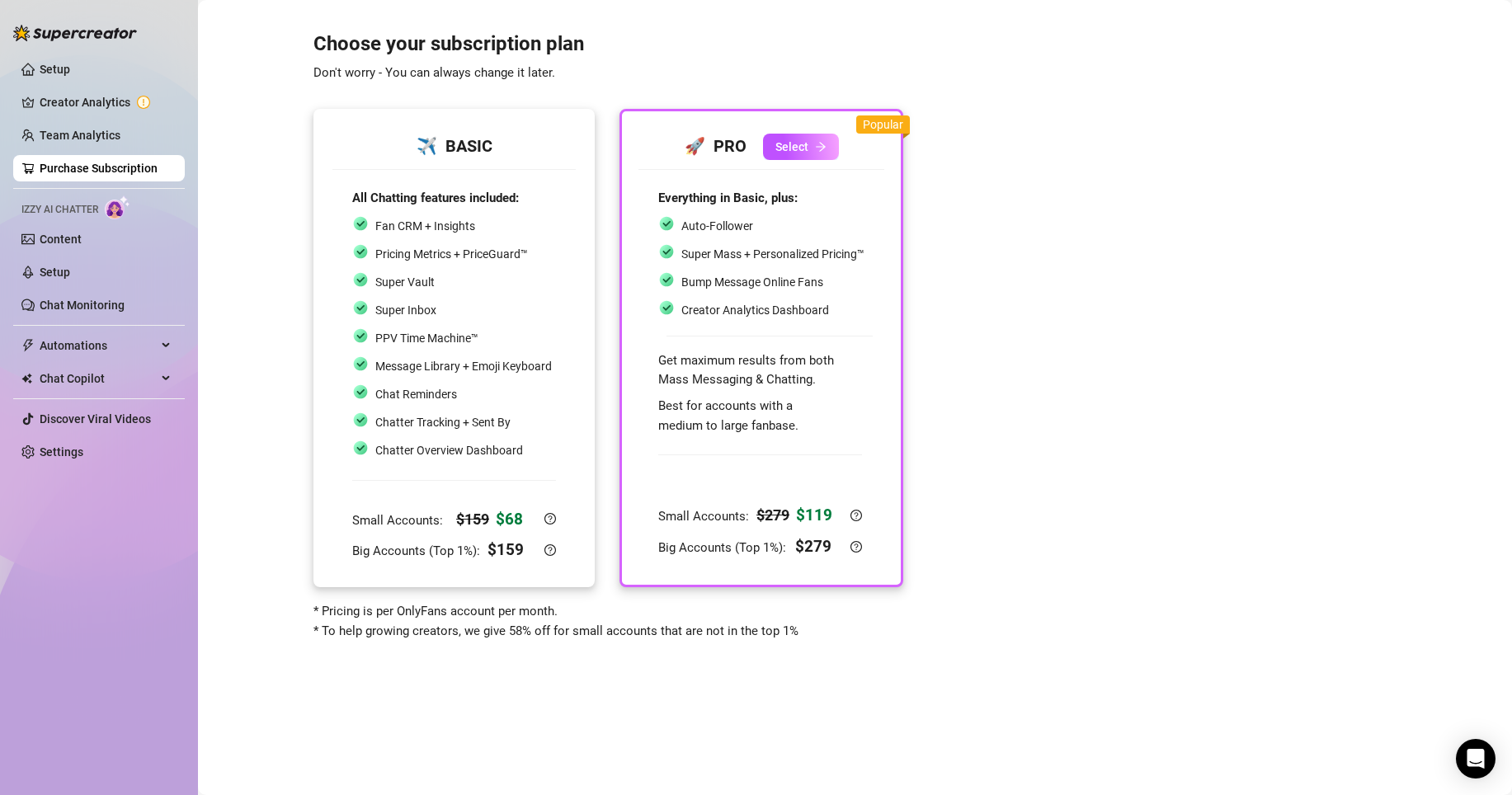
click at [404, 153] on div "✈️ BASIC" at bounding box center [454, 147] width 204 height 26
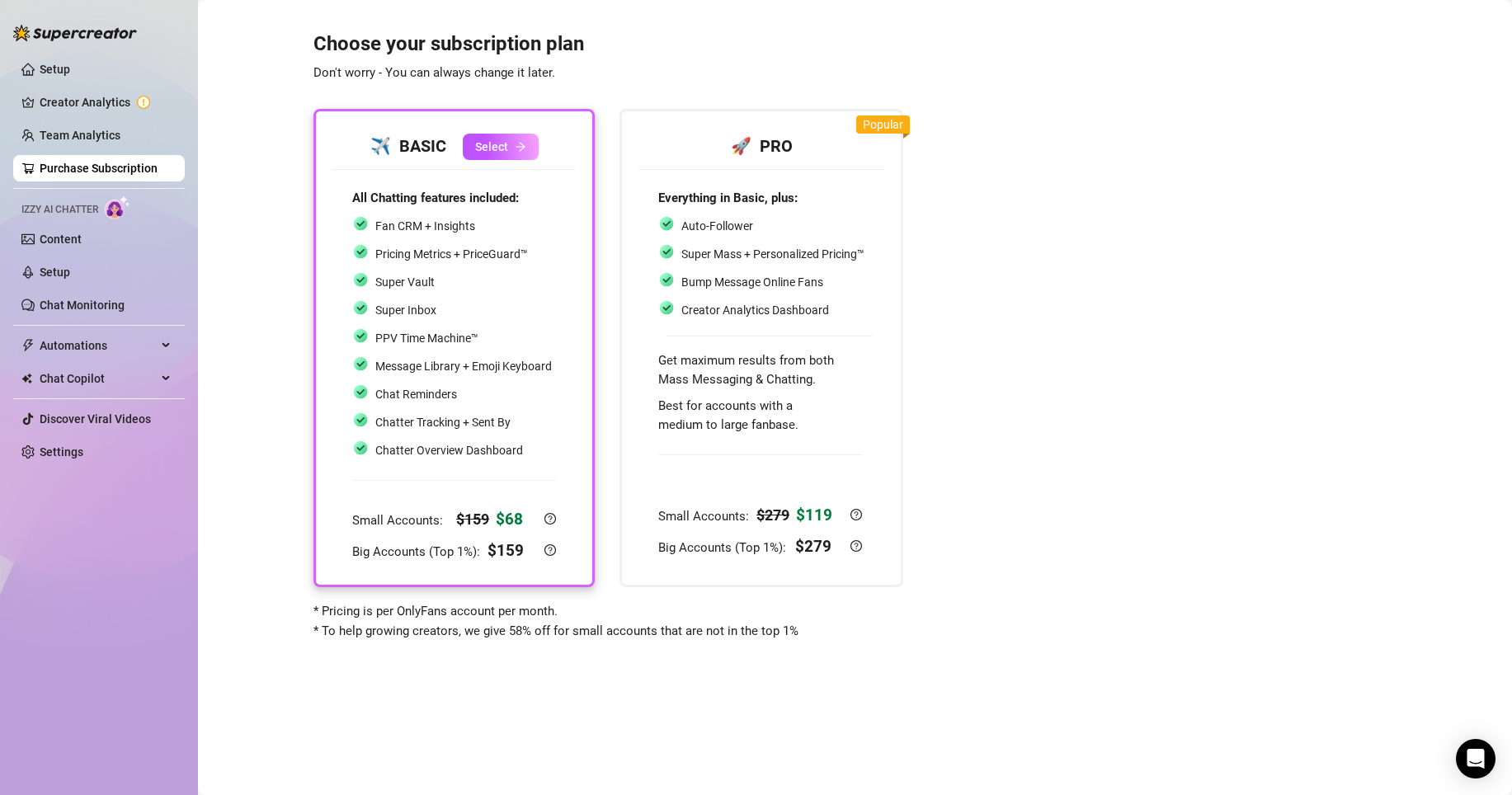
click at [1182, 196] on div "Choose your subscription plan Don't worry - You can always change it later. ✈️ …" at bounding box center [855, 326] width 1281 height 629
click at [70, 270] on link "Setup" at bounding box center [54, 272] width 30 height 13
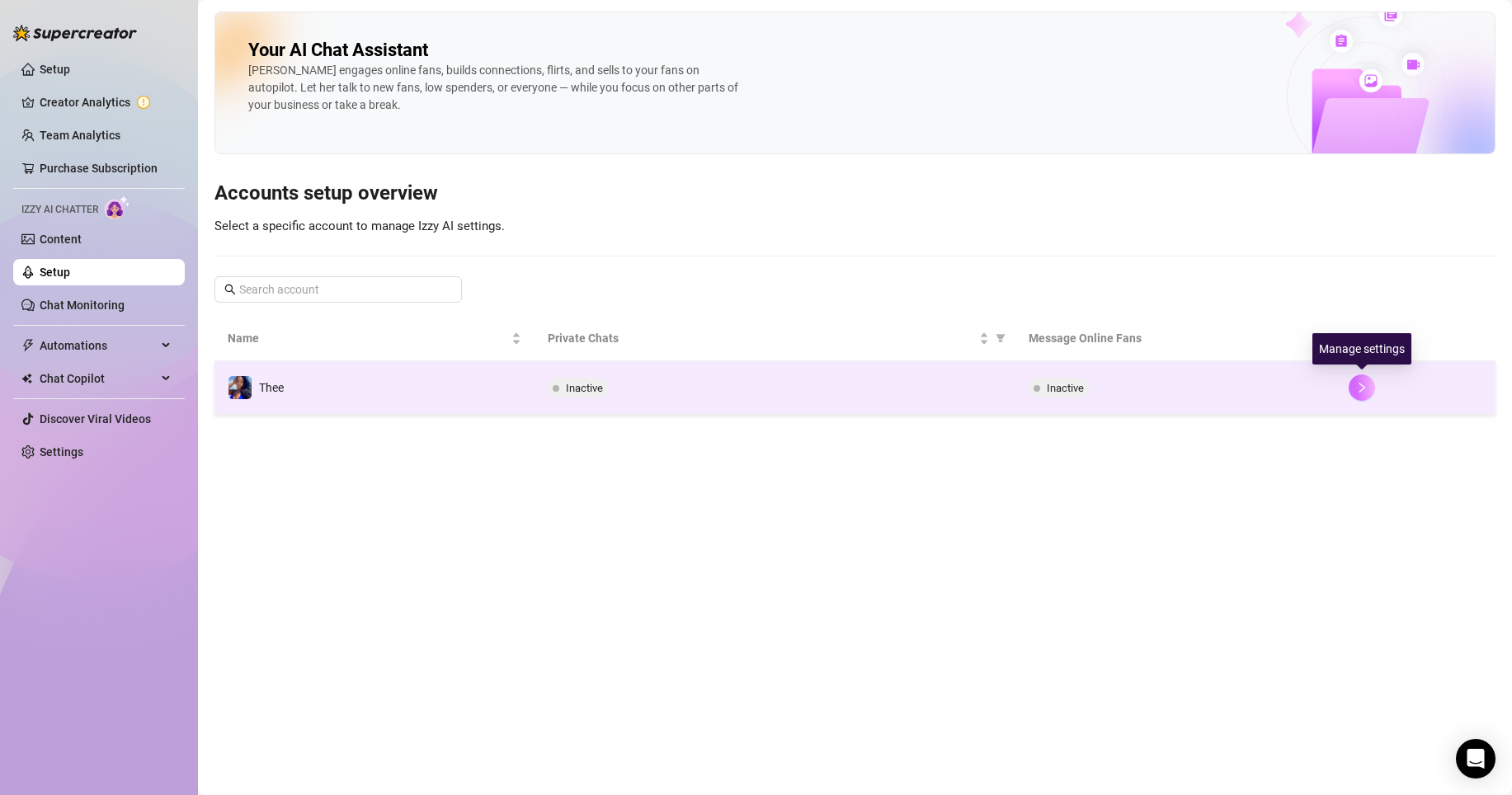
click at [1318, 392] on icon "right" at bounding box center [1362, 387] width 6 height 10
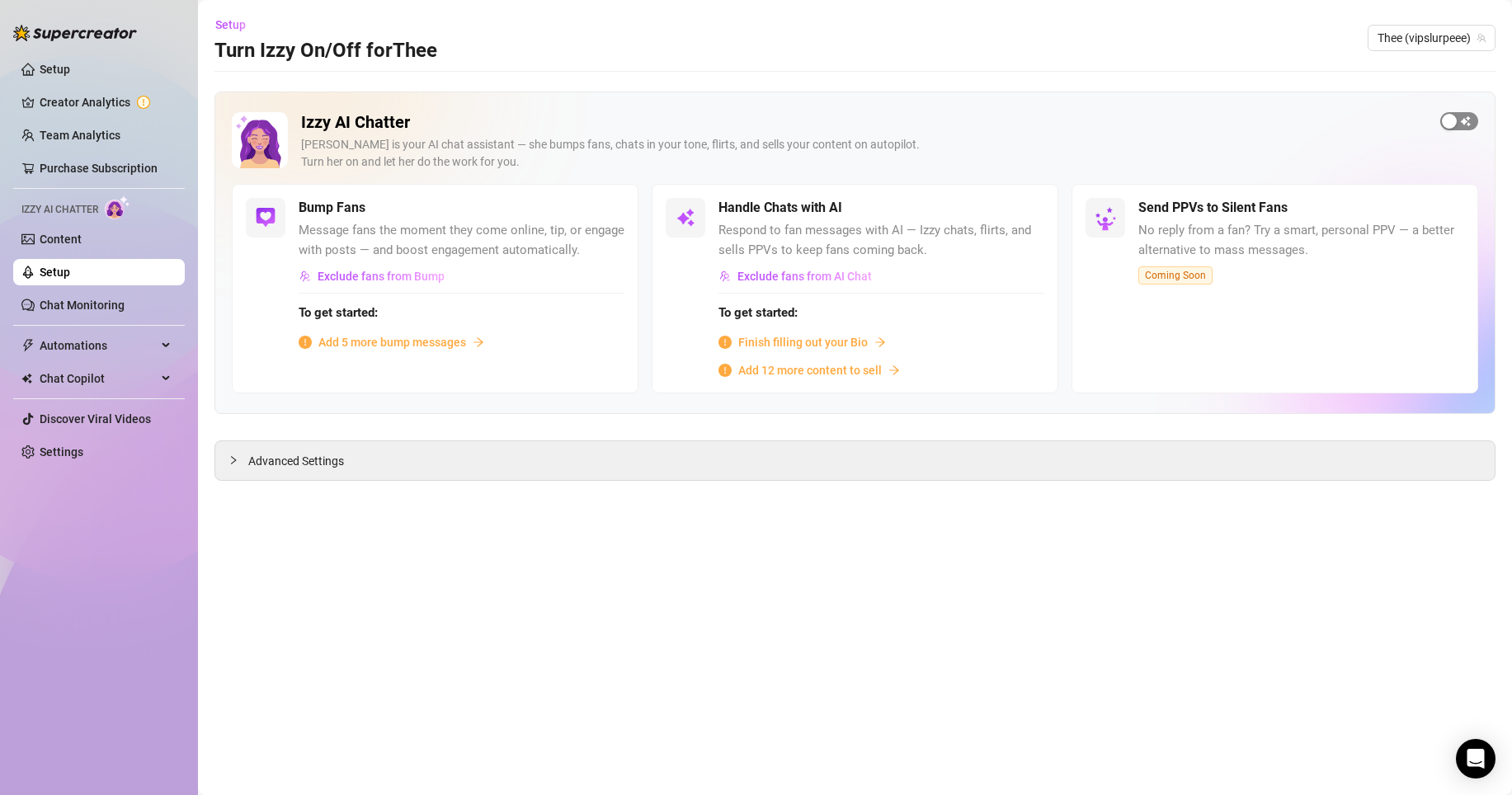
click at [1318, 126] on div "button" at bounding box center [1449, 121] width 15 height 15
click at [598, 209] on div "button" at bounding box center [597, 208] width 15 height 15
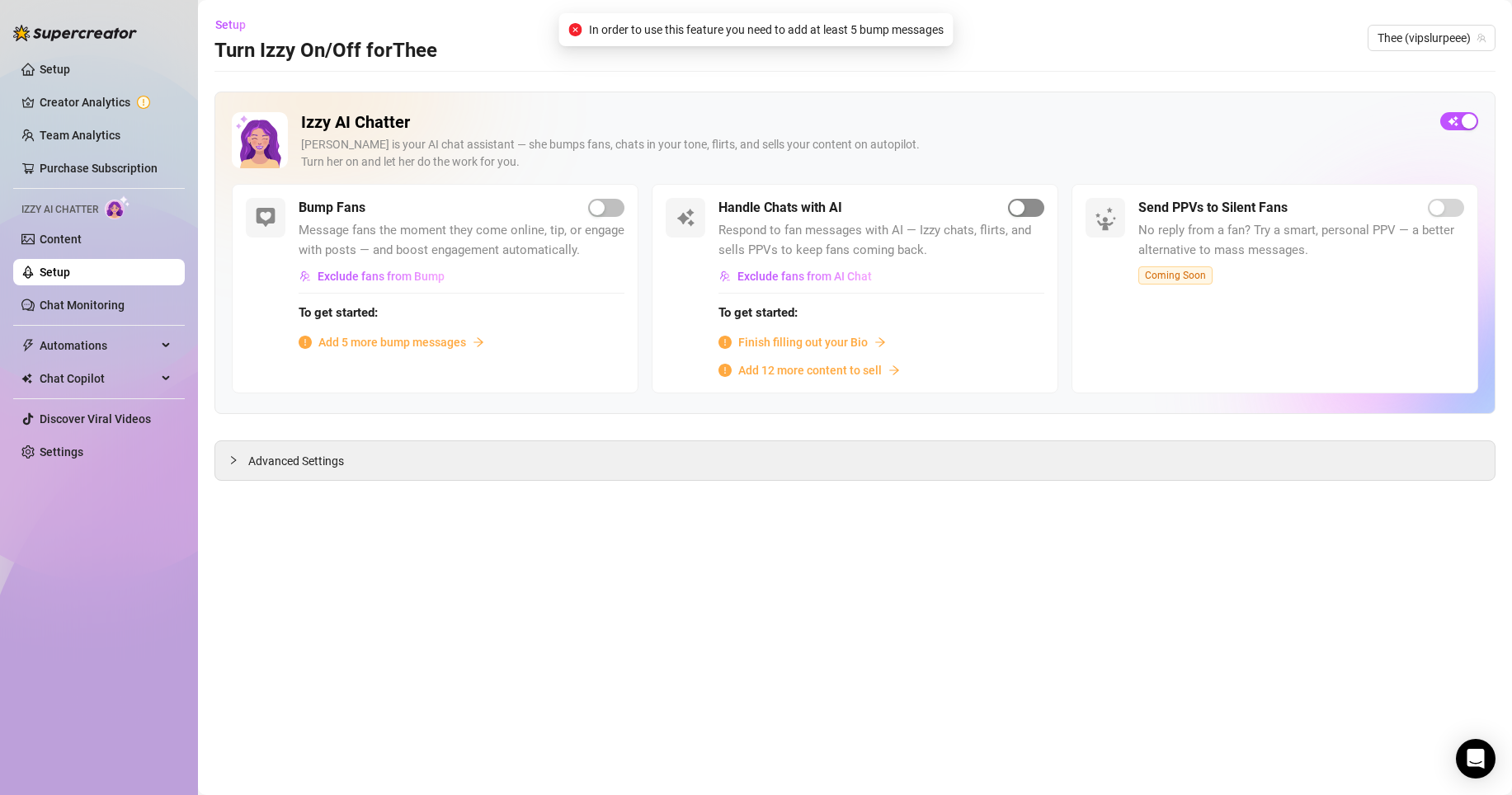
click at [1014, 208] on div "button" at bounding box center [1017, 208] width 15 height 15
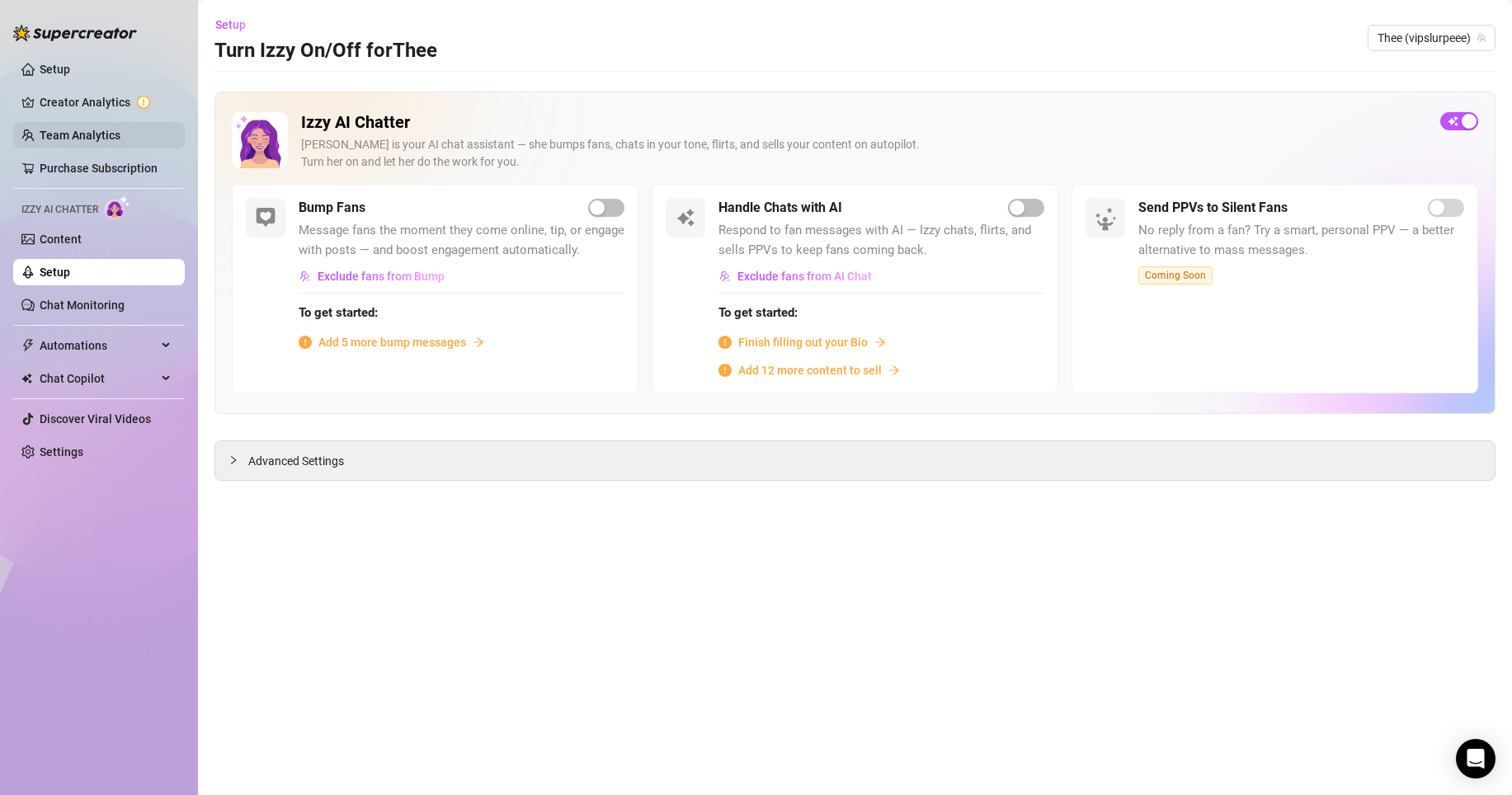
click at [76, 130] on link "Team Analytics" at bounding box center [80, 135] width 81 height 13
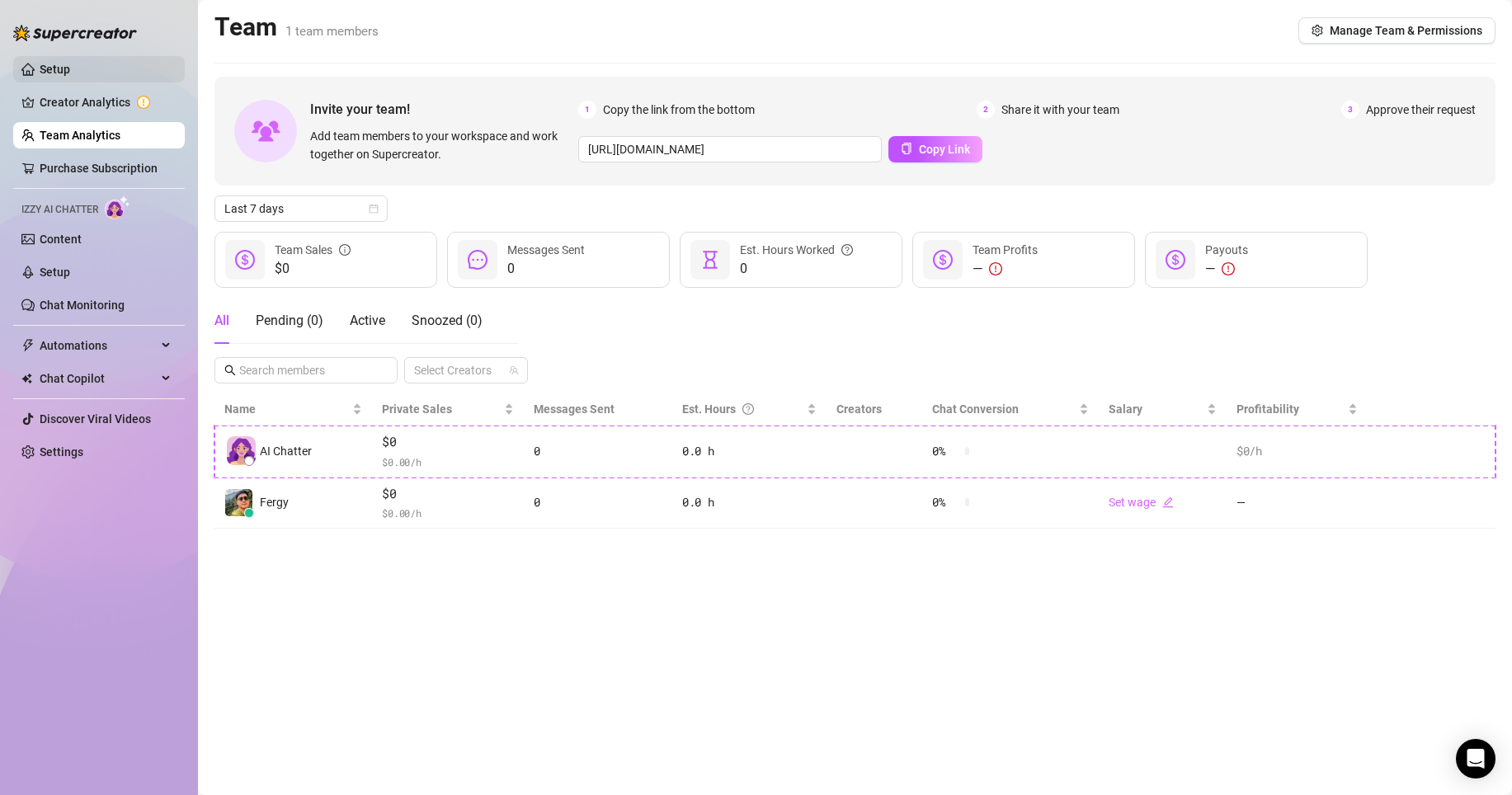
click at [58, 76] on link "Setup" at bounding box center [54, 69] width 30 height 13
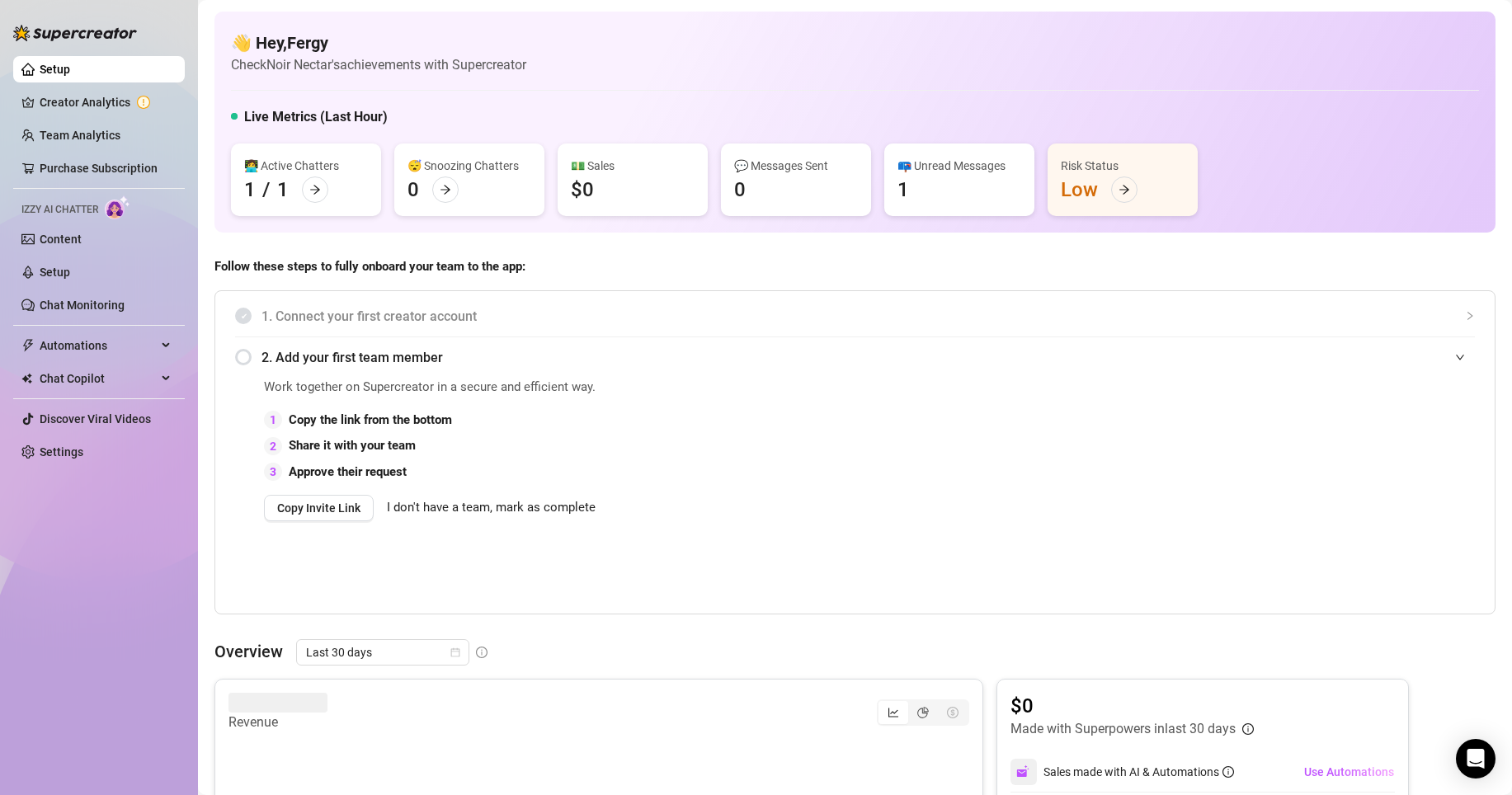
click at [70, 72] on link "Setup" at bounding box center [54, 69] width 30 height 13
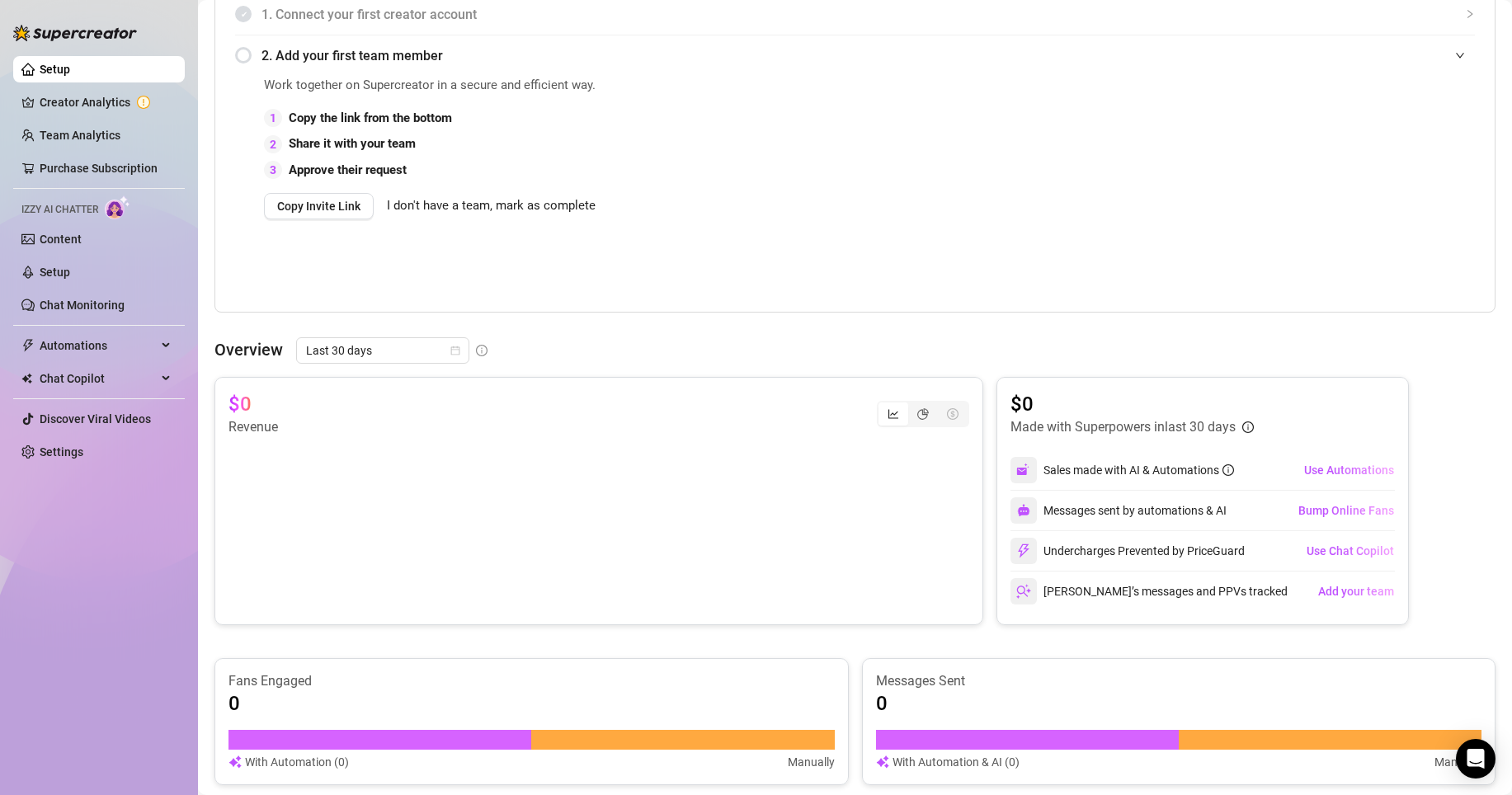
scroll to position [301, 0]
click at [104, 100] on link "Creator Analytics" at bounding box center [105, 102] width 132 height 27
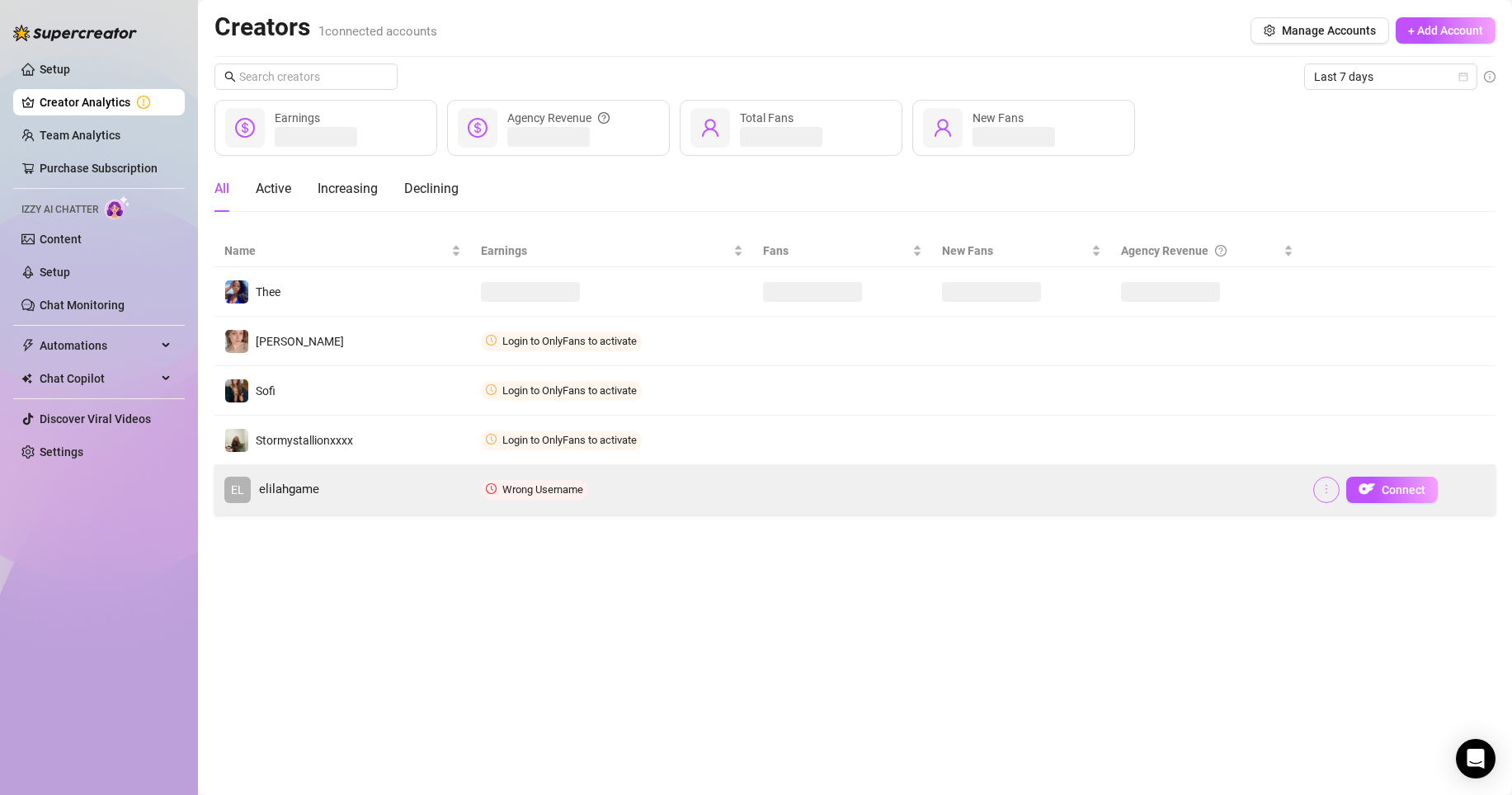
click at [1318, 497] on button "button" at bounding box center [1326, 490] width 27 height 27
click at [1250, 513] on td at bounding box center [1208, 490] width 193 height 50
click at [1318, 481] on button "Connect" at bounding box center [1392, 490] width 92 height 27
click at [1315, 483] on button "button" at bounding box center [1326, 490] width 27 height 27
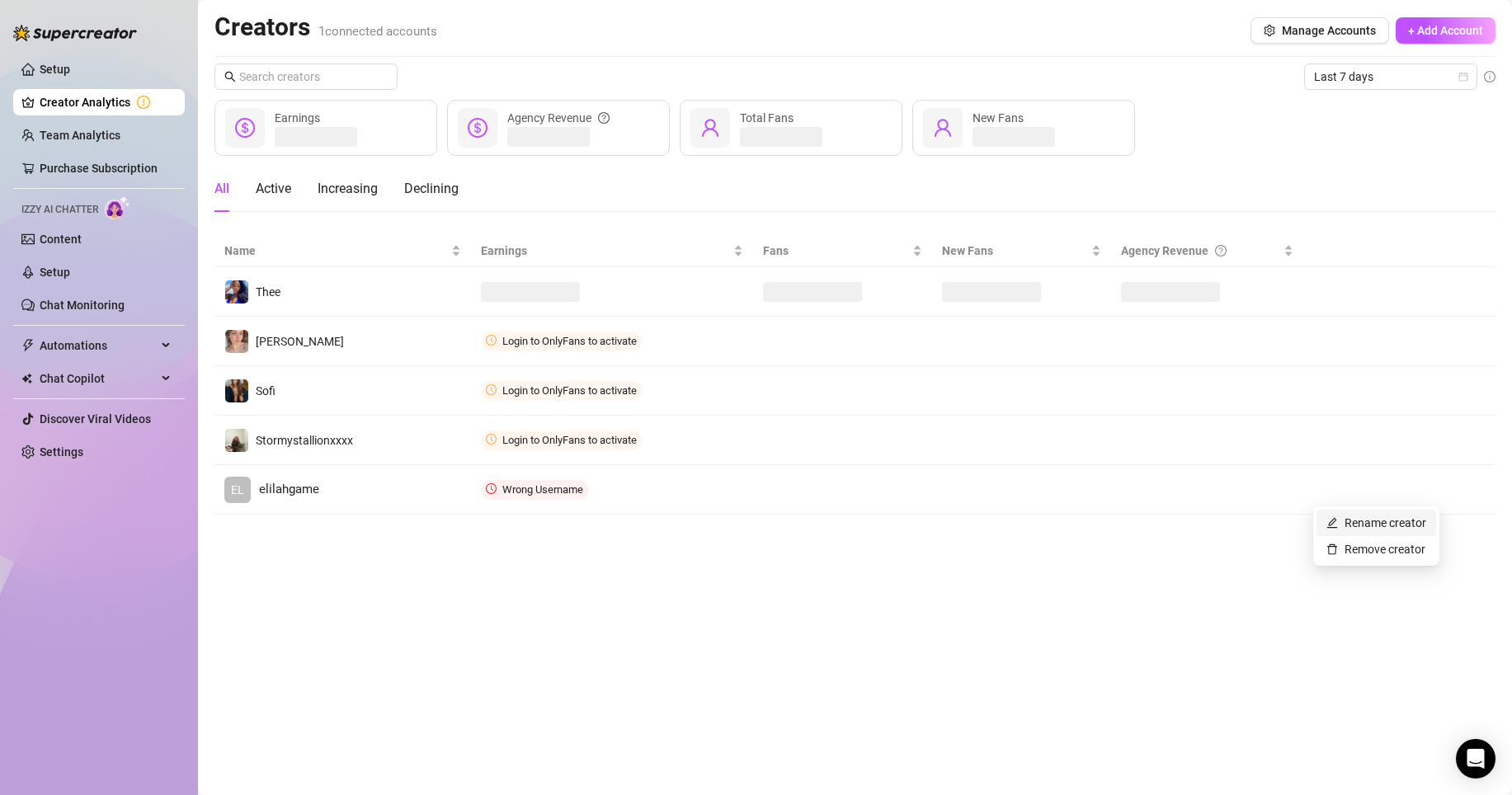
click at [1344, 523] on link "Rename creator" at bounding box center [1375, 523] width 100 height 13
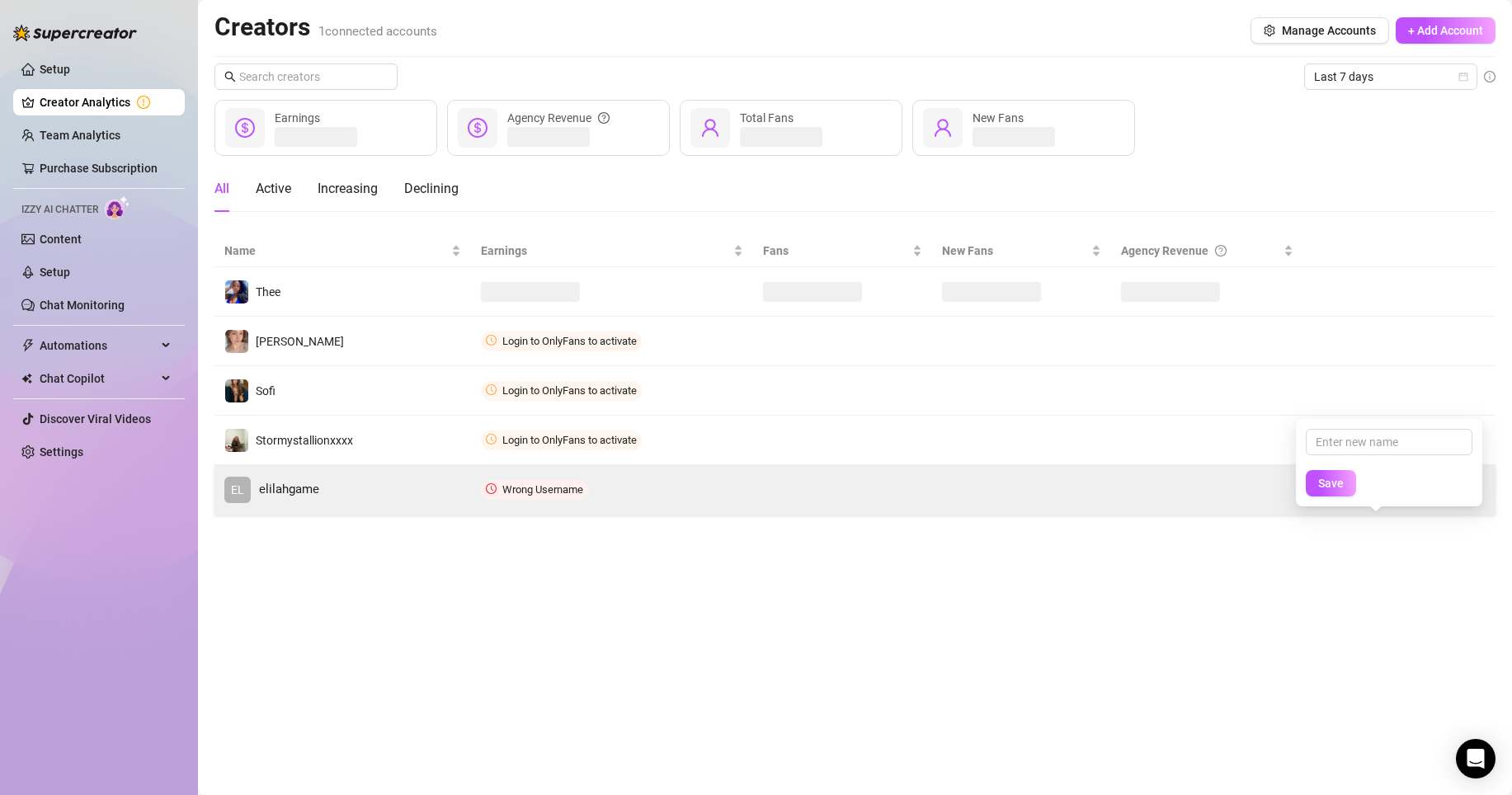
click at [1230, 513] on td at bounding box center [1208, 490] width 193 height 50
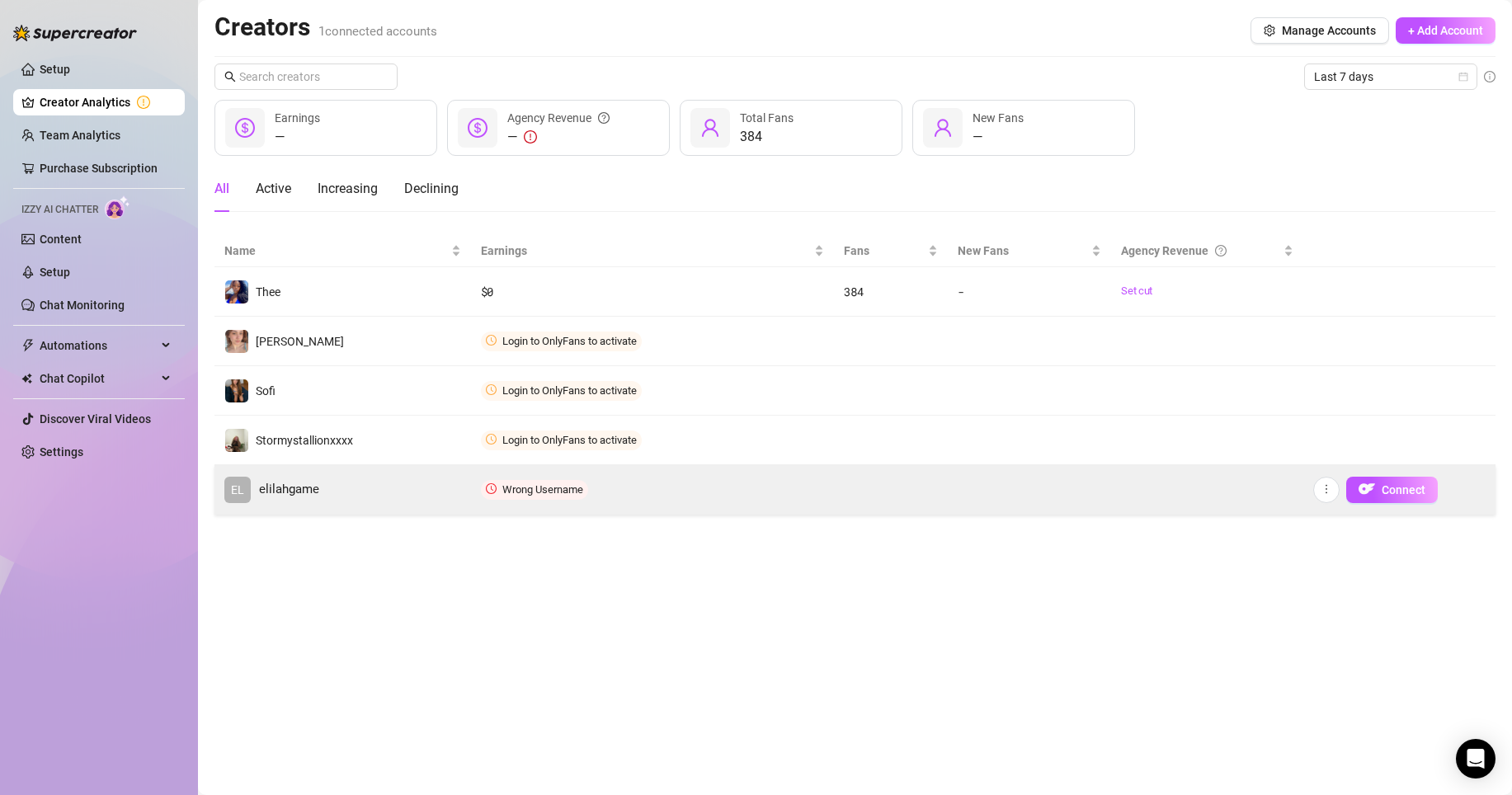
click at [300, 488] on span "elilahgame" at bounding box center [289, 491] width 61 height 20
click at [547, 489] on span "Wrong Username" at bounding box center [543, 489] width 81 height 12
click at [535, 480] on span "Wrong Username" at bounding box center [534, 491] width 107 height 20
click at [1328, 494] on icon "more" at bounding box center [1326, 489] width 12 height 12
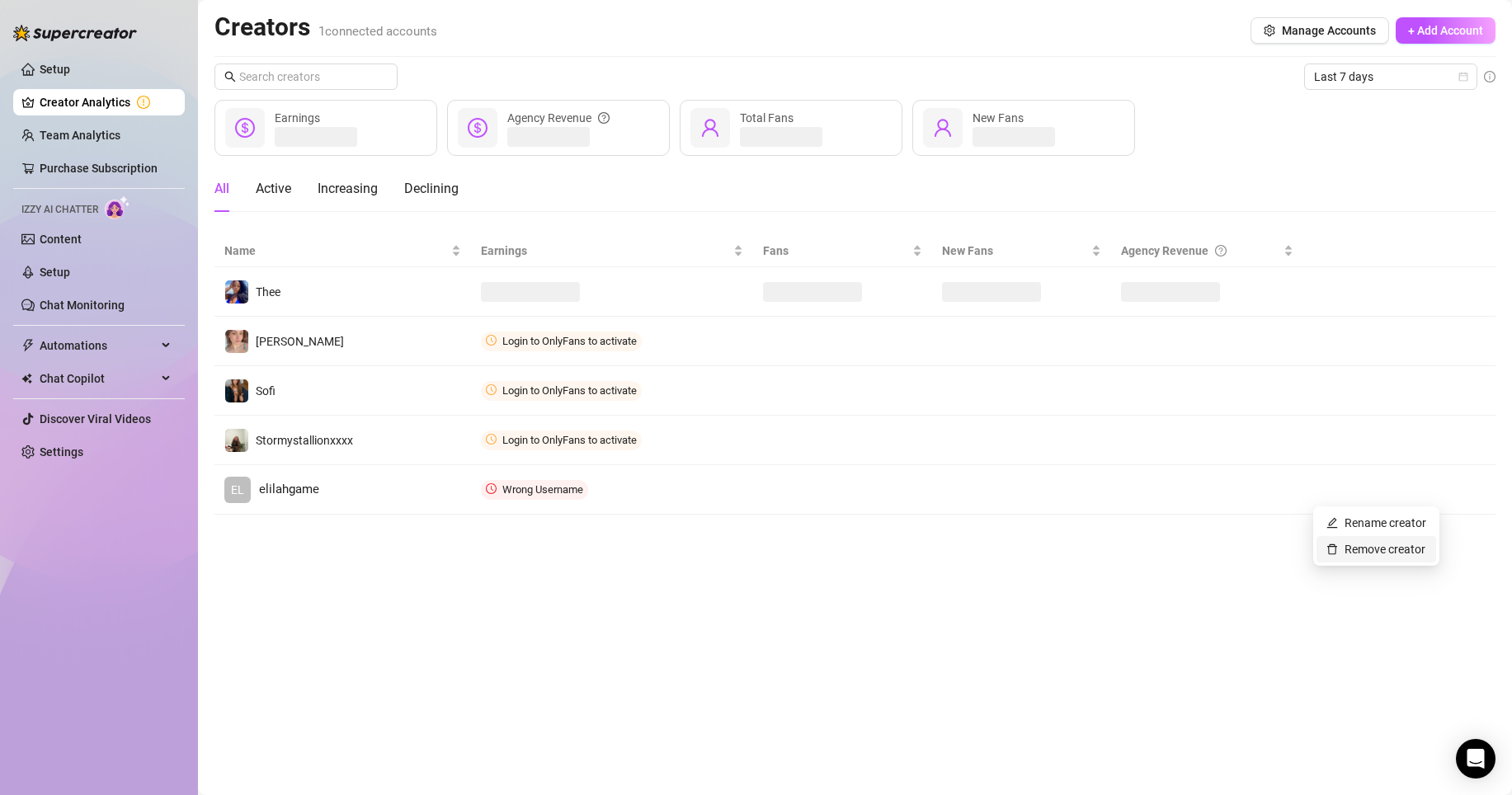
click at [1343, 547] on link "Remove creator" at bounding box center [1375, 549] width 99 height 13
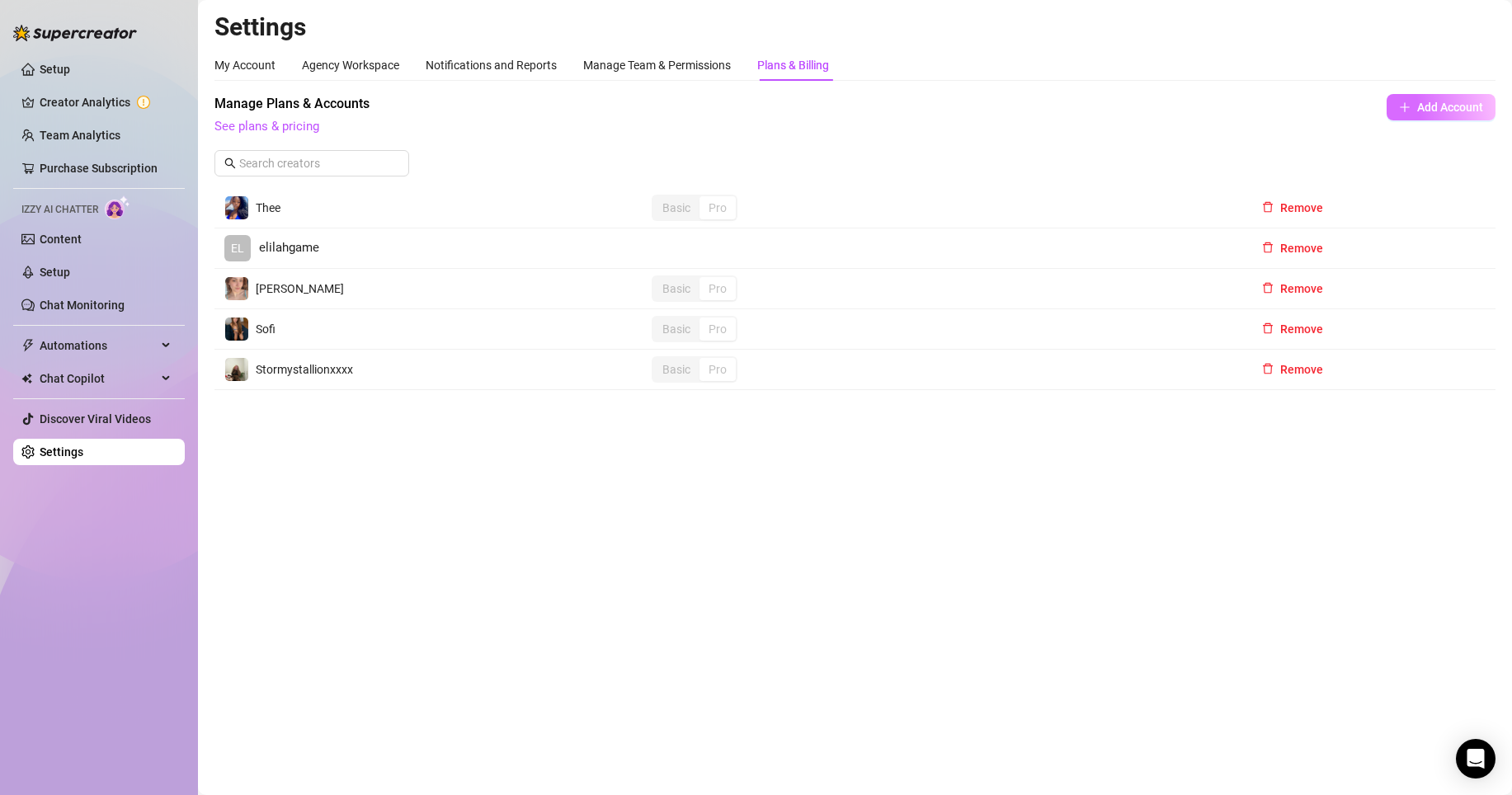
click at [1421, 109] on span "Add Account" at bounding box center [1450, 107] width 66 height 13
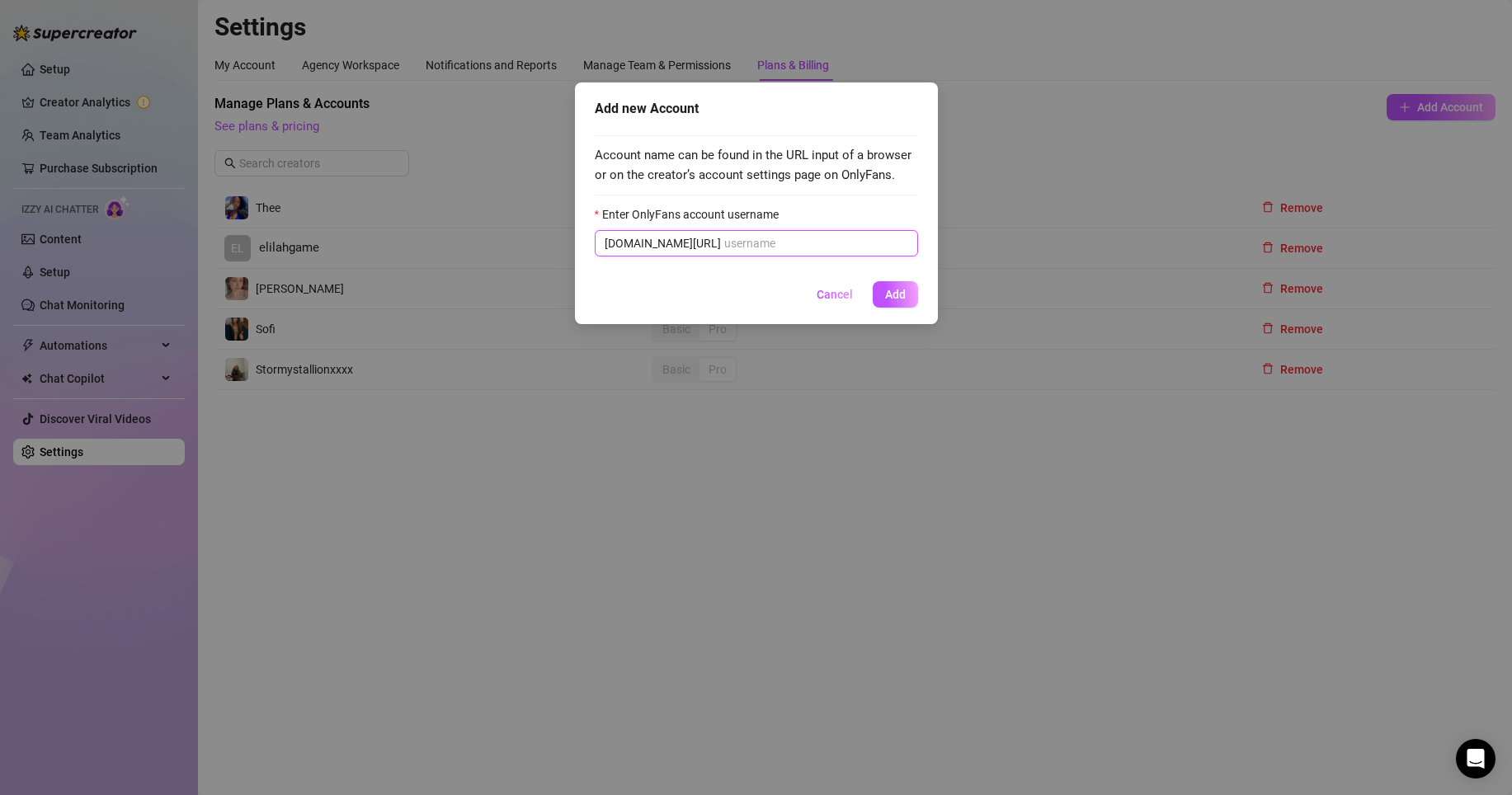
click at [873, 236] on input "Enter OnlyFans account username" at bounding box center [816, 243] width 184 height 18
paste input "delilahgame"
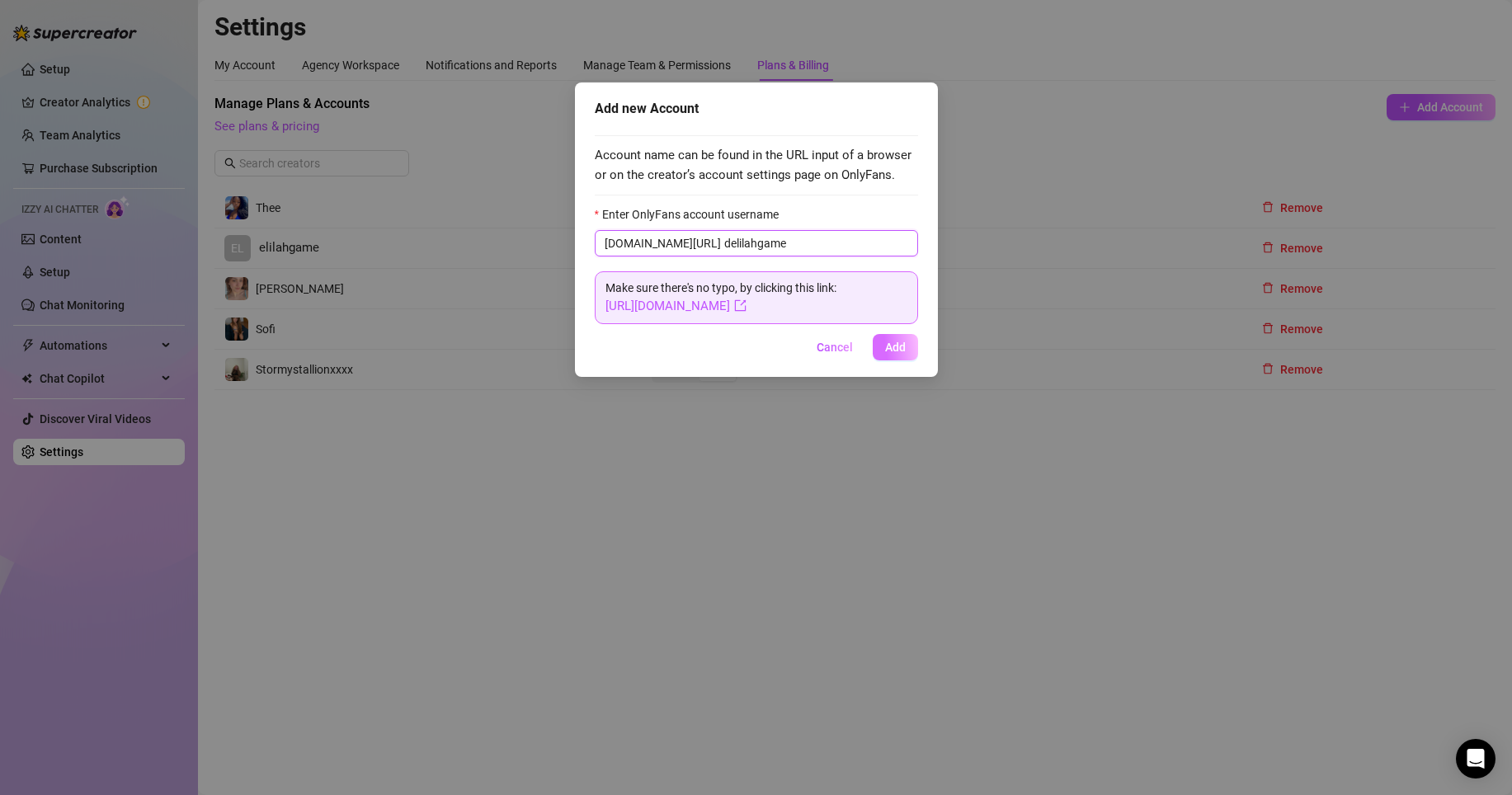
type input "delilahgame"
click at [895, 348] on span "Add" at bounding box center [895, 348] width 20 height 13
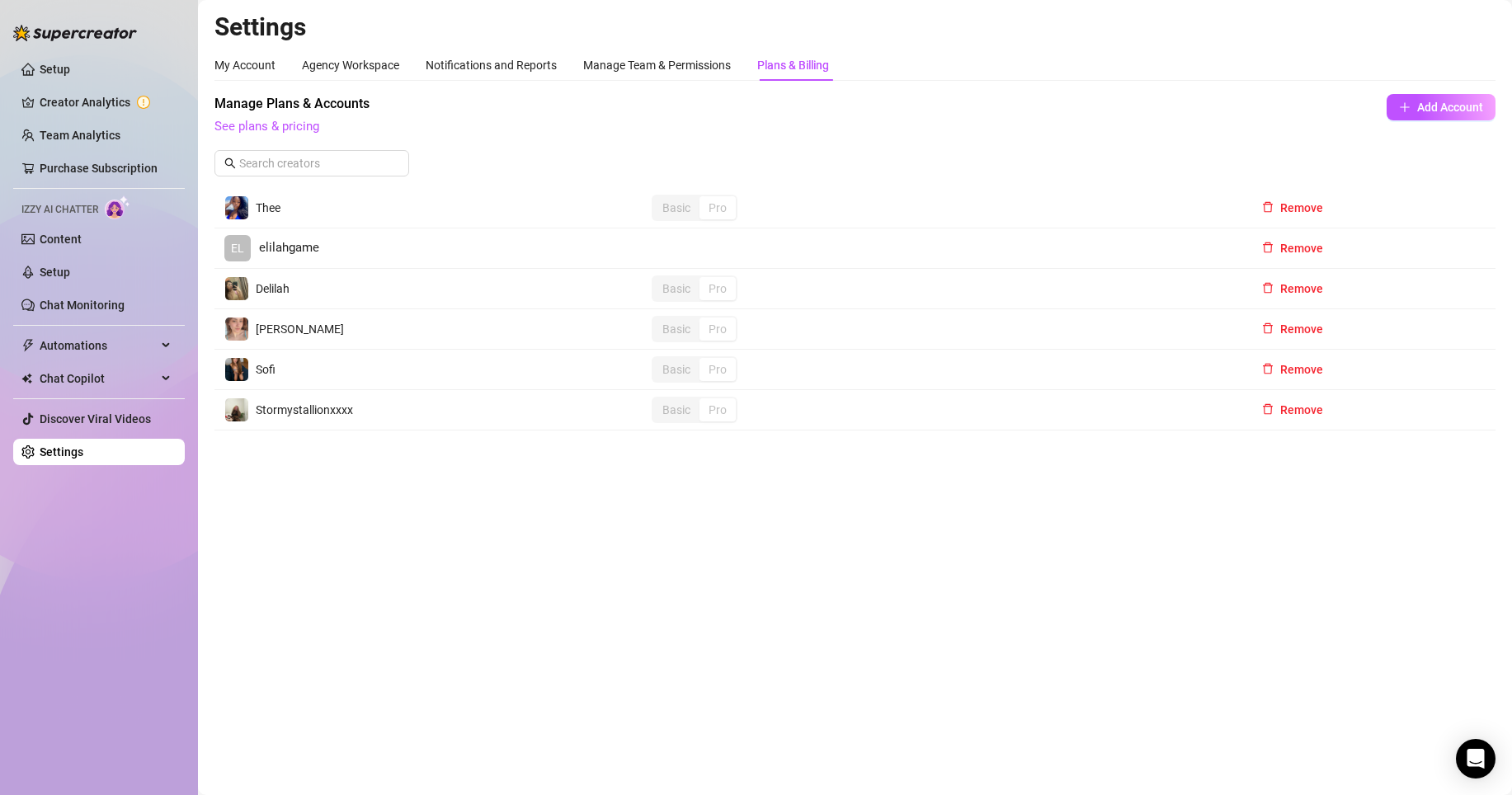
click at [284, 242] on span "elilahgame" at bounding box center [289, 248] width 61 height 20
click at [255, 65] on div "My Account" at bounding box center [245, 65] width 61 height 18
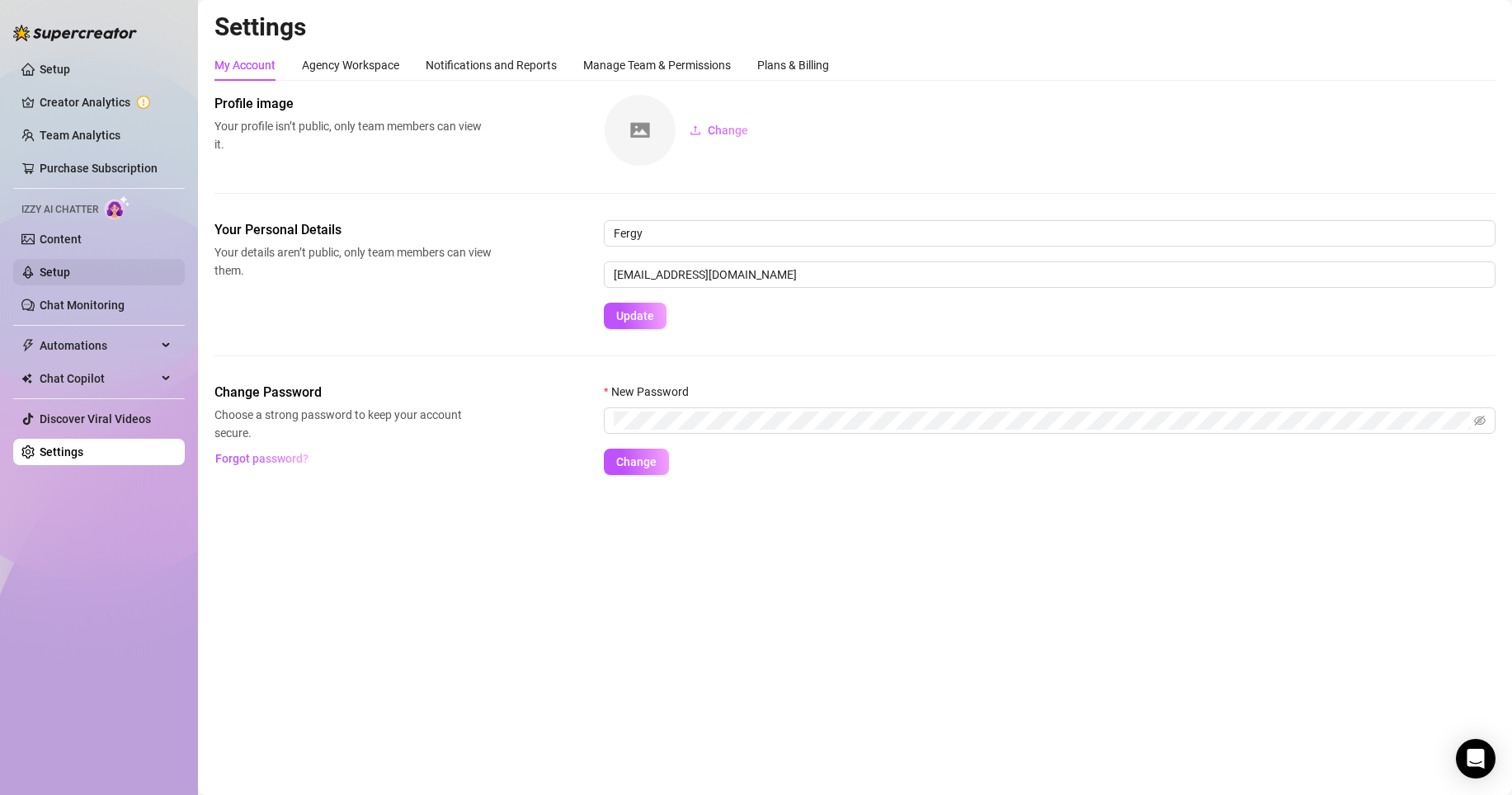
click at [70, 269] on link "Setup" at bounding box center [54, 272] width 30 height 13
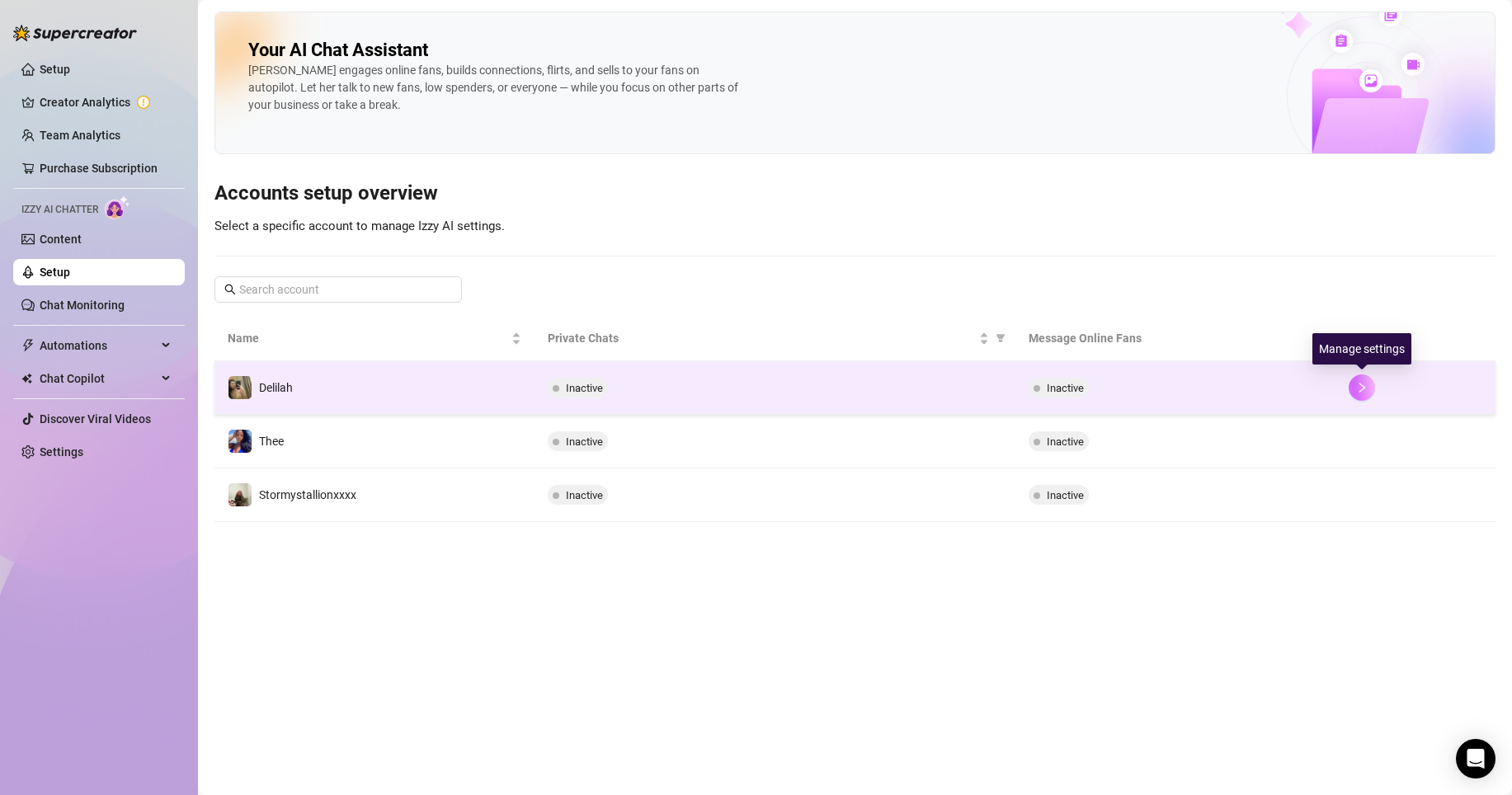
click at [1359, 391] on icon "right" at bounding box center [1362, 387] width 6 height 10
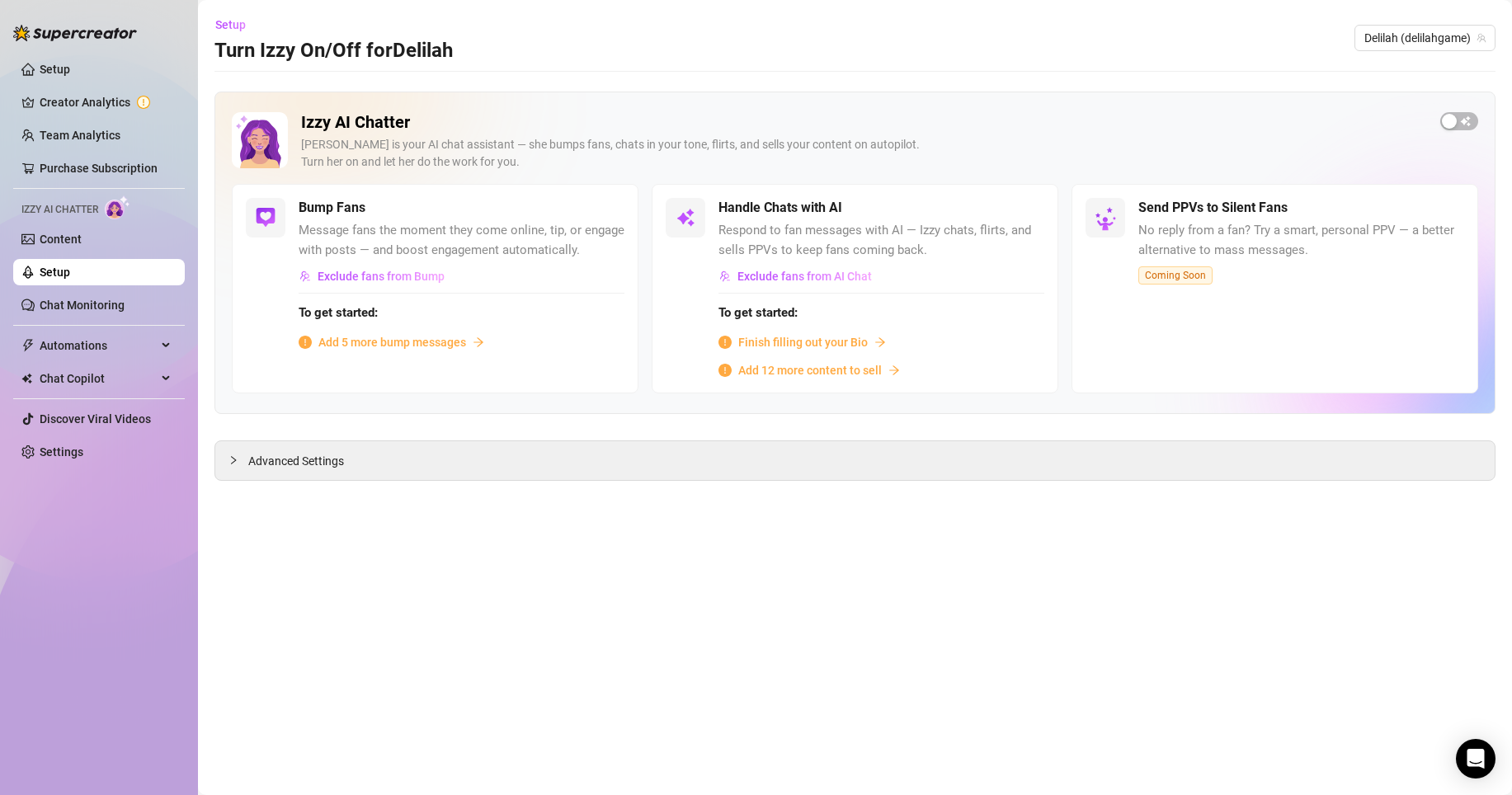
click at [772, 341] on span "Finish filling out your Bio" at bounding box center [802, 342] width 129 height 18
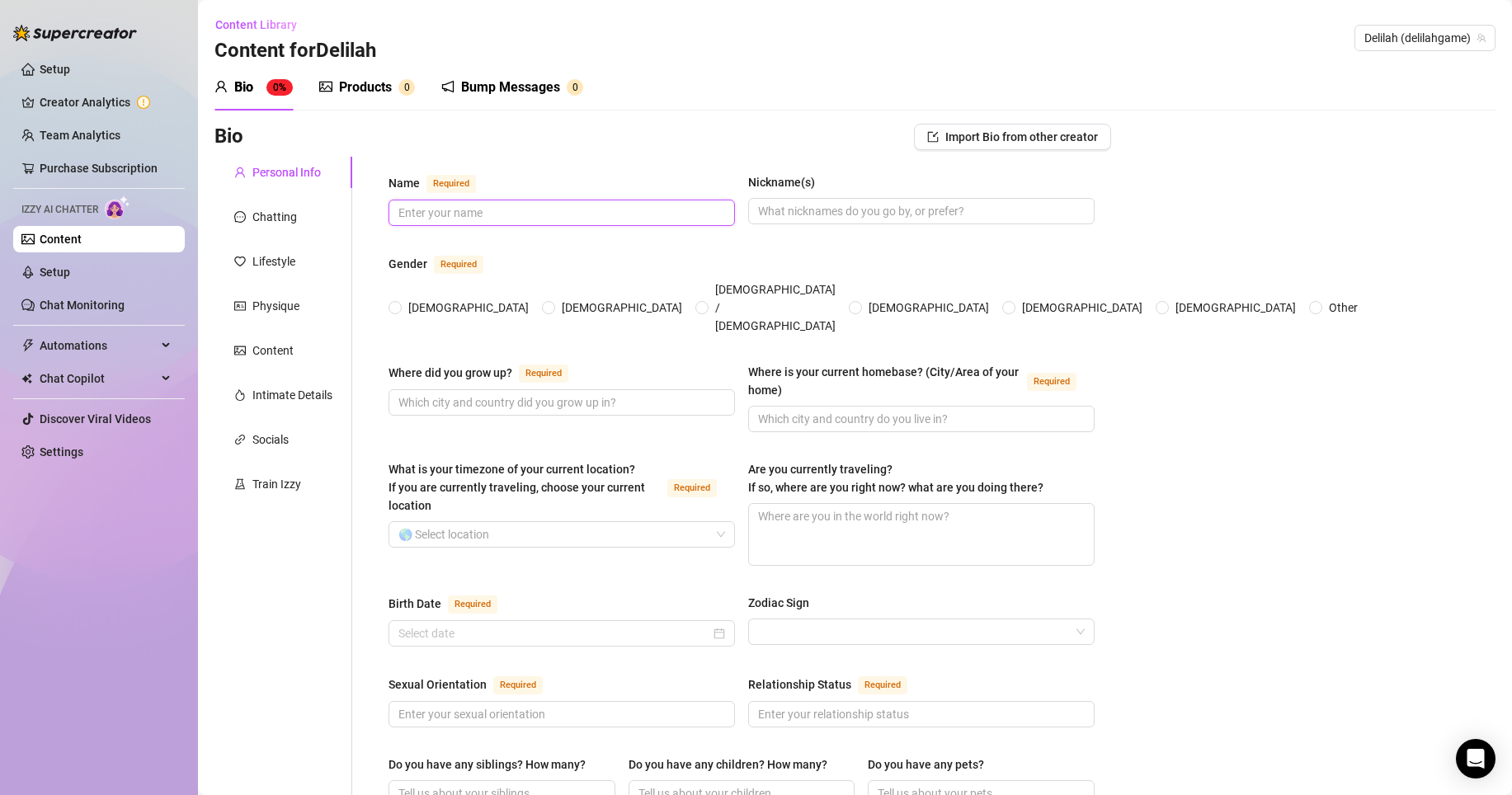
click at [522, 210] on input "Name Required" at bounding box center [559, 213] width 324 height 18
click at [393, 304] on input "Female" at bounding box center [395, 309] width 6 height 11
radio input "true"
click at [478, 217] on input "Name Required" at bounding box center [559, 213] width 324 height 18
type input "Delilah"
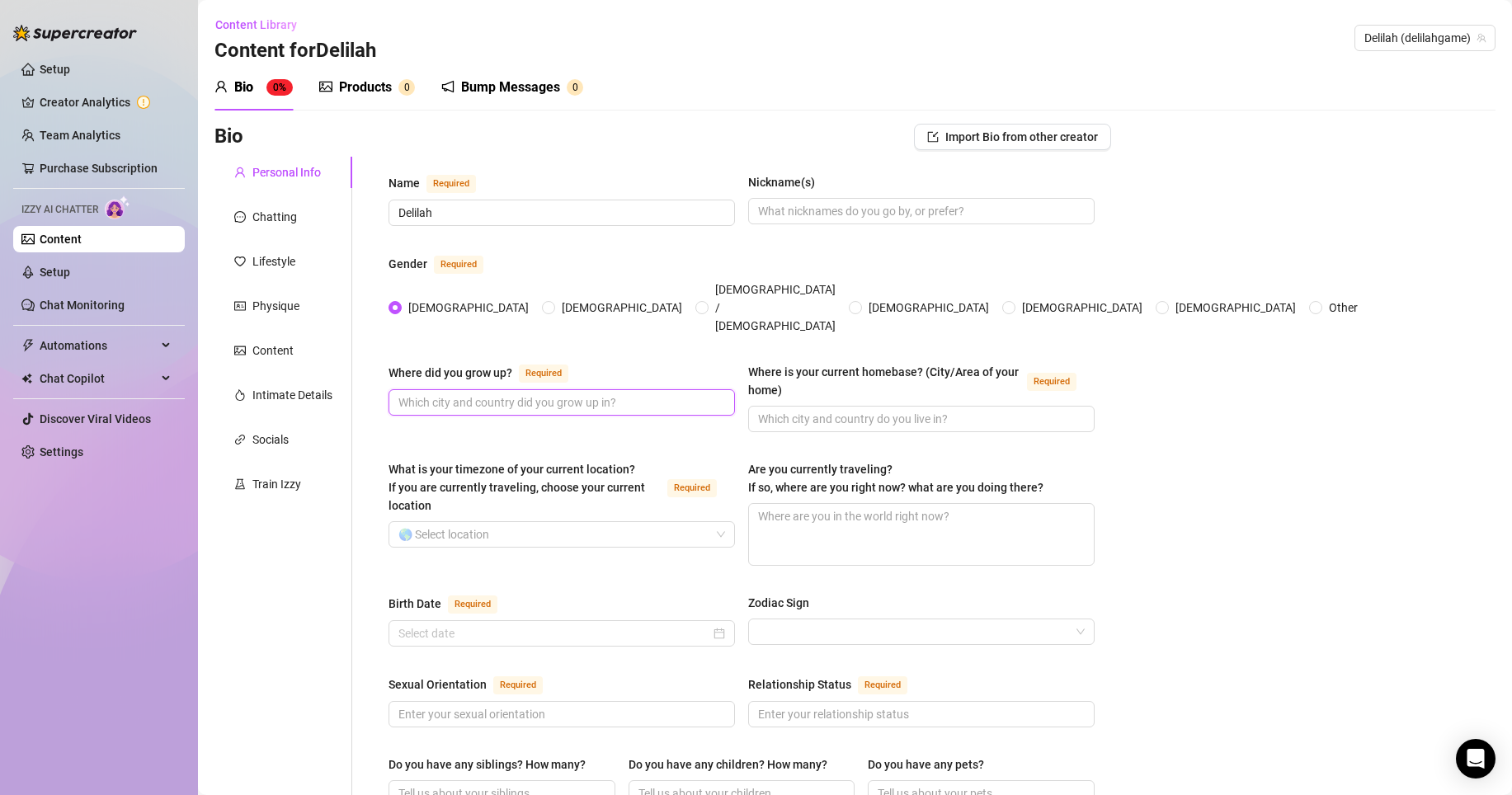
click at [484, 393] on input "Where did you grow up? Required" at bounding box center [559, 403] width 324 height 18
type input "Florida"
click at [778, 410] on input "Where is your current homebase? (City/Area of your home) Required" at bounding box center [920, 419] width 324 height 18
type input "Florida"
click at [668, 522] on input "What is your timezone of your current location? If you are currently traveling,…" at bounding box center [554, 534] width 312 height 25
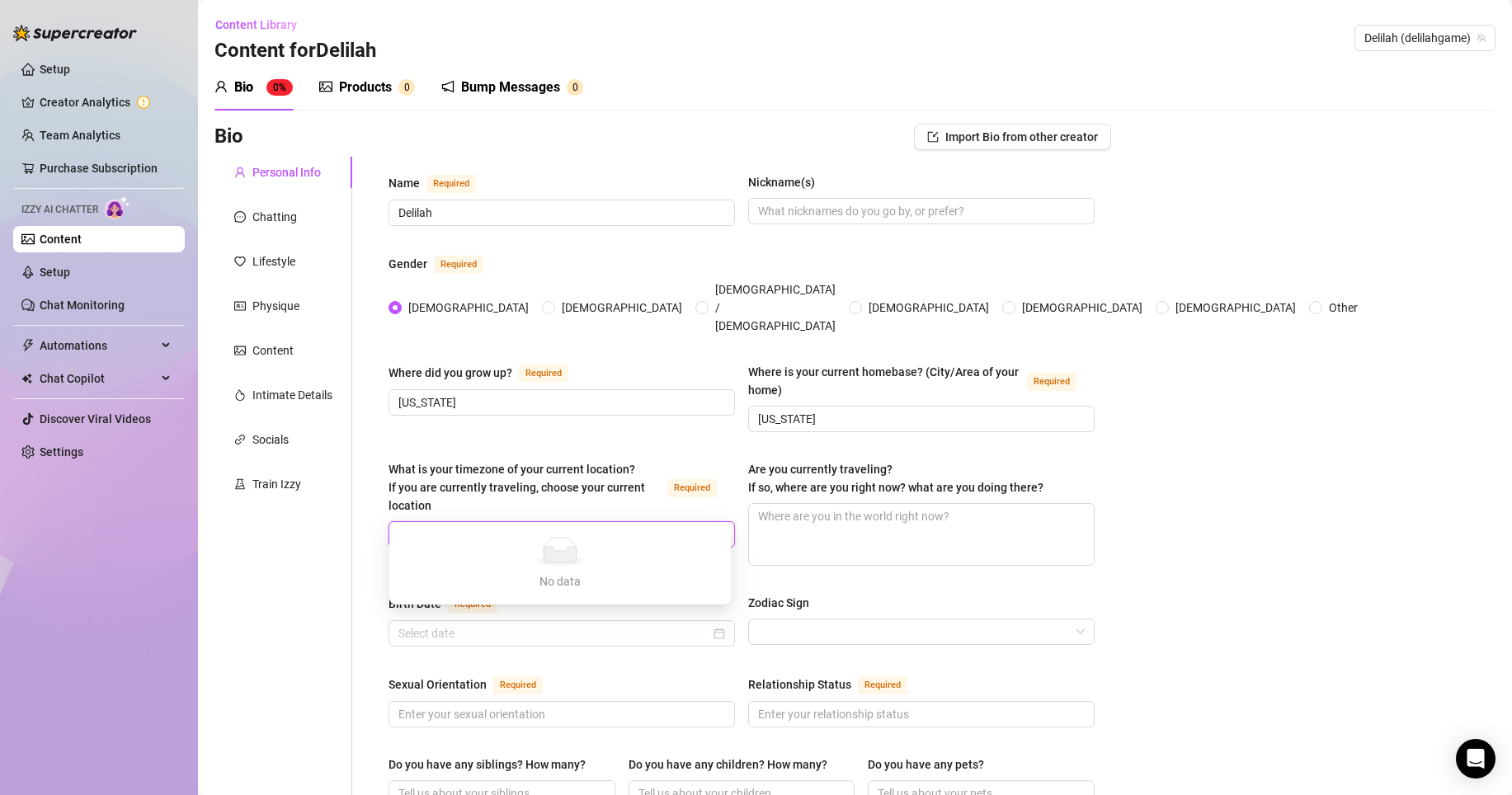
type input "f"
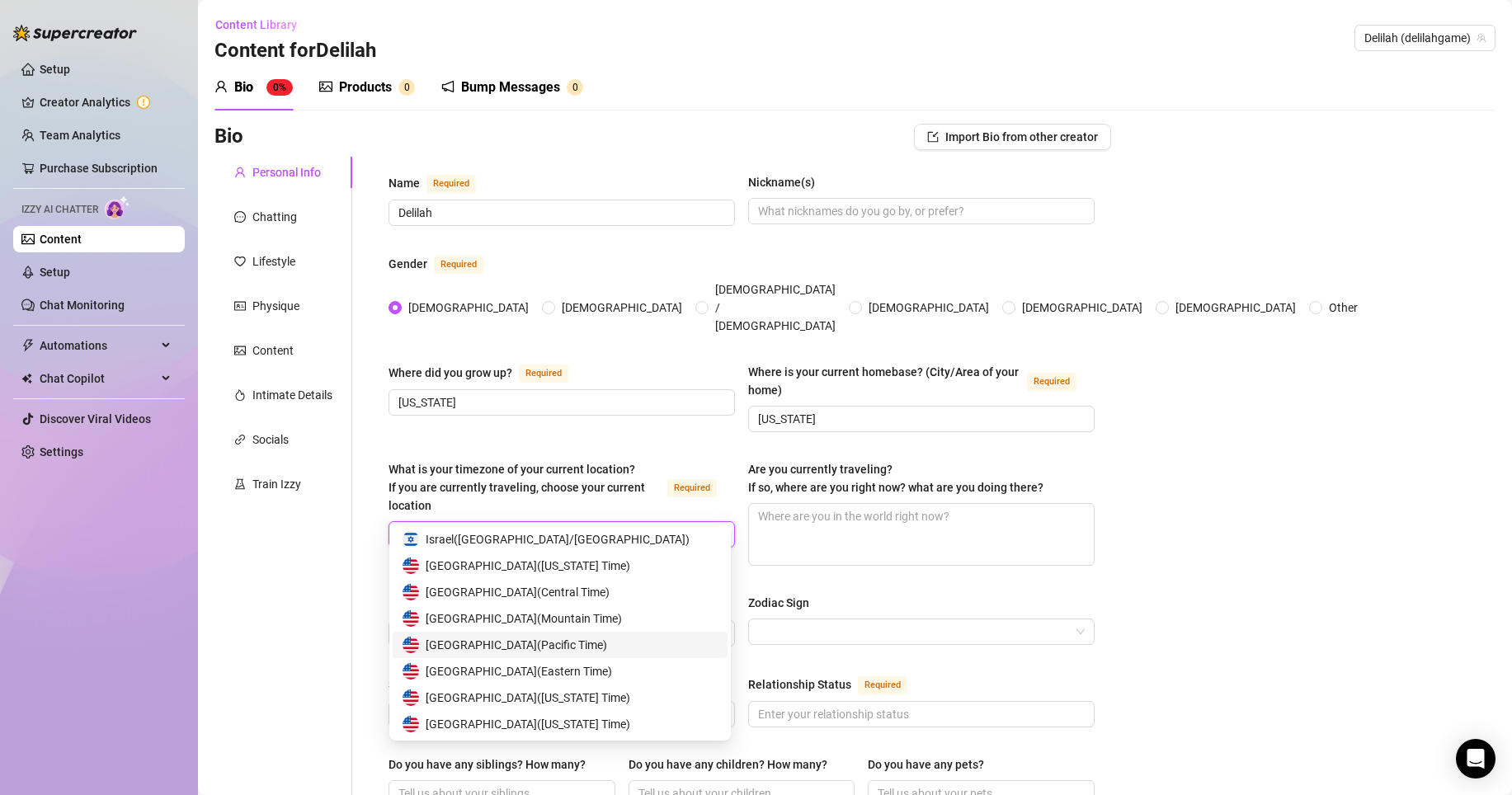
type input "Usa"
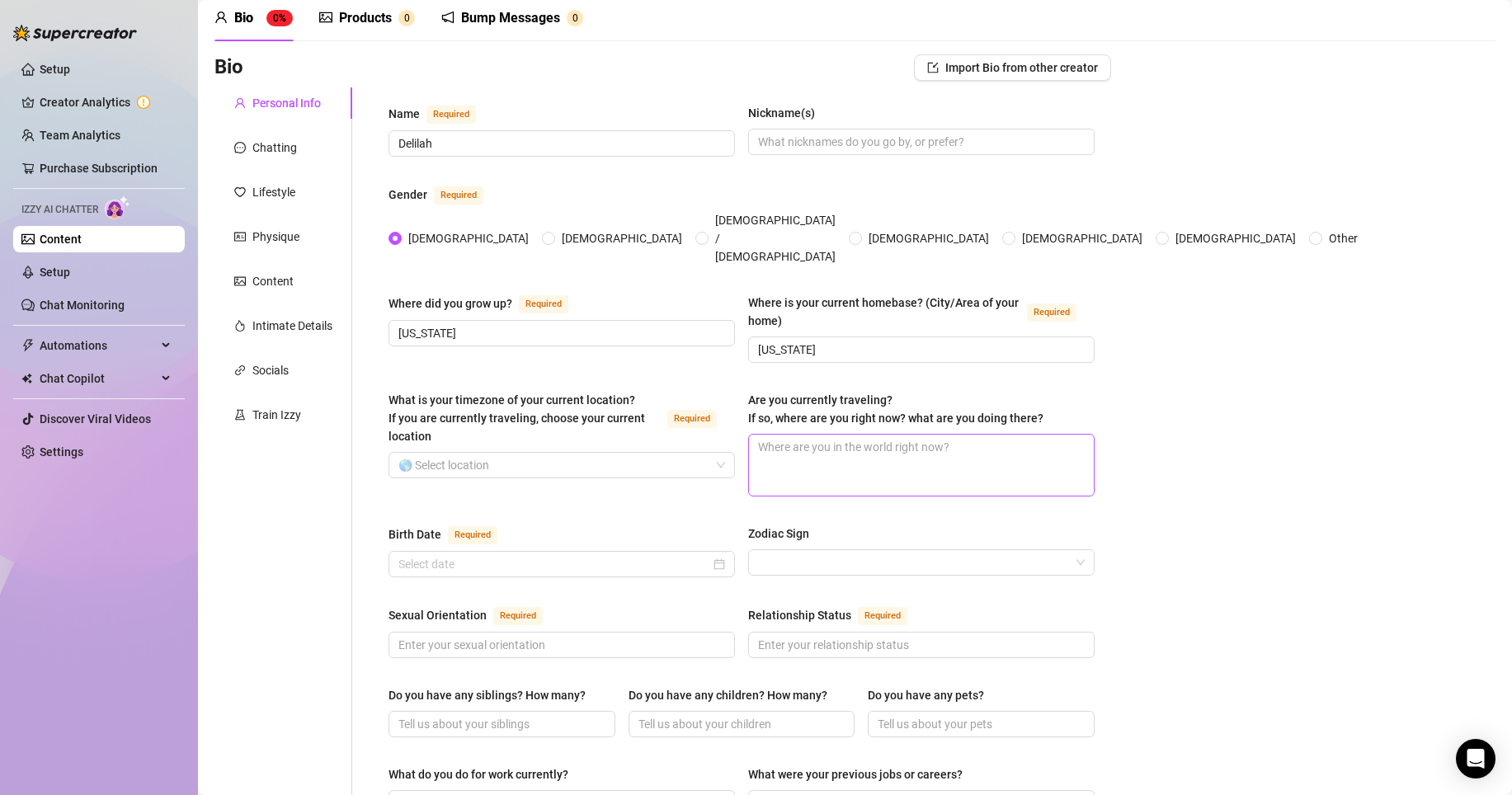
scroll to position [120, 0]
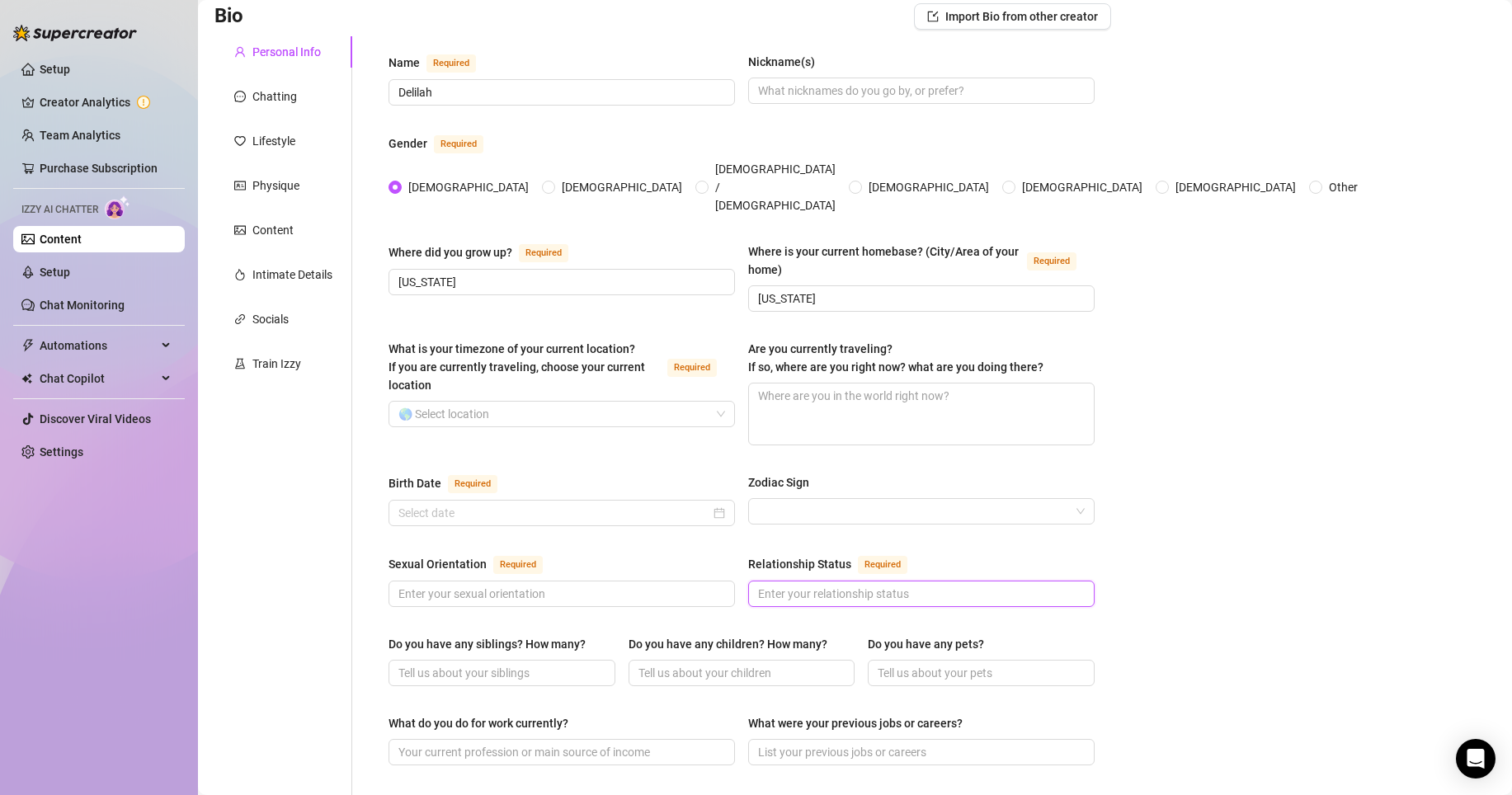
click at [866, 585] on input "Relationship Status Required" at bounding box center [920, 594] width 324 height 18
type input "Single"
click at [669, 585] on input "Sexual Orientation Required" at bounding box center [559, 594] width 324 height 18
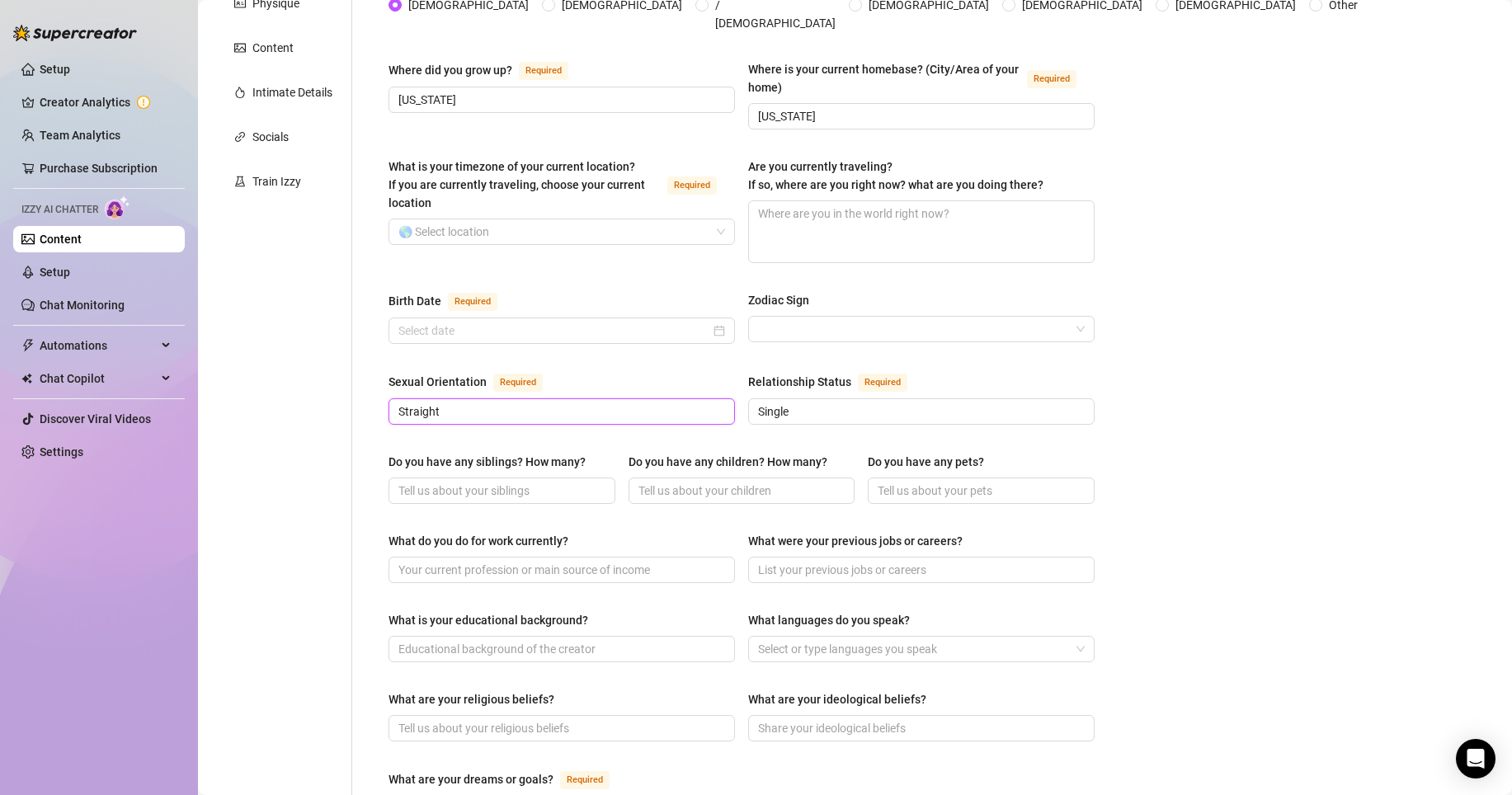
scroll to position [326, 0]
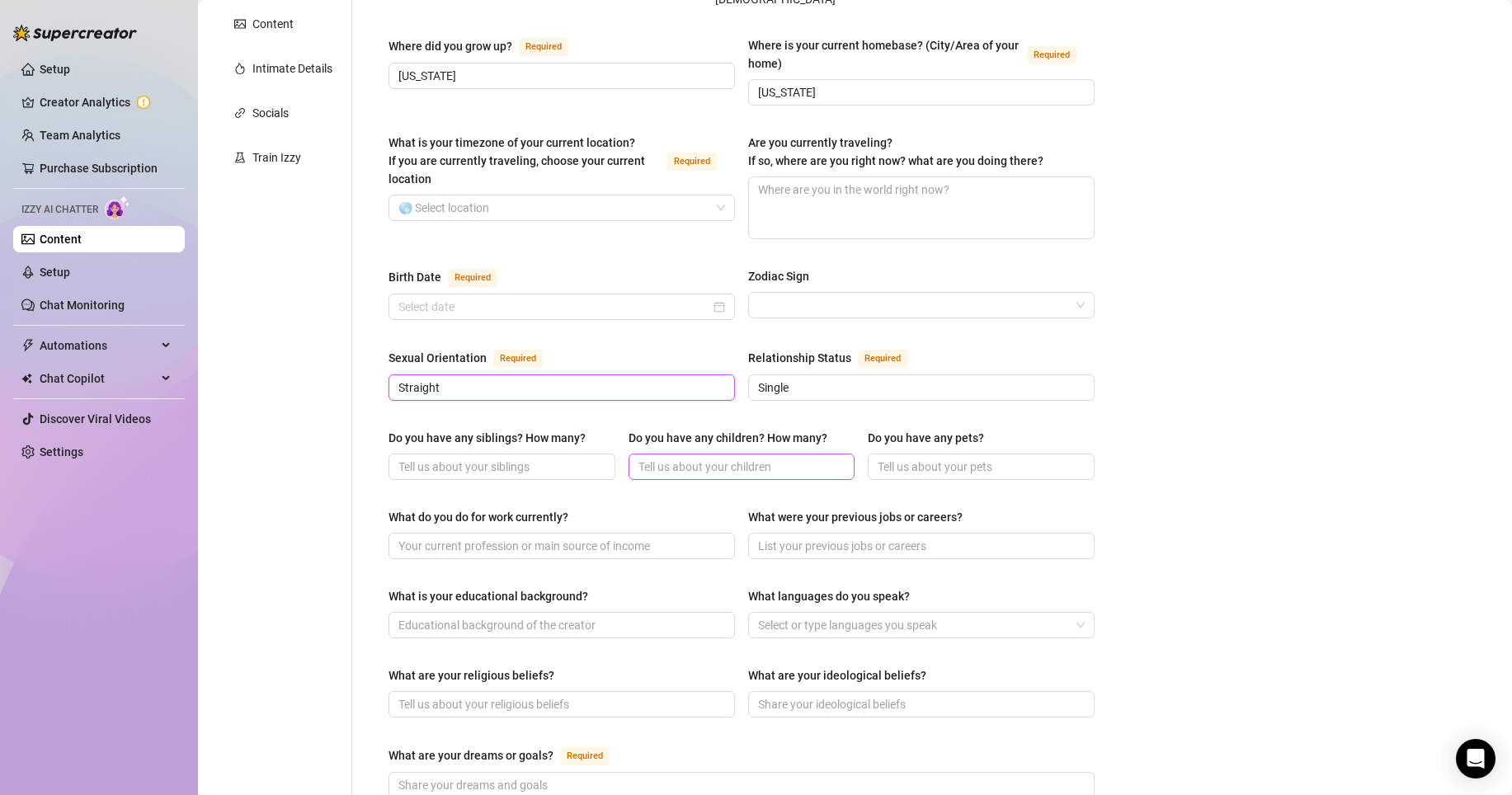
type input "Straight"
click at [666, 458] on input "Do you have any children? How many?" at bounding box center [740, 467] width 204 height 18
type input "N"
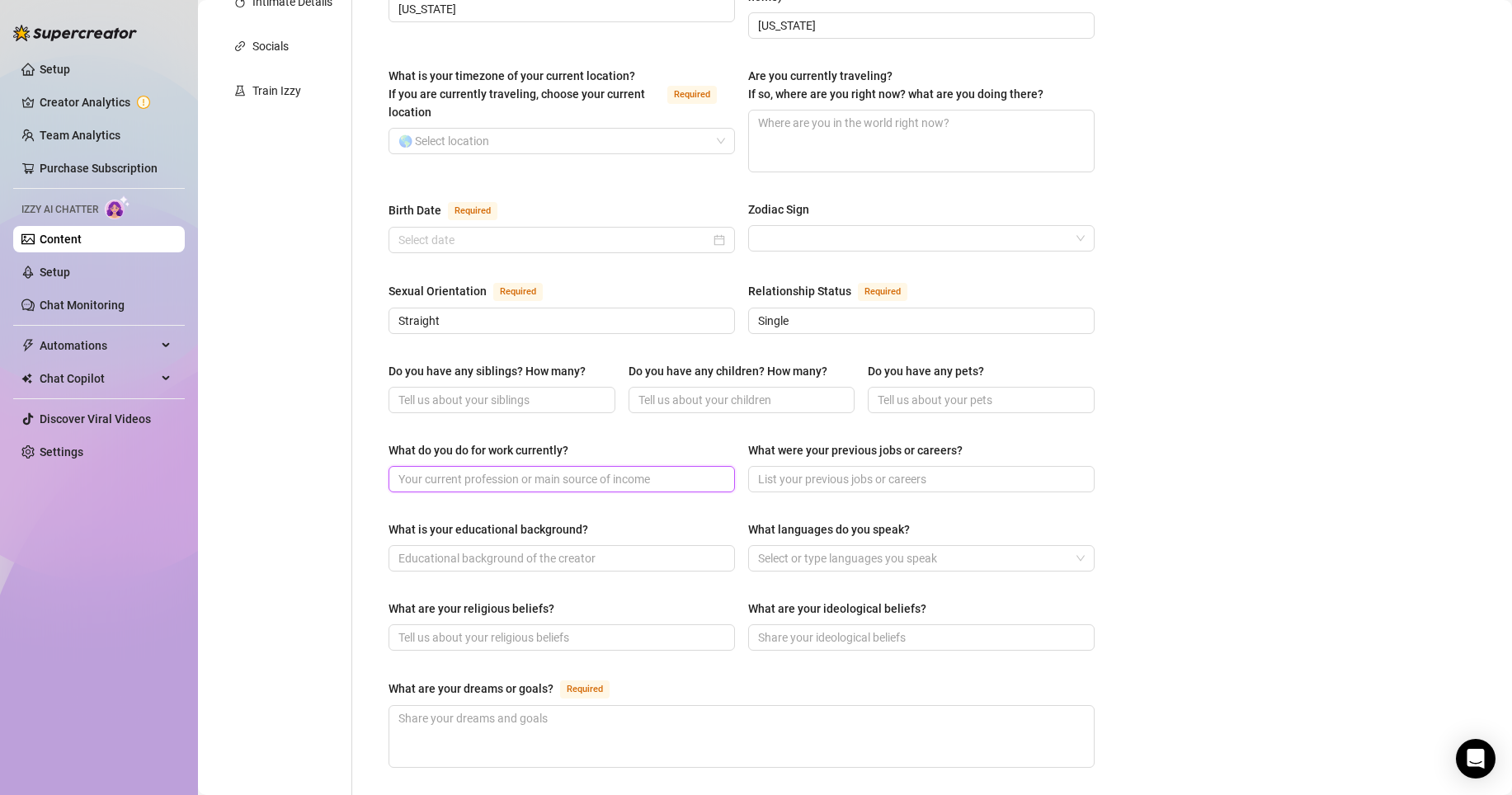
click at [661, 470] on input "What do you do for work currently?" at bounding box center [559, 480] width 324 height 18
type input "O"
type input "Content Creator"
click at [652, 549] on input "What is your educational background?" at bounding box center [559, 558] width 324 height 18
type input "S"
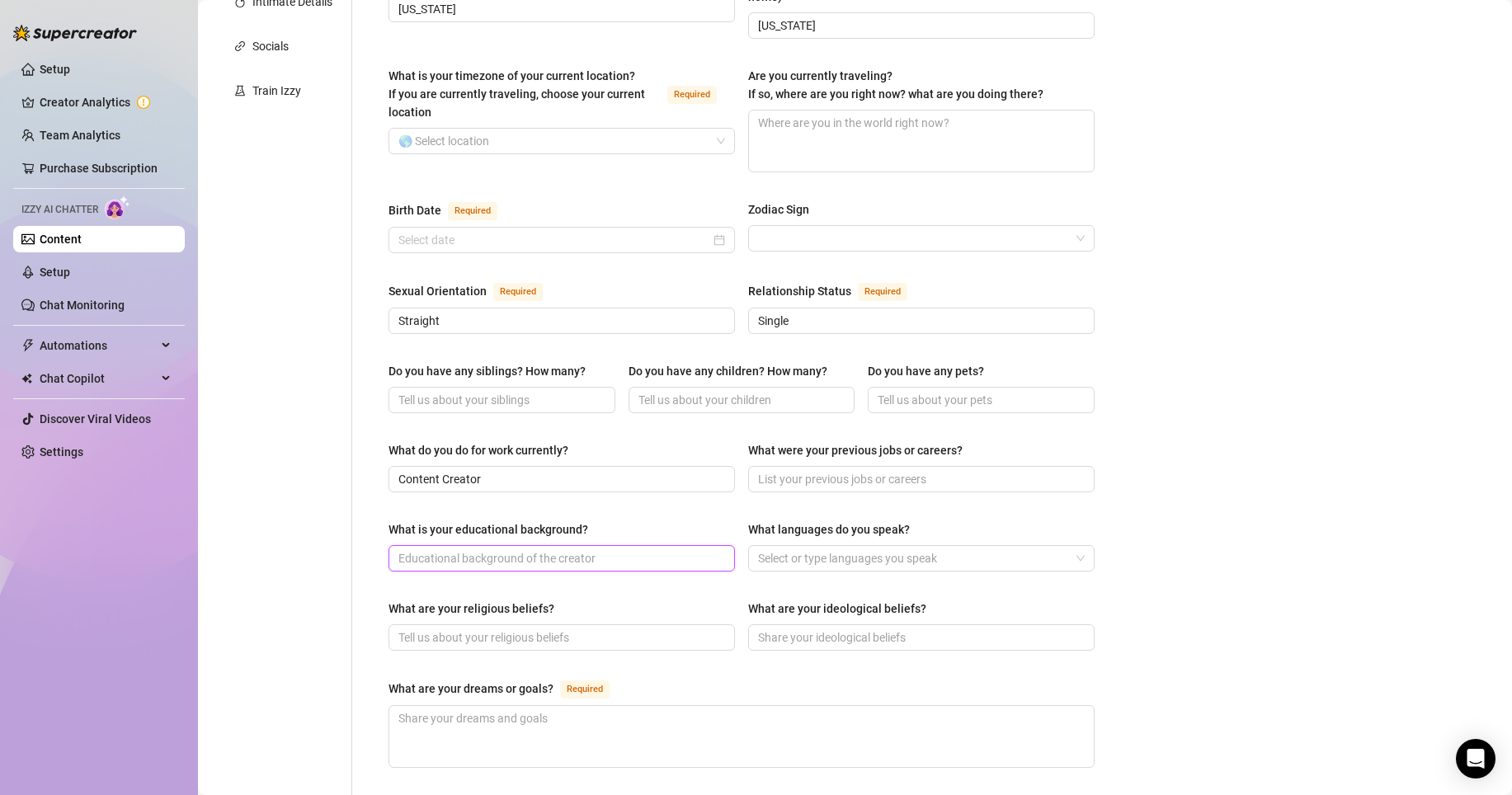
type input "I"
click at [871, 547] on div at bounding box center [912, 558] width 323 height 23
type input "Studying medicine"
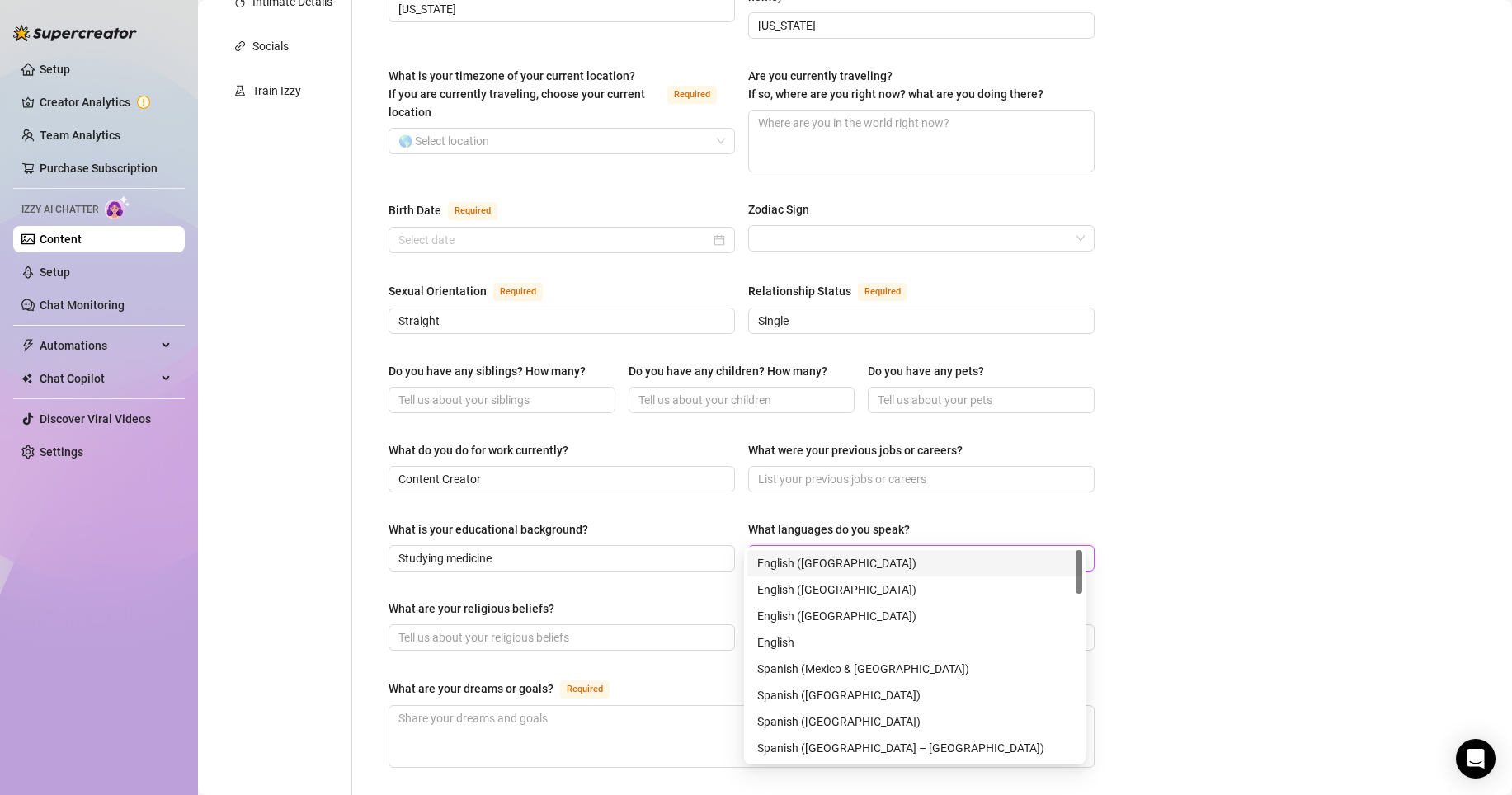
type input "e"
click at [855, 587] on div "English (US)" at bounding box center [915, 590] width 315 height 18
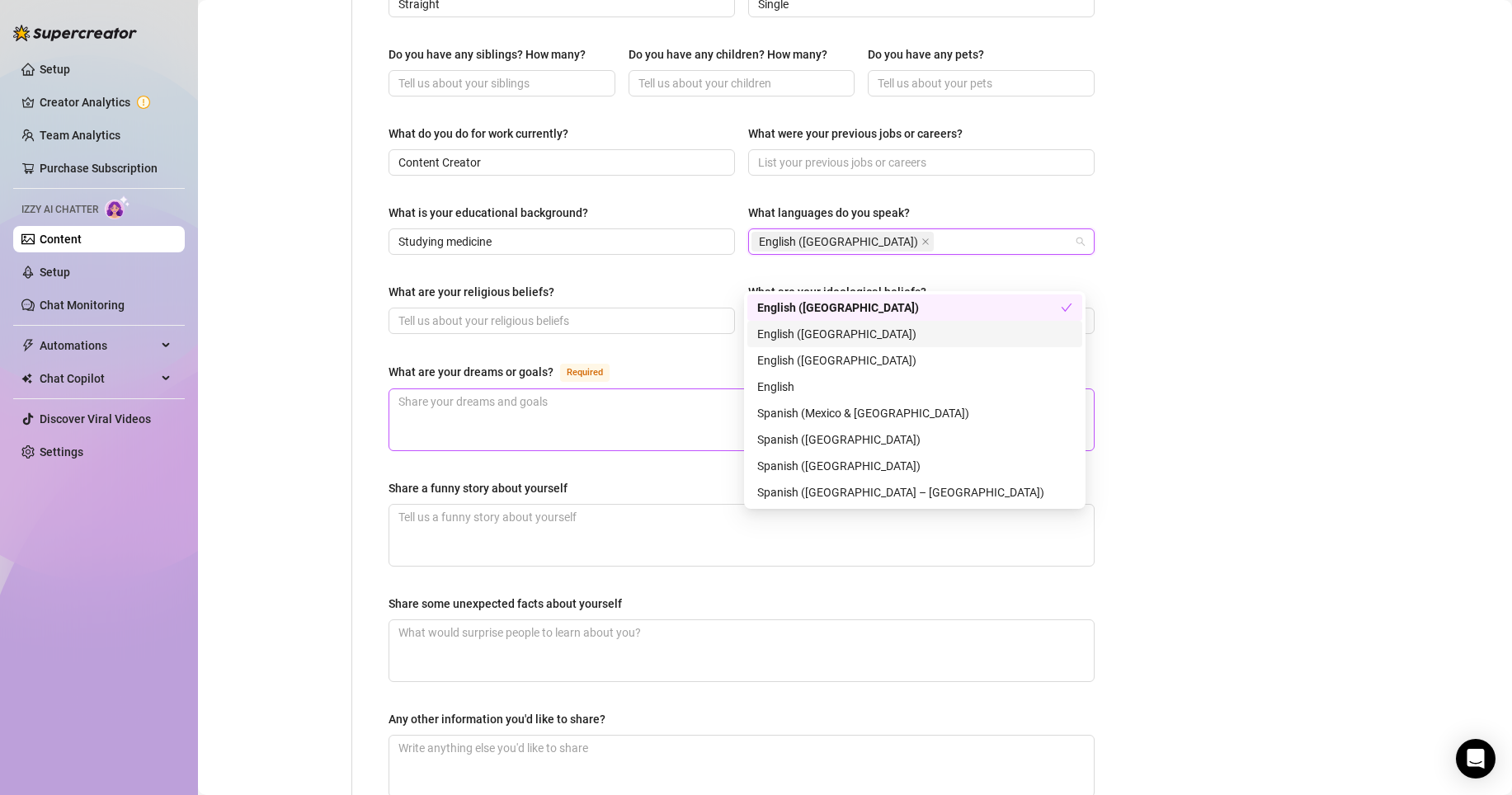
scroll to position [834, 0]
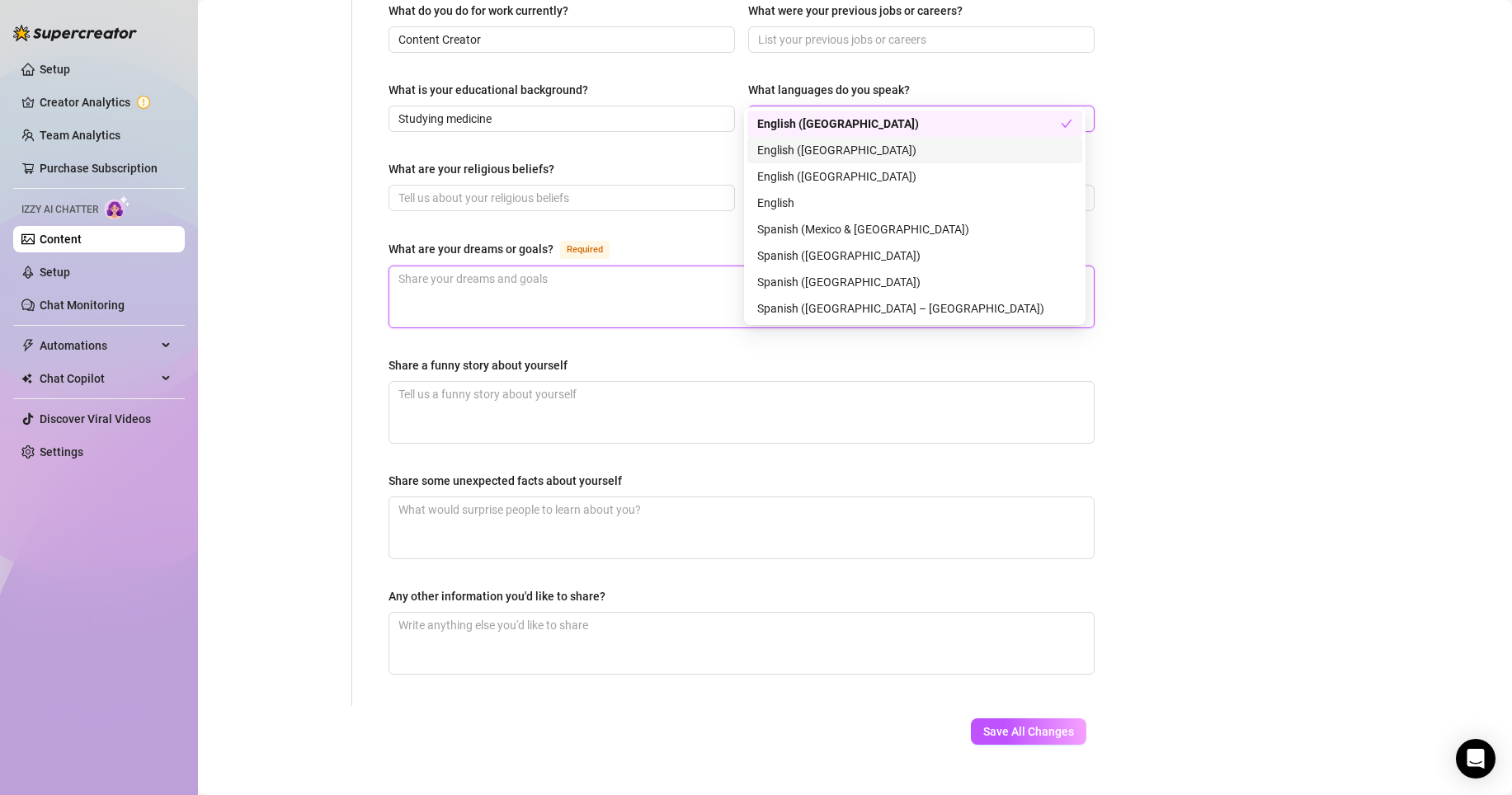
click at [664, 267] on textarea "What are your dreams or goals? Required" at bounding box center [742, 297] width 704 height 61
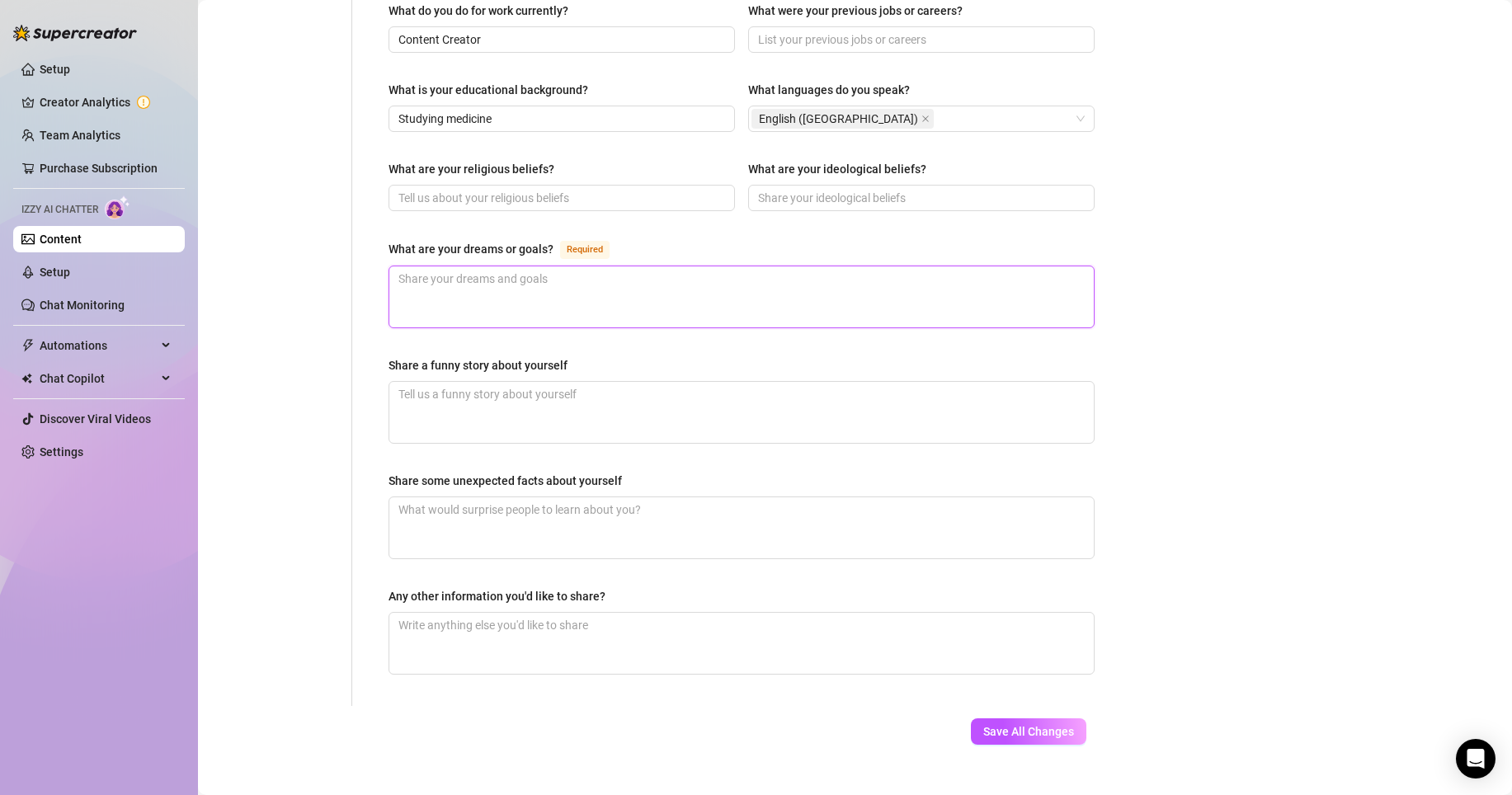
type textarea "t"
type textarea "to"
type textarea "to b"
type textarea "to be"
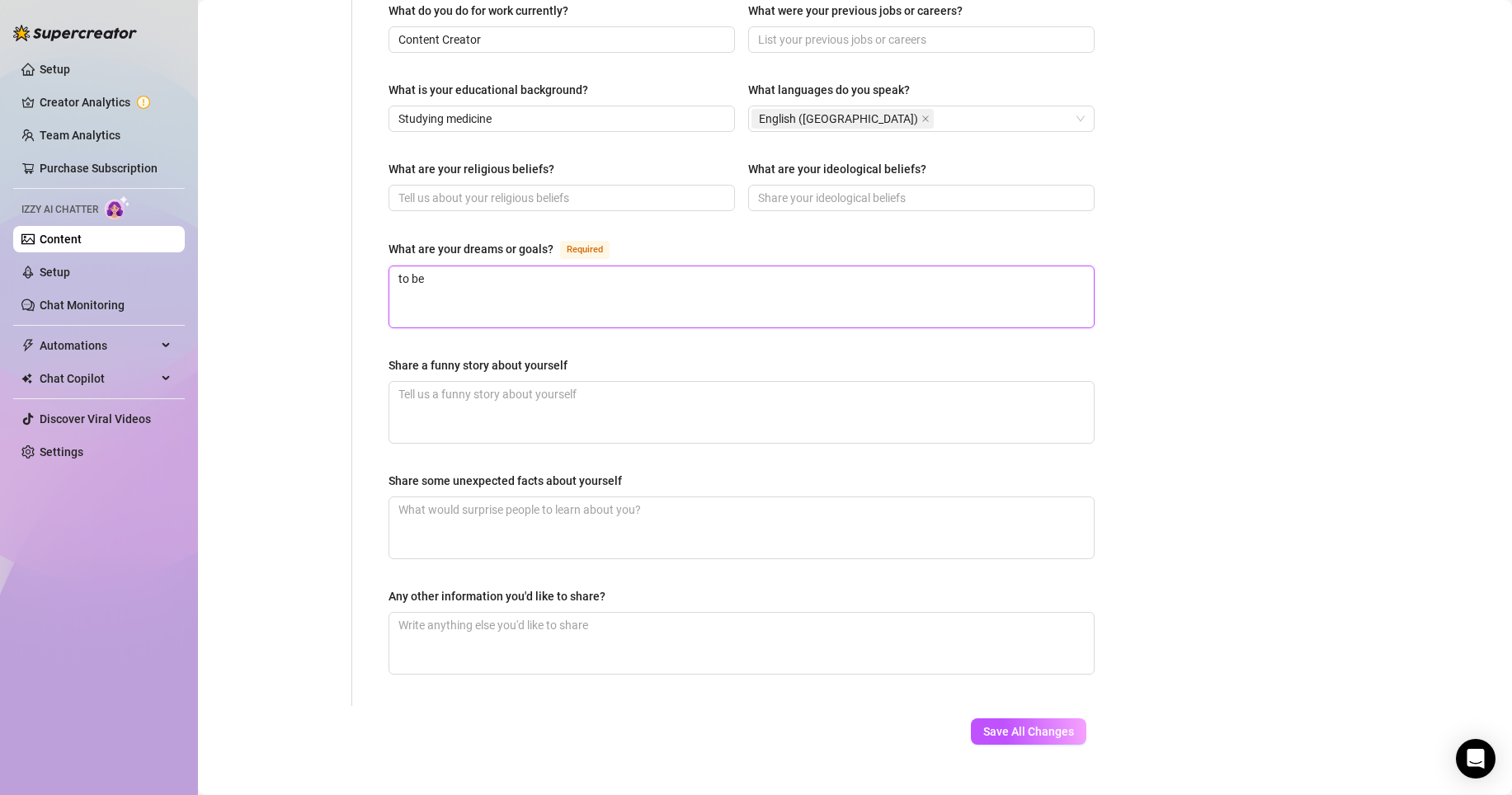
type textarea "to be"
type textarea "to bec"
type textarea "to beco"
type textarea "to becom"
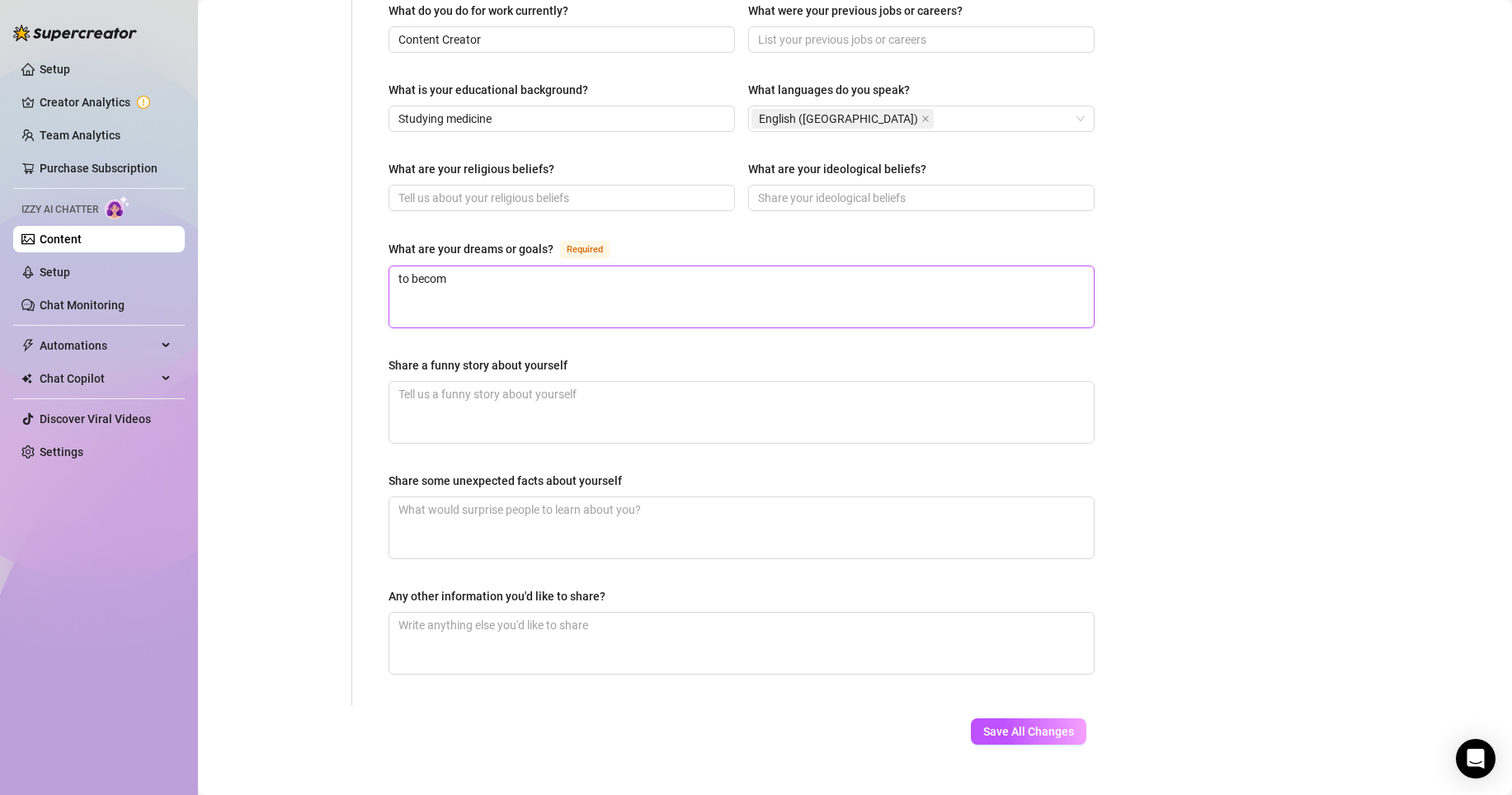
type textarea "to become"
type textarea "to become a"
type textarea "to become a s"
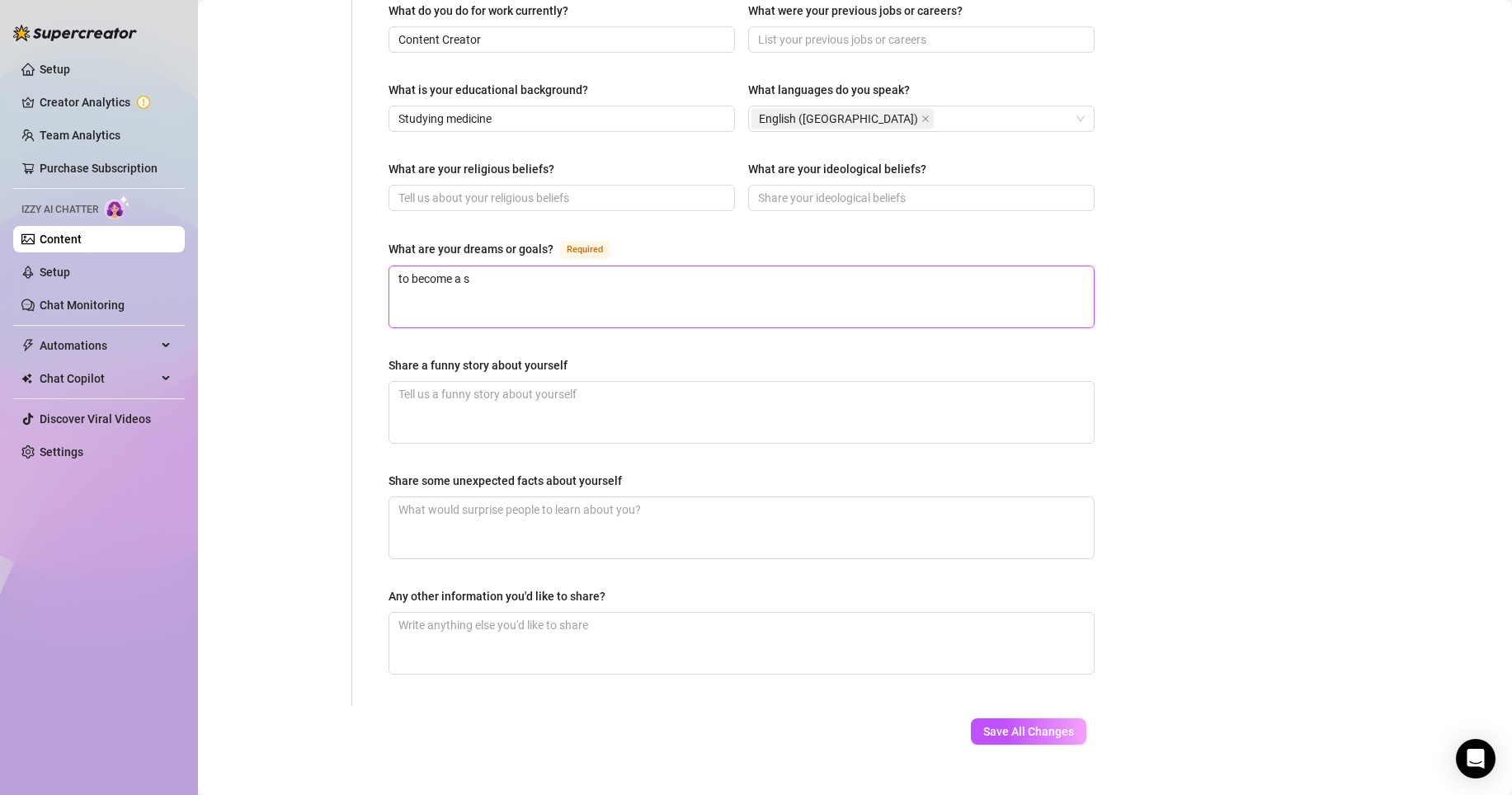
type textarea "to become a su"
type textarea "to become a suc"
type textarea "to become a succ"
type textarea "to become a succe"
type textarea "to become a succes"
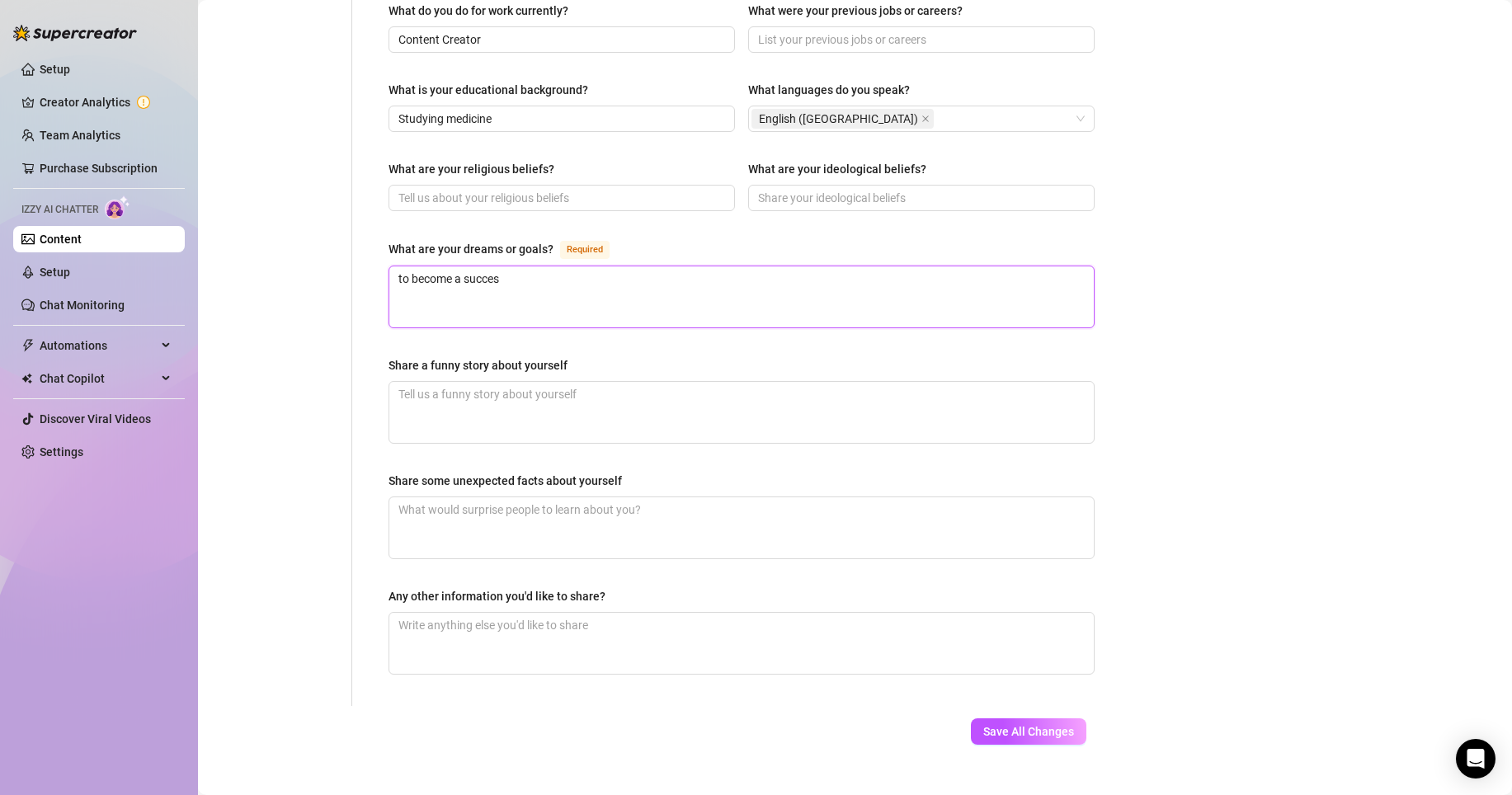
type textarea "to become a success"
type textarea "to become a successf"
type textarea "to become a successfu"
type textarea "to become a successful"
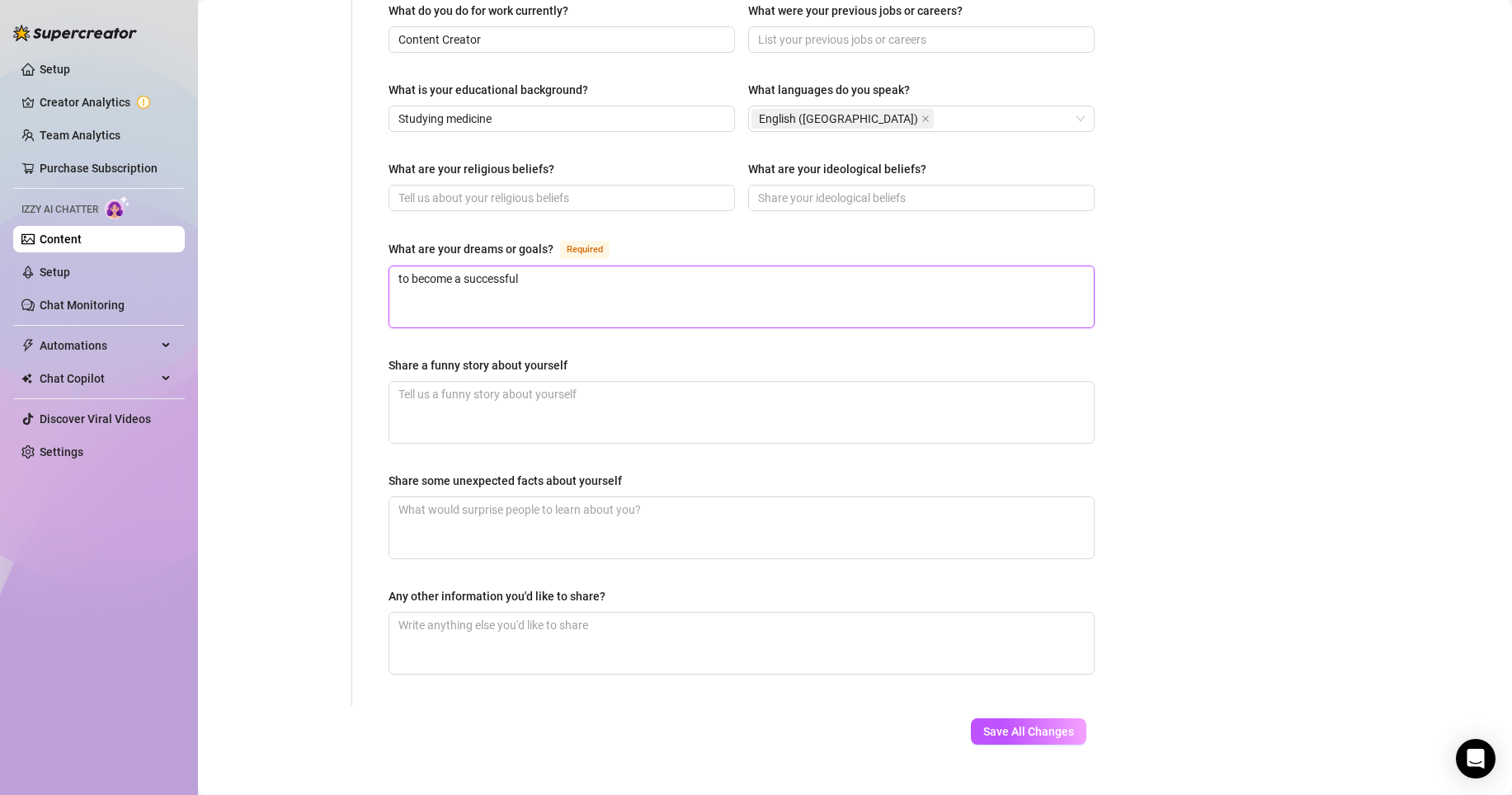
type textarea "to become a successful d"
type textarea "to become a successful do"
type textarea "to become a successful doc"
type textarea "to become a successful doct"
type textarea "to become a successful docto"
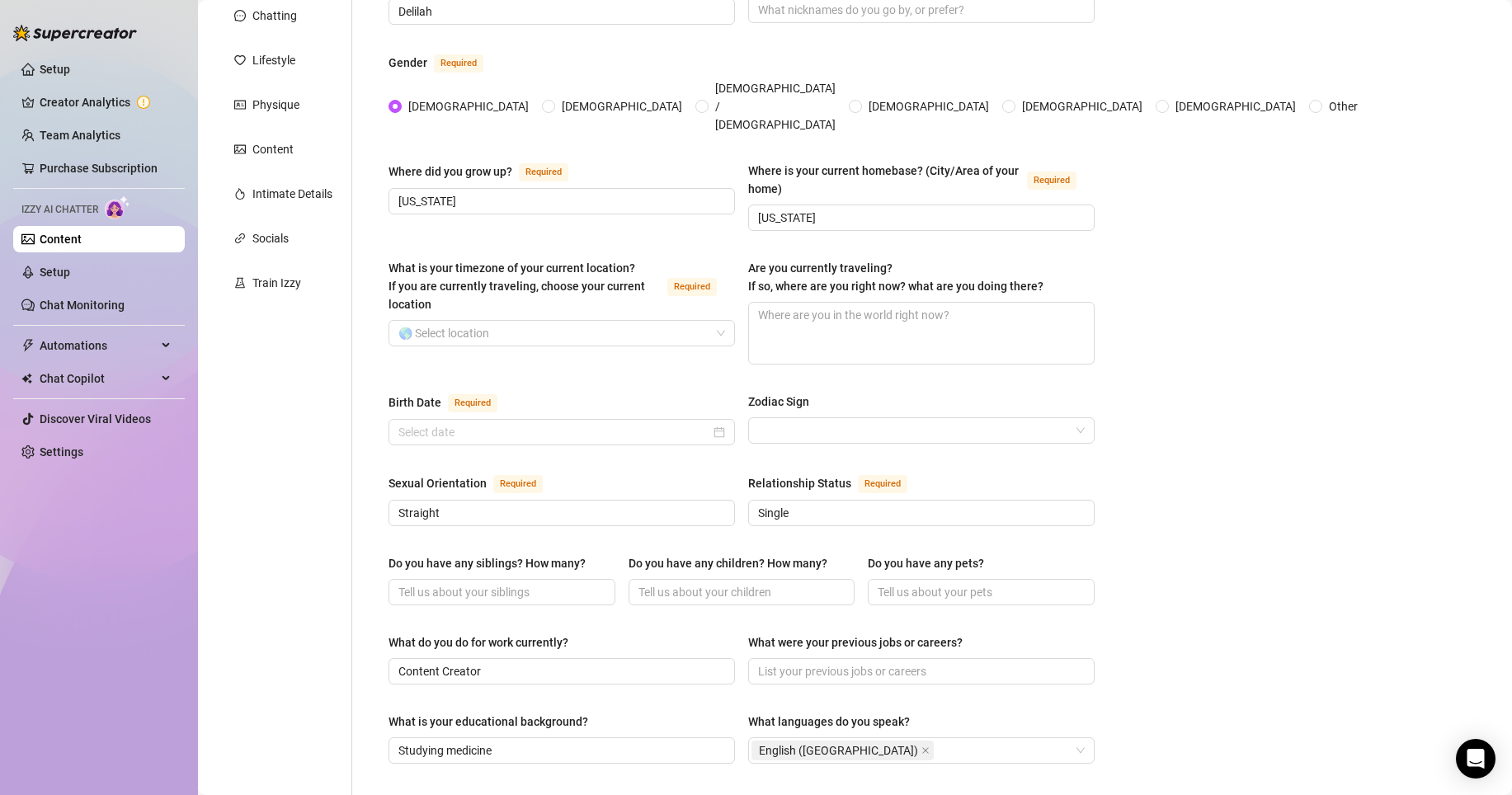
scroll to position [196, 0]
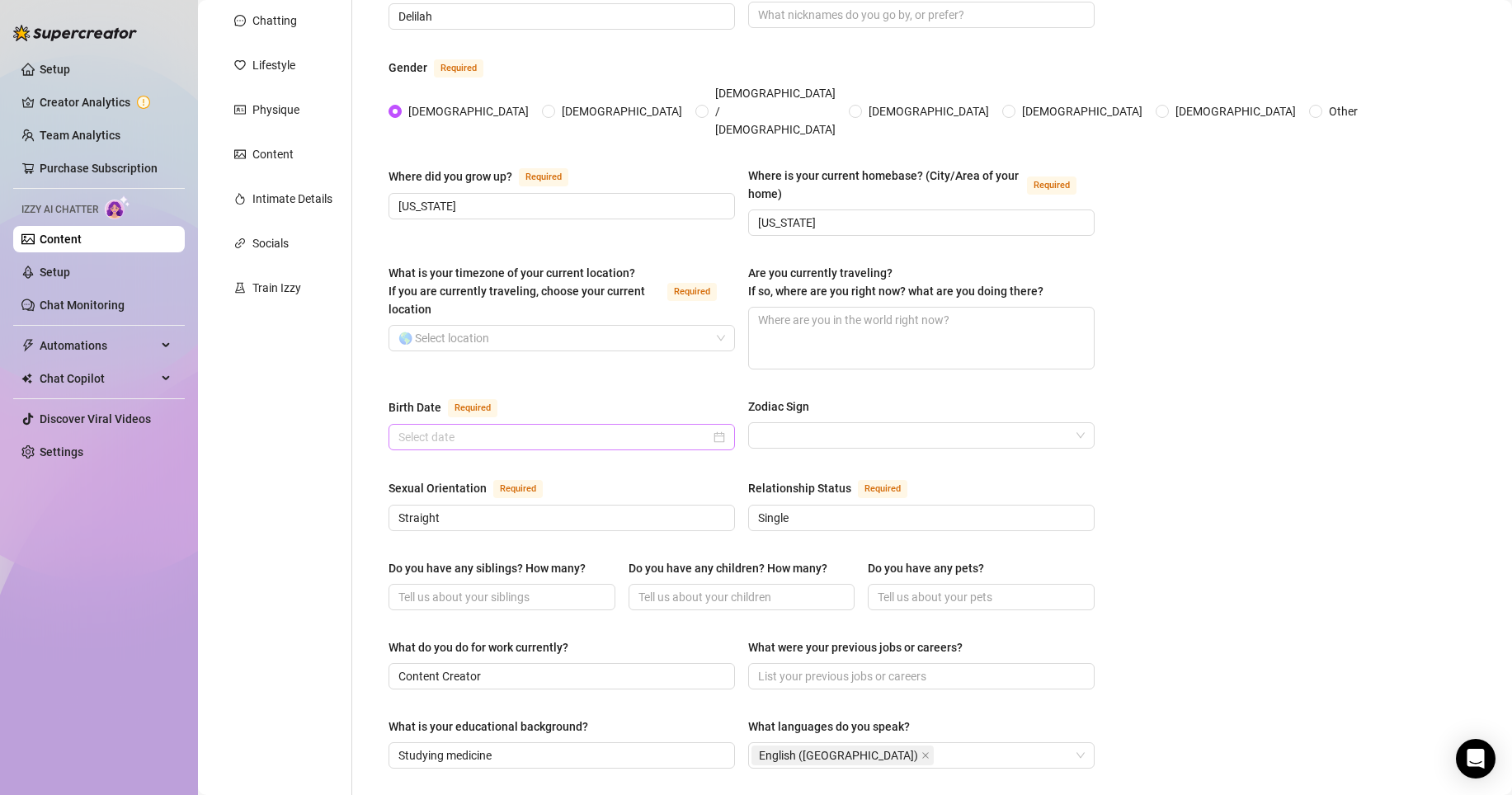
type textarea "to become a successful doctor"
click at [686, 428] on input "Birth Date Required" at bounding box center [554, 437] width 312 height 18
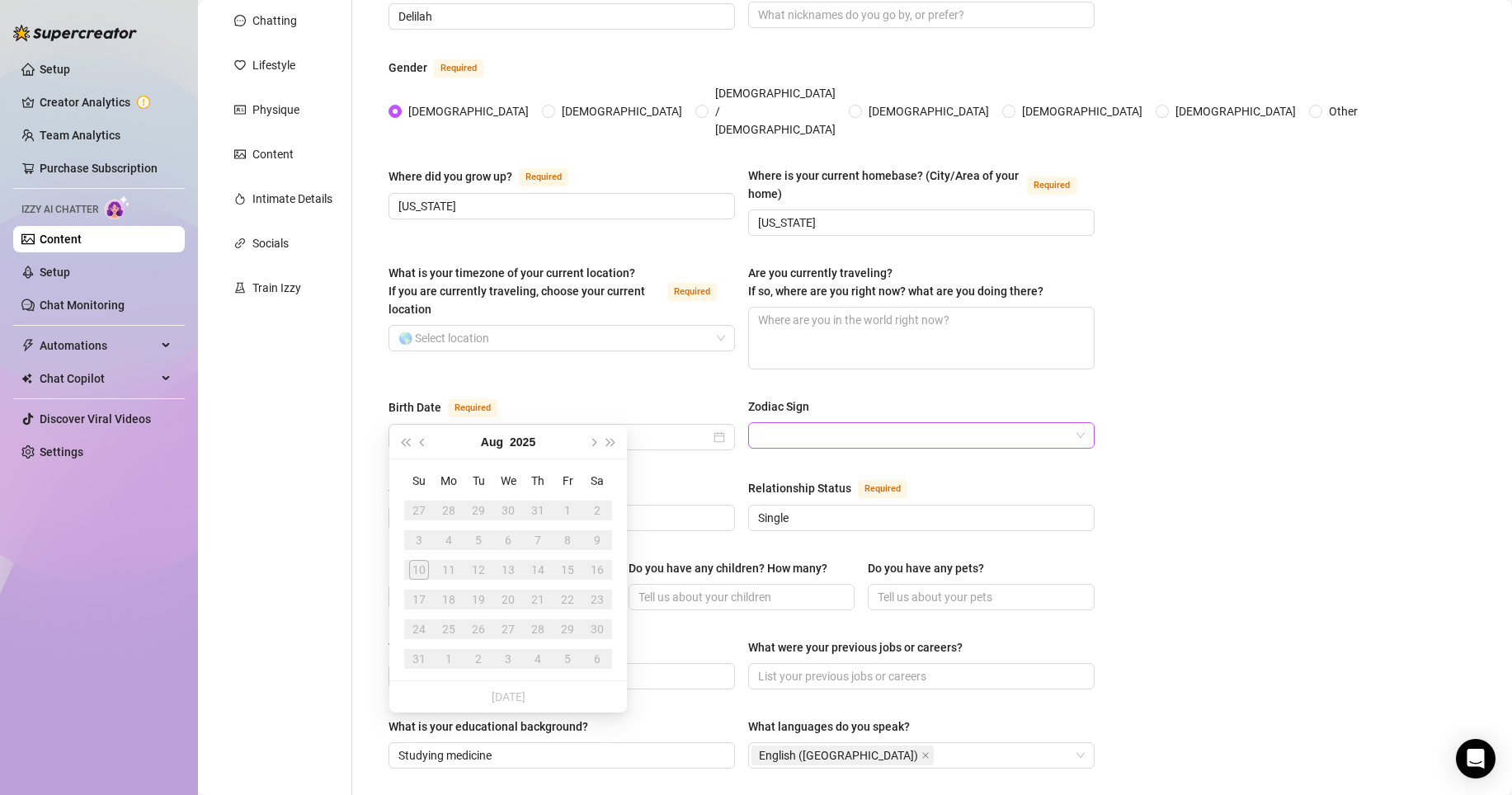
click at [788, 423] on input "Zodiac Sign" at bounding box center [914, 435] width 312 height 25
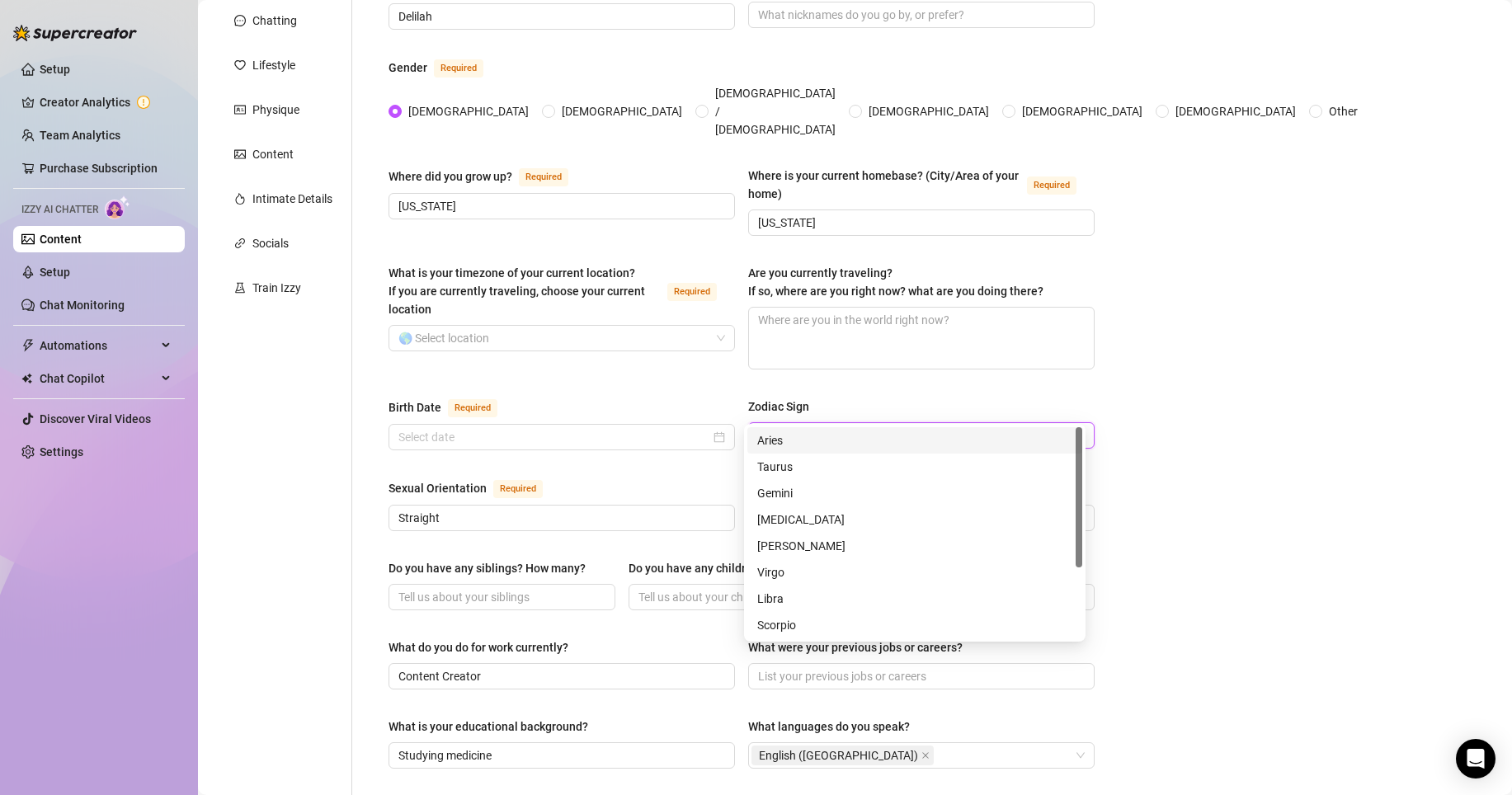
click at [710, 349] on div "What is your timezone of your current location? If you are currently traveling,…" at bounding box center [742, 324] width 706 height 120
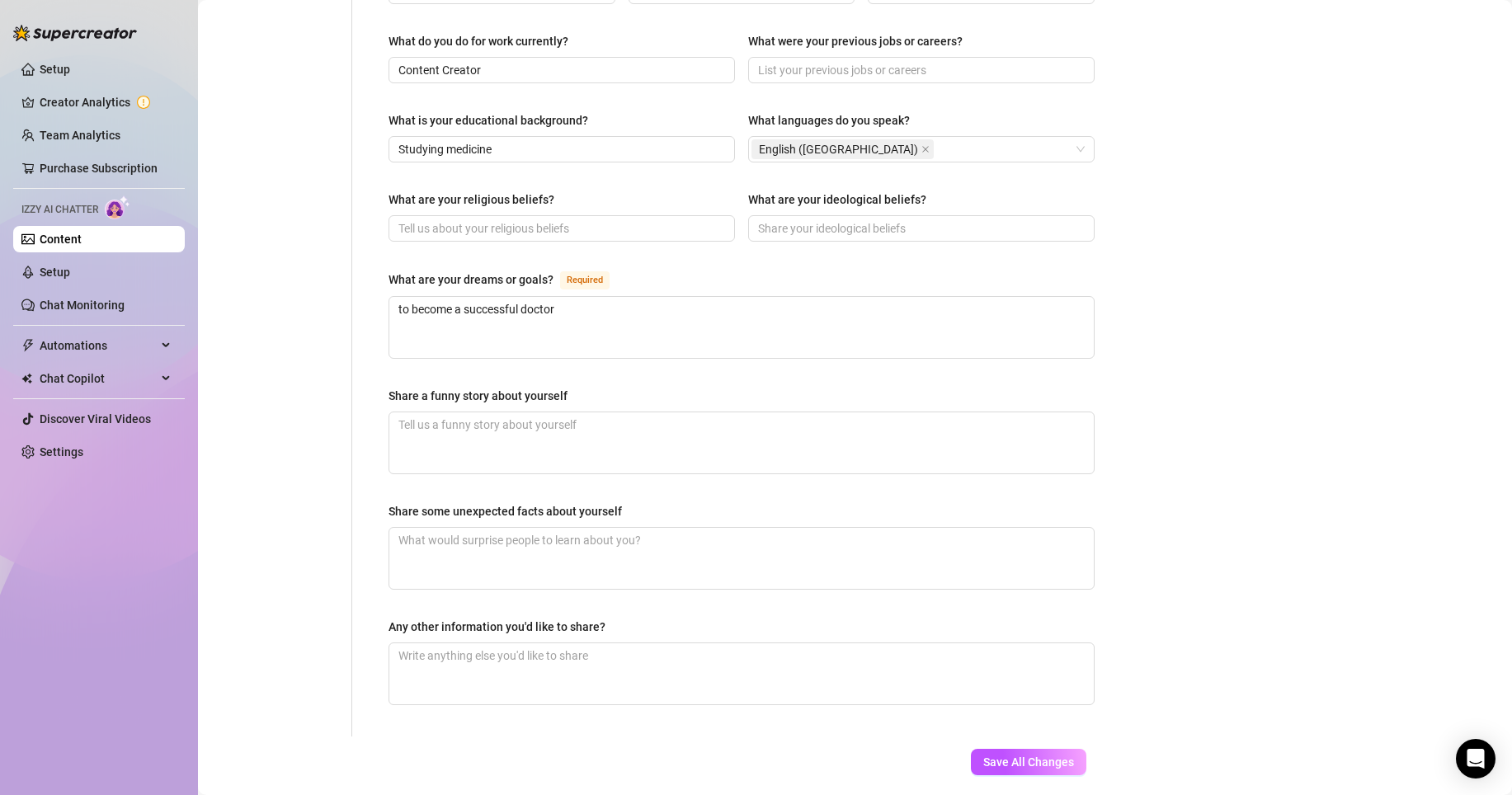
scroll to position [834, 0]
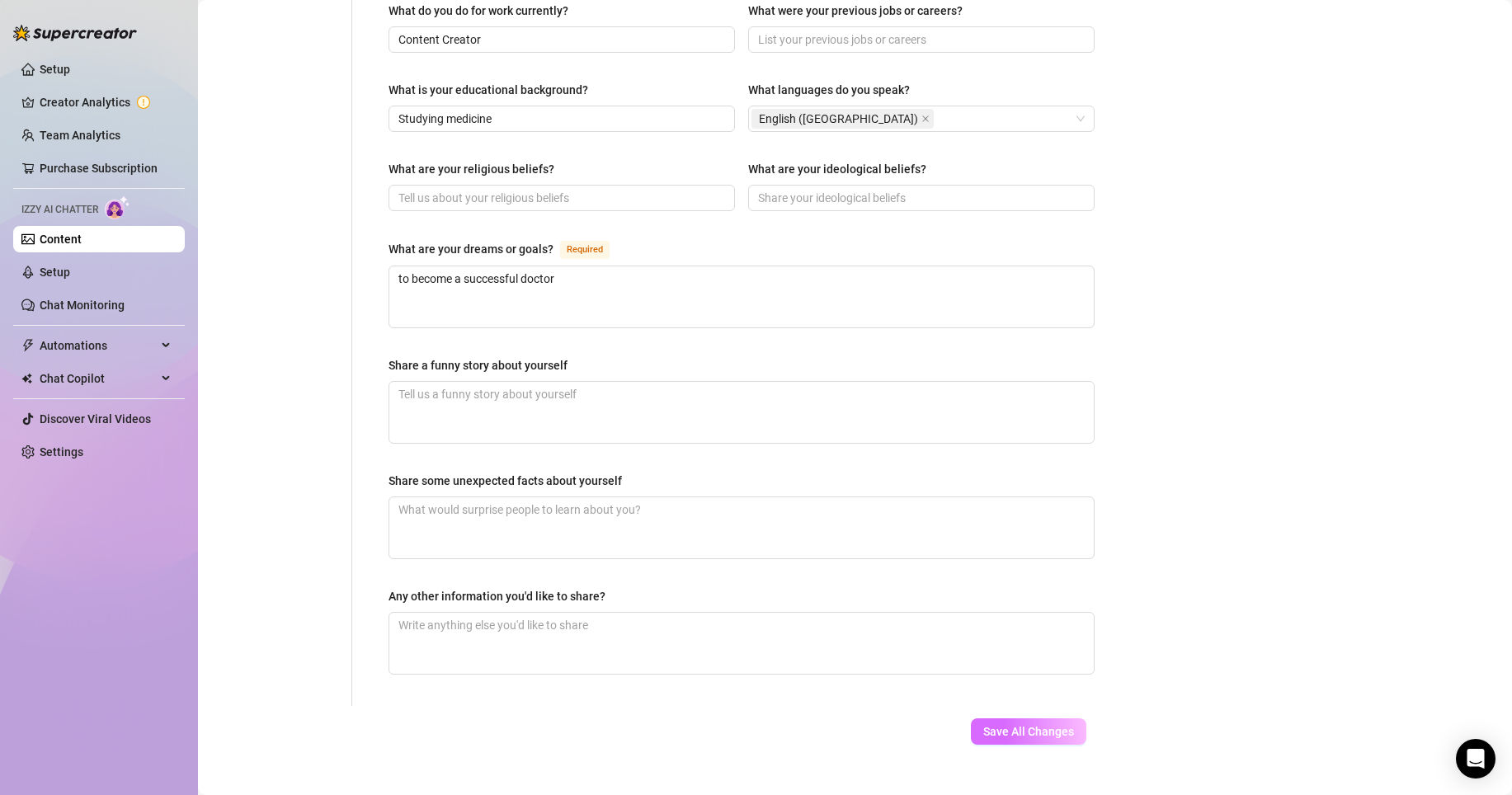
click at [990, 725] on span "Save All Changes" at bounding box center [1028, 732] width 91 height 13
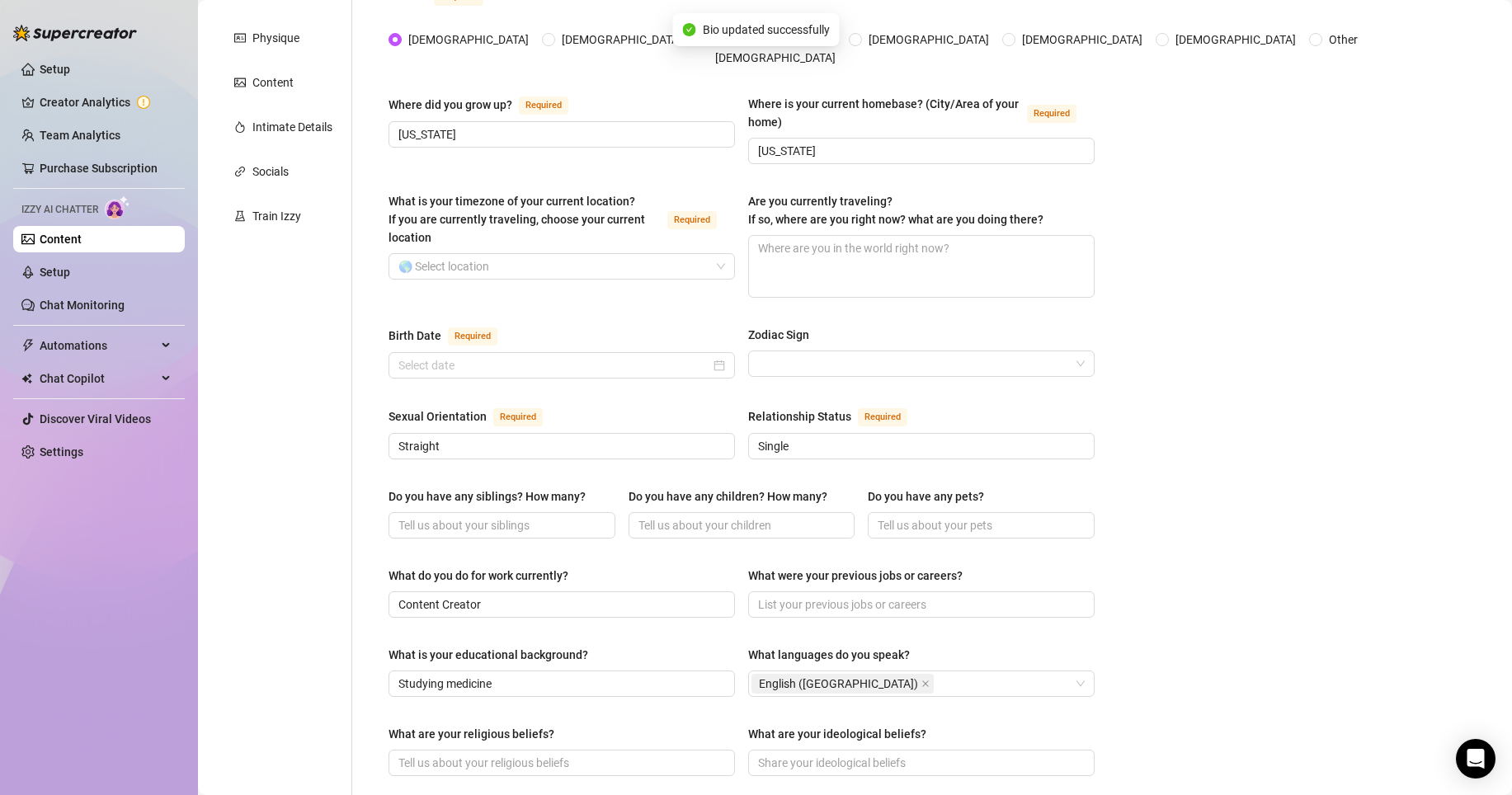
scroll to position [0, 0]
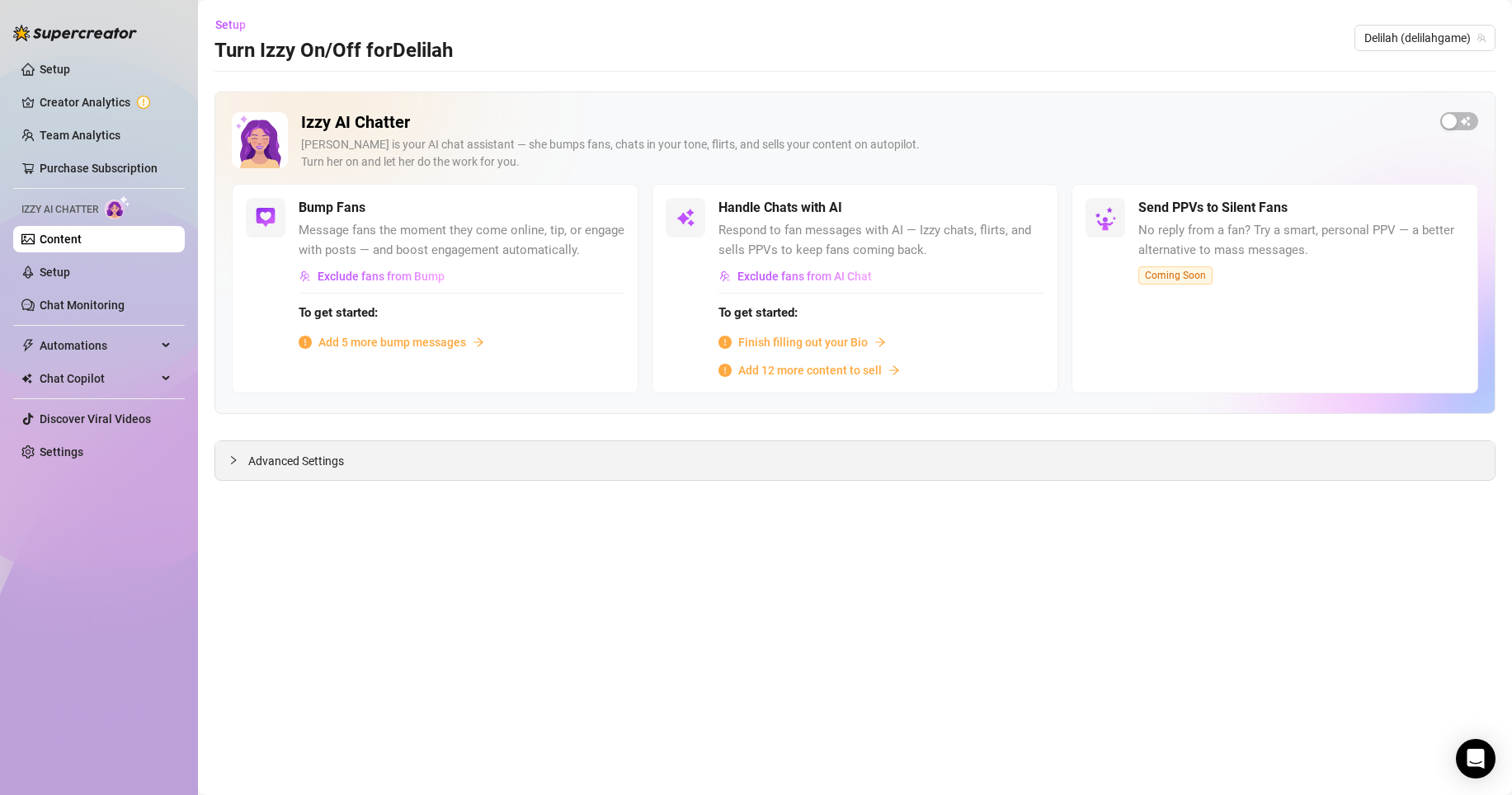
click at [365, 464] on div "Advanced Settings" at bounding box center [855, 460] width 1279 height 39
click at [308, 454] on span "Advanced Settings" at bounding box center [296, 461] width 95 height 18
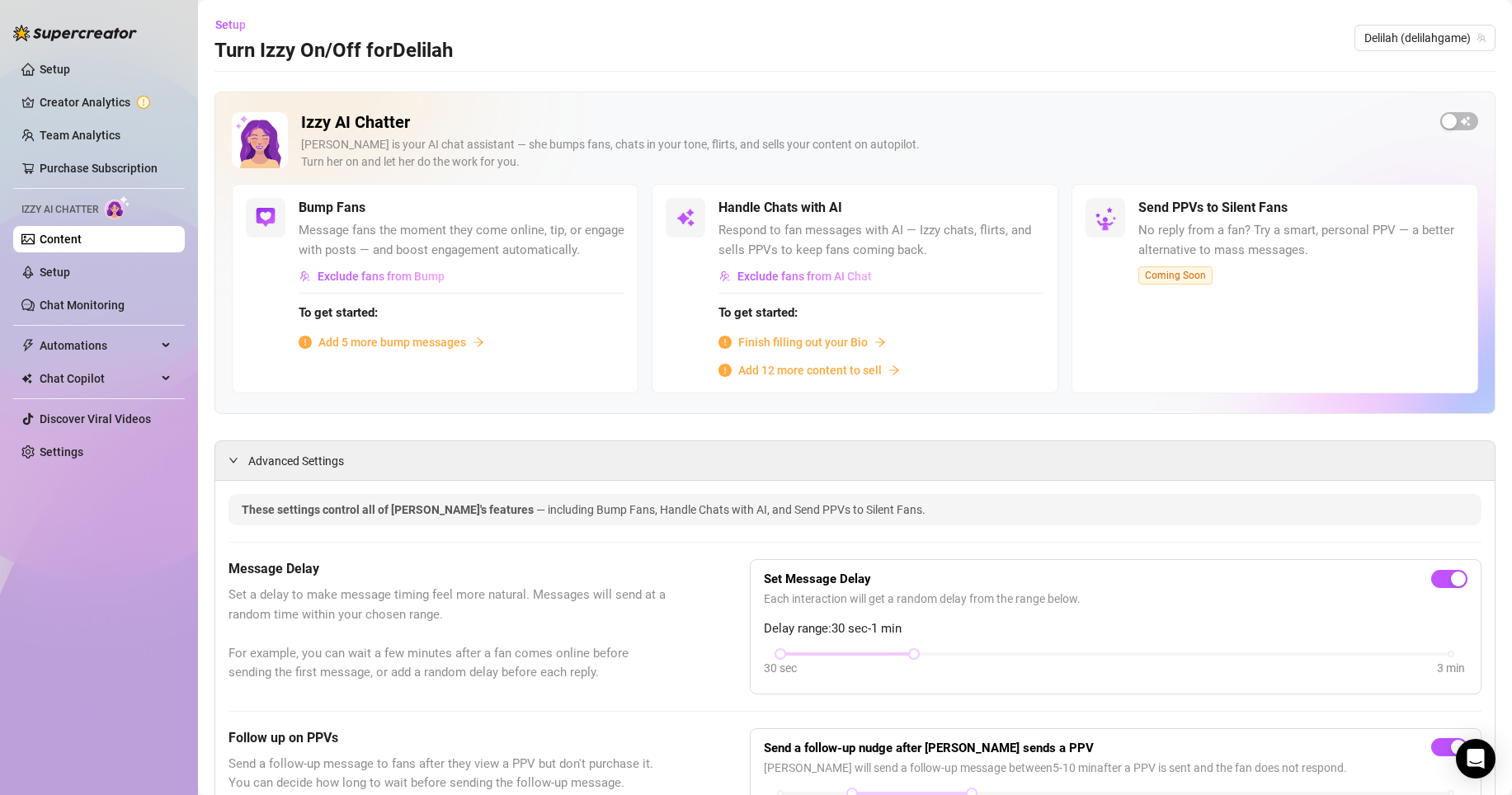
click at [363, 351] on span "Add 5 more bump messages" at bounding box center [392, 342] width 148 height 18
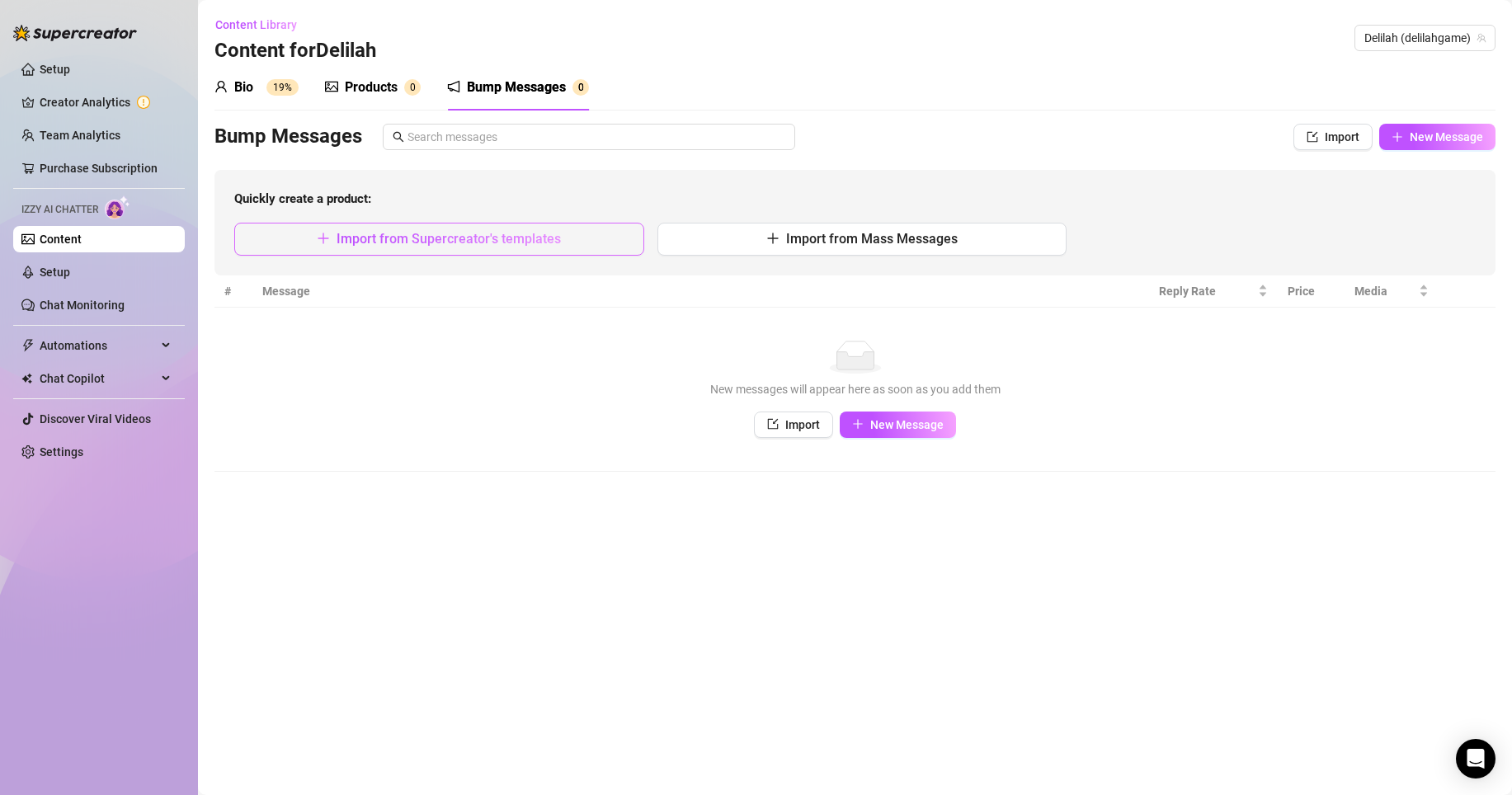
click at [582, 250] on button "Import from Supercreator's templates" at bounding box center [438, 239] width 410 height 33
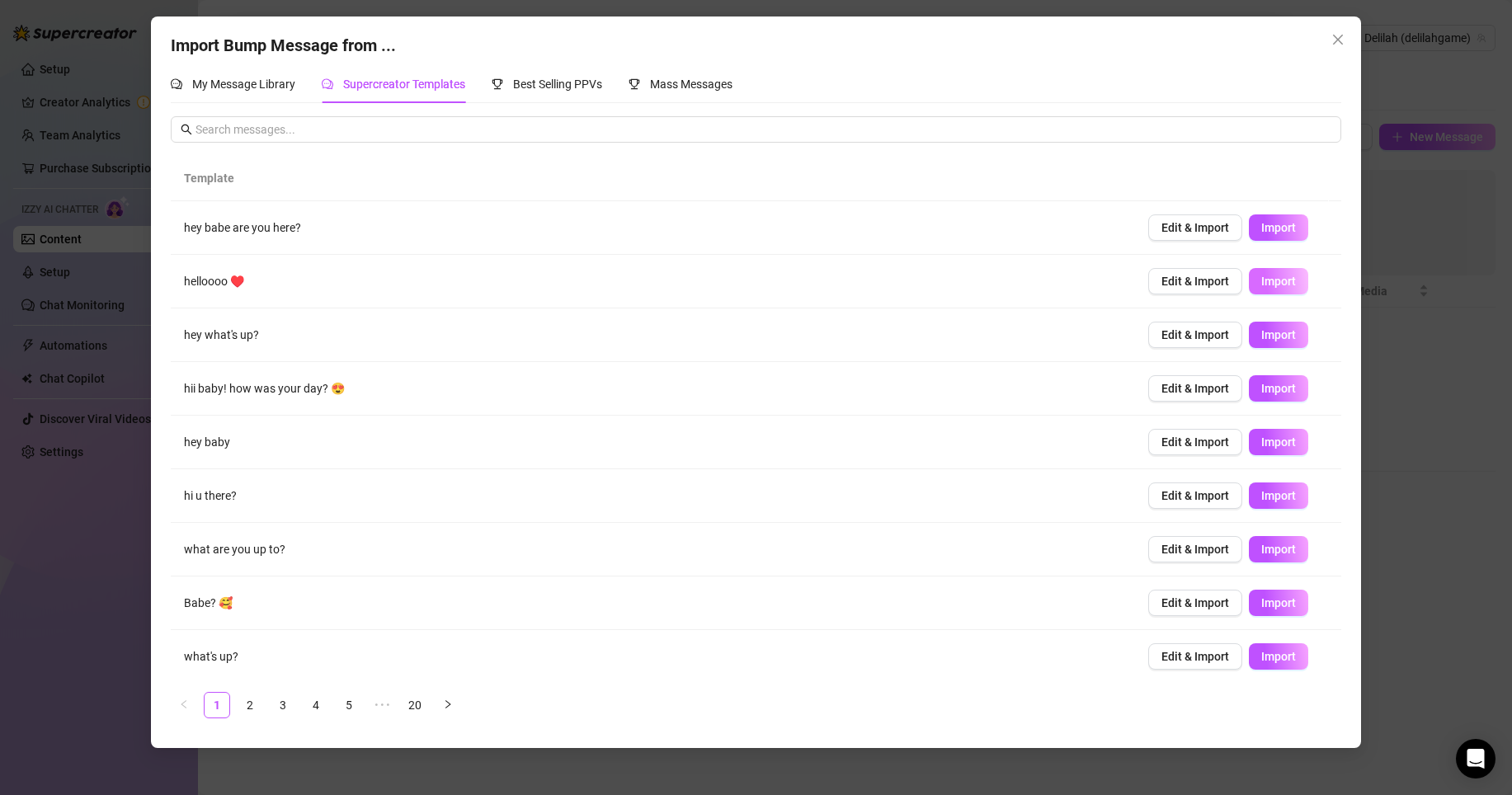
click at [1264, 277] on span "Import" at bounding box center [1278, 282] width 35 height 13
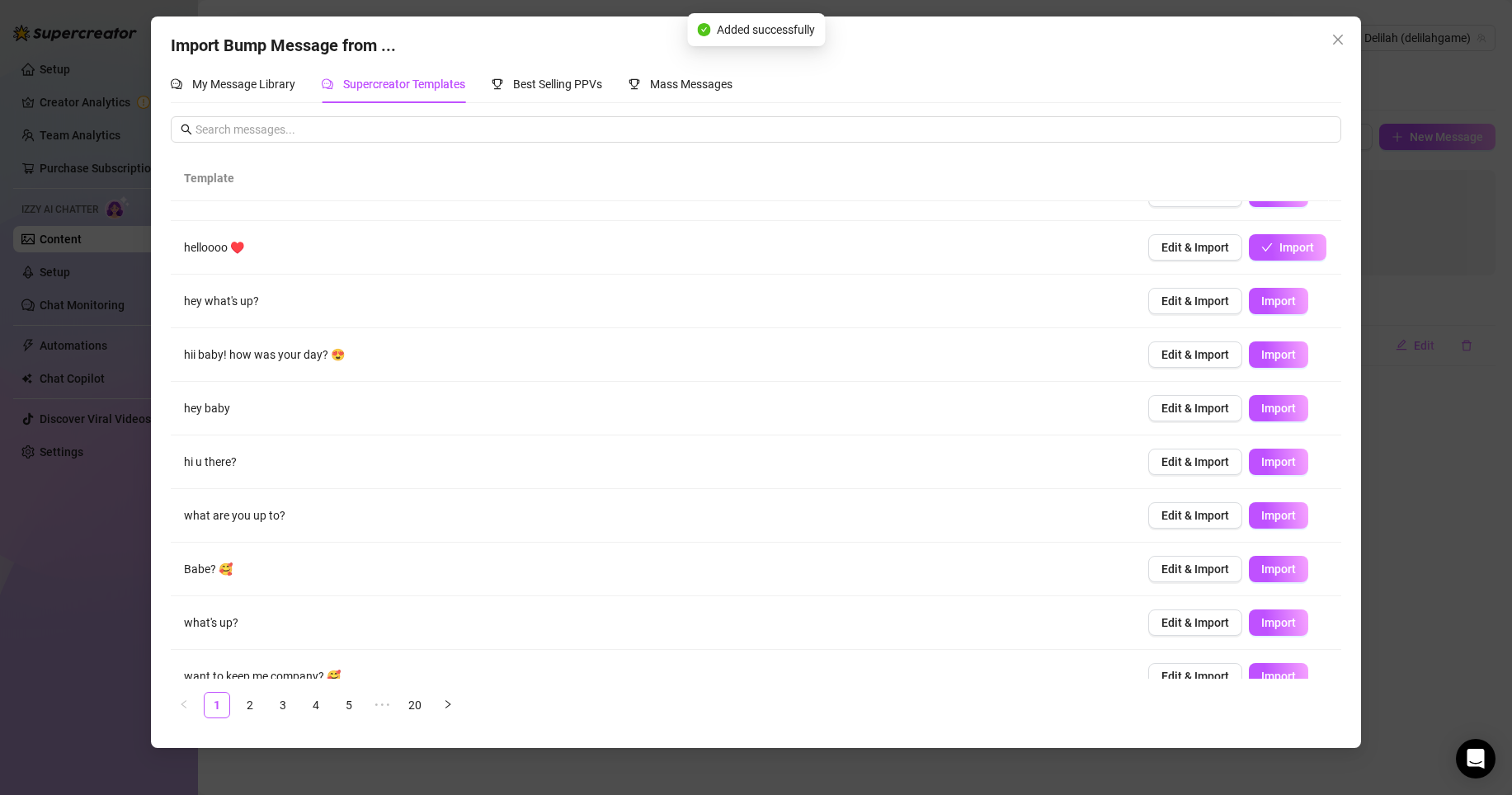
scroll to position [59, 0]
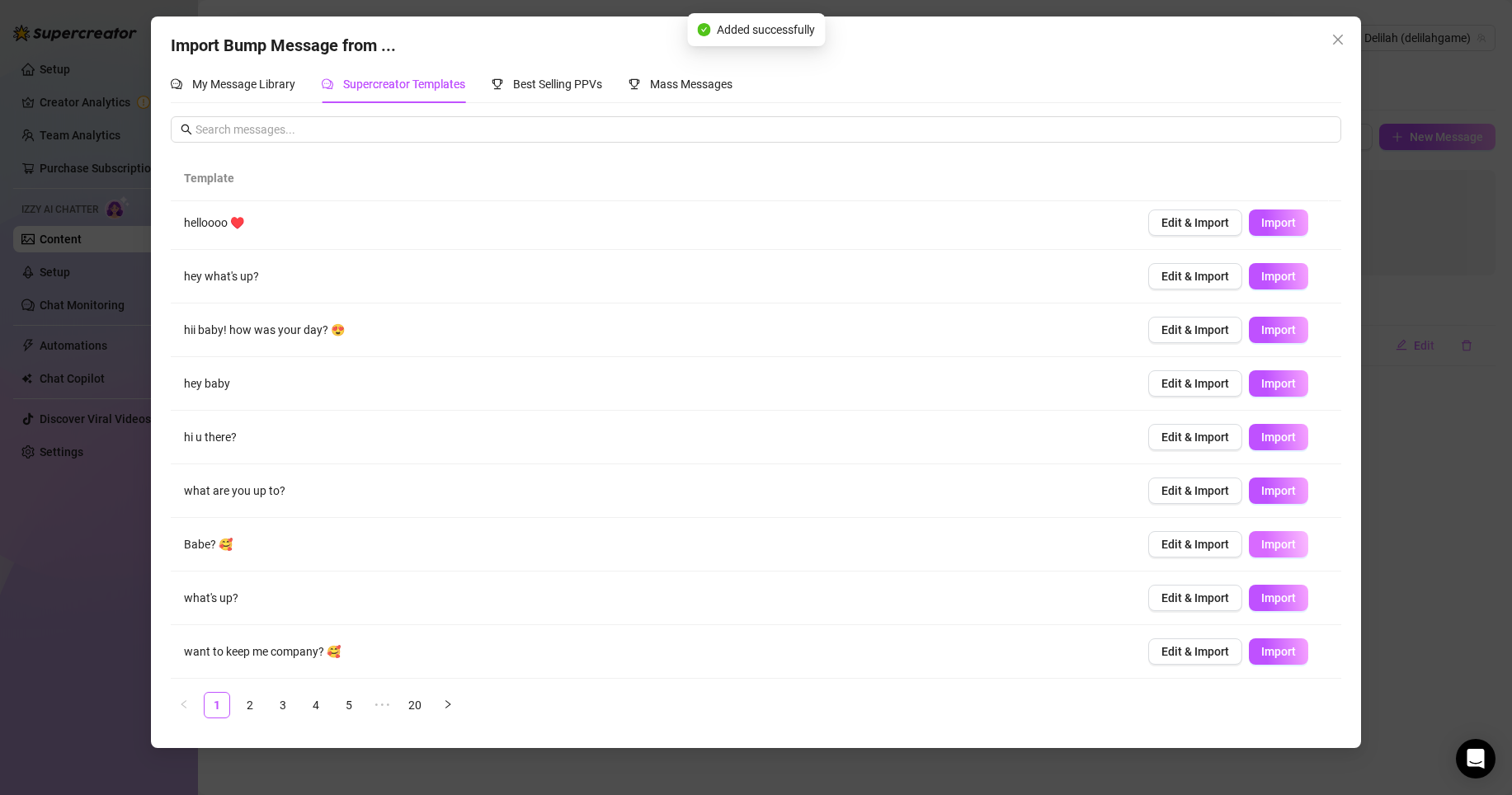
click at [1261, 545] on span "Import" at bounding box center [1278, 544] width 35 height 13
click at [347, 710] on link "5" at bounding box center [348, 705] width 25 height 25
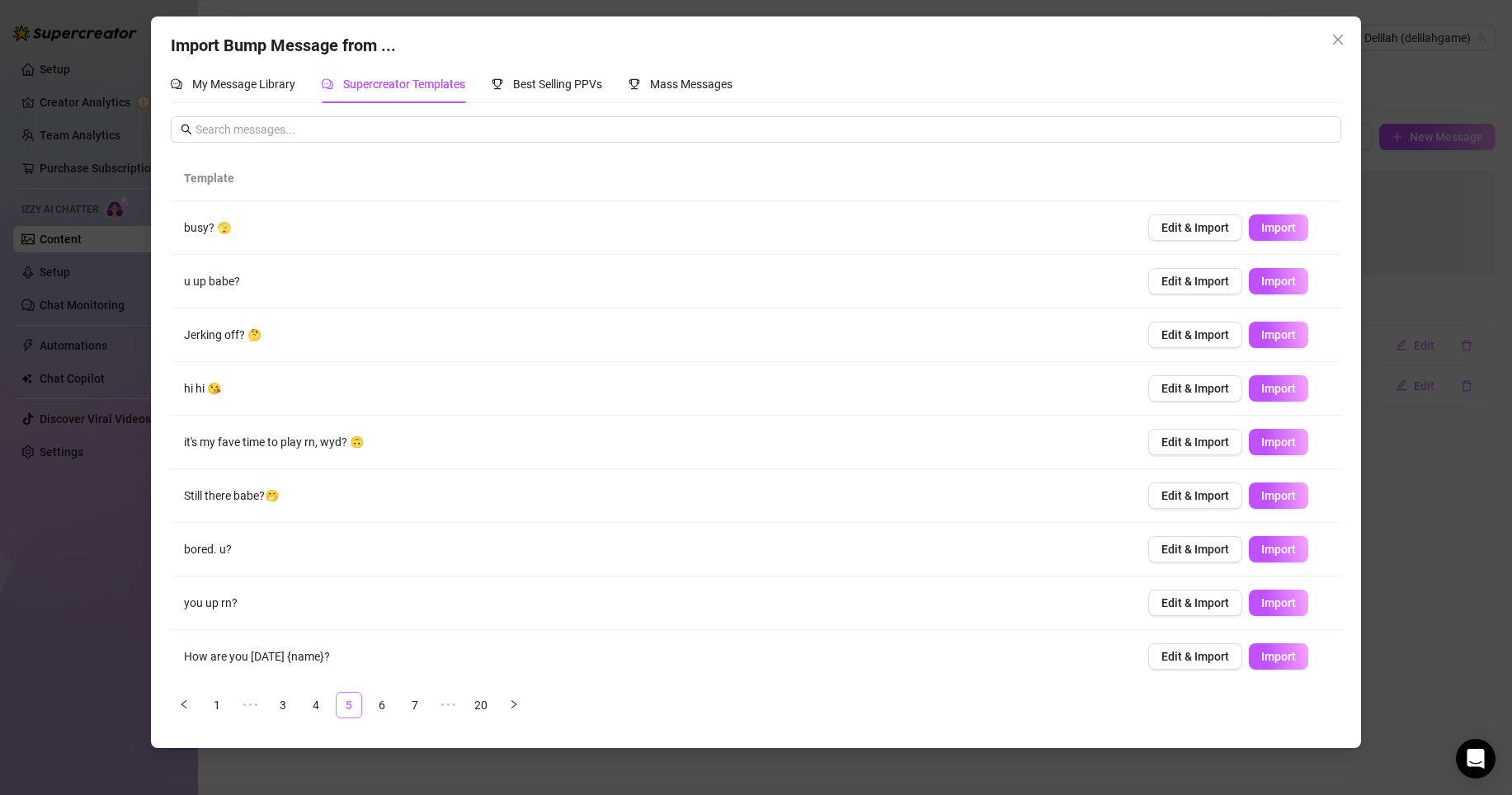
scroll to position [0, 0]
click at [1261, 444] on span "Import" at bounding box center [1278, 442] width 35 height 13
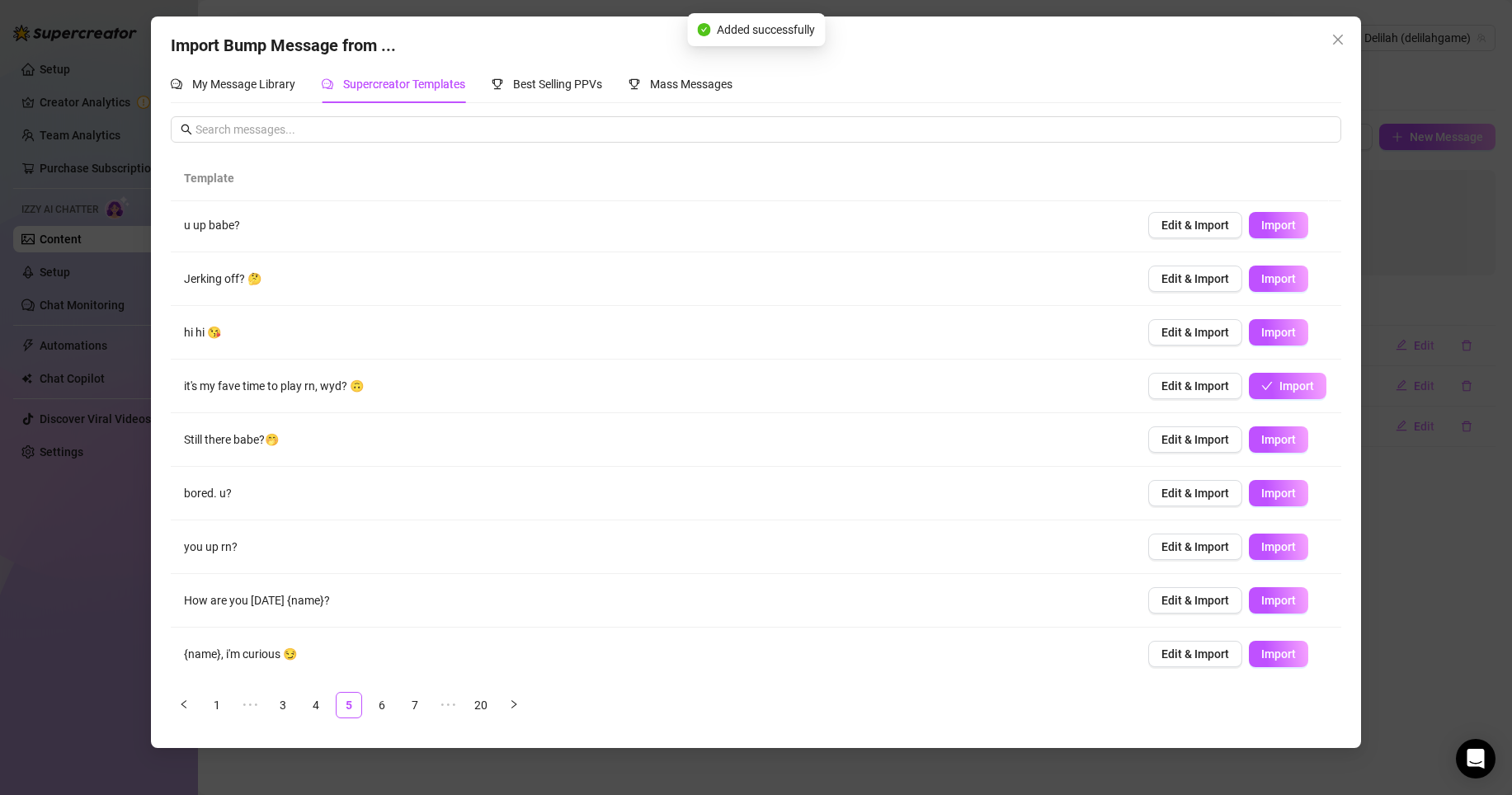
scroll to position [59, 0]
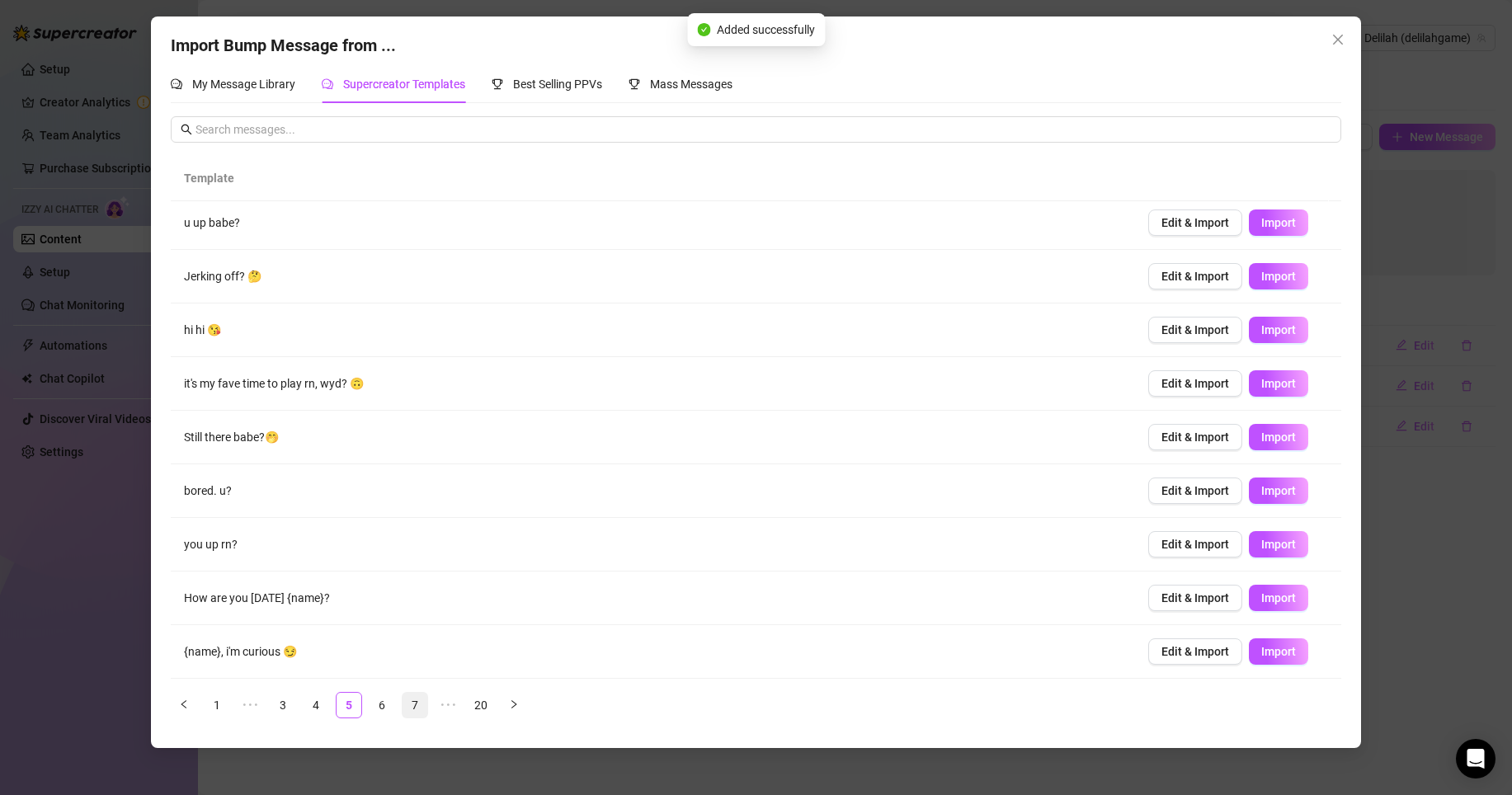
click at [407, 702] on link "7" at bounding box center [414, 705] width 25 height 25
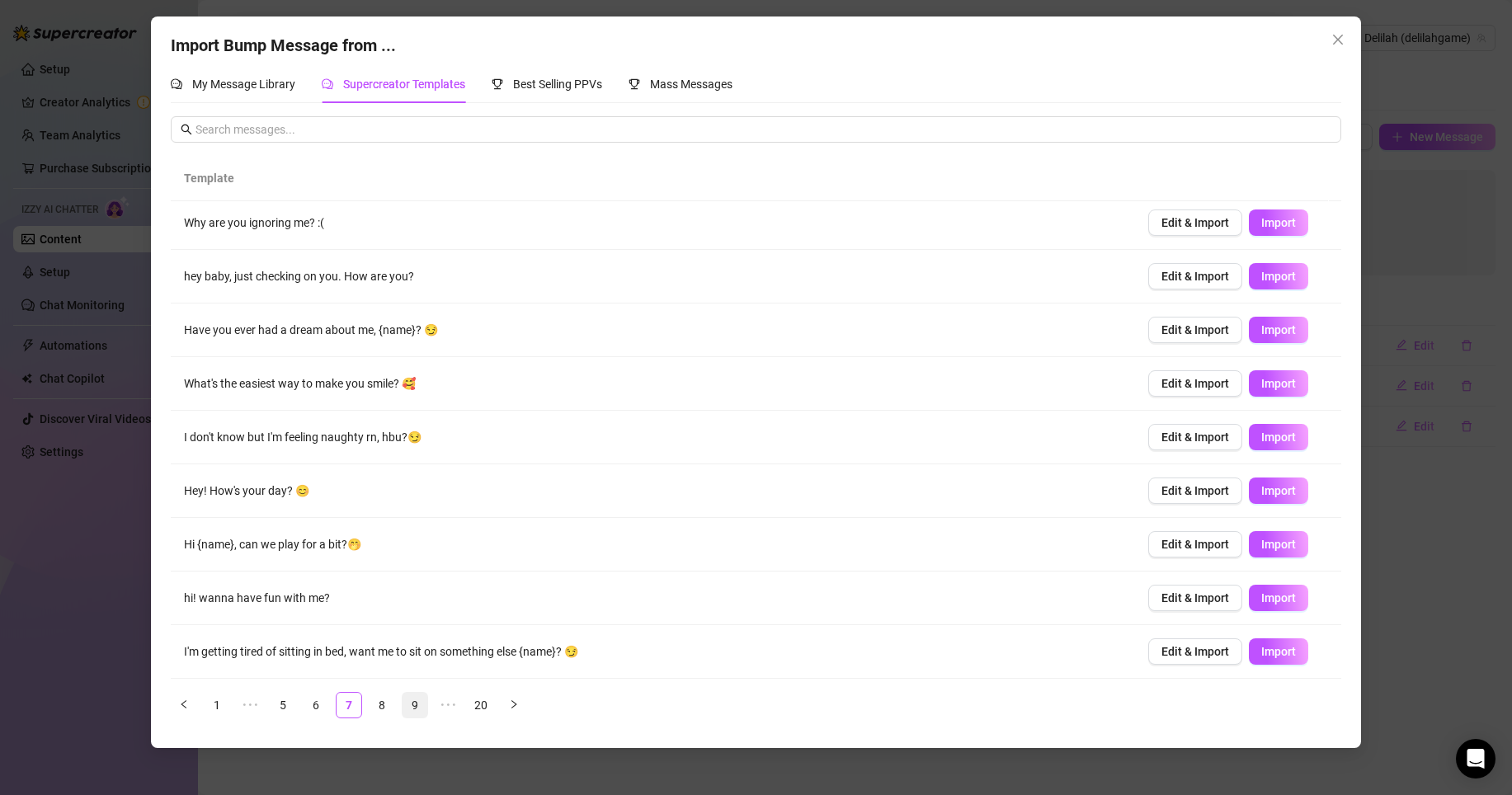
click at [406, 710] on link "9" at bounding box center [414, 705] width 25 height 25
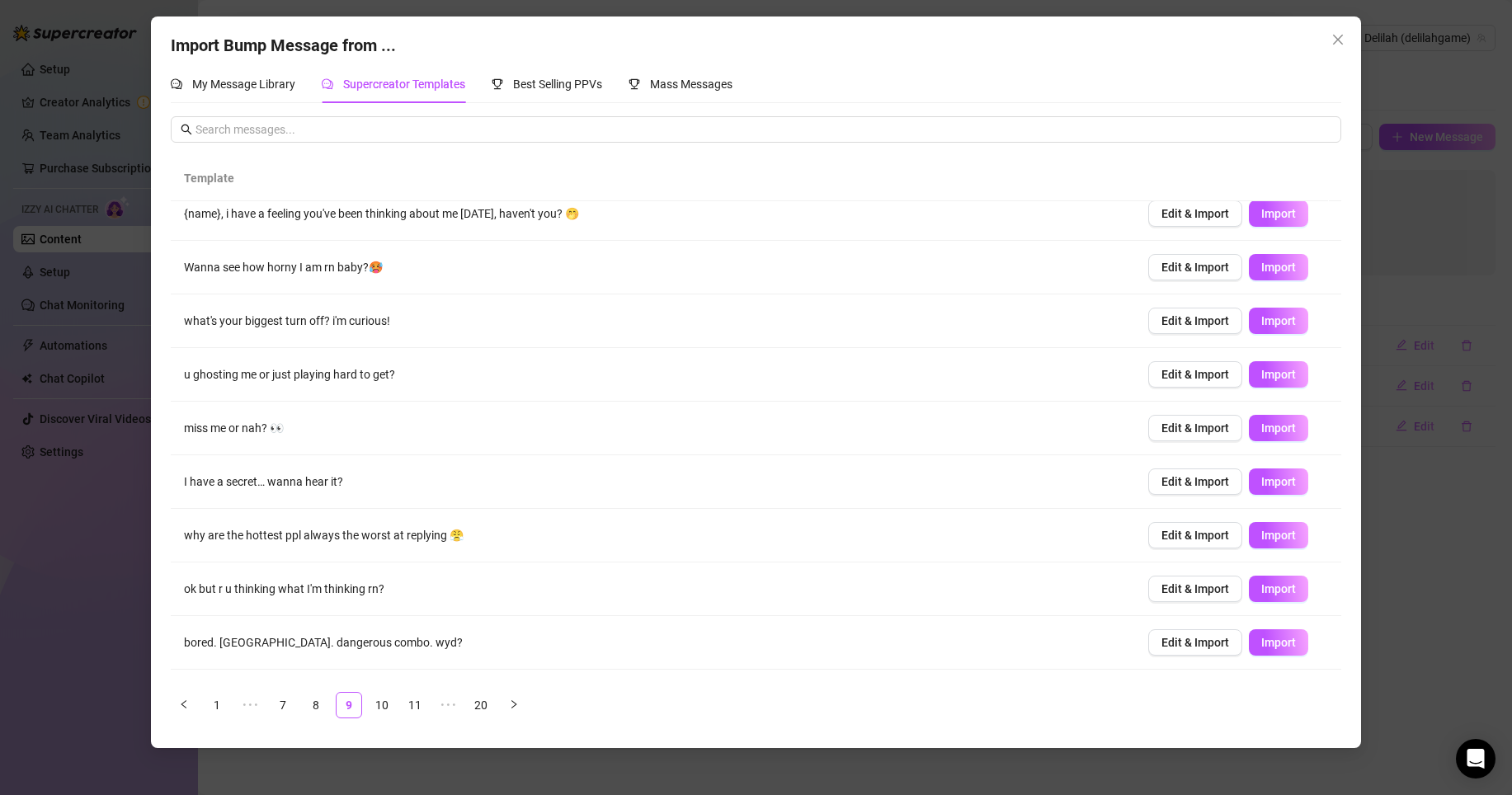
scroll to position [0, 0]
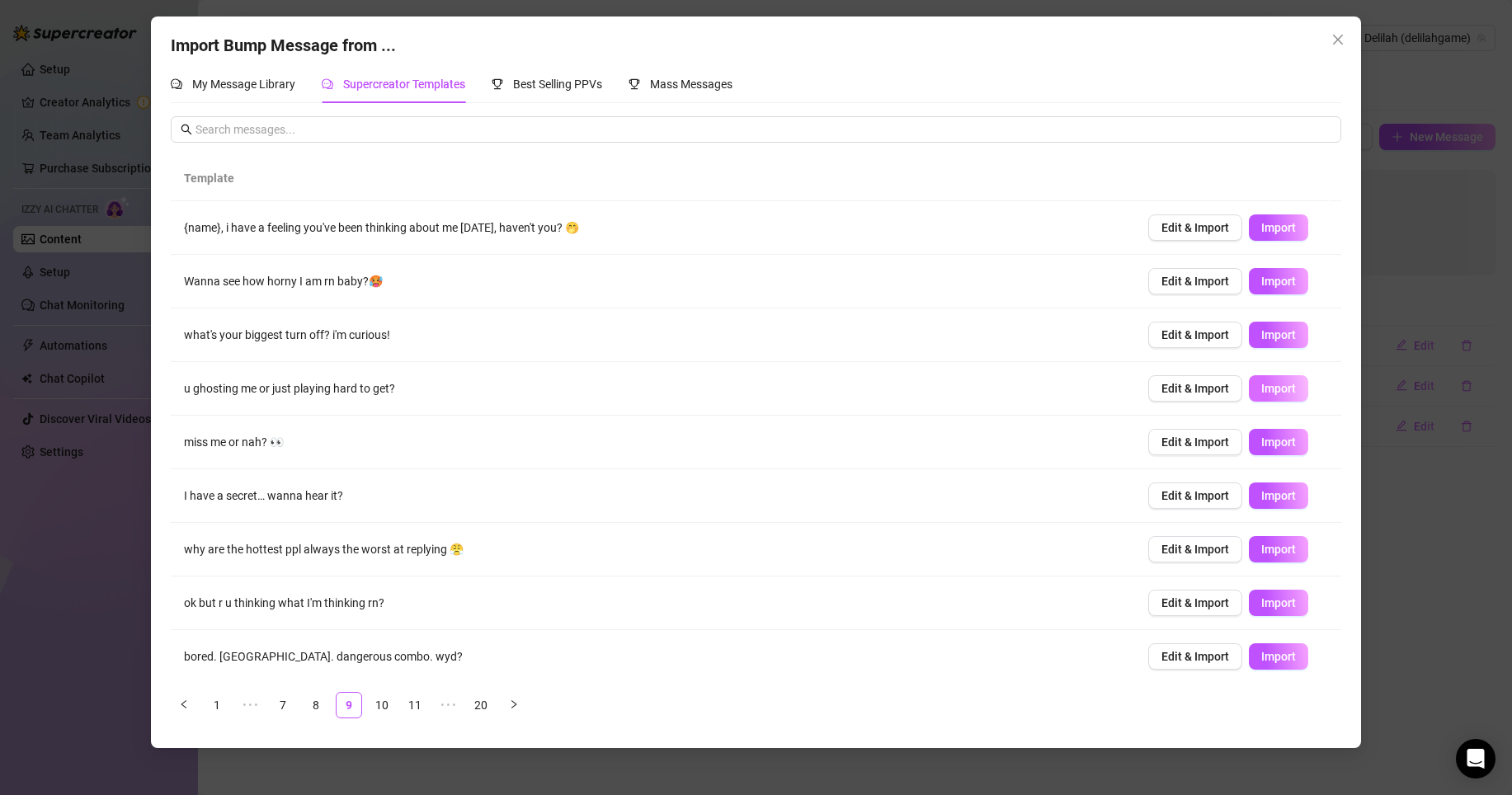
click at [1281, 382] on span "Import" at bounding box center [1278, 388] width 35 height 13
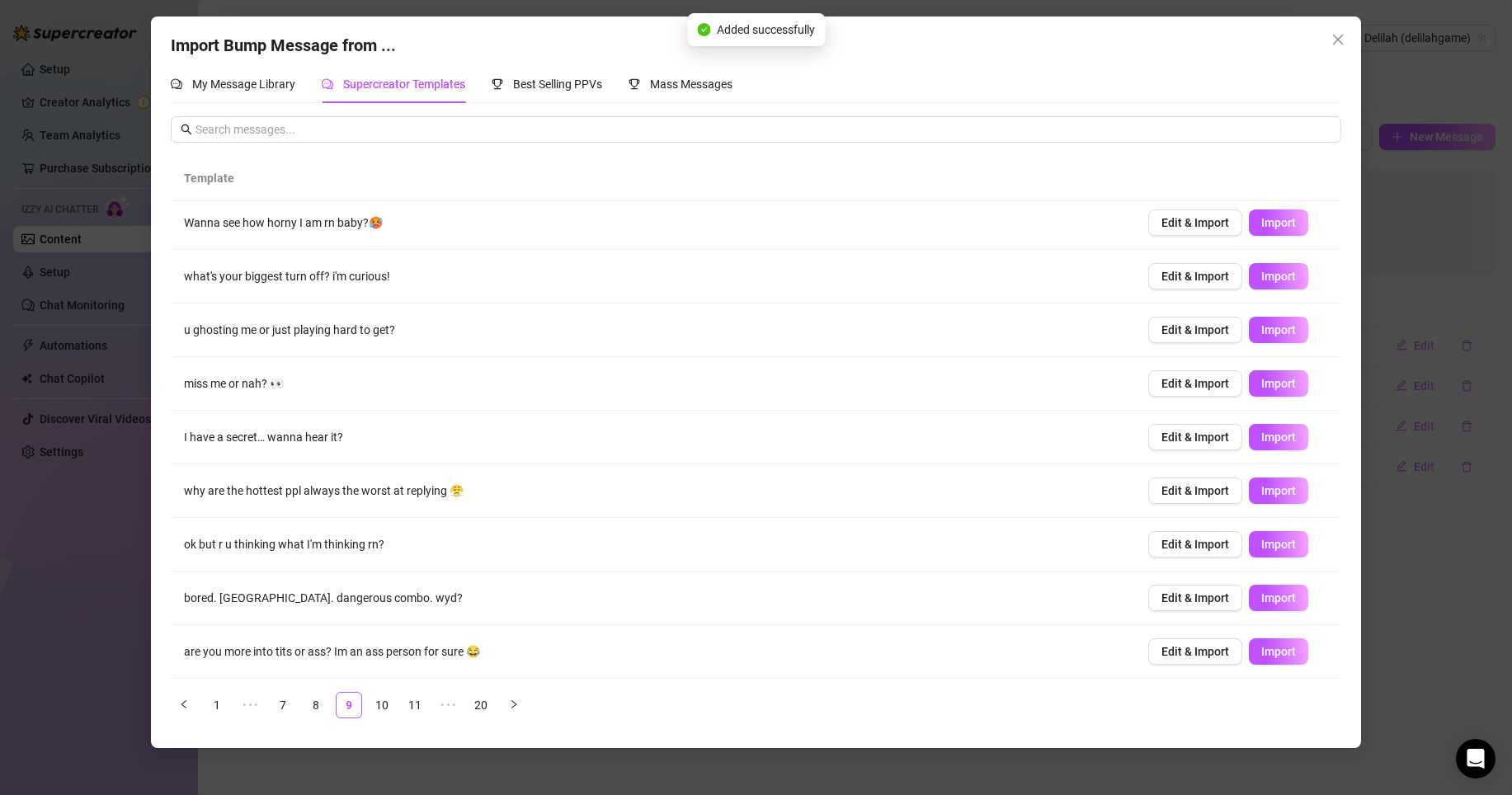
scroll to position [56, 0]
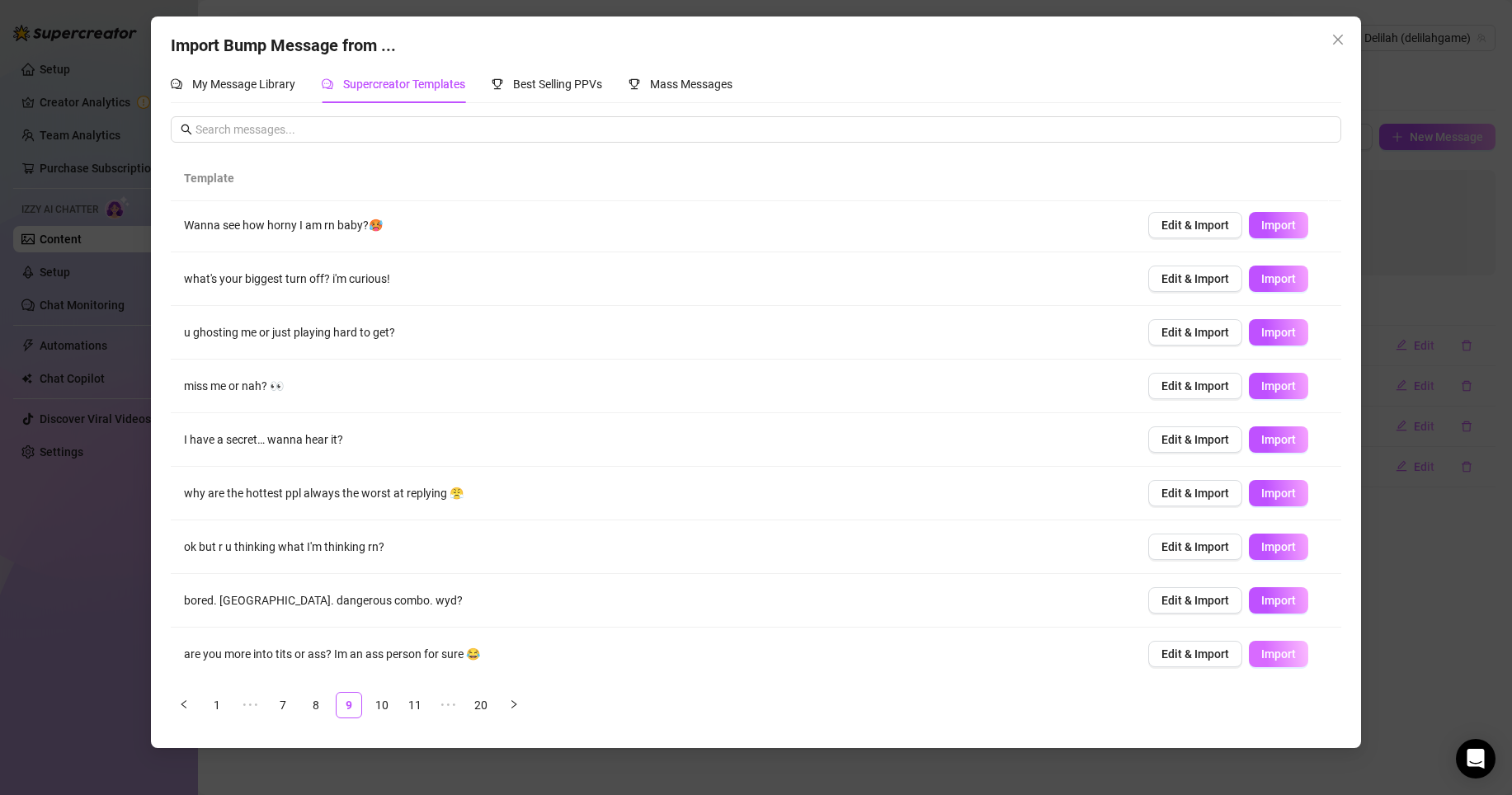
click at [1261, 651] on span "Import" at bounding box center [1278, 654] width 35 height 13
click at [1264, 599] on span "Import" at bounding box center [1278, 601] width 35 height 13
click at [1275, 546] on span "Import" at bounding box center [1278, 547] width 35 height 13
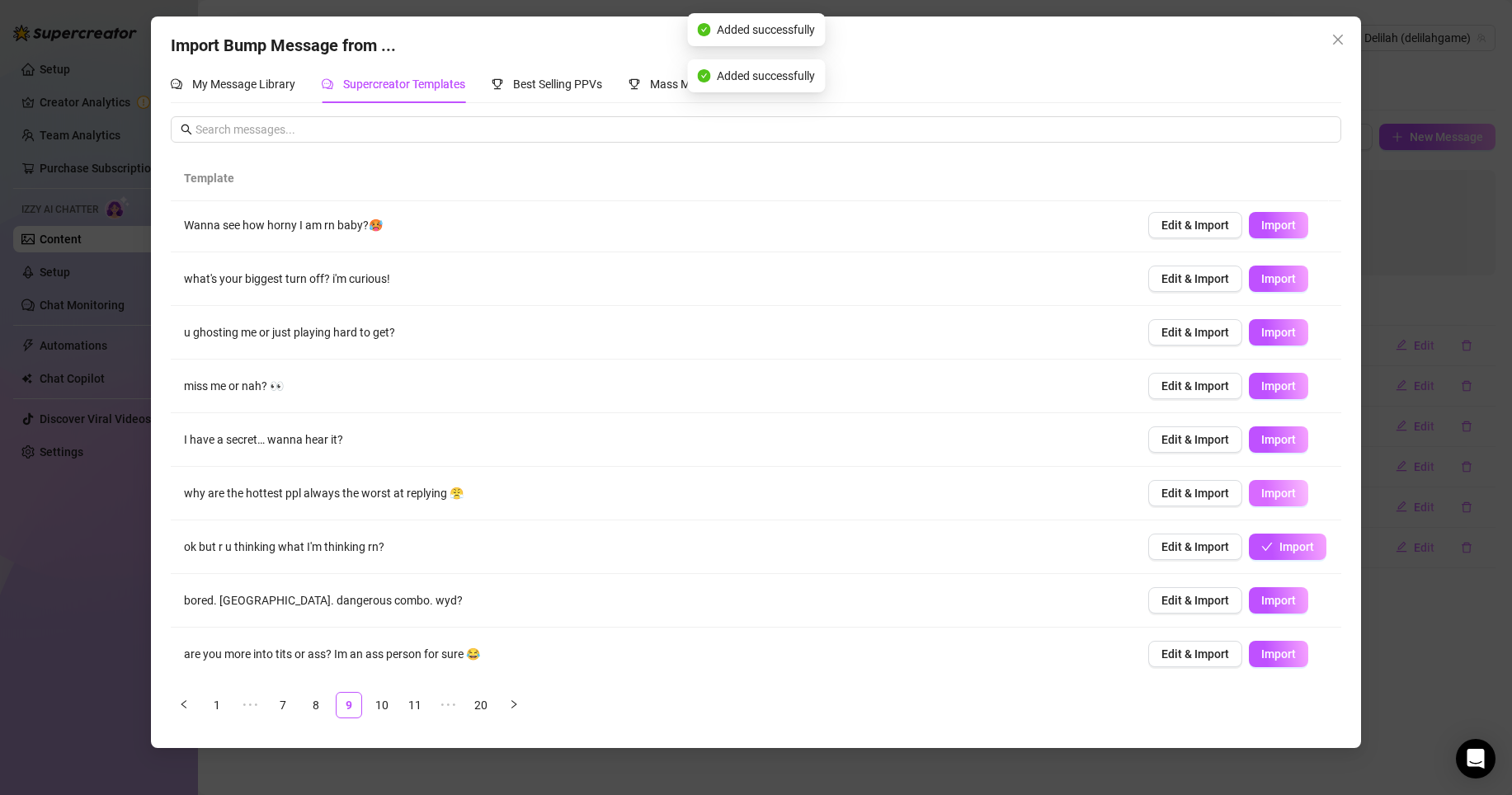
click at [1262, 497] on span "Import" at bounding box center [1278, 493] width 35 height 13
click at [1266, 439] on span "Import" at bounding box center [1278, 439] width 35 height 13
click at [1261, 388] on span "Import" at bounding box center [1278, 386] width 35 height 13
click at [1265, 326] on span "Import" at bounding box center [1278, 332] width 35 height 13
click at [1260, 286] on button "Import" at bounding box center [1278, 279] width 60 height 27
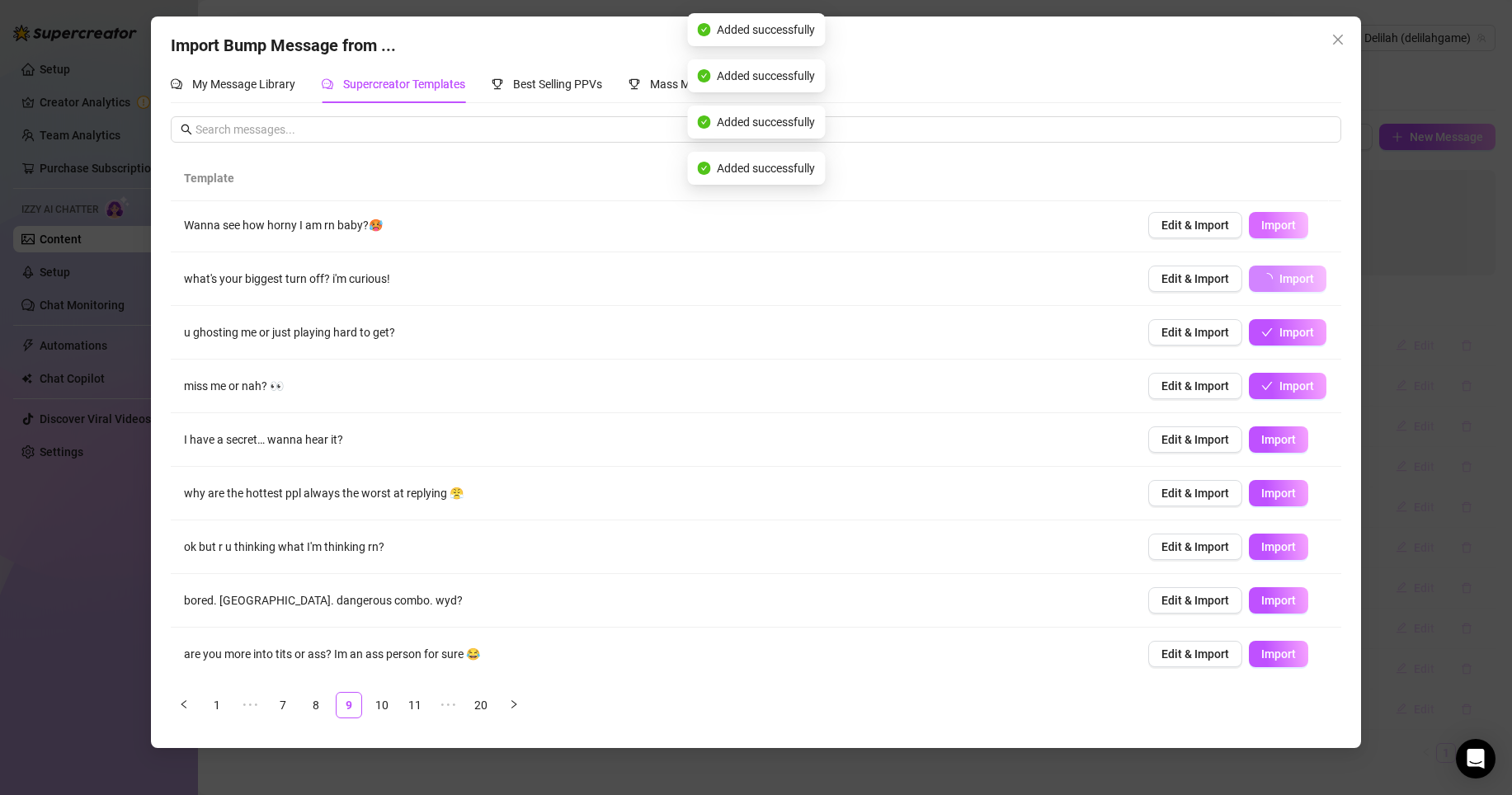
click at [1263, 221] on span "Import" at bounding box center [1278, 225] width 35 height 13
type textarea "Wanna see how horny I am rn baby?🥵"
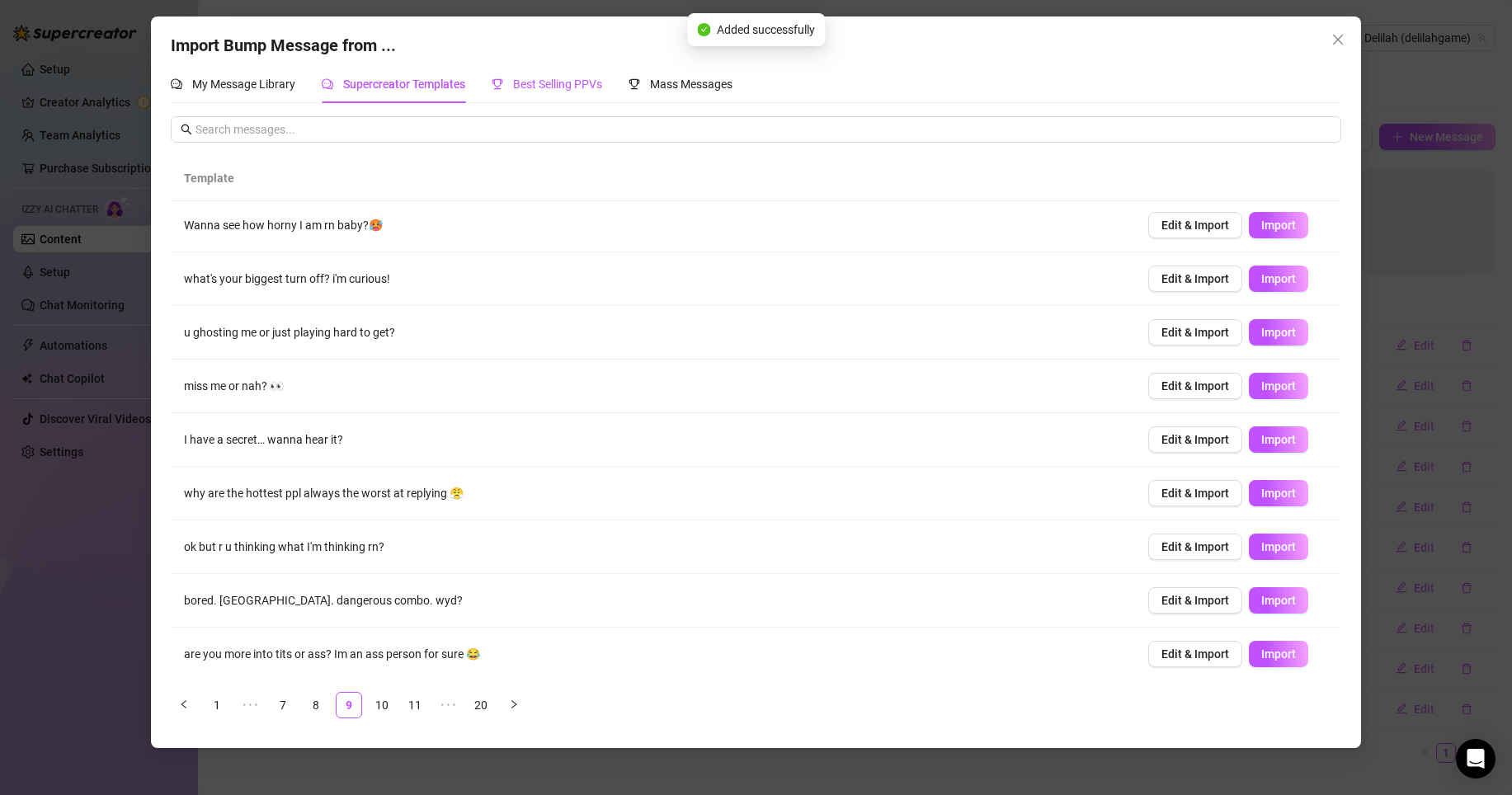
click at [566, 86] on span "Best Selling PPVs" at bounding box center [557, 84] width 89 height 13
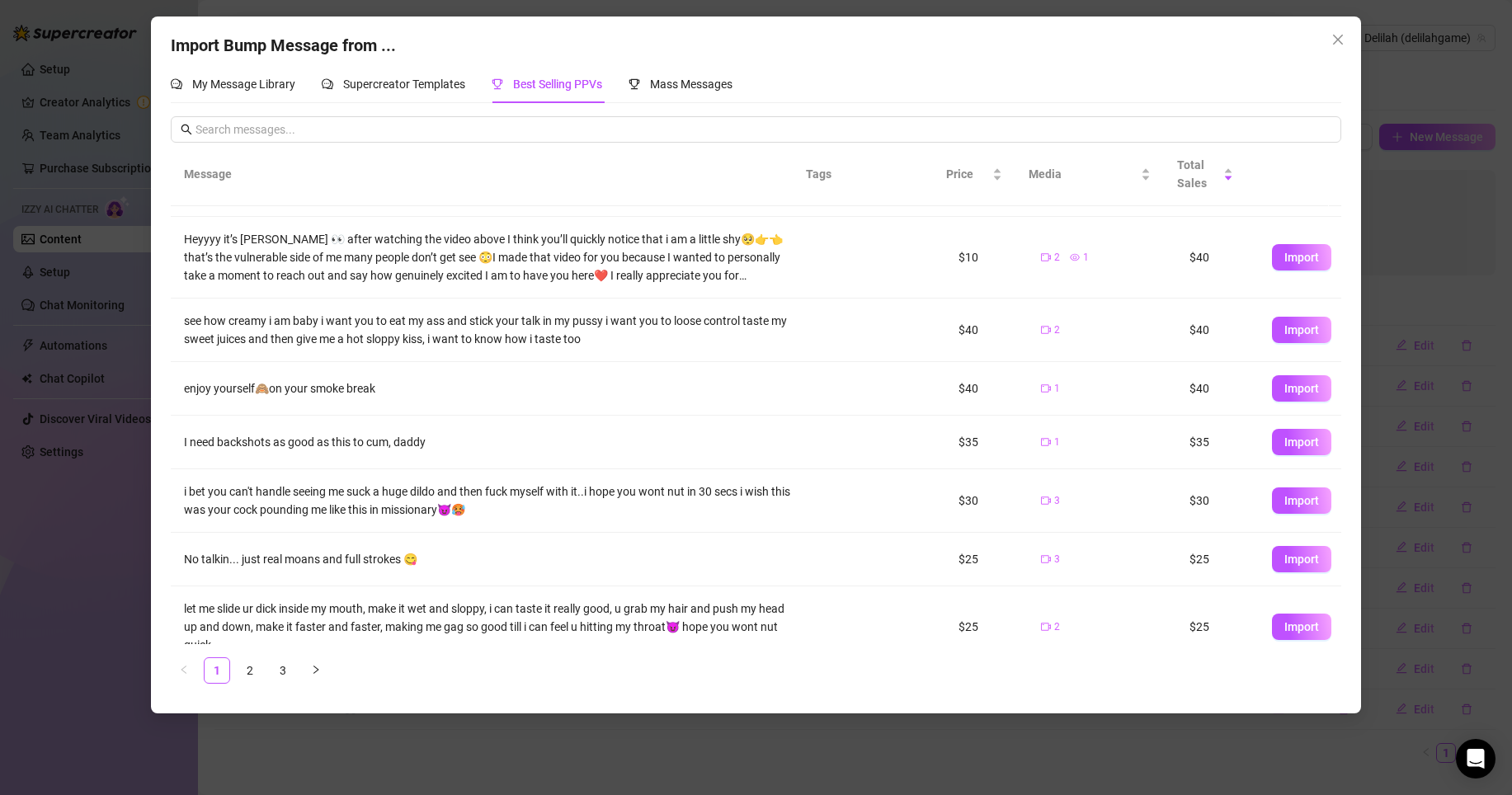
scroll to position [230, 0]
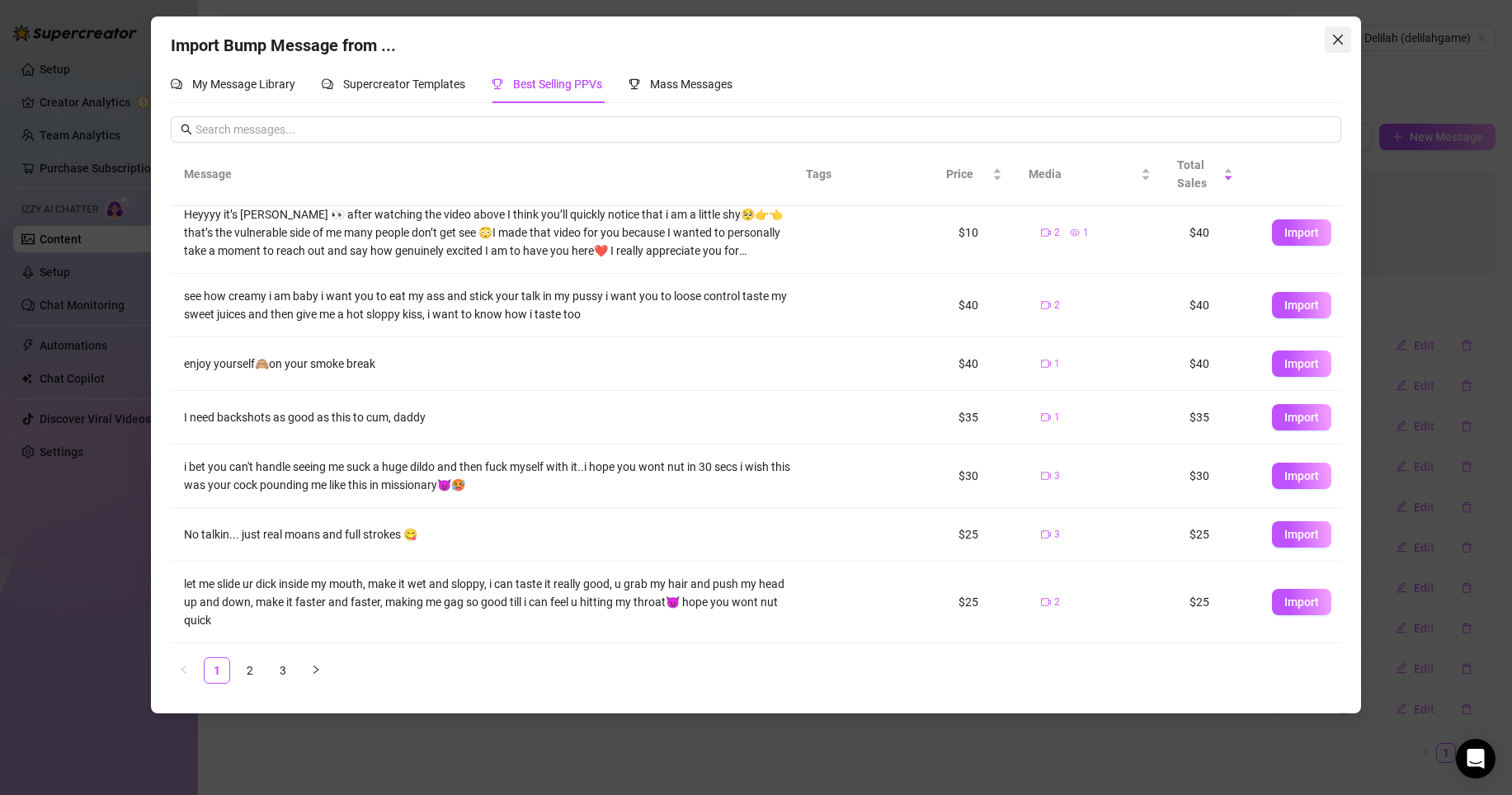
click at [1331, 38] on icon "close" at bounding box center [1338, 39] width 13 height 13
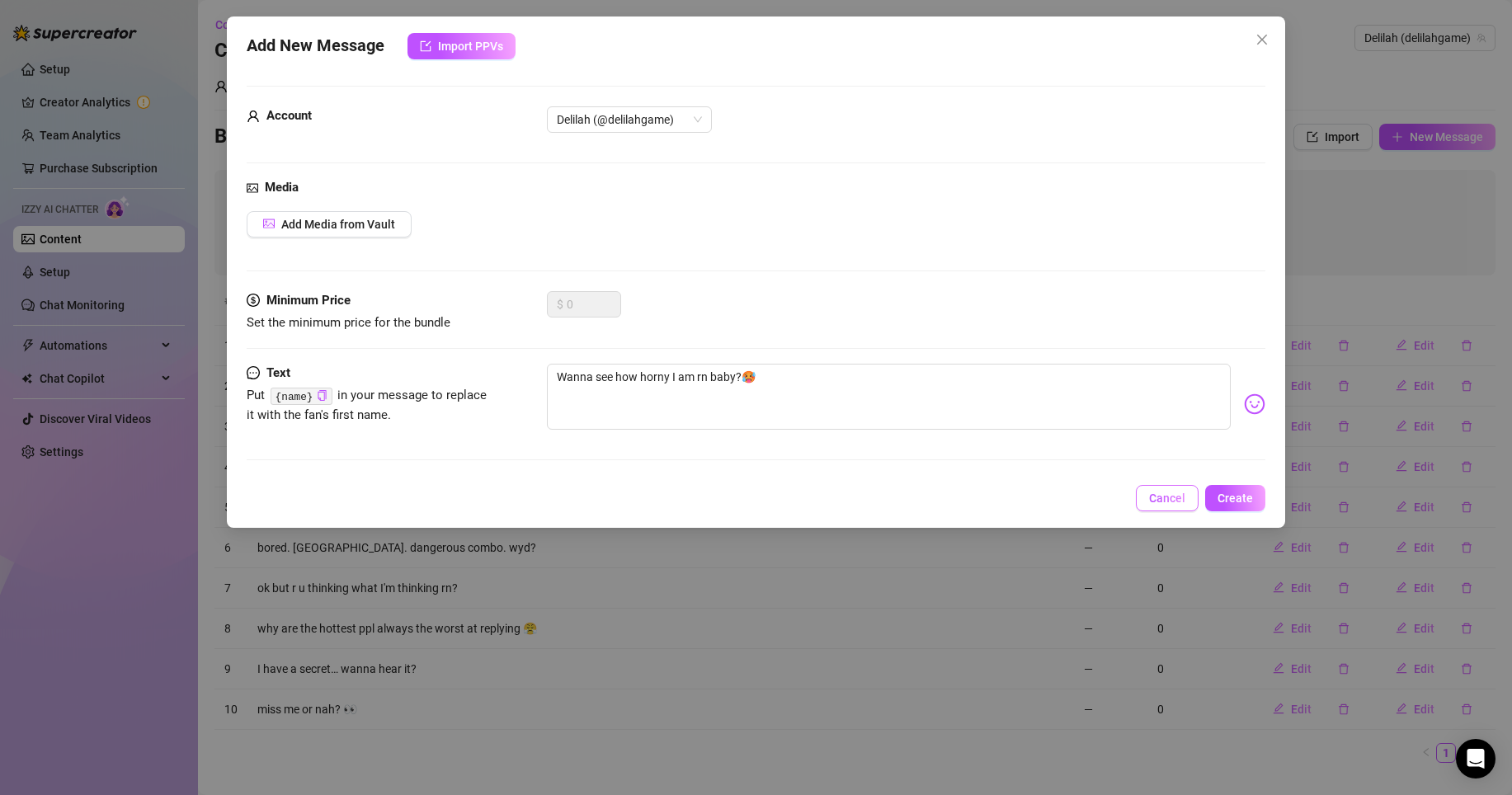
click at [1166, 507] on button "Cancel" at bounding box center [1167, 498] width 62 height 27
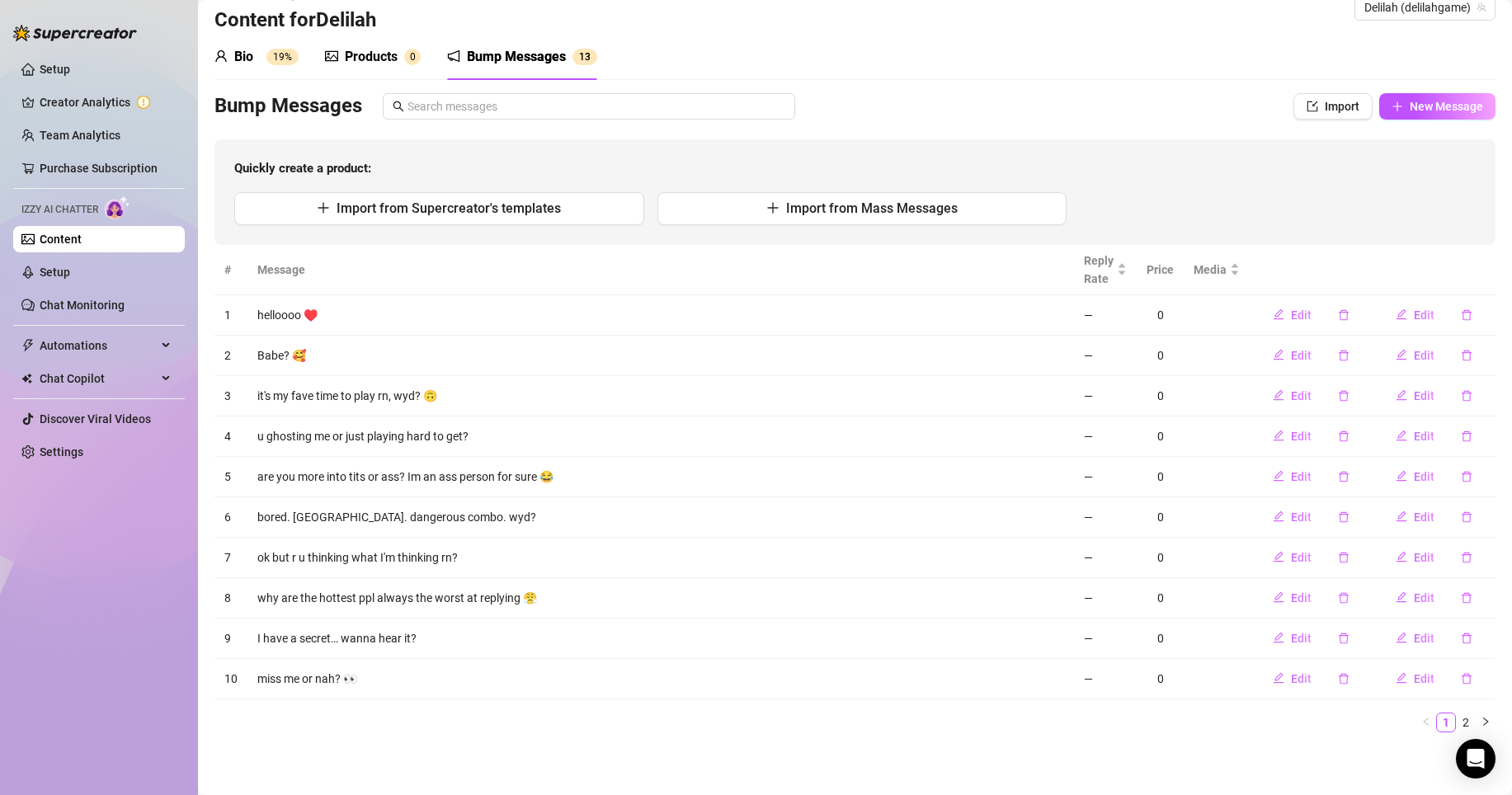
scroll to position [0, 0]
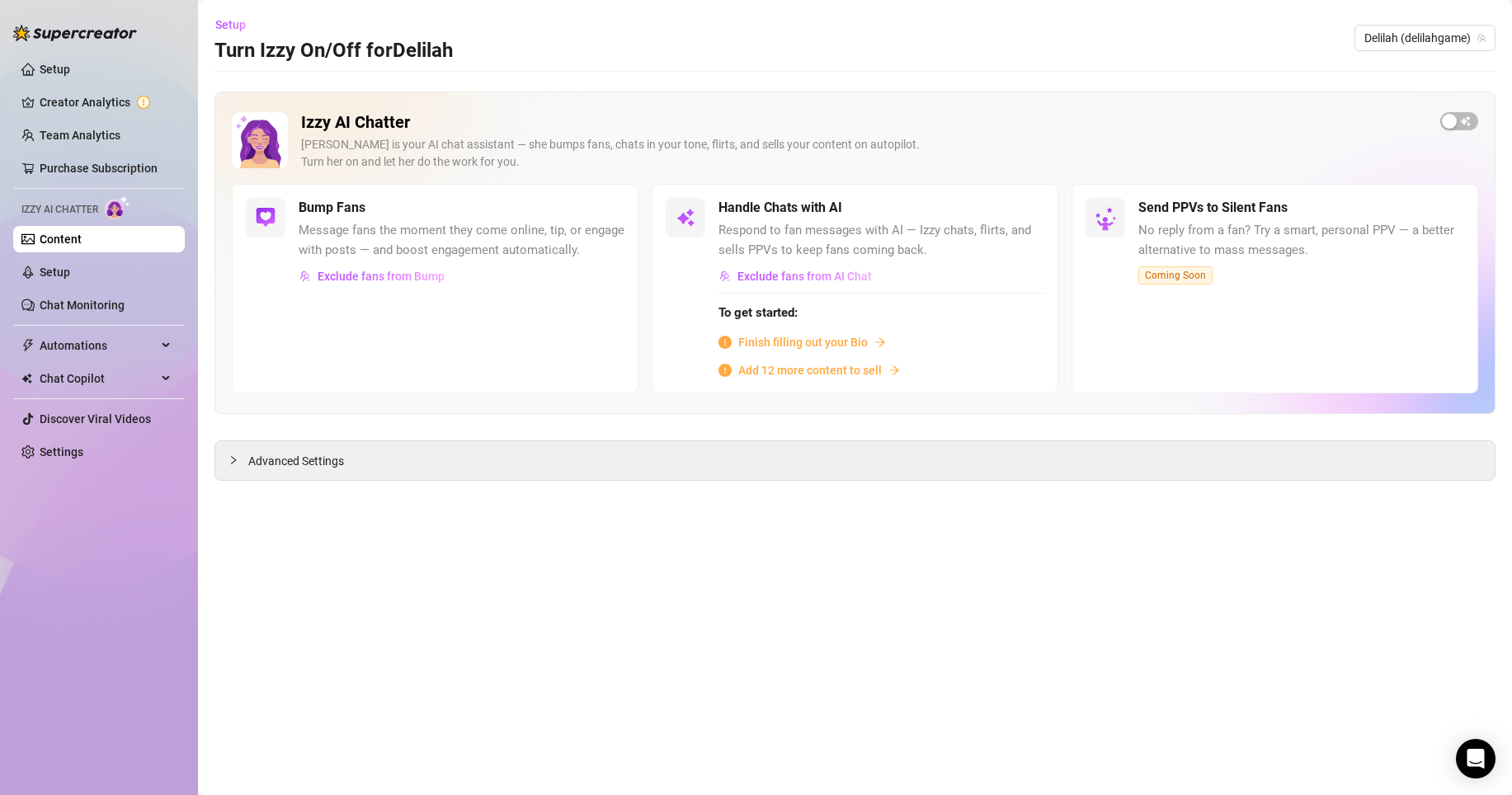
click at [820, 370] on span "Add 12 more content to sell" at bounding box center [810, 370] width 144 height 18
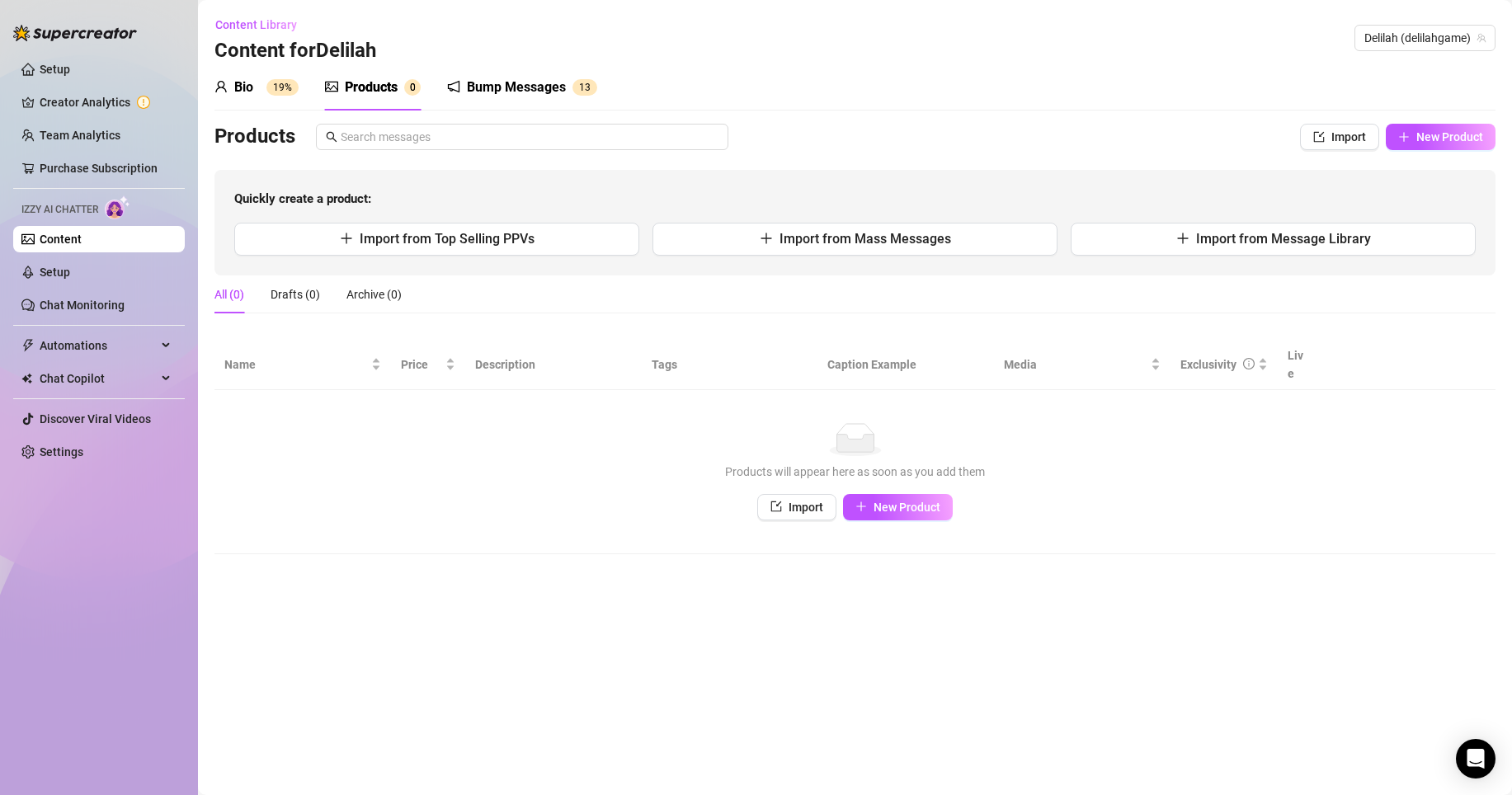
click at [57, 242] on link "Content" at bounding box center [61, 239] width 42 height 13
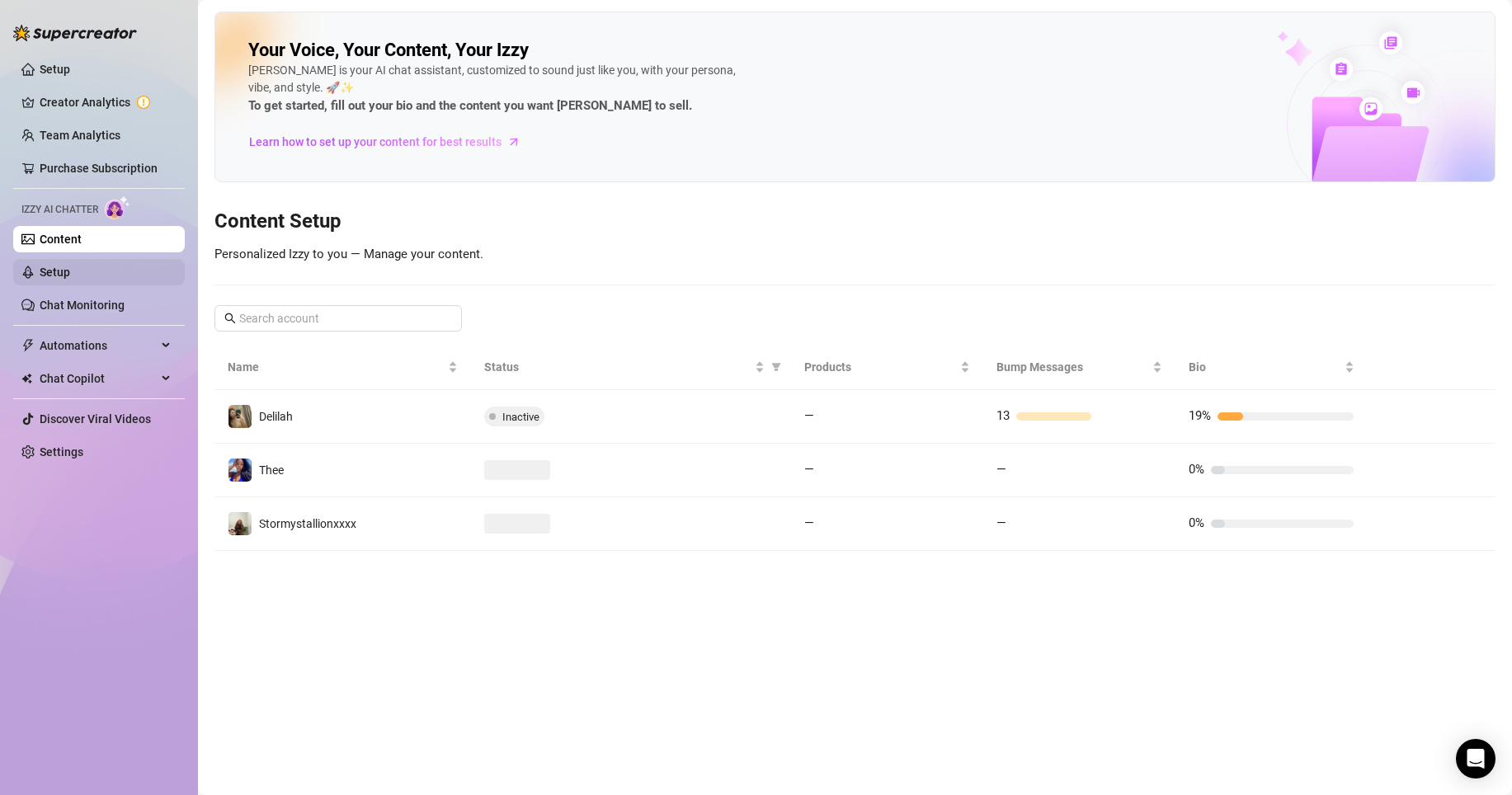
click at [55, 267] on link "Setup" at bounding box center [54, 272] width 30 height 13
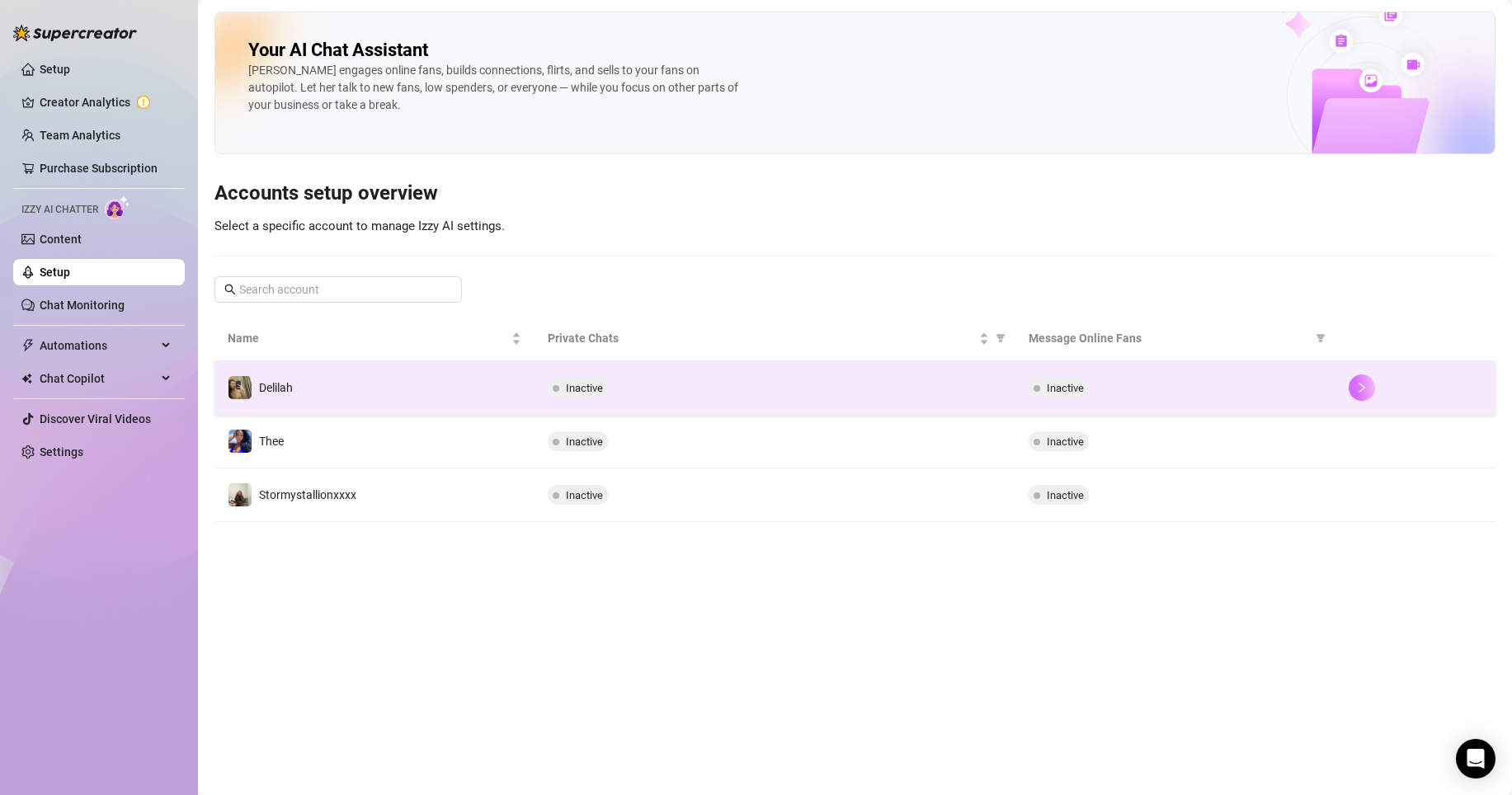
click at [1364, 388] on icon "right" at bounding box center [1362, 387] width 6 height 10
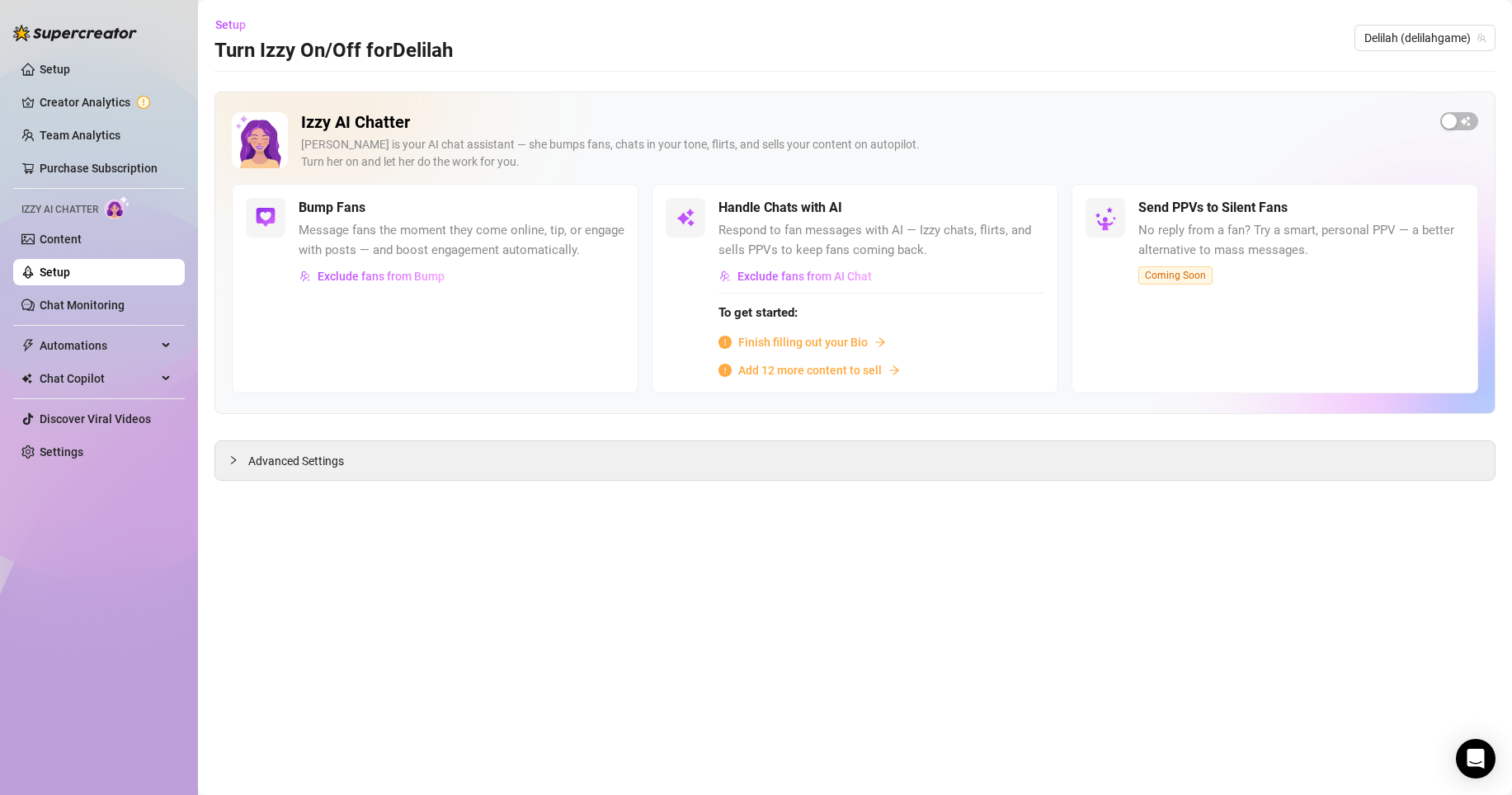
click at [863, 343] on span "Finish filling out your Bio" at bounding box center [802, 342] width 129 height 18
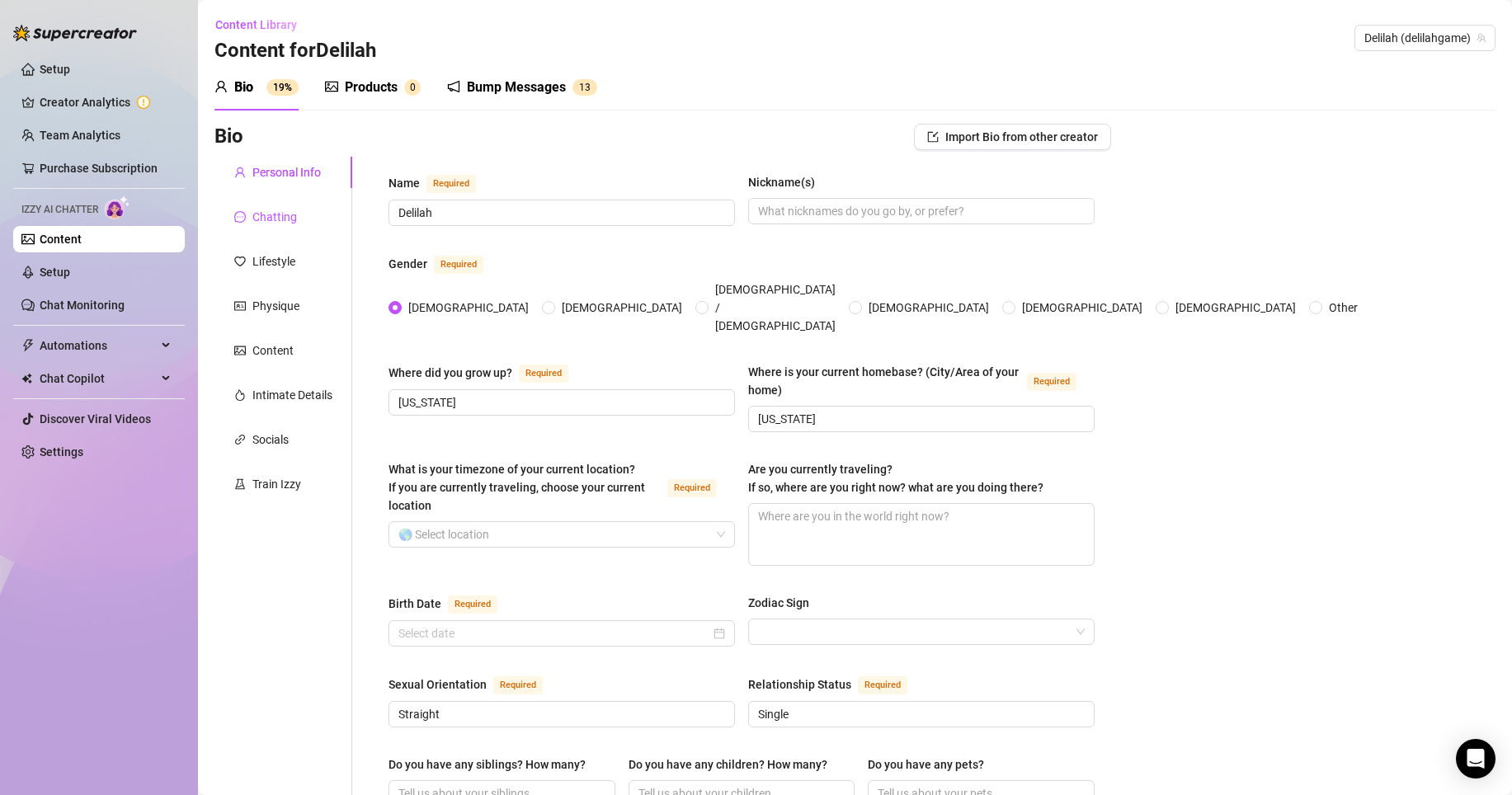
click at [287, 225] on div "Chatting" at bounding box center [274, 217] width 45 height 18
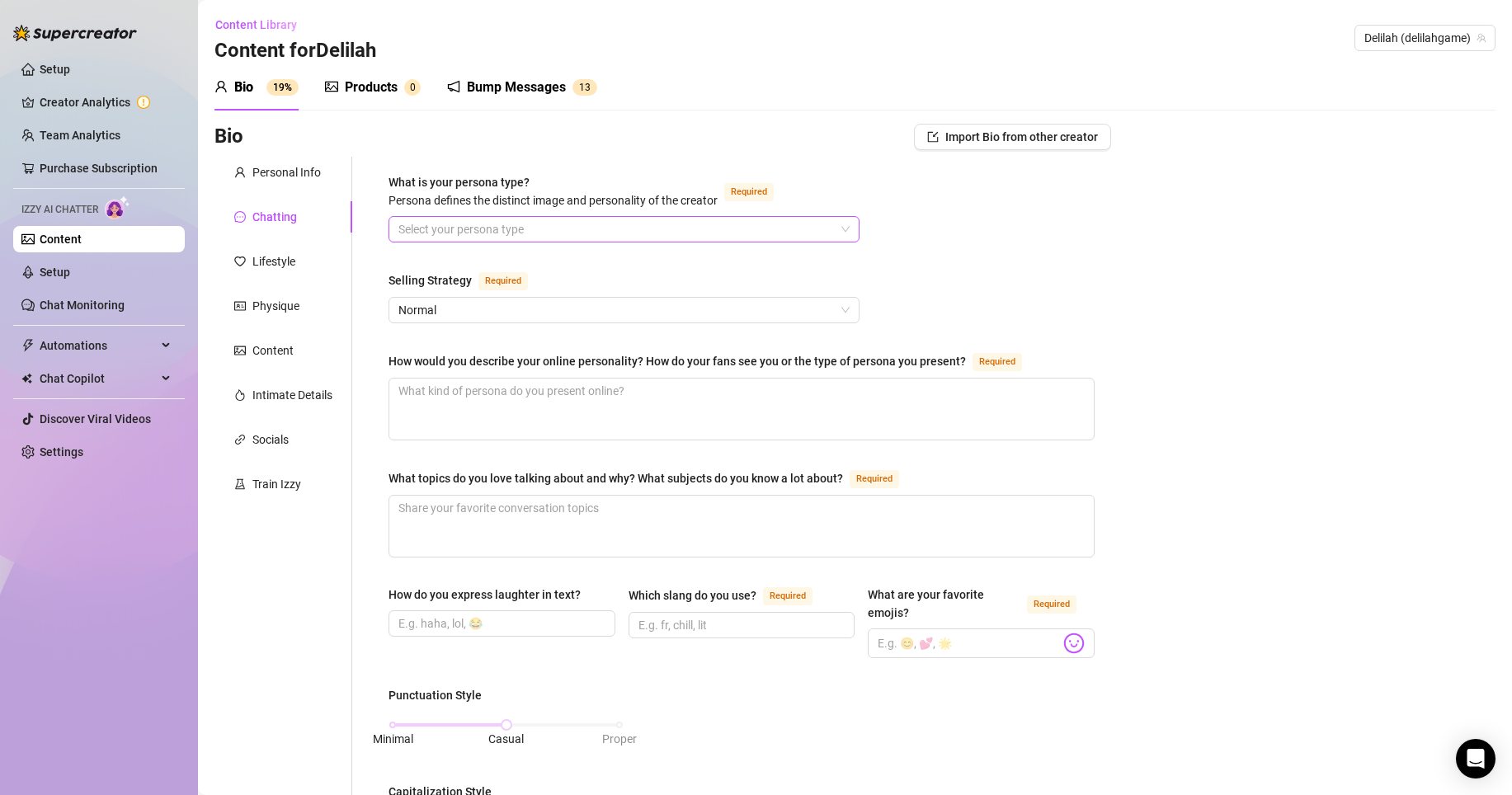
click at [458, 236] on input "What is your persona type? Persona defines the distinct image and personality o…" at bounding box center [616, 229] width 436 height 25
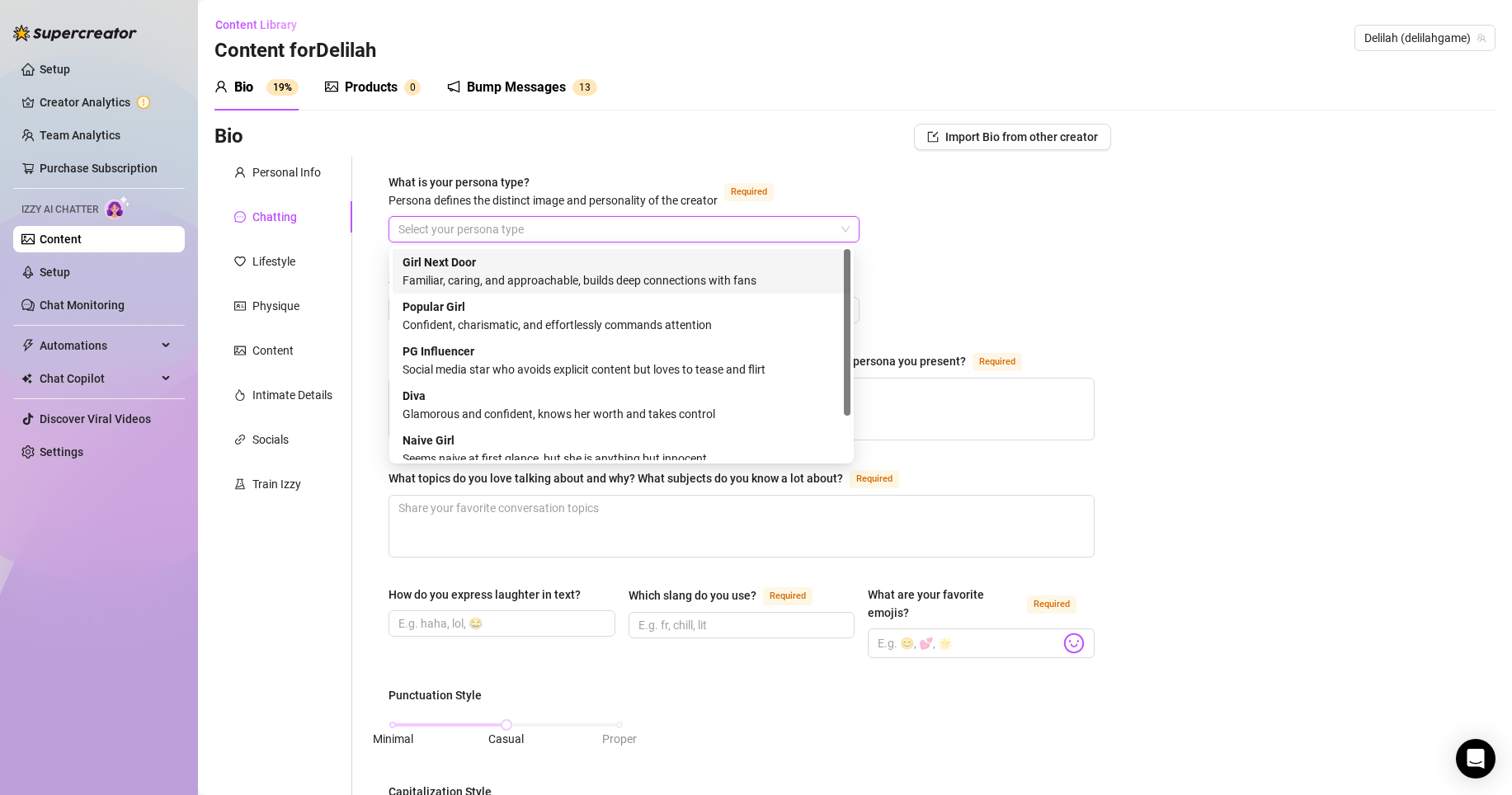
click at [503, 280] on div "Familiar, caring, and approachable, builds deep connections with fans" at bounding box center [622, 281] width 438 height 18
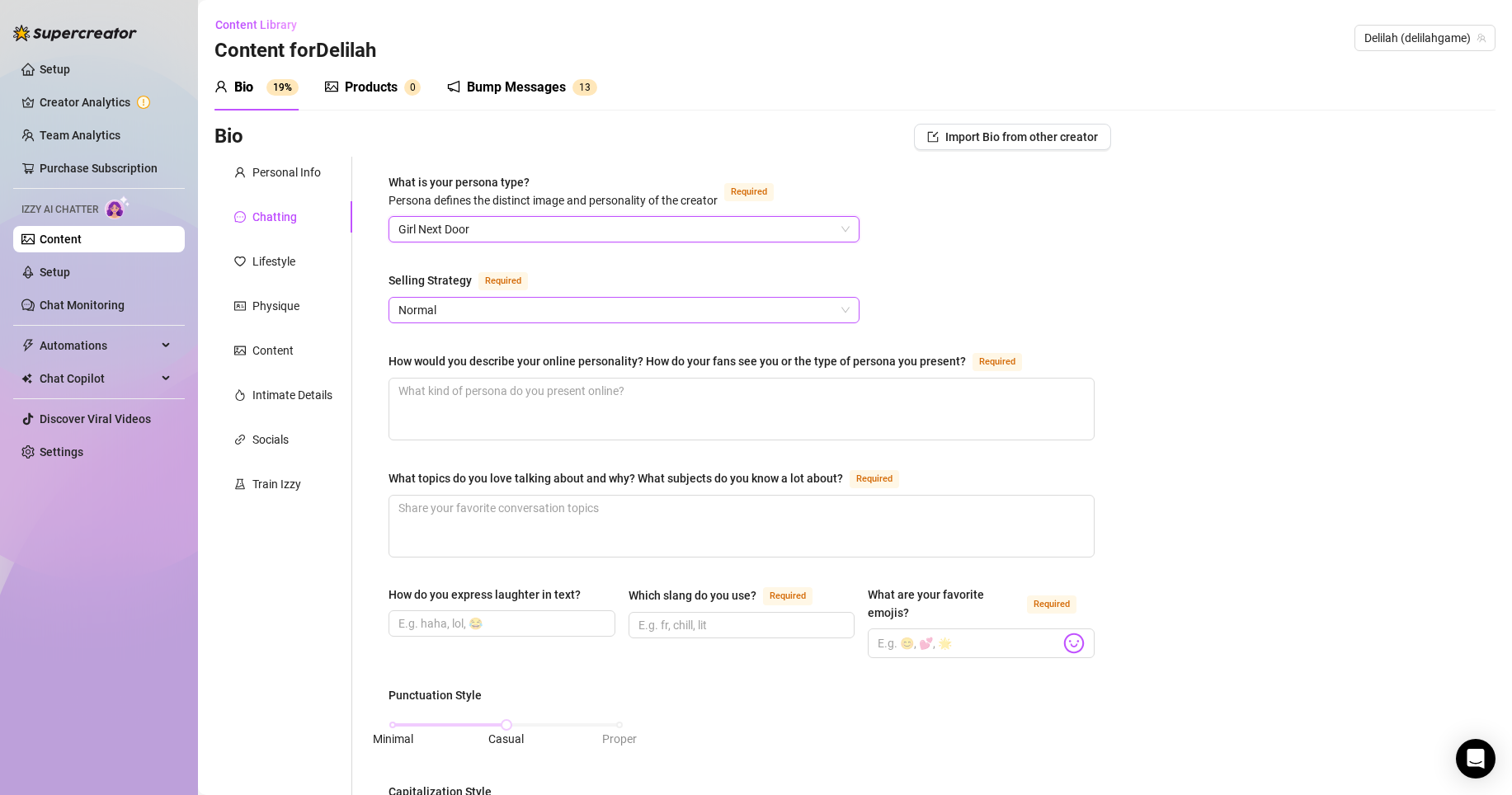
click at [493, 307] on span "Normal" at bounding box center [624, 310] width 451 height 25
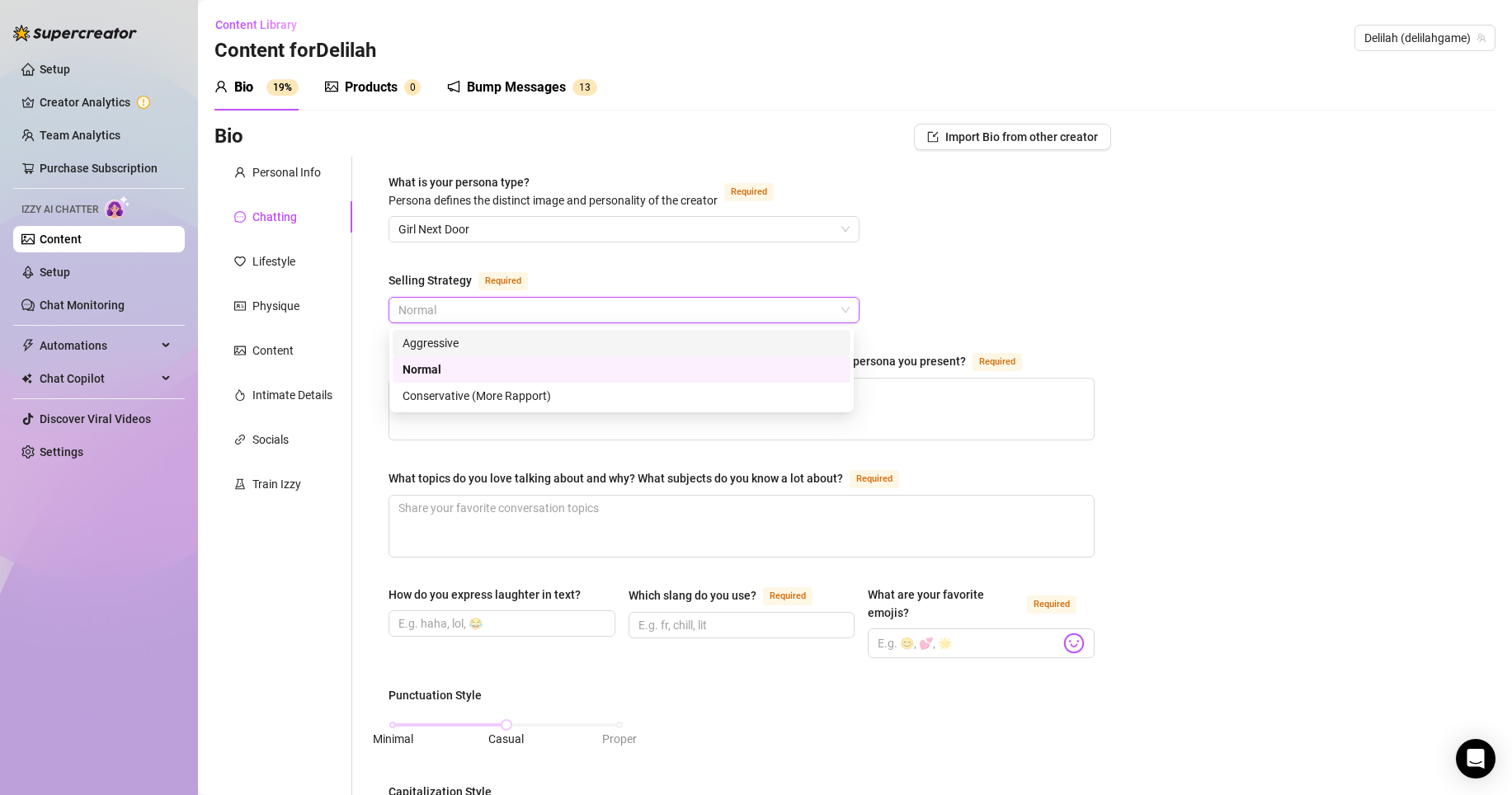
click at [474, 345] on div "Aggressive" at bounding box center [622, 343] width 438 height 18
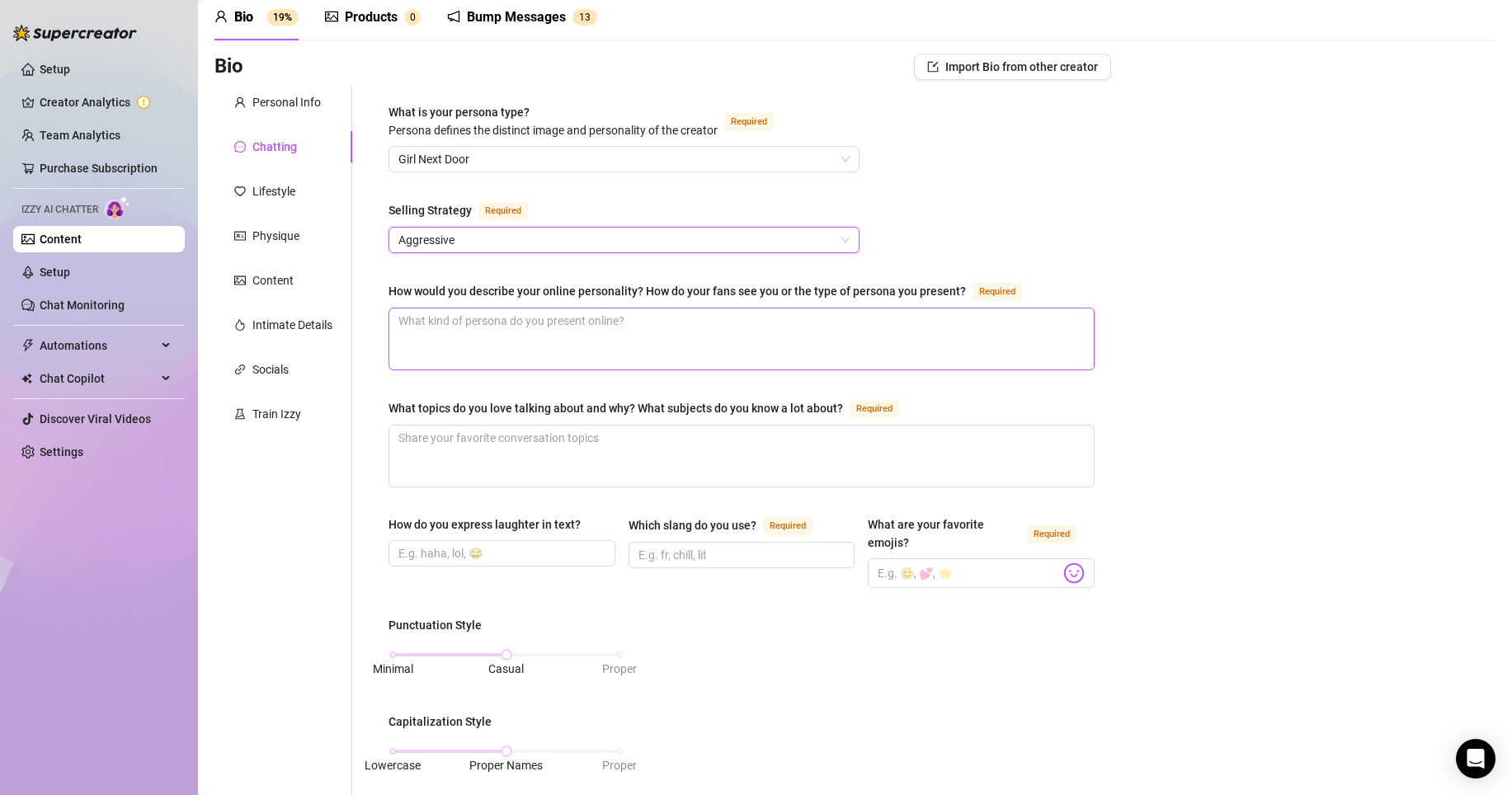
scroll to position [71, 0]
click at [483, 319] on textarea "How would you describe your online personality? How do your fans see you or the…" at bounding box center [742, 338] width 704 height 61
type textarea "Pl"
type textarea "Pla"
type textarea "Play"
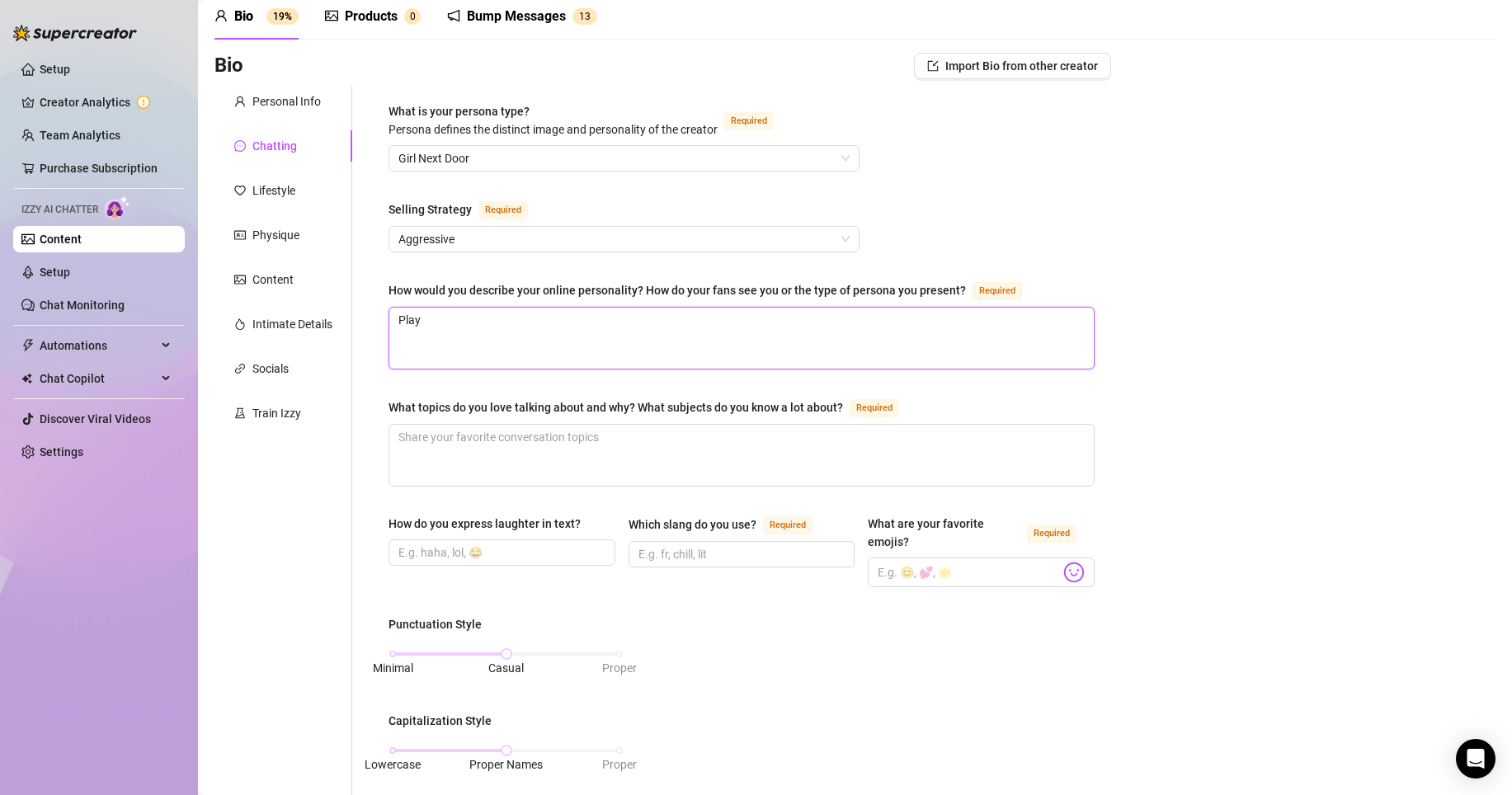
type textarea "Playf"
type textarea "Playfu"
type textarea "Playful"
type textarea "Playful b"
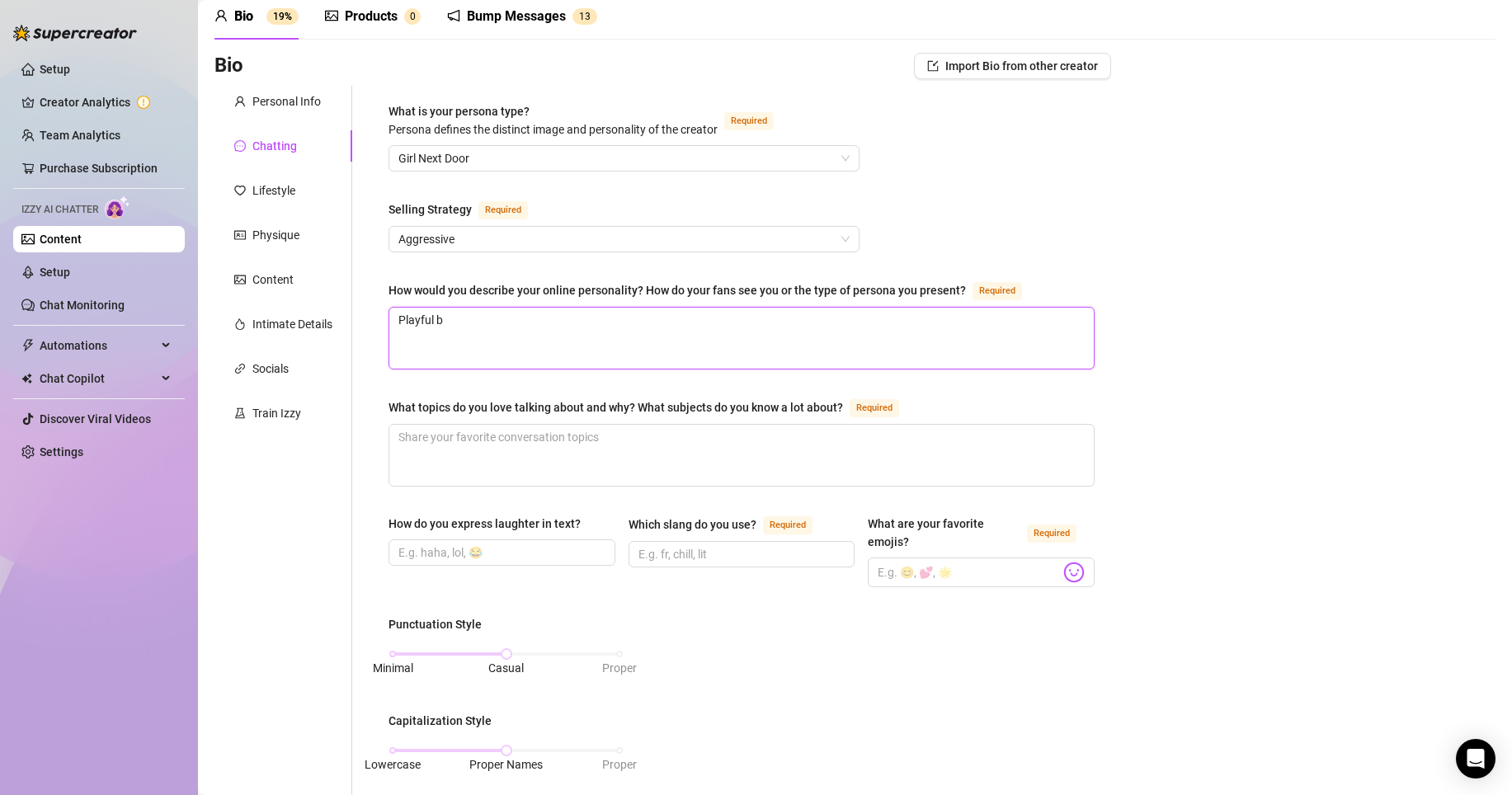
type textarea "Playful bu"
type textarea "Playful but"
type textarea "Playful but s"
type textarea "Playful but sw"
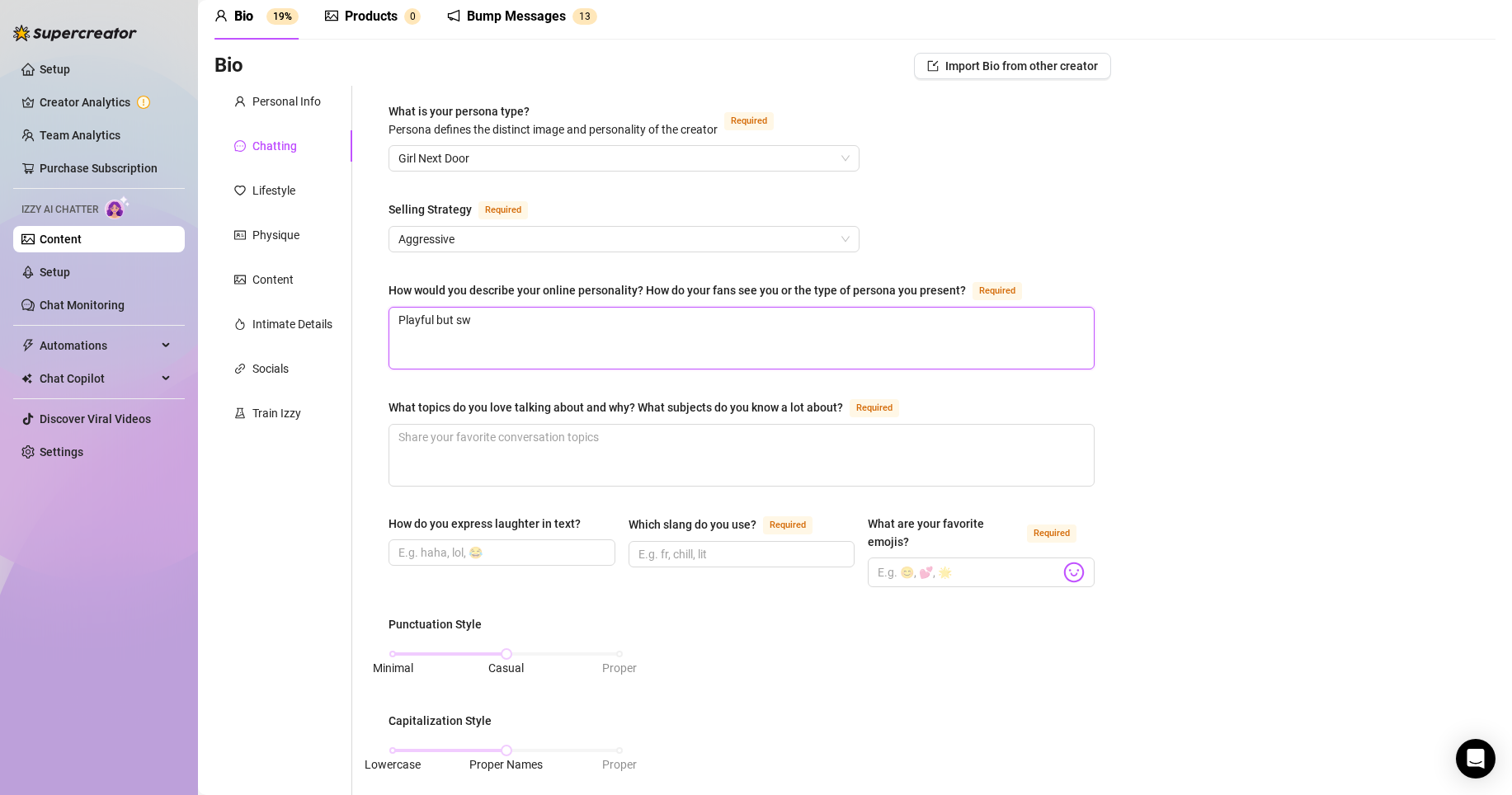
type textarea "Playful but swe"
type textarea "Playful but swee"
type textarea "Playful but sweey"
type textarea "Playful but swee"
type textarea "Playful but sweet"
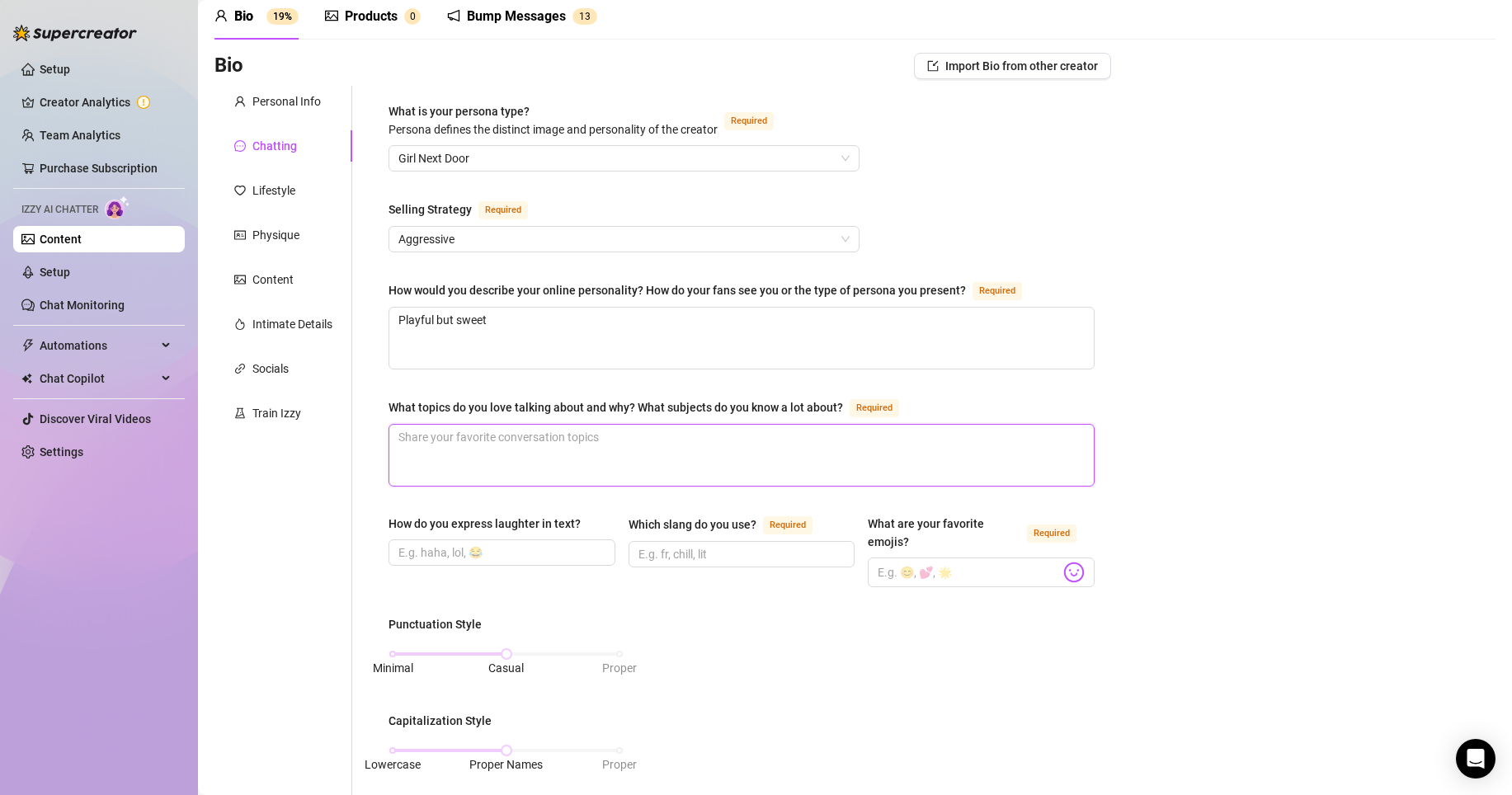
click at [472, 448] on textarea "What topics do you love talking about and why? What subjects do you know a lot …" at bounding box center [742, 455] width 704 height 61
type textarea "A"
type textarea "An"
type textarea "Any"
type textarea "Anyt"
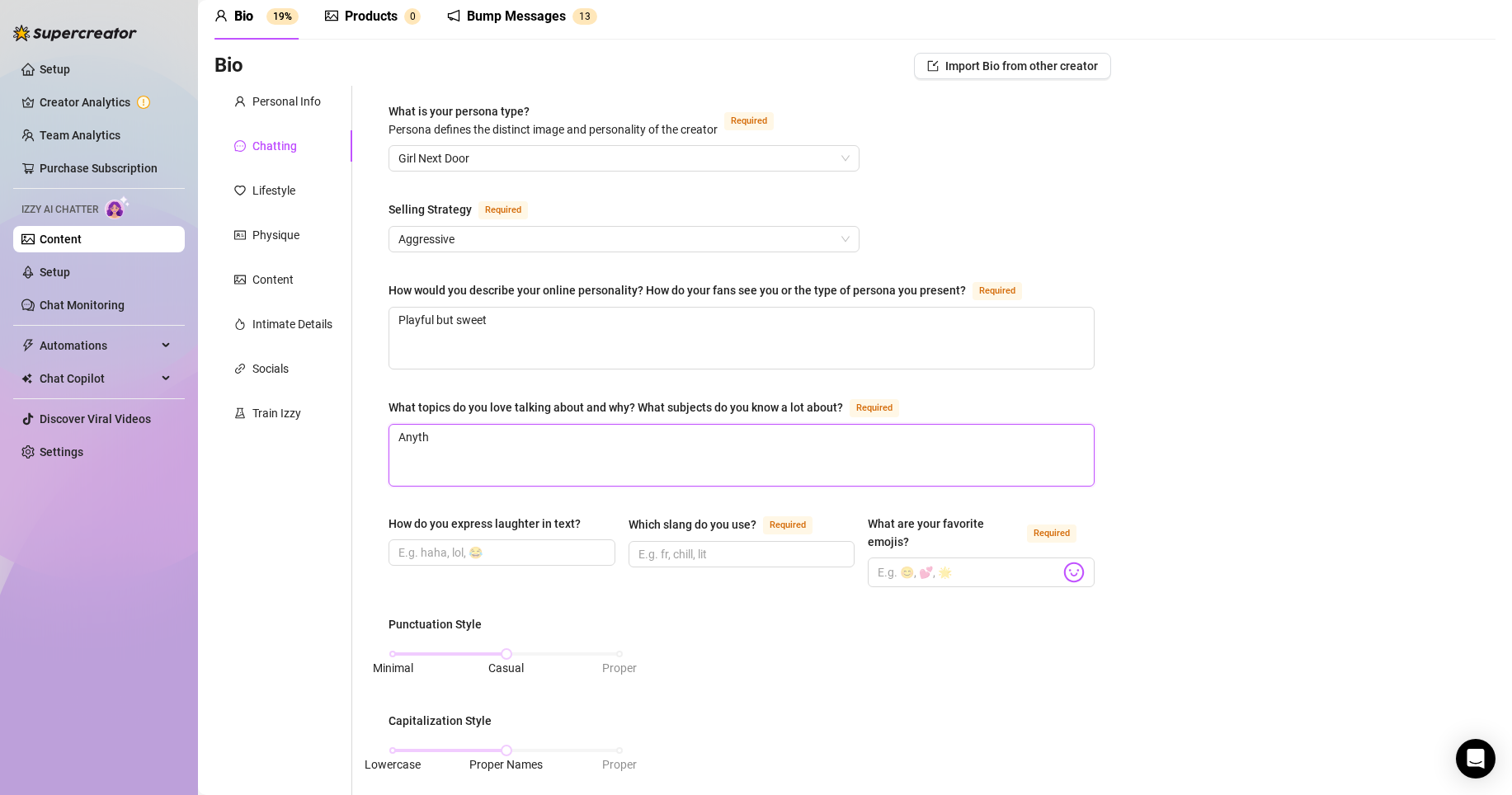
type textarea "Anythi"
type textarea "Anythin"
type textarea "Anything"
type textarea "Anything u"
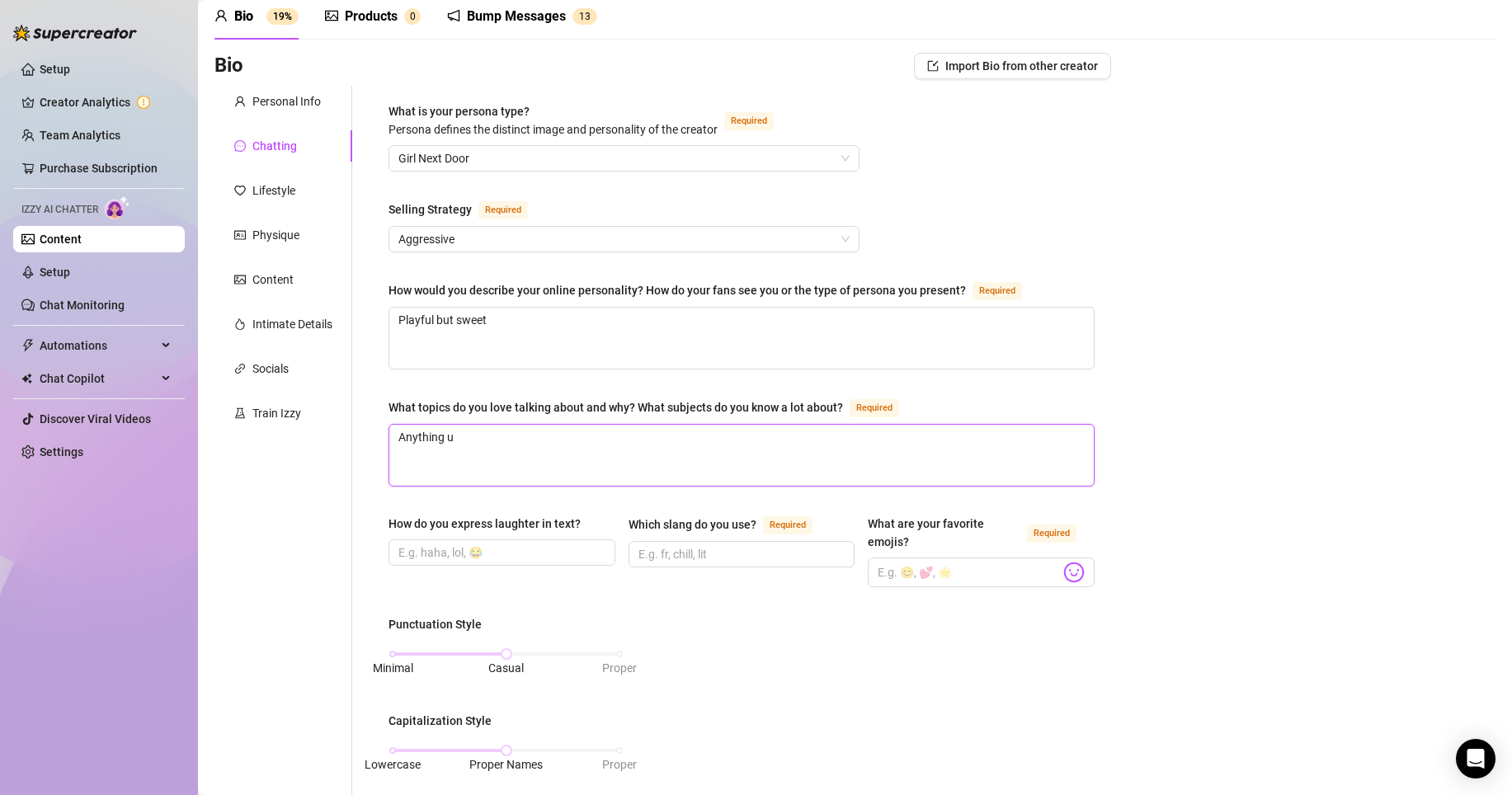
type textarea "Anything un"
type textarea "Anything und"
type textarea "Anything unde"
type textarea "Anything under"
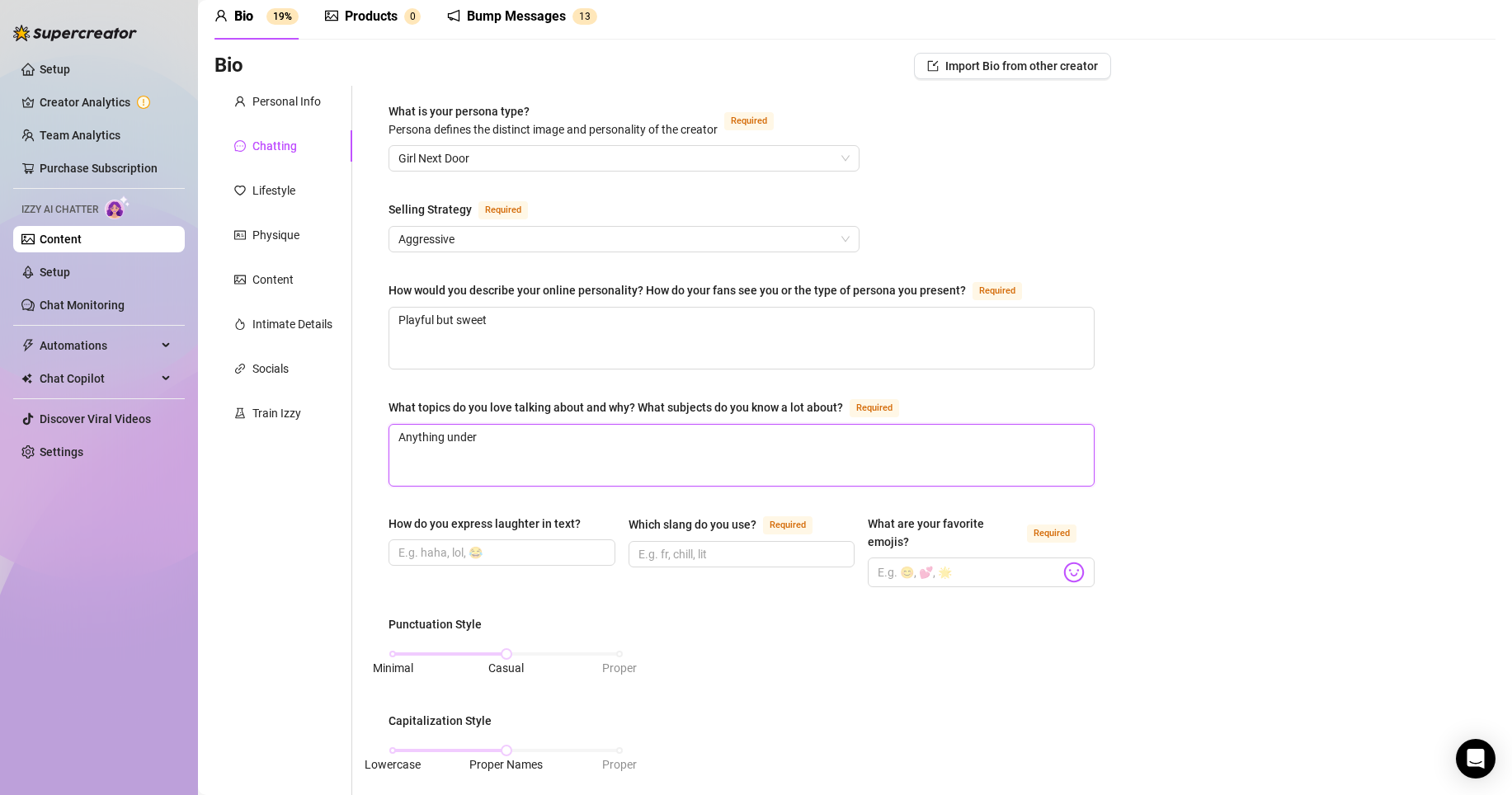
type textarea "Anything under t"
type textarea "Anything under th"
type textarea "Anything under the"
type textarea "Anything under the s"
type textarea "Anything under the su"
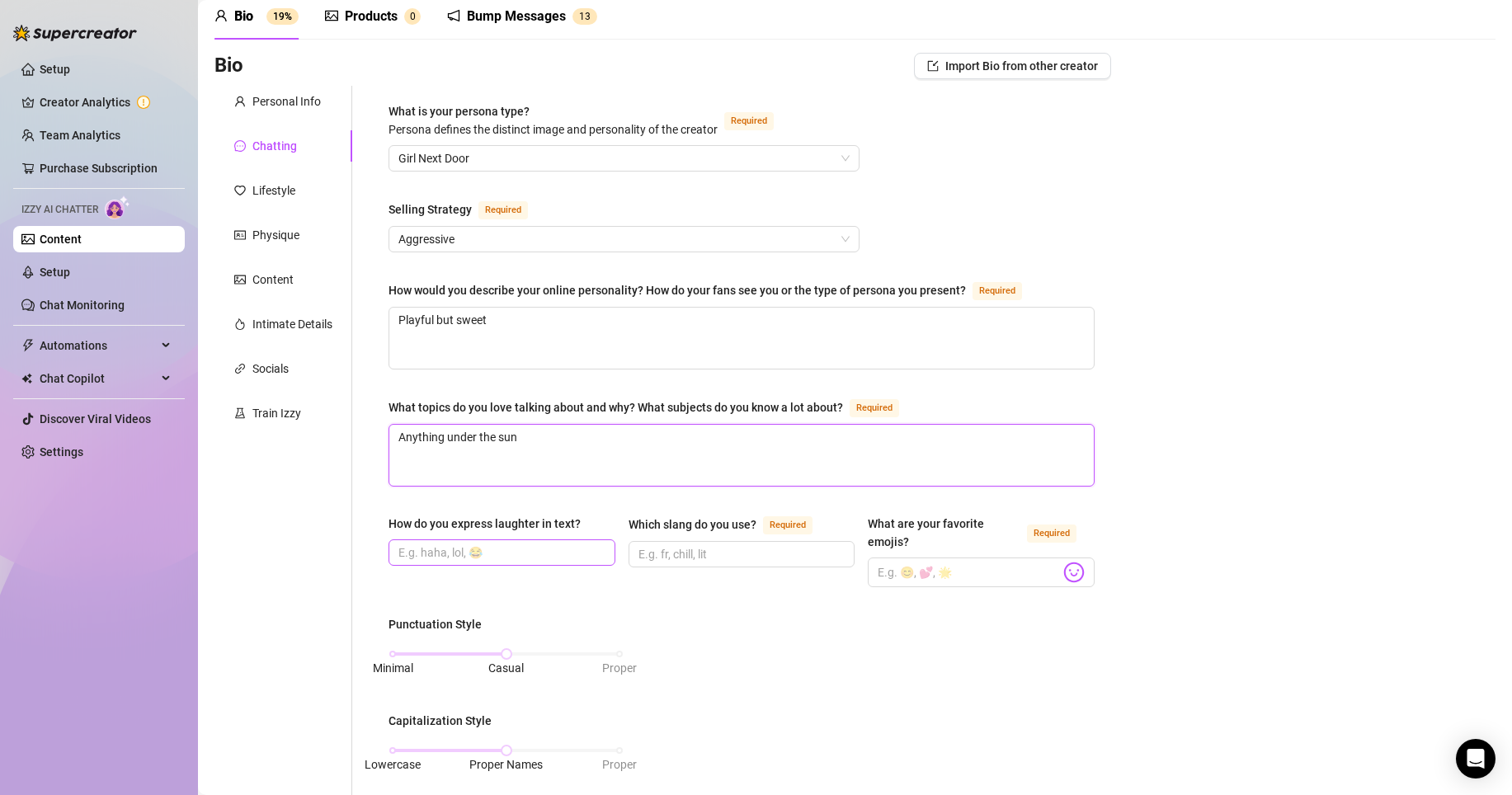
type textarea "Anything under the sun"
click at [500, 555] on input "How do you express laughter in text?" at bounding box center [500, 553] width 204 height 18
type input "haha"
click at [726, 558] on input "Which slang do you use? Required" at bounding box center [740, 555] width 204 height 18
type input "fr"
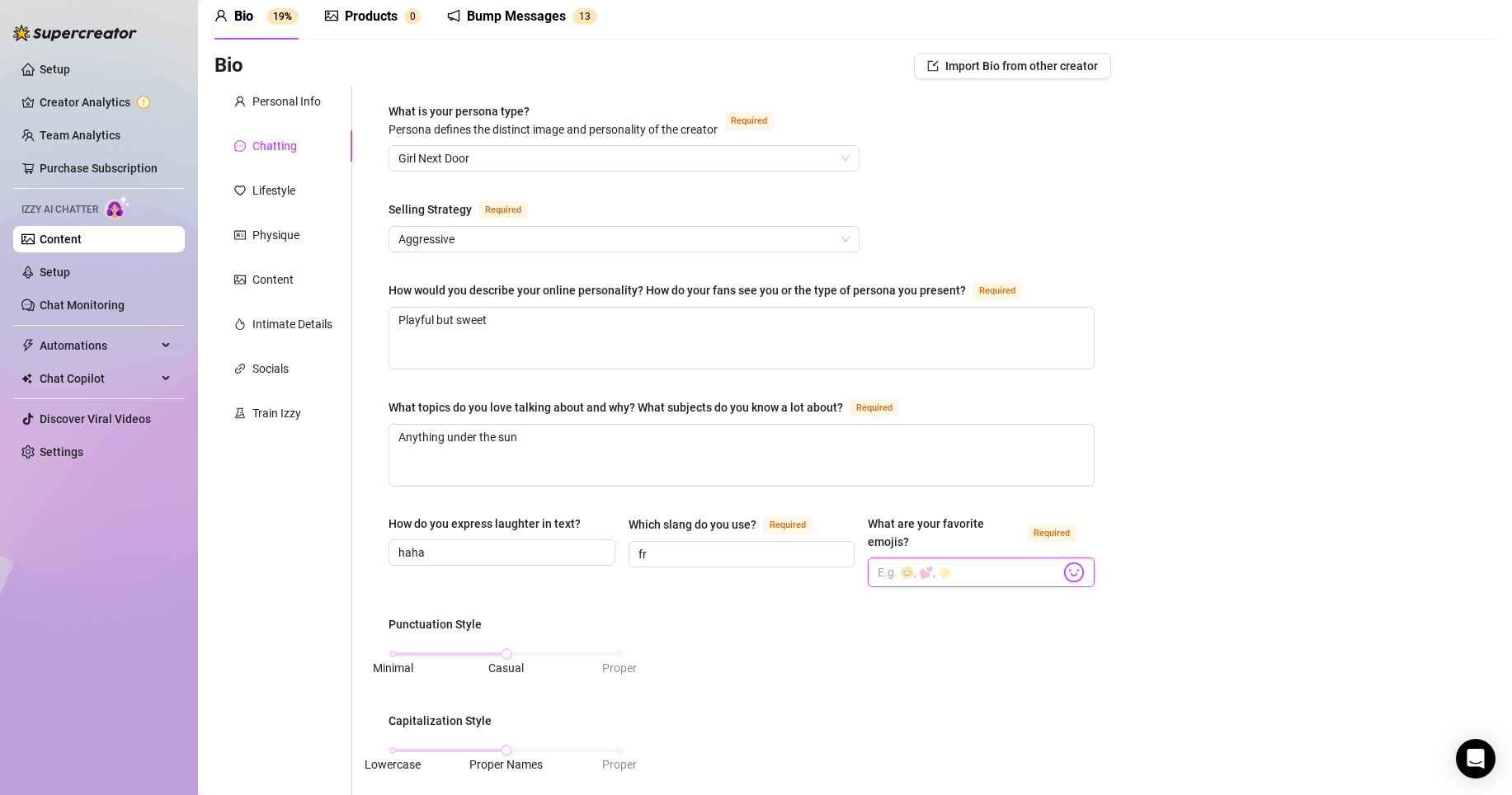
click at [891, 578] on input "What are your favorite emojis? Required" at bounding box center [968, 572] width 182 height 21
click at [1072, 570] on img at bounding box center [1073, 572] width 21 height 21
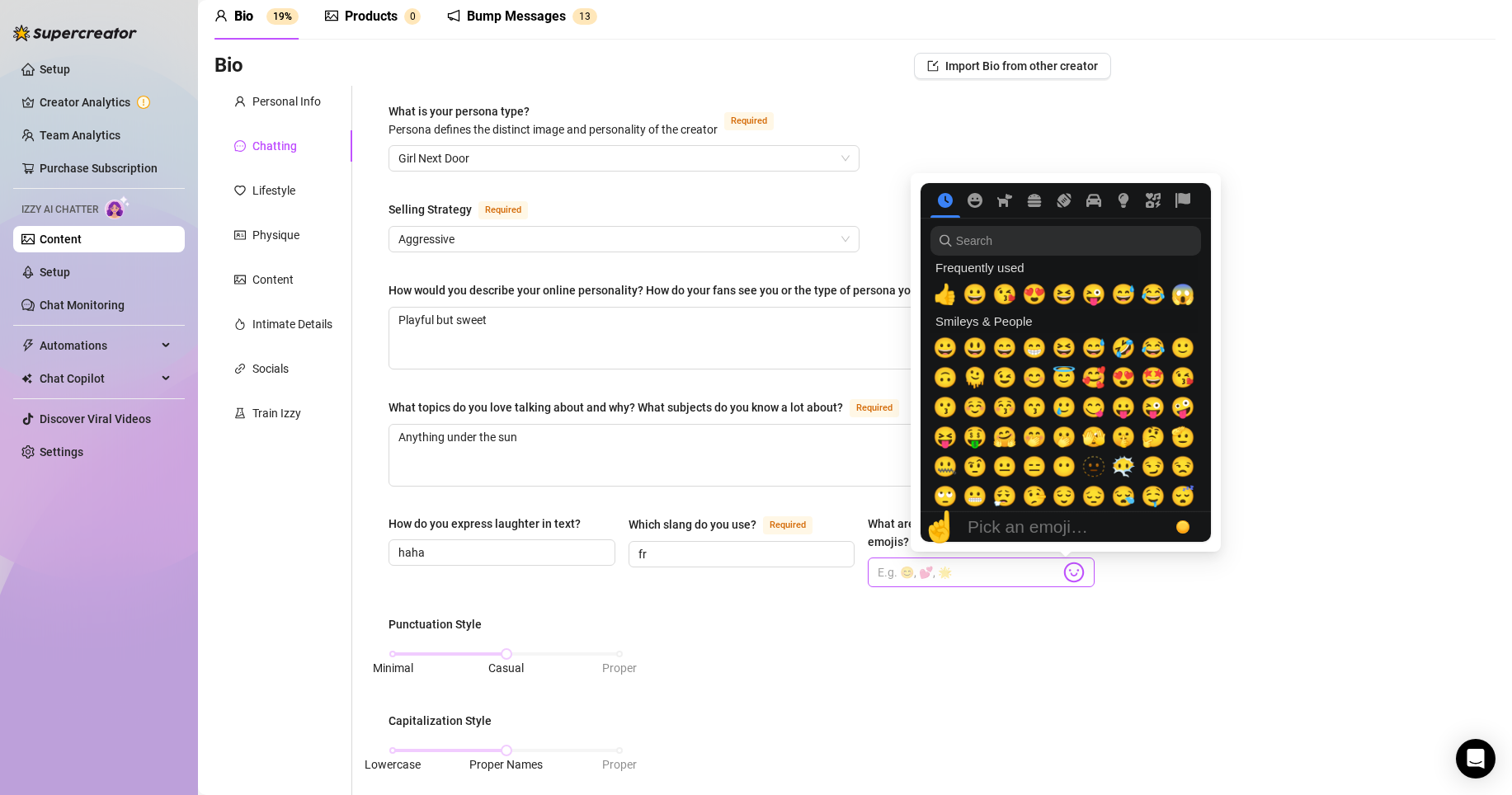
click at [1063, 571] on img at bounding box center [1073, 572] width 21 height 21
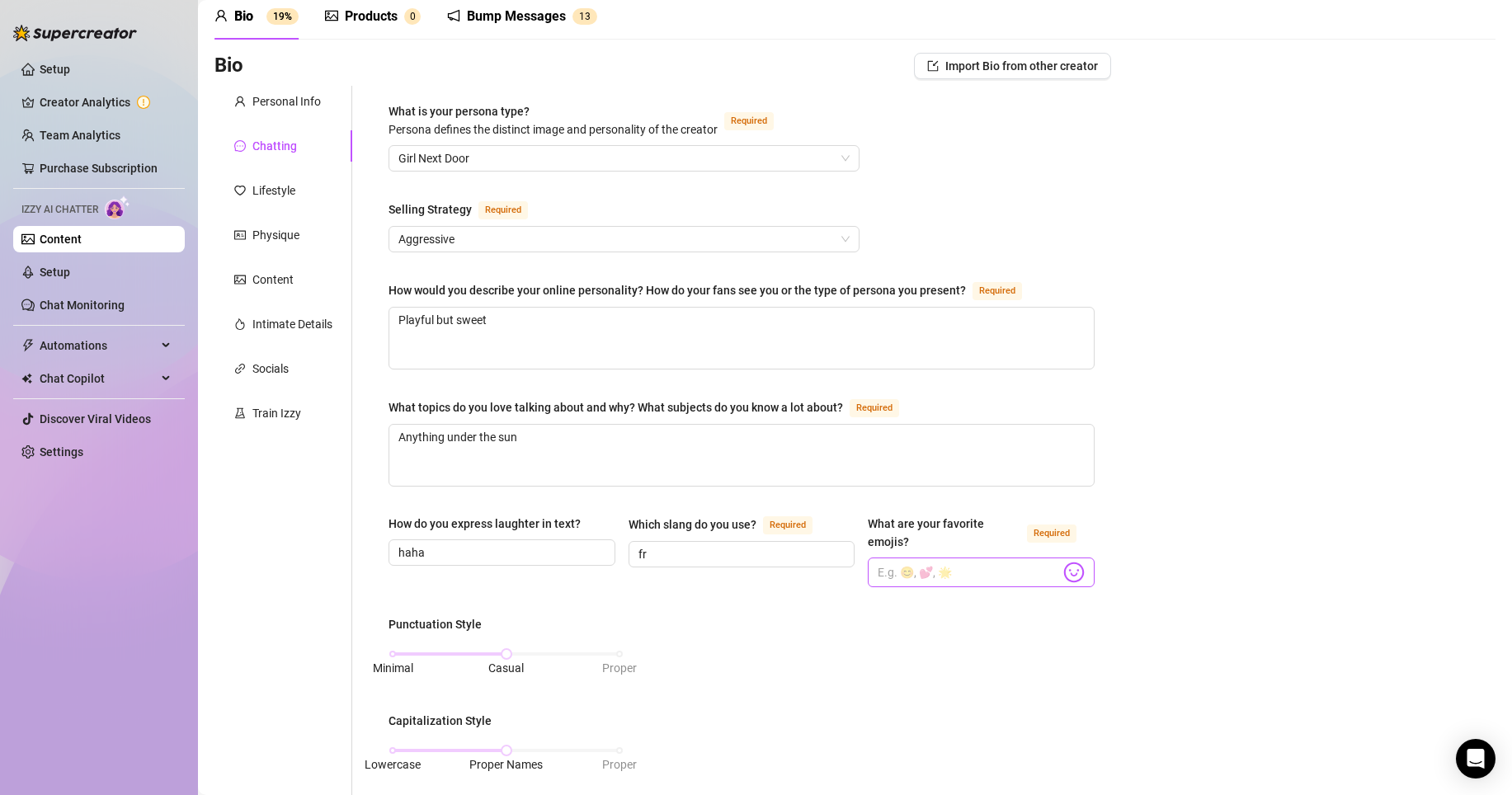
click at [1080, 573] on span at bounding box center [980, 572] width 226 height 29
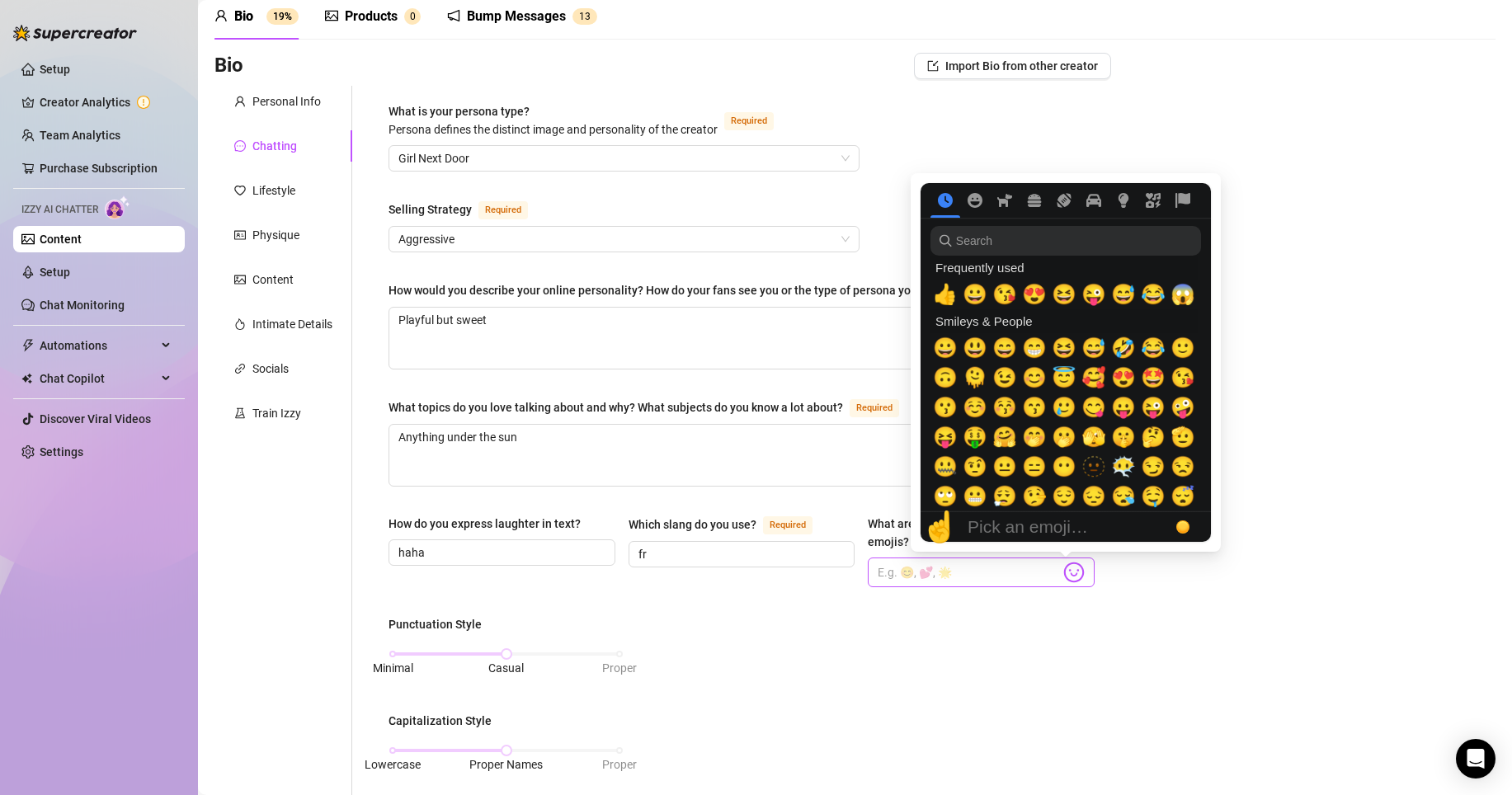
click at [1069, 573] on img at bounding box center [1073, 572] width 21 height 21
click at [978, 404] on span "☺️" at bounding box center [975, 407] width 25 height 23
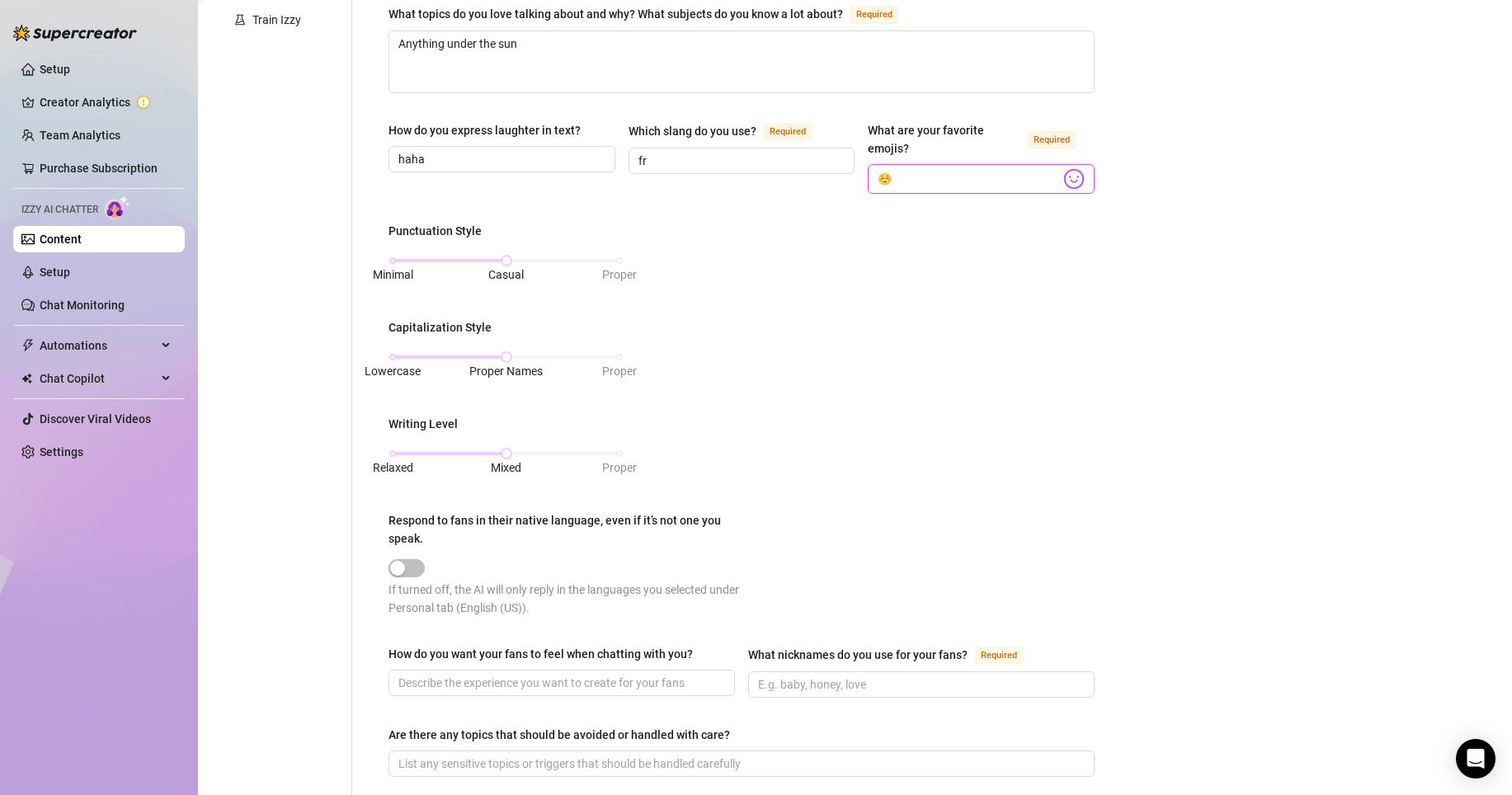
scroll to position [506, 0]
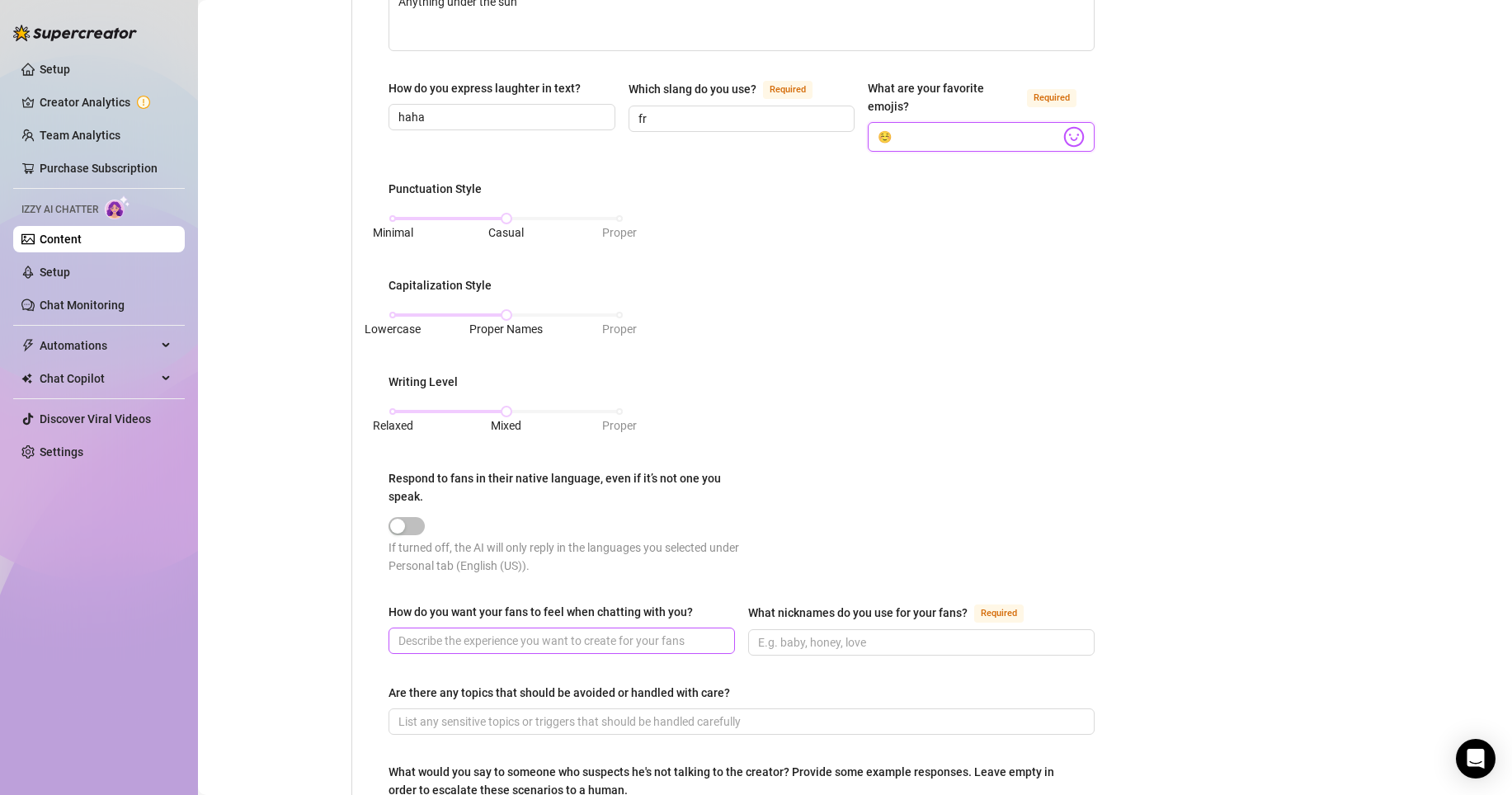
type input "☺️"
click at [553, 648] on input "How do you want your fans to feel when chatting with you?" at bounding box center [559, 641] width 324 height 18
type input "F"
type input "loved"
click at [853, 648] on input "What nicknames do you use for your fans? Required" at bounding box center [920, 643] width 324 height 18
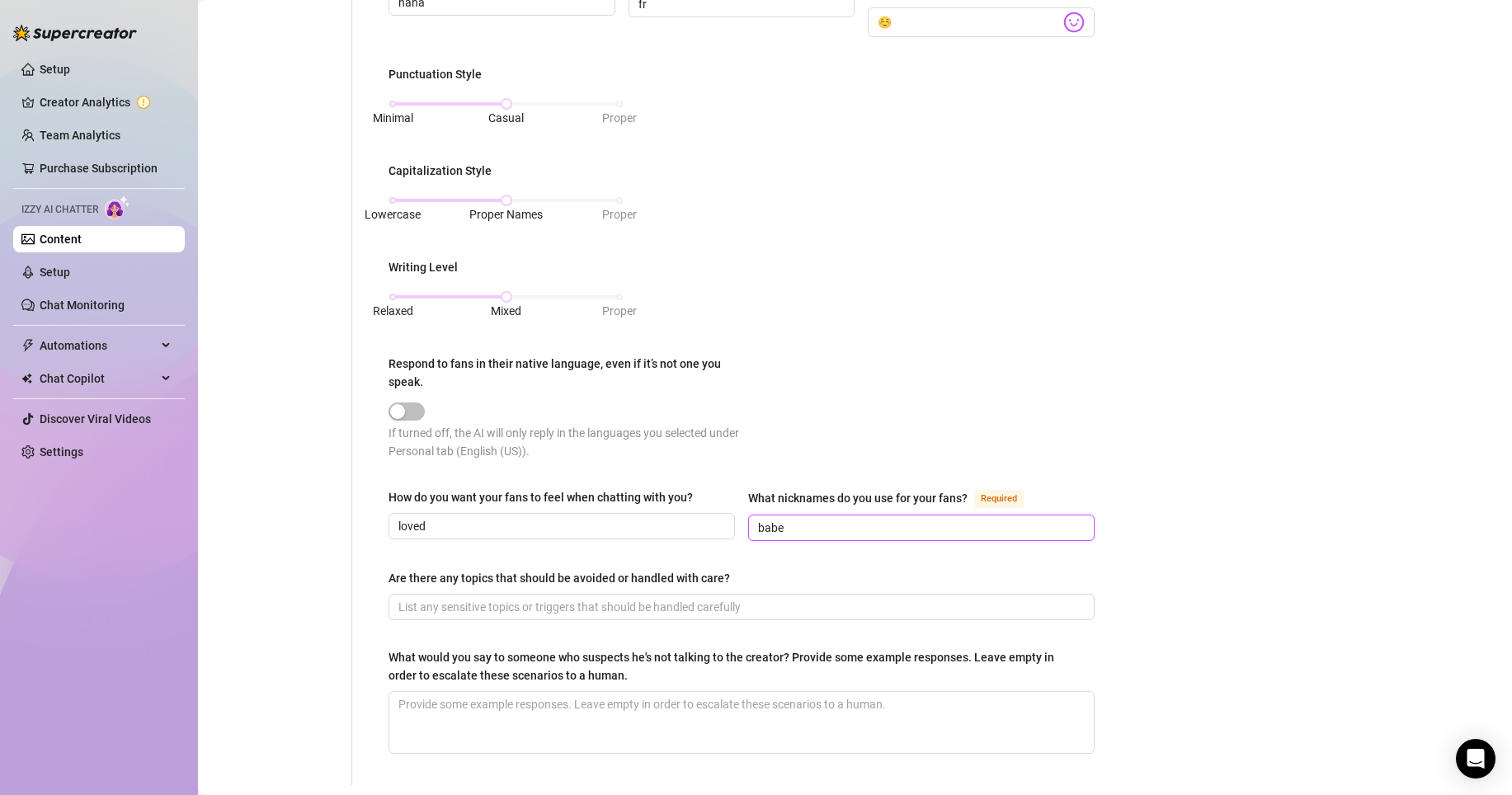
scroll to position [623, 0]
type input "babe"
click at [805, 604] on input "Are there any topics that should be avoided or handled with care?" at bounding box center [739, 605] width 683 height 18
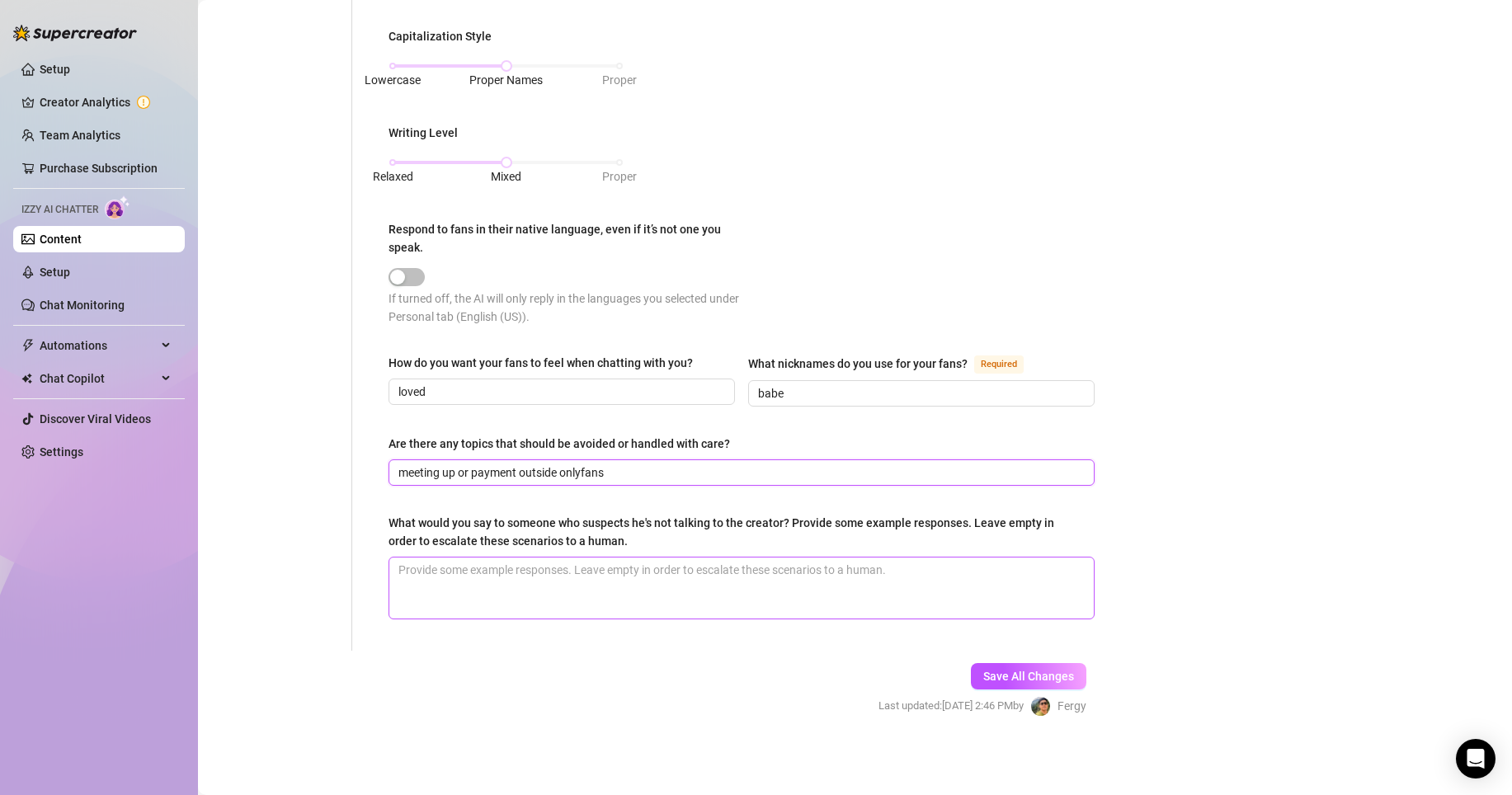
type input "meeting up or payment outside onlyfans"
click at [872, 591] on textarea "What would you say to someone who suspects he's not talking to the creator? Pro…" at bounding box center [742, 588] width 704 height 61
type textarea "hw"
type textarea "hwa"
type textarea "hwat"
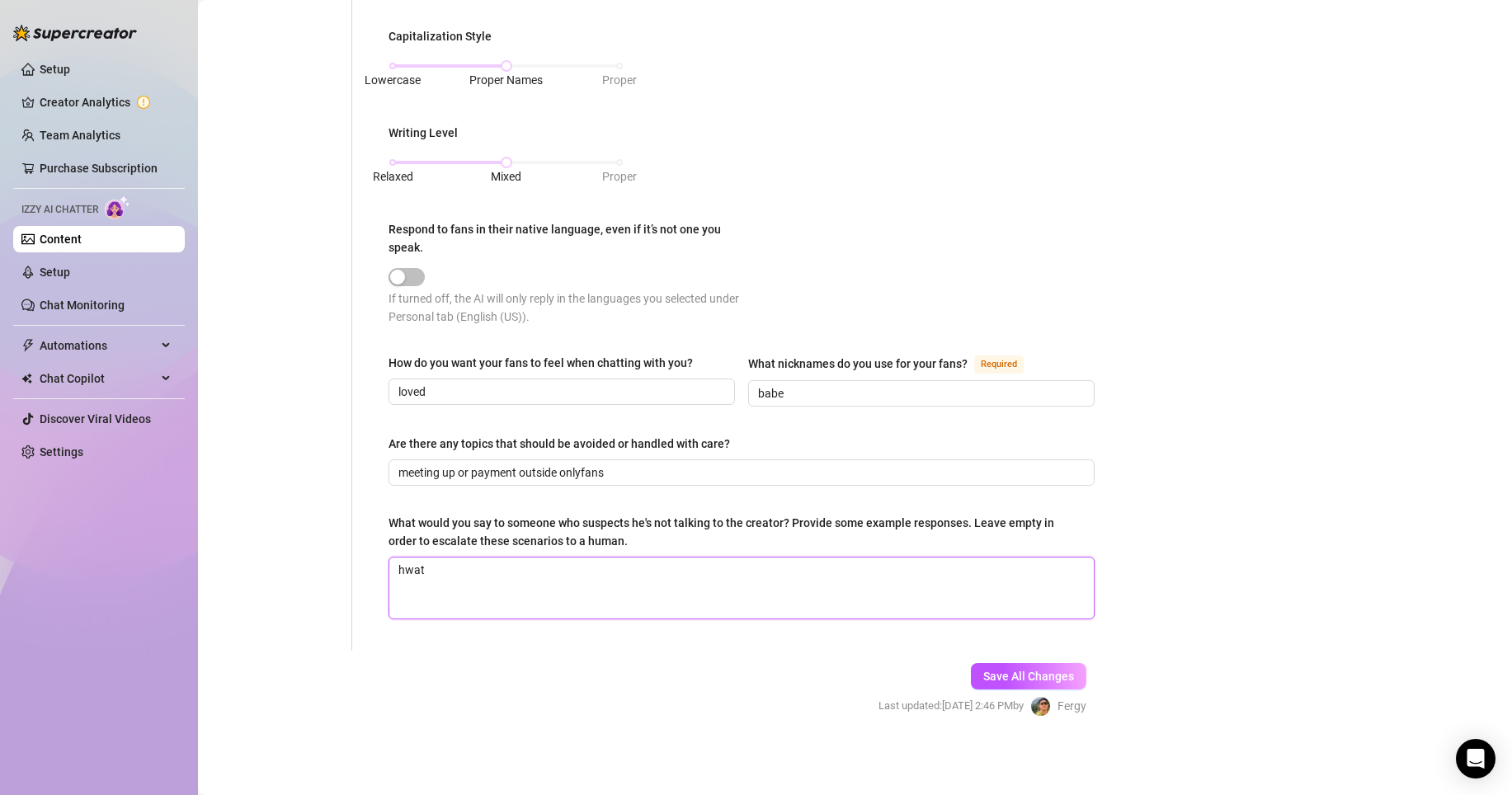
type textarea "hwat"
type textarea "hwa"
type textarea "hw"
type textarea "h"
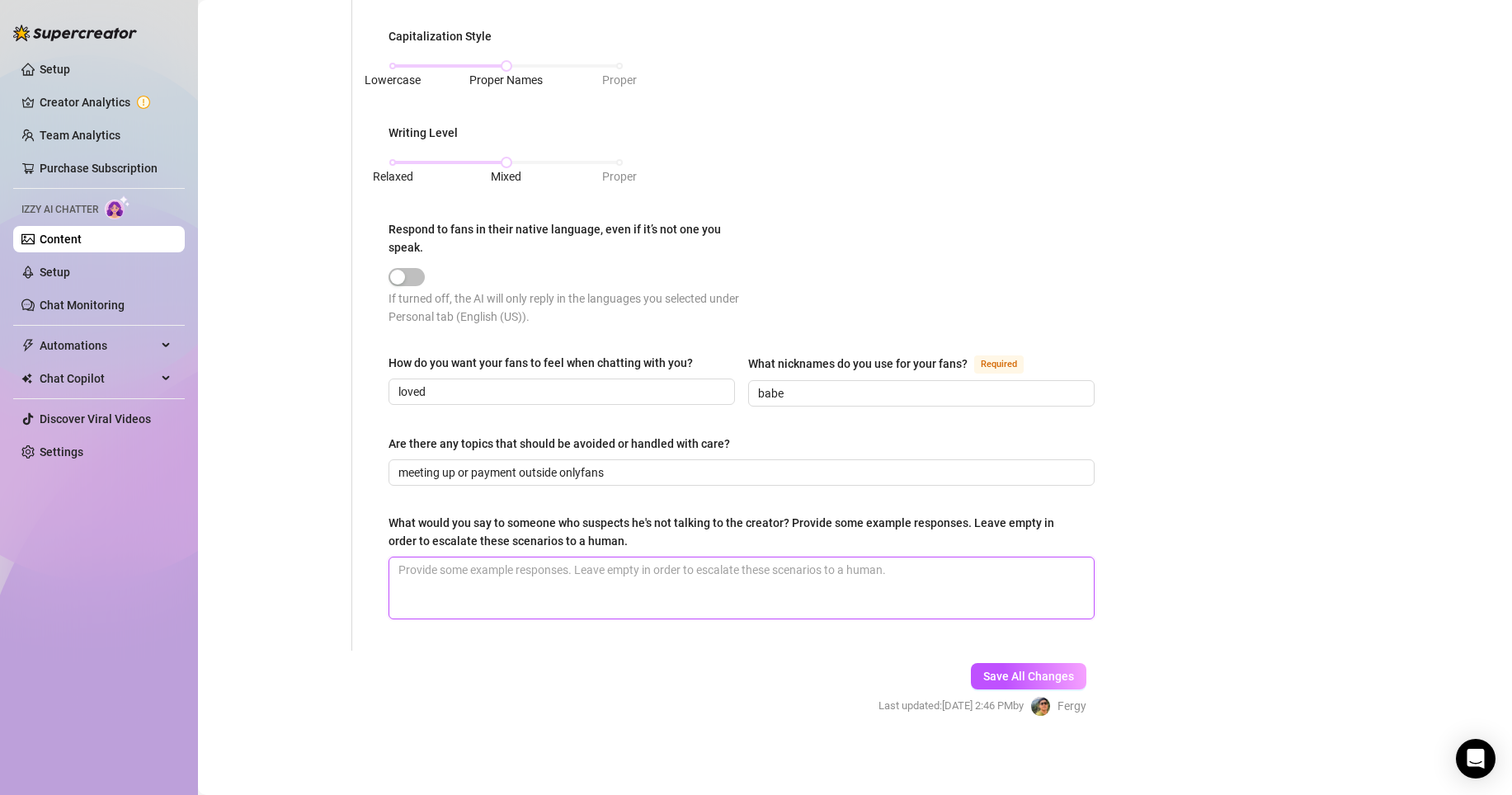
type textarea "r"
type textarea "re"
type textarea "rel"
type textarea "rela"
type textarea "relax"
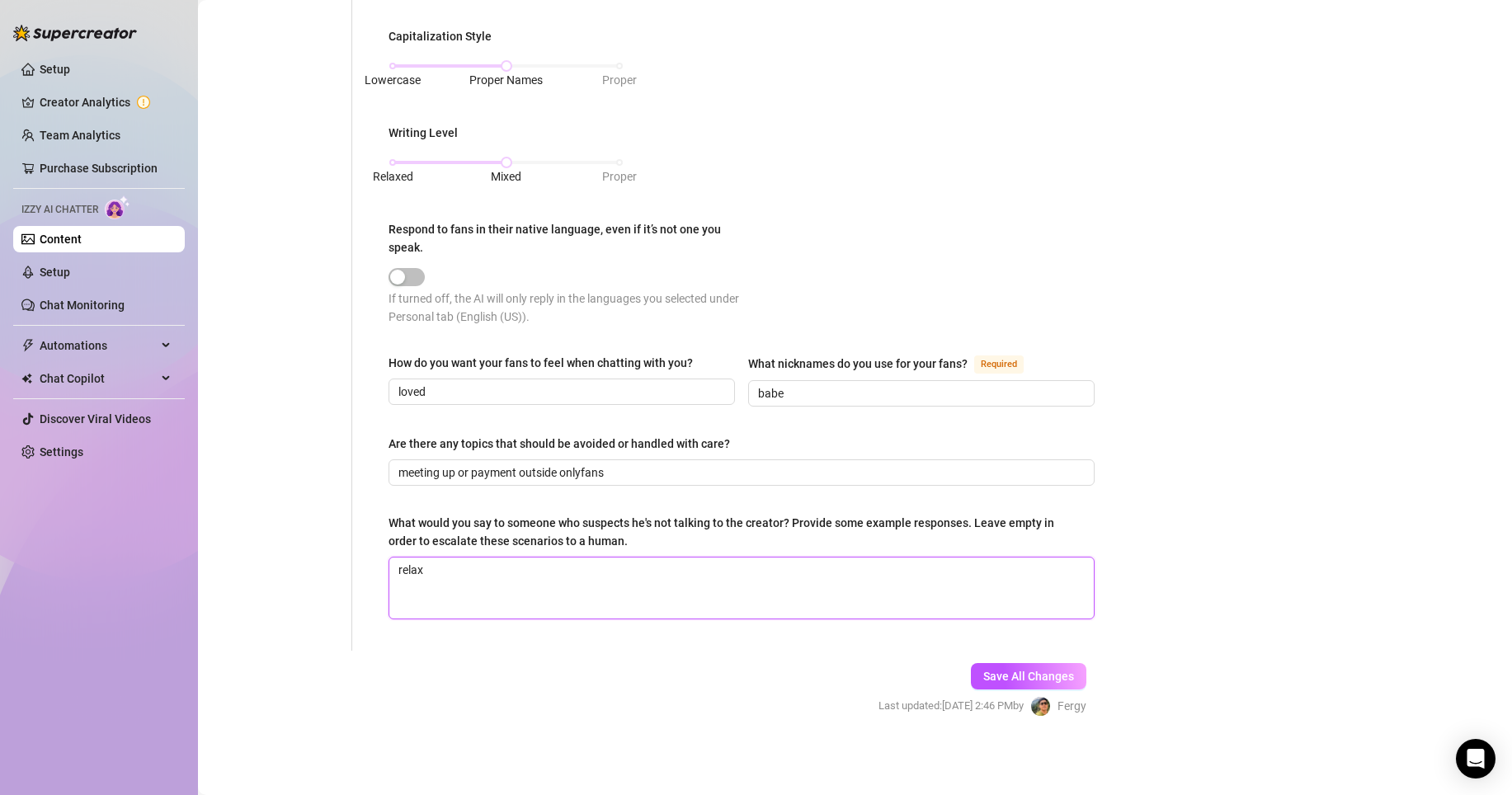
type textarea "relax"
type textarea "relax b"
type textarea "relax ba"
type textarea "relax bab"
type textarea "relax babe"
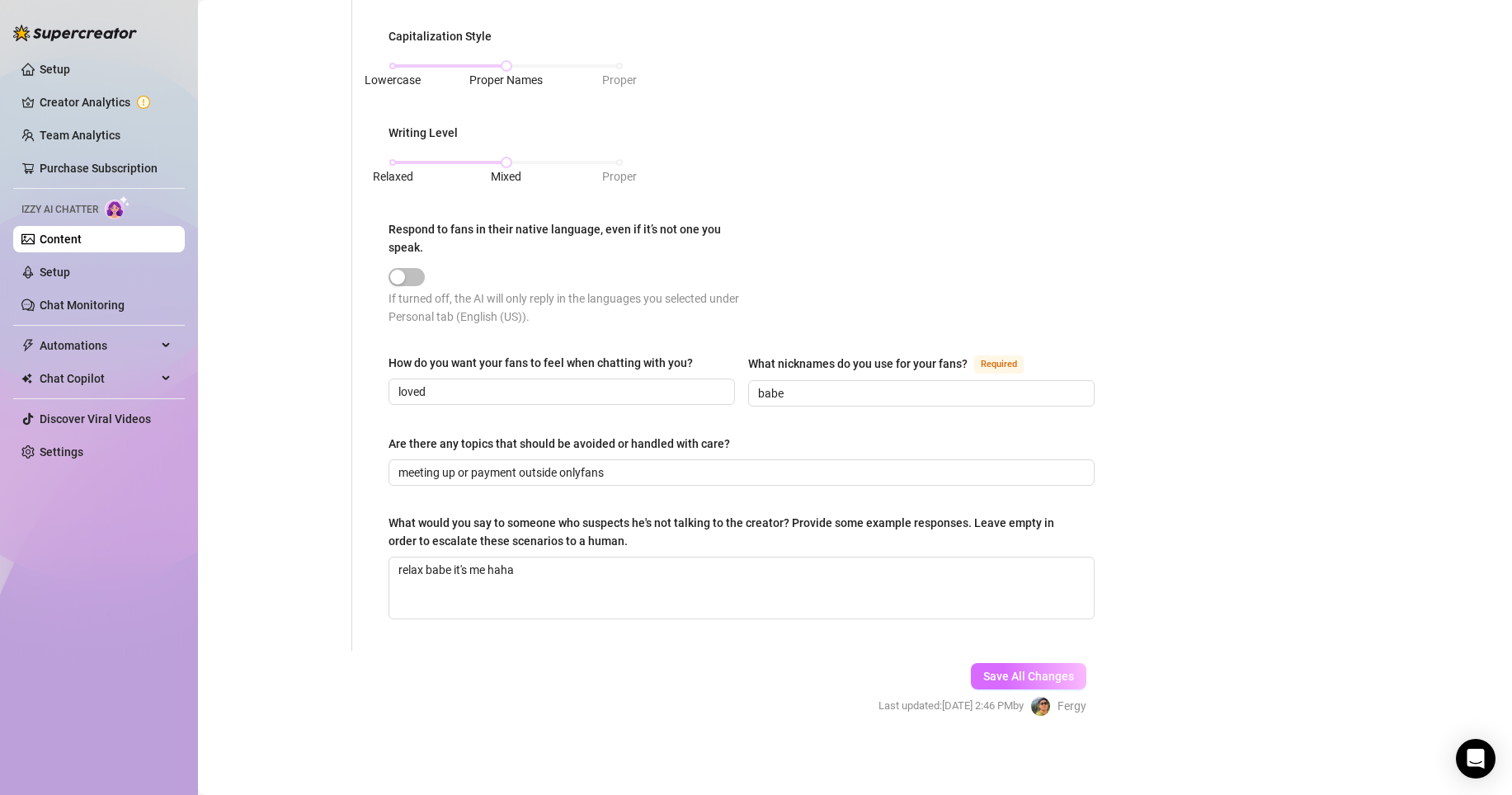
click at [1058, 680] on span "Save All Changes" at bounding box center [1028, 676] width 91 height 13
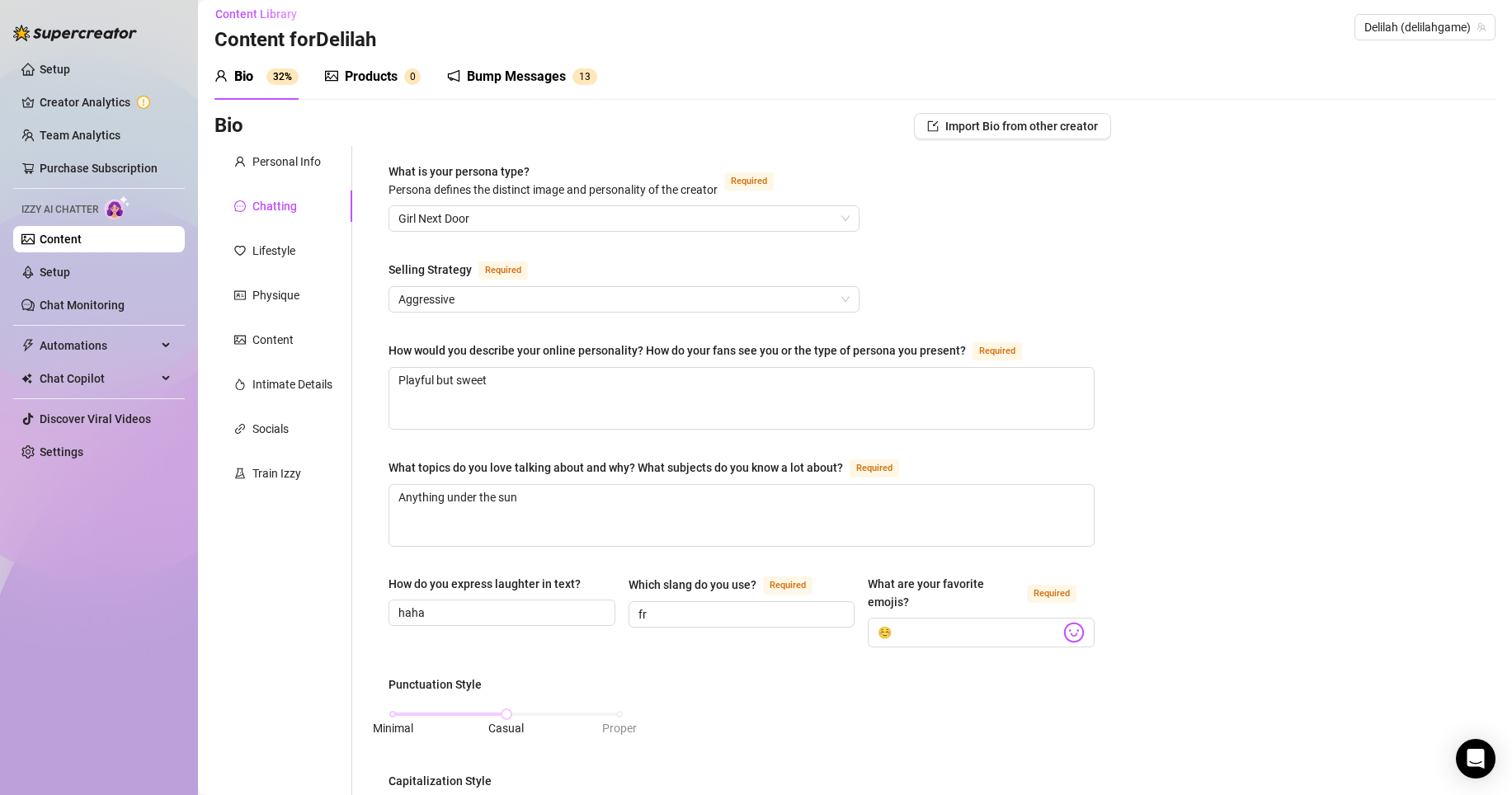
scroll to position [0, 0]
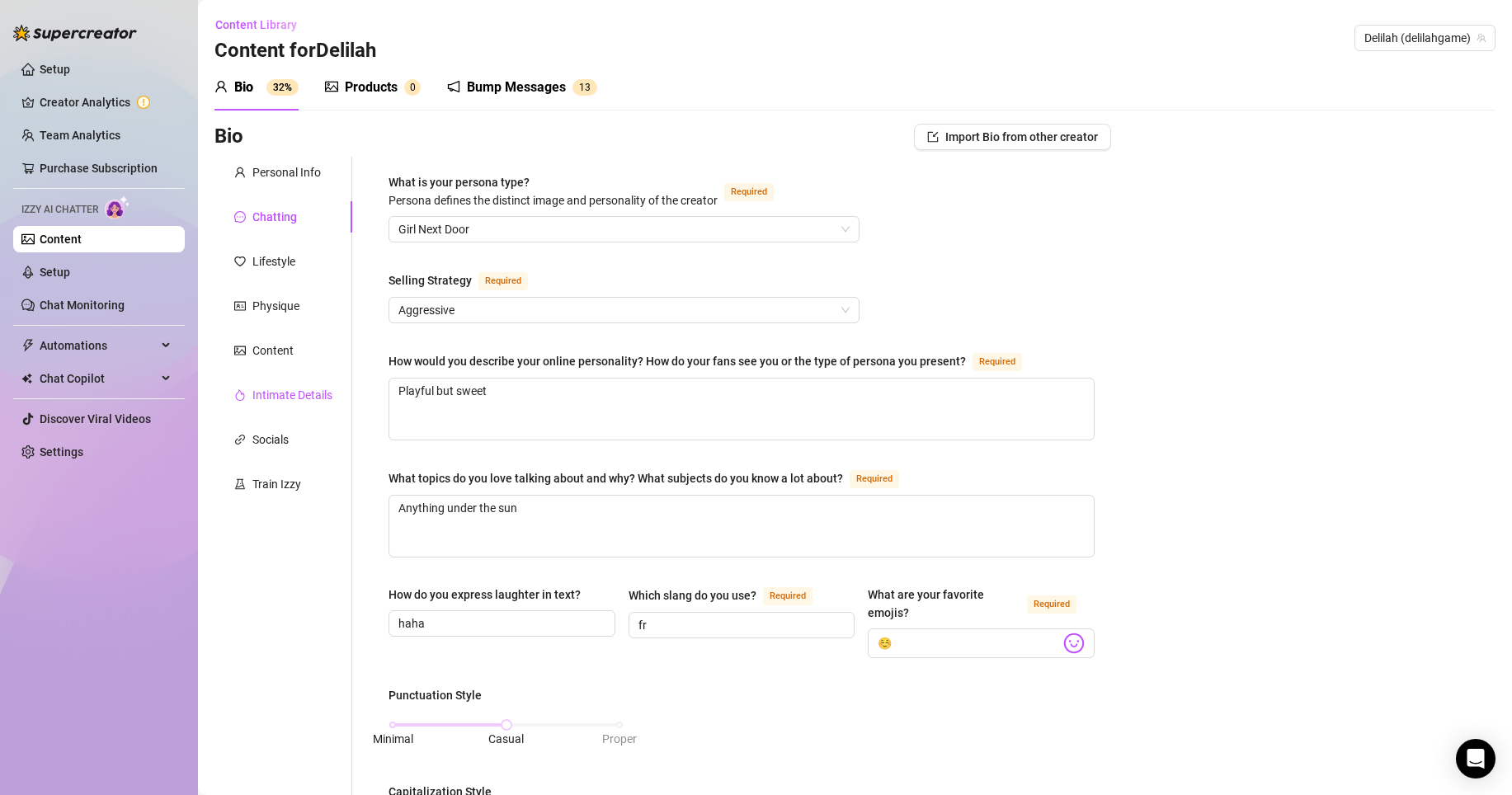
click at [309, 398] on div "Intimate Details" at bounding box center [292, 395] width 80 height 18
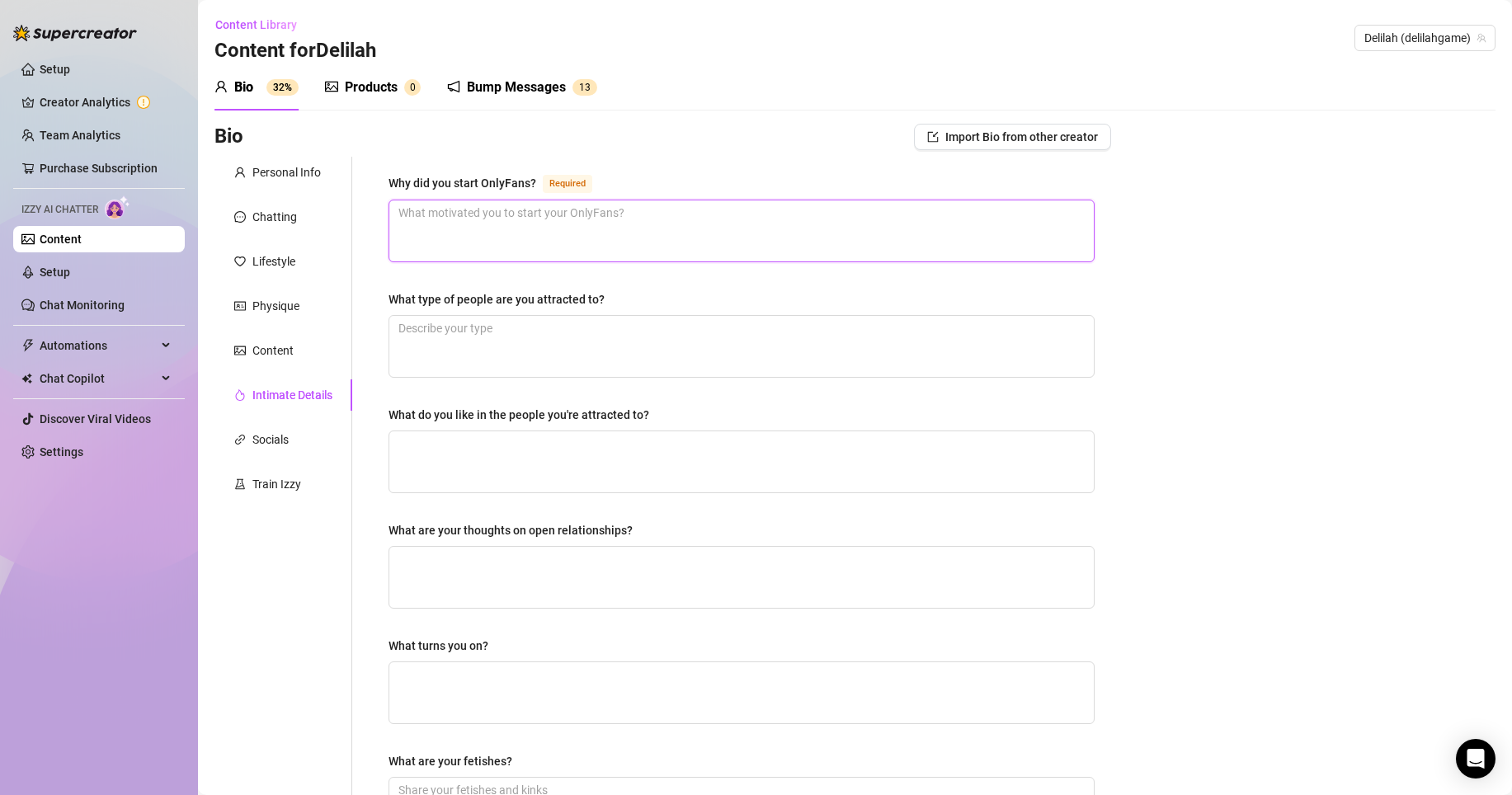
click at [616, 230] on textarea "Why did you start OnlyFans? Required" at bounding box center [742, 231] width 704 height 61
click at [583, 336] on textarea "What type of people are you attracted to?" at bounding box center [742, 347] width 704 height 61
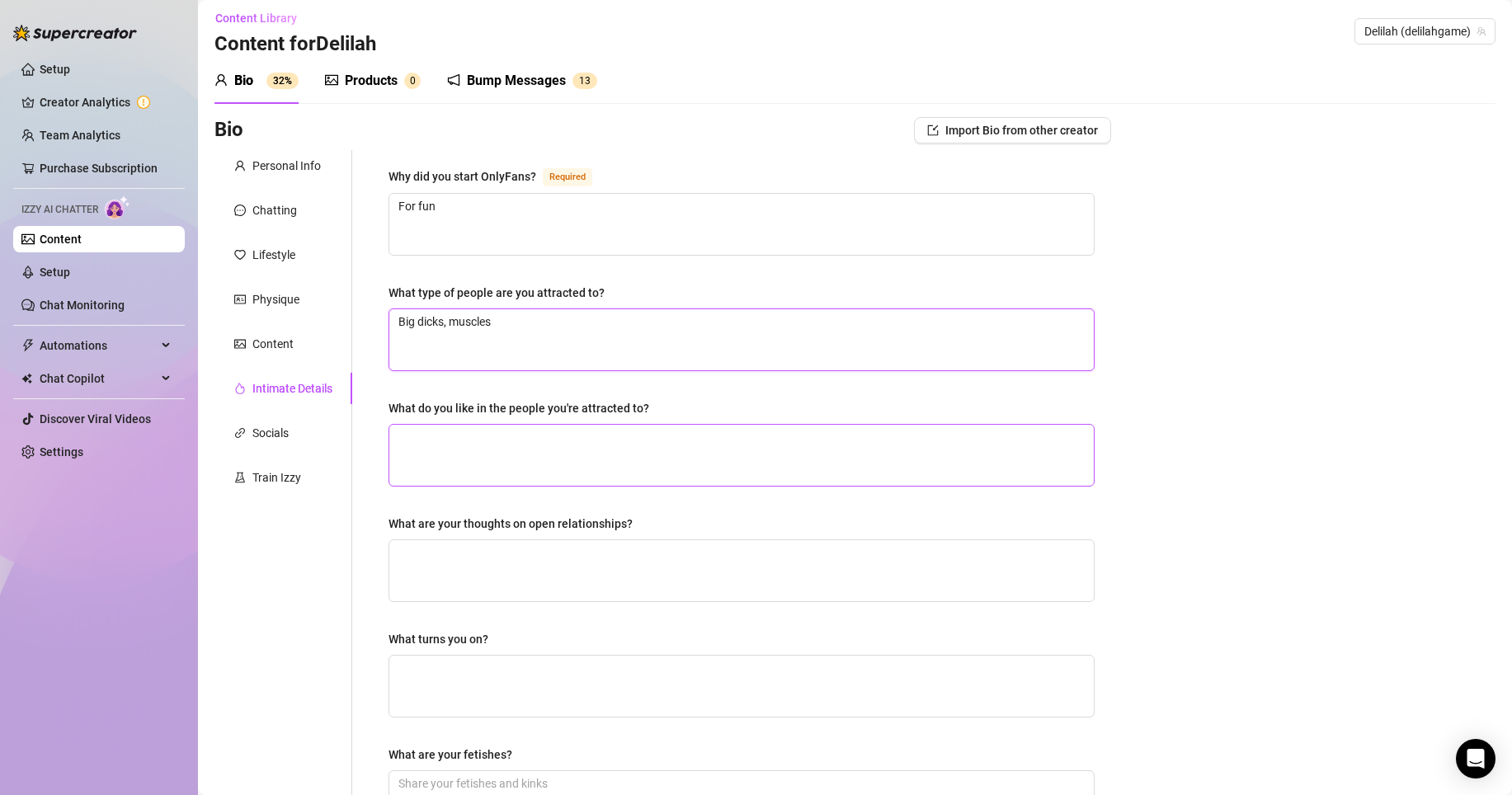
scroll to position [8, 0]
click at [530, 559] on textarea "What are your thoughts on open relationships?" at bounding box center [742, 569] width 704 height 61
click at [505, 681] on textarea "What turns you on?" at bounding box center [742, 684] width 704 height 61
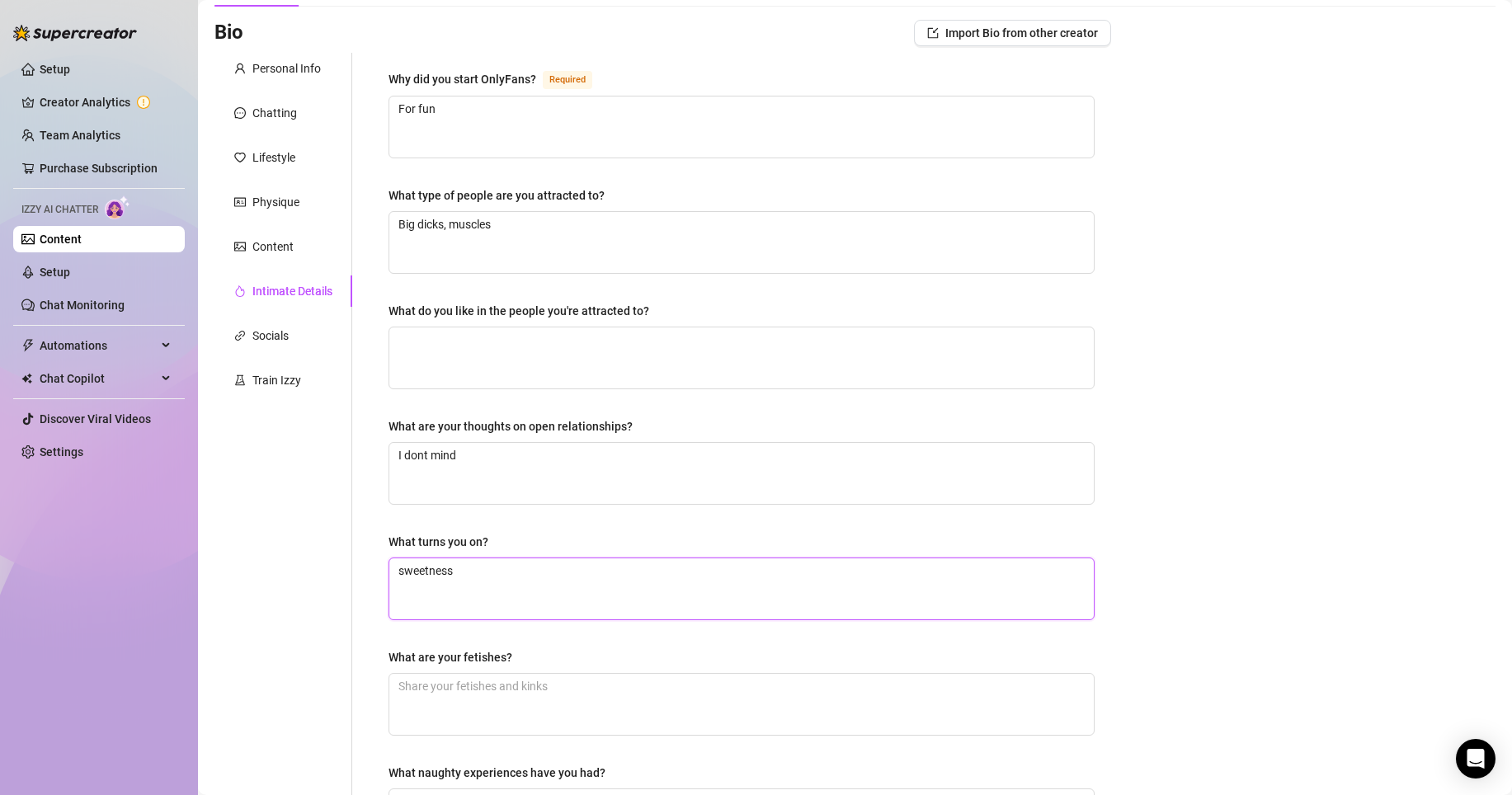
scroll to position [107, 0]
click at [513, 696] on textarea "What are your fetishes?" at bounding box center [742, 701] width 704 height 61
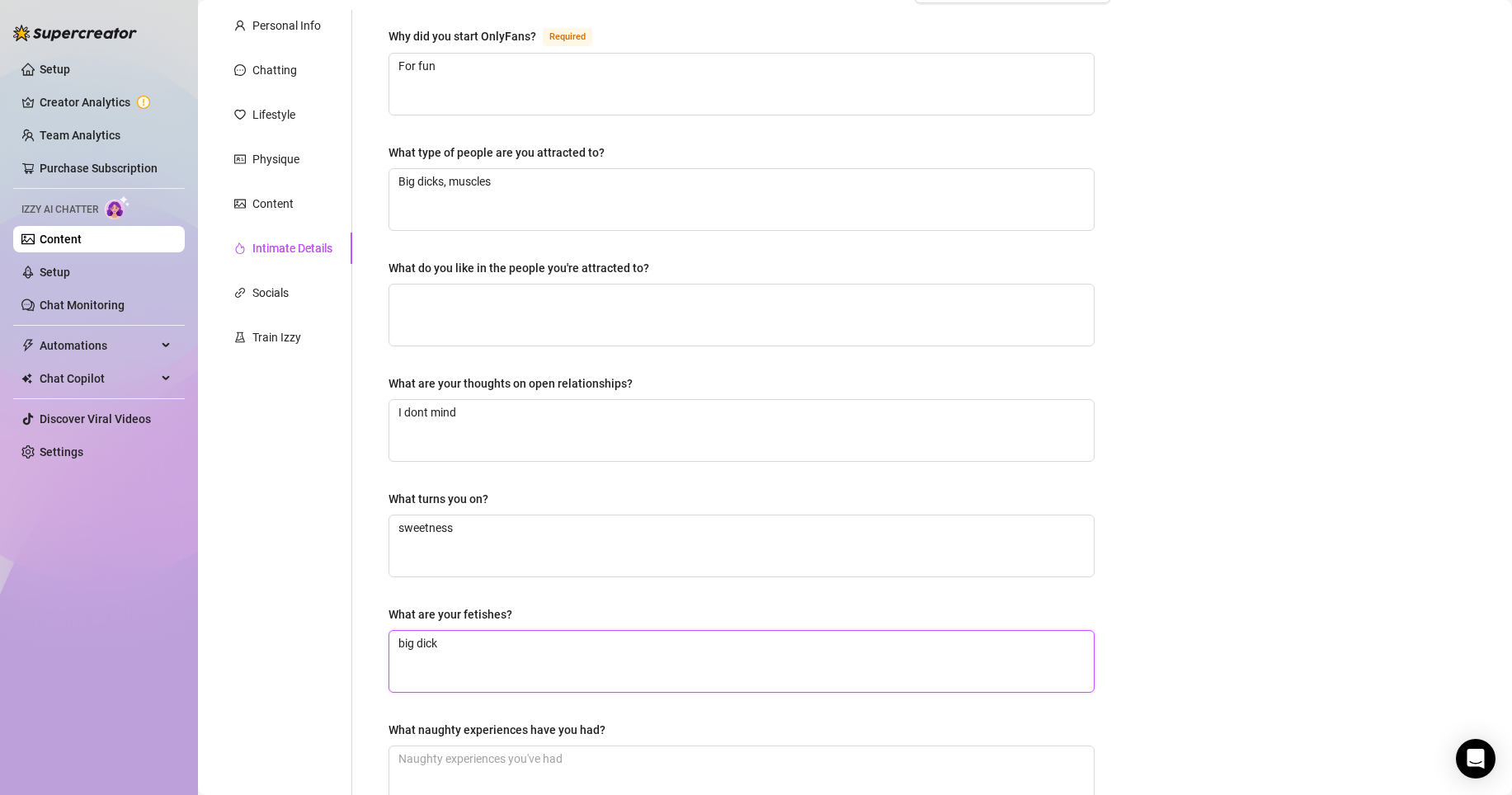
scroll to position [145, 0]
click at [665, 325] on textarea "What do you like in the people you're attracted to?" at bounding box center [742, 316] width 704 height 61
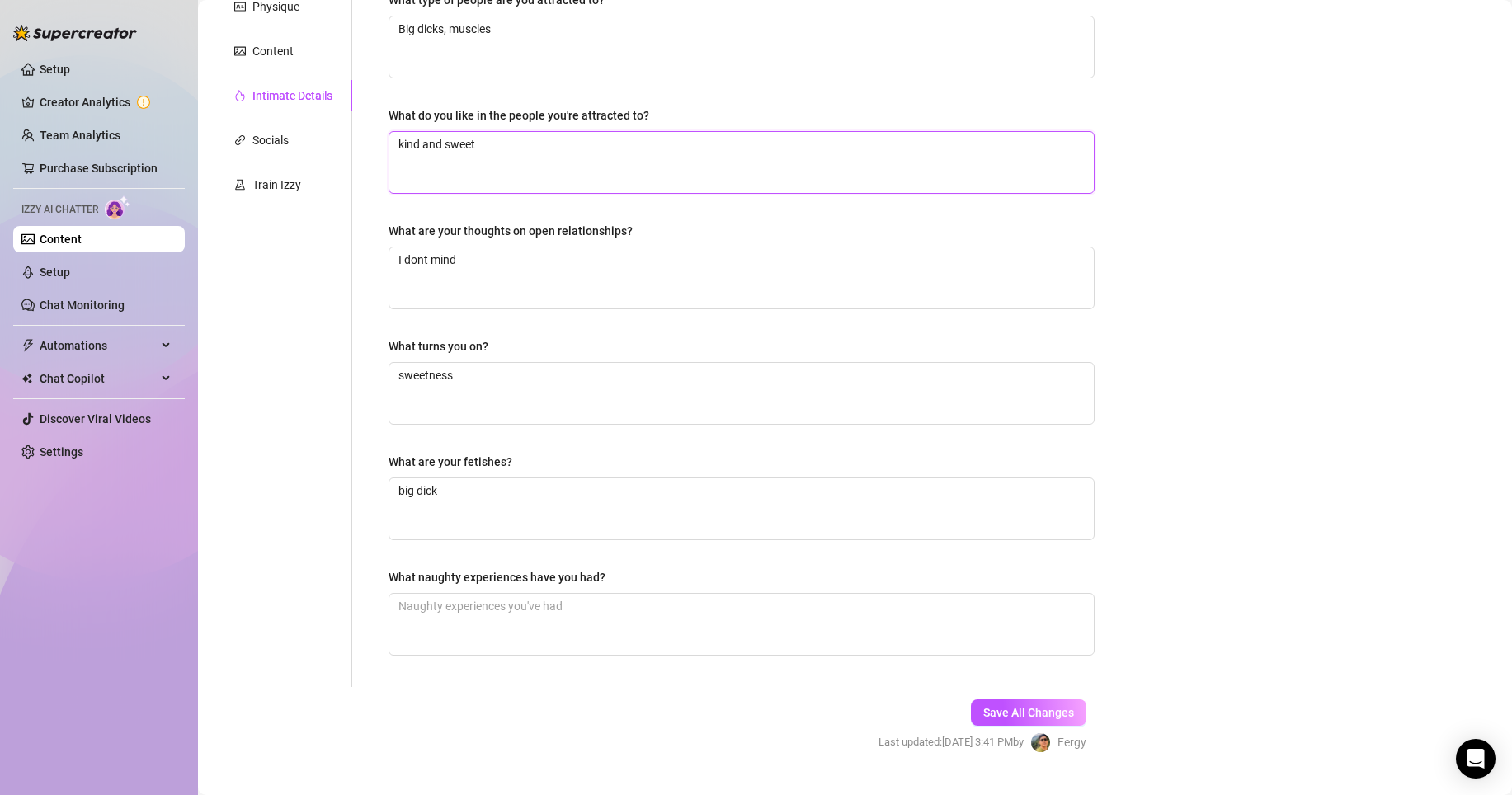
scroll to position [336, 0]
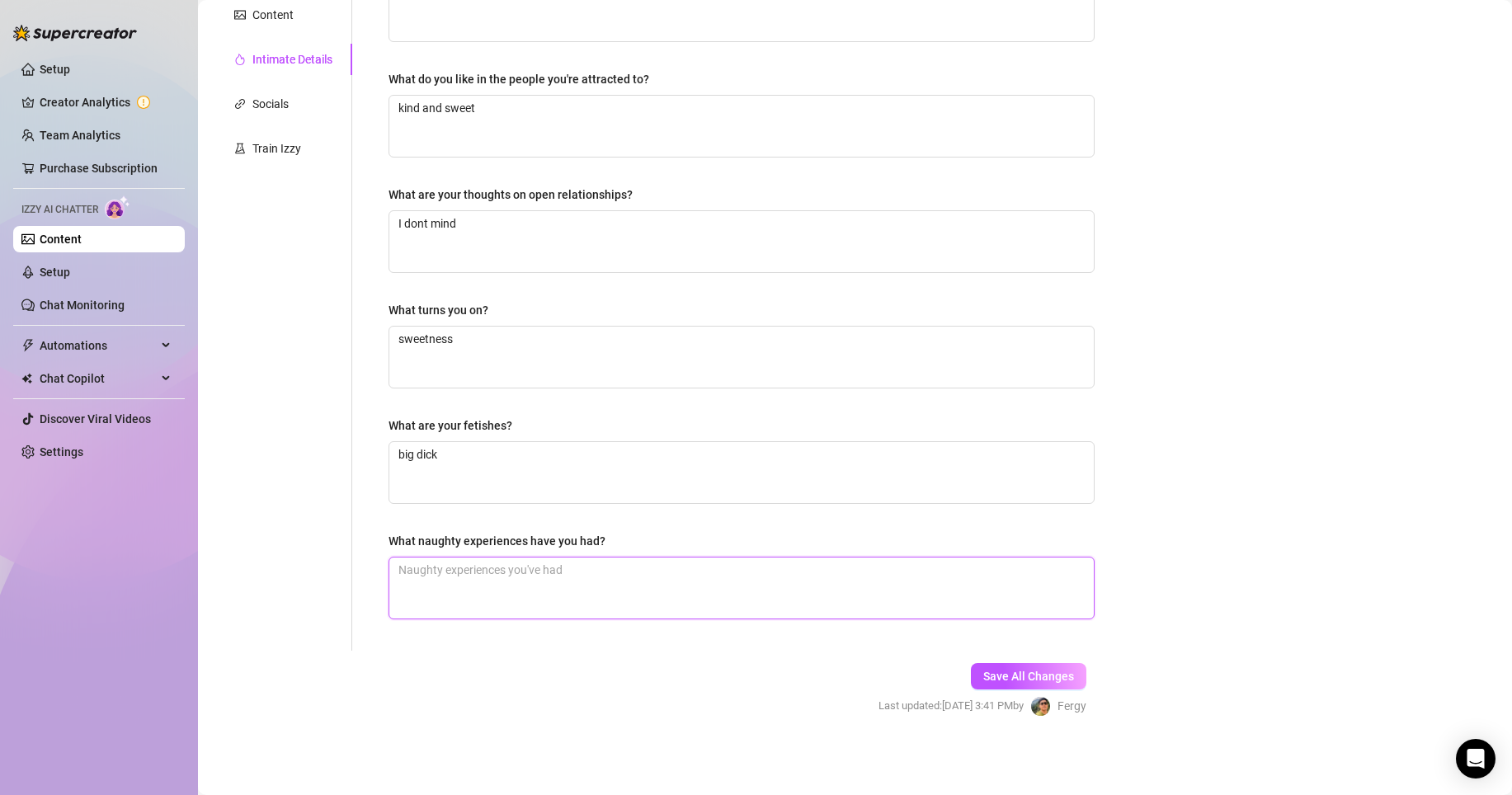
click at [578, 590] on textarea "What naughty experiences have you had?" at bounding box center [742, 588] width 704 height 61
click at [1046, 679] on span "Save All Changes" at bounding box center [1028, 676] width 91 height 13
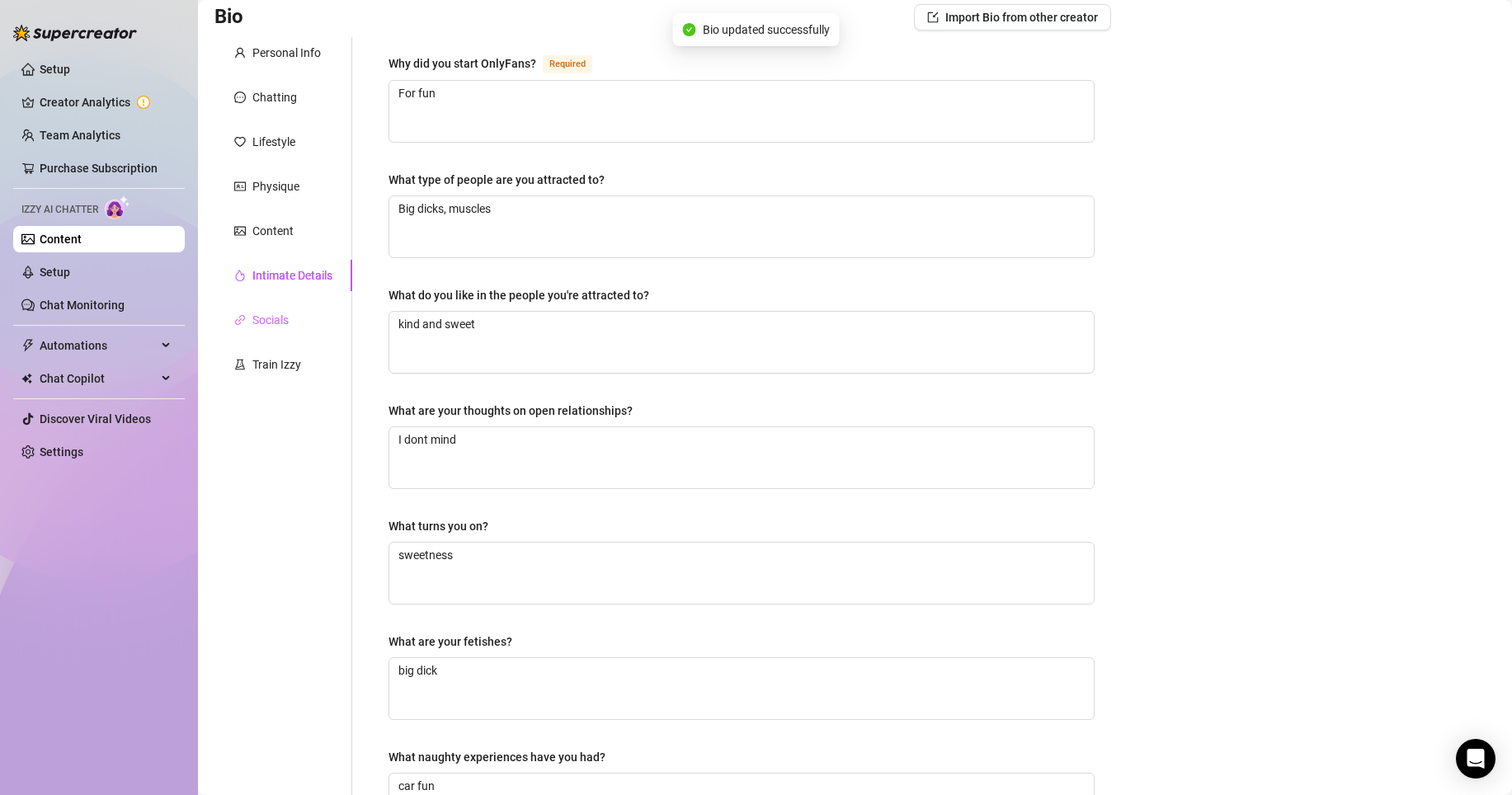
scroll to position [119, 0]
click at [266, 320] on div "Socials" at bounding box center [270, 321] width 37 height 18
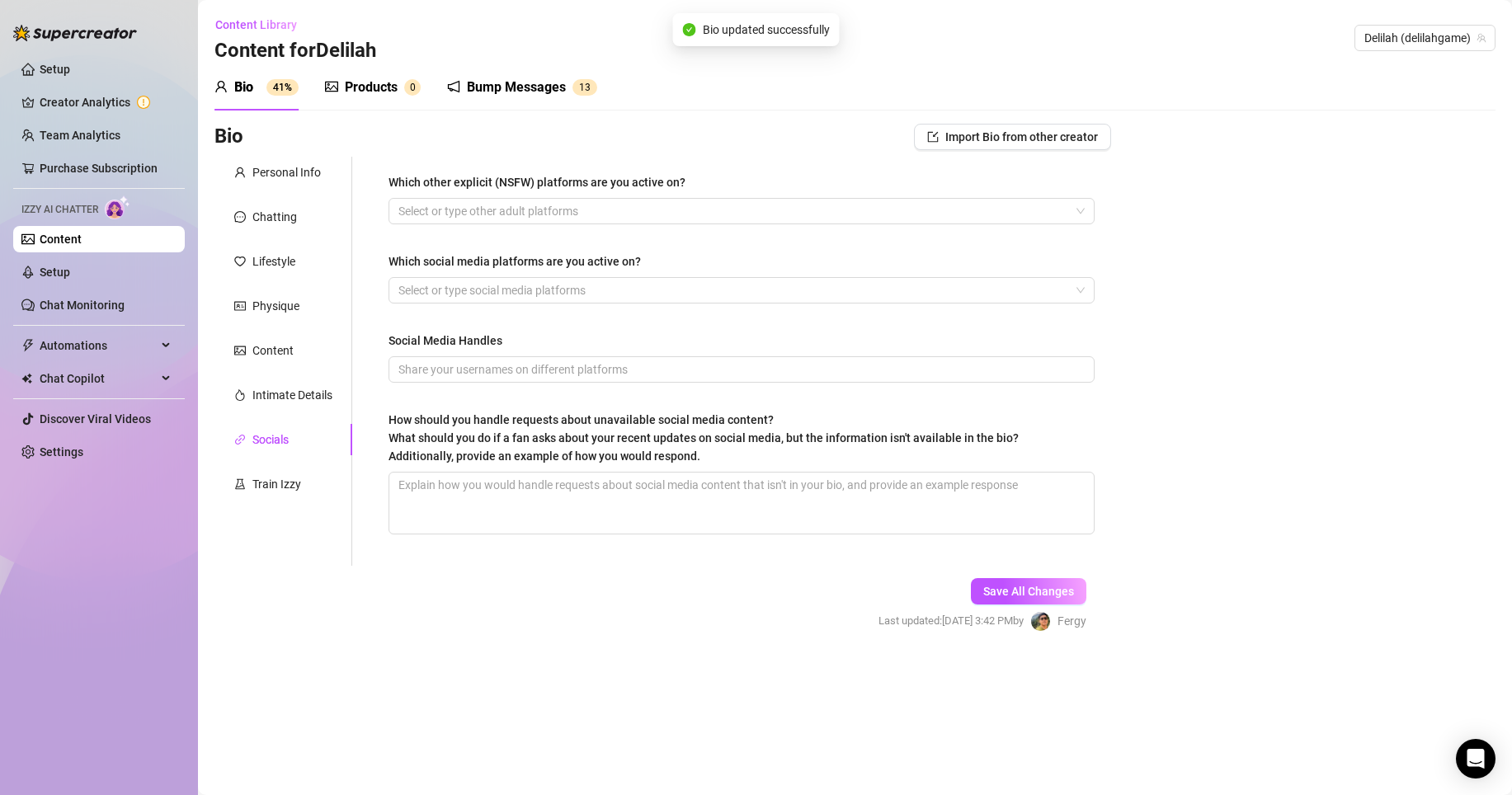
scroll to position [0, 0]
click at [256, 496] on div "Train Izzy" at bounding box center [283, 484] width 138 height 31
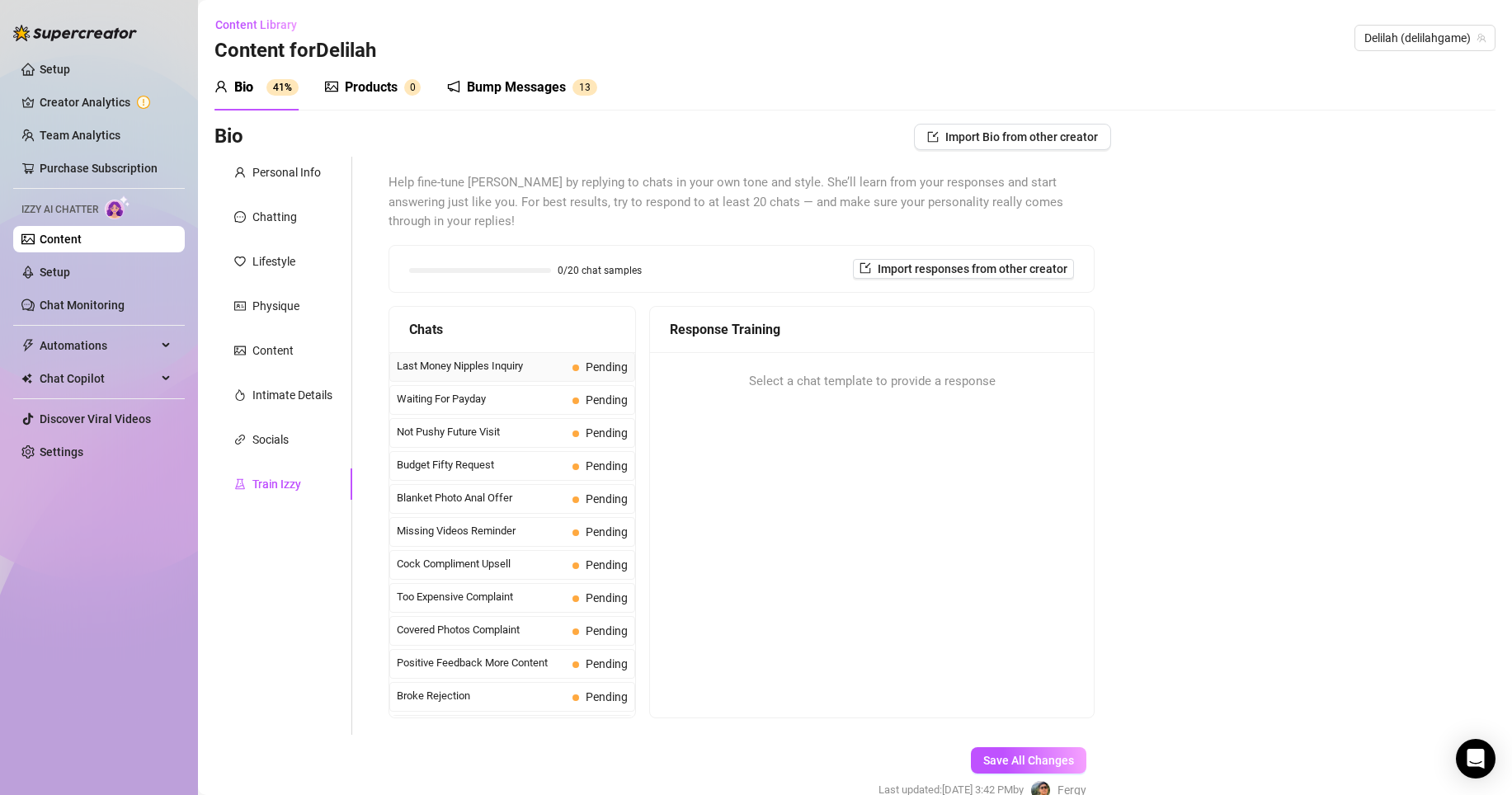
click at [487, 358] on span "Last Money Nipples Inquiry" at bounding box center [481, 366] width 169 height 17
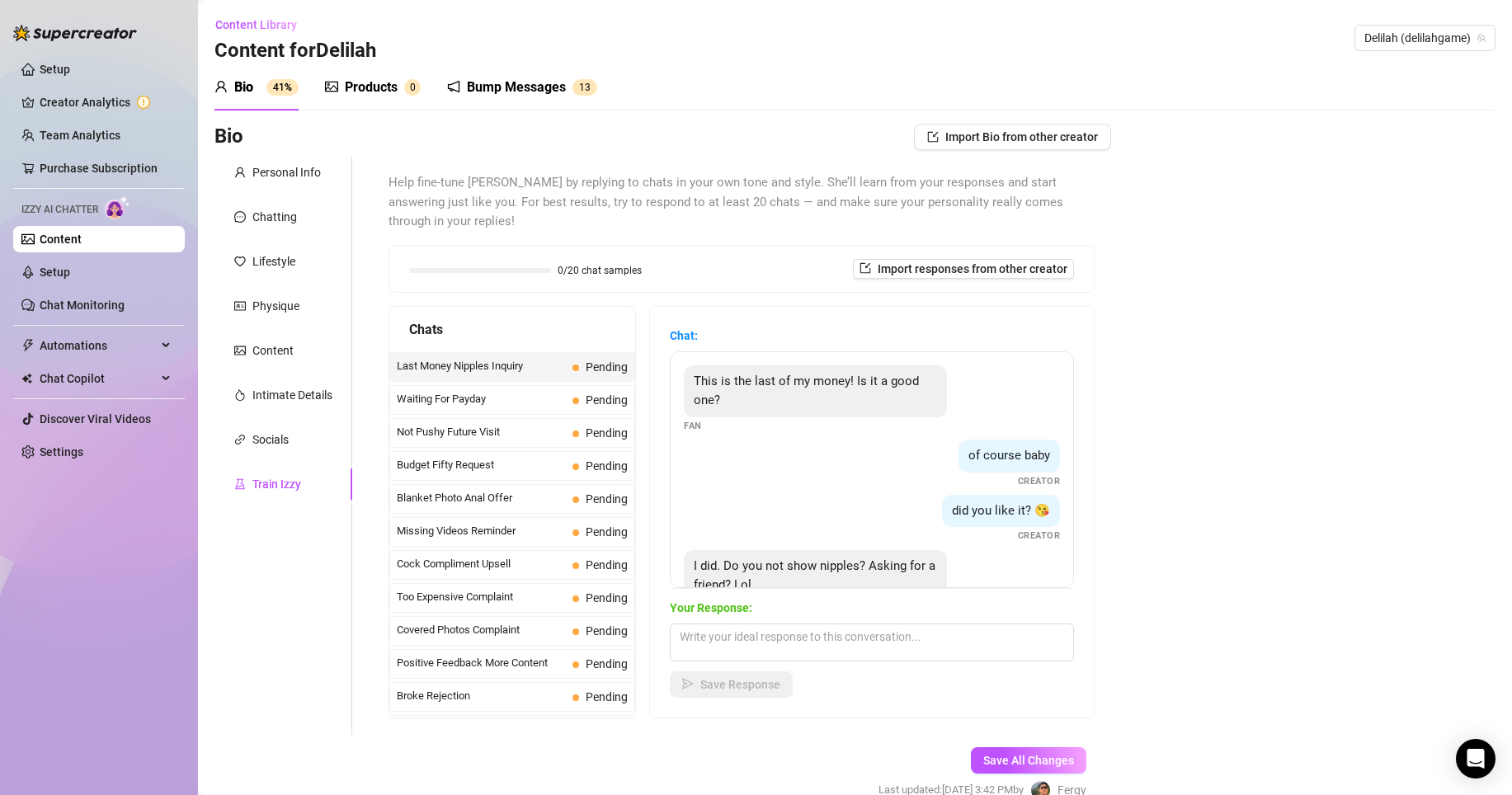
scroll to position [51, 0]
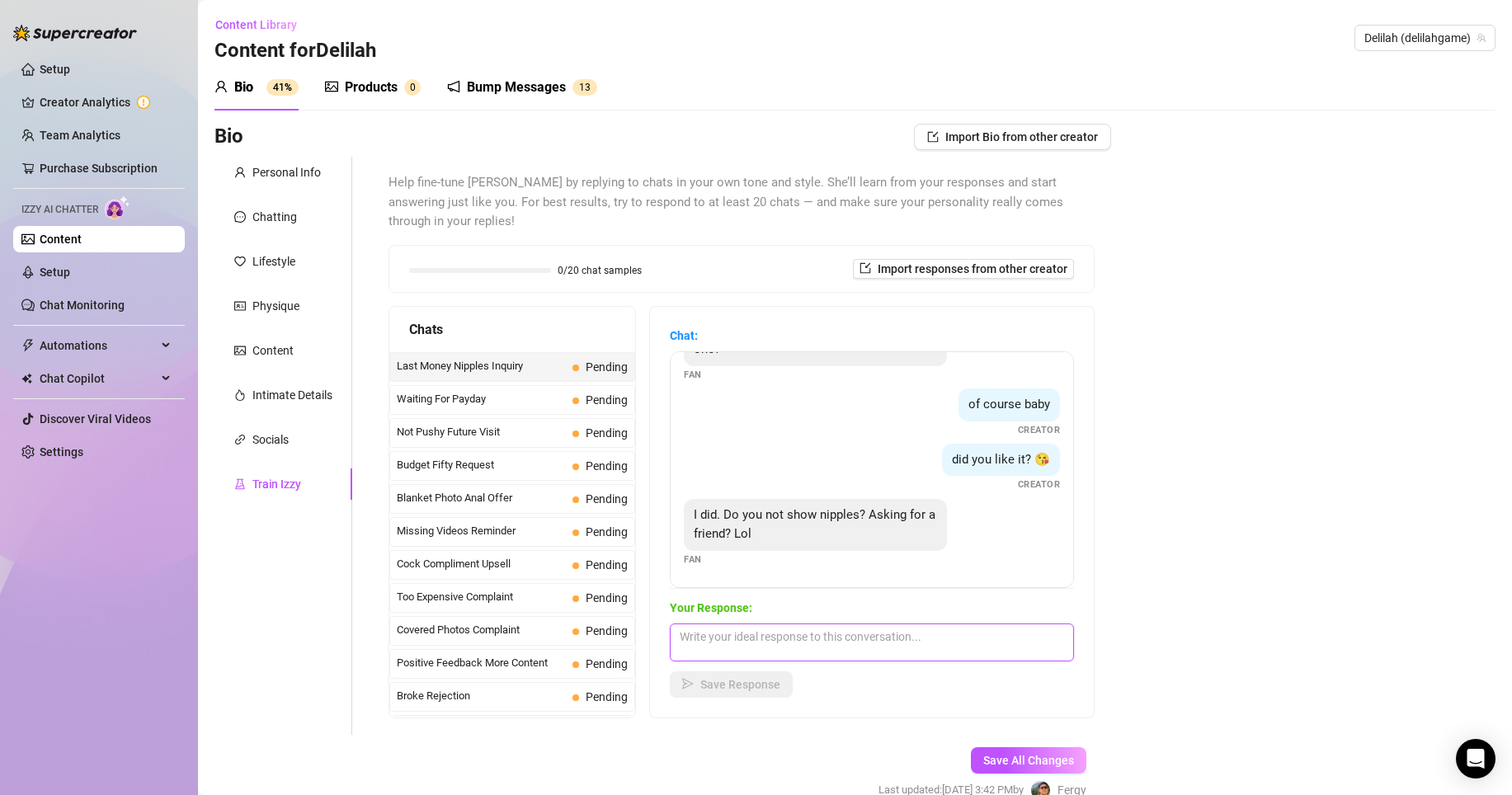
click at [741, 626] on textarea at bounding box center [871, 642] width 404 height 38
click at [736, 680] on div "Chat: This is the last of my money! Is it a good one? Fan of course baby Creato…" at bounding box center [872, 513] width 444 height 411
click at [744, 678] on span "Save Response" at bounding box center [740, 684] width 80 height 13
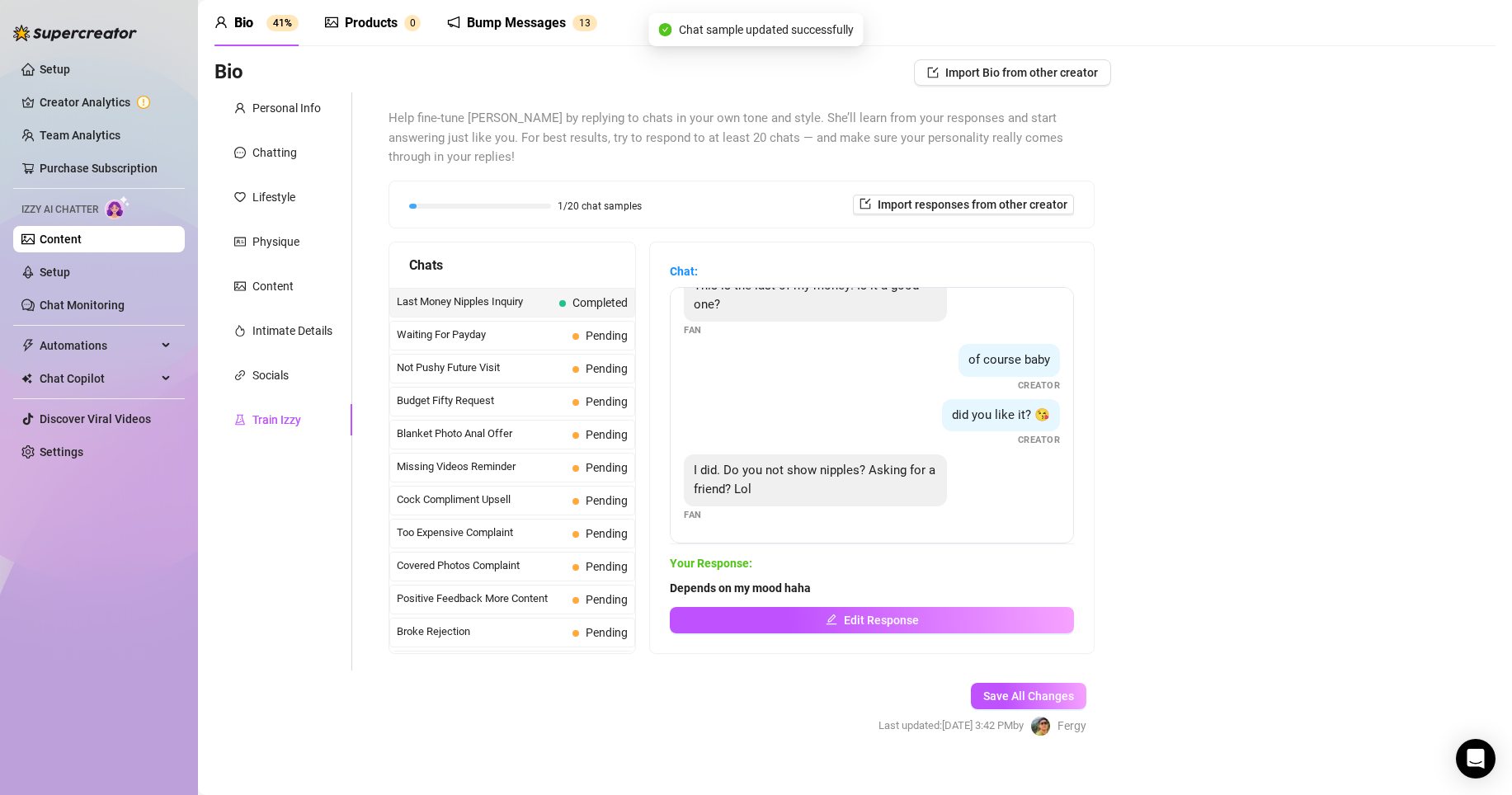
scroll to position [63, 0]
click at [329, 326] on div "Intimate Details" at bounding box center [292, 332] width 80 height 18
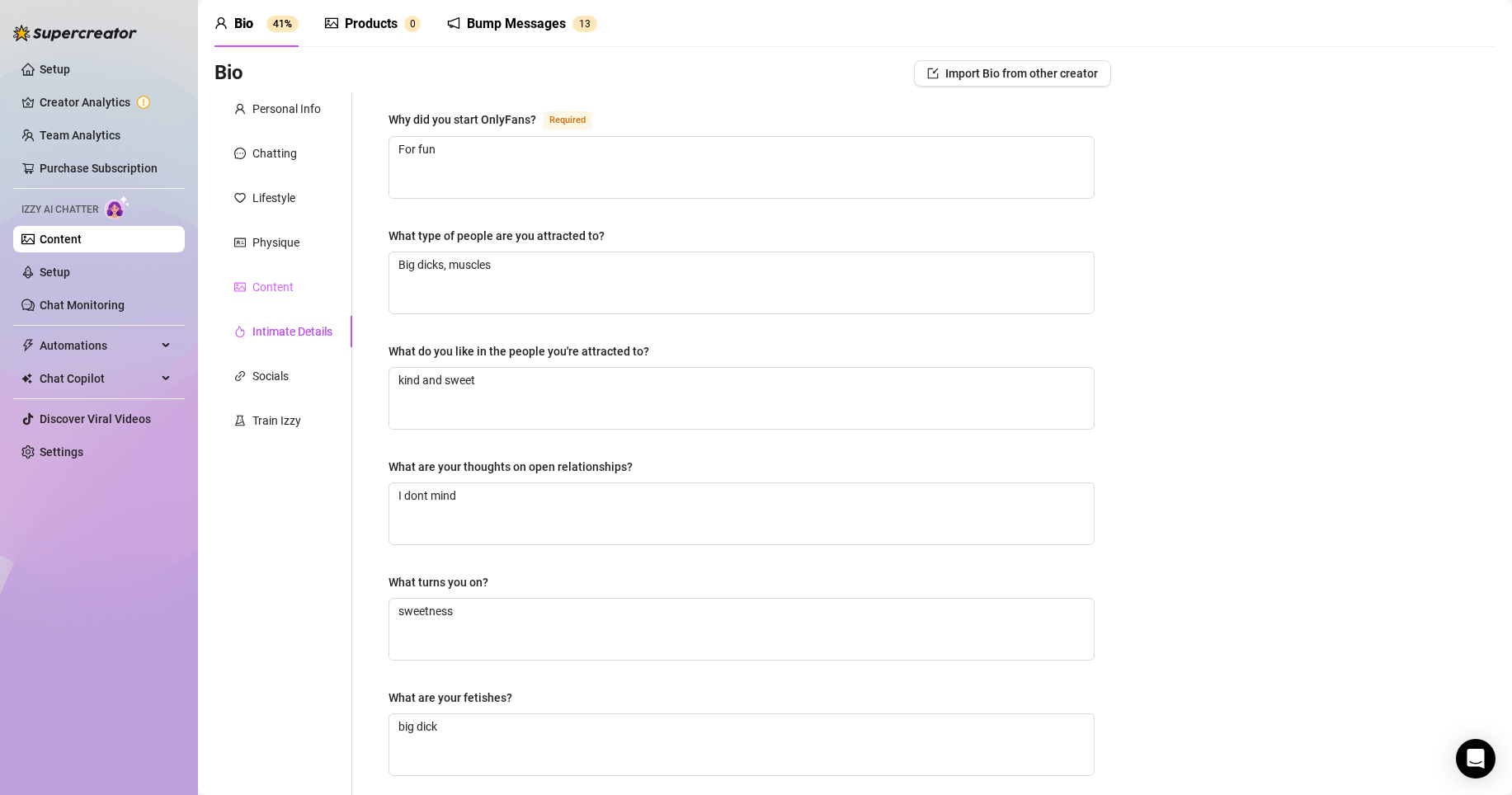
click at [282, 297] on div "Content" at bounding box center [283, 287] width 138 height 31
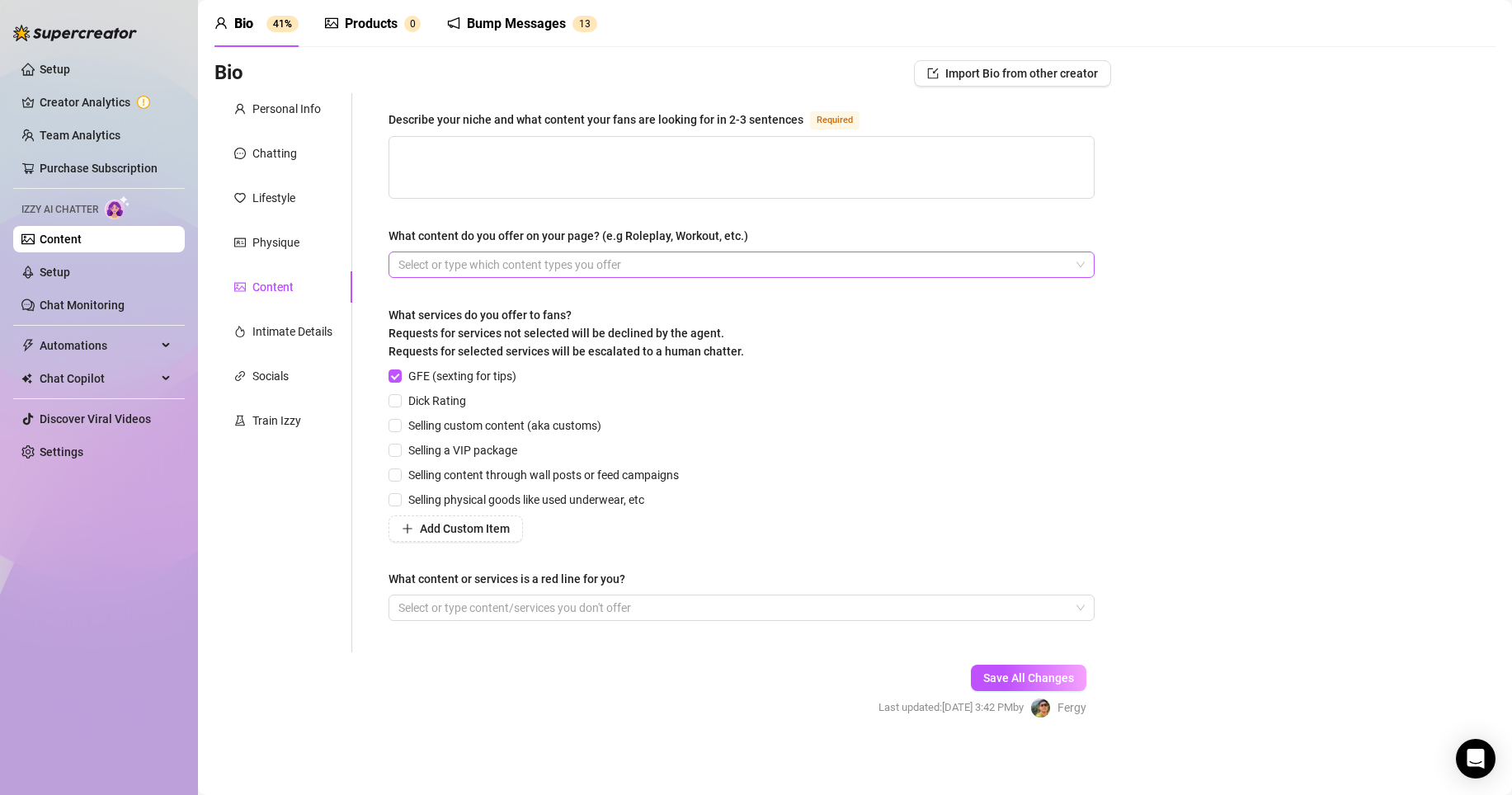
click at [648, 263] on div at bounding box center [733, 264] width 682 height 23
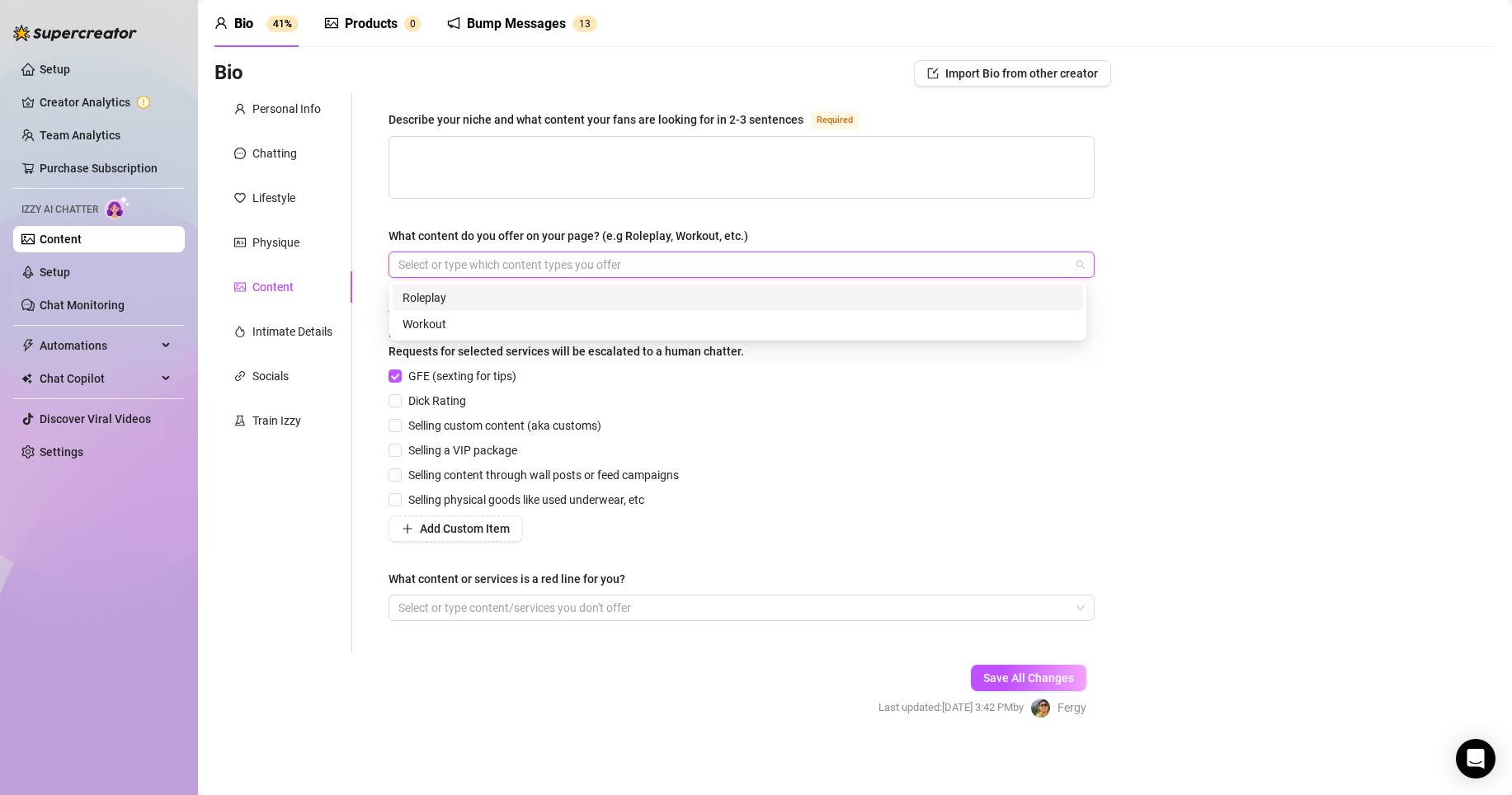
click at [612, 292] on div "Roleplay" at bounding box center [737, 298] width 670 height 18
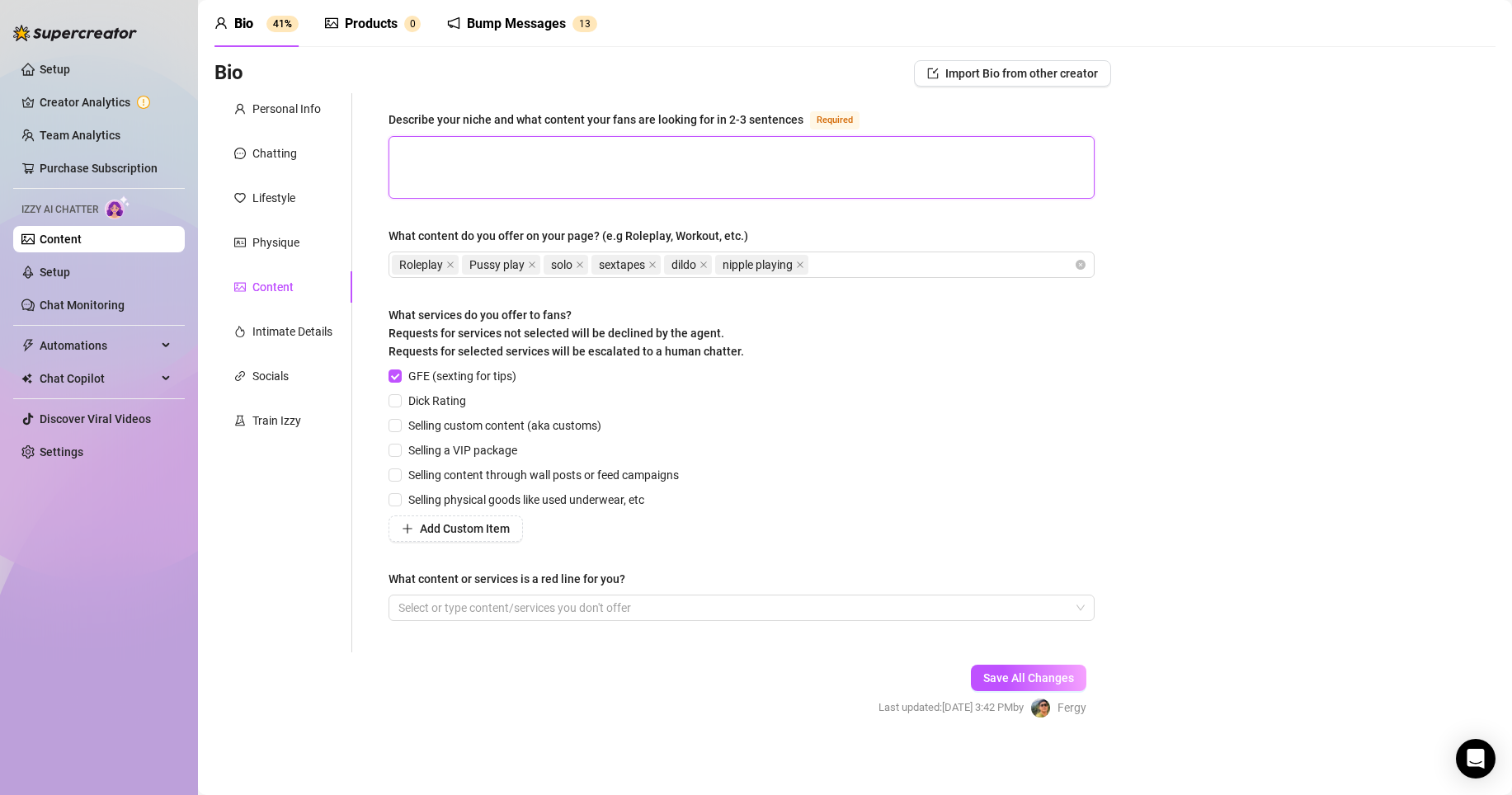
click at [512, 160] on textarea "Describe your niche and what content your fans are looking for in 2-3 sentences…" at bounding box center [742, 167] width 704 height 61
click at [291, 198] on div "Lifestyle" at bounding box center [273, 198] width 43 height 18
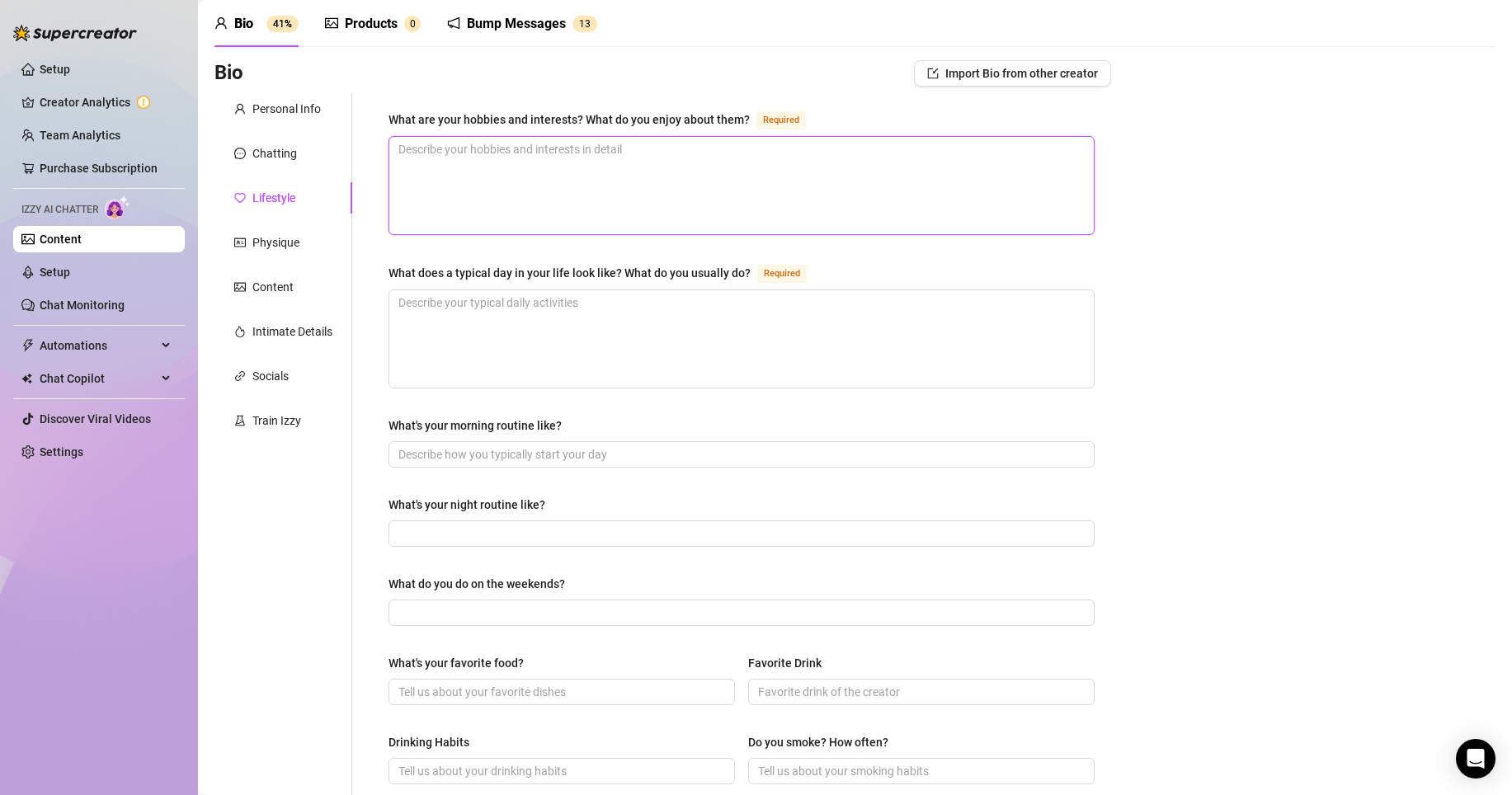
click at [468, 164] on textarea "What are your hobbies and interests? What do you enjoy about them? Required" at bounding box center [742, 185] width 704 height 97
click at [564, 152] on textarea "reading books and going out for walks" at bounding box center [742, 185] width 704 height 97
click at [499, 320] on textarea "What does a typical day in your life look like? What do you usually do? Required" at bounding box center [742, 339] width 704 height 97
click at [495, 447] on input "What's your morning routine like?" at bounding box center [739, 455] width 683 height 18
click at [486, 534] on input "What's your night routine like?" at bounding box center [739, 534] width 683 height 18
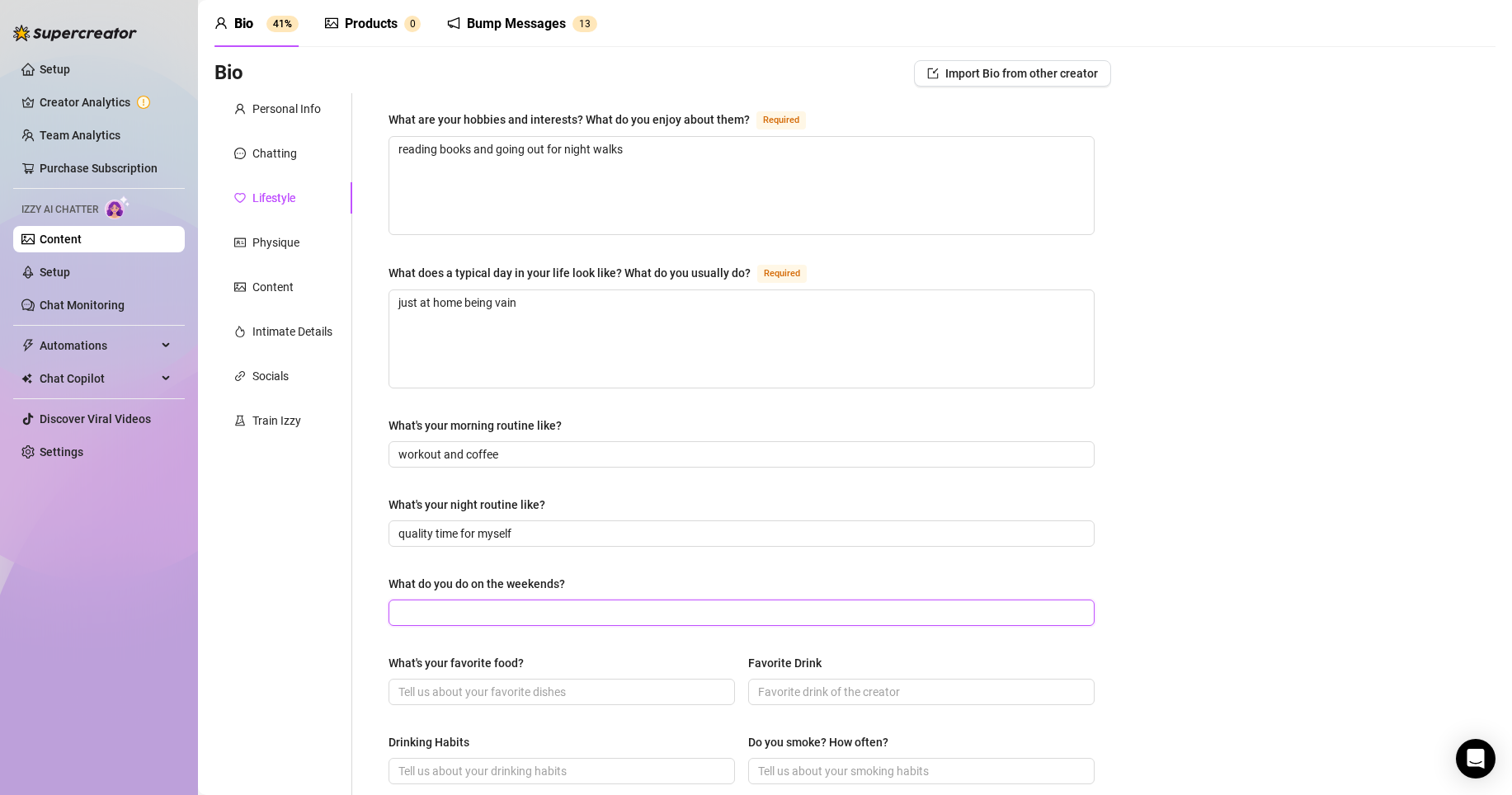
click at [475, 610] on input "What do you do on the weekends?" at bounding box center [739, 613] width 683 height 18
click at [502, 689] on input "What's your favorite food?" at bounding box center [559, 692] width 324 height 18
click at [808, 688] on input "Favorite Drink" at bounding box center [920, 692] width 324 height 18
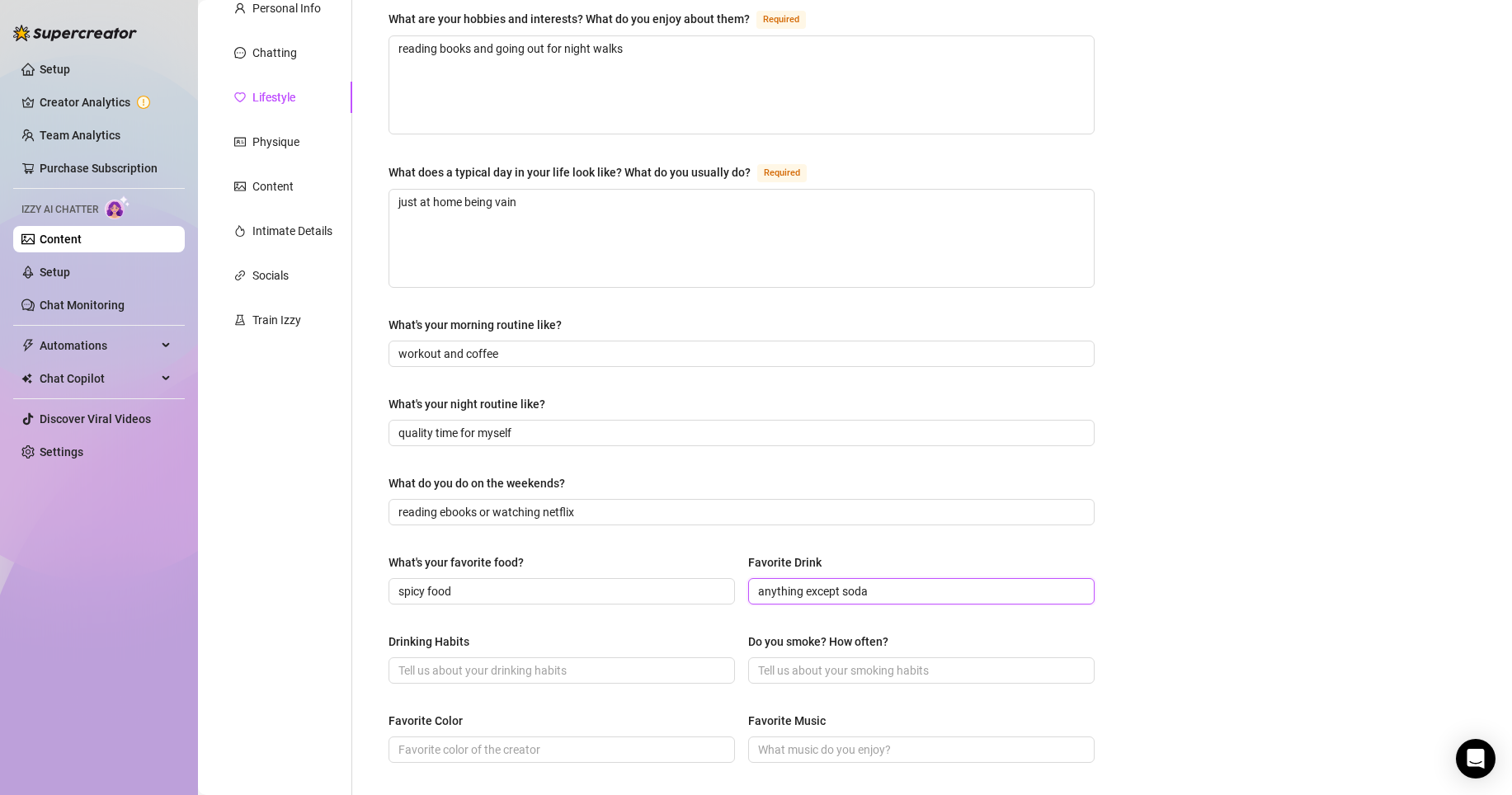
scroll to position [192, 0]
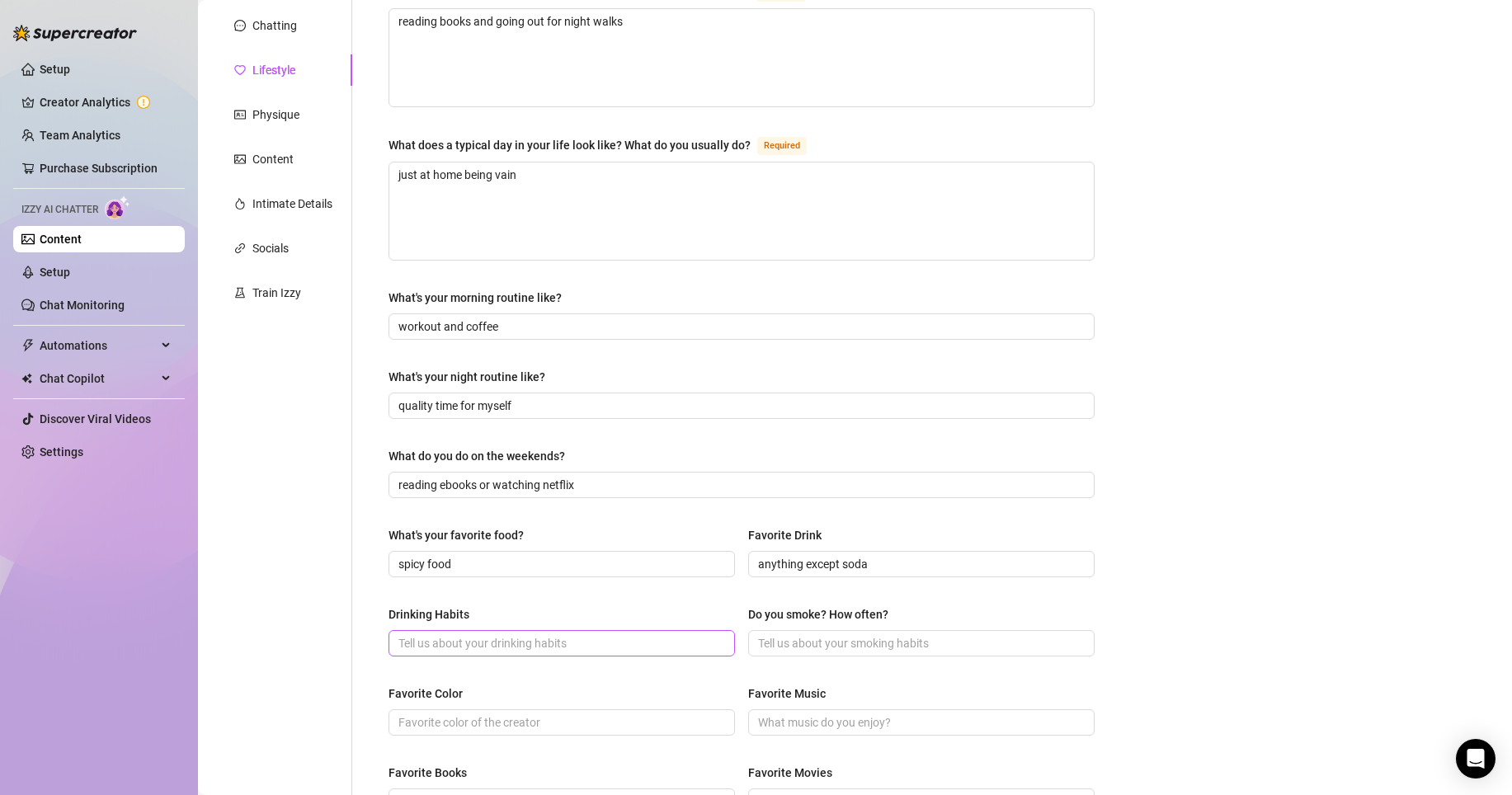
click at [710, 654] on span at bounding box center [562, 643] width 347 height 27
click at [703, 635] on input "Drinking Habits" at bounding box center [559, 644] width 324 height 18
click at [897, 657] on div "Drinking Habits occasional Do you smoke? How often?" at bounding box center [742, 638] width 706 height 66
click at [908, 638] on input "Do you smoke? How often?" at bounding box center [920, 644] width 324 height 18
click at [712, 670] on div "Drinking Habits occasional Do you smoke? How often? no" at bounding box center [742, 638] width 706 height 66
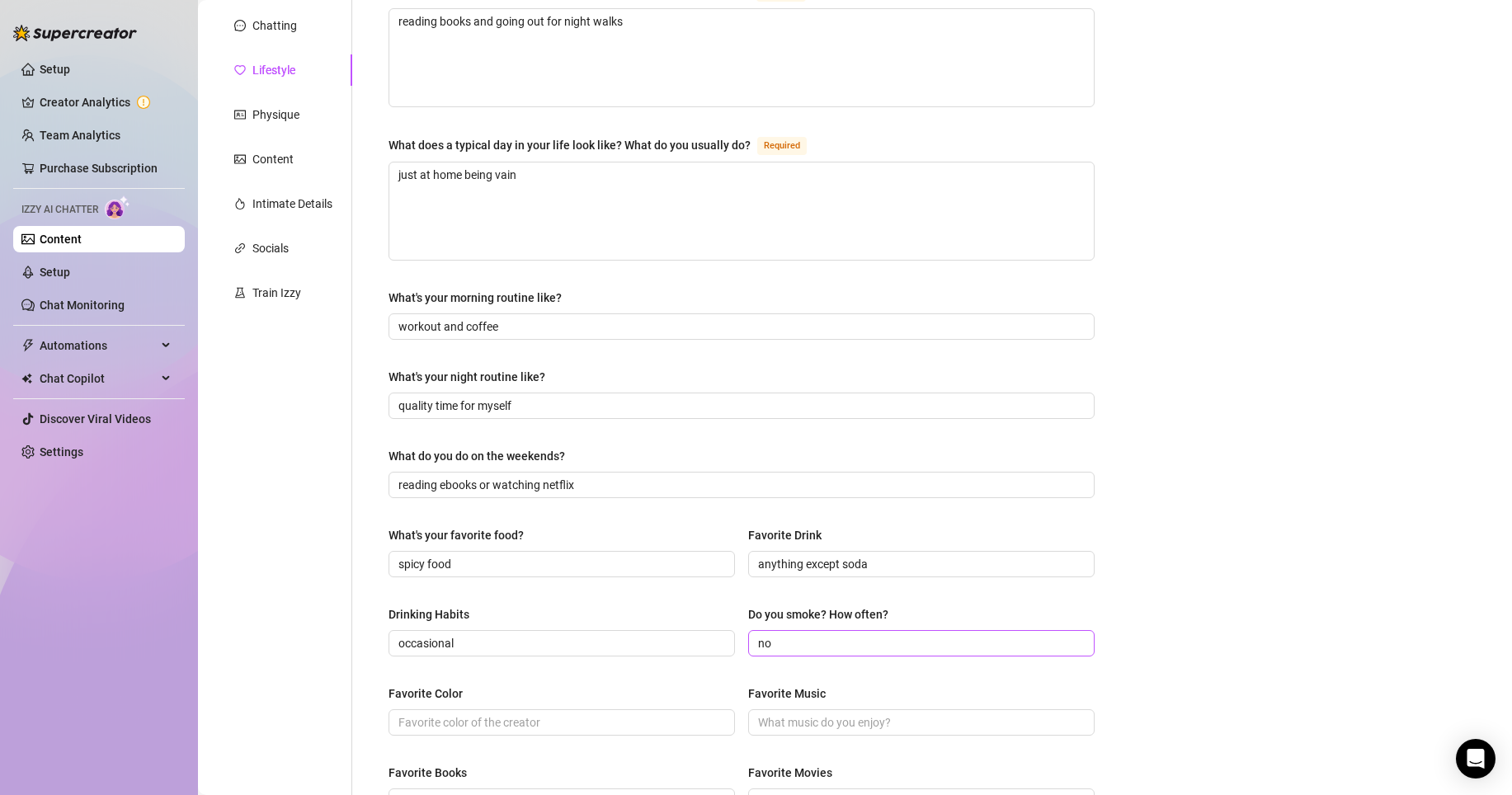
drag, startPoint x: 800, startPoint y: 630, endPoint x: 786, endPoint y: 630, distance: 14.0
click at [786, 630] on span "no" at bounding box center [922, 643] width 347 height 27
drag, startPoint x: 785, startPoint y: 640, endPoint x: 731, endPoint y: 640, distance: 54.0
click at [731, 640] on div "Drinking Habits occasional Do you smoke? How often? no" at bounding box center [742, 638] width 706 height 66
click at [627, 727] on input "Favorite Color" at bounding box center [559, 723] width 324 height 18
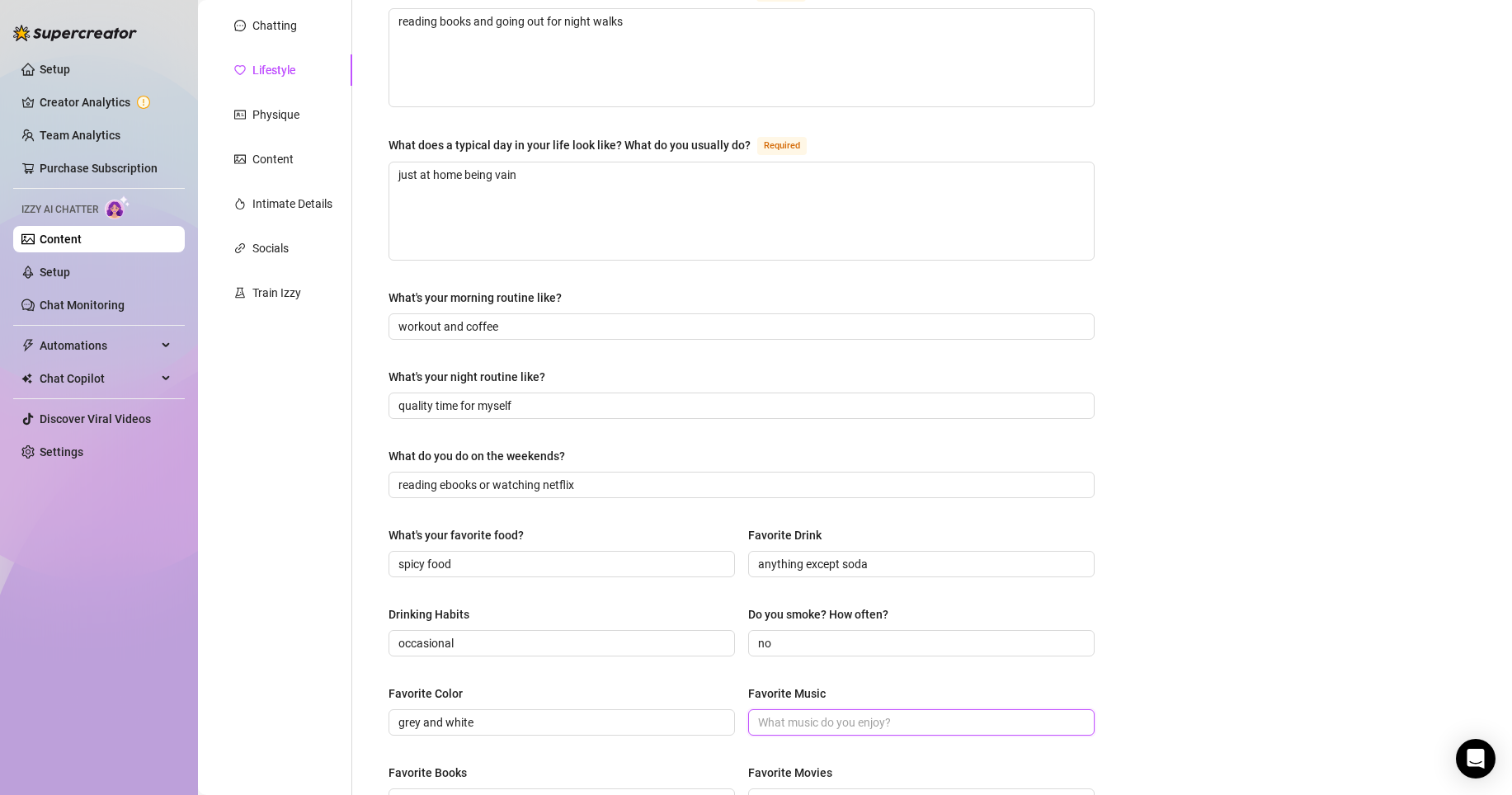
click at [833, 713] on input "Favorite Music" at bounding box center [920, 723] width 324 height 18
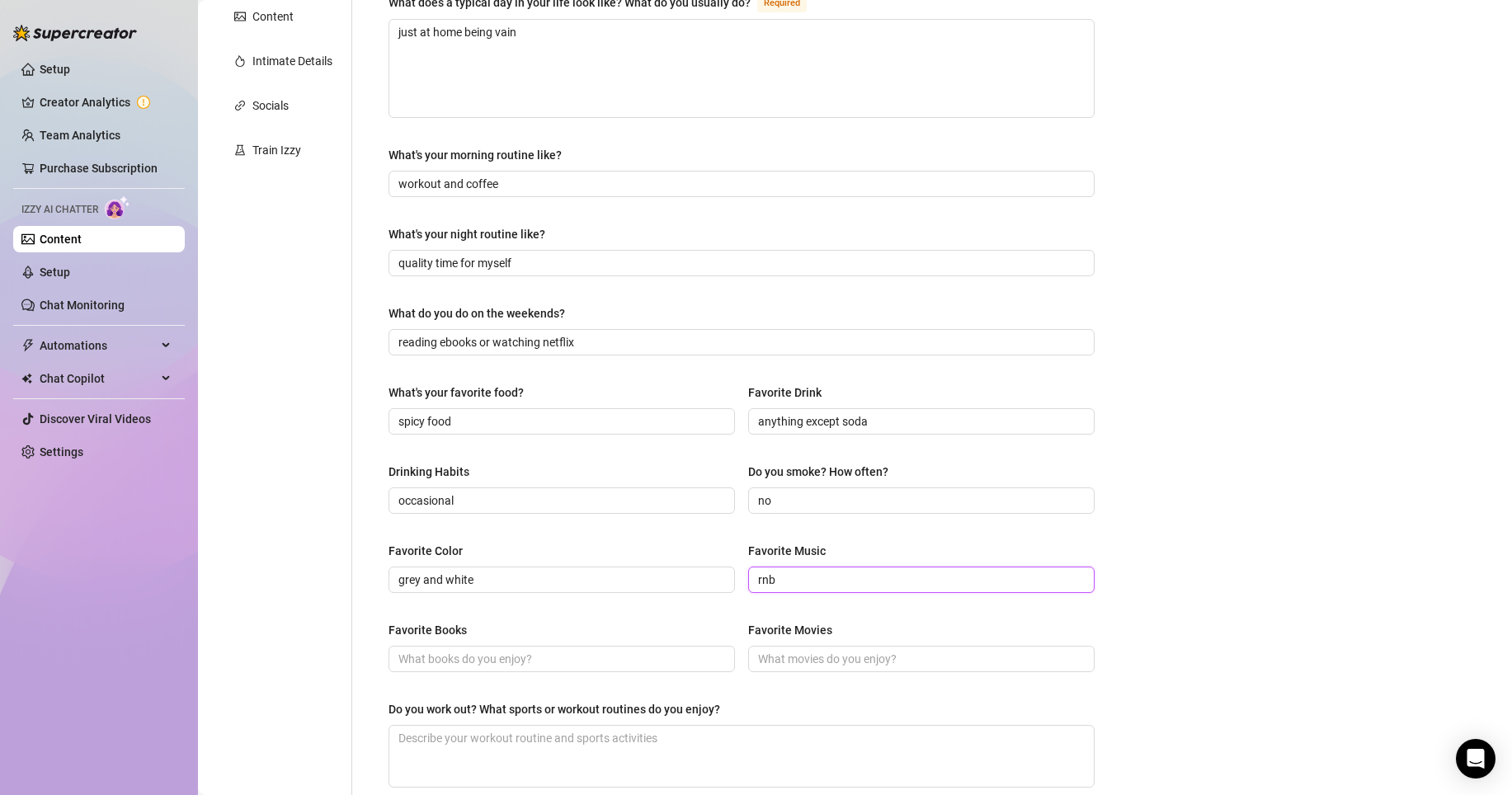
scroll to position [338, 0]
click at [642, 654] on input "Favorite Books" at bounding box center [559, 655] width 324 height 18
click at [861, 651] on input "Favorite Movies" at bounding box center [920, 655] width 324 height 18
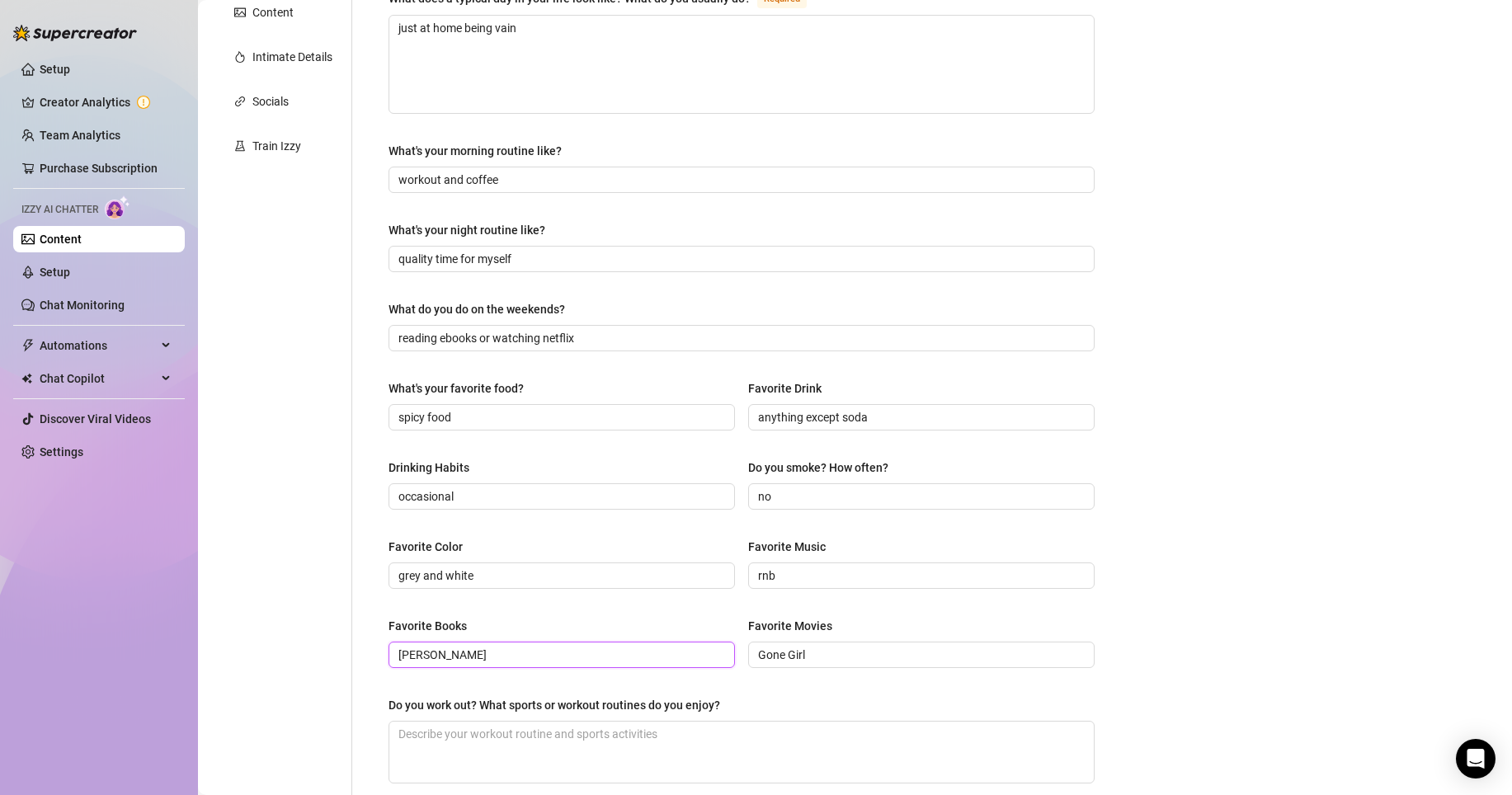
click at [433, 658] on input "harry potter" at bounding box center [559, 655] width 324 height 18
click at [404, 657] on input "harry Potter" at bounding box center [559, 655] width 324 height 18
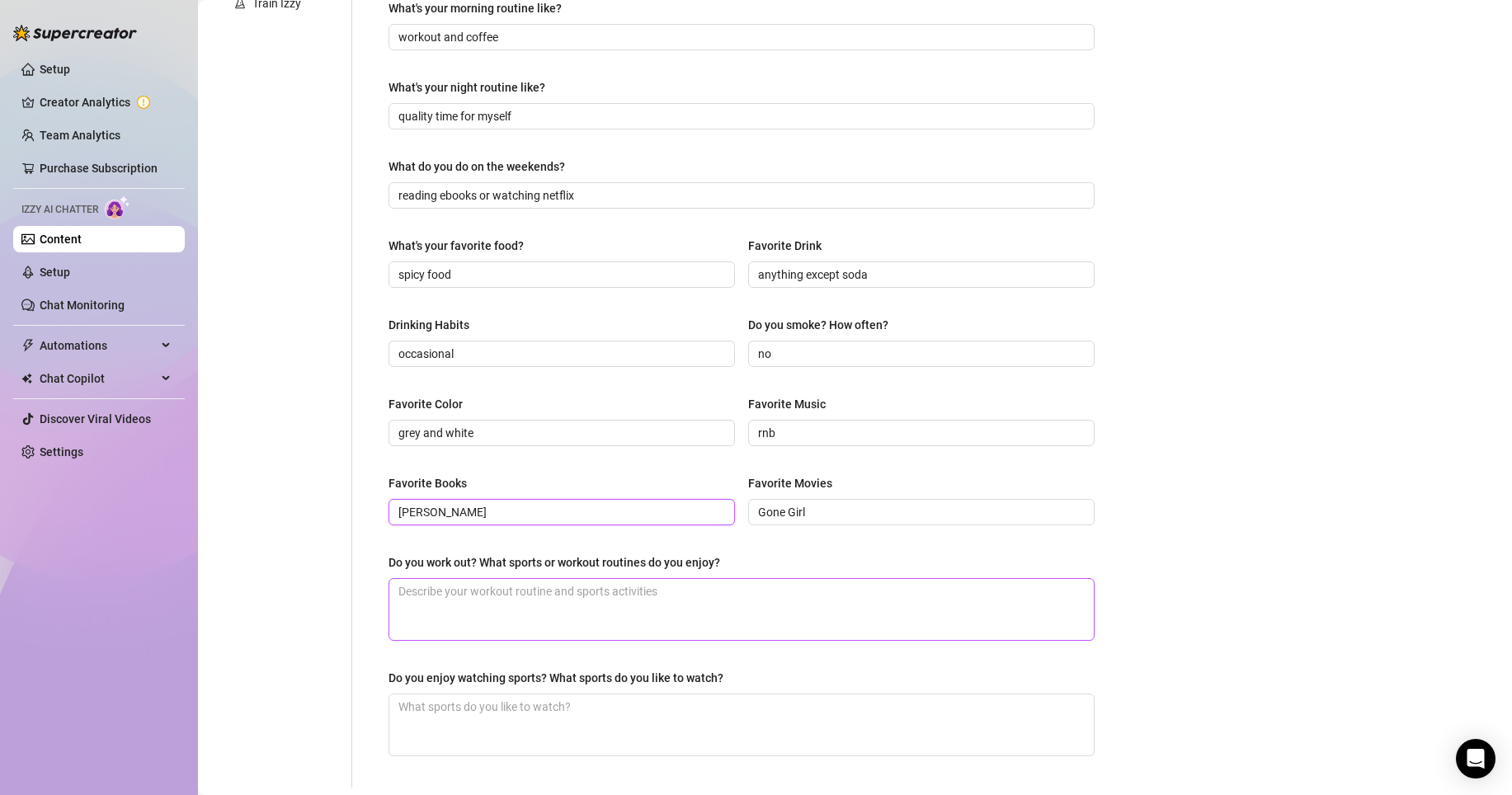
scroll to position [485, 0]
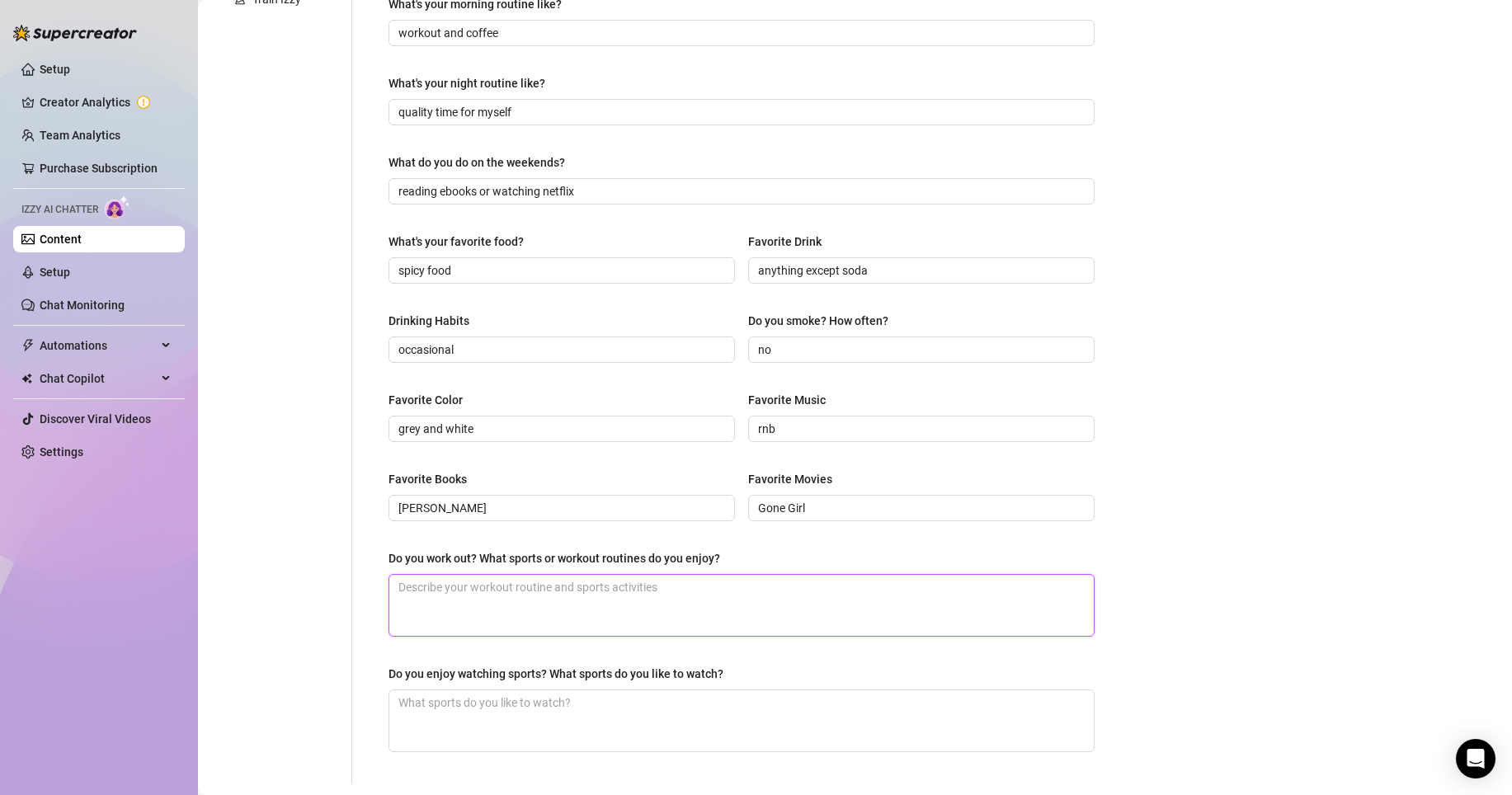
click at [590, 603] on textarea "Do you work out? What sports or workout routines do you enjoy?" at bounding box center [742, 605] width 704 height 61
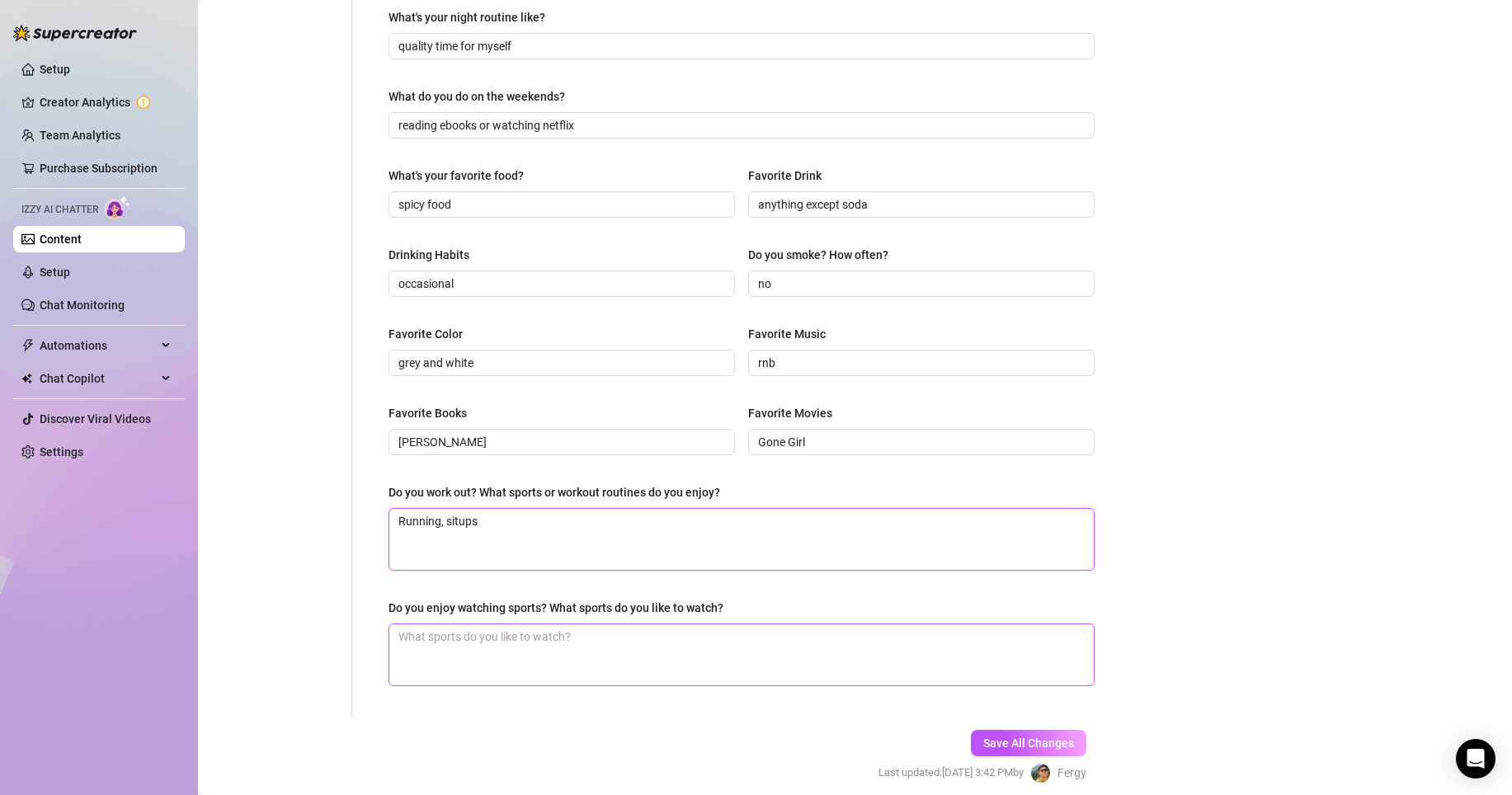
scroll to position [552, 0]
click at [965, 639] on textarea "Do you enjoy watching sports? What sports do you like to watch?" at bounding box center [742, 654] width 704 height 61
click at [1031, 742] on span "Save All Changes" at bounding box center [1028, 742] width 91 height 13
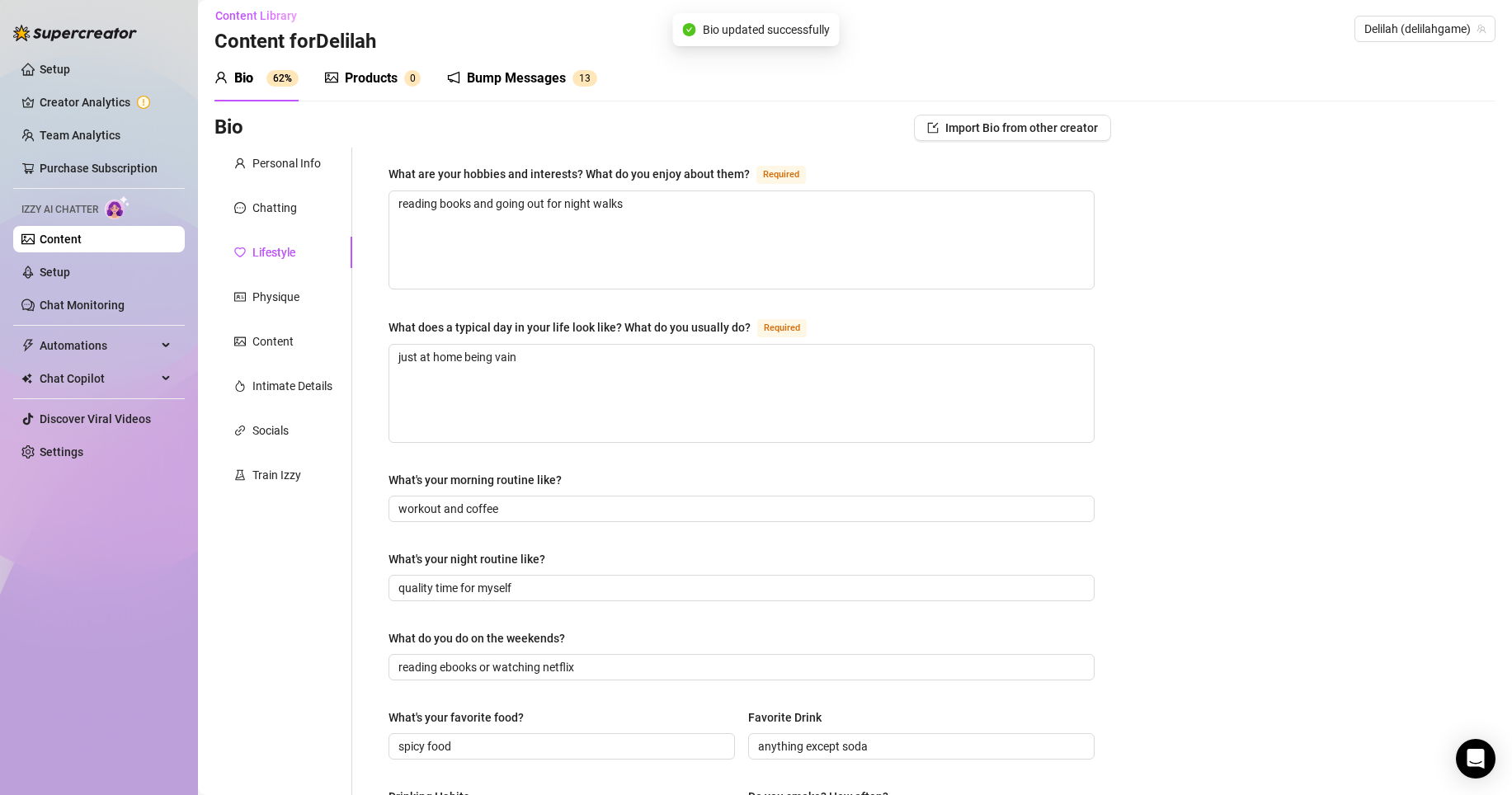
scroll to position [0, 0]
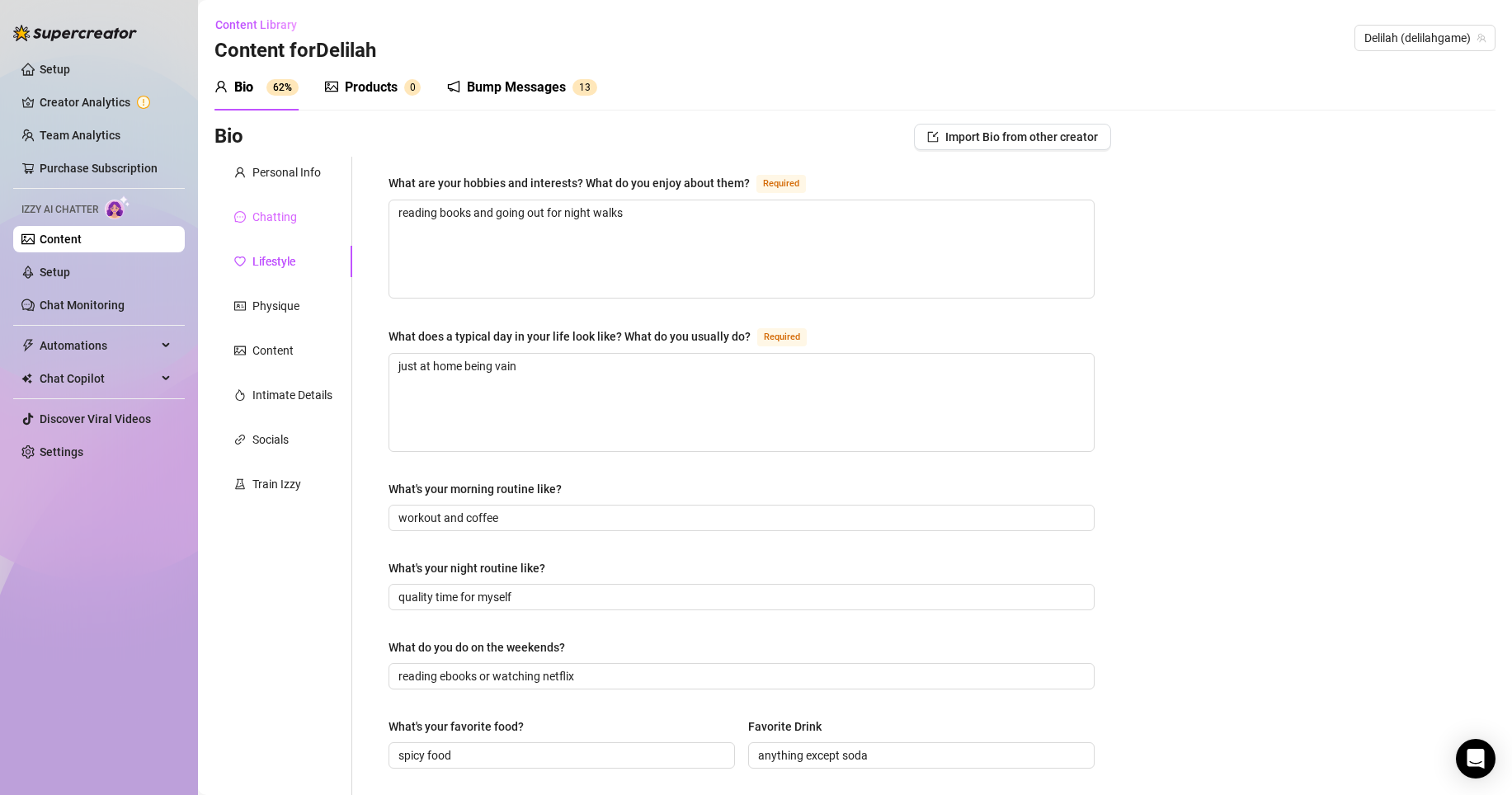
click at [304, 212] on div "Chatting" at bounding box center [283, 216] width 138 height 31
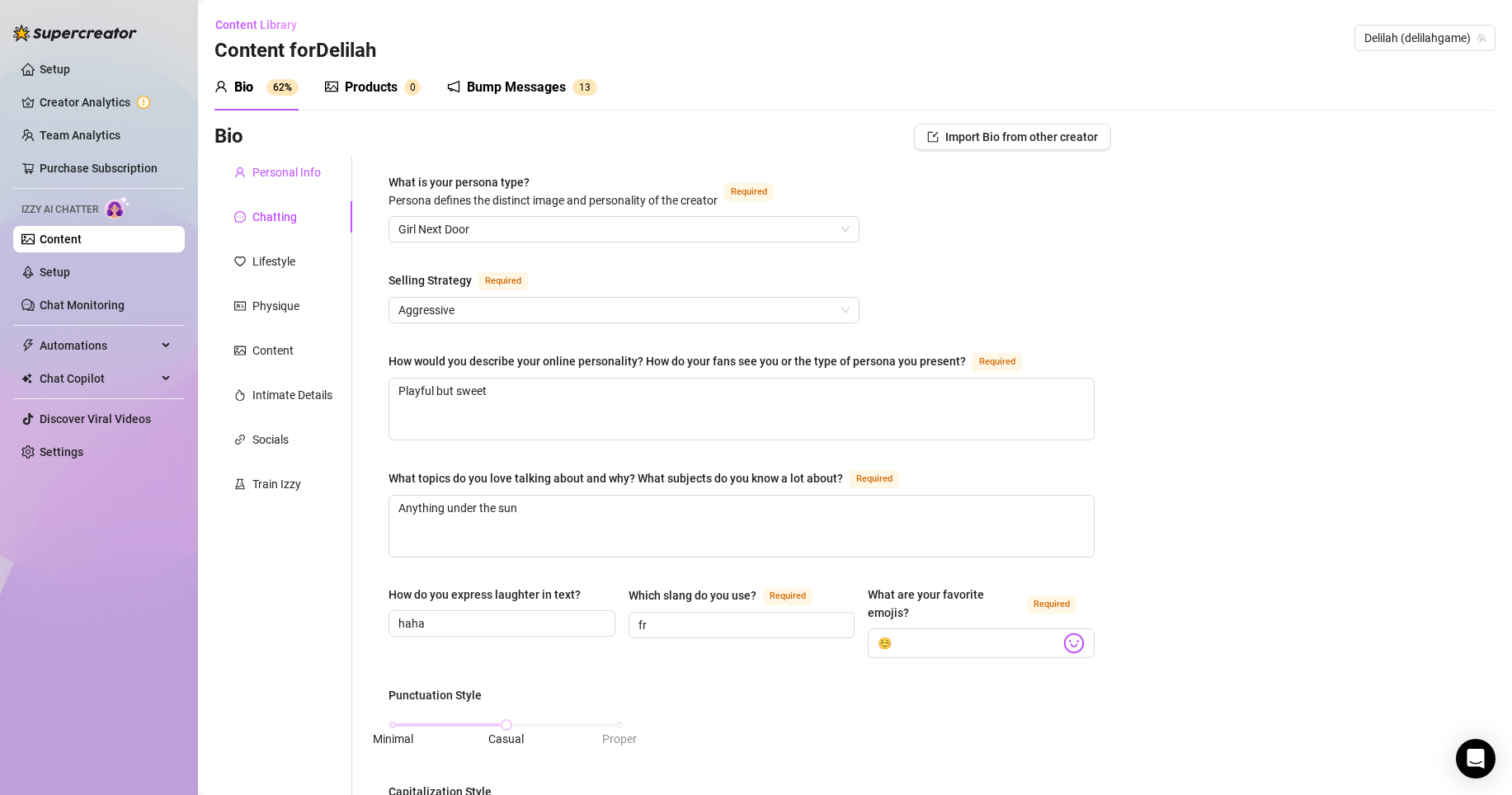
click at [314, 169] on div "Personal Info" at bounding box center [286, 172] width 69 height 18
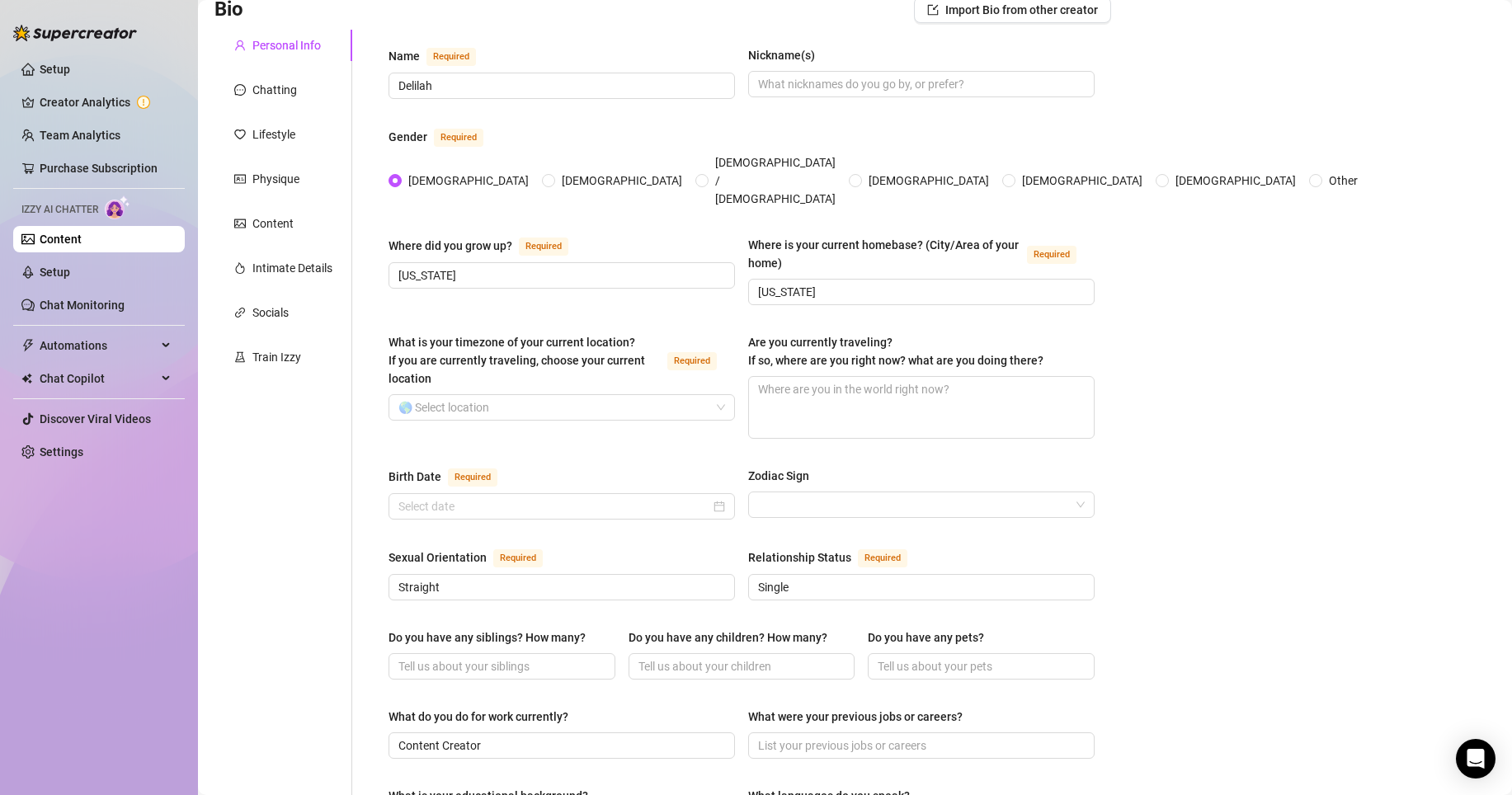
scroll to position [130, 0]
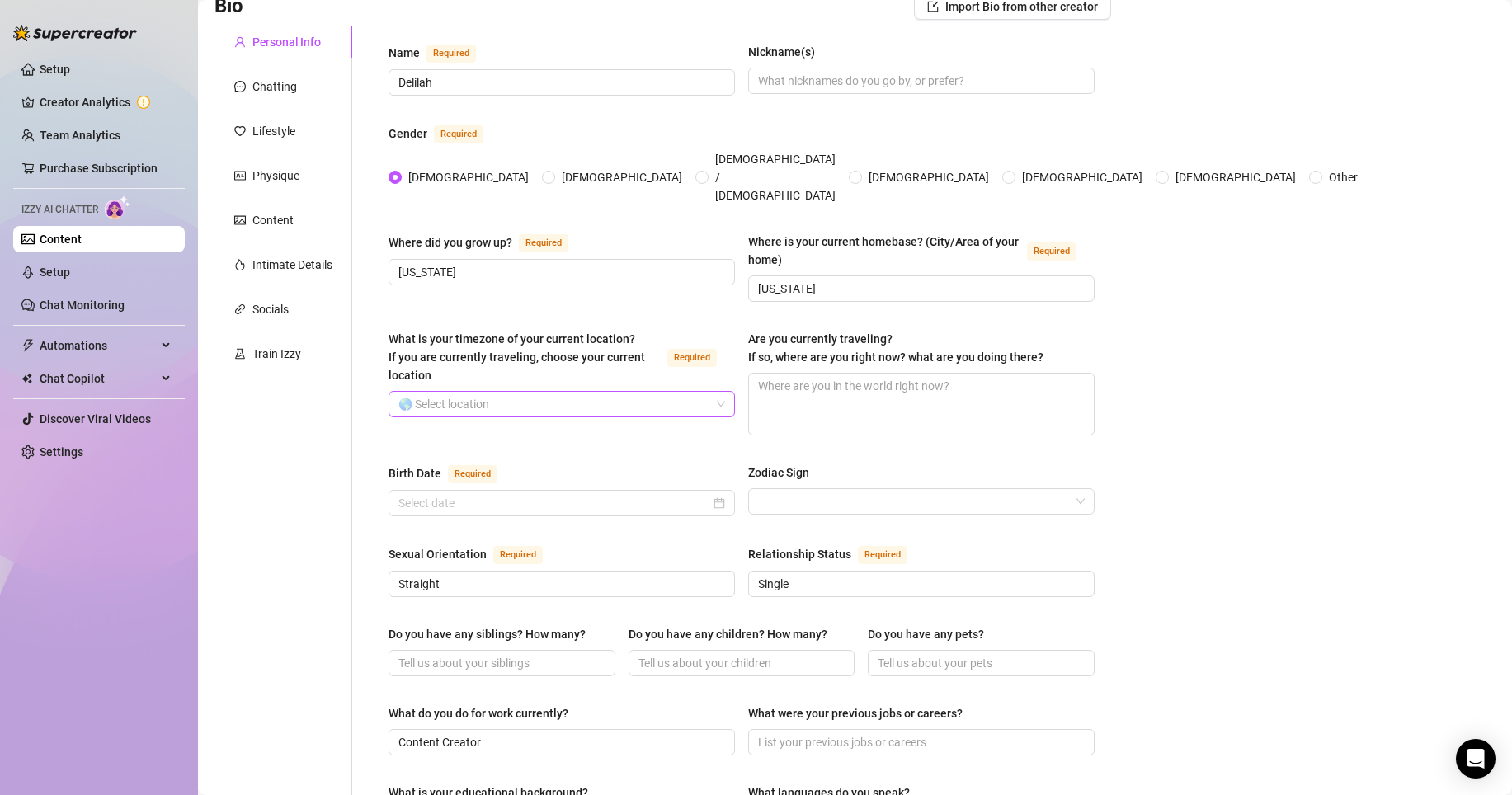
click at [467, 392] on input "What is your timezone of your current location? If you are currently traveling,…" at bounding box center [554, 403] width 312 height 25
click at [697, 392] on input "What is your timezone of your current location? If you are currently traveling,…" at bounding box center [554, 403] width 312 height 25
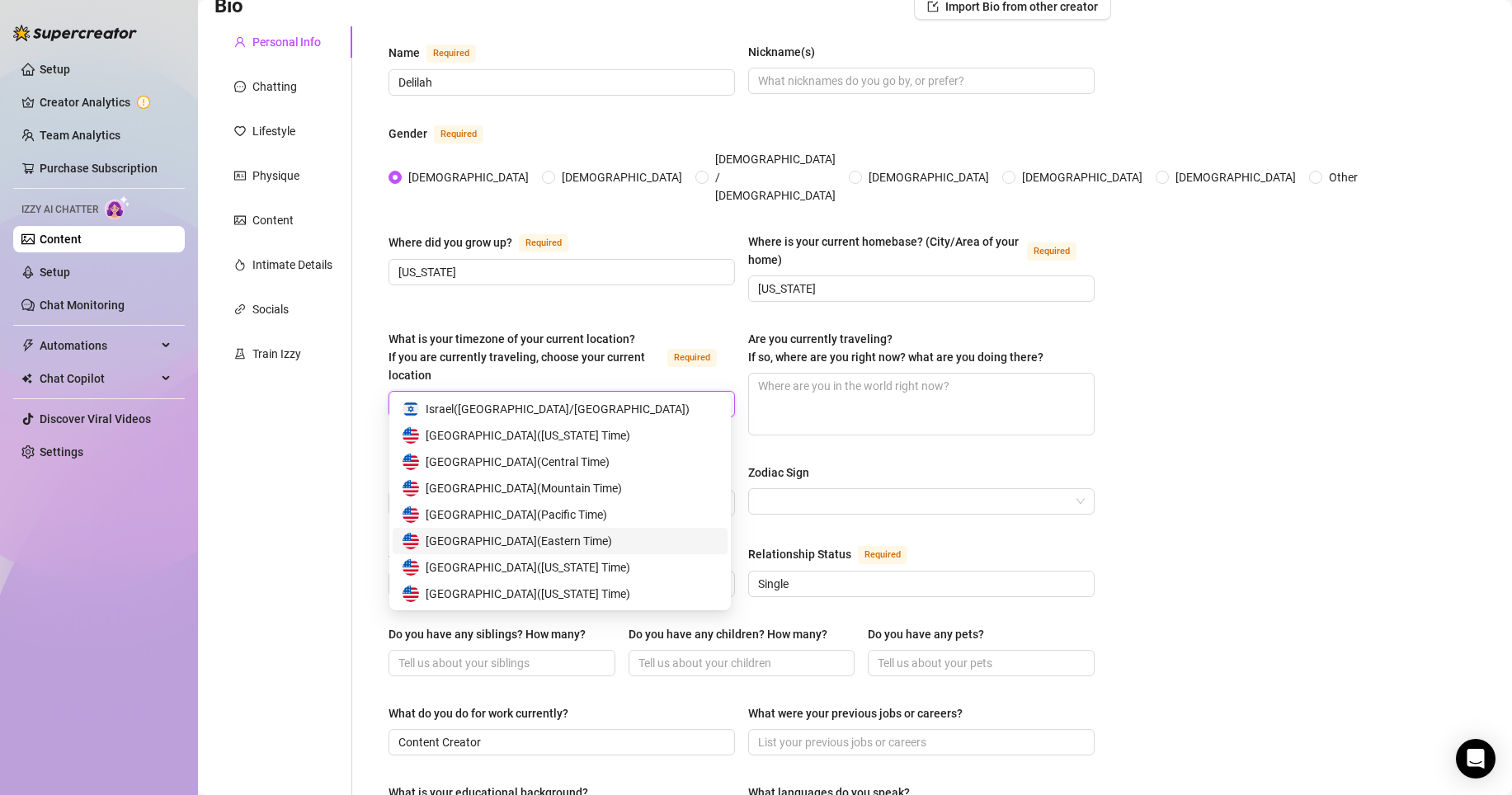
click at [581, 536] on span "United States of America ( Eastern Time )" at bounding box center [518, 541] width 186 height 18
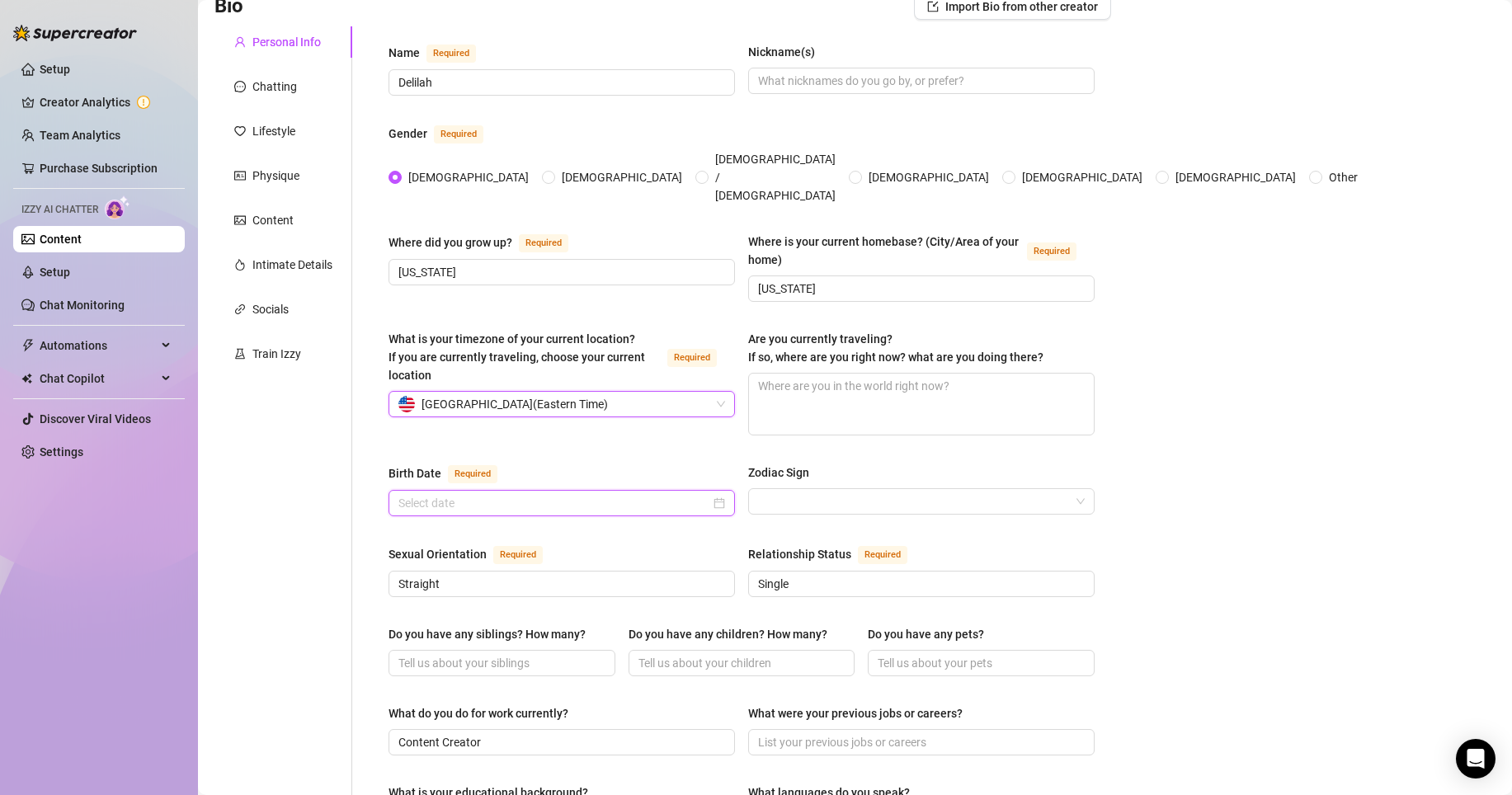
click at [635, 494] on input "Birth Date Required" at bounding box center [554, 503] width 312 height 18
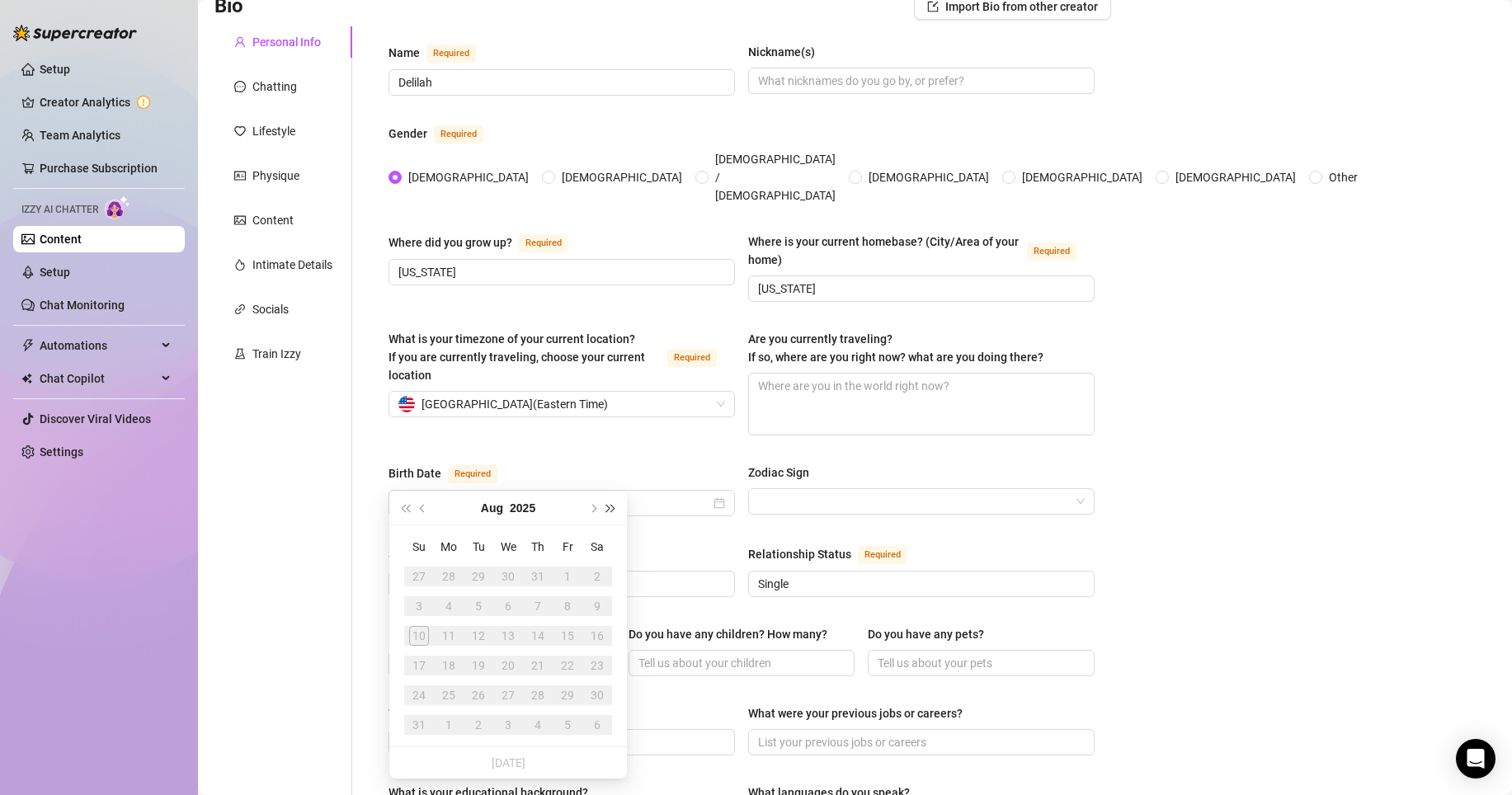
click at [607, 504] on span "Next year (Control + right)" at bounding box center [611, 508] width 8 height 8
click at [416, 506] on button "Previous month (PageUp)" at bounding box center [424, 508] width 18 height 33
click at [518, 508] on button "2028" at bounding box center [531, 508] width 26 height 33
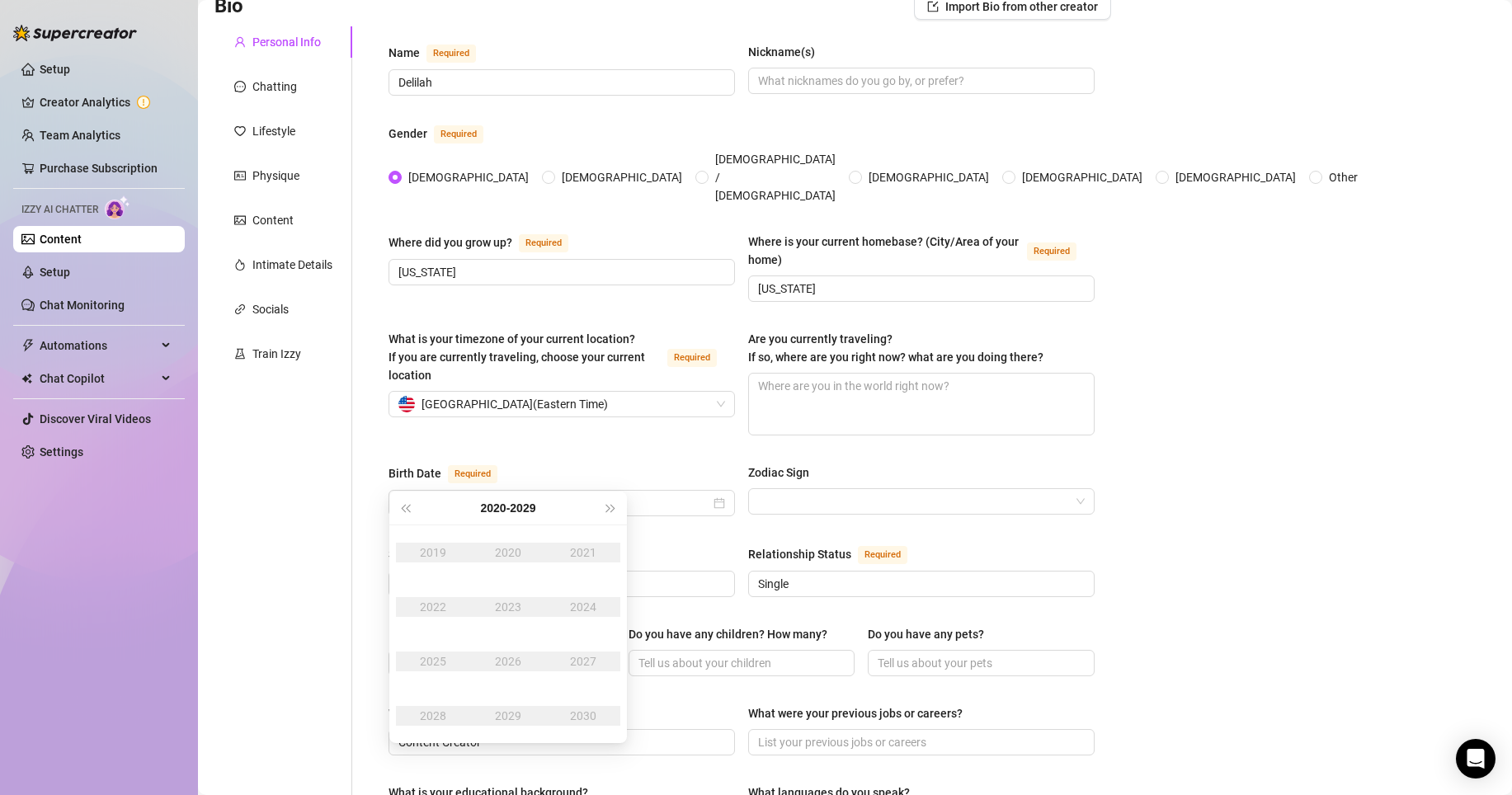
click at [513, 547] on div "2020" at bounding box center [508, 553] width 50 height 20
click at [494, 510] on button "2020 - 2029" at bounding box center [508, 508] width 55 height 33
click at [505, 554] on div "2000-2009" at bounding box center [508, 553] width 78 height 20
click at [506, 554] on div "2000" at bounding box center [508, 553] width 50 height 20
click at [510, 609] on div "May" at bounding box center [508, 607] width 50 height 20
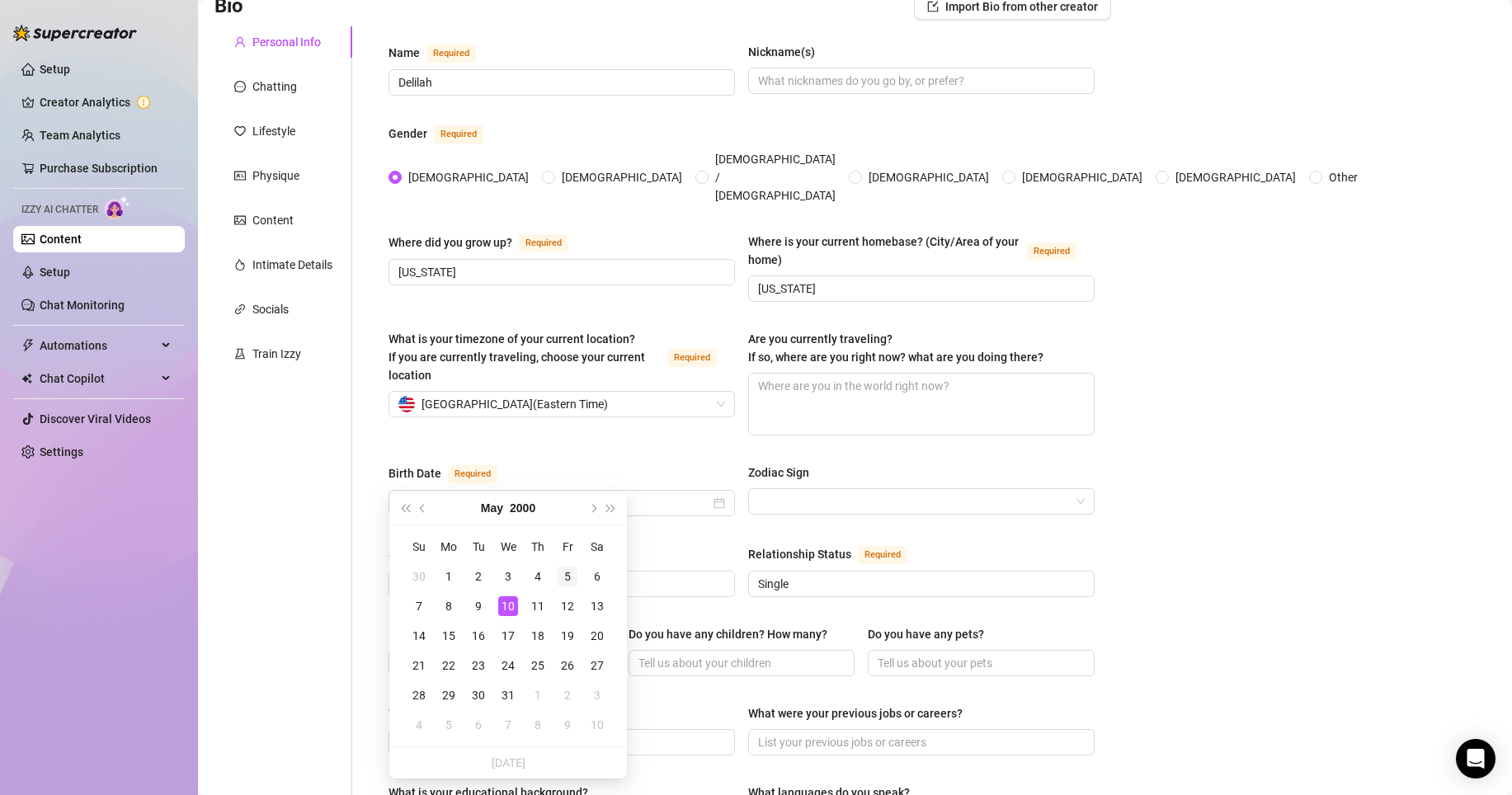
click at [569, 575] on div "5" at bounding box center [568, 577] width 20 height 20
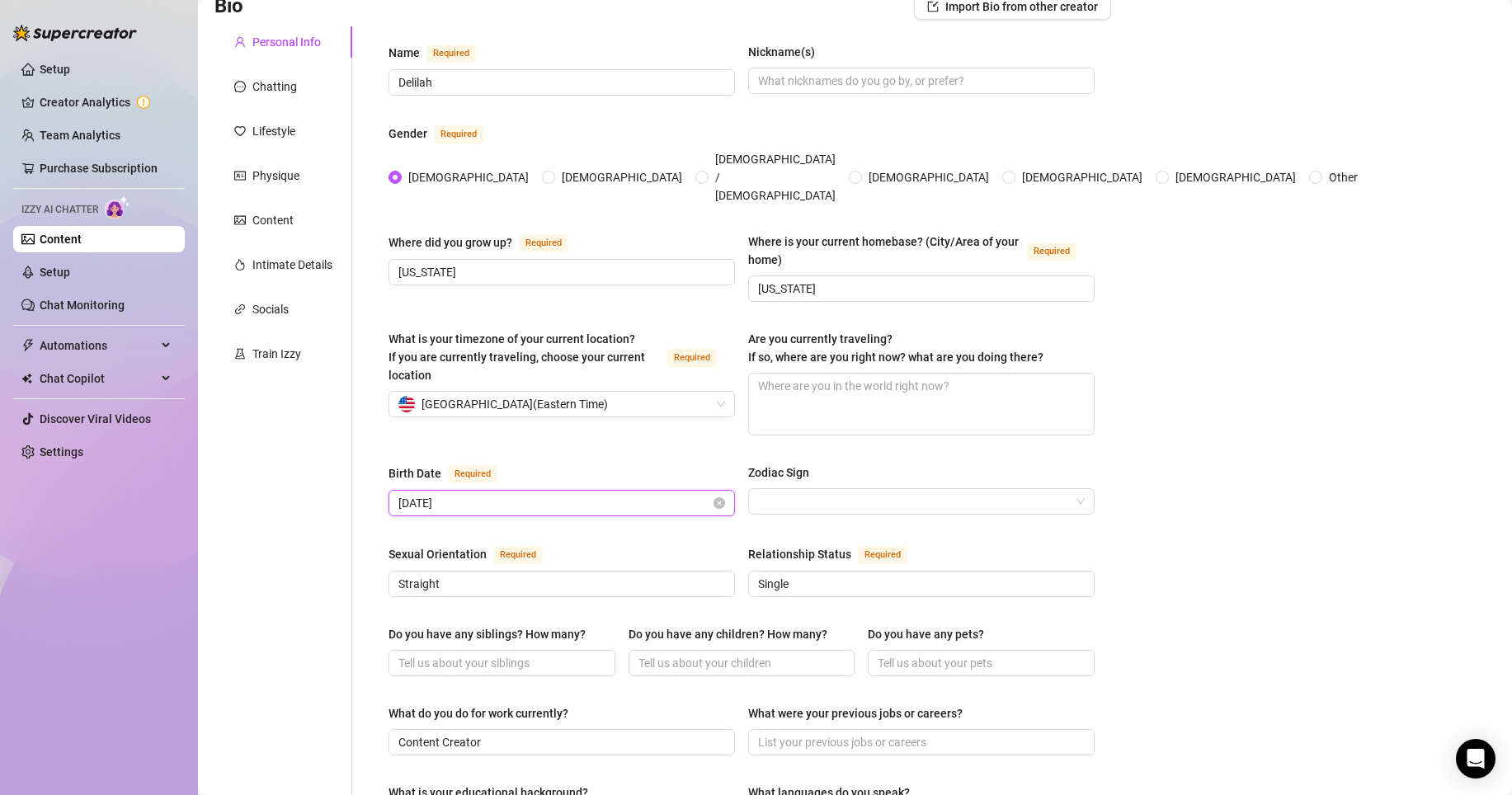
click at [414, 494] on input "May 5th, 2000" at bounding box center [554, 503] width 312 height 18
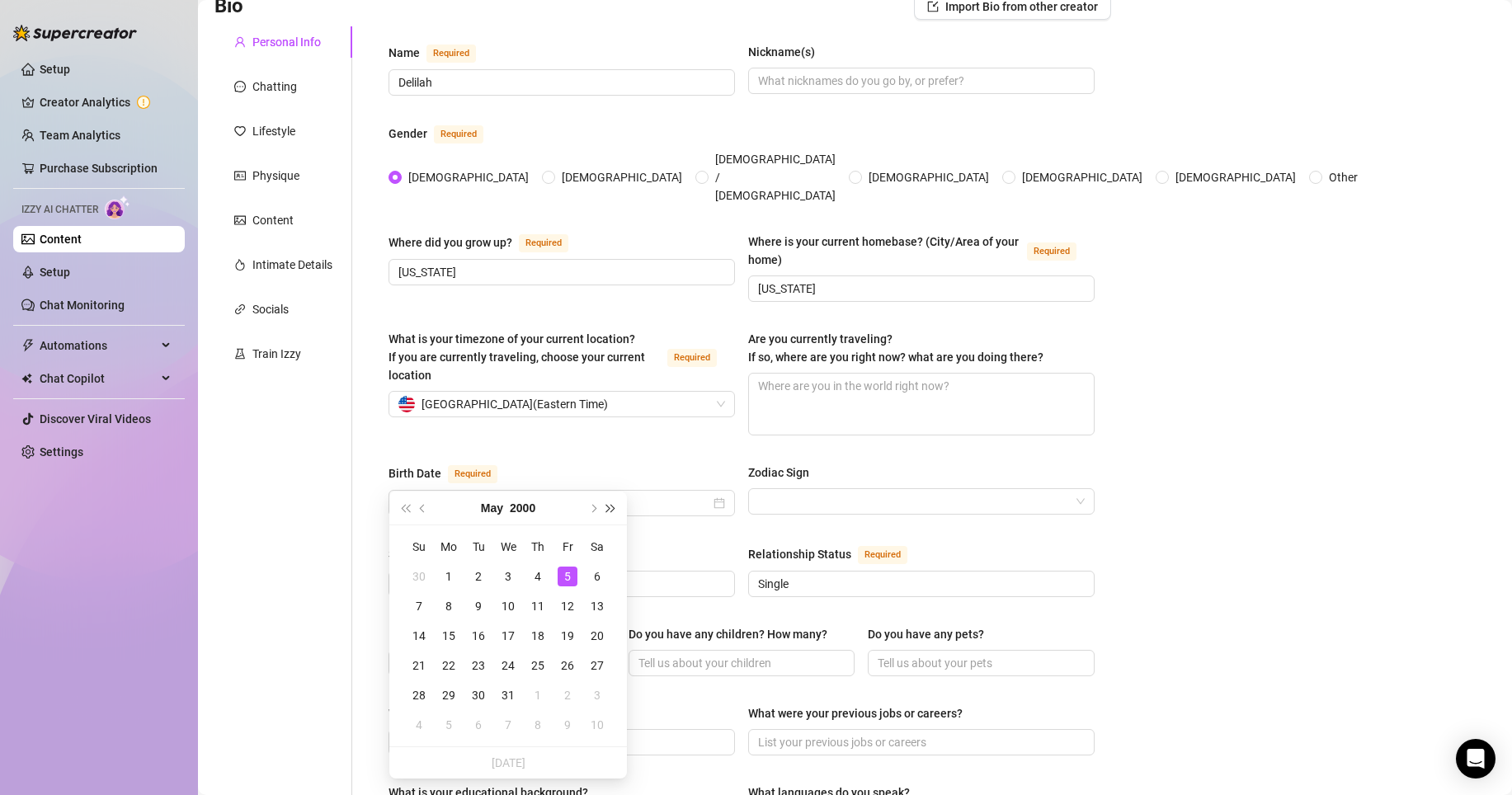
click at [610, 512] on span "Next year (Control + right)" at bounding box center [611, 508] width 8 height 8
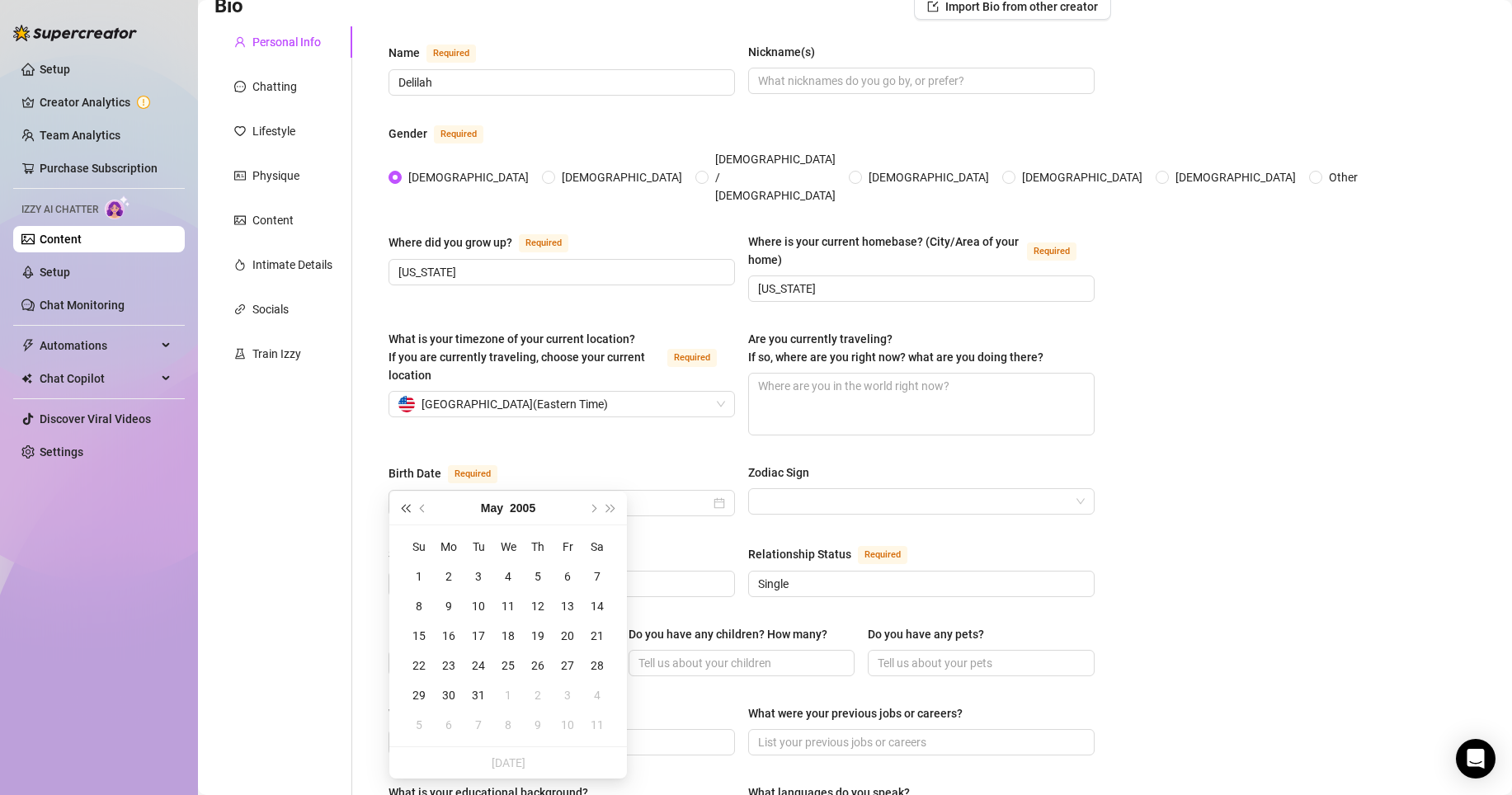
click at [410, 502] on button "Last year (Control + left)" at bounding box center [405, 508] width 18 height 33
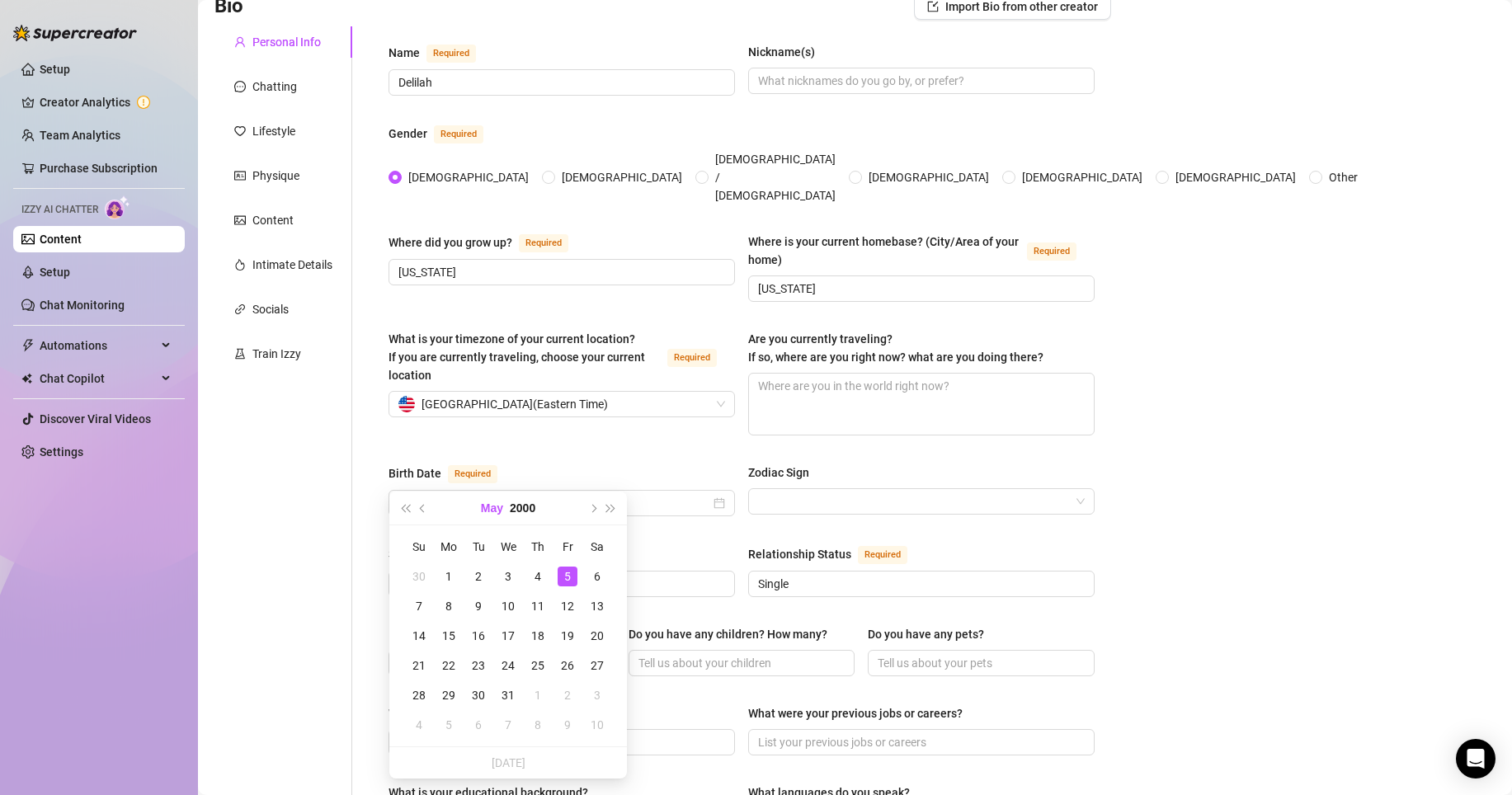
click at [499, 512] on button "May" at bounding box center [491, 508] width 22 height 33
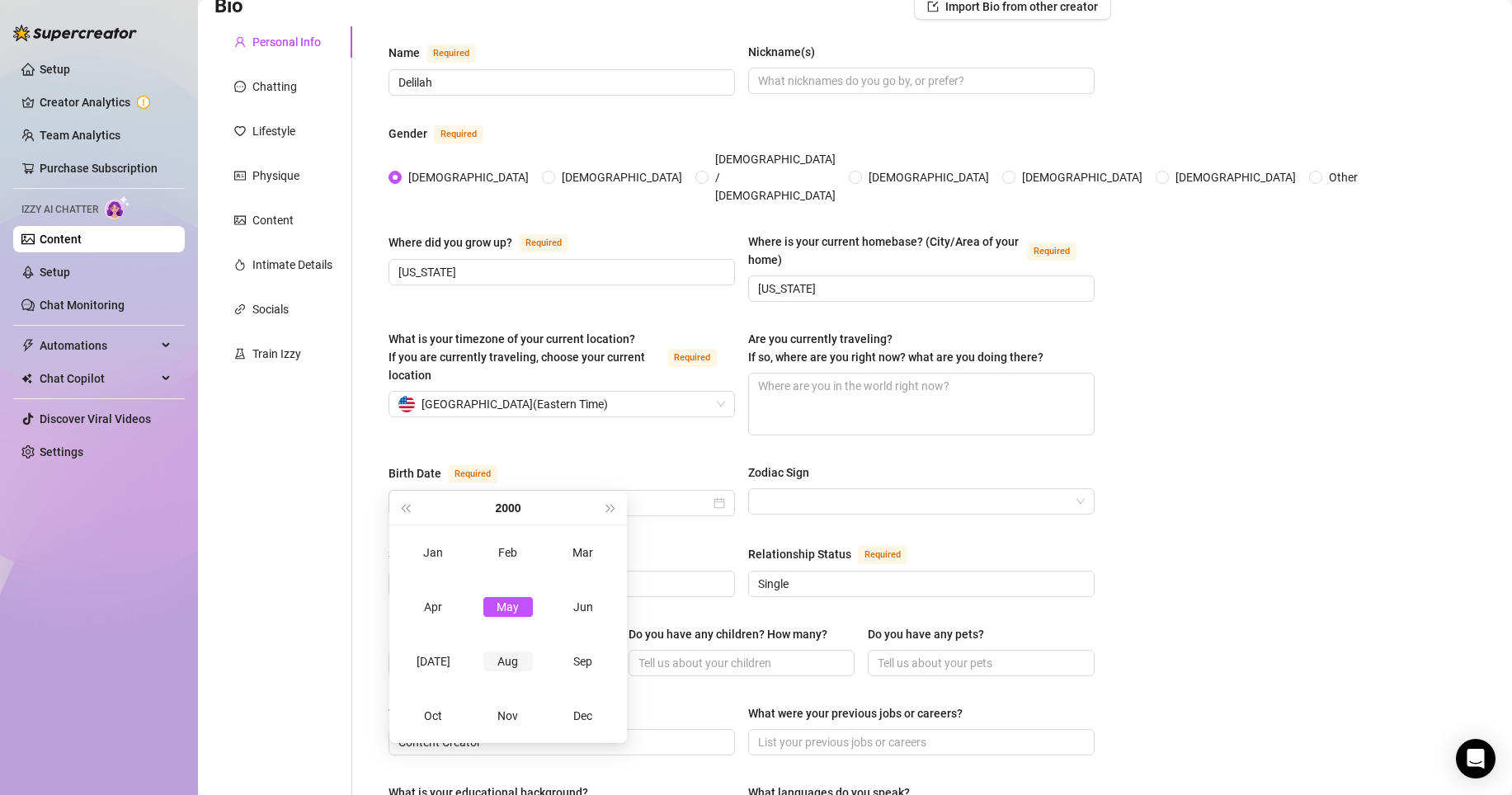
click at [519, 659] on div "Aug" at bounding box center [508, 662] width 50 height 20
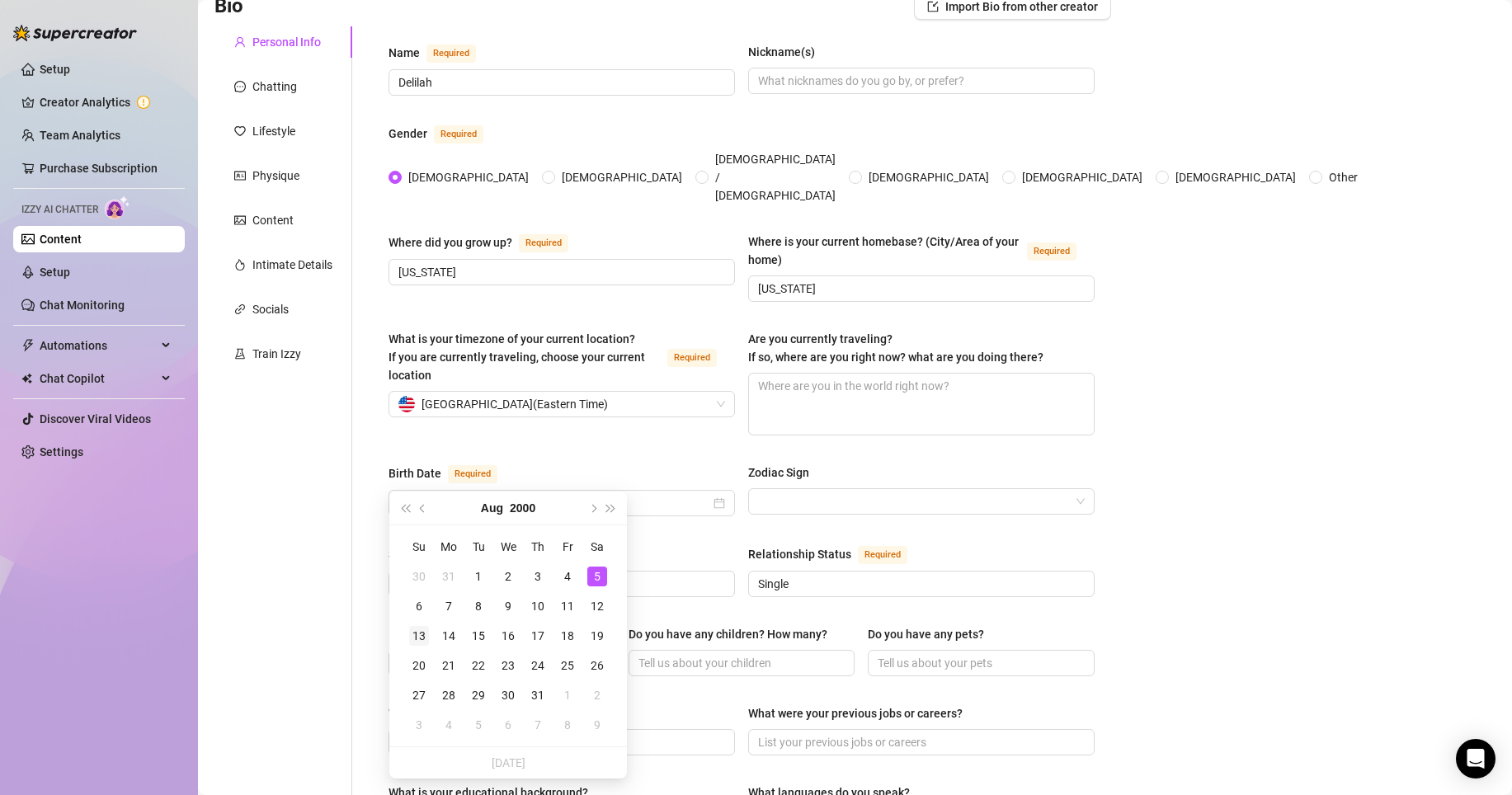
click at [423, 633] on div "13" at bounding box center [419, 636] width 20 height 20
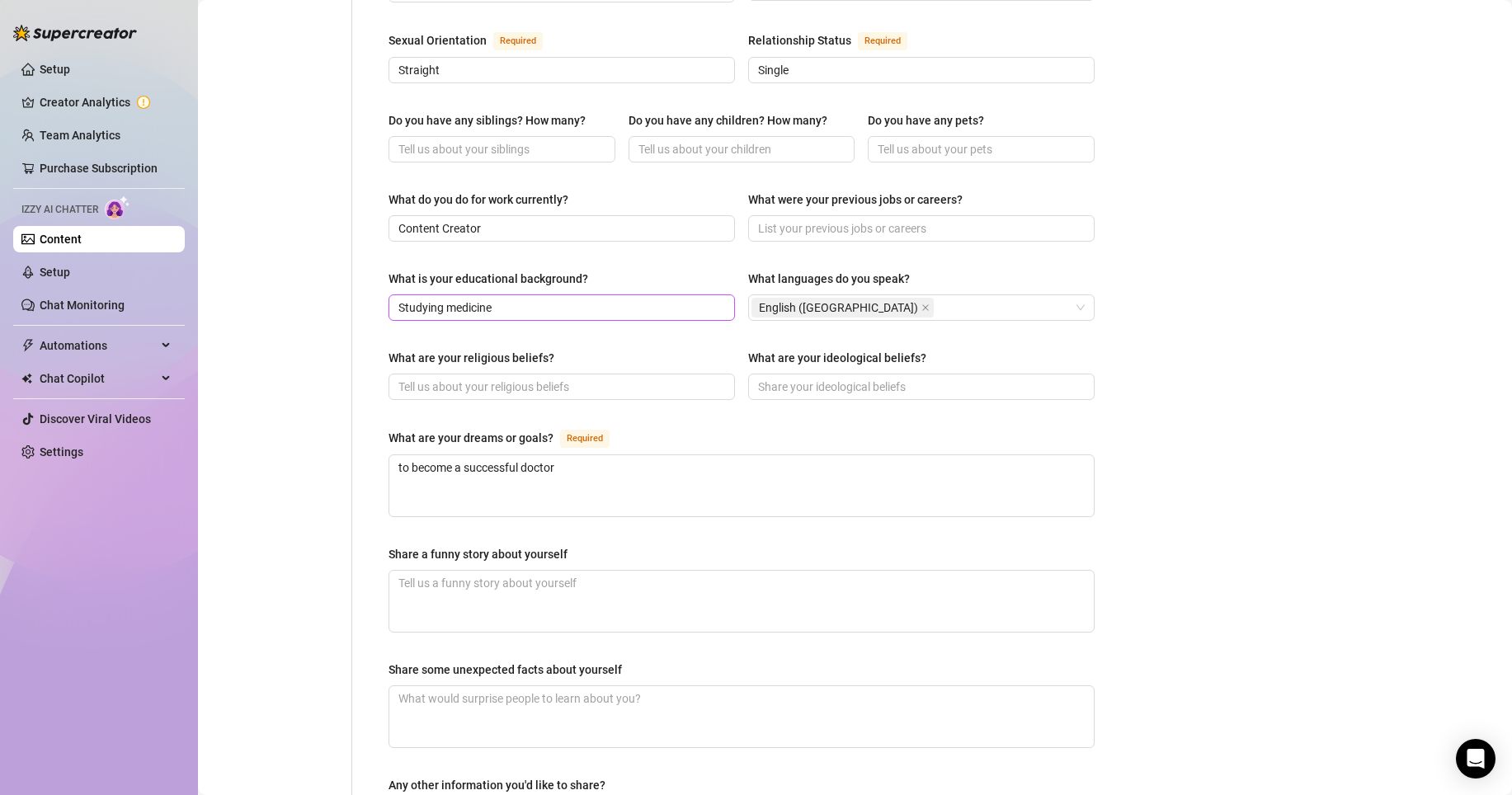
scroll to position [653, 0]
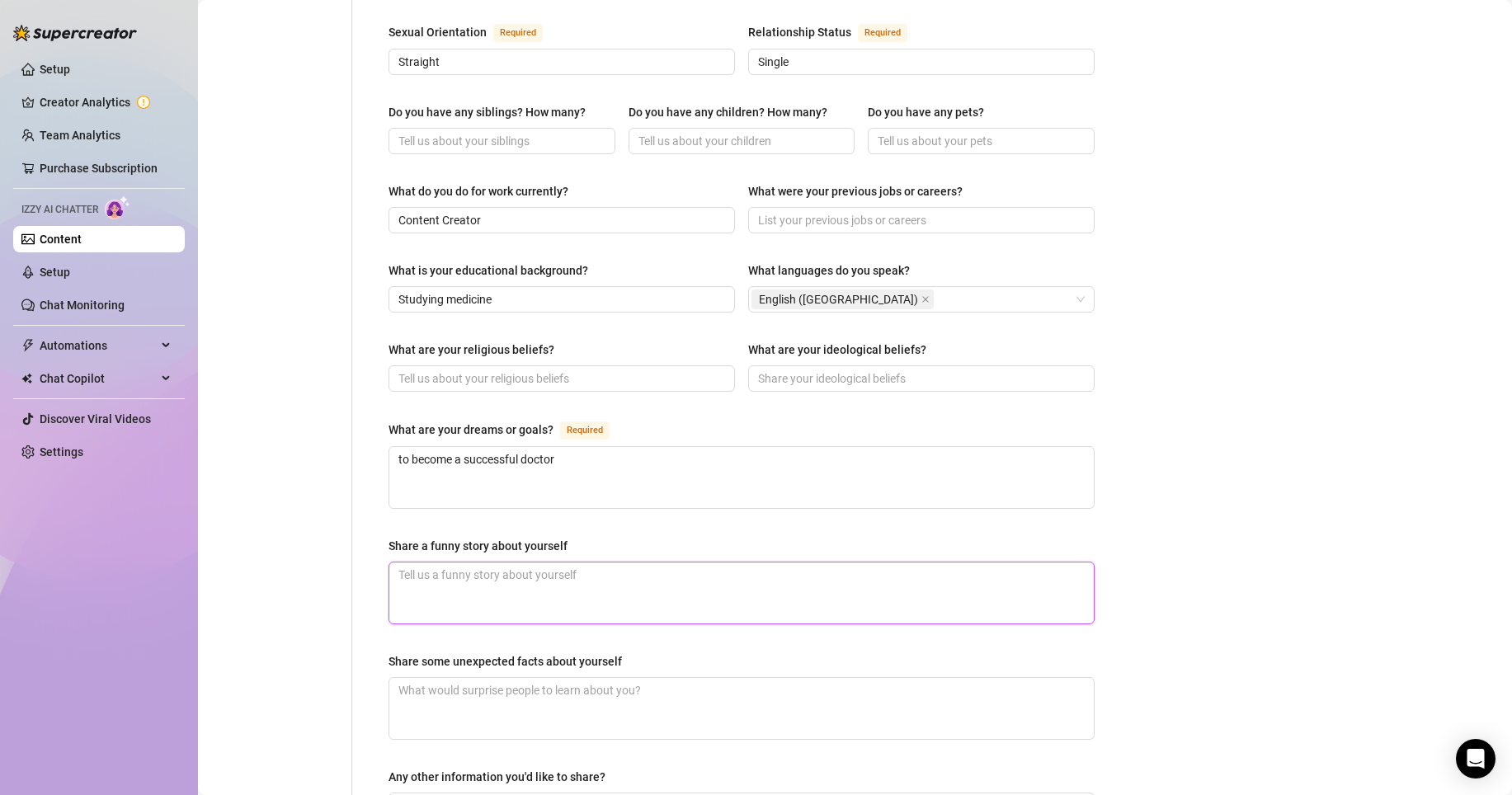
click at [618, 562] on textarea "Share a funny story about yourself" at bounding box center [742, 592] width 704 height 61
click at [549, 678] on textarea "Share some unexpected facts about yourself" at bounding box center [742, 708] width 704 height 61
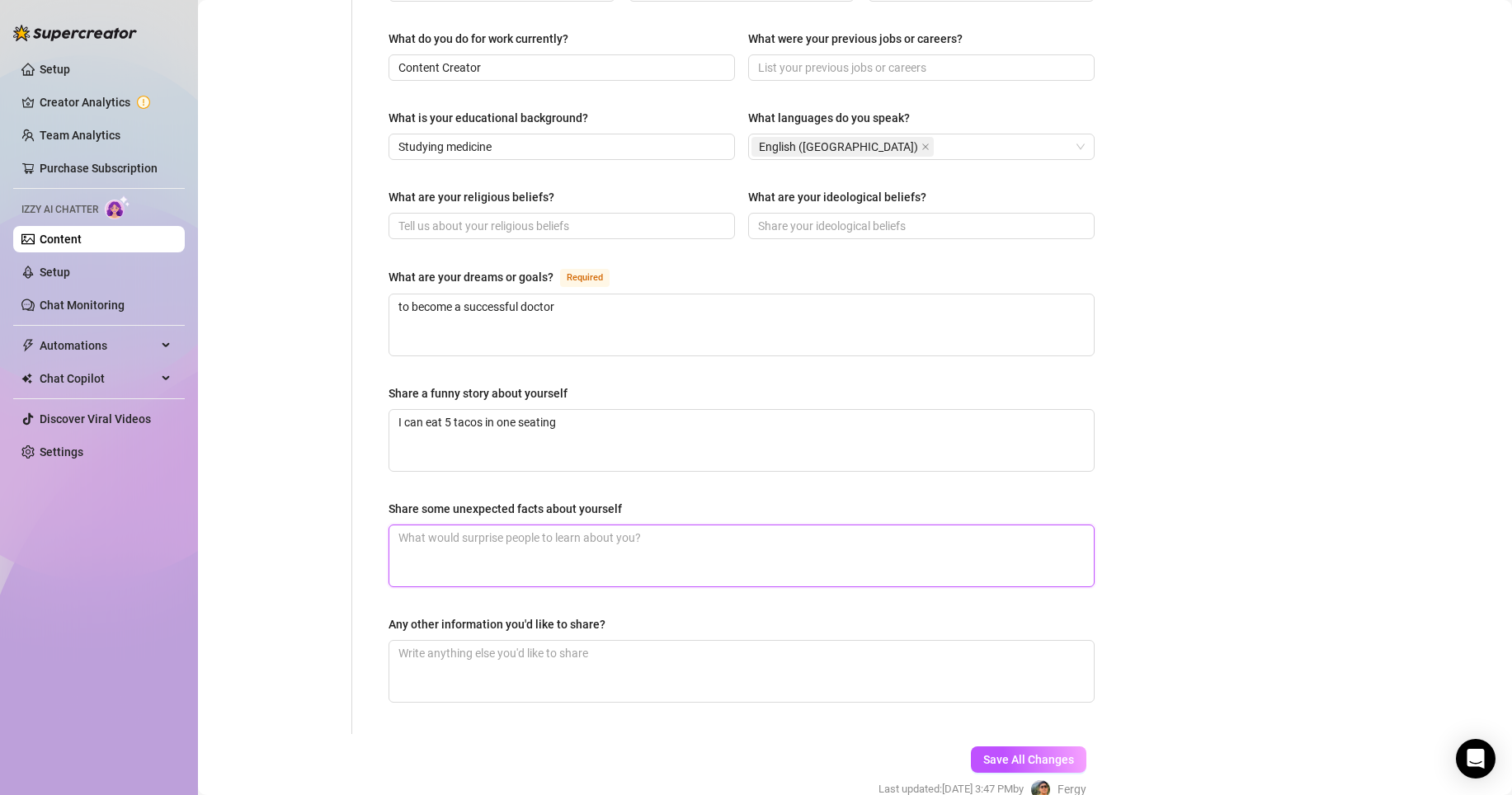
scroll to position [810, 0]
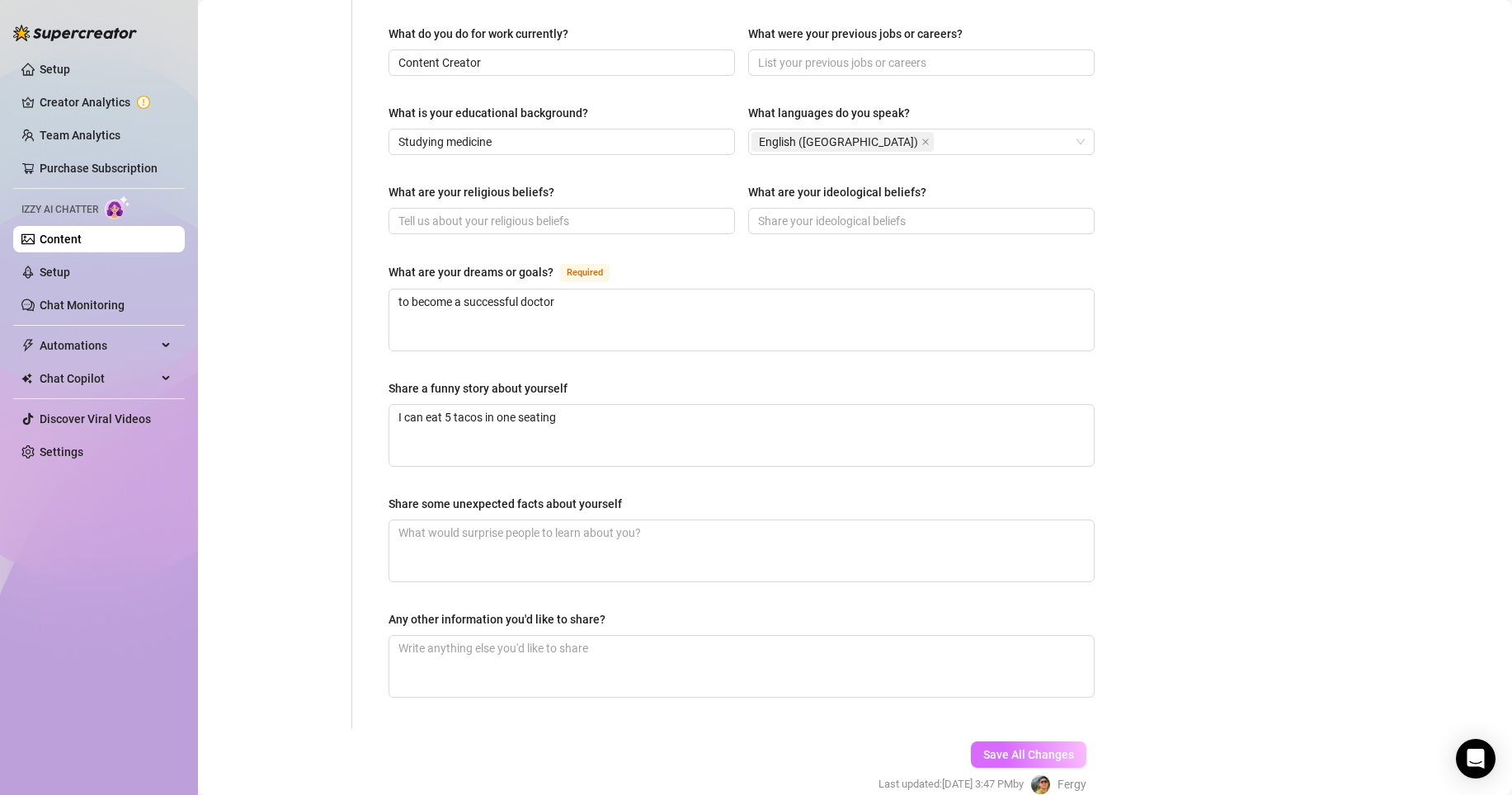
click at [971, 742] on button "Save All Changes" at bounding box center [1029, 755] width 116 height 27
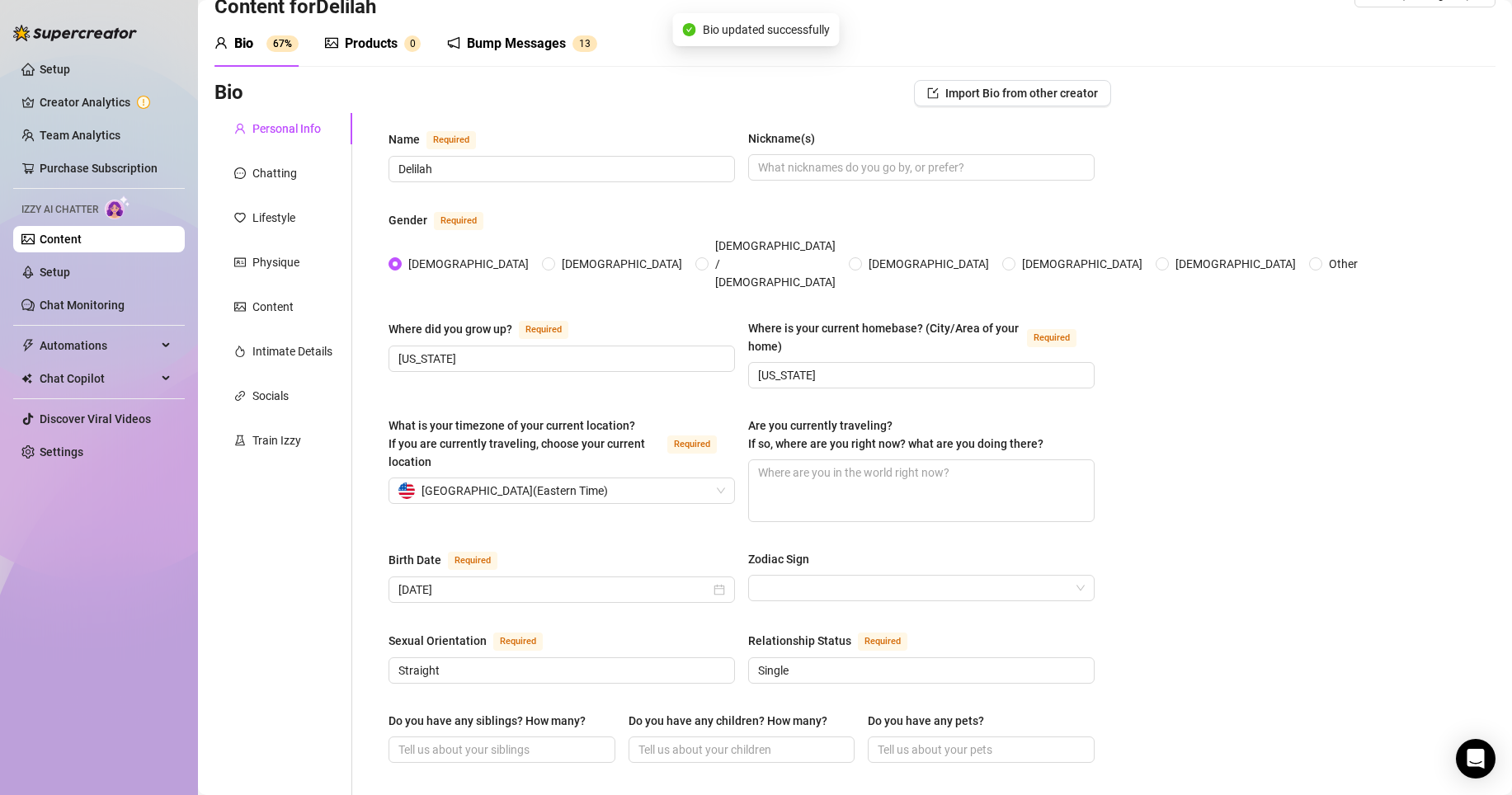
scroll to position [0, 0]
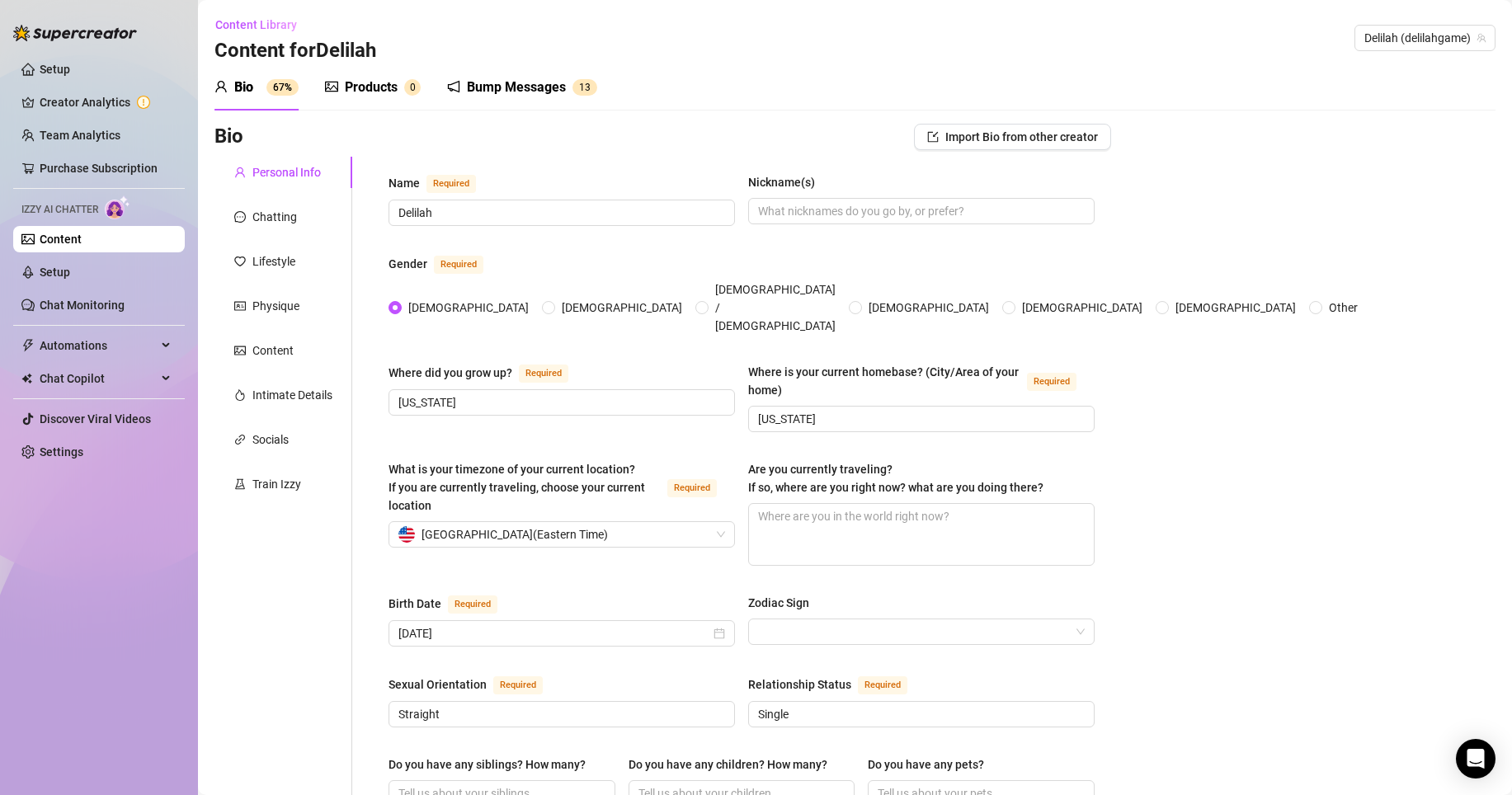
click at [507, 87] on div "Bump Messages" at bounding box center [516, 88] width 99 height 20
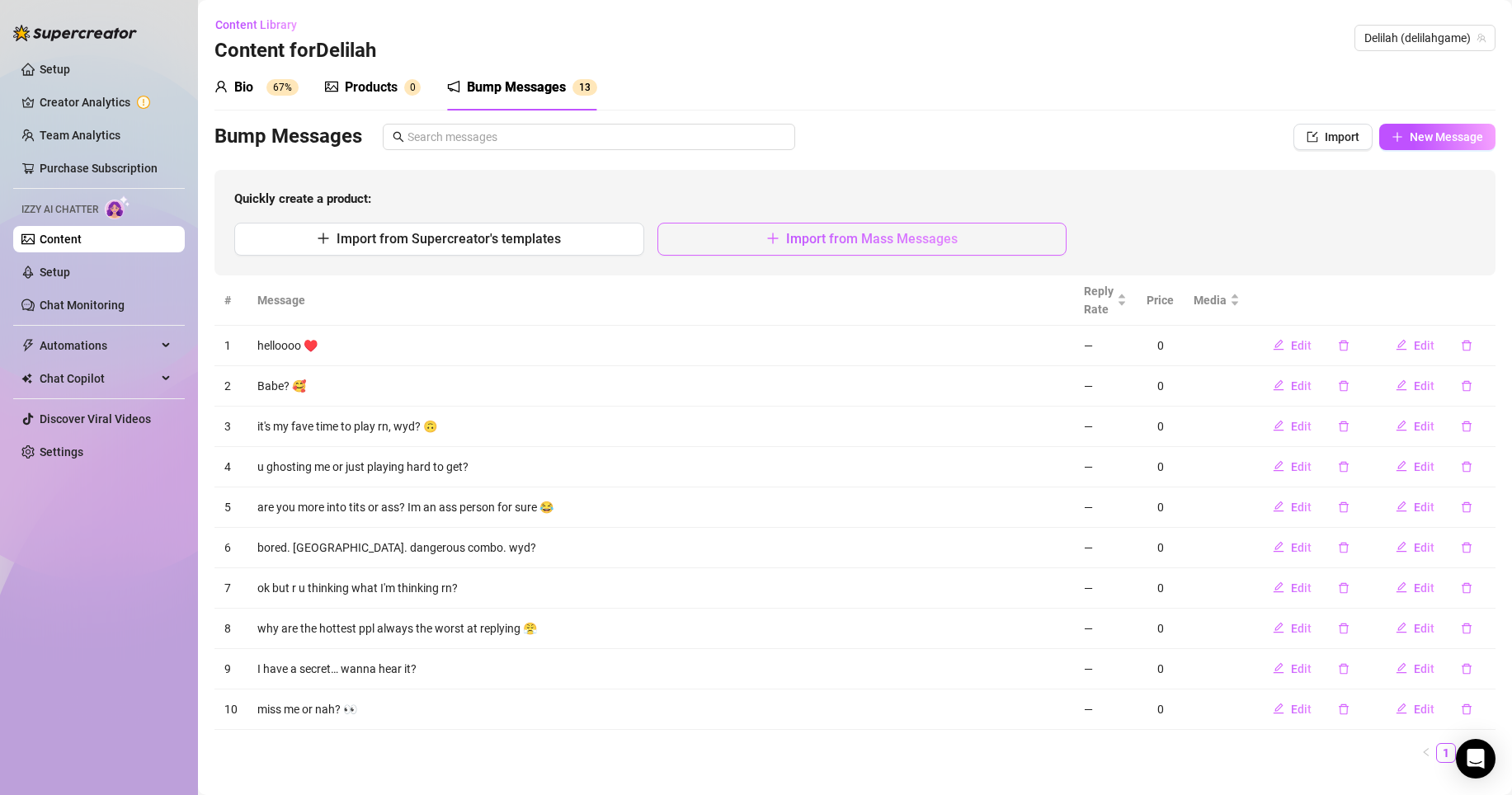
click at [897, 239] on span "Import from Mass Messages" at bounding box center [871, 238] width 171 height 16
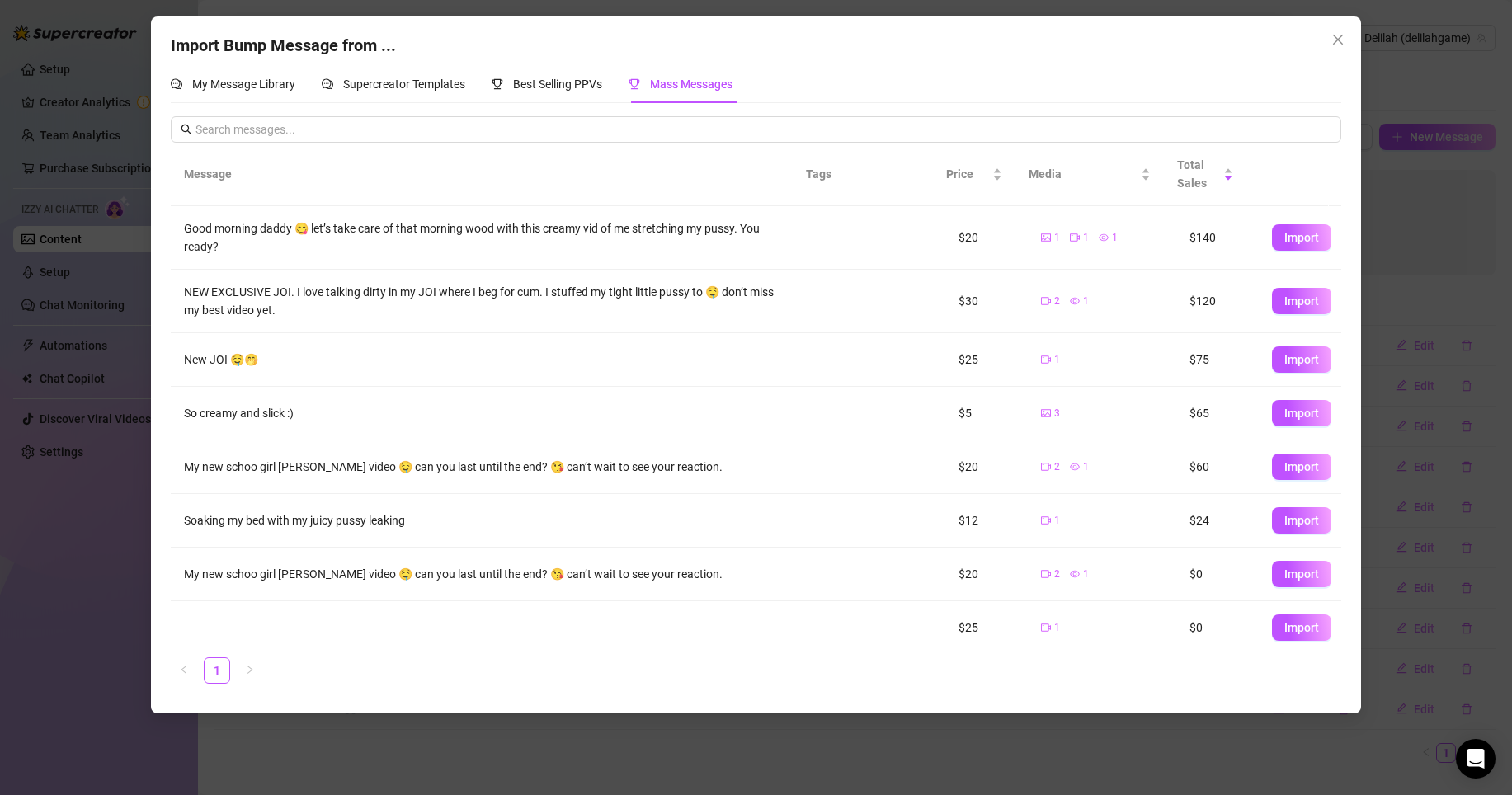
scroll to position [11, 0]
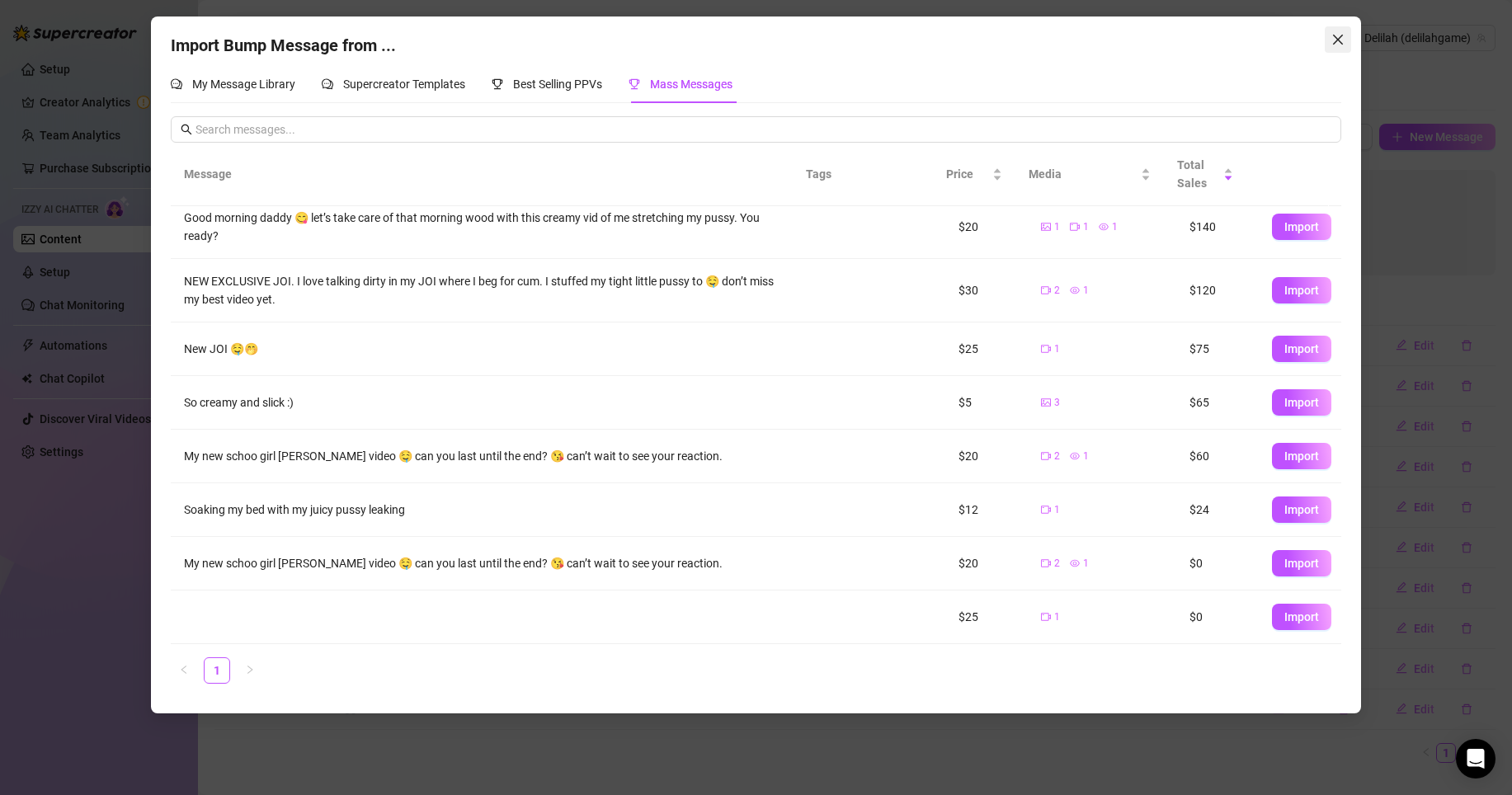
click at [1333, 39] on icon "close" at bounding box center [1338, 39] width 13 height 13
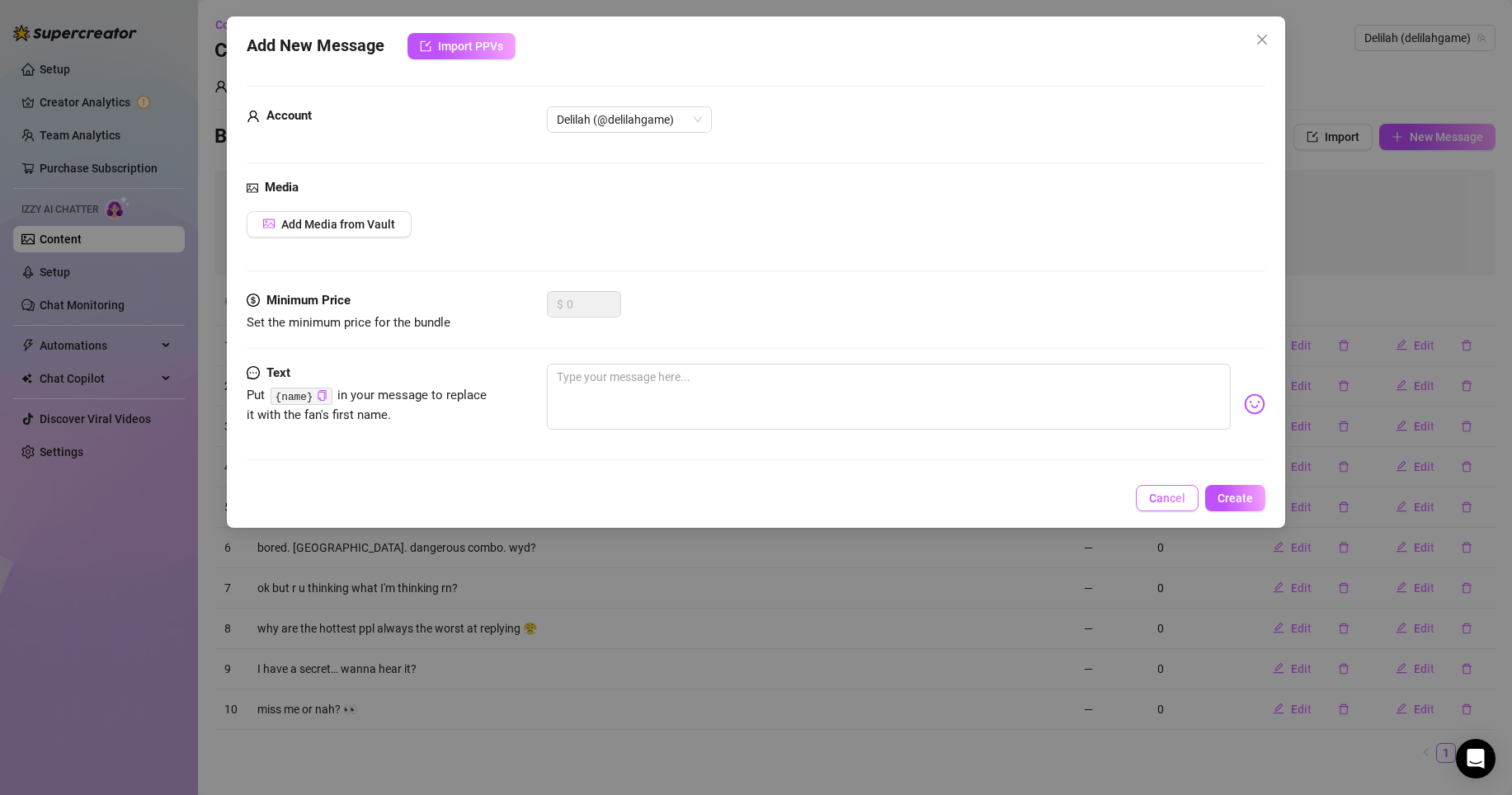
click at [1162, 498] on span "Cancel" at bounding box center [1167, 498] width 37 height 13
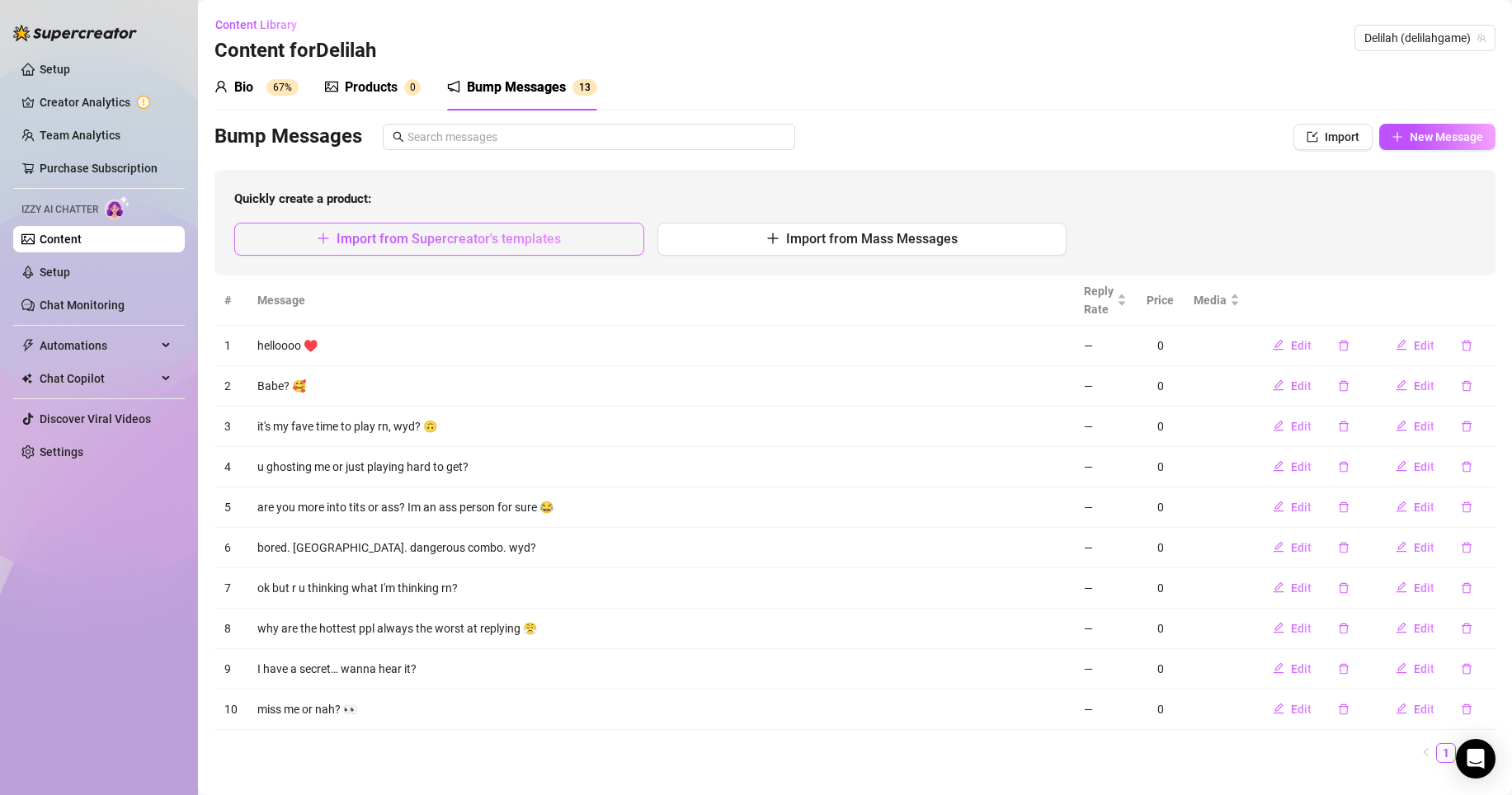
click at [543, 237] on span "Import from Supercreator's templates" at bounding box center [448, 238] width 225 height 16
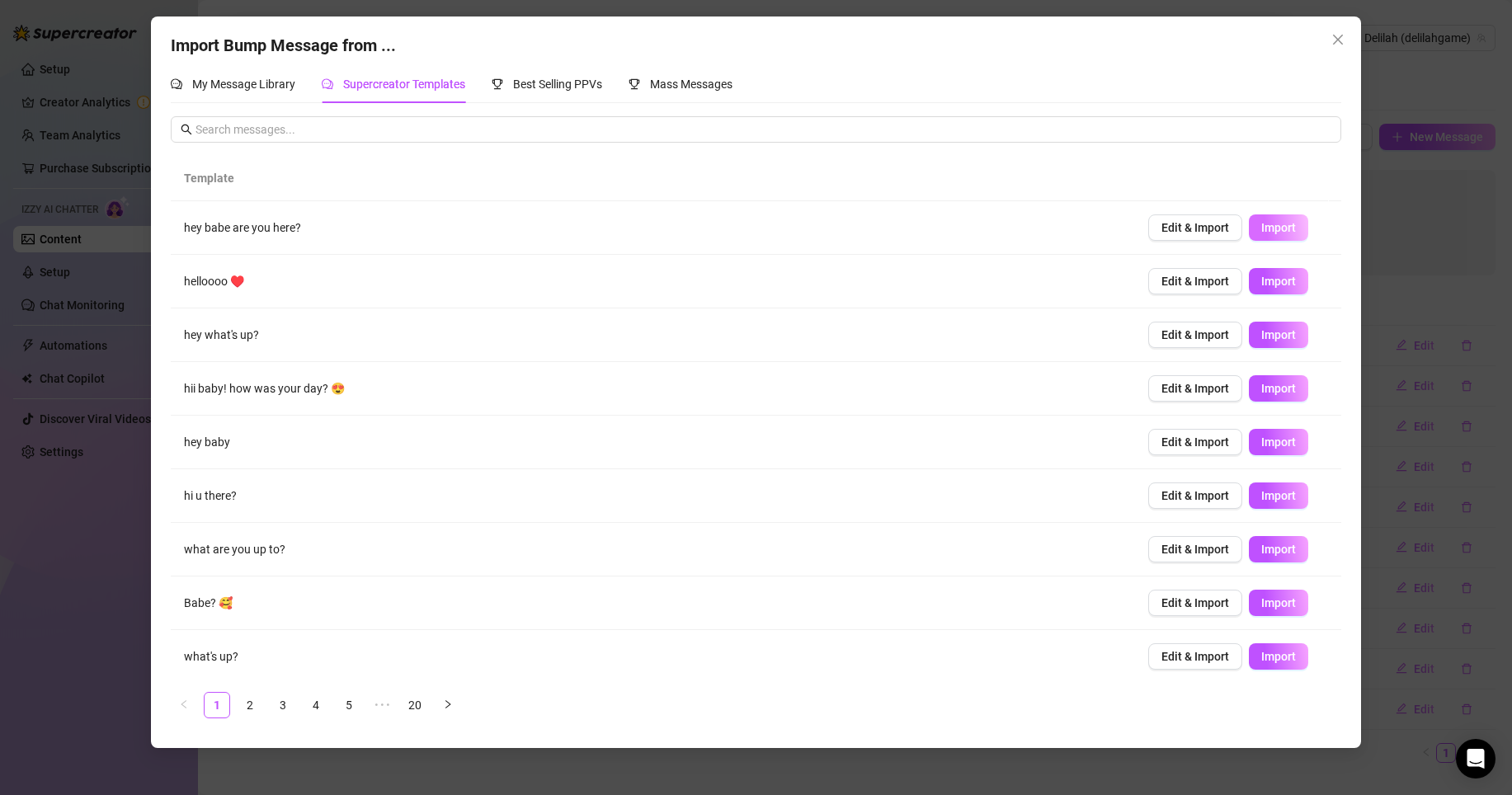
click at [1264, 224] on span "Import" at bounding box center [1278, 227] width 35 height 13
click at [1261, 281] on span "Import" at bounding box center [1278, 282] width 35 height 13
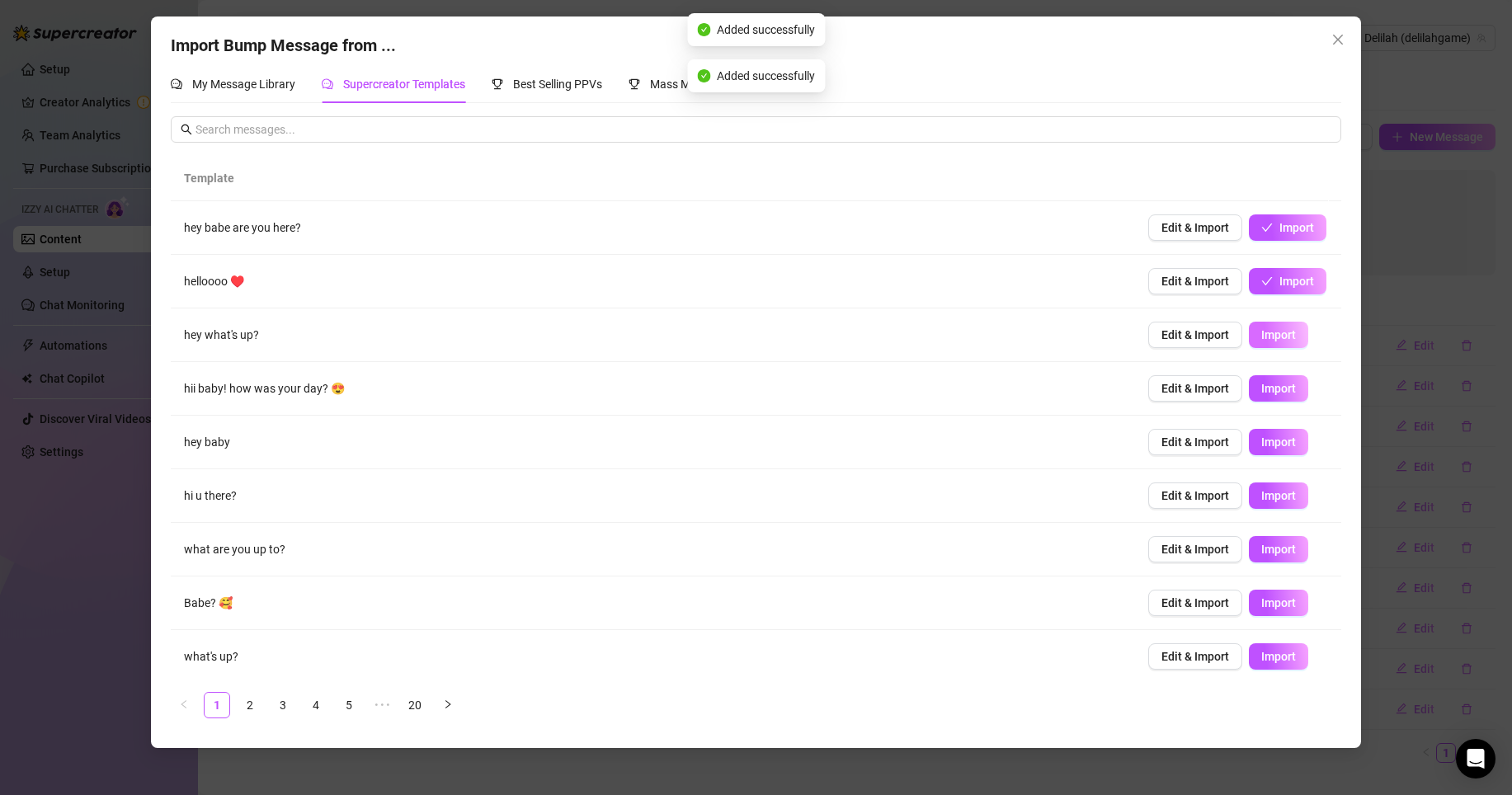
click at [1261, 329] on span "Import" at bounding box center [1278, 335] width 35 height 13
click at [1261, 387] on span "Import" at bounding box center [1278, 388] width 35 height 13
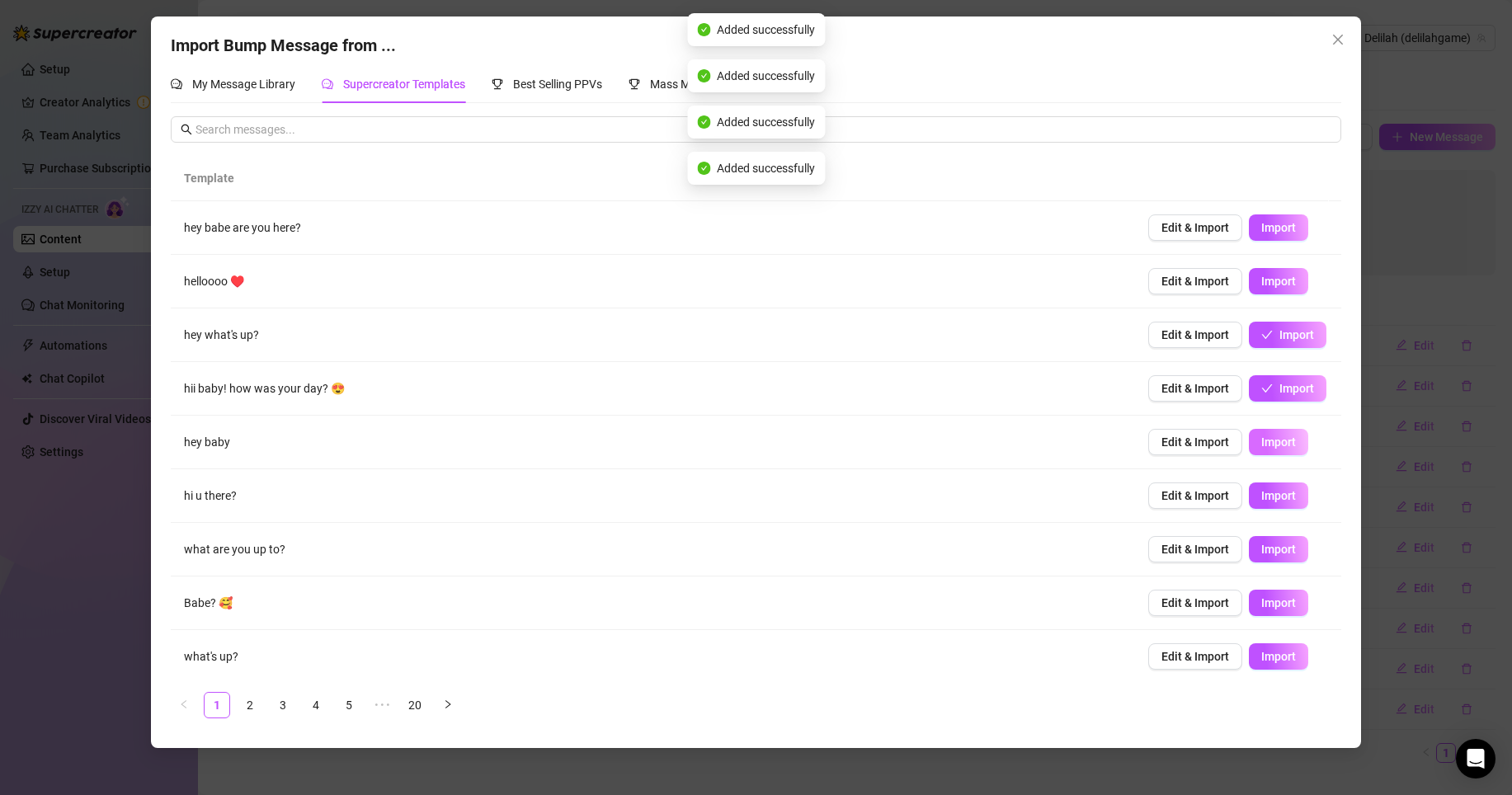
click at [1261, 440] on span "Import" at bounding box center [1278, 442] width 35 height 13
click at [1262, 496] on span "Import" at bounding box center [1278, 495] width 35 height 13
click at [1263, 551] on span "Import" at bounding box center [1278, 549] width 35 height 13
click at [1263, 598] on span "Import" at bounding box center [1278, 602] width 35 height 13
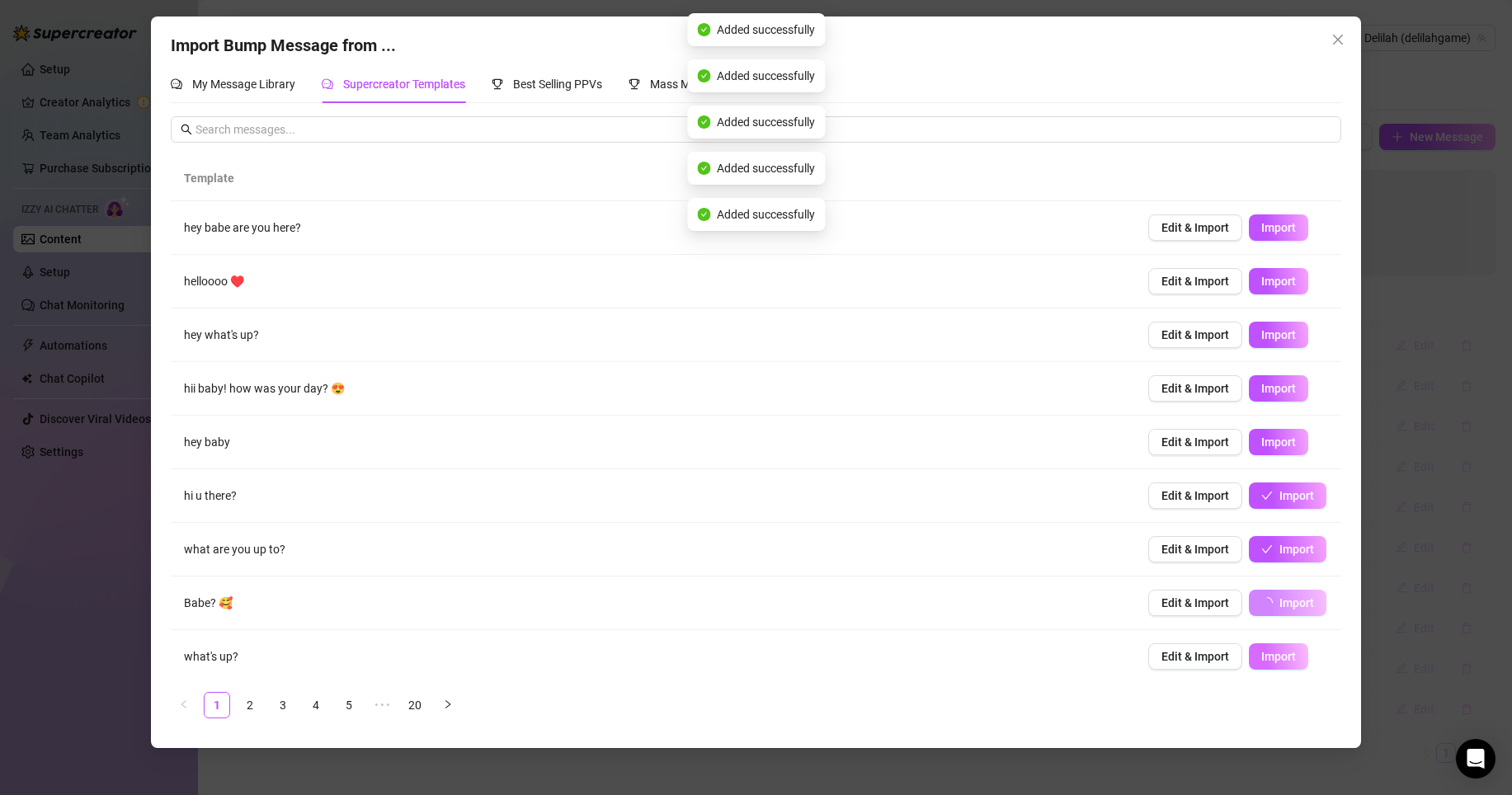
click at [1261, 660] on span "Import" at bounding box center [1278, 657] width 35 height 13
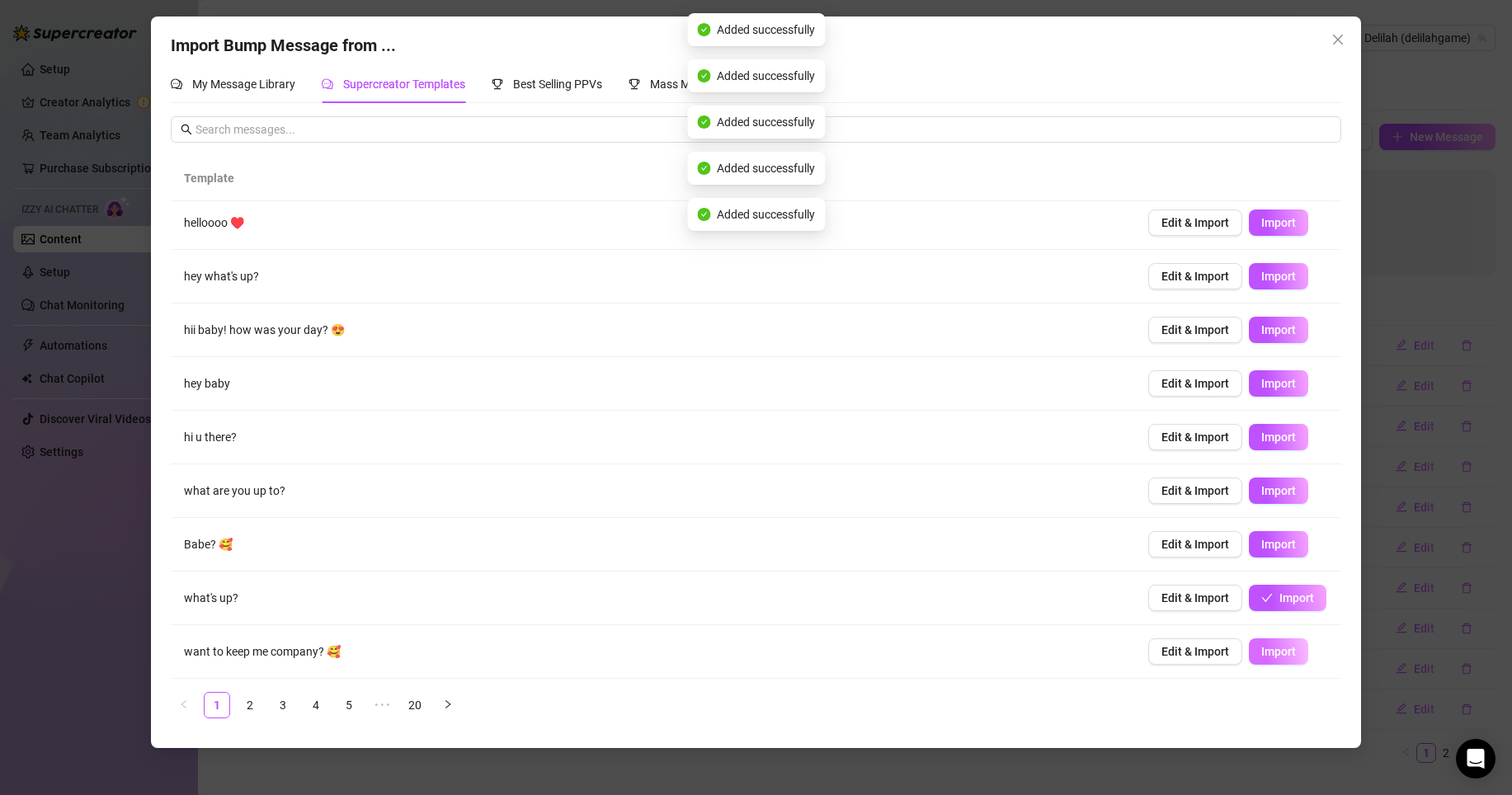
click at [1269, 648] on span "Import" at bounding box center [1278, 651] width 35 height 13
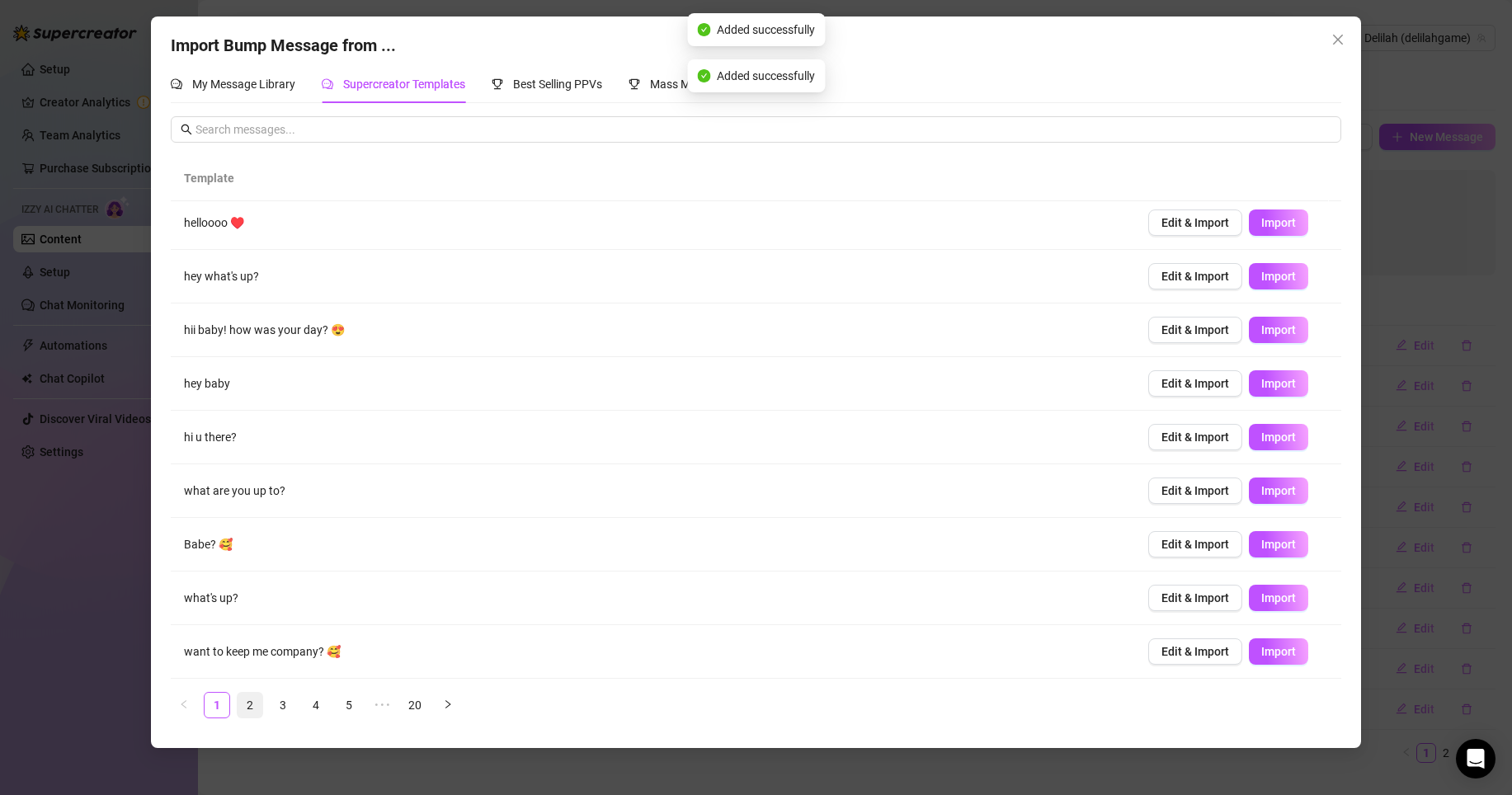
click at [253, 707] on link "2" at bounding box center [249, 705] width 25 height 25
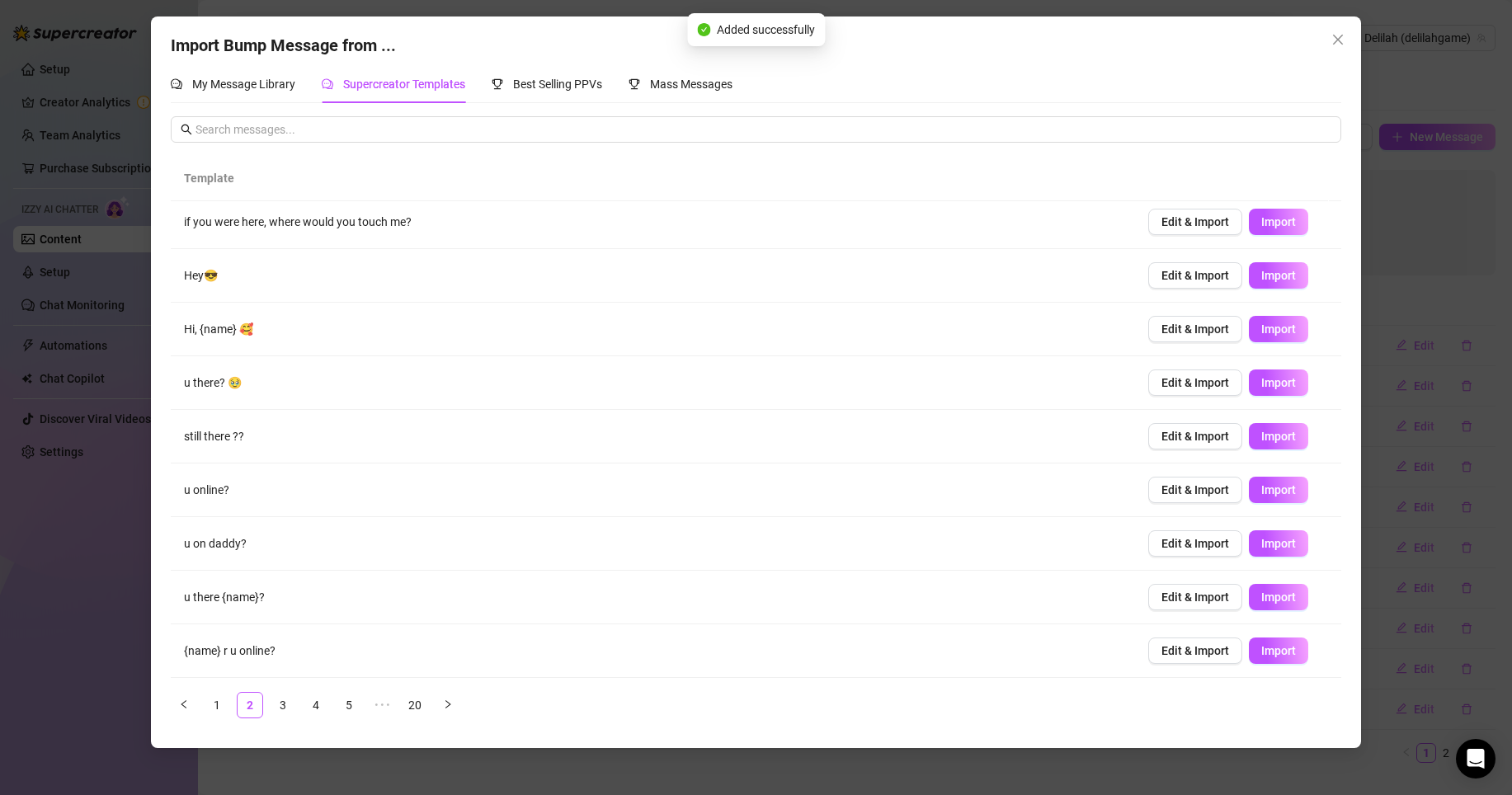
scroll to position [0, 0]
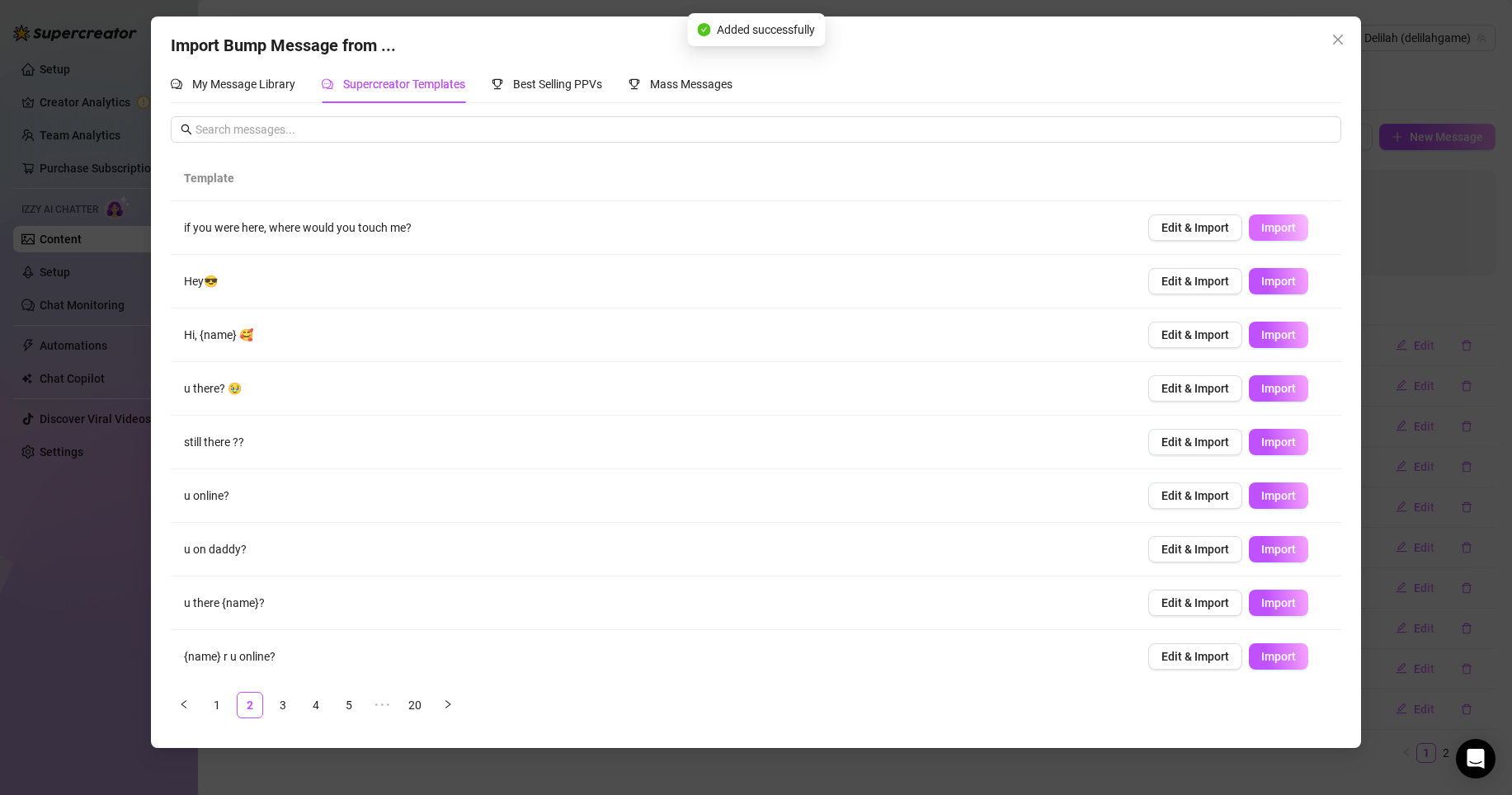
click at [1286, 218] on button "Import" at bounding box center [1278, 227] width 60 height 27
click at [1261, 276] on span "Import" at bounding box center [1278, 282] width 35 height 13
click at [1261, 334] on span "Import" at bounding box center [1278, 335] width 35 height 13
click at [1261, 386] on span "Import" at bounding box center [1278, 388] width 35 height 13
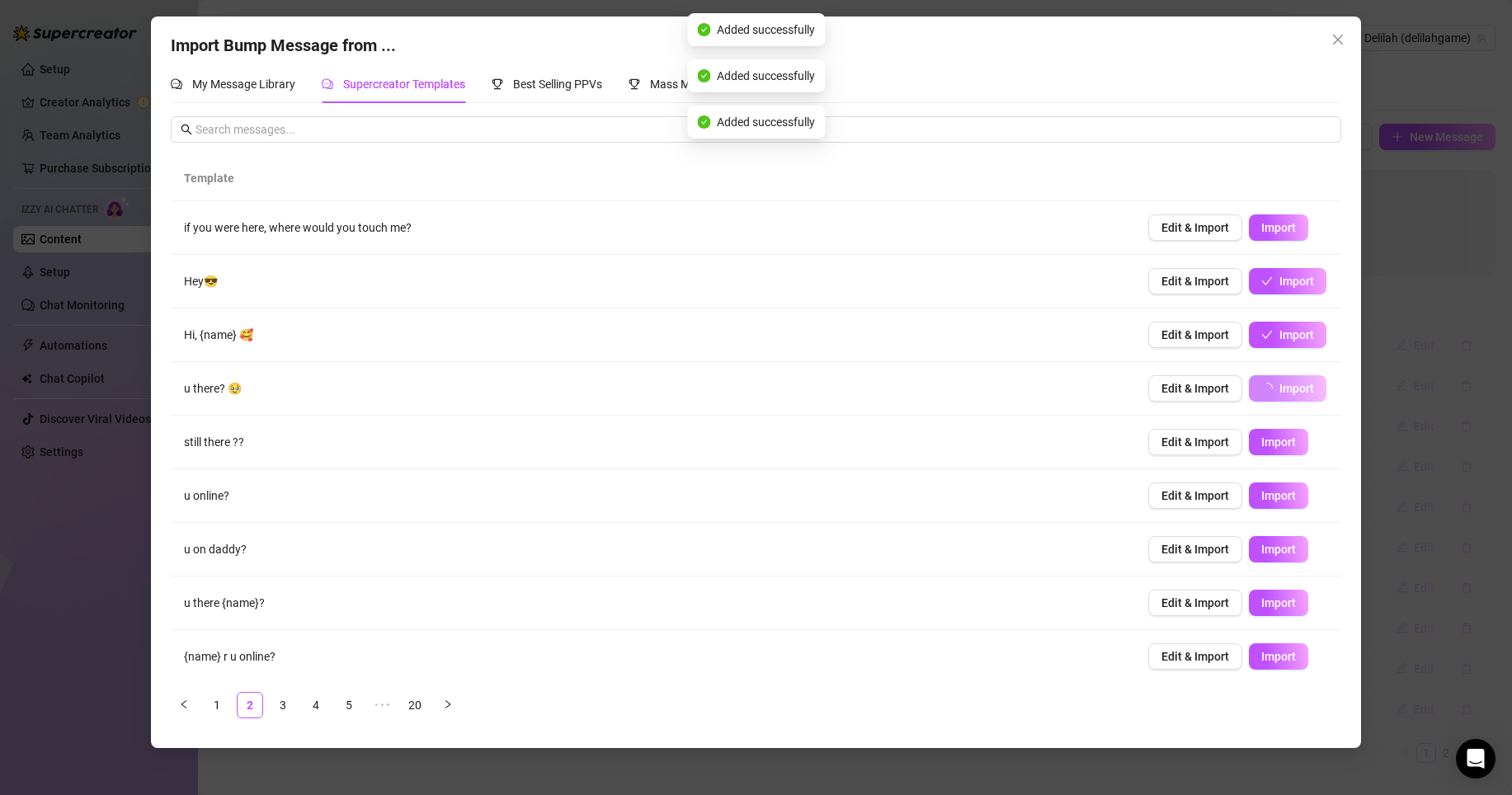
click at [1261, 436] on span "Import" at bounding box center [1278, 442] width 35 height 13
click at [1261, 495] on span "Import" at bounding box center [1278, 495] width 35 height 13
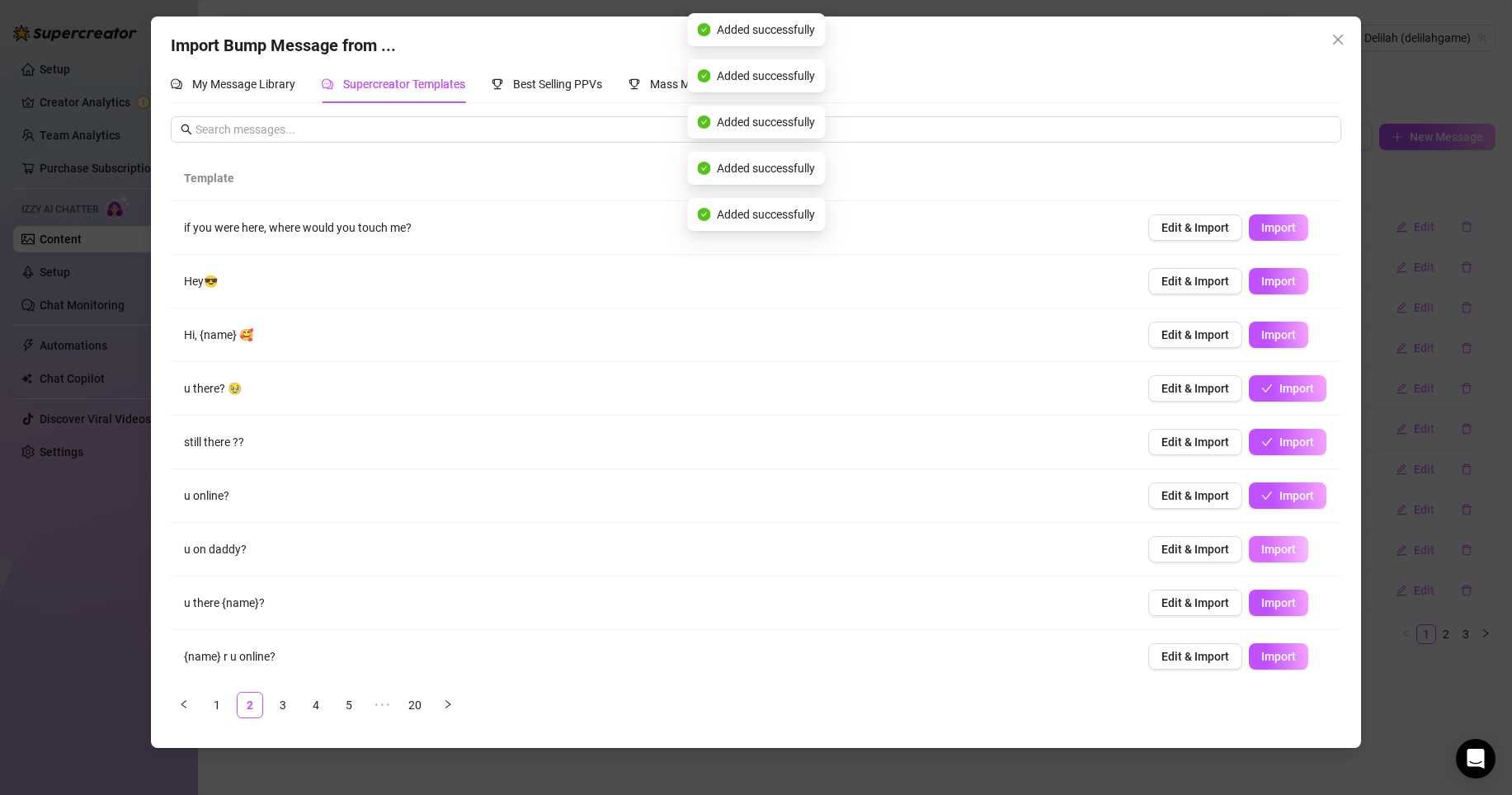
click at [1257, 542] on button "Import" at bounding box center [1278, 549] width 60 height 27
click at [1261, 606] on span "Import" at bounding box center [1278, 602] width 35 height 13
click at [1261, 659] on span "Import" at bounding box center [1278, 657] width 35 height 13
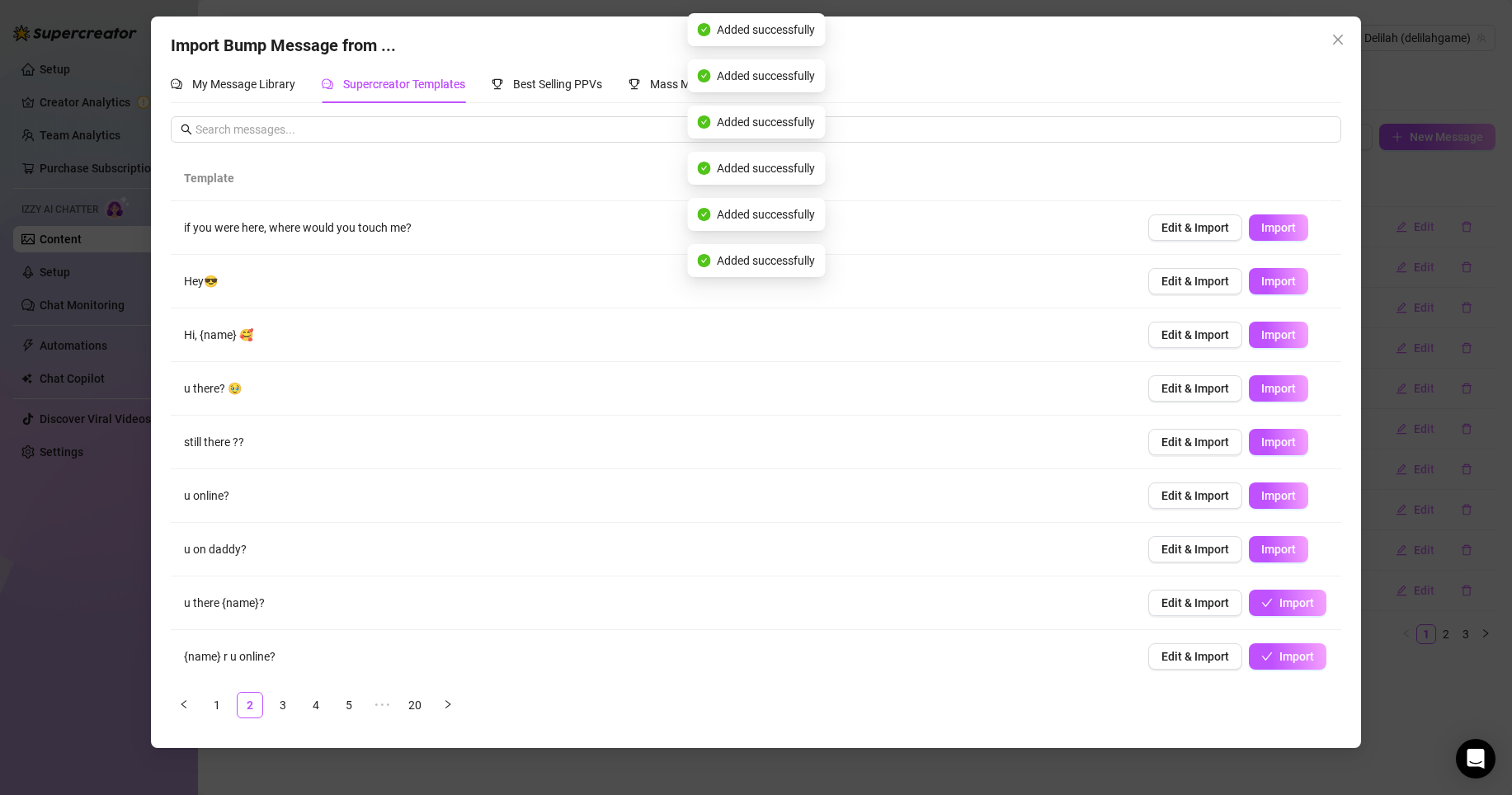
scroll to position [59, 0]
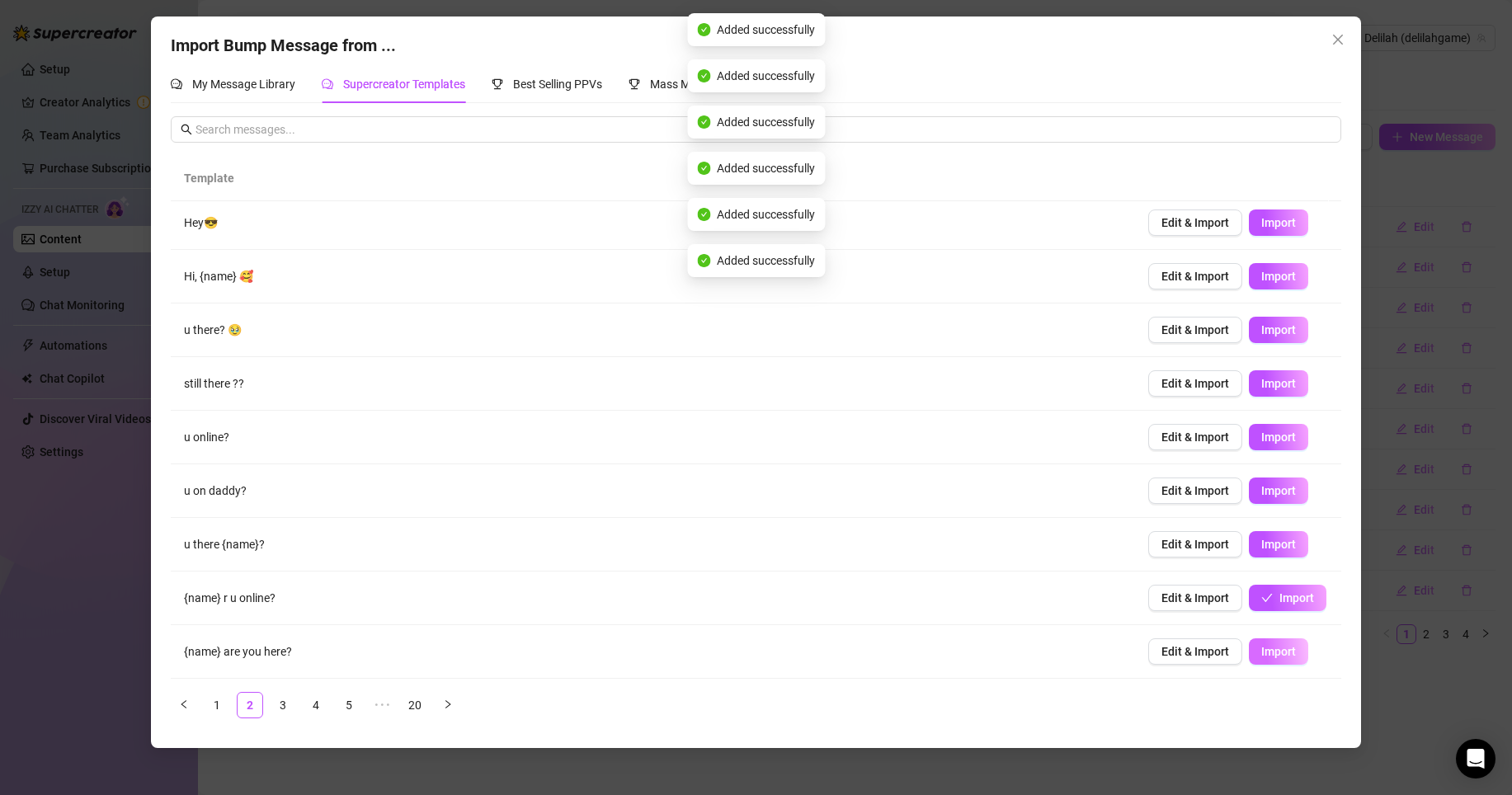
click at [1264, 645] on span "Import" at bounding box center [1278, 651] width 35 height 13
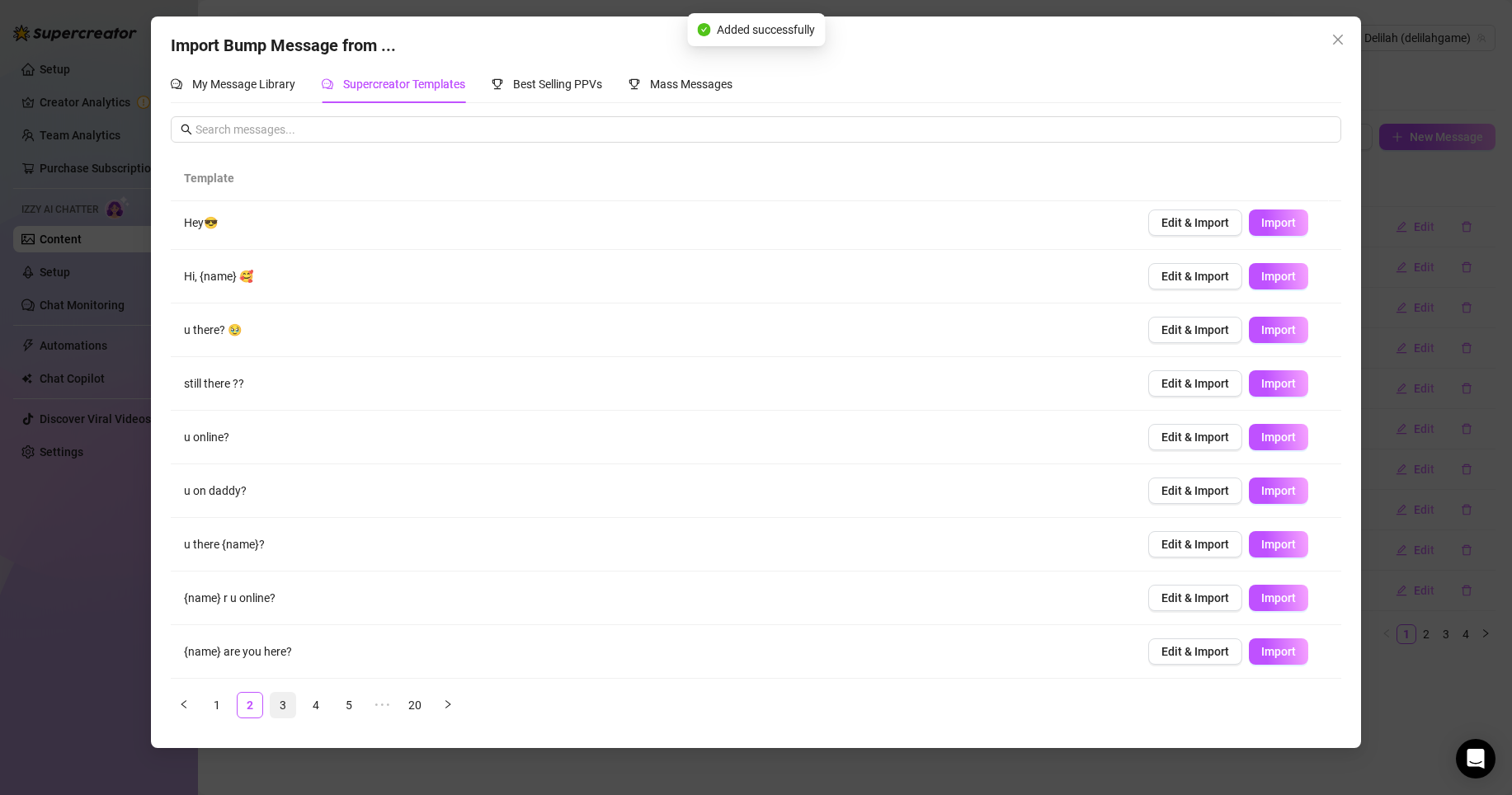
click at [283, 701] on link "3" at bounding box center [282, 705] width 25 height 25
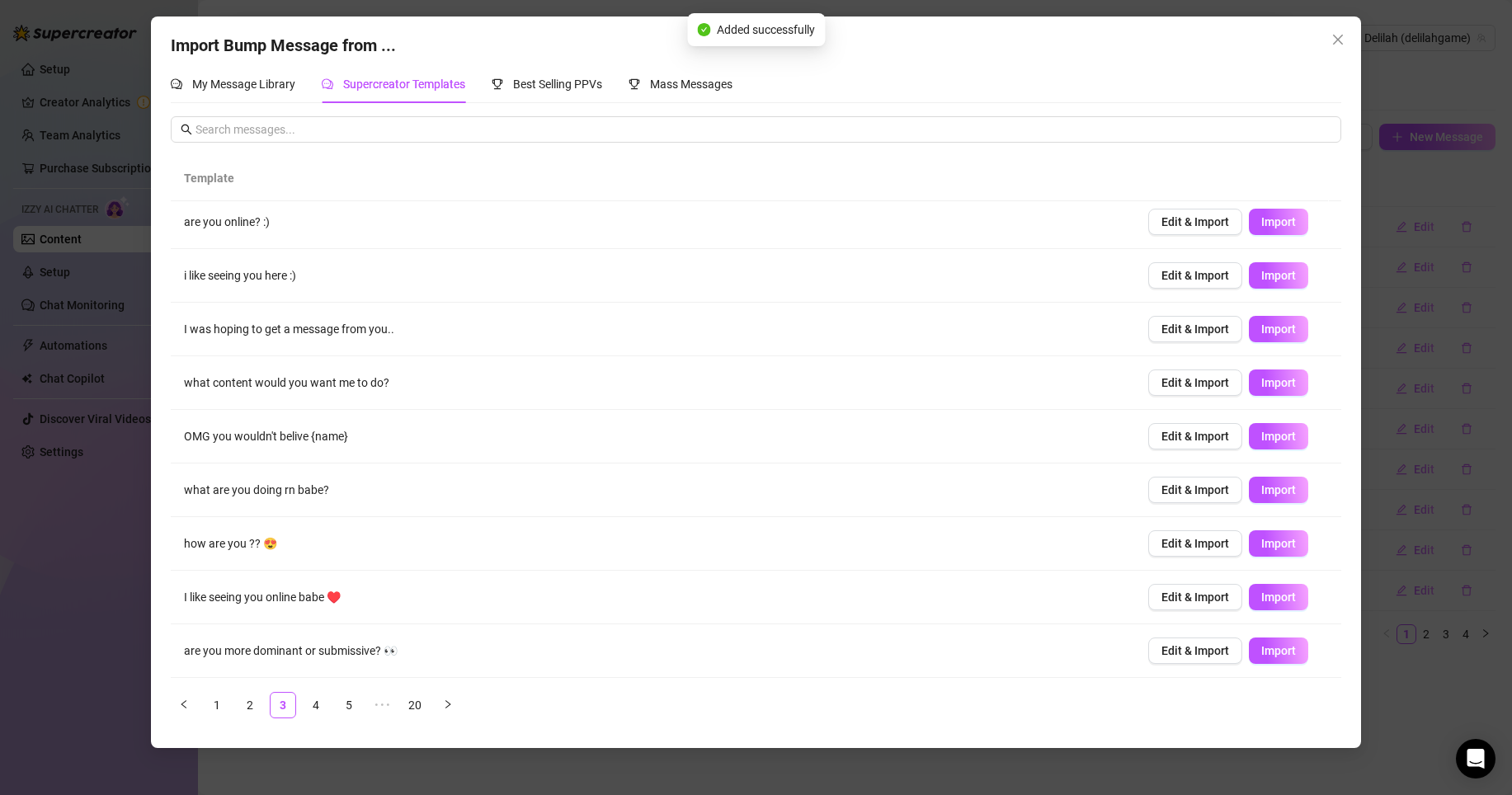
scroll to position [0, 0]
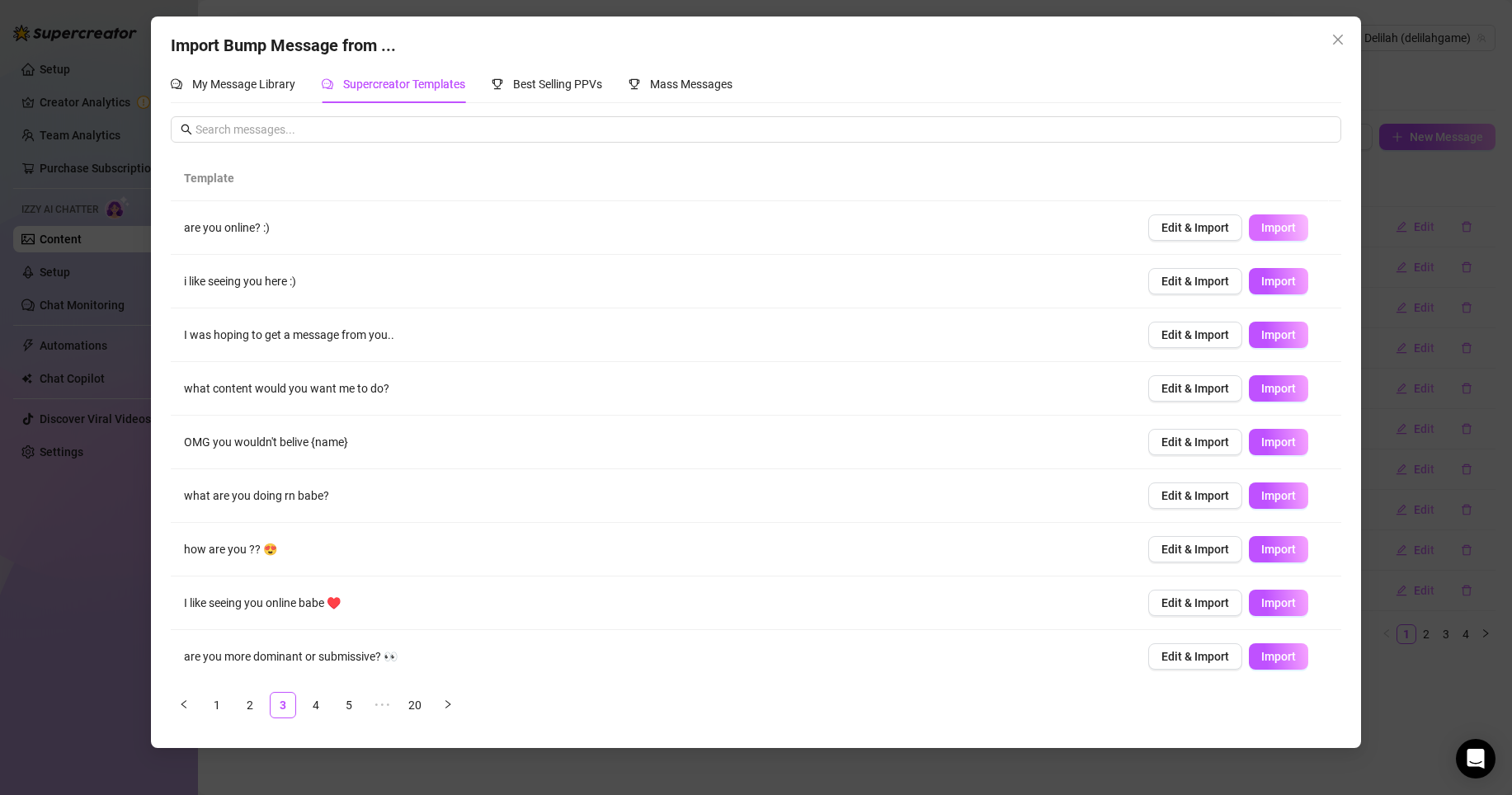
click at [1279, 228] on span "Import" at bounding box center [1278, 227] width 35 height 13
click at [1275, 280] on span "Import" at bounding box center [1278, 282] width 35 height 13
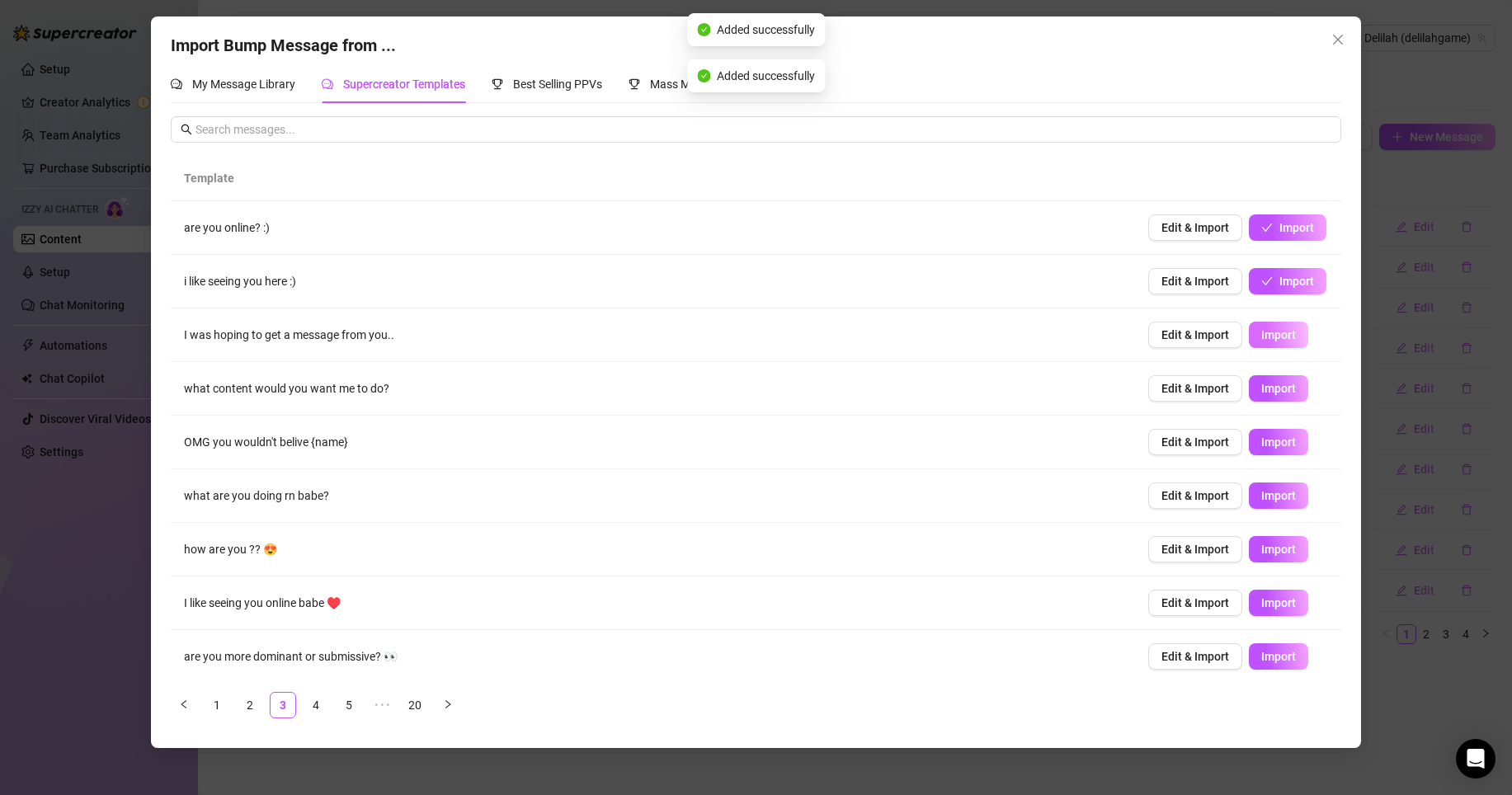
click at [1272, 336] on span "Import" at bounding box center [1278, 335] width 35 height 13
click at [1272, 366] on td "Edit & Import Import" at bounding box center [1238, 389] width 206 height 53
click at [1272, 380] on button "Import" at bounding box center [1278, 388] width 60 height 27
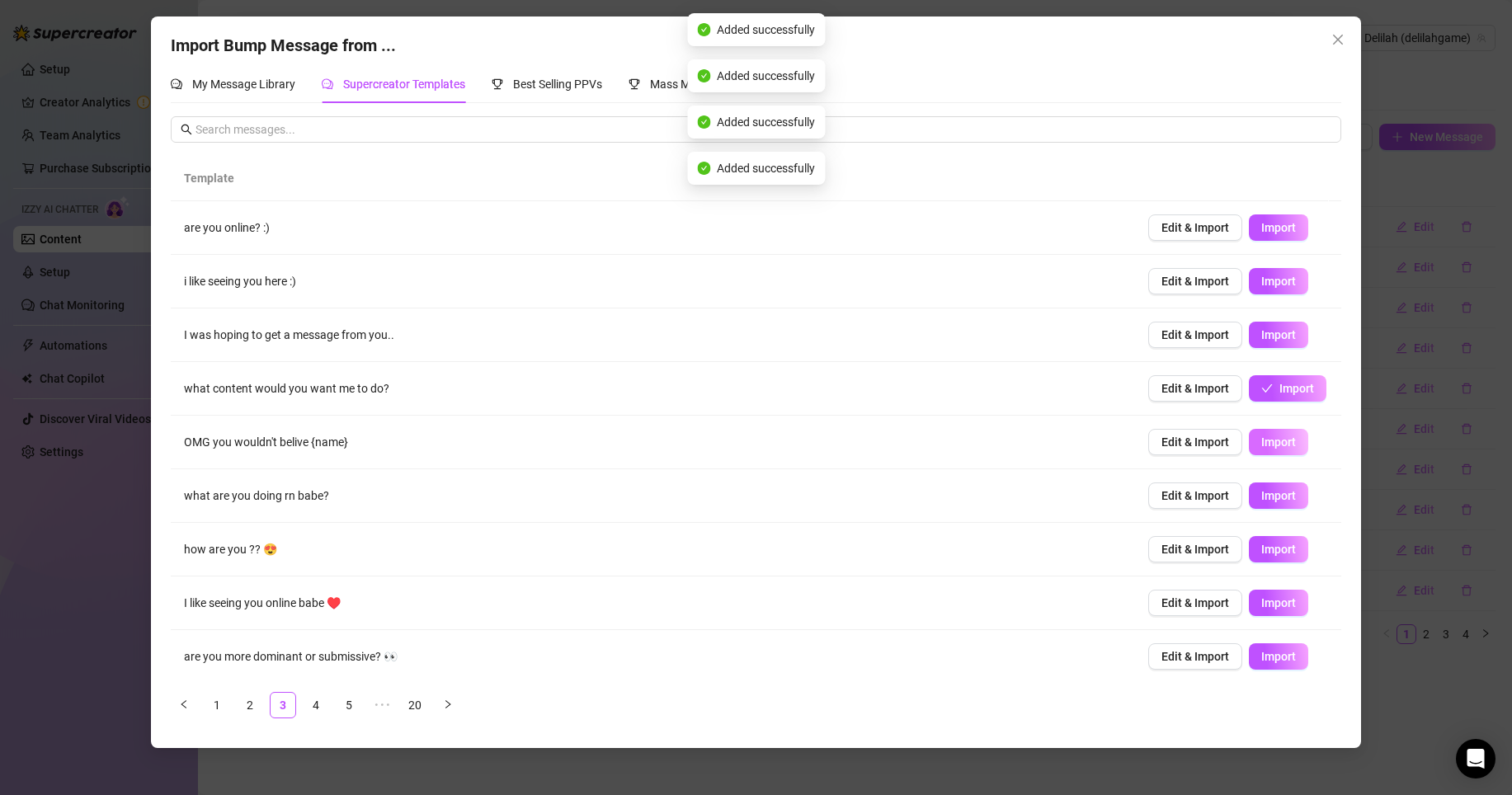
click at [1270, 447] on span "Import" at bounding box center [1278, 442] width 35 height 13
click at [1268, 494] on span "Import" at bounding box center [1278, 495] width 35 height 13
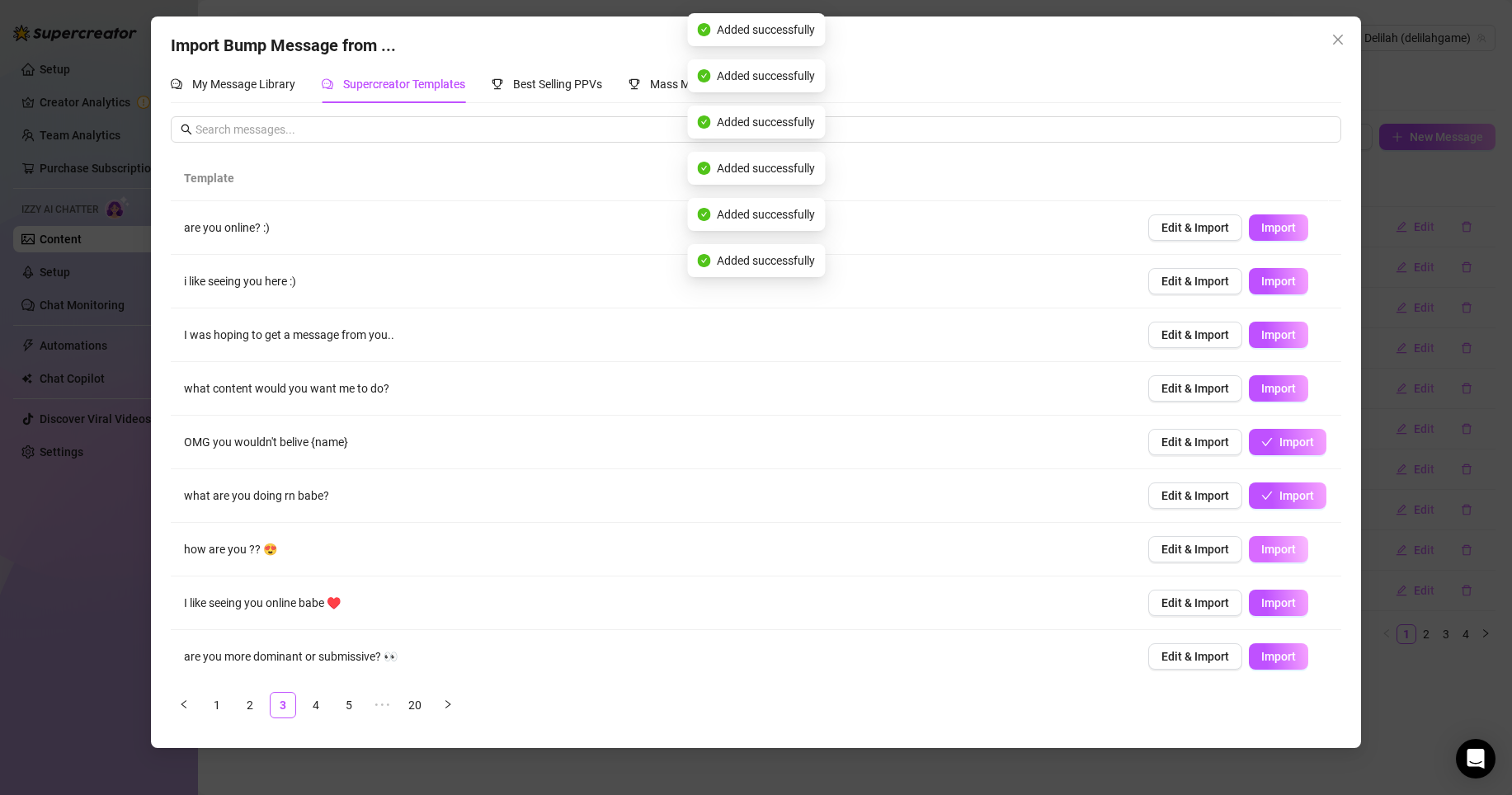
click at [1264, 545] on span "Import" at bounding box center [1278, 549] width 35 height 13
click at [1264, 613] on button "Import" at bounding box center [1278, 602] width 60 height 27
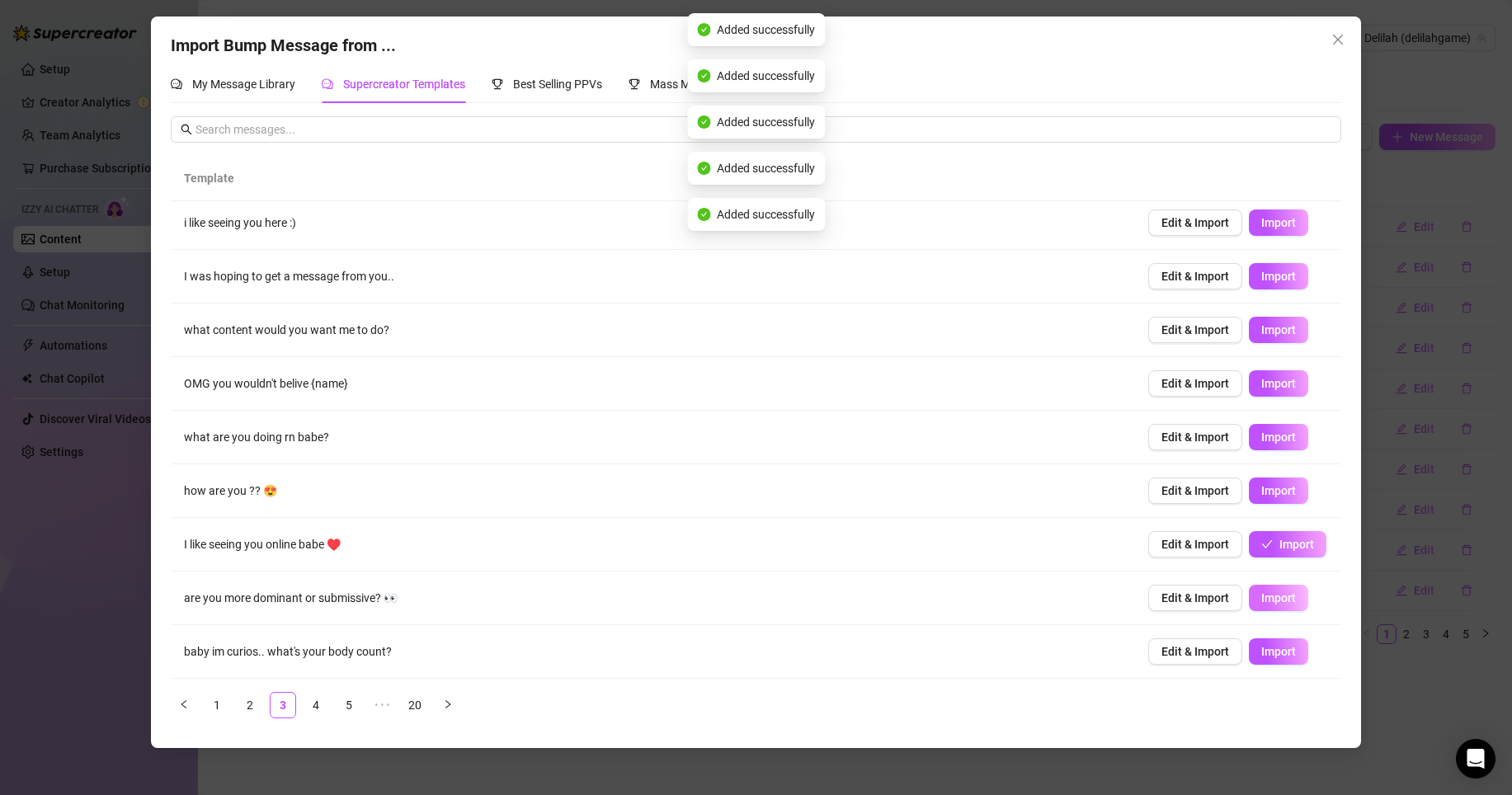
click at [1265, 593] on span "Import" at bounding box center [1278, 598] width 35 height 13
click at [1265, 629] on td "Edit & Import Import" at bounding box center [1238, 652] width 206 height 53
click at [1266, 645] on button "Import" at bounding box center [1278, 651] width 60 height 27
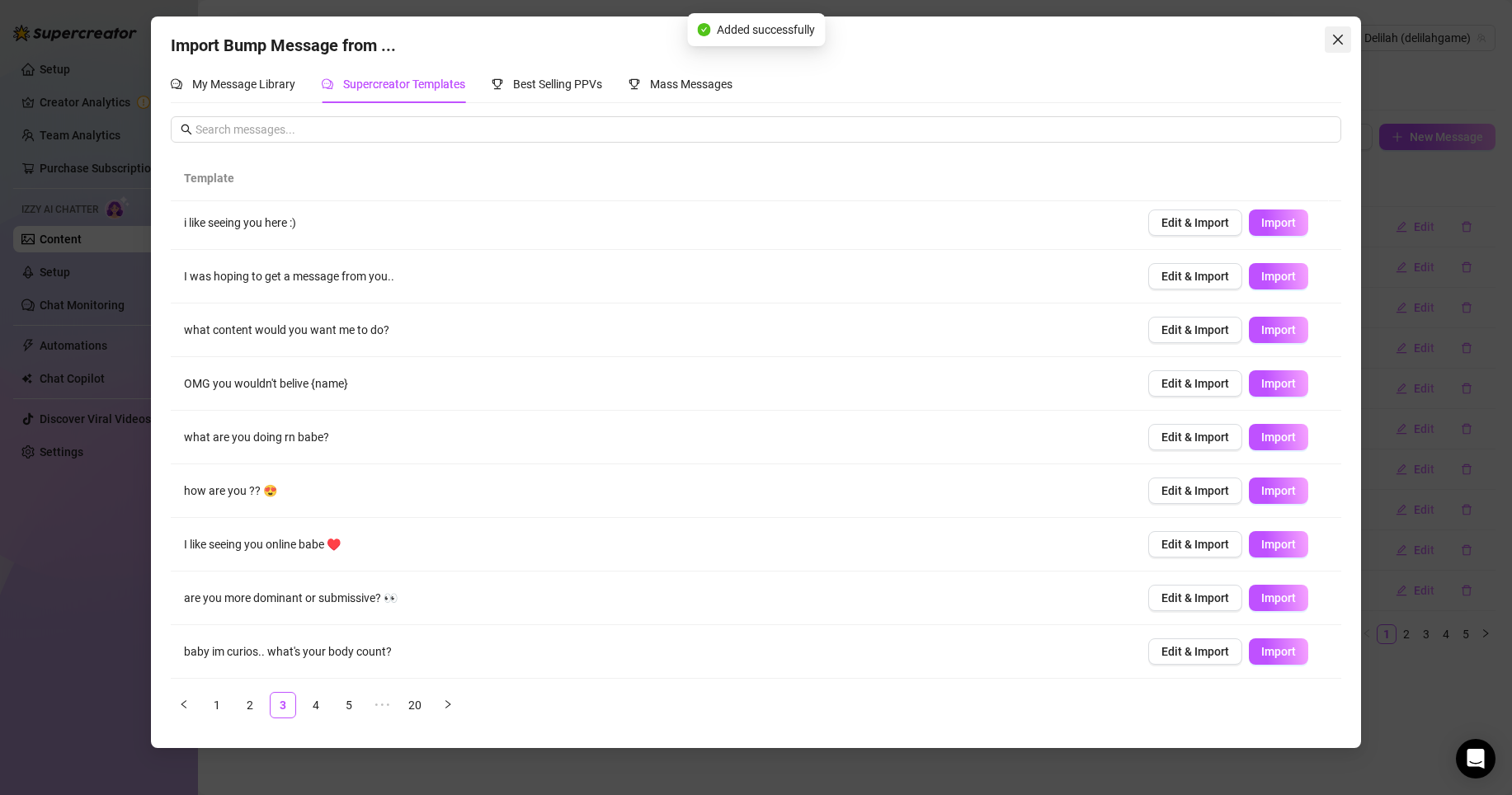
click at [1345, 42] on span "Close" at bounding box center [1338, 39] width 27 height 13
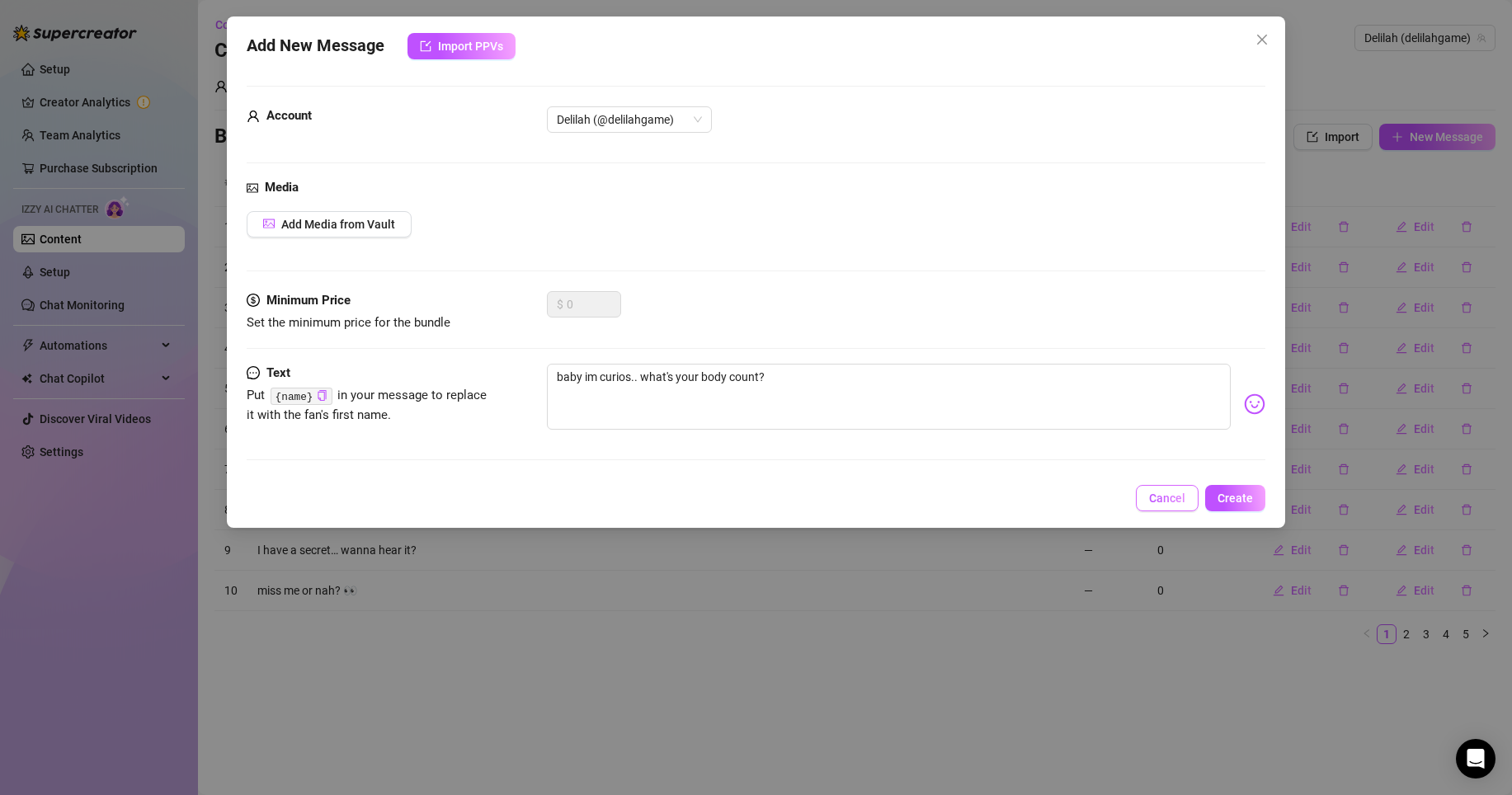
click at [1161, 497] on span "Cancel" at bounding box center [1167, 498] width 37 height 13
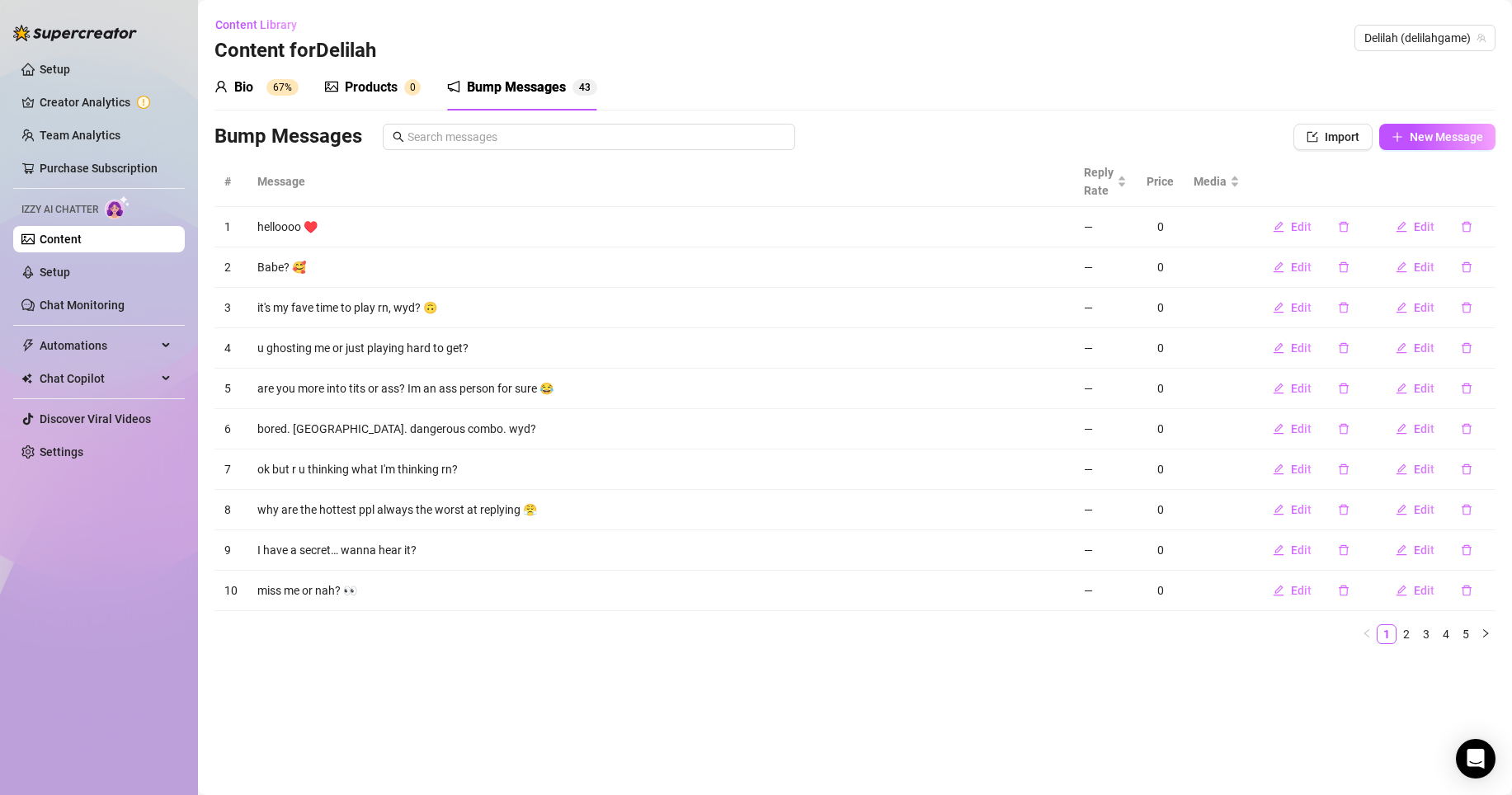
click at [82, 240] on link "Content" at bounding box center [61, 239] width 42 height 13
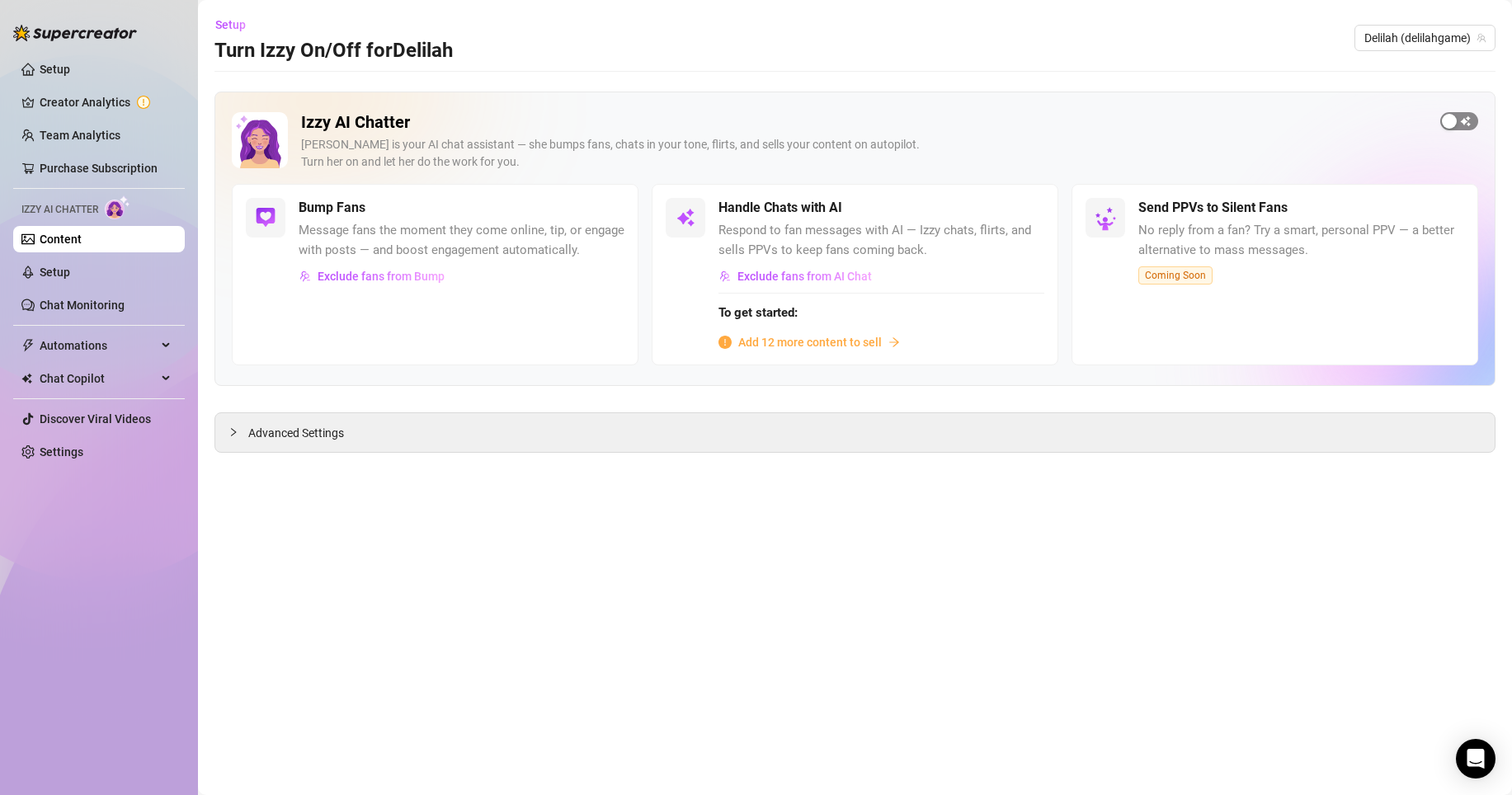
click at [1457, 116] on button "button" at bounding box center [1459, 121] width 38 height 18
click at [1457, 116] on span "button" at bounding box center [1459, 121] width 38 height 18
click at [872, 436] on div "Advanced Settings" at bounding box center [855, 433] width 1279 height 39
click at [316, 440] on span "Advanced Settings" at bounding box center [296, 433] width 95 height 18
click at [1458, 119] on span "button" at bounding box center [1459, 121] width 38 height 18
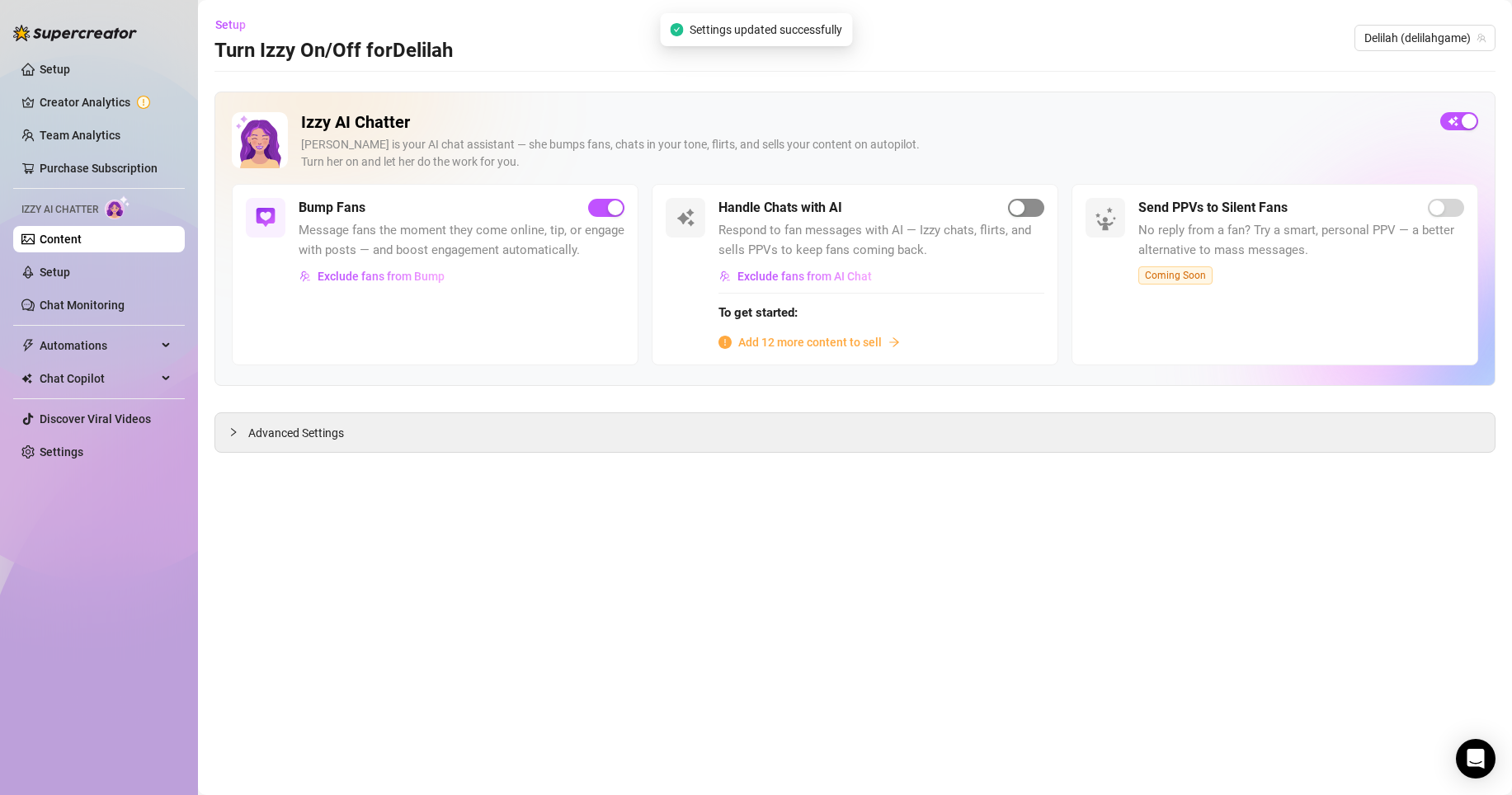
click at [1020, 208] on div "button" at bounding box center [1017, 208] width 15 height 15
click at [816, 328] on div "To get started: Add 12 more content to sell" at bounding box center [880, 322] width 326 height 59
click at [813, 338] on span "Add 12 more content to sell" at bounding box center [810, 342] width 144 height 18
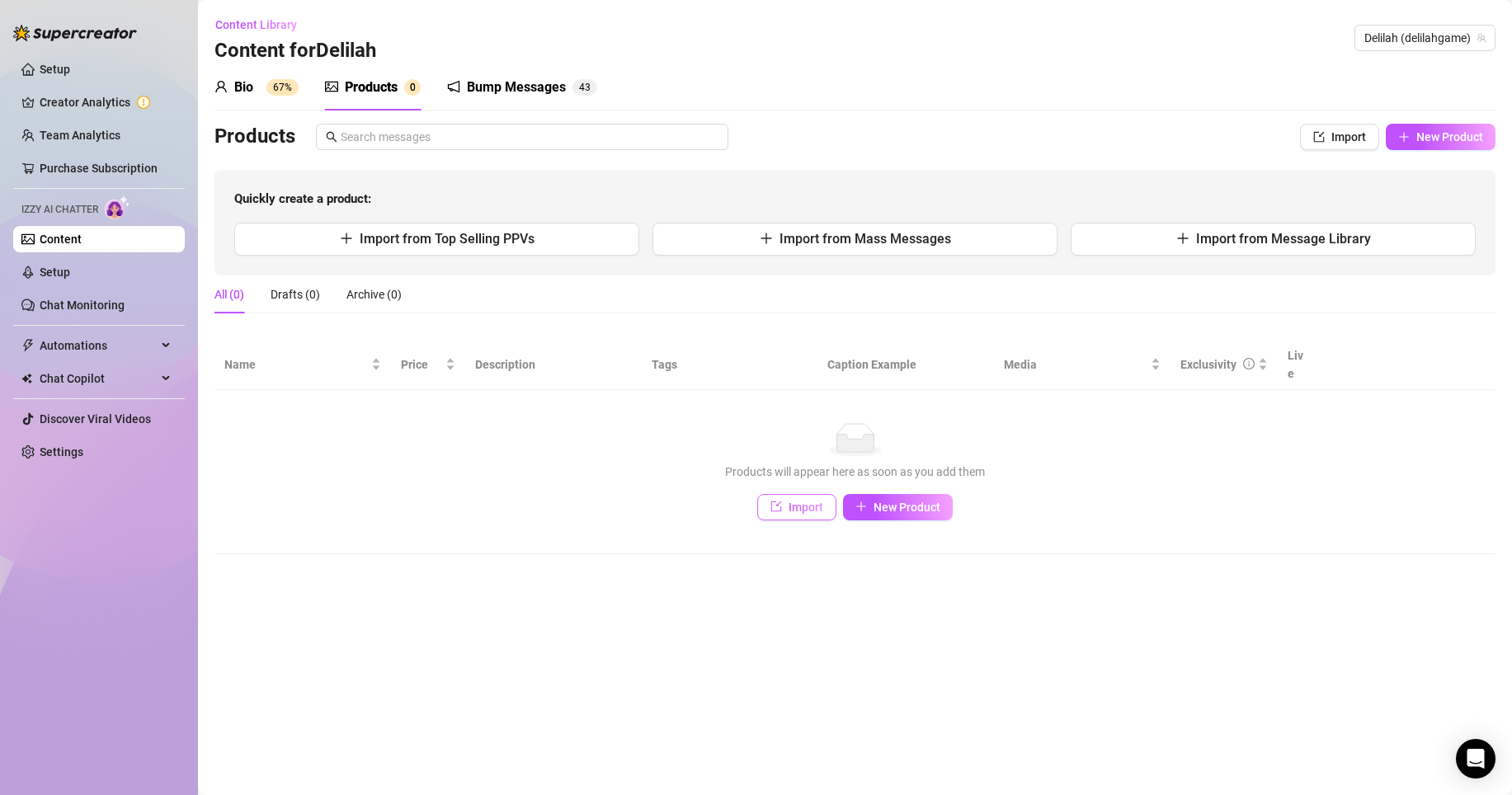
click at [790, 501] on button "Import" at bounding box center [797, 507] width 79 height 27
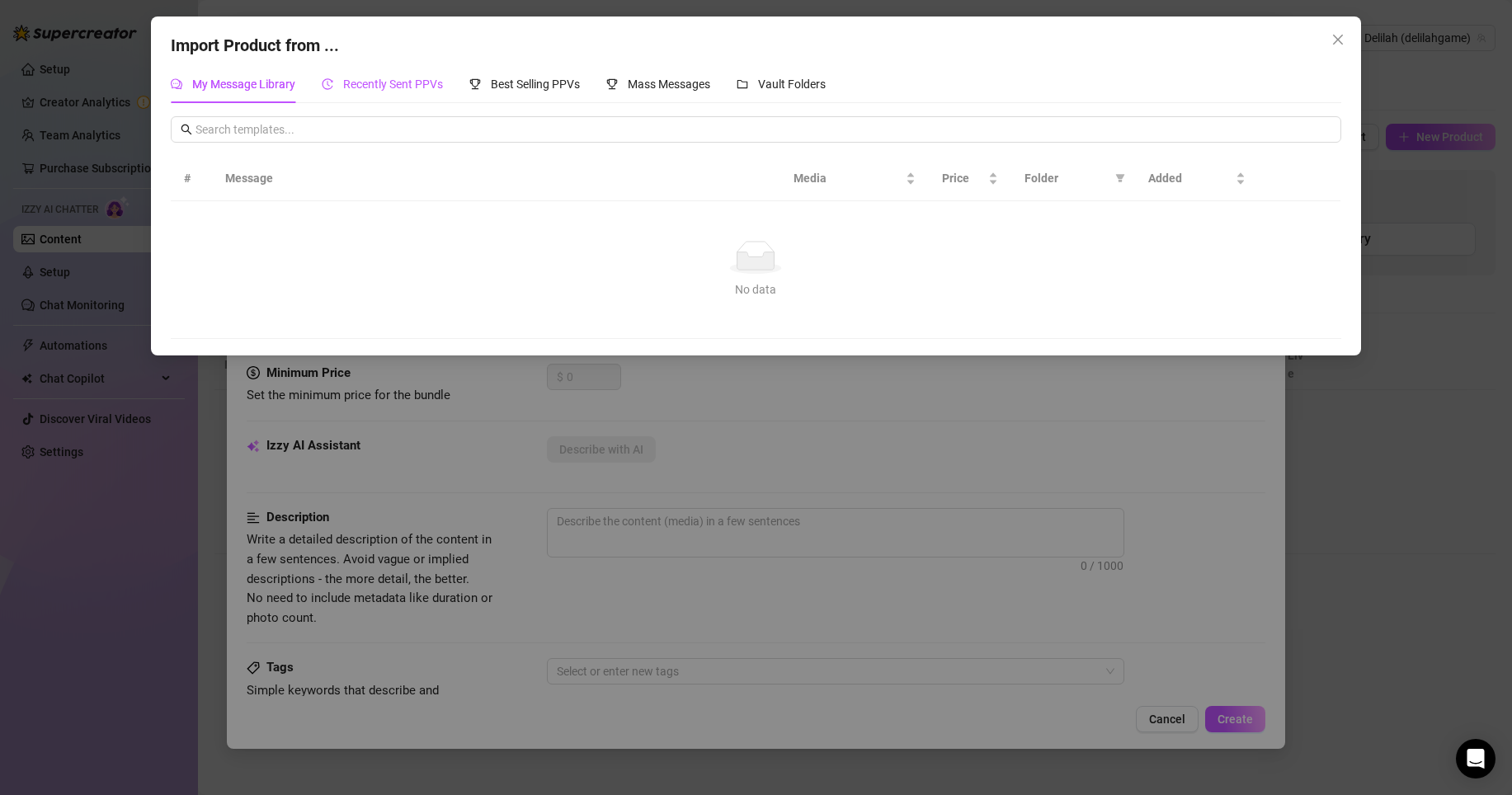
click at [423, 85] on span "Recently Sent PPVs" at bounding box center [392, 84] width 100 height 13
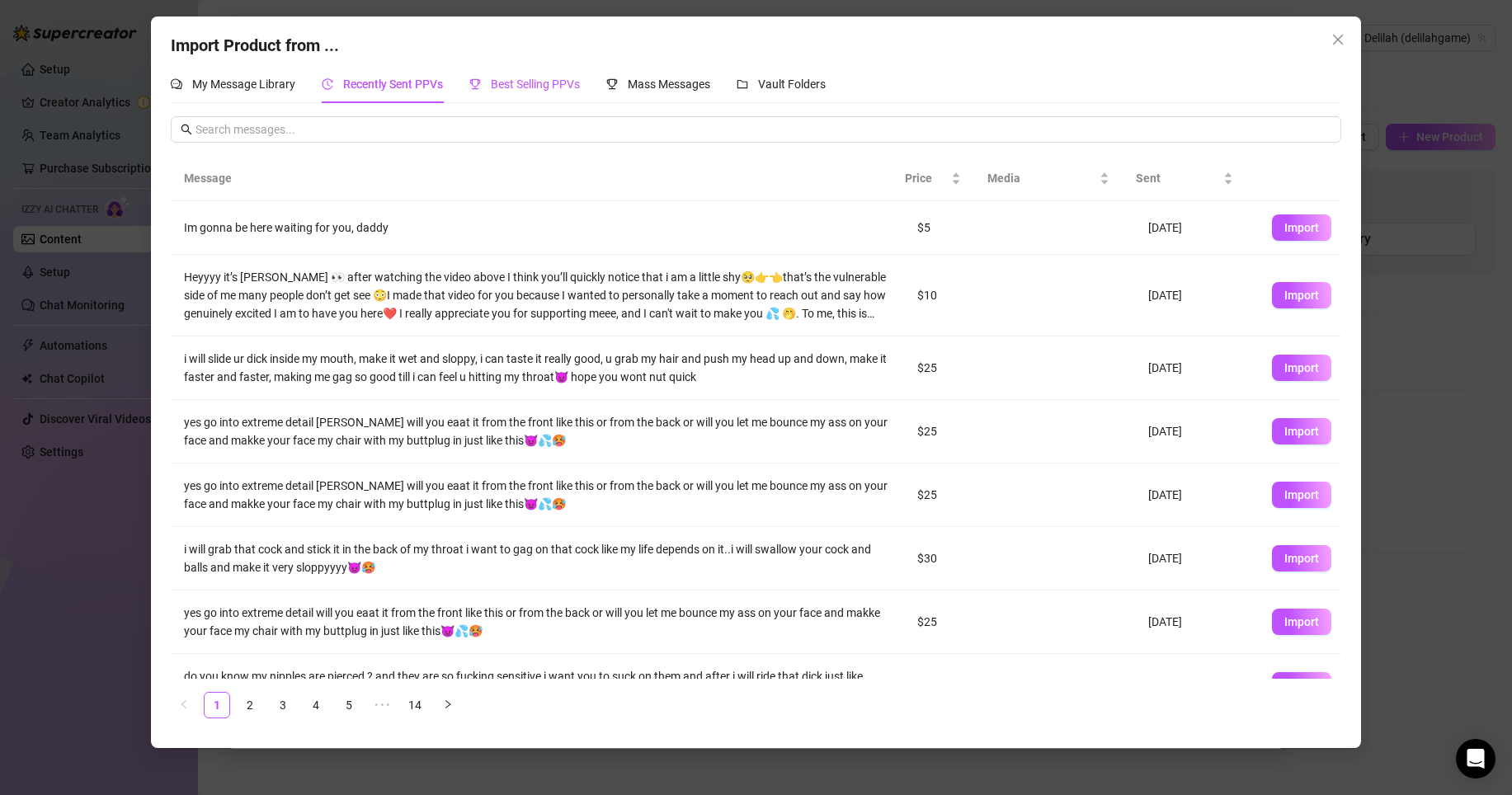
click at [527, 82] on span "Best Selling PPVs" at bounding box center [535, 84] width 89 height 13
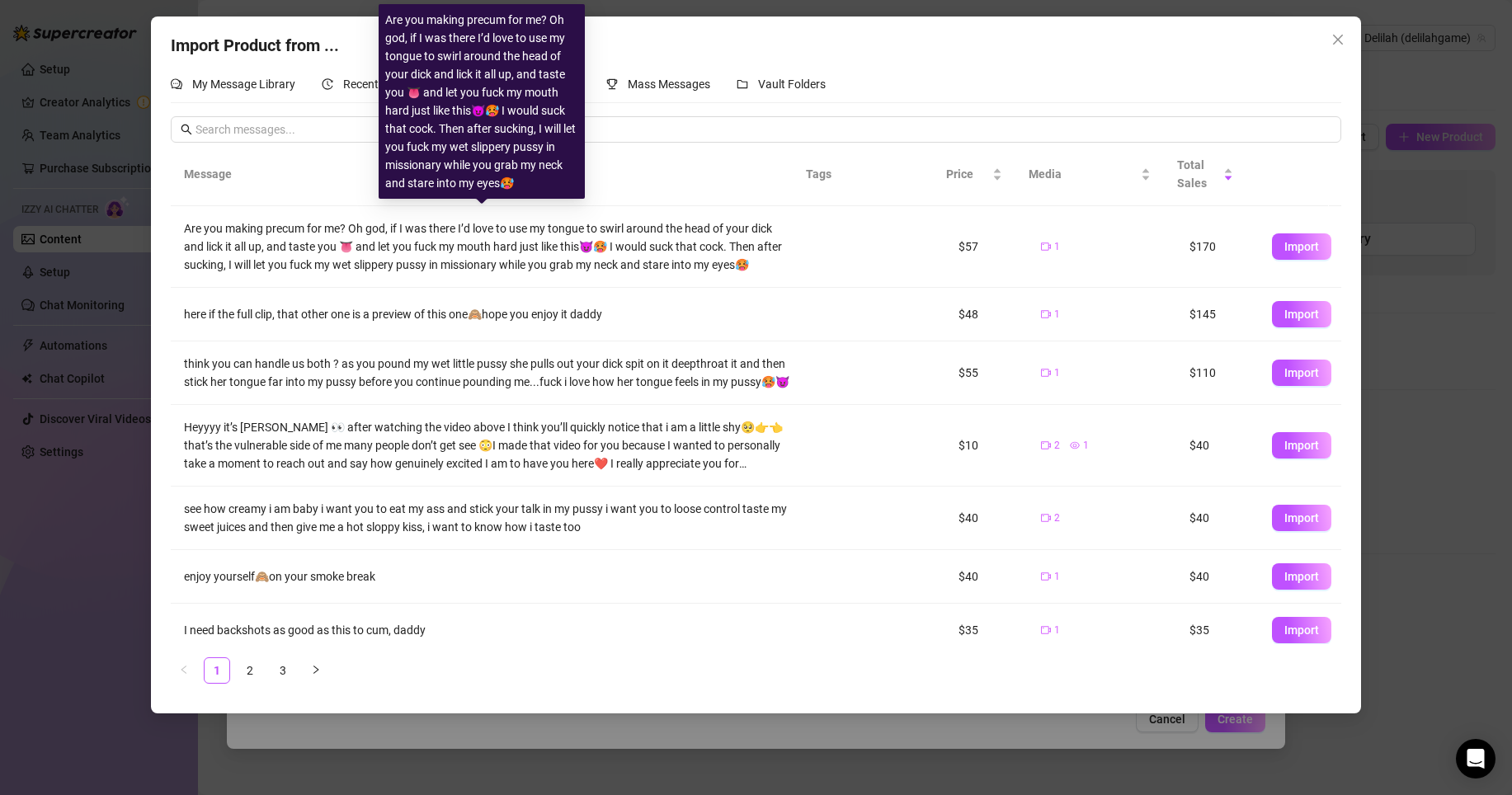
scroll to position [230, 0]
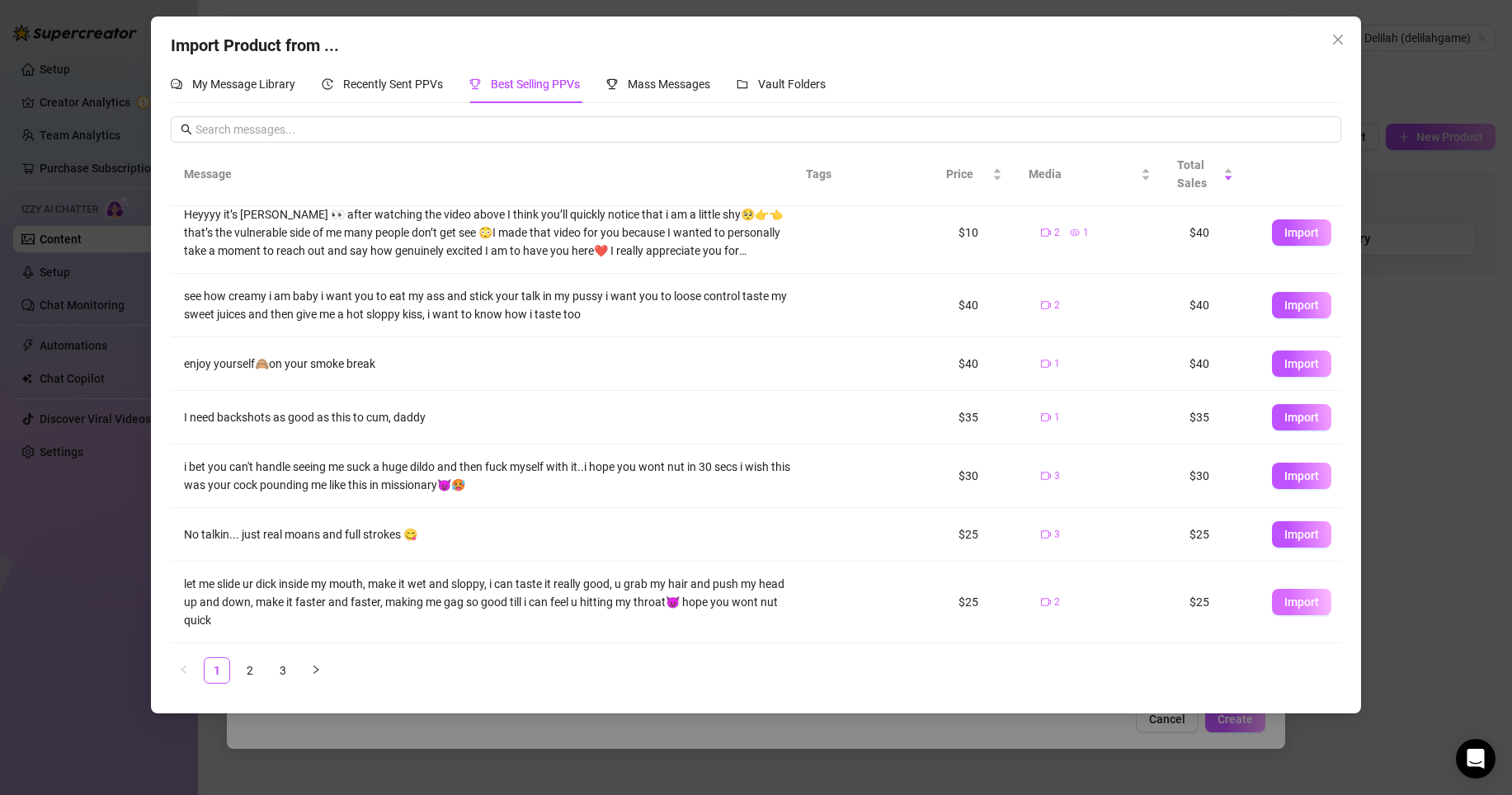
click at [1272, 599] on button "Import" at bounding box center [1301, 602] width 60 height 27
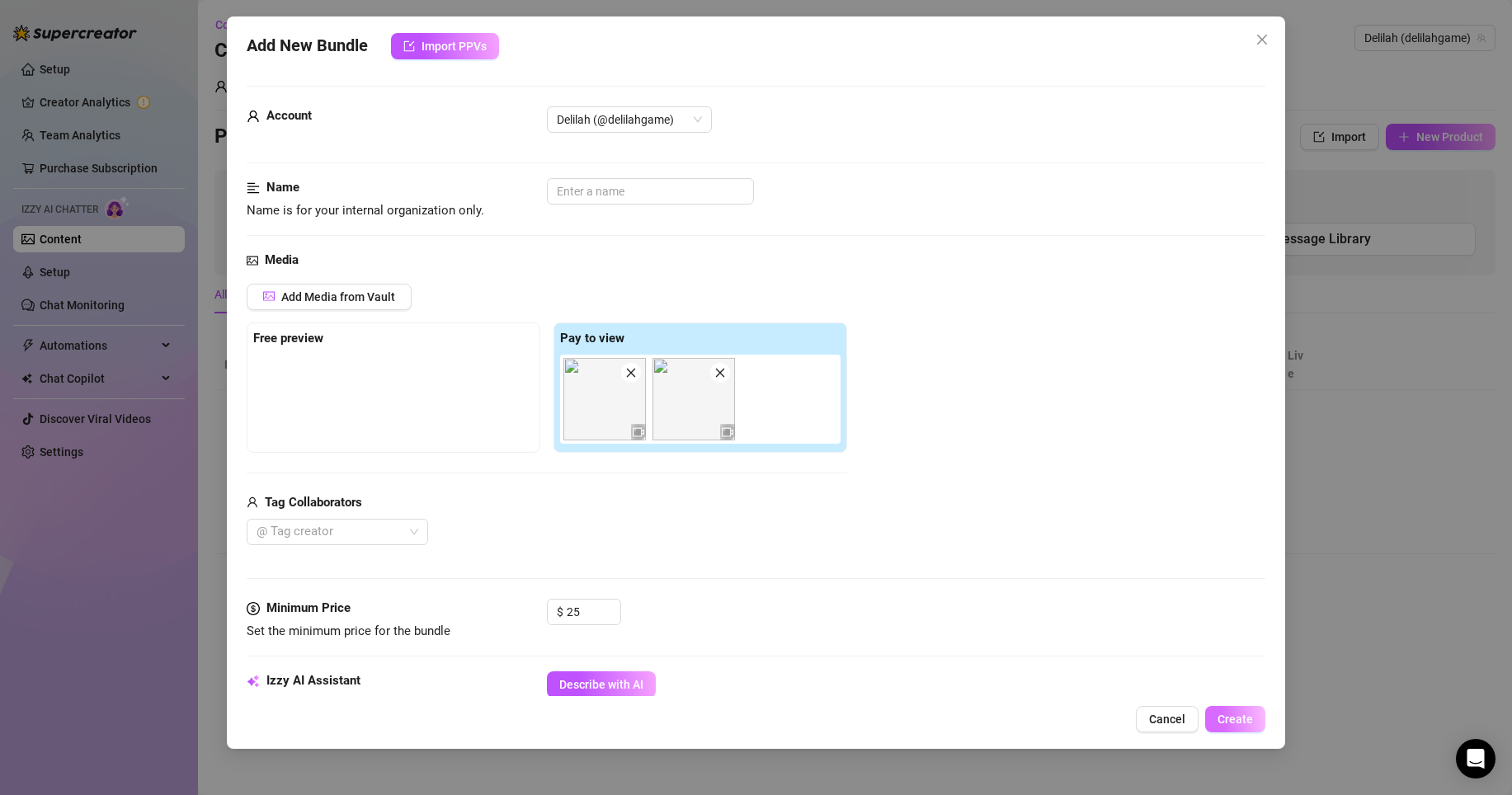
click at [1243, 725] on span "Create" at bounding box center [1235, 719] width 36 height 13
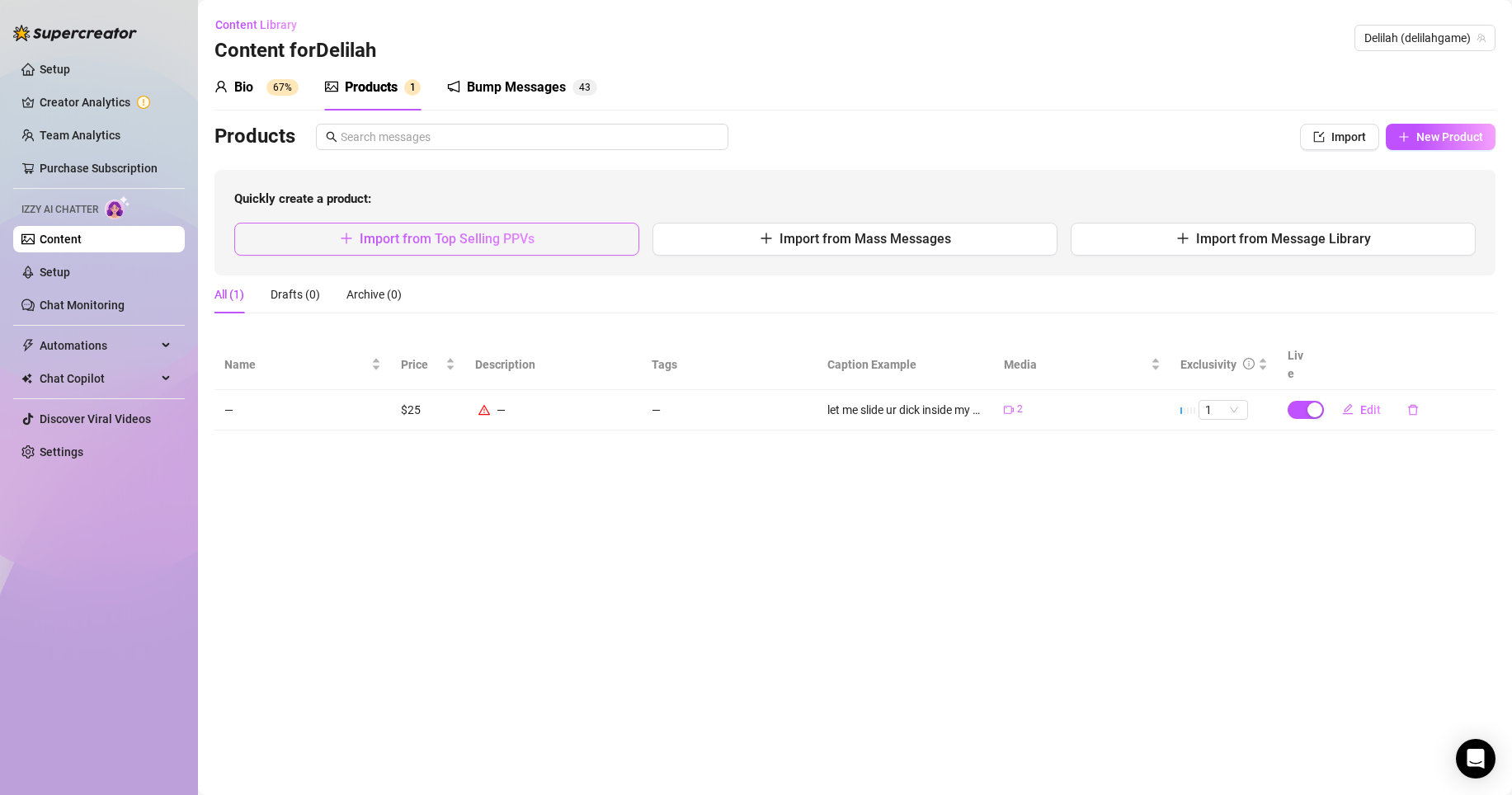
click at [610, 237] on button "Import from Top Selling PPVs" at bounding box center [436, 239] width 405 height 33
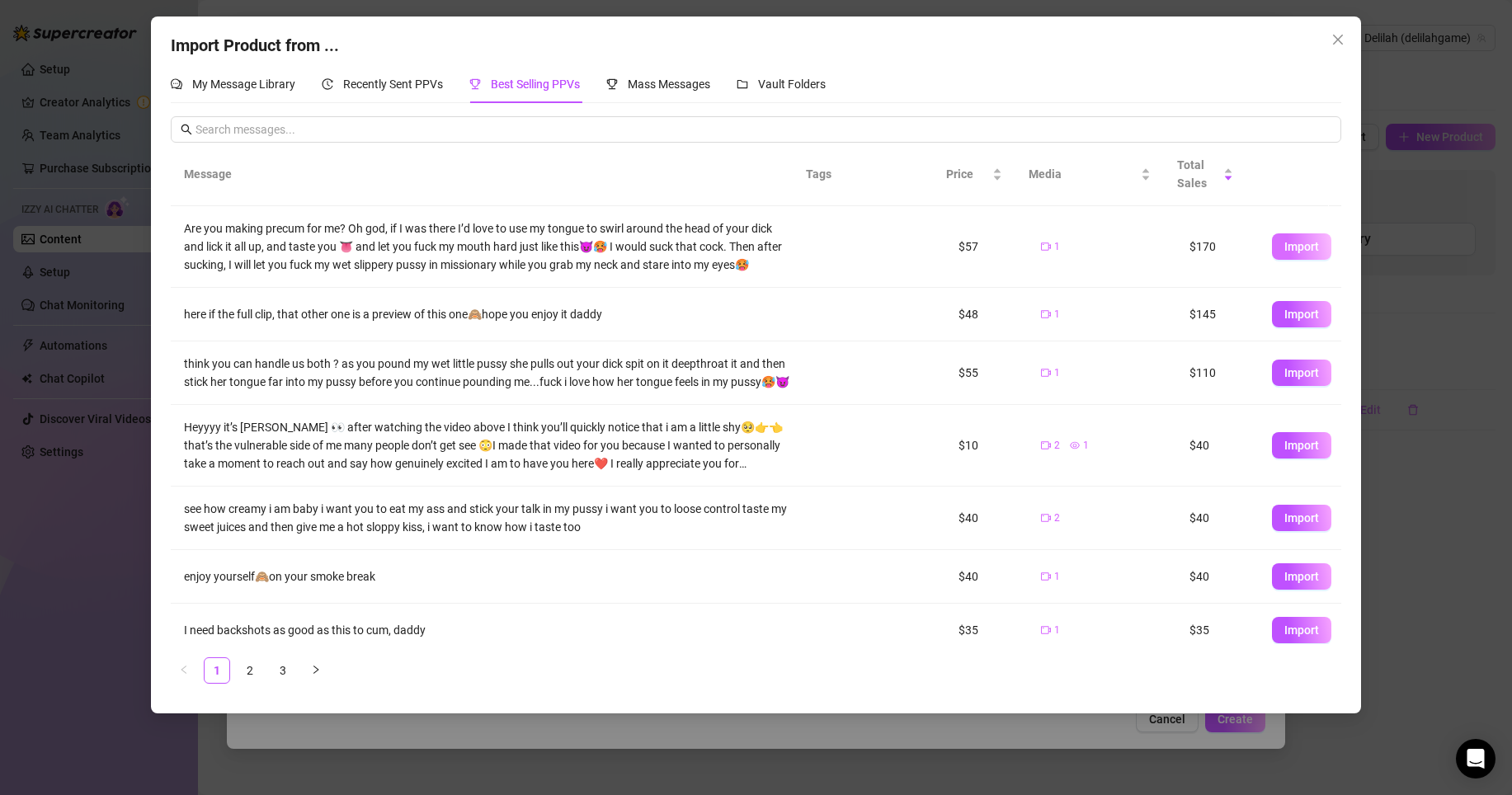
click at [1287, 239] on button "Import" at bounding box center [1301, 247] width 60 height 27
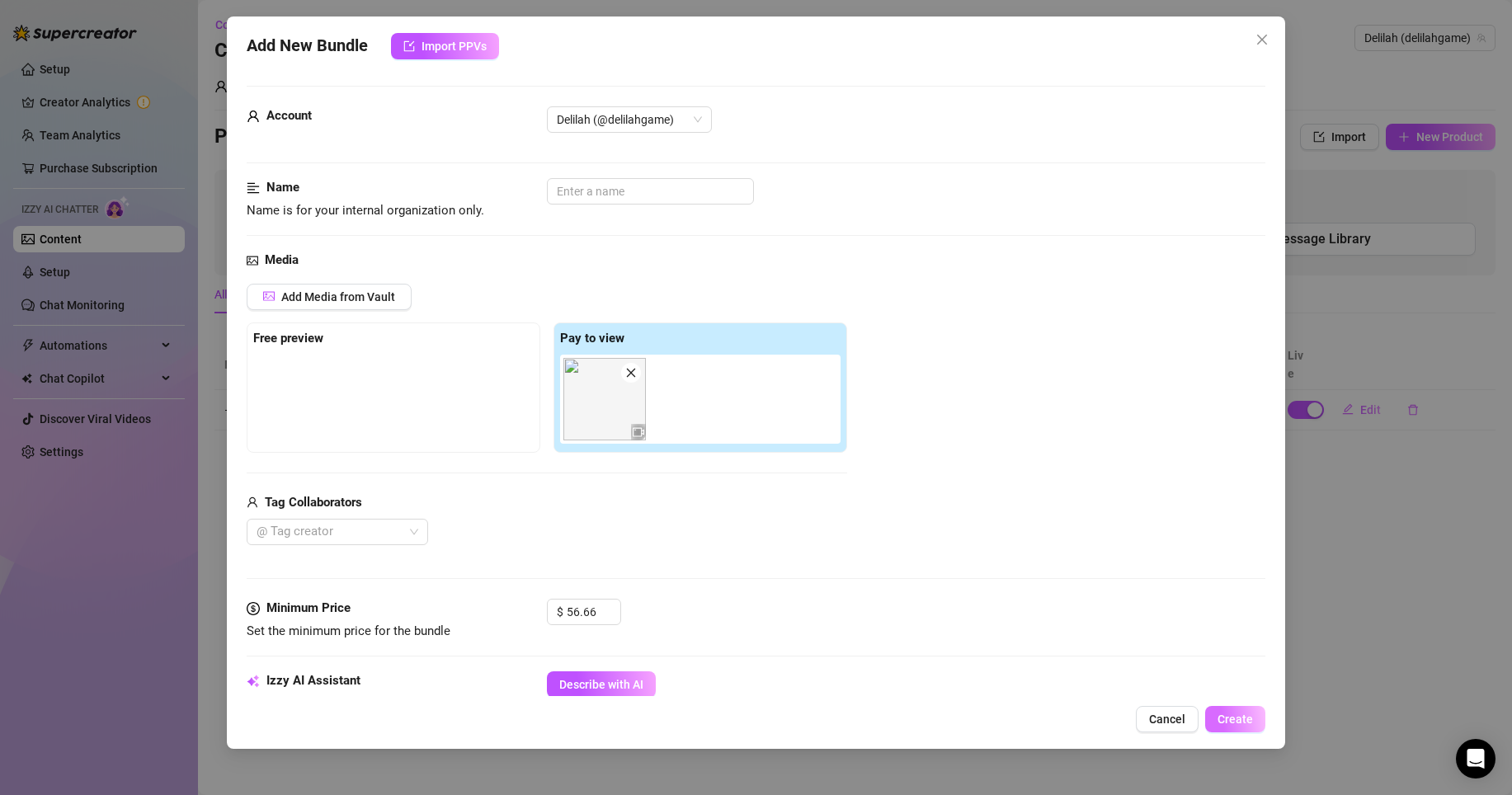
click at [1230, 726] on button "Create" at bounding box center [1235, 719] width 61 height 27
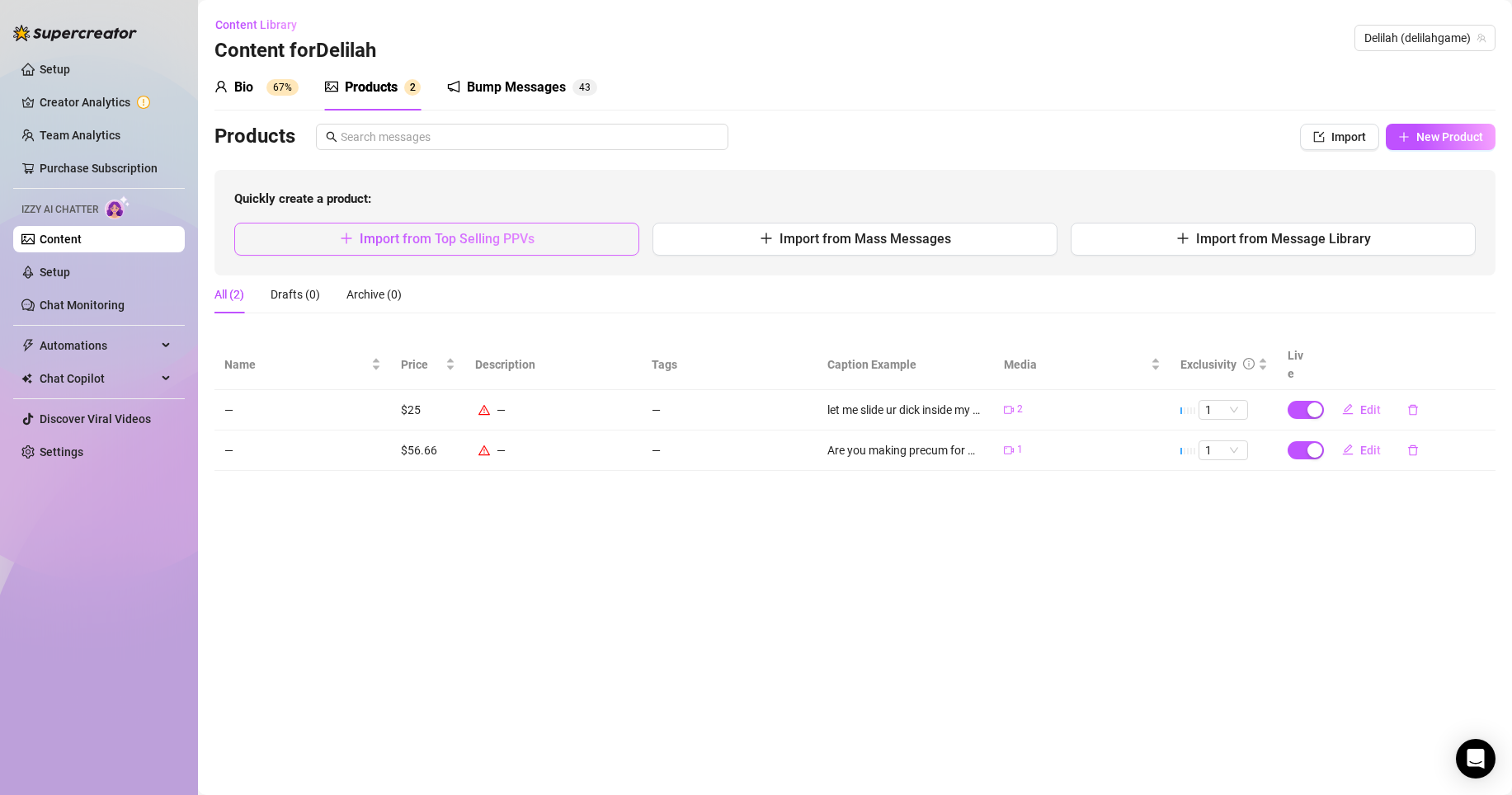
click at [456, 229] on button "Import from Top Selling PPVs" at bounding box center [436, 239] width 405 height 33
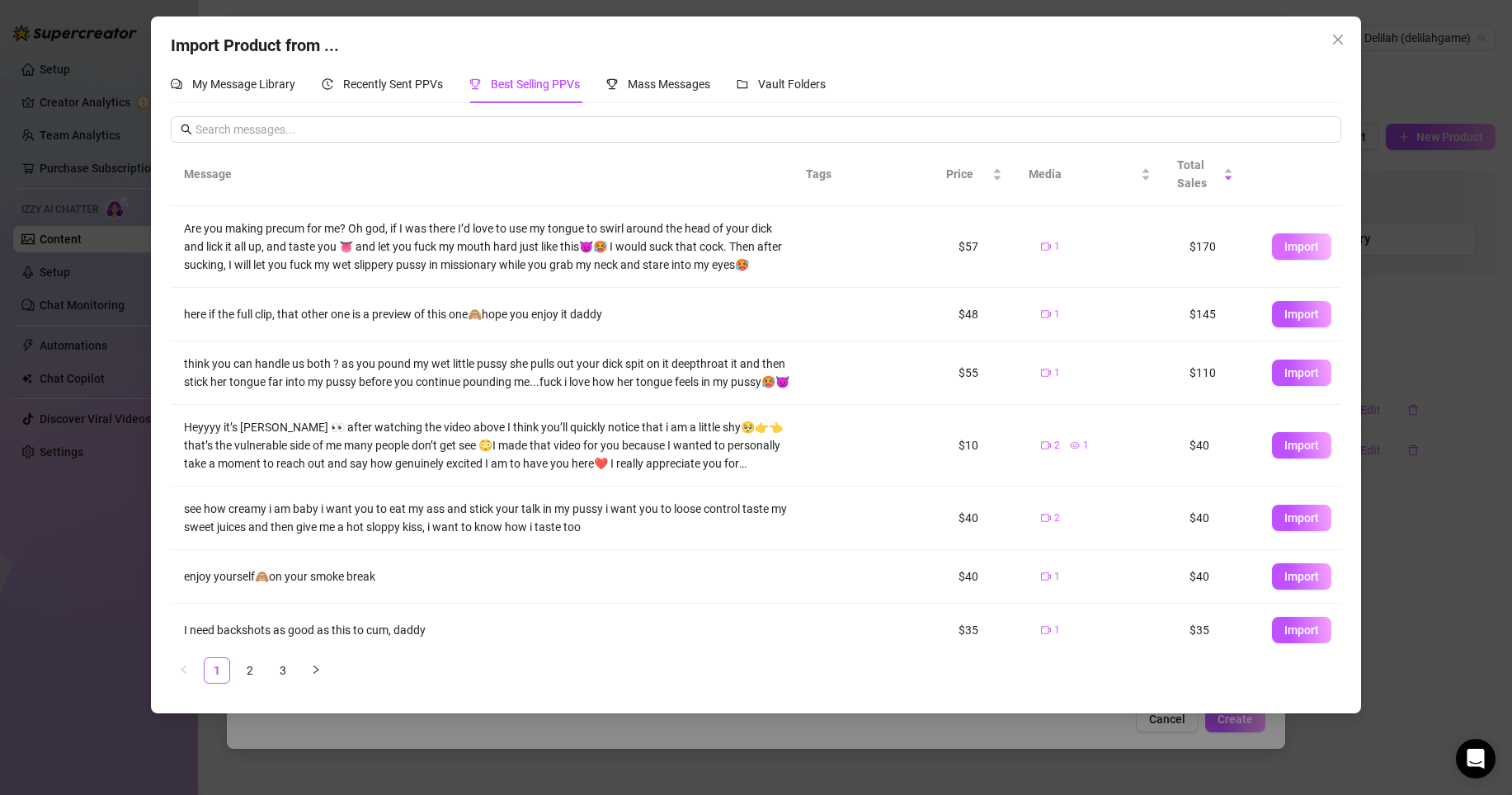
click at [1285, 250] on span "Import" at bounding box center [1302, 247] width 35 height 13
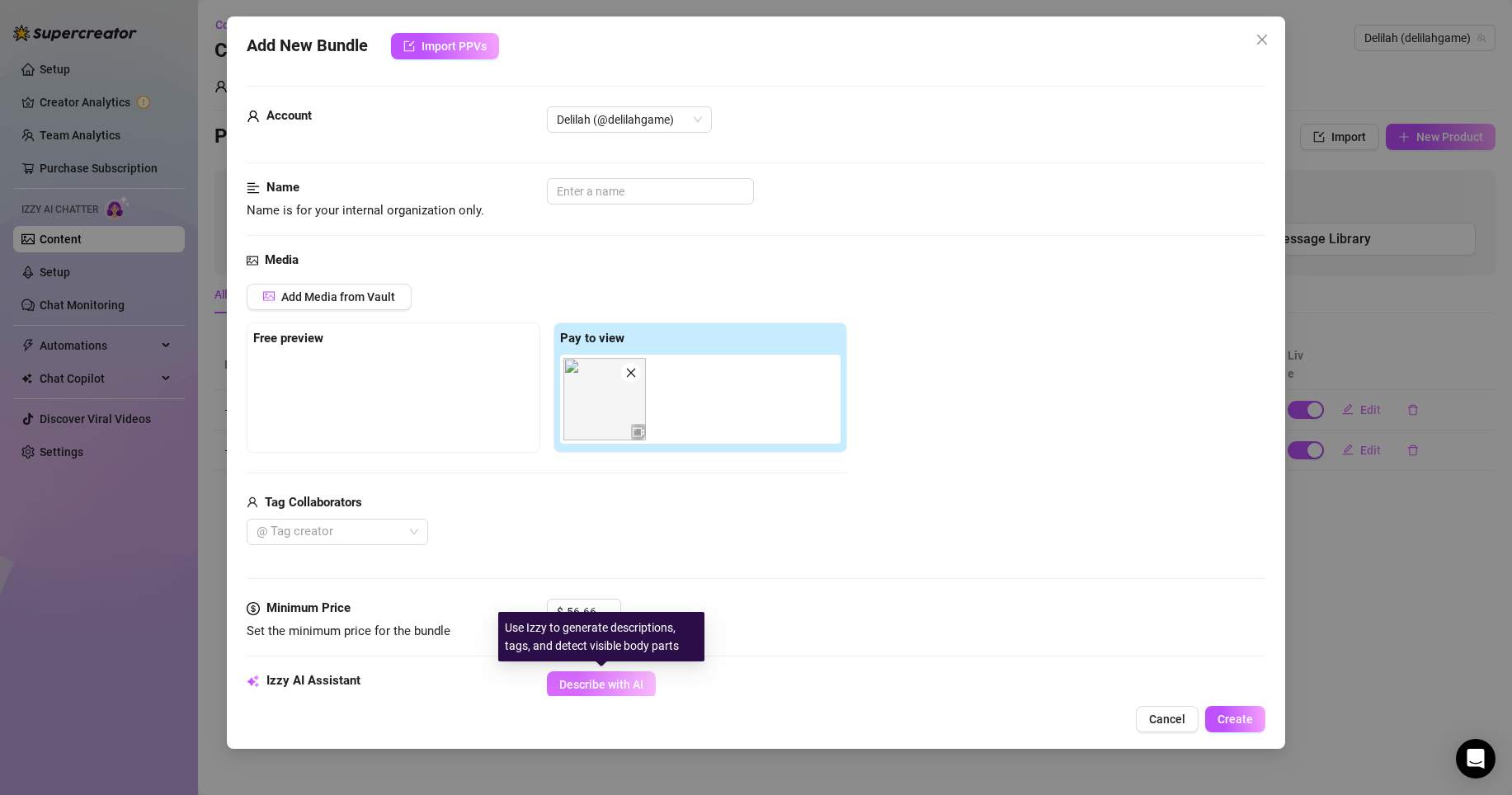
click at [642, 676] on button "Describe with AI" at bounding box center [601, 684] width 109 height 27
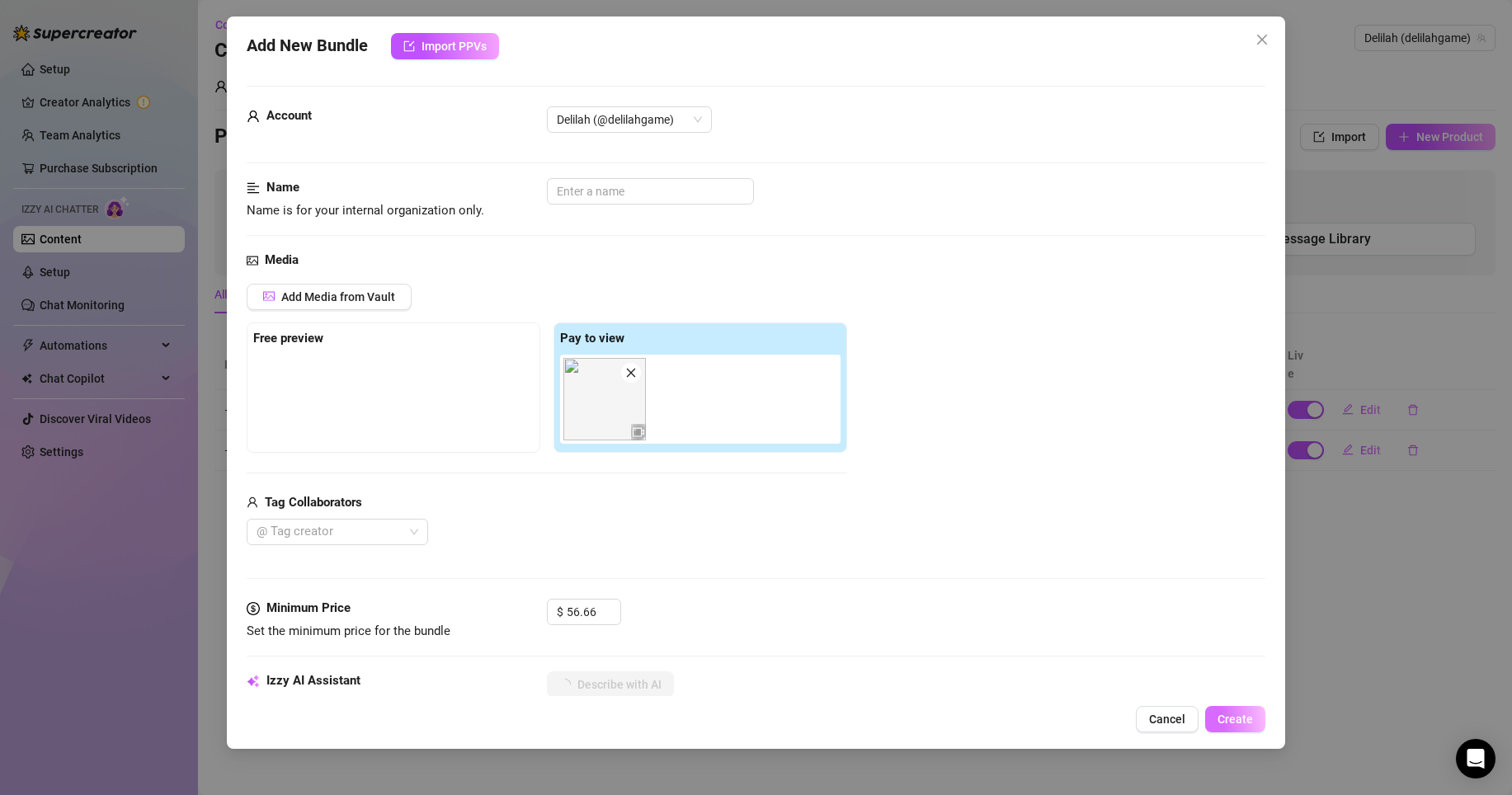
click at [1253, 723] on button "Create" at bounding box center [1235, 719] width 61 height 27
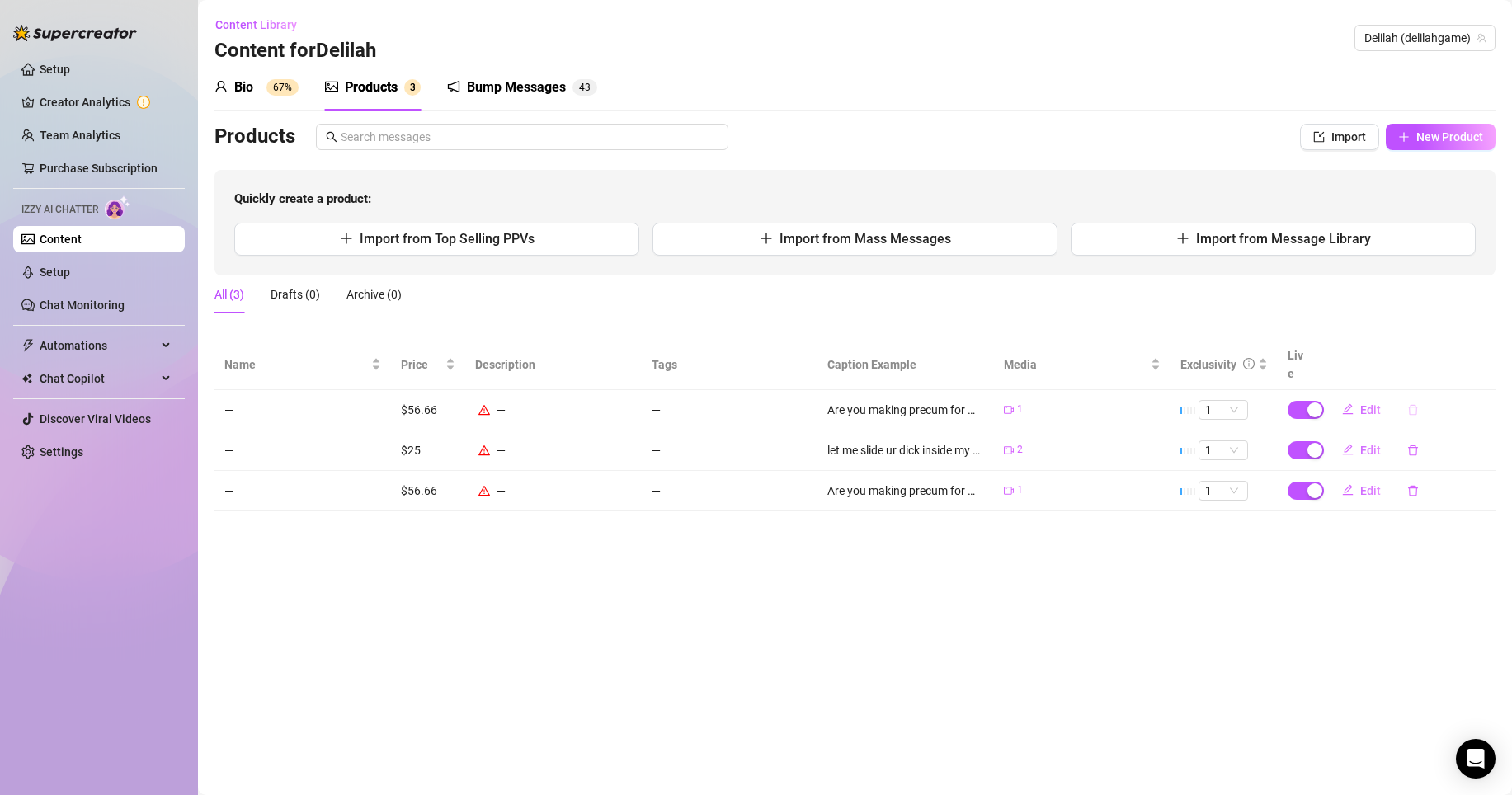
click at [1417, 404] on icon "delete" at bounding box center [1413, 410] width 12 height 12
click at [1439, 353] on button "No" at bounding box center [1449, 349] width 28 height 20
click at [1407, 485] on icon "delete" at bounding box center [1413, 491] width 12 height 12
click at [1480, 432] on span "Yes" at bounding box center [1485, 429] width 20 height 13
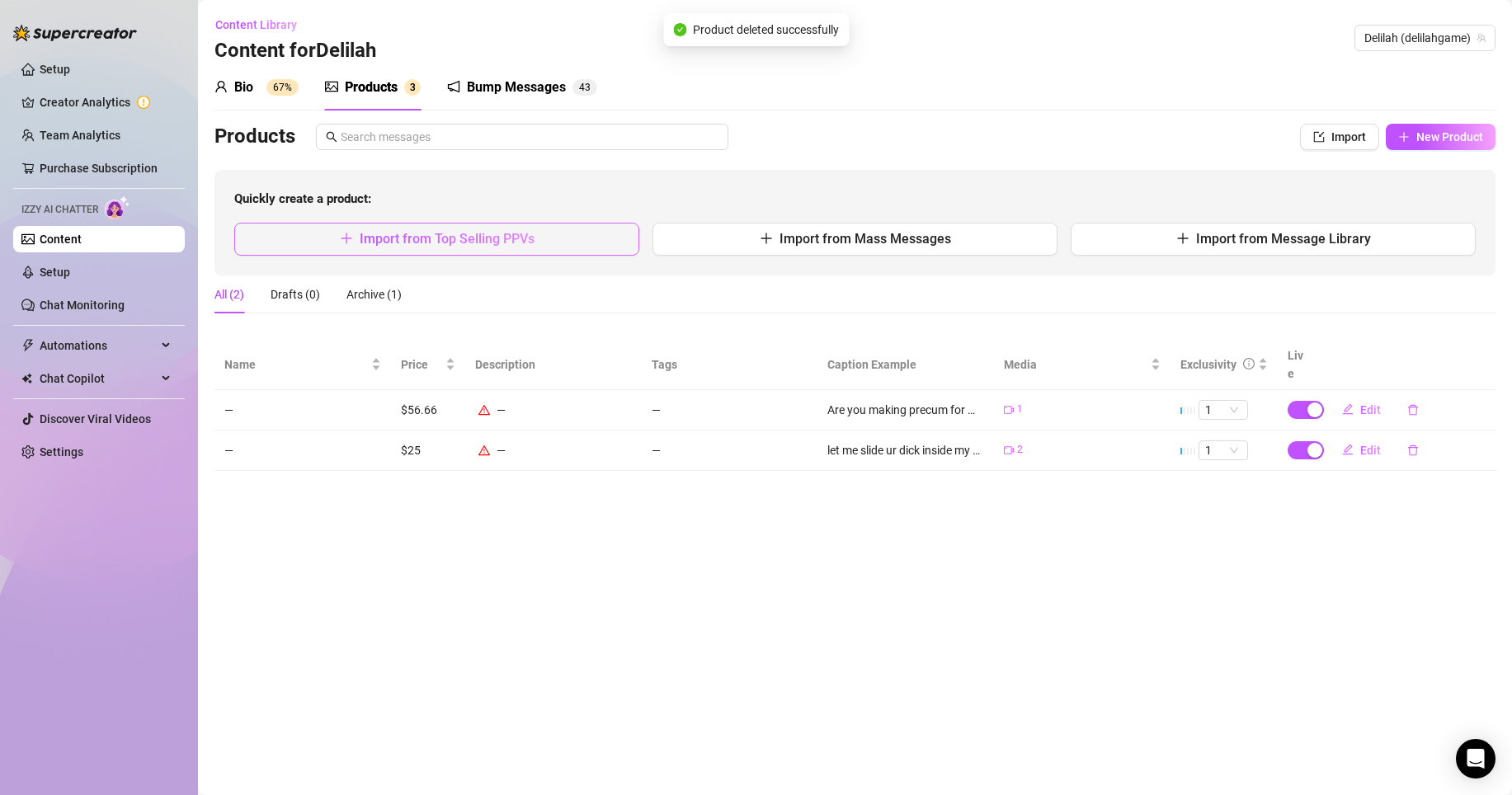
click at [518, 236] on span "Import from Top Selling PPVs" at bounding box center [447, 238] width 175 height 16
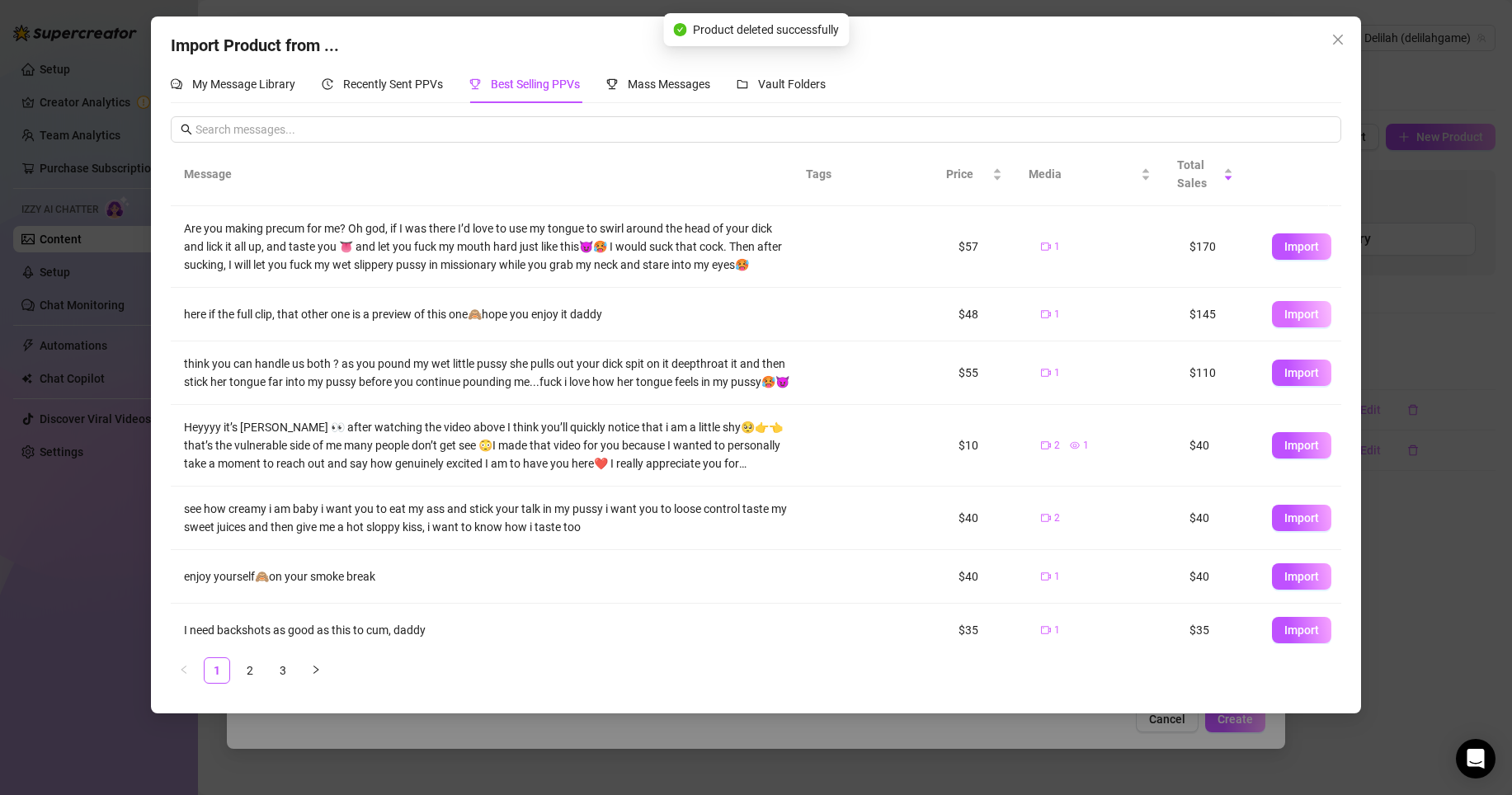
click at [1276, 304] on button "Import" at bounding box center [1301, 314] width 60 height 27
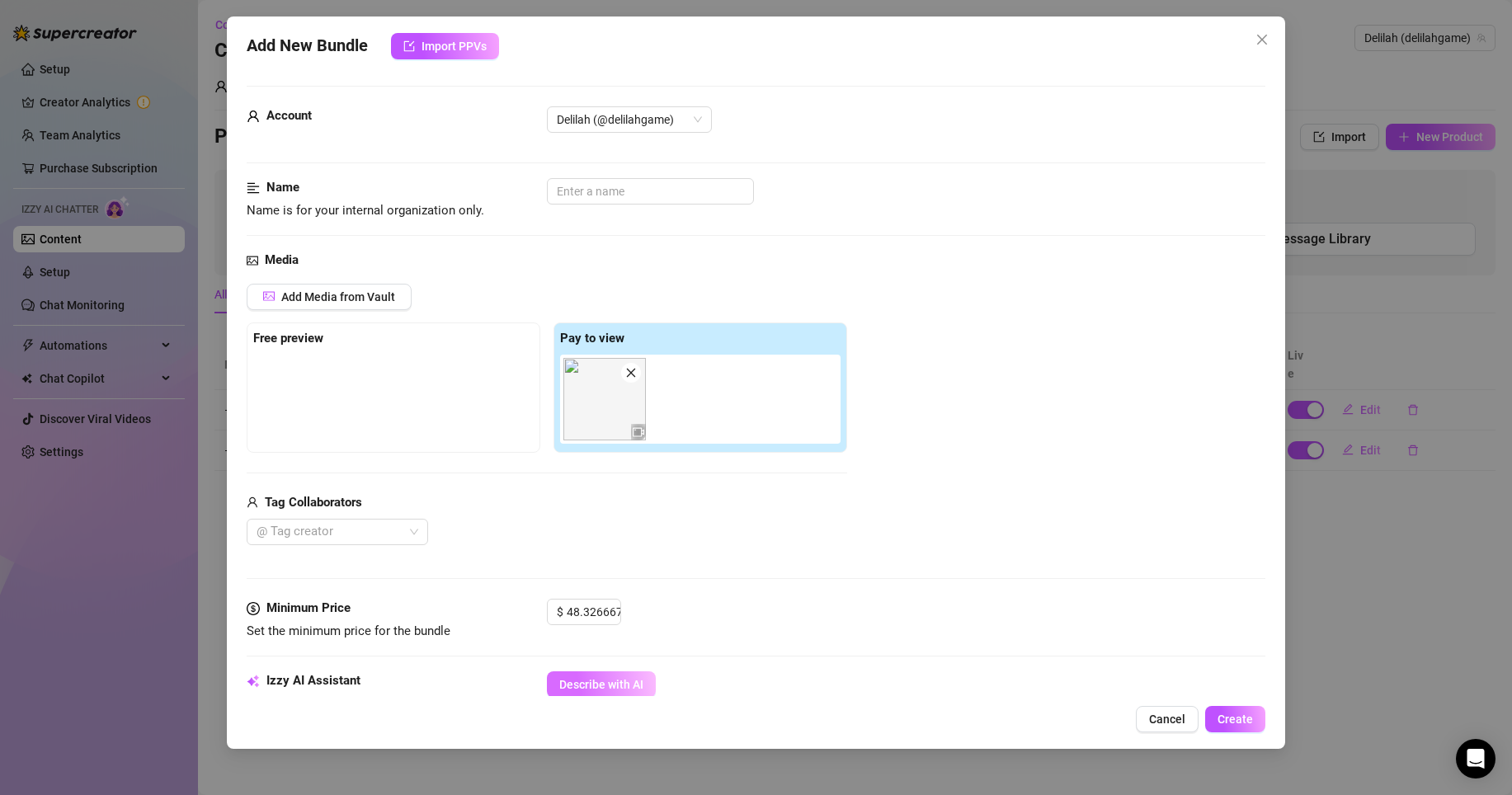
click at [613, 677] on button "Describe with AI" at bounding box center [601, 684] width 109 height 27
click at [603, 398] on img at bounding box center [604, 399] width 83 height 83
click at [1234, 710] on button "Create" at bounding box center [1235, 719] width 61 height 27
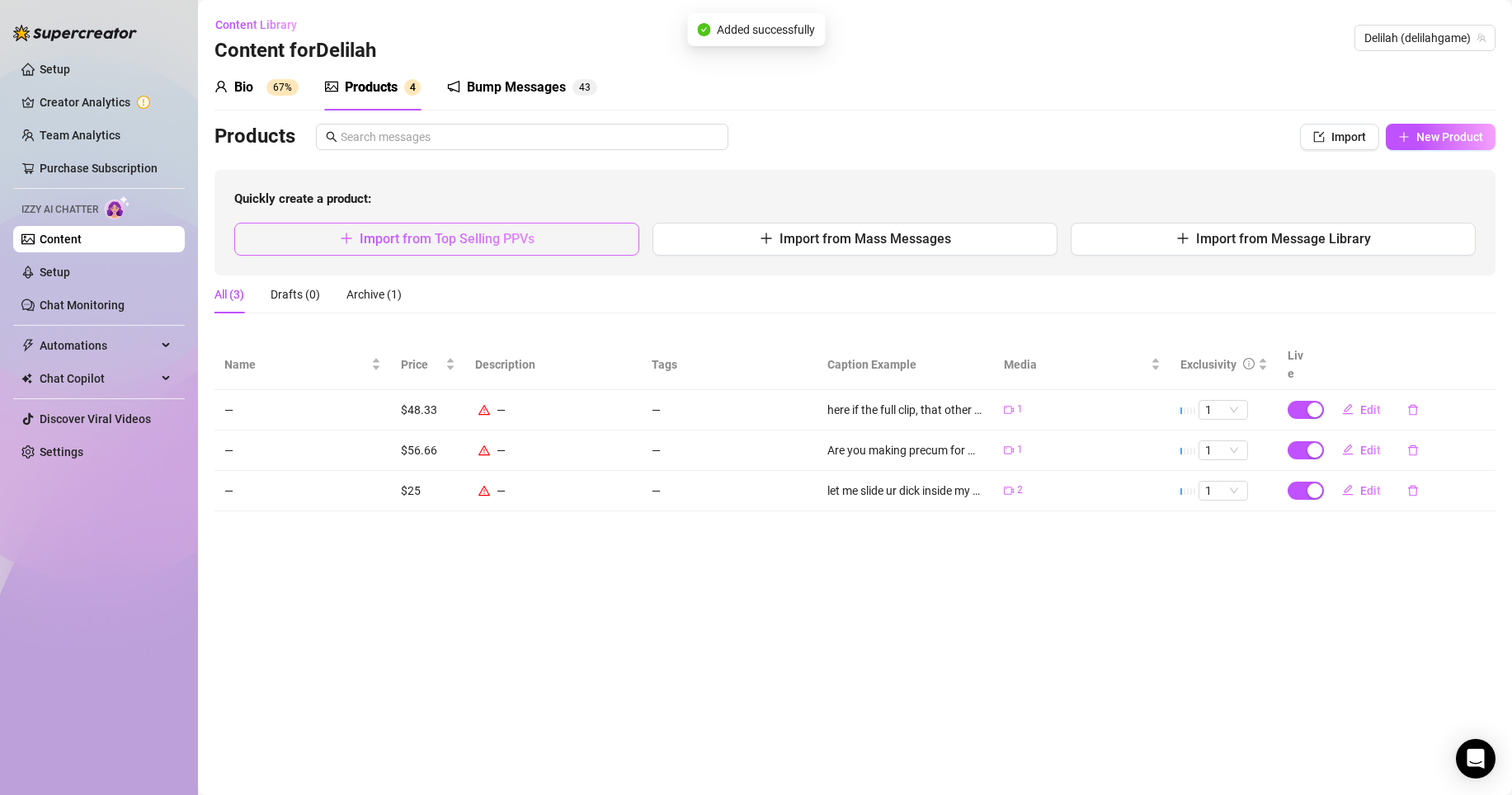
click at [587, 237] on button "Import from Top Selling PPVs" at bounding box center [436, 239] width 405 height 33
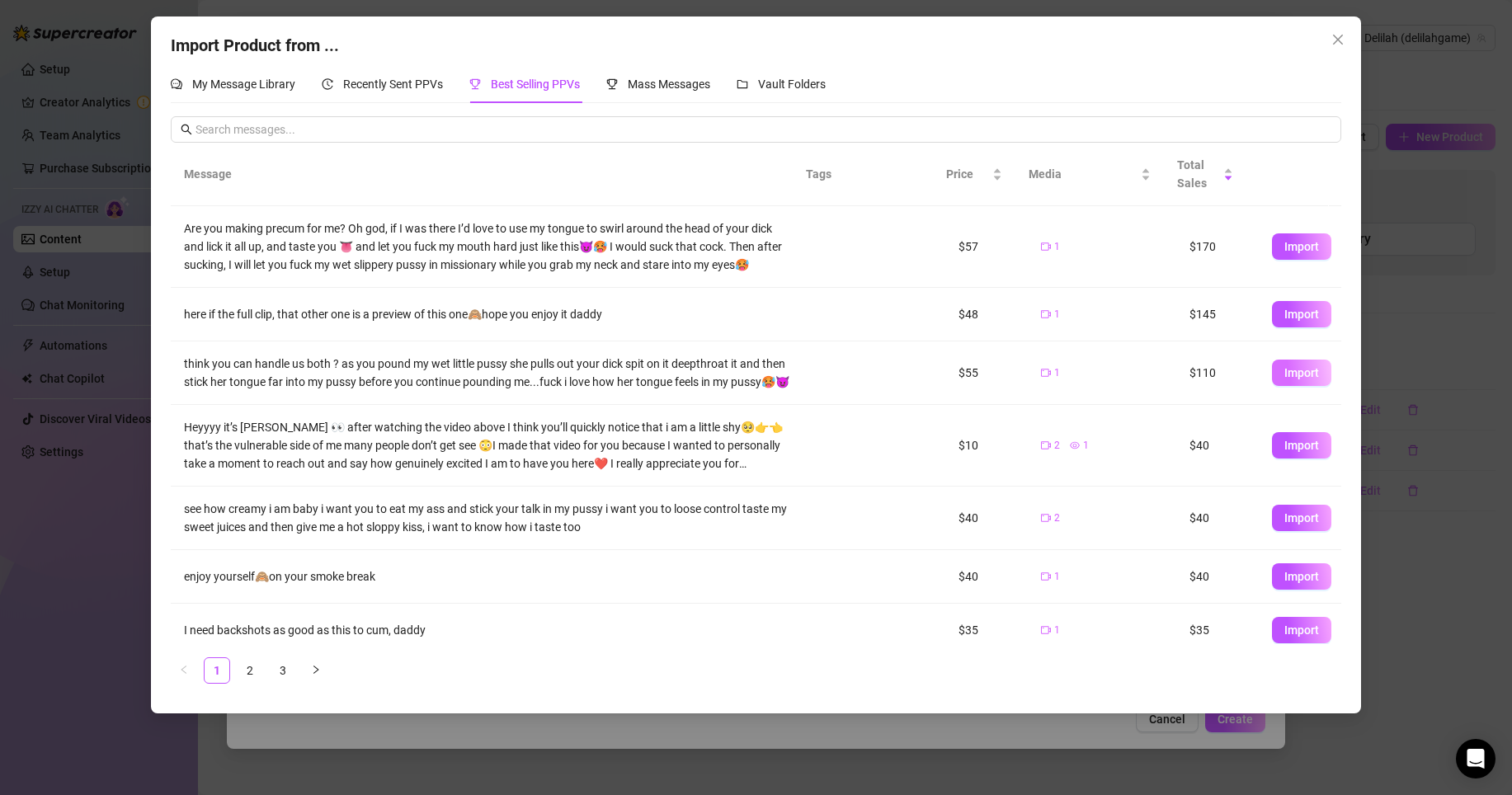
click at [1294, 380] on span "Import" at bounding box center [1302, 372] width 35 height 13
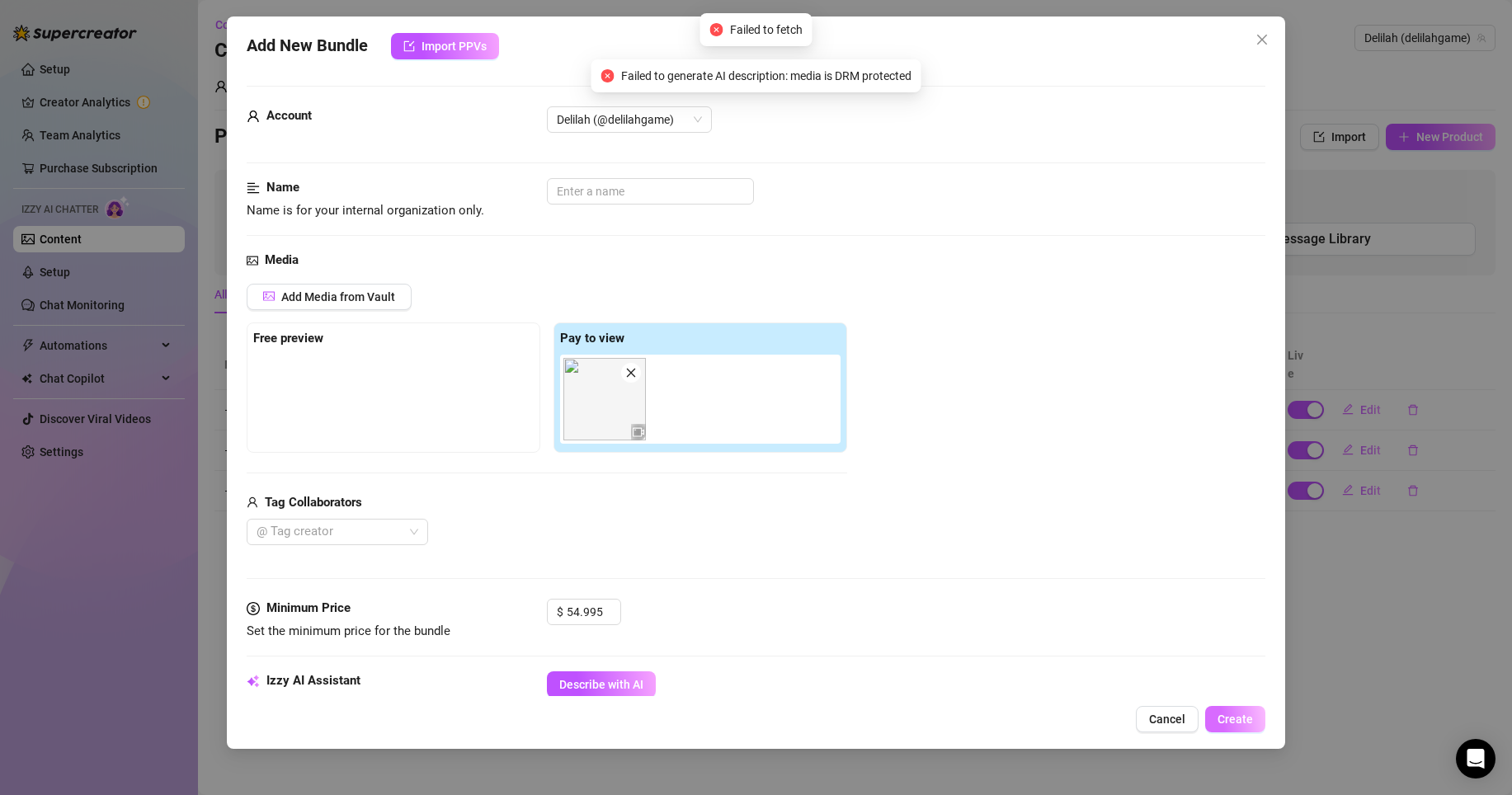
click at [1218, 716] on button "Create" at bounding box center [1235, 719] width 61 height 27
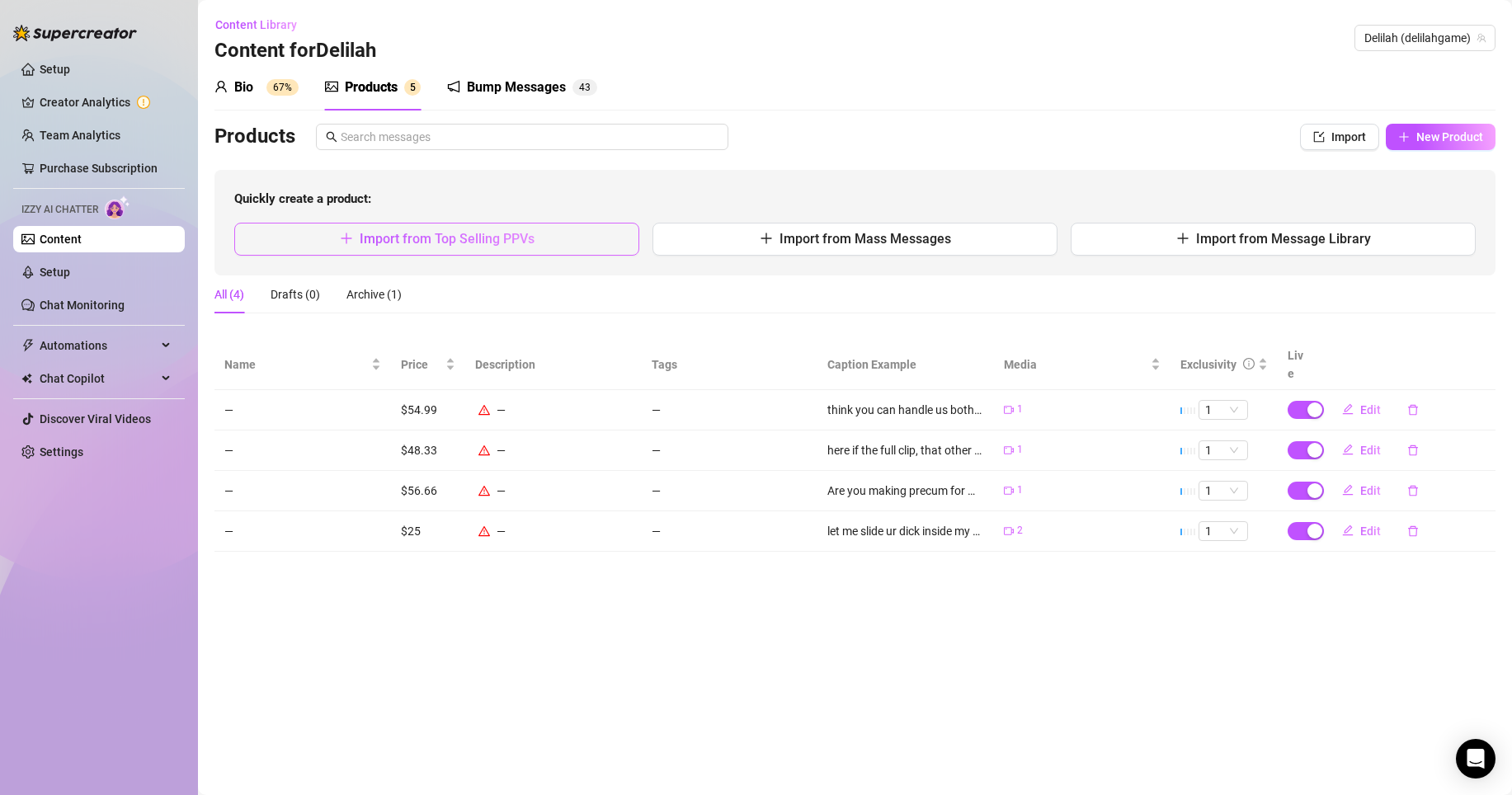
click at [594, 242] on button "Import from Top Selling PPVs" at bounding box center [436, 239] width 405 height 33
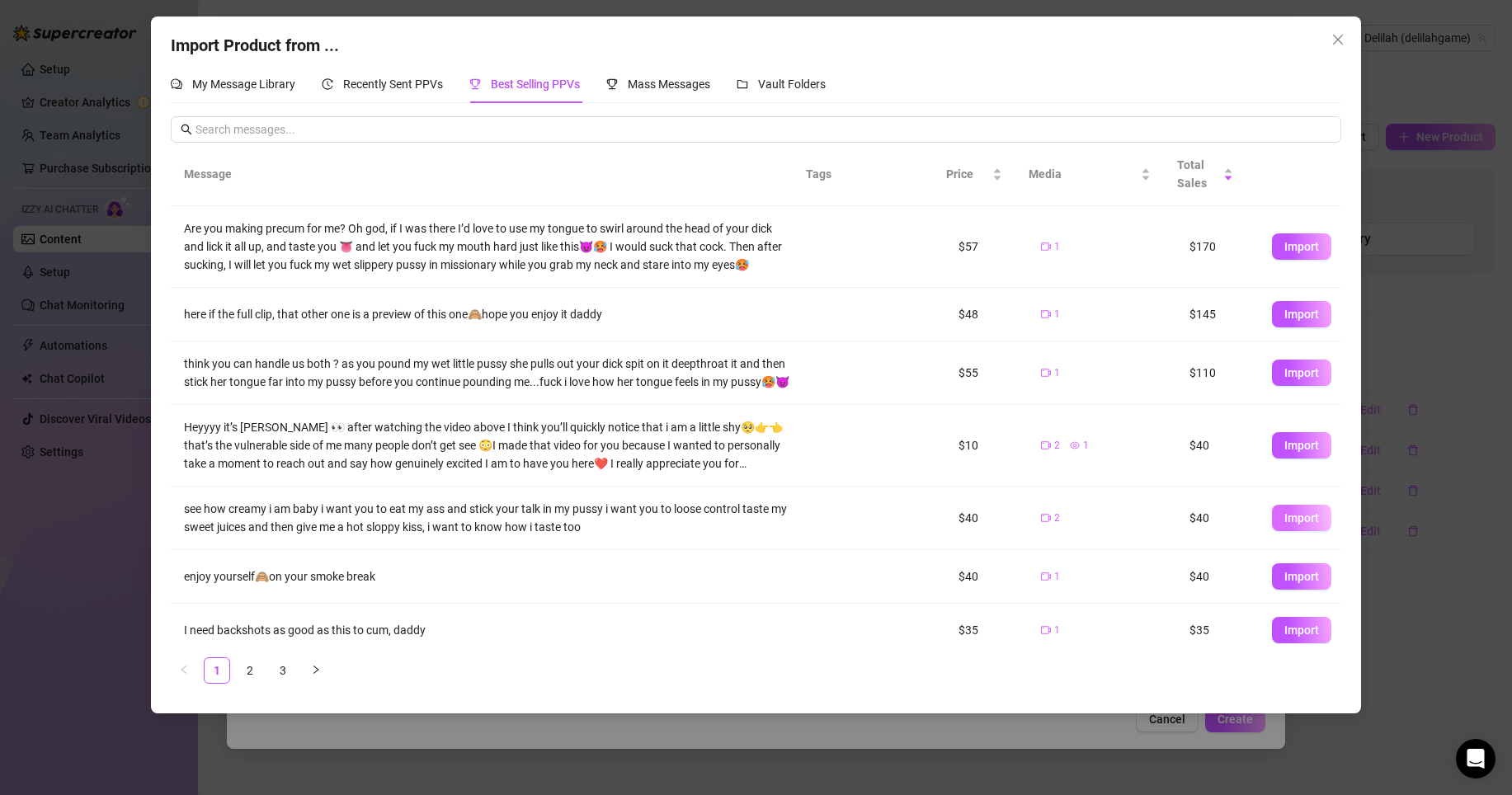
click at [1285, 524] on span "Import" at bounding box center [1302, 518] width 35 height 13
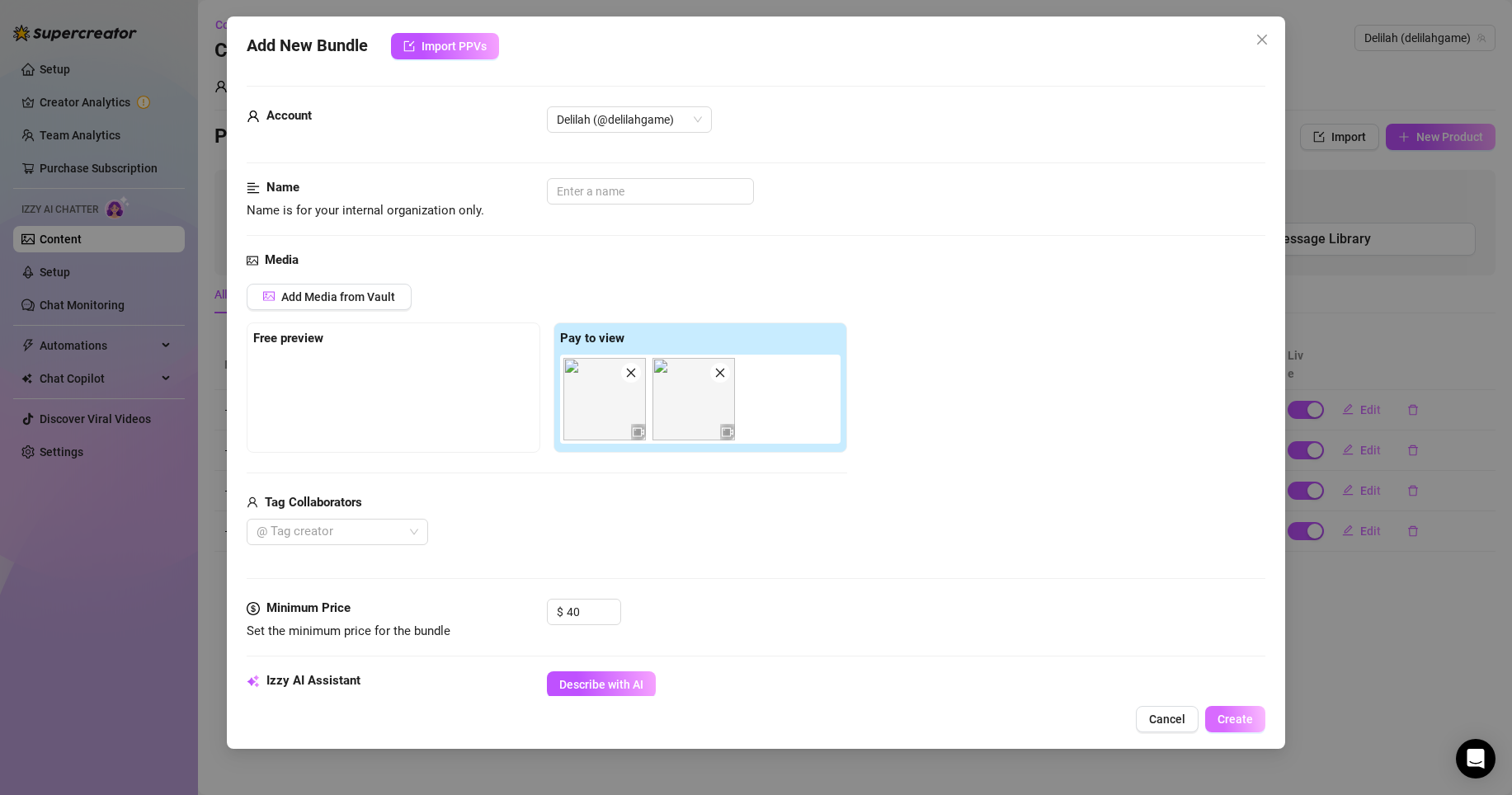
click at [1235, 721] on span "Create" at bounding box center [1235, 719] width 36 height 13
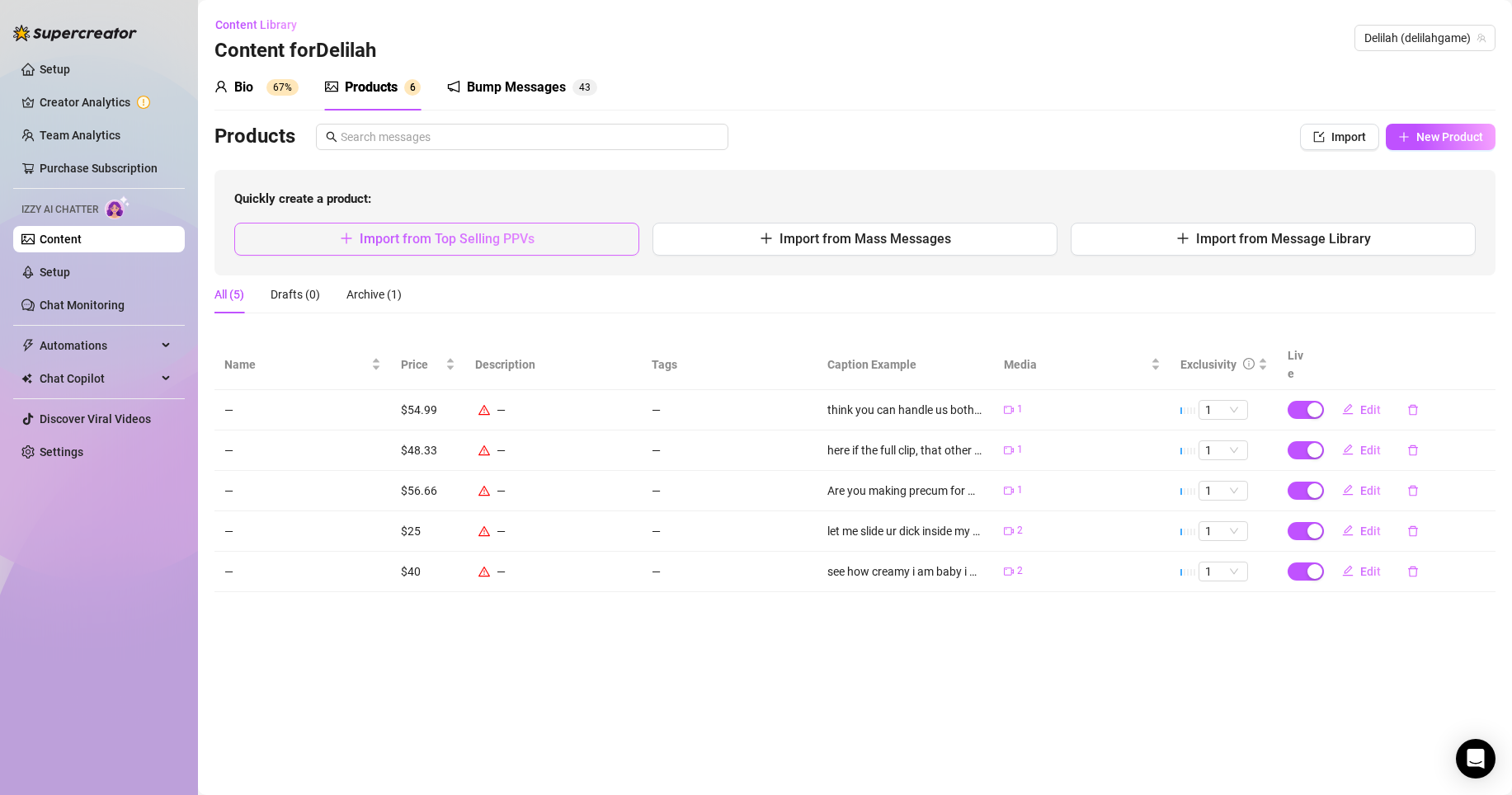
click at [560, 226] on button "Import from Top Selling PPVs" at bounding box center [436, 239] width 405 height 33
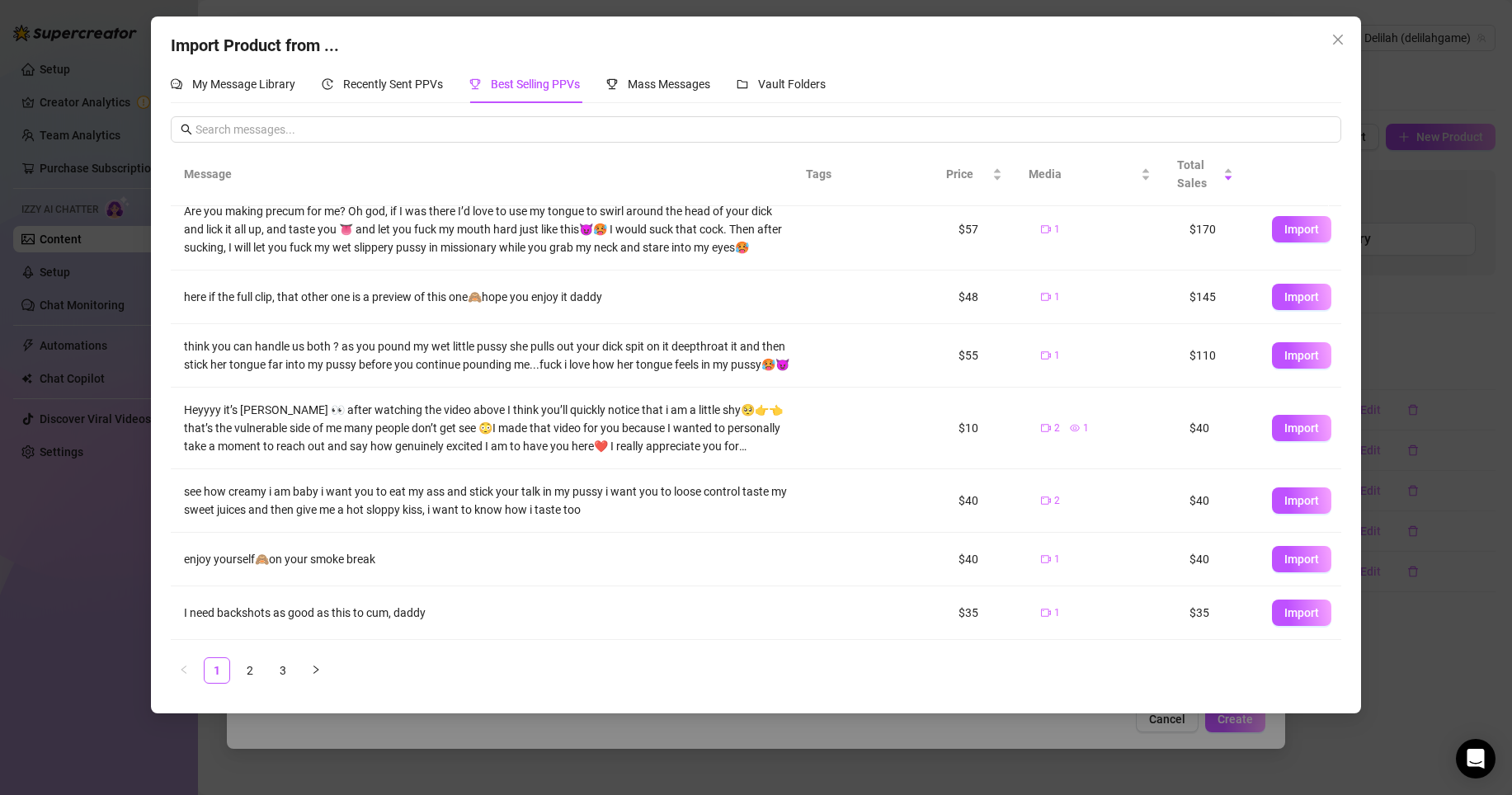
scroll to position [0, 0]
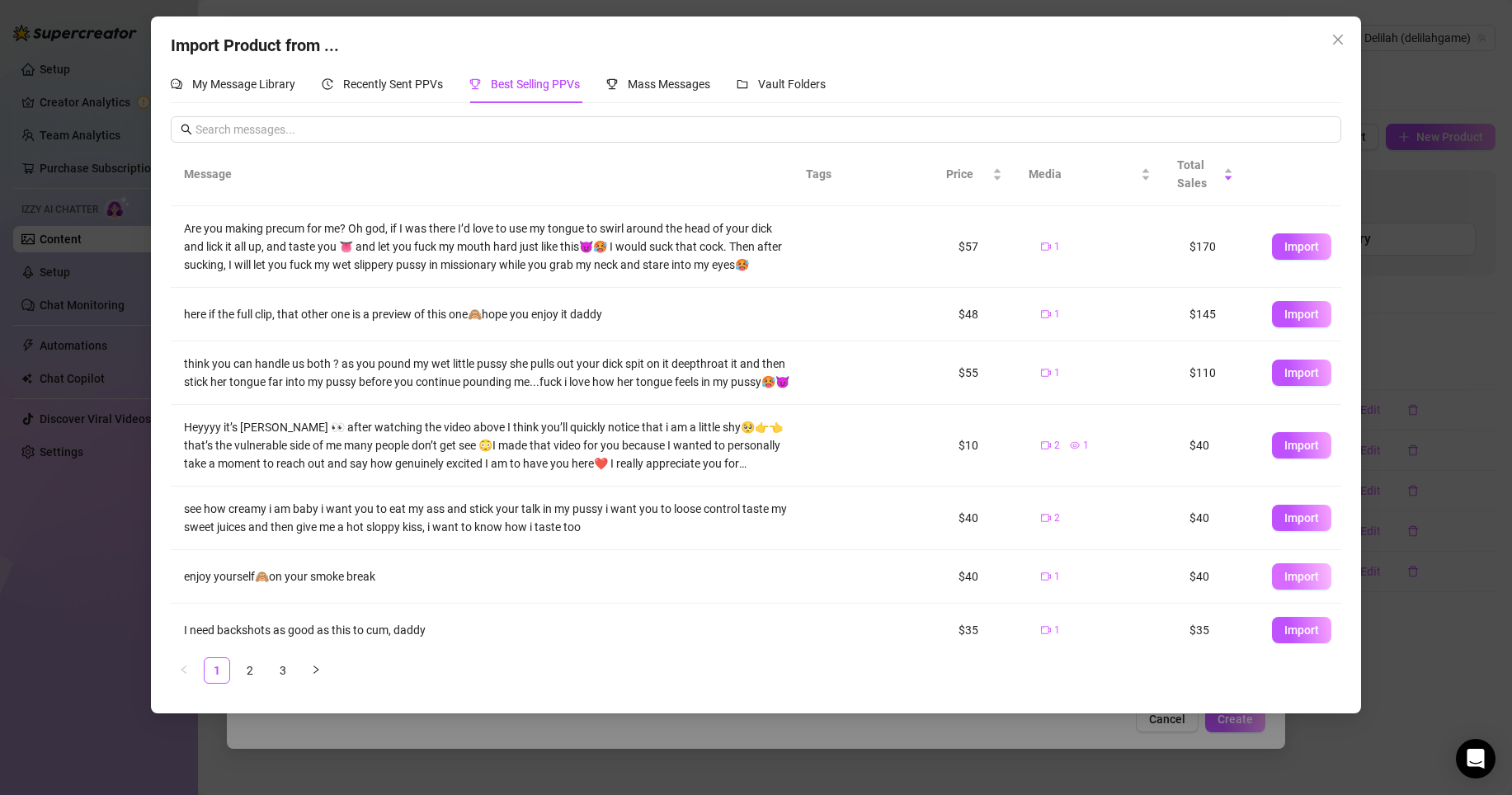
click at [1285, 583] on span "Import" at bounding box center [1302, 577] width 35 height 13
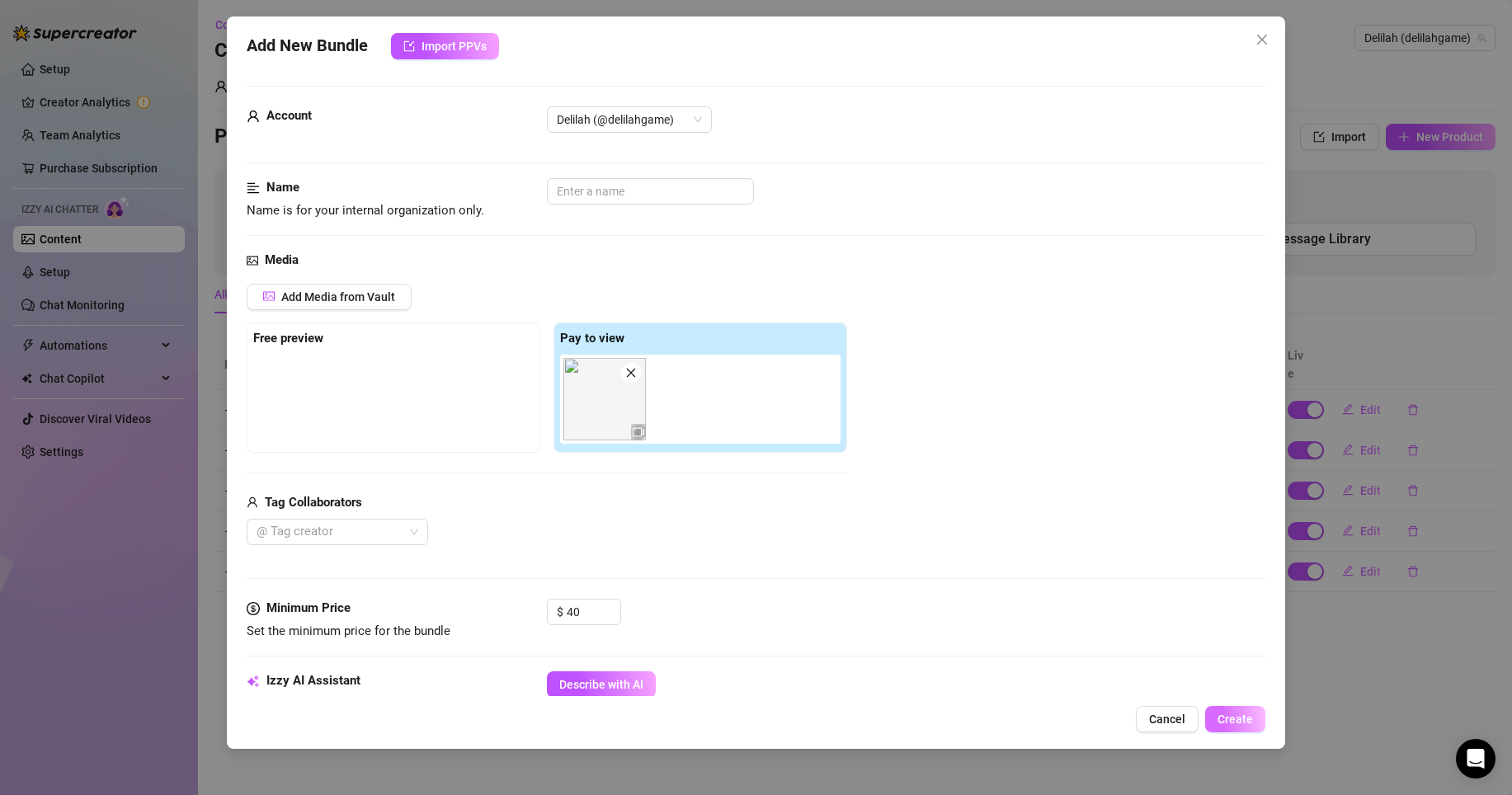
click at [1237, 726] on button "Create" at bounding box center [1235, 719] width 61 height 27
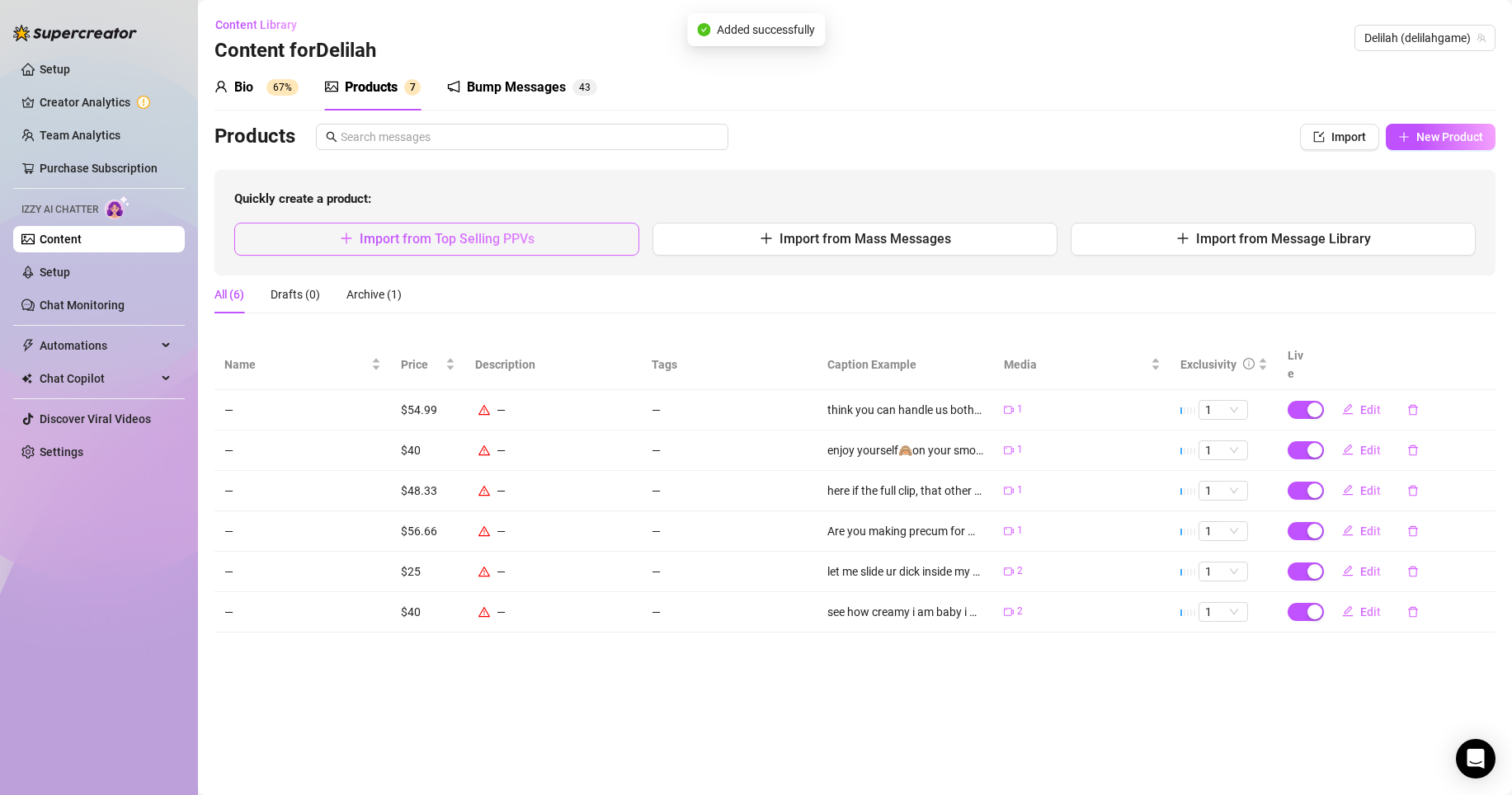
click at [550, 245] on button "Import from Top Selling PPVs" at bounding box center [436, 239] width 405 height 33
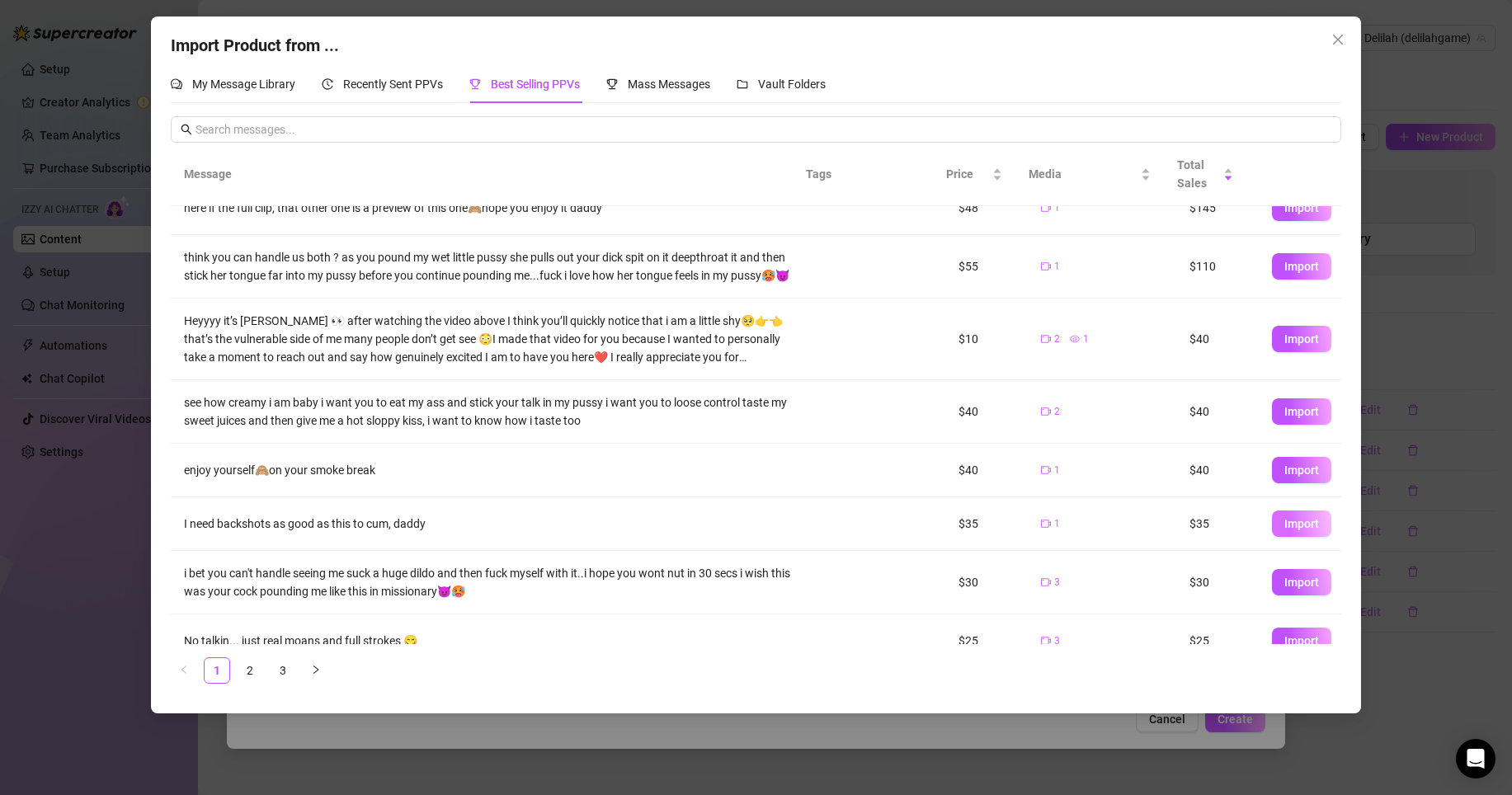
scroll to position [130, 0]
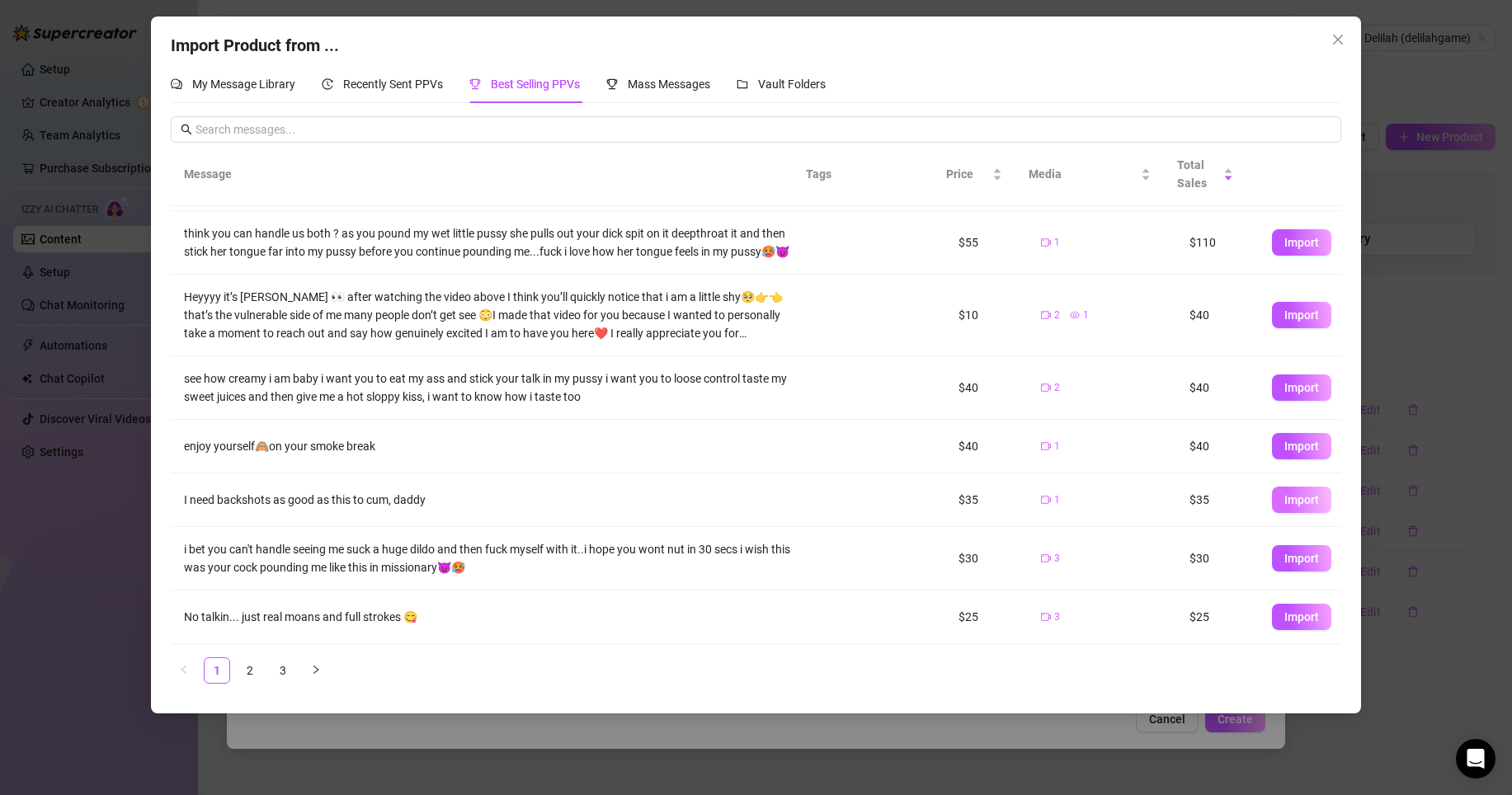
click at [1275, 513] on button "Import" at bounding box center [1301, 500] width 60 height 27
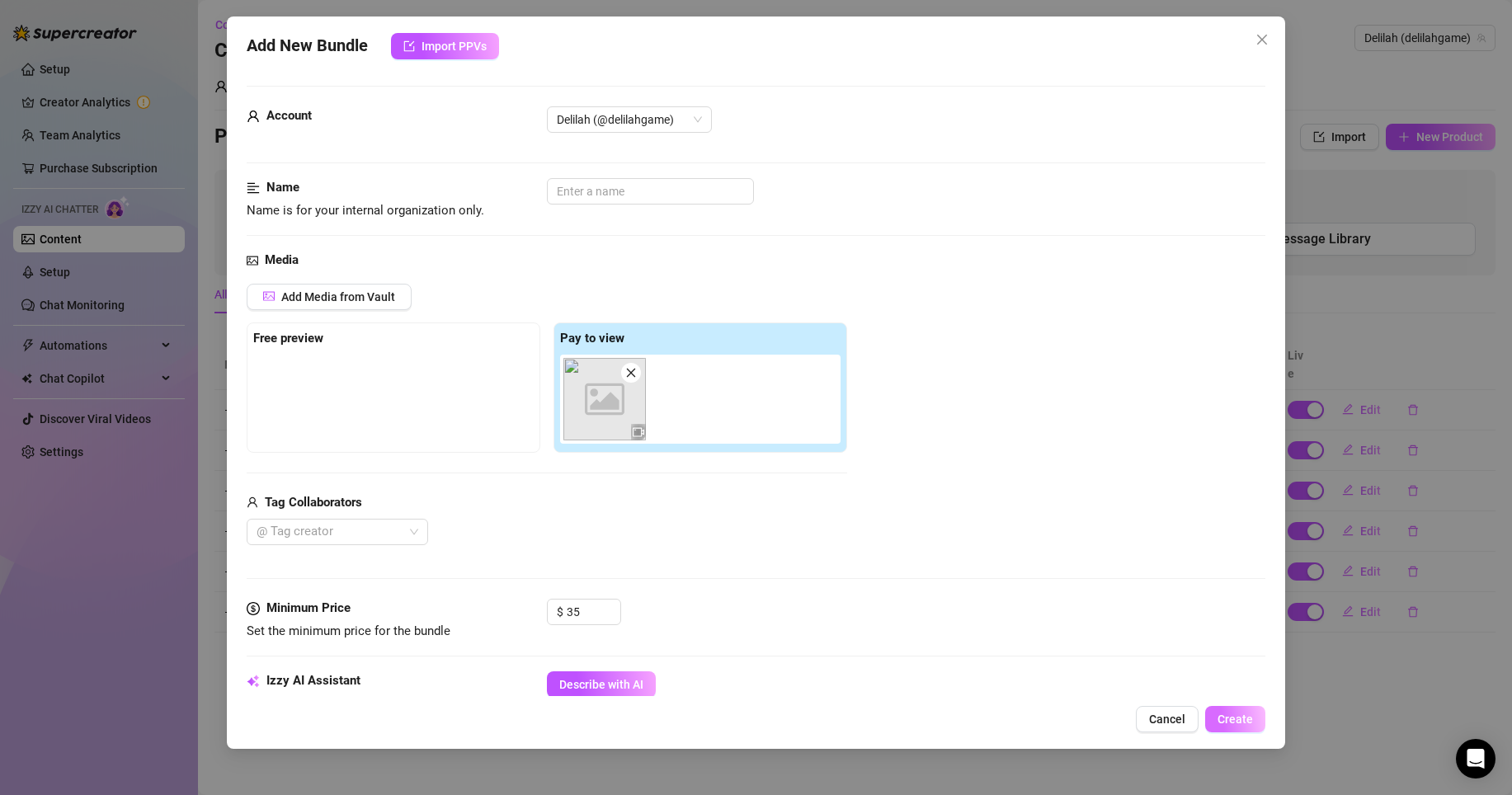
click at [1243, 723] on span "Create" at bounding box center [1235, 719] width 36 height 13
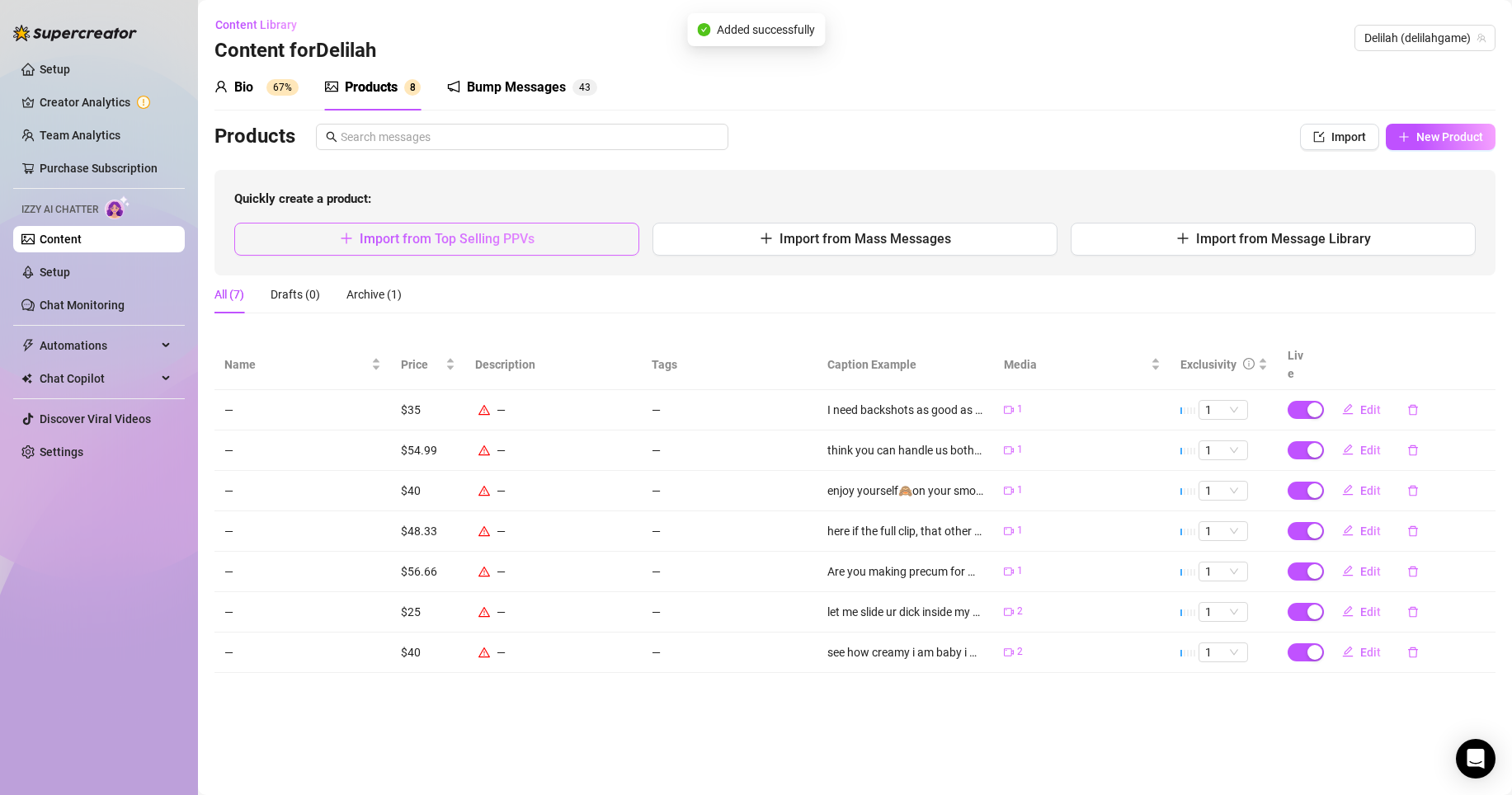
click at [580, 250] on button "Import from Top Selling PPVs" at bounding box center [436, 239] width 405 height 33
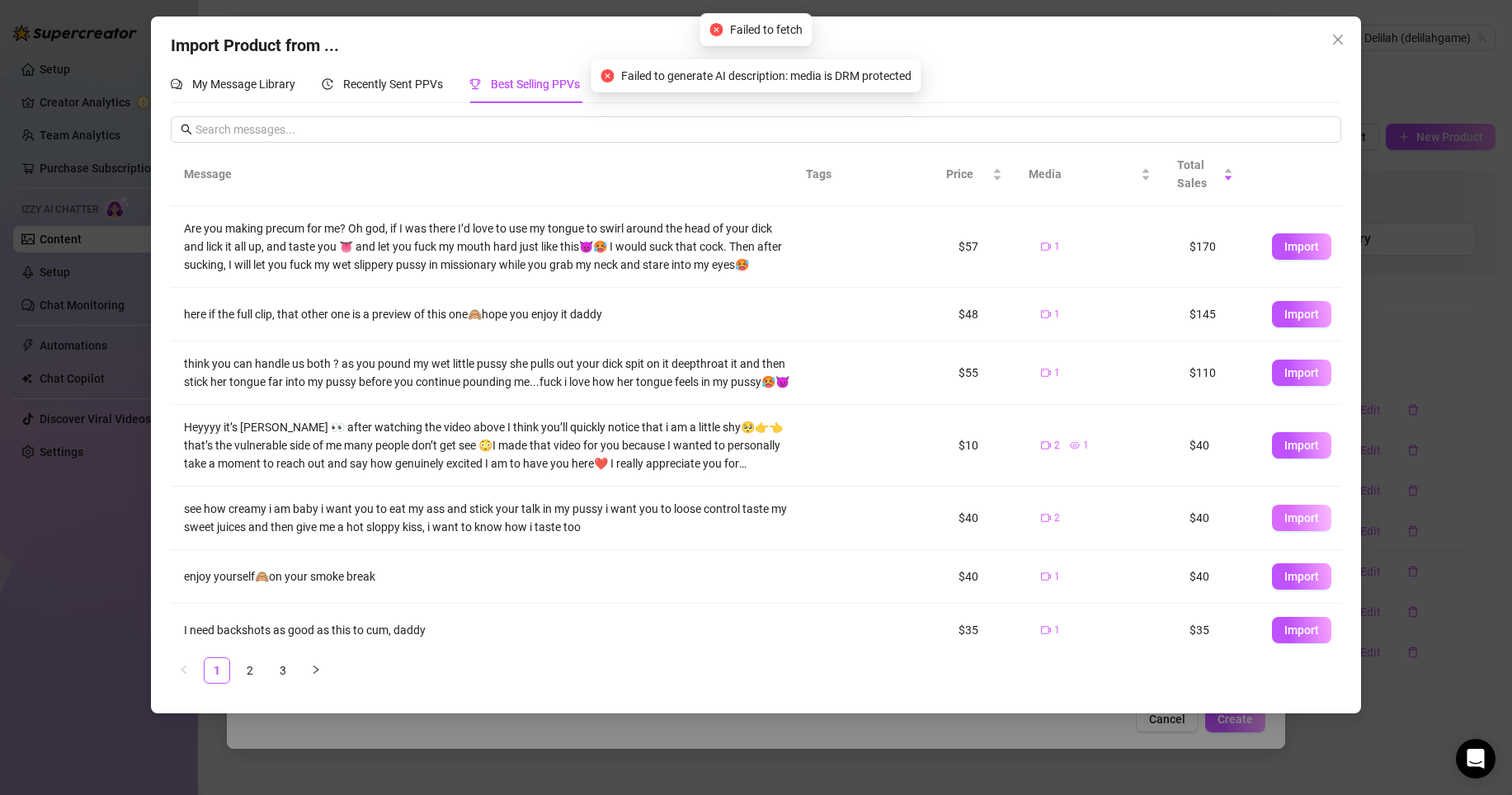
scroll to position [94, 0]
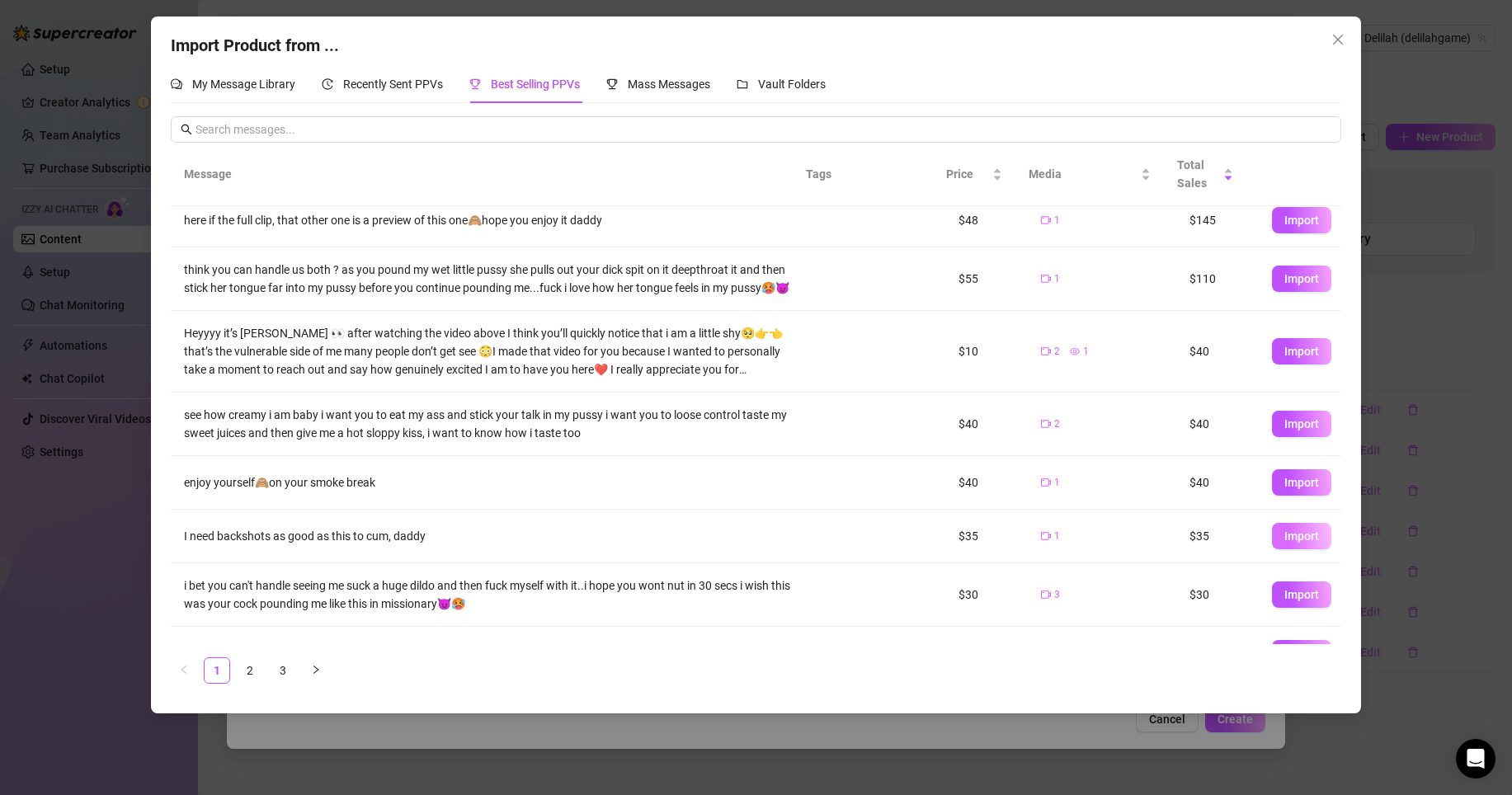
click at [1297, 543] on span "Import" at bounding box center [1302, 536] width 35 height 13
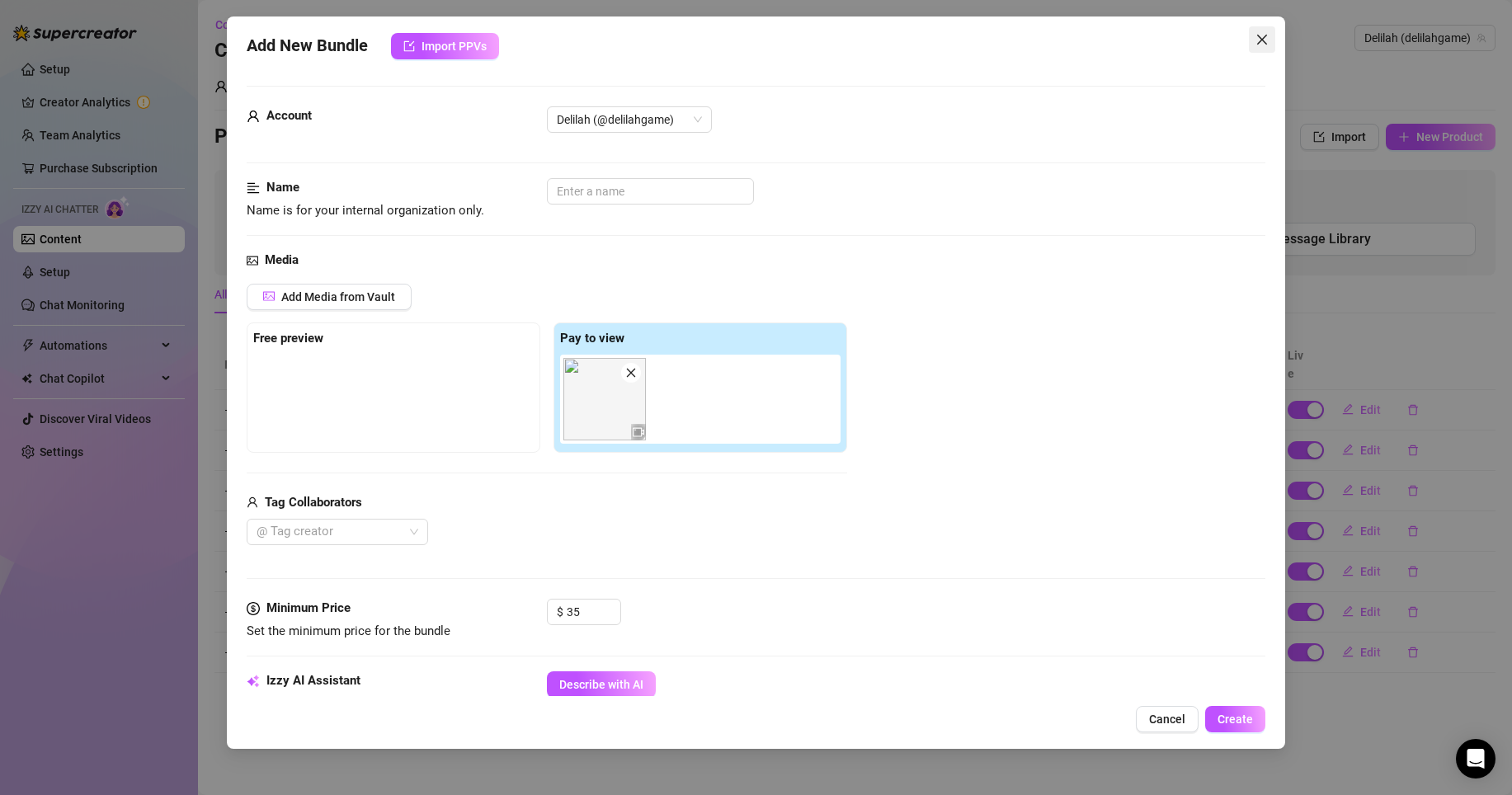
click at [1267, 49] on button "Close" at bounding box center [1262, 39] width 27 height 27
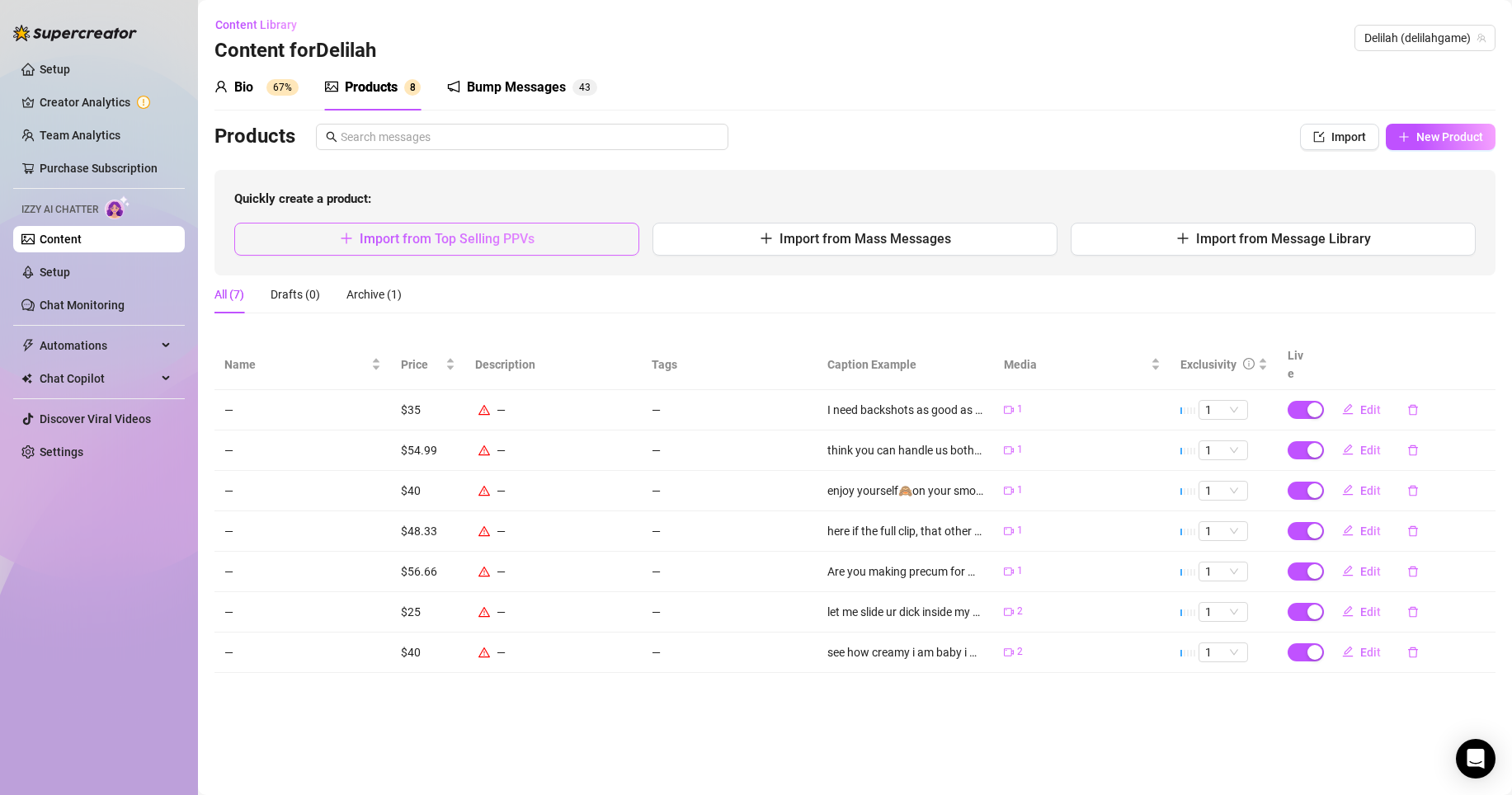
click at [519, 228] on button "Import from Top Selling PPVs" at bounding box center [436, 239] width 405 height 33
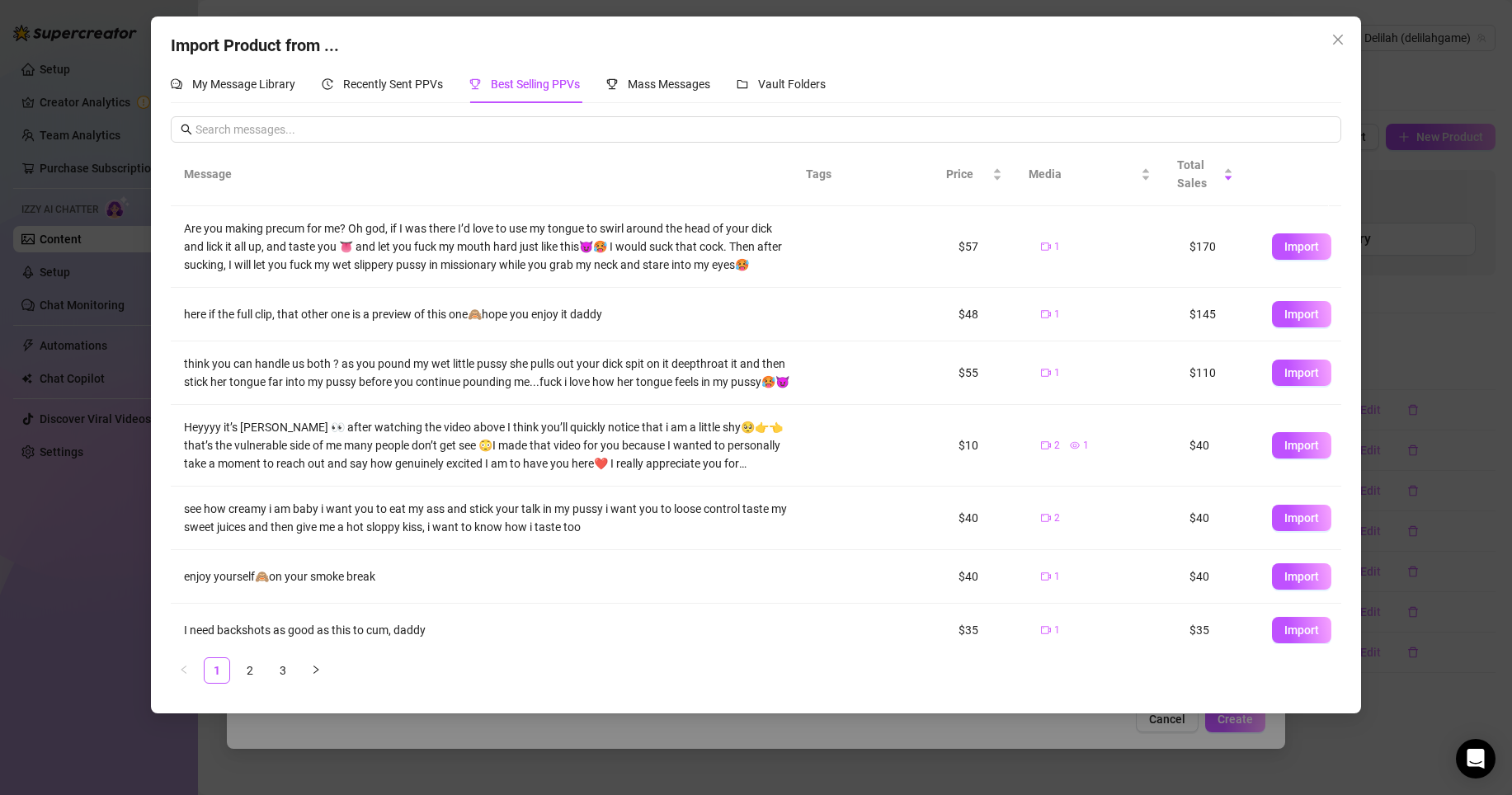
scroll to position [86, 0]
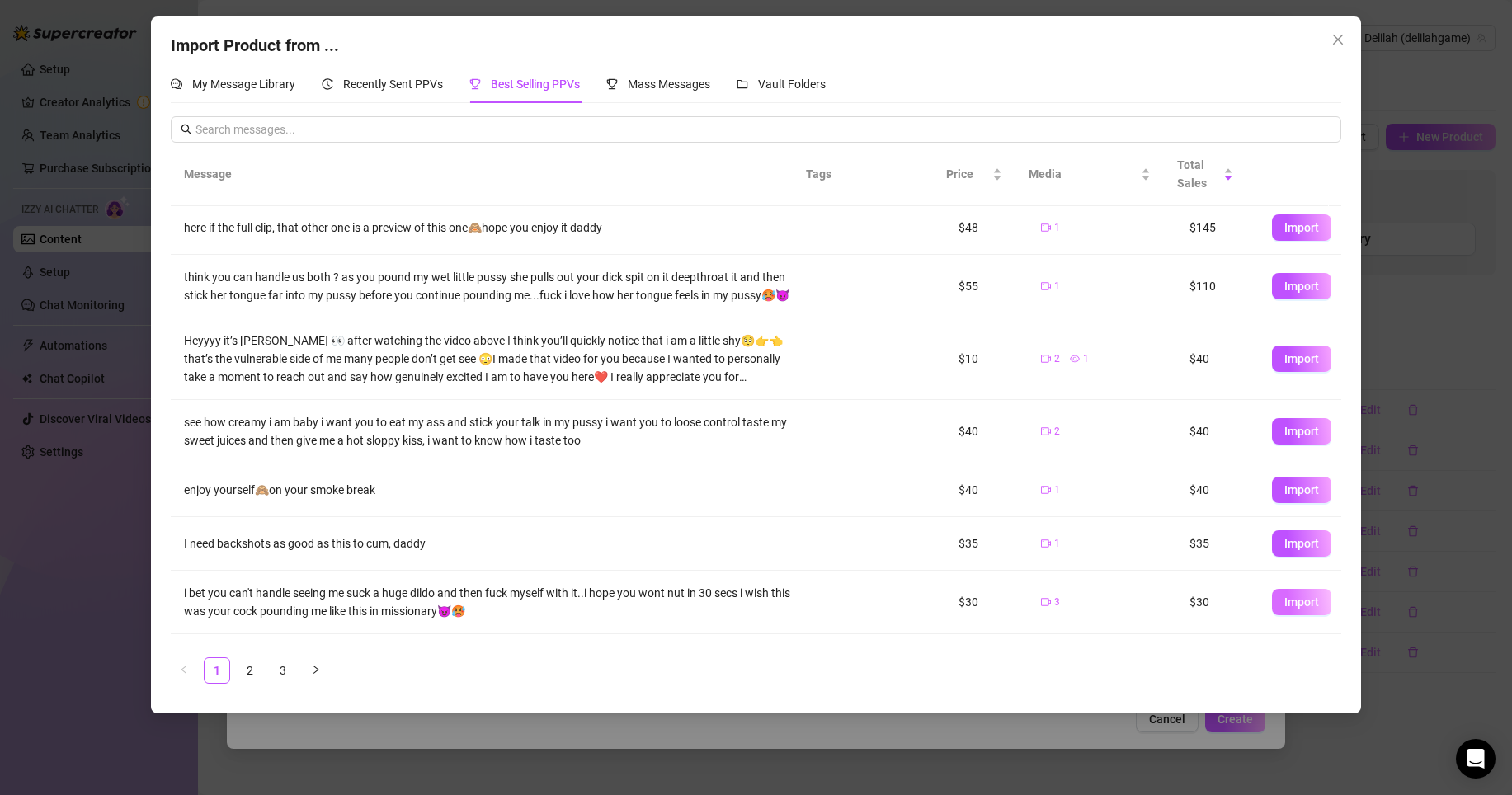
click at [1285, 609] on span "Import" at bounding box center [1302, 602] width 35 height 13
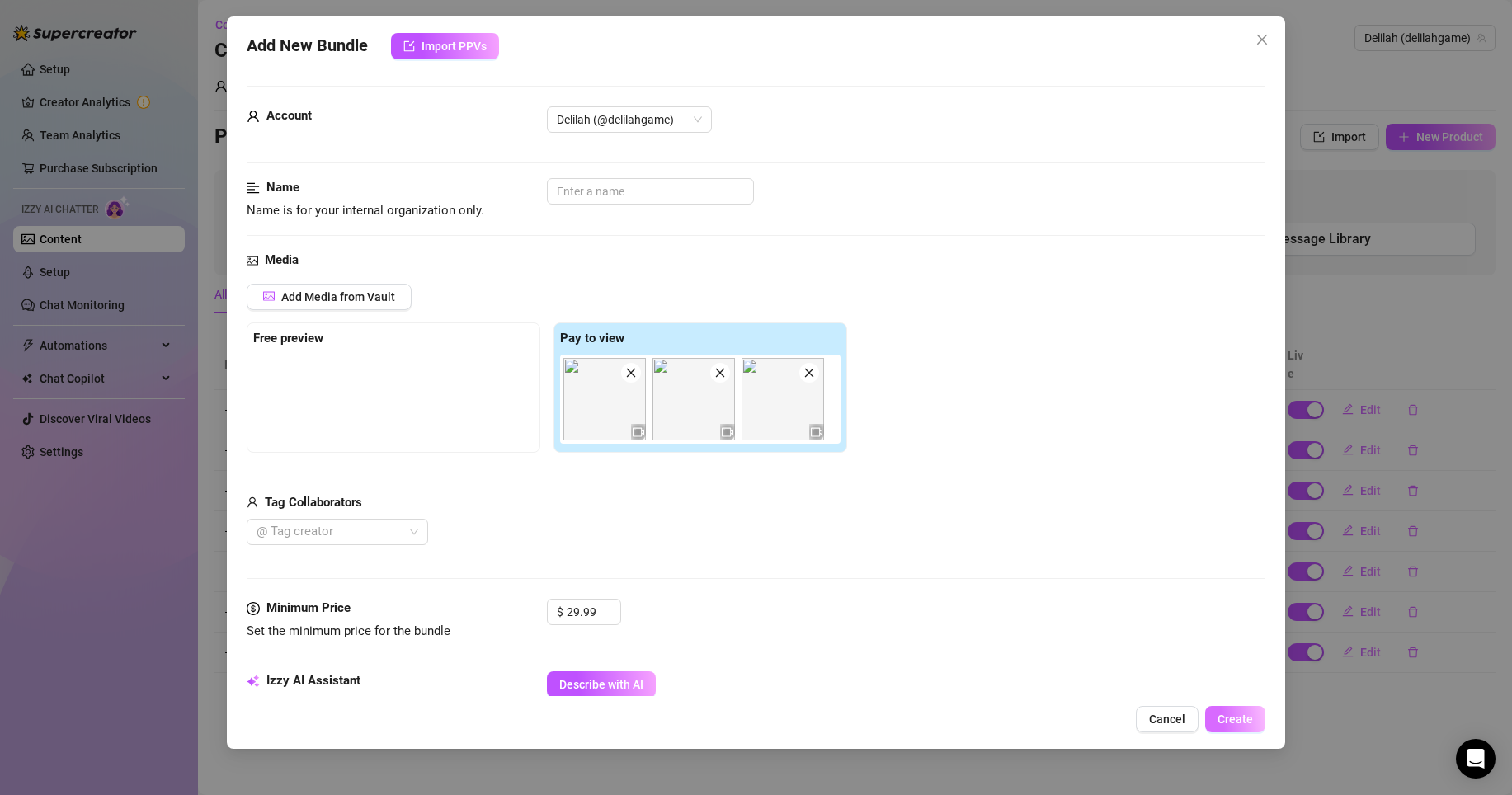
click at [1234, 724] on span "Create" at bounding box center [1235, 719] width 36 height 13
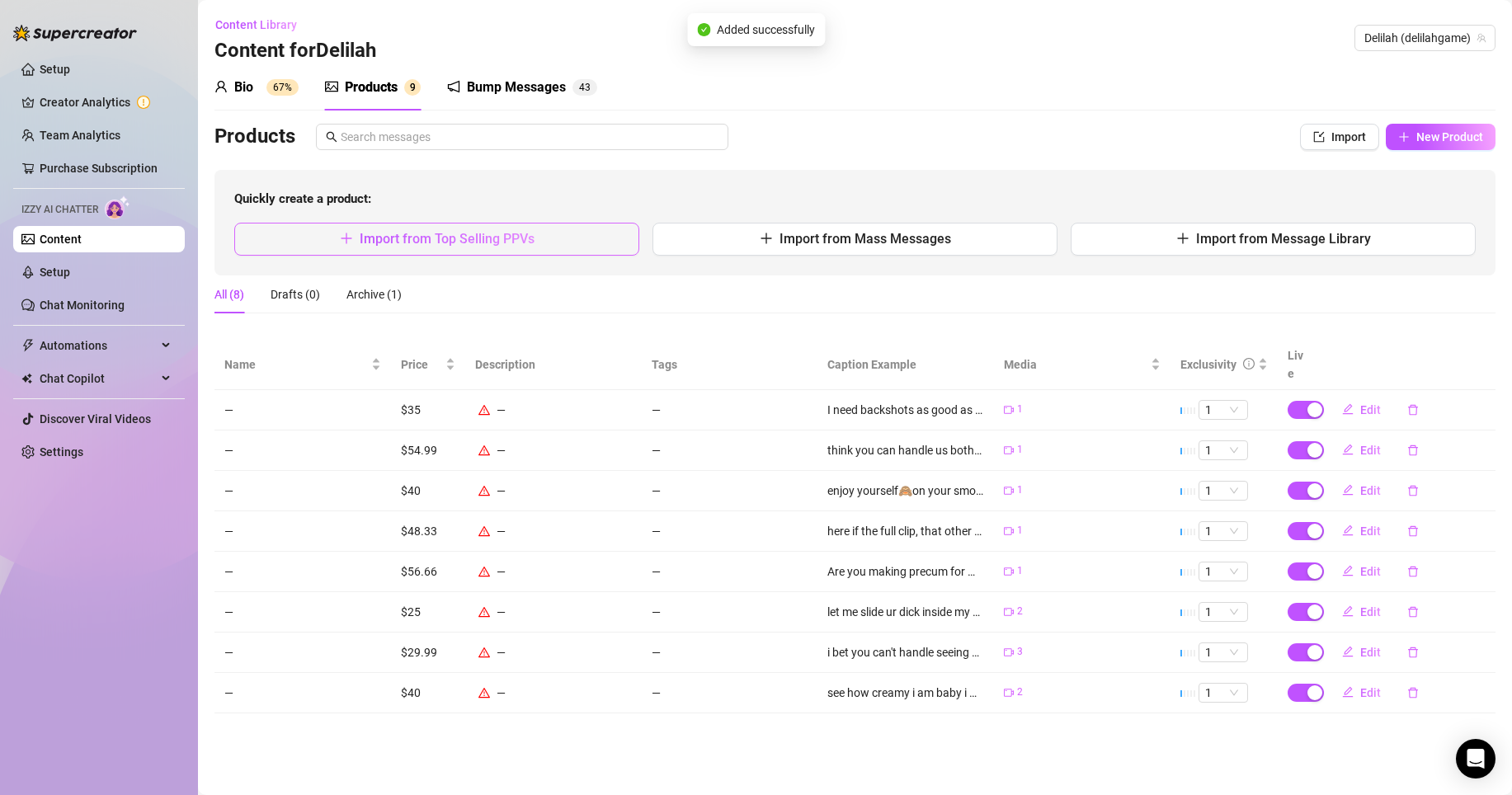
click at [595, 242] on button "Import from Top Selling PPVs" at bounding box center [436, 239] width 405 height 33
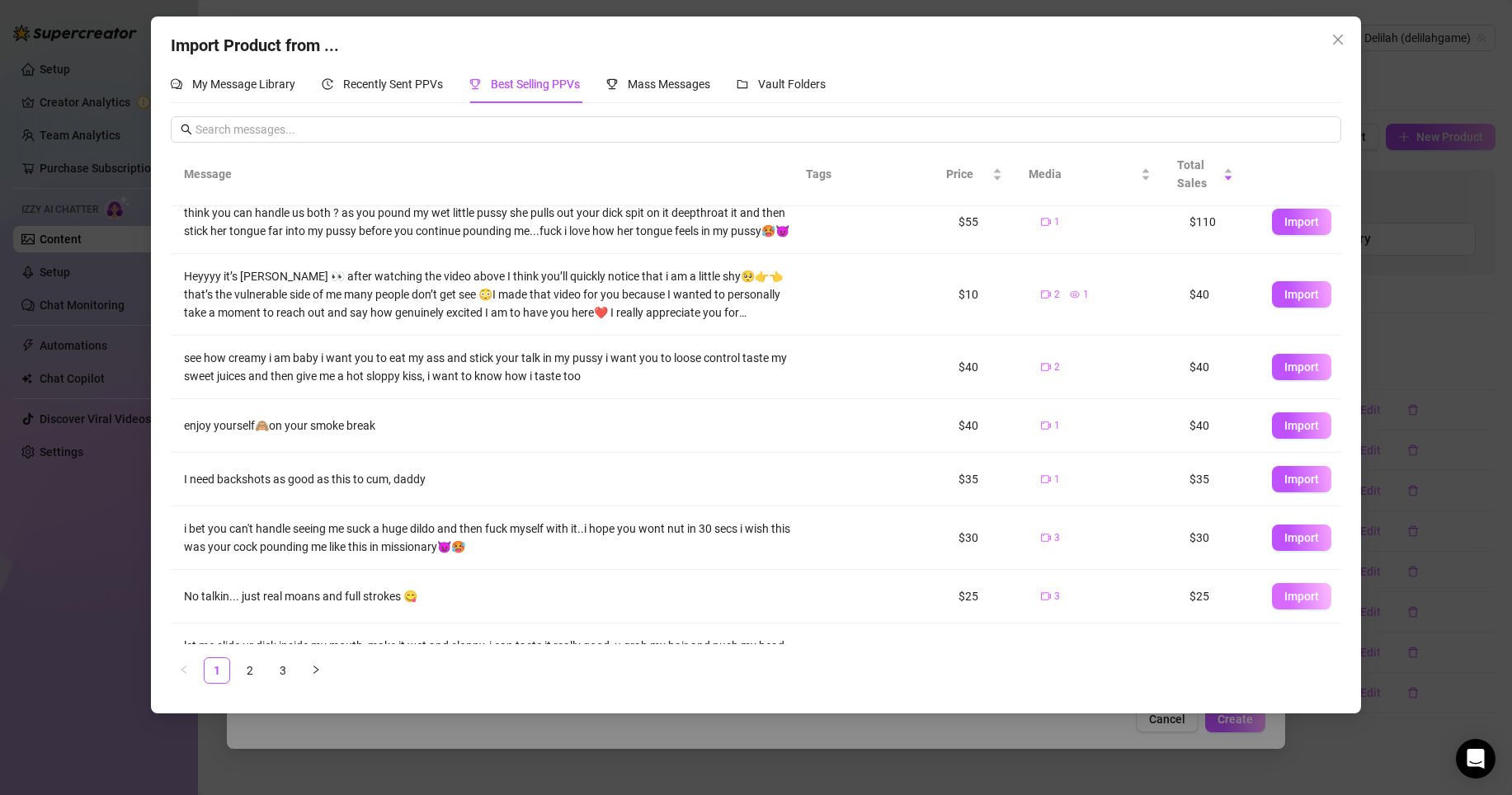
scroll to position [149, 0]
click at [1286, 602] on button "Import" at bounding box center [1301, 598] width 60 height 27
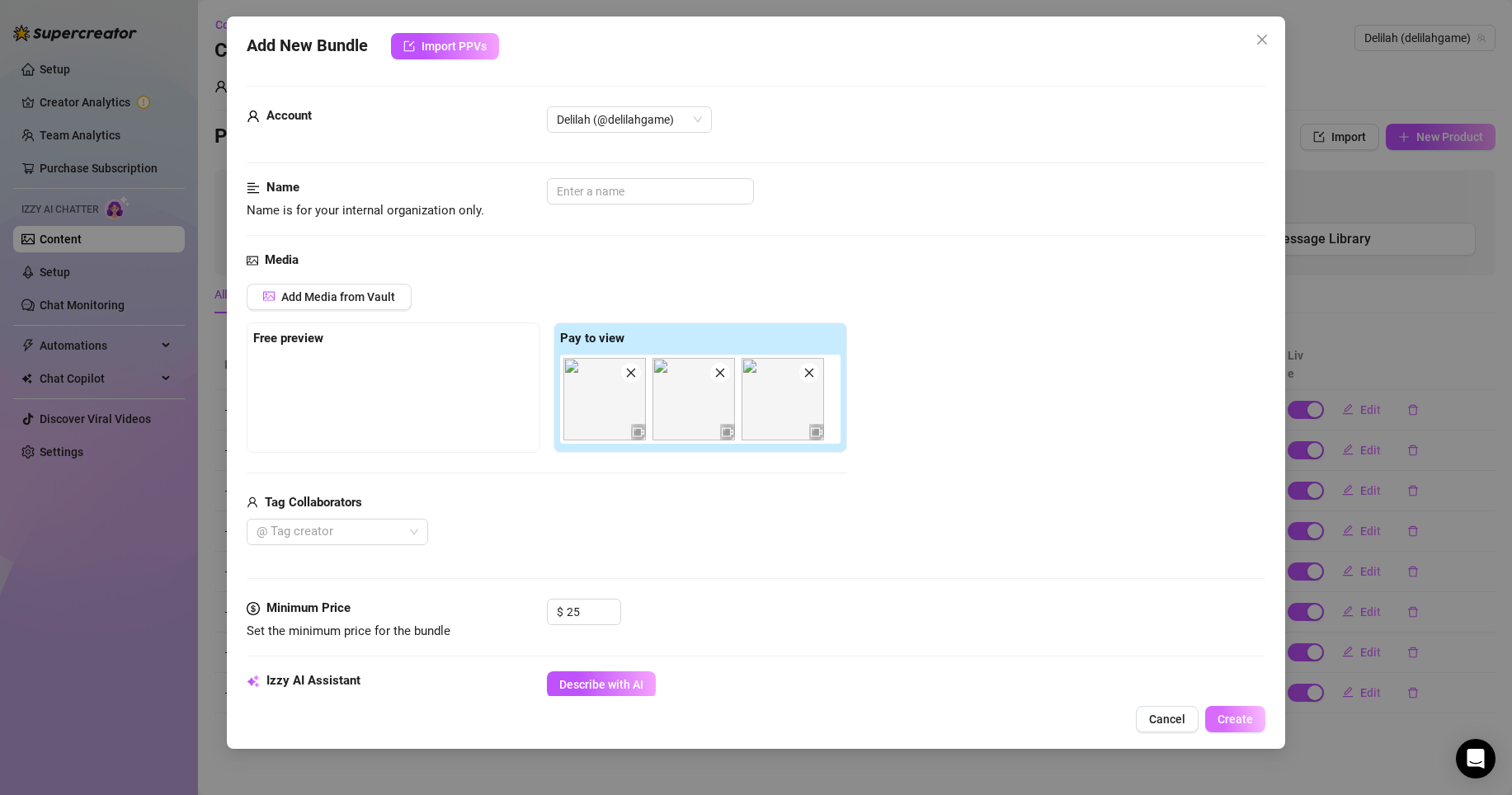
click at [1226, 719] on span "Create" at bounding box center [1235, 719] width 36 height 13
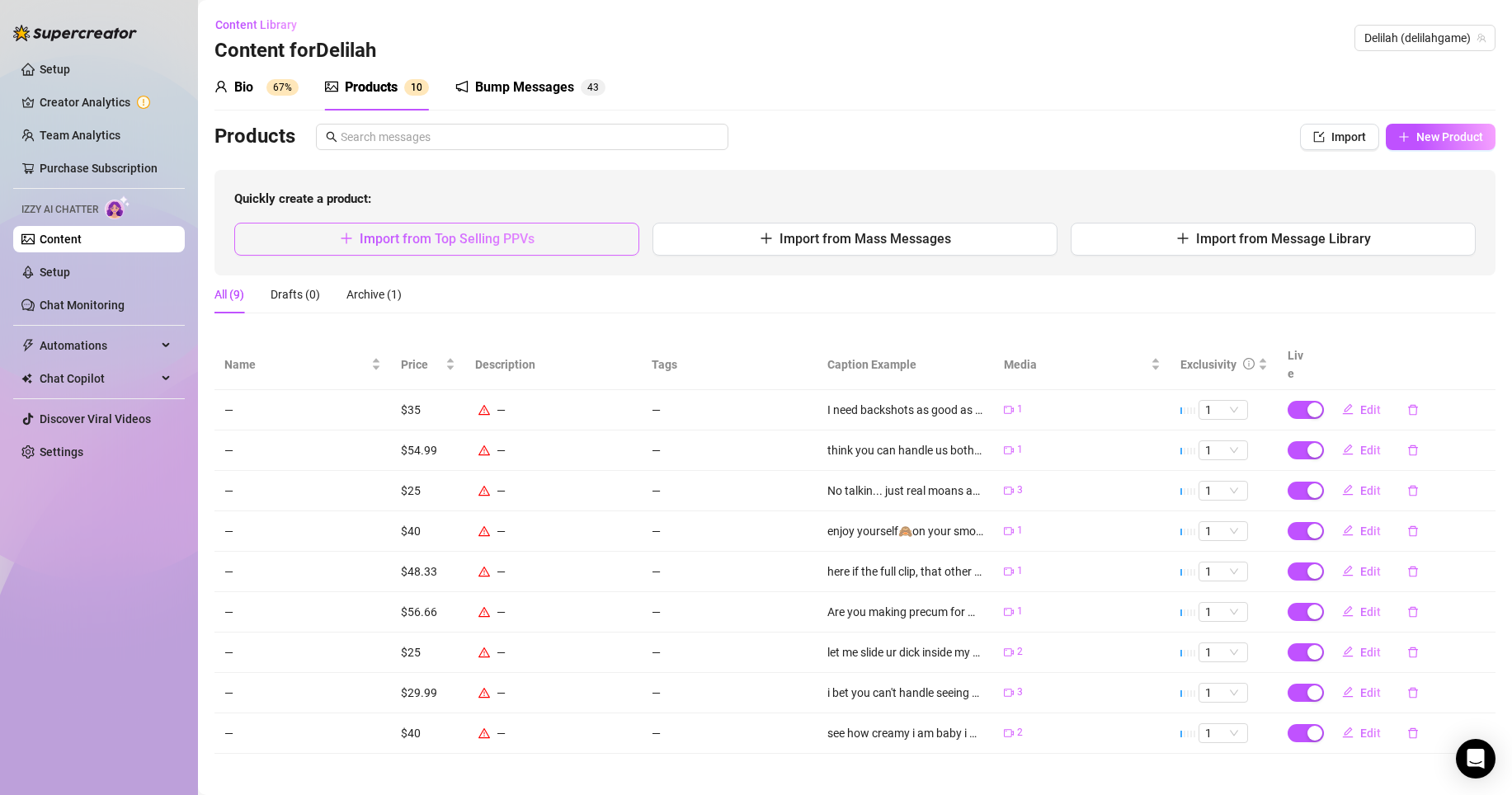
click at [613, 240] on button "Import from Top Selling PPVs" at bounding box center [436, 239] width 405 height 33
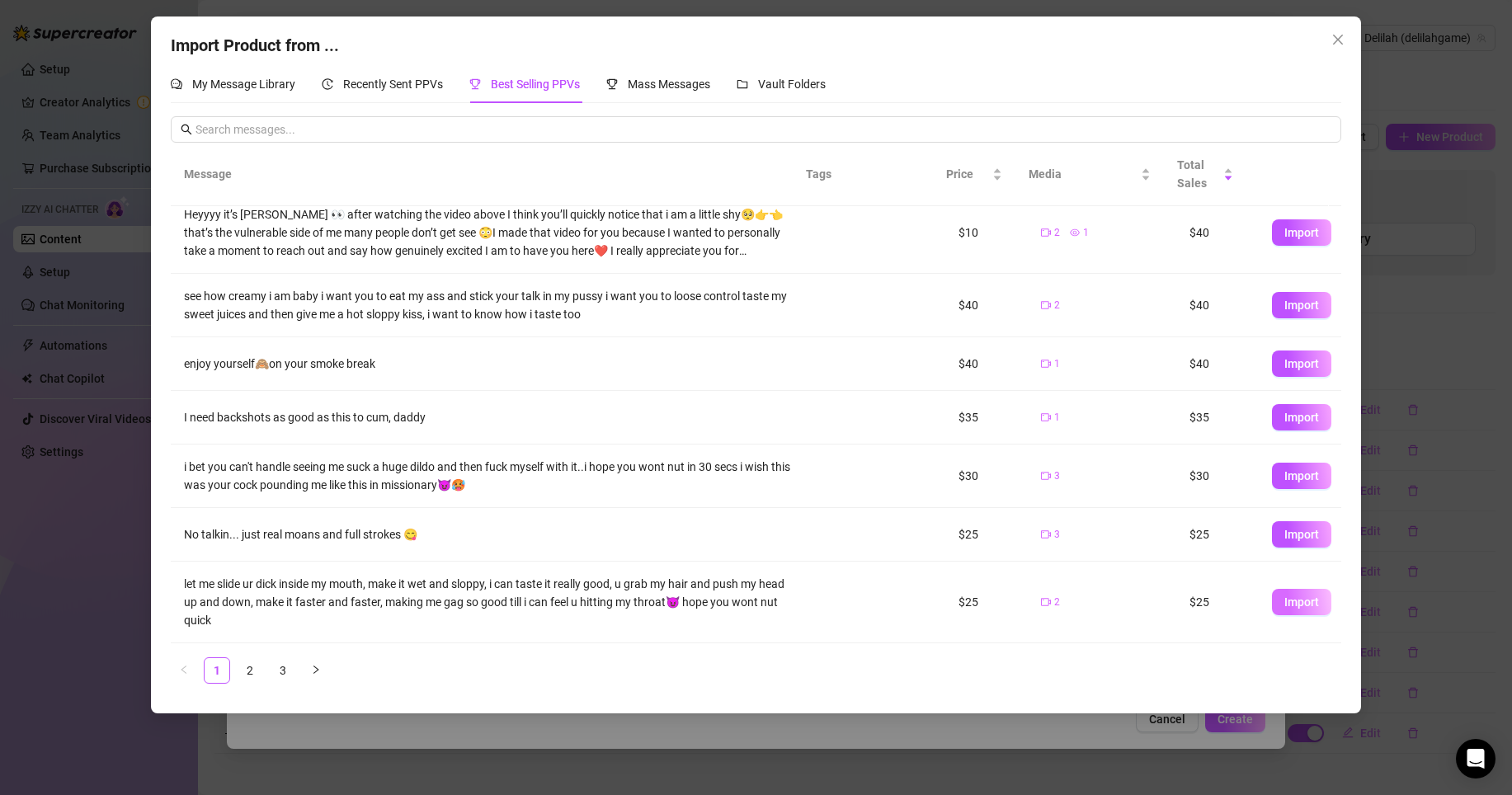
scroll to position [230, 0]
click at [251, 667] on link "2" at bounding box center [249, 670] width 25 height 25
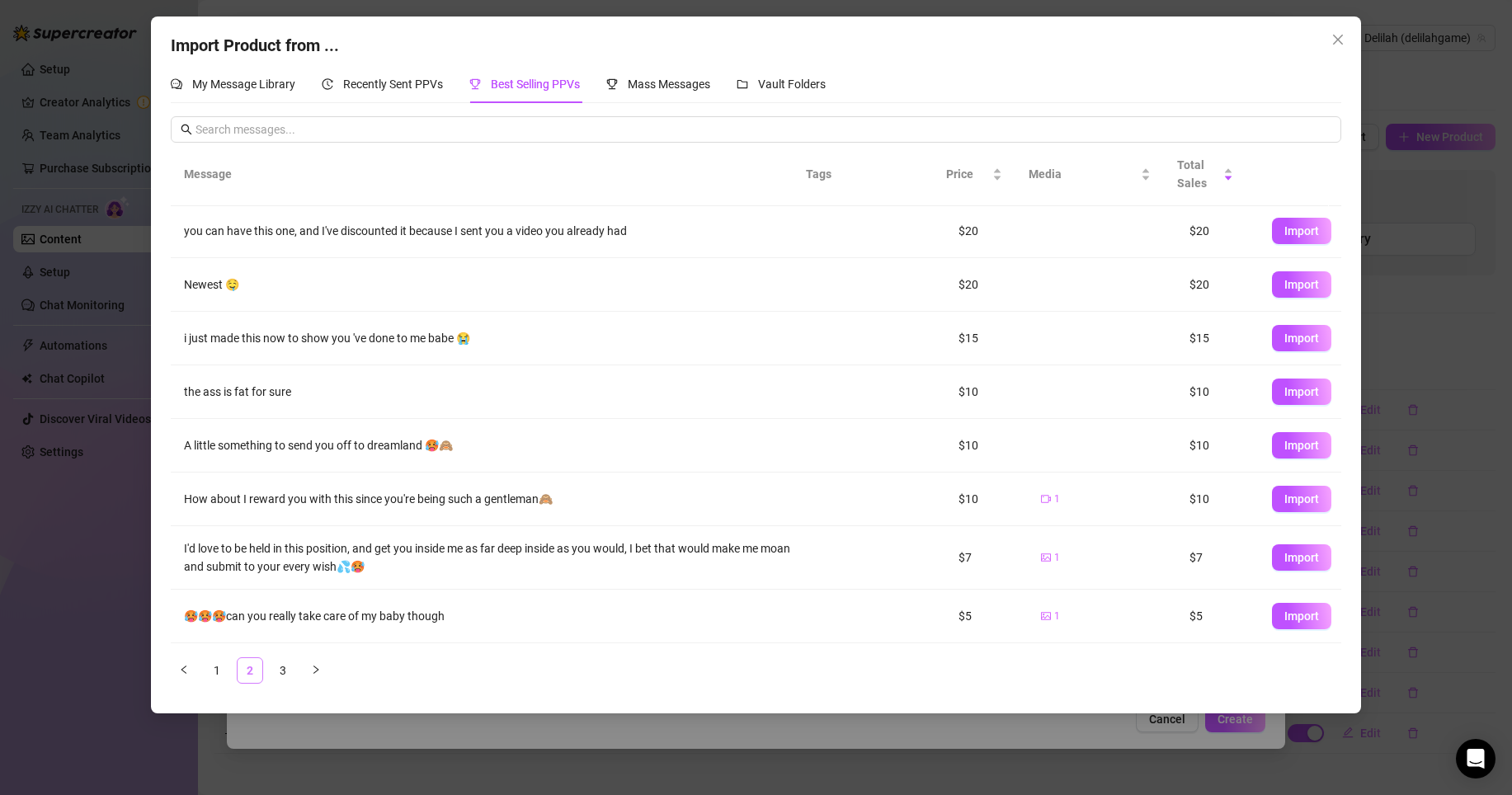
scroll to position [0, 0]
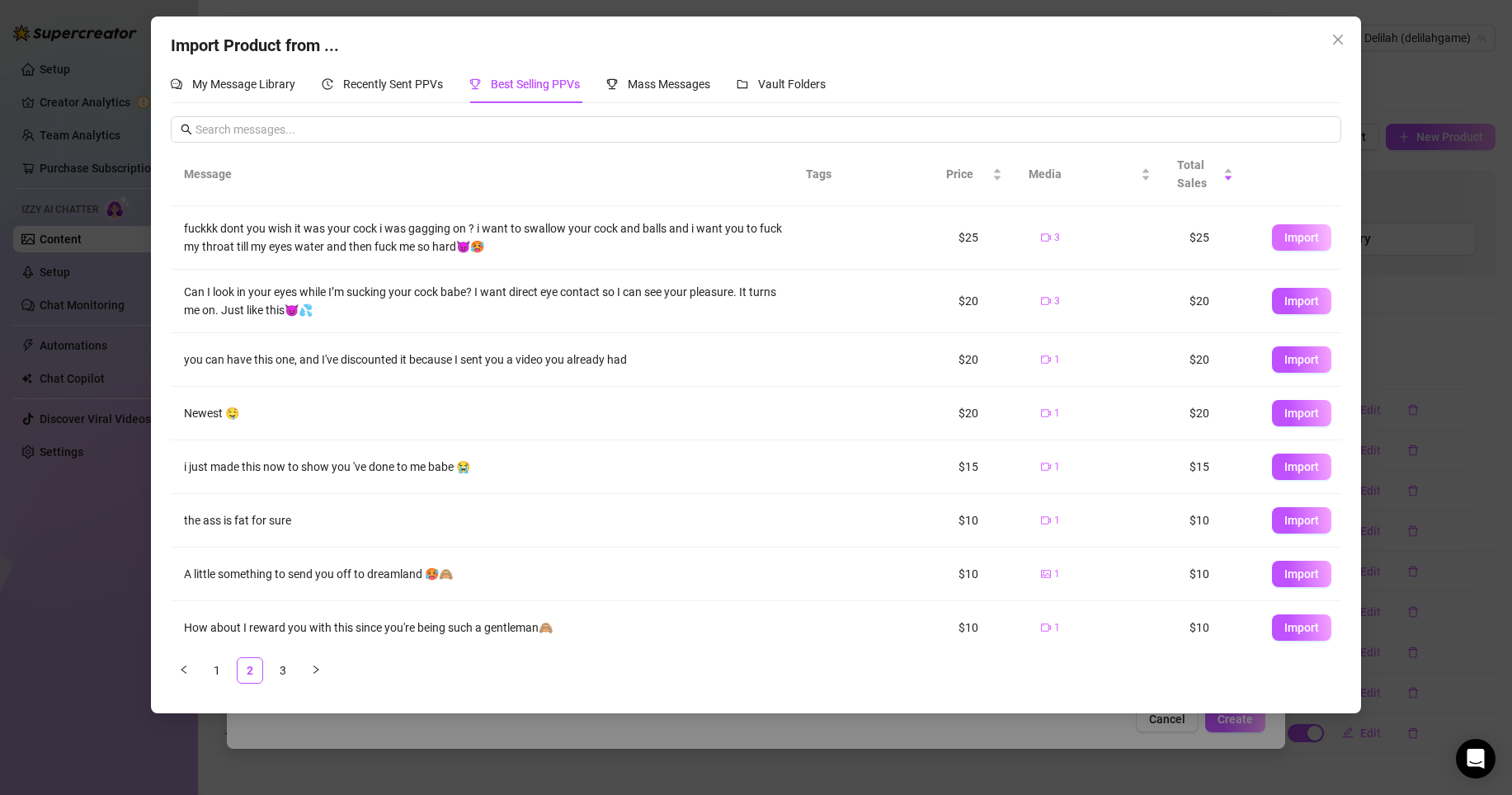
click at [1290, 232] on span "Import" at bounding box center [1302, 237] width 35 height 13
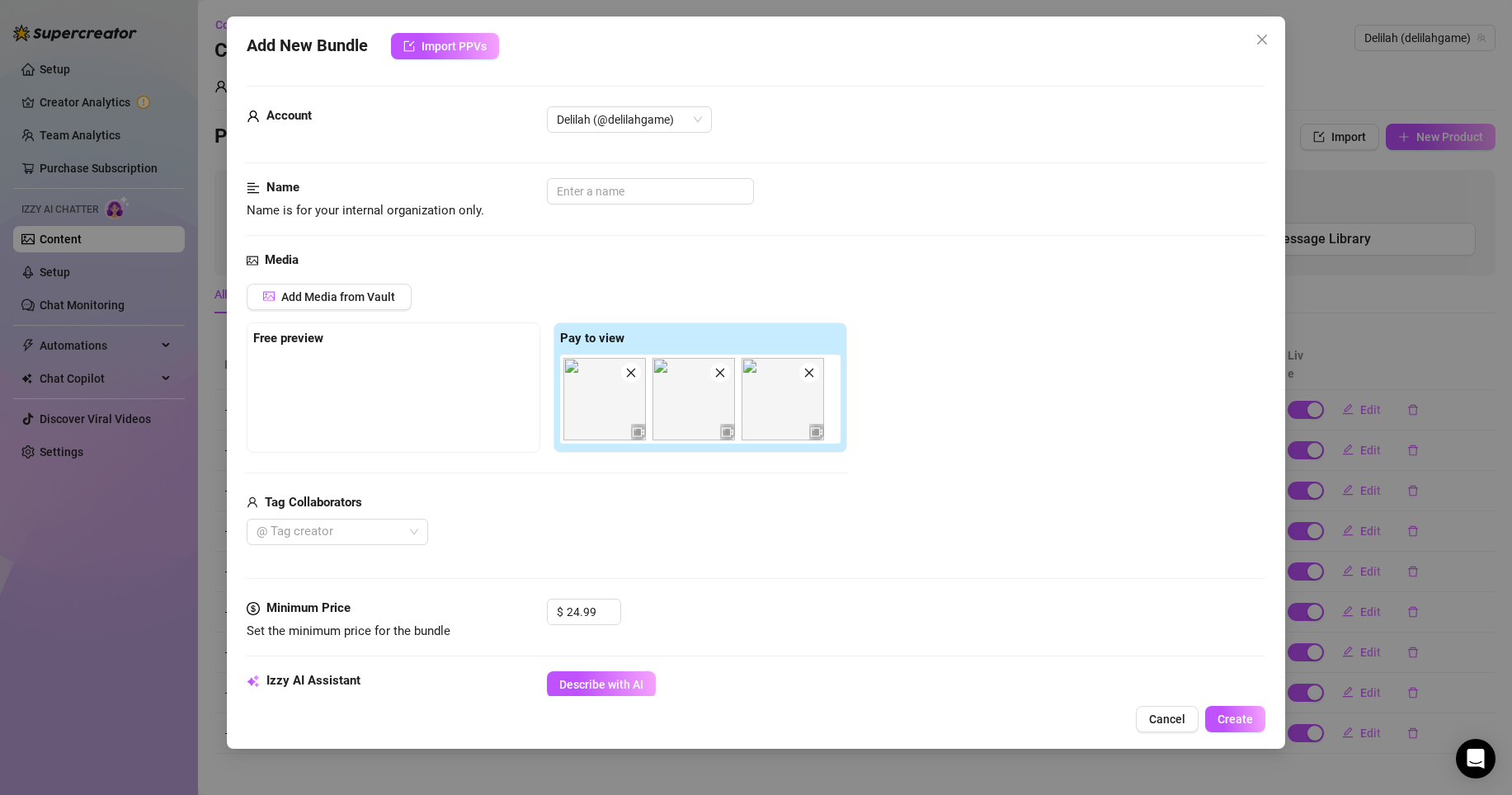
click at [1225, 703] on div "Add New Bundle Import PPVs Account Delilah (@delilahgame) Name Name is for your…" at bounding box center [756, 382] width 1058 height 733
click at [1234, 719] on span "Create" at bounding box center [1235, 719] width 36 height 13
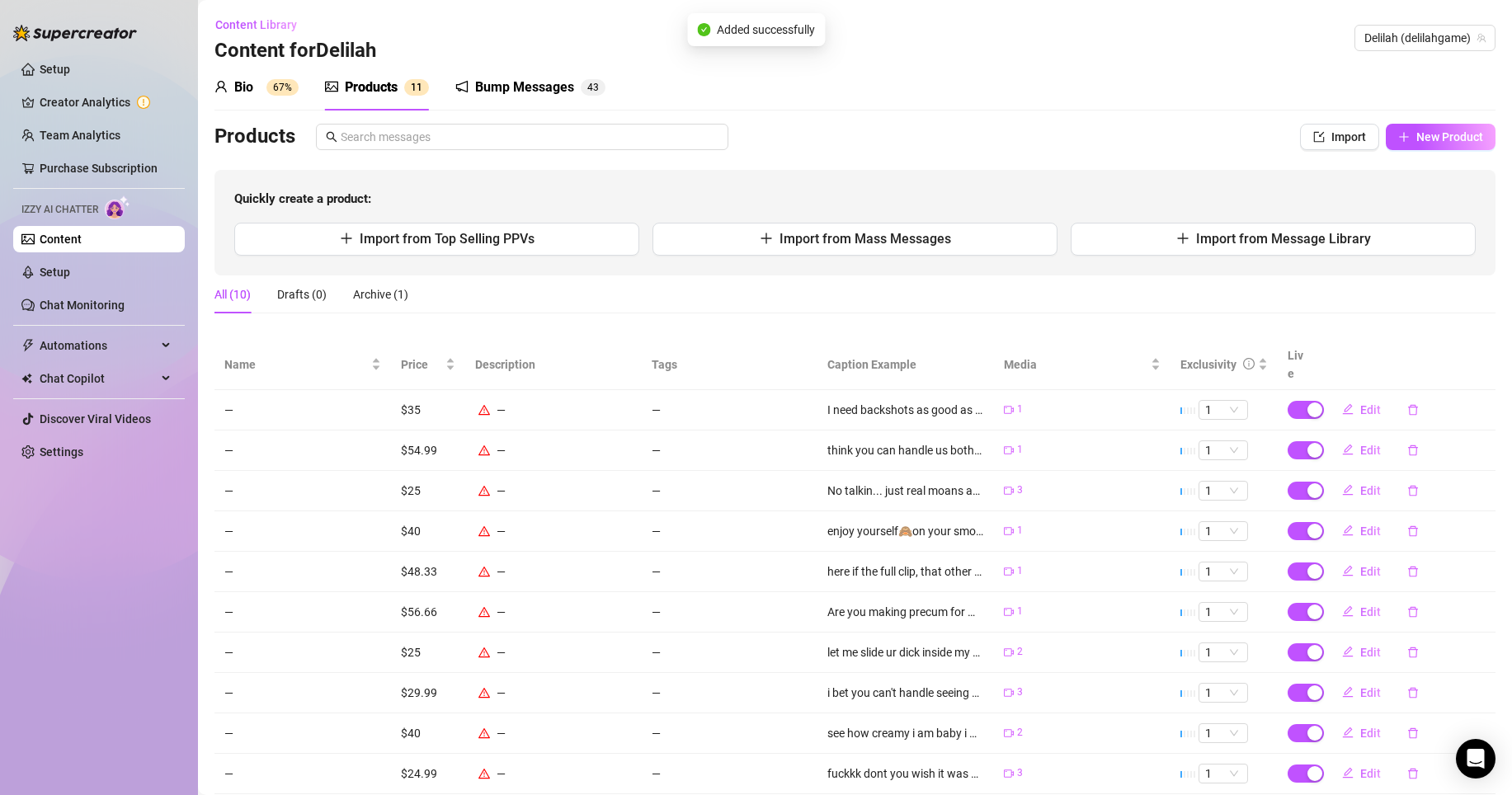
scroll to position [30, 0]
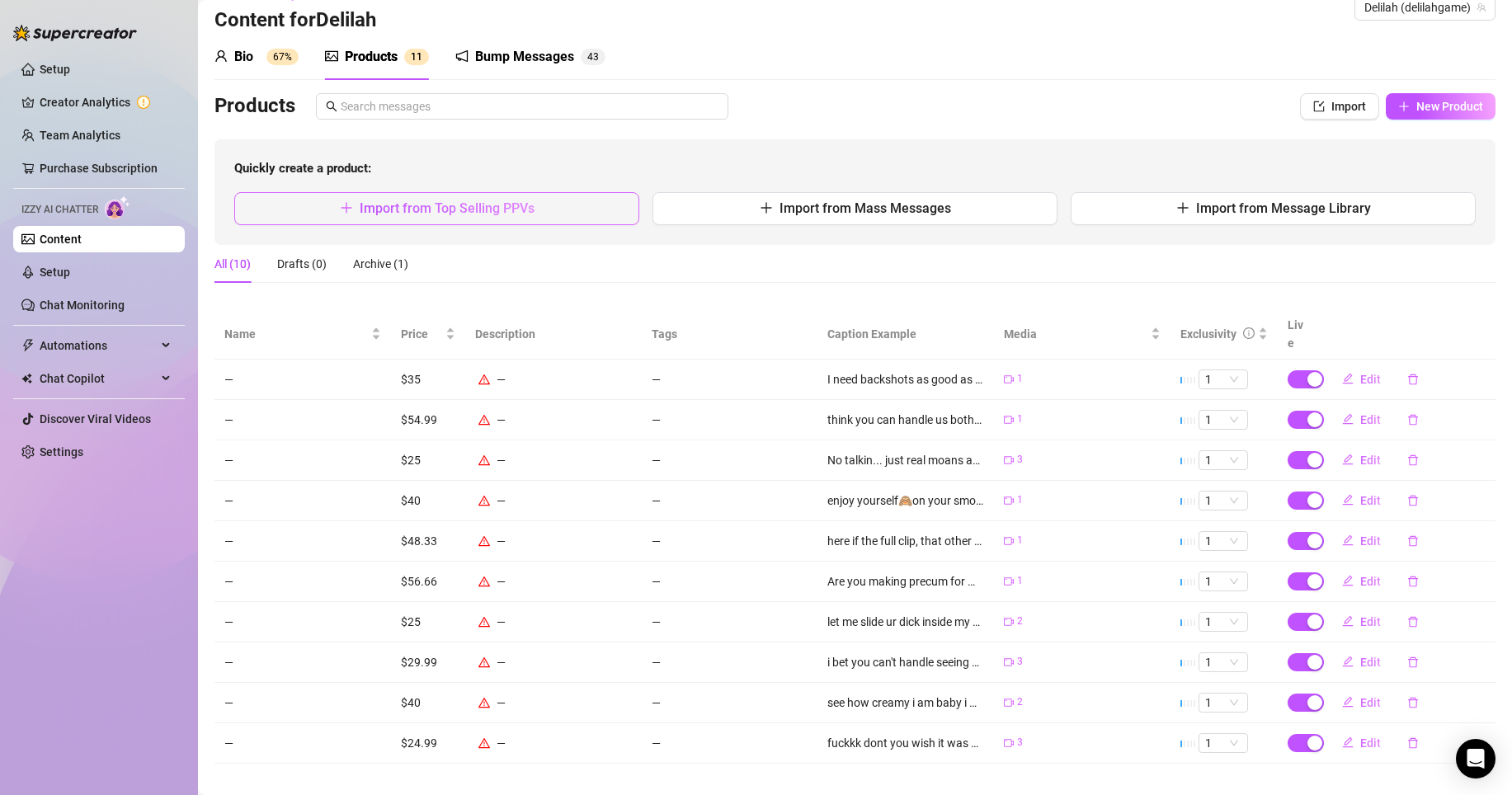
click at [472, 206] on span "Import from Top Selling PPVs" at bounding box center [447, 208] width 175 height 16
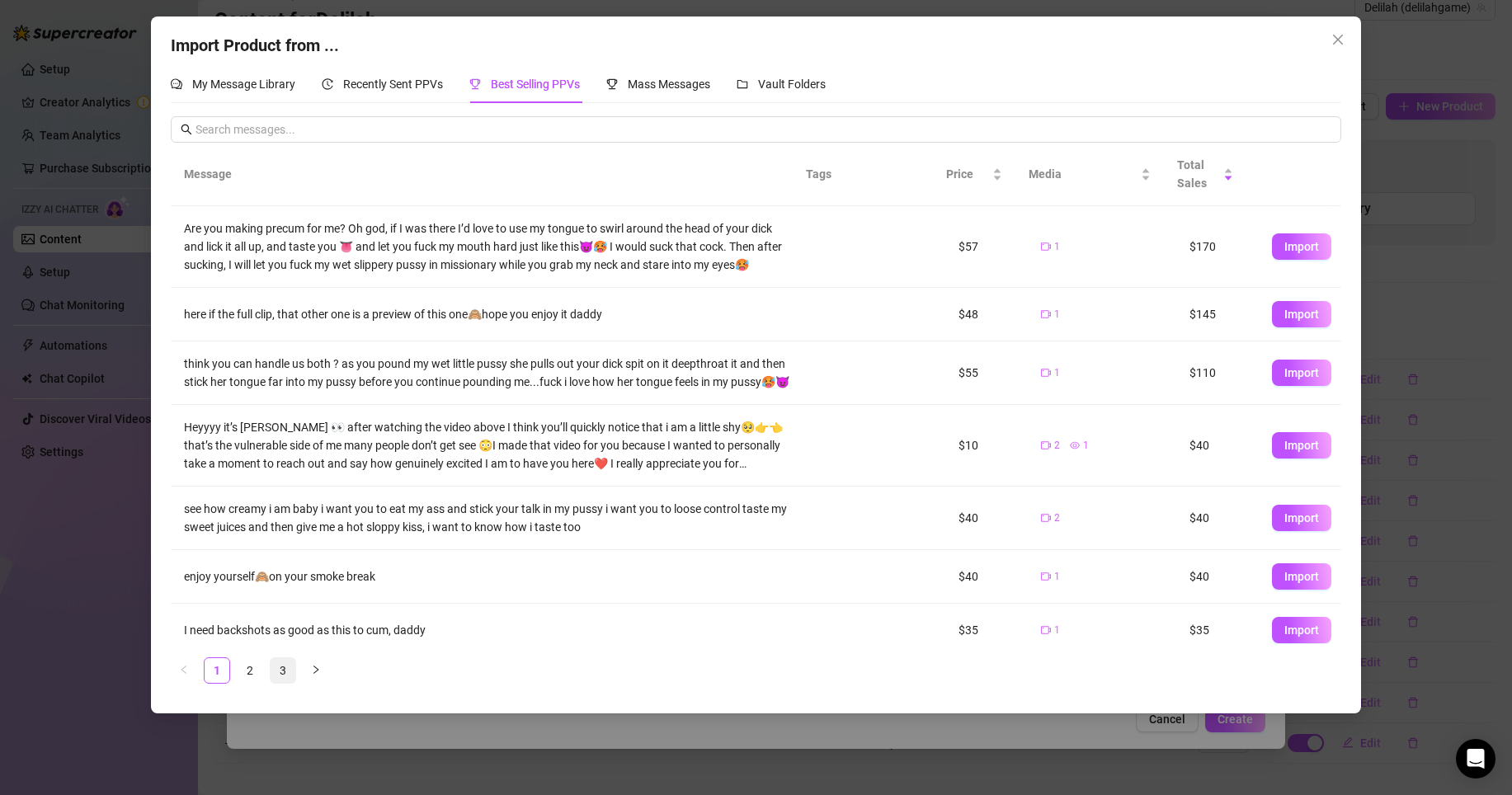
click at [285, 669] on link "3" at bounding box center [282, 670] width 25 height 25
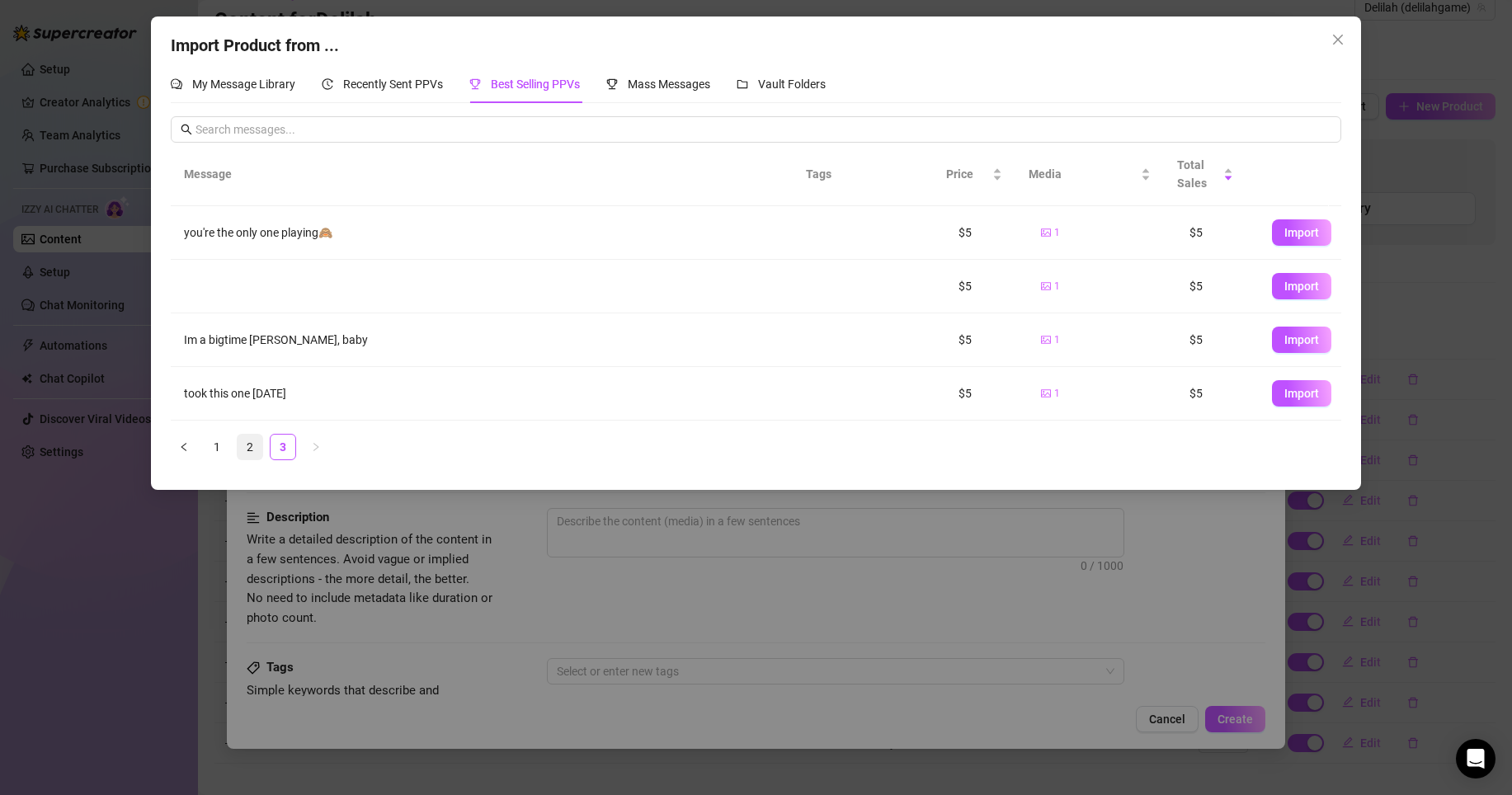
click at [253, 436] on link "2" at bounding box center [249, 447] width 25 height 25
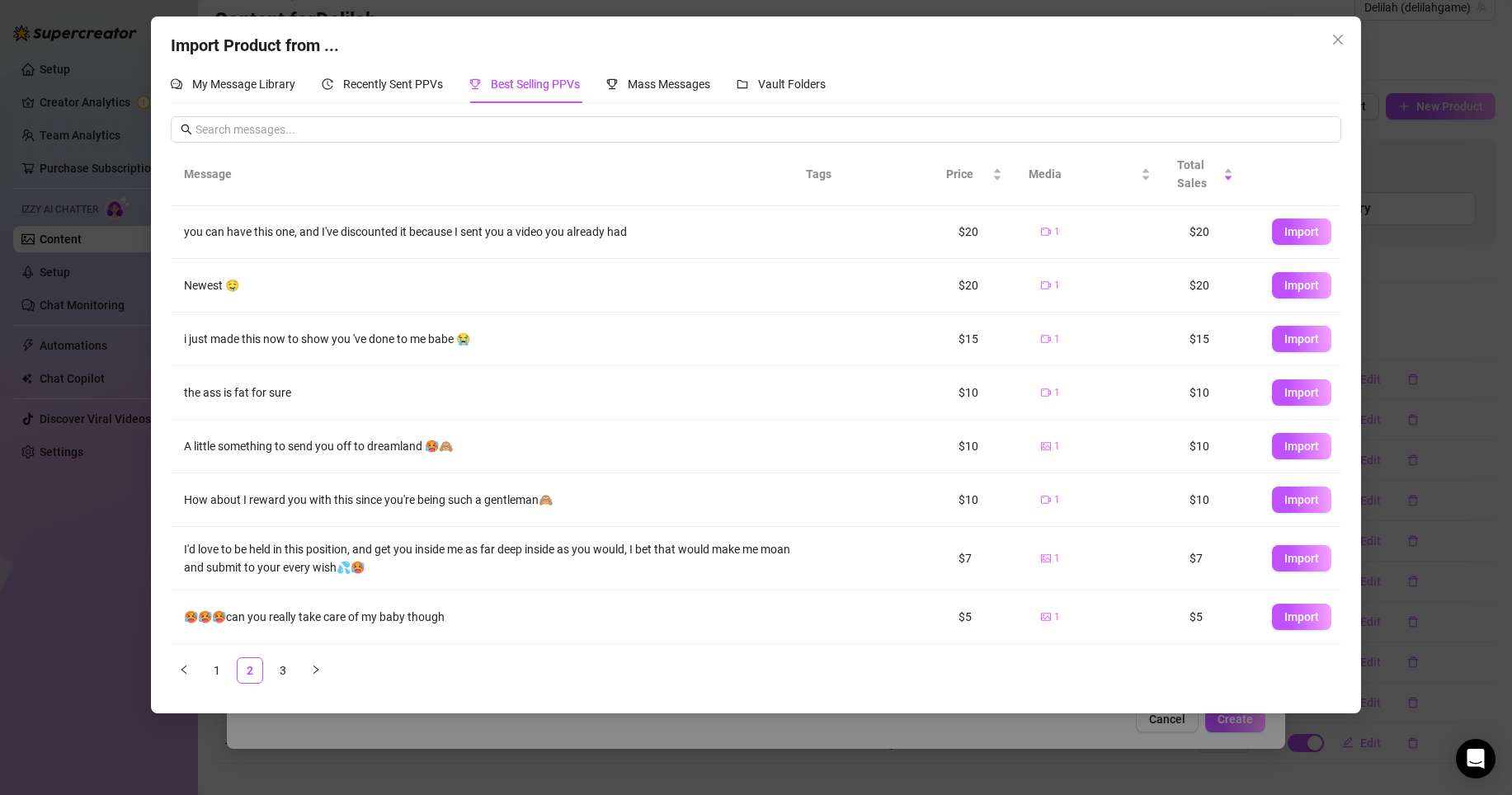
scroll to position [0, 0]
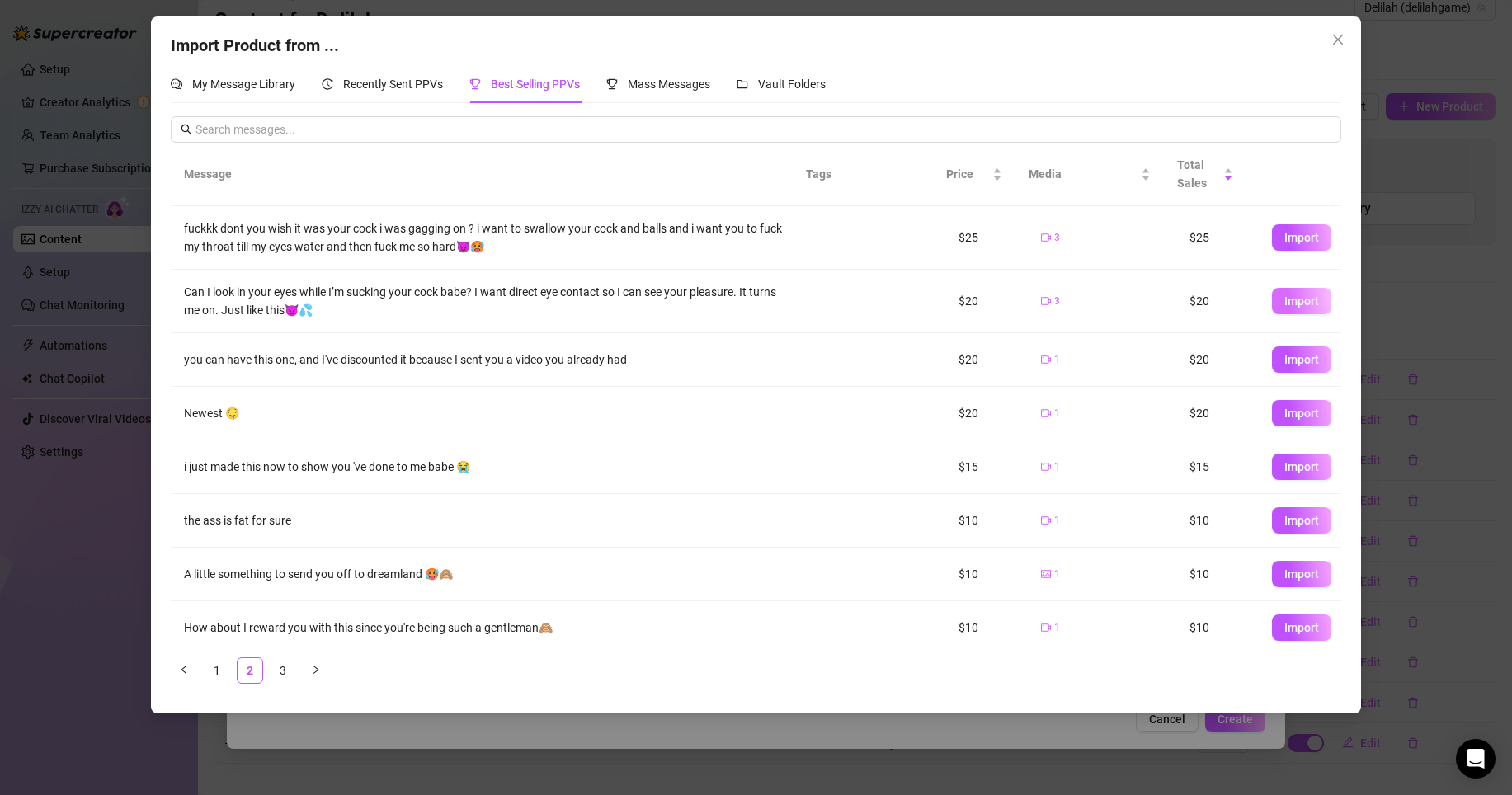
click at [1285, 304] on span "Import" at bounding box center [1302, 301] width 35 height 13
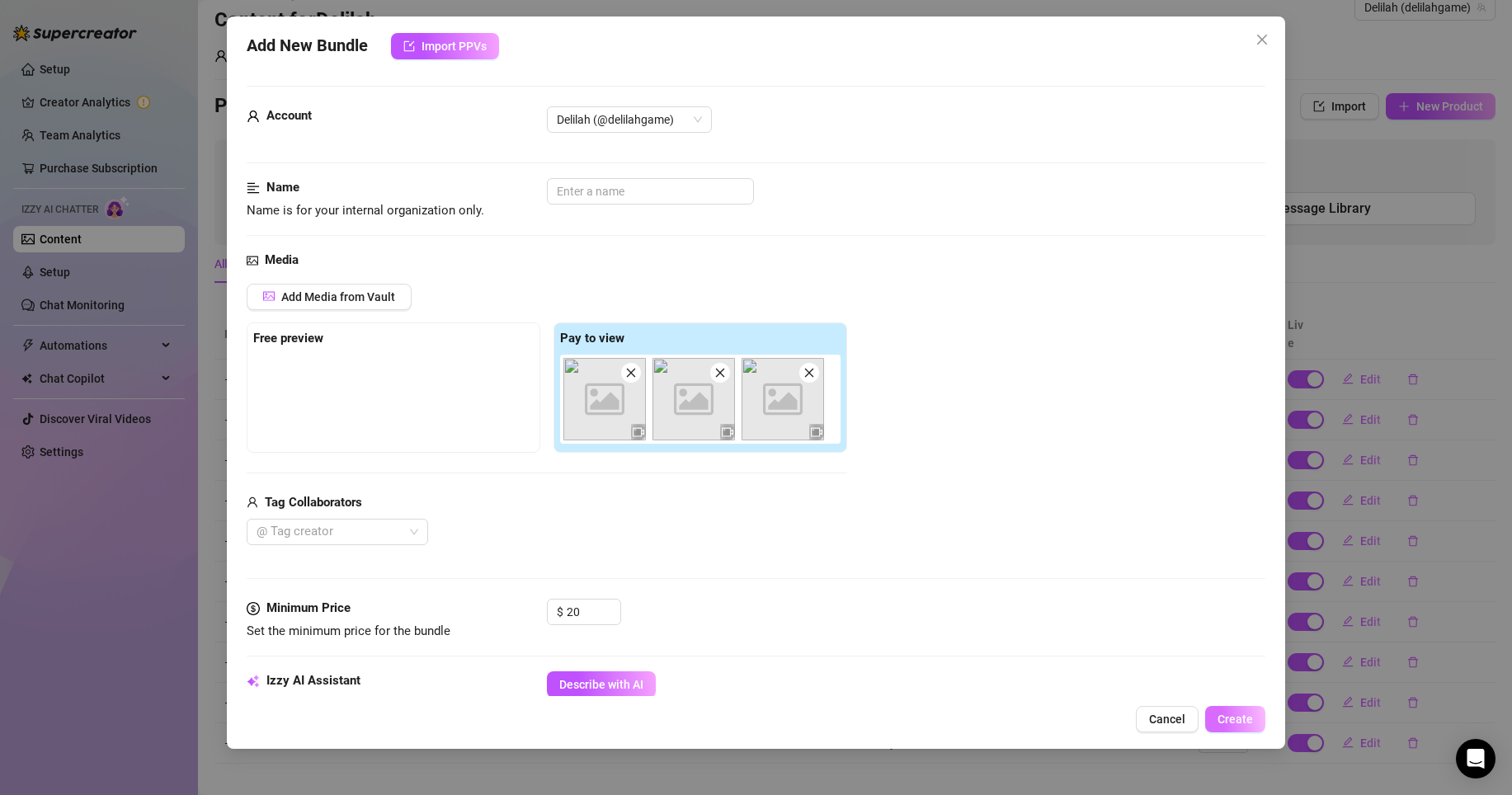
click at [1239, 723] on span "Create" at bounding box center [1235, 719] width 36 height 13
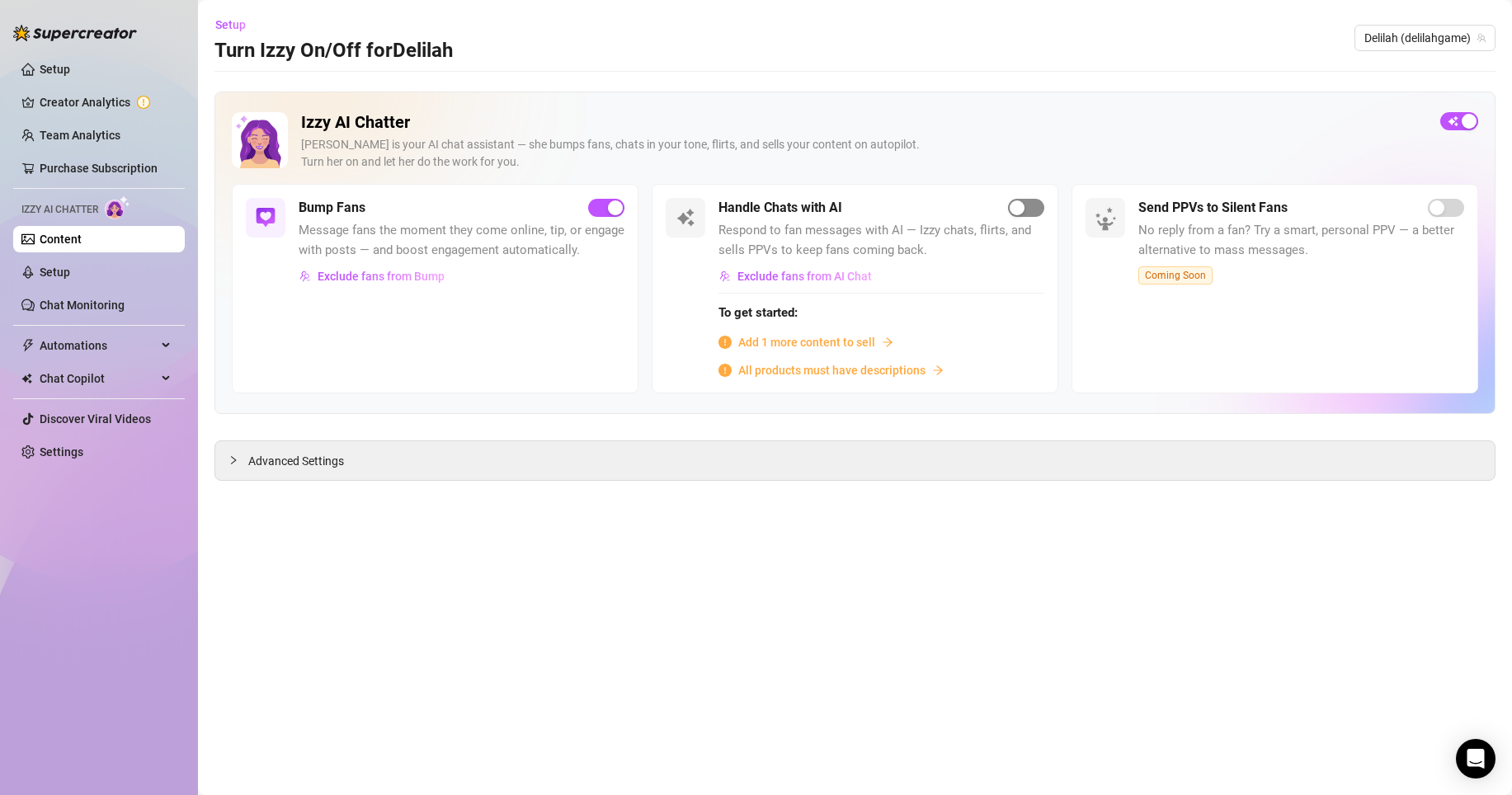
click at [1027, 204] on button "button" at bounding box center [1026, 208] width 37 height 18
click at [1022, 208] on div "button" at bounding box center [1017, 208] width 15 height 15
click at [851, 345] on span "Add 1 more content to sell" at bounding box center [806, 342] width 137 height 18
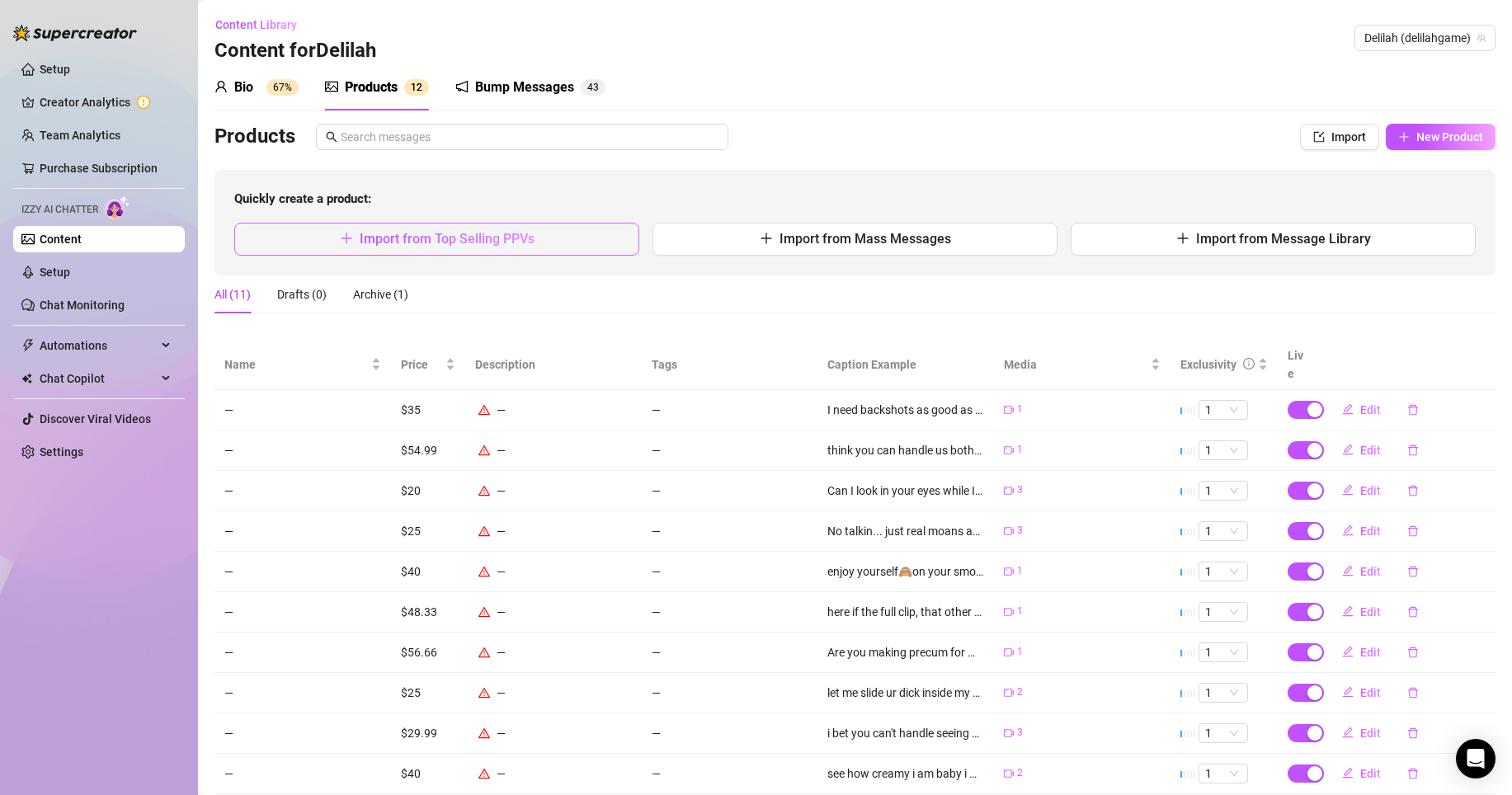
click at [531, 251] on button "Import from Top Selling PPVs" at bounding box center [436, 239] width 405 height 33
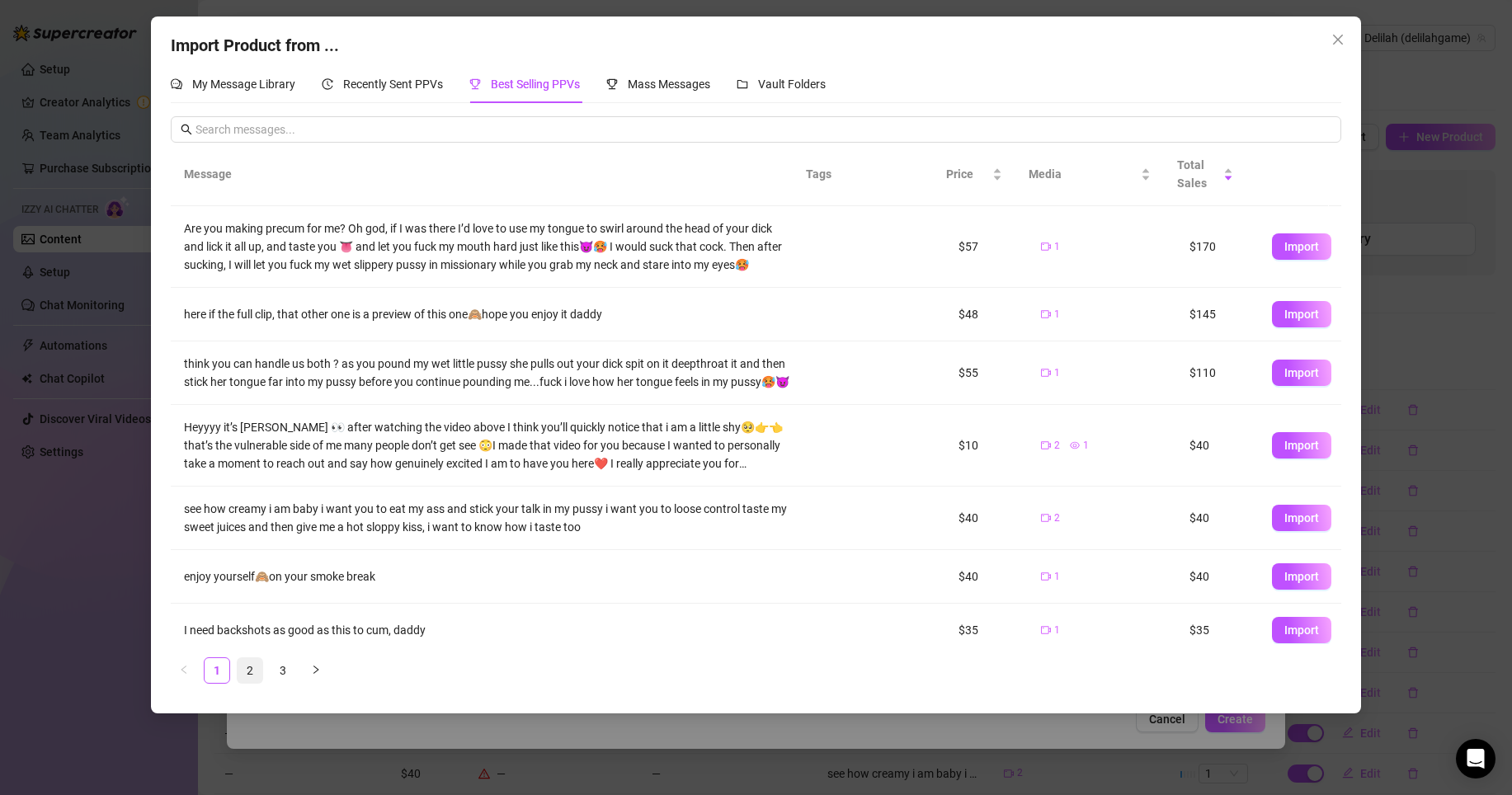
click at [246, 676] on link "2" at bounding box center [249, 670] width 25 height 25
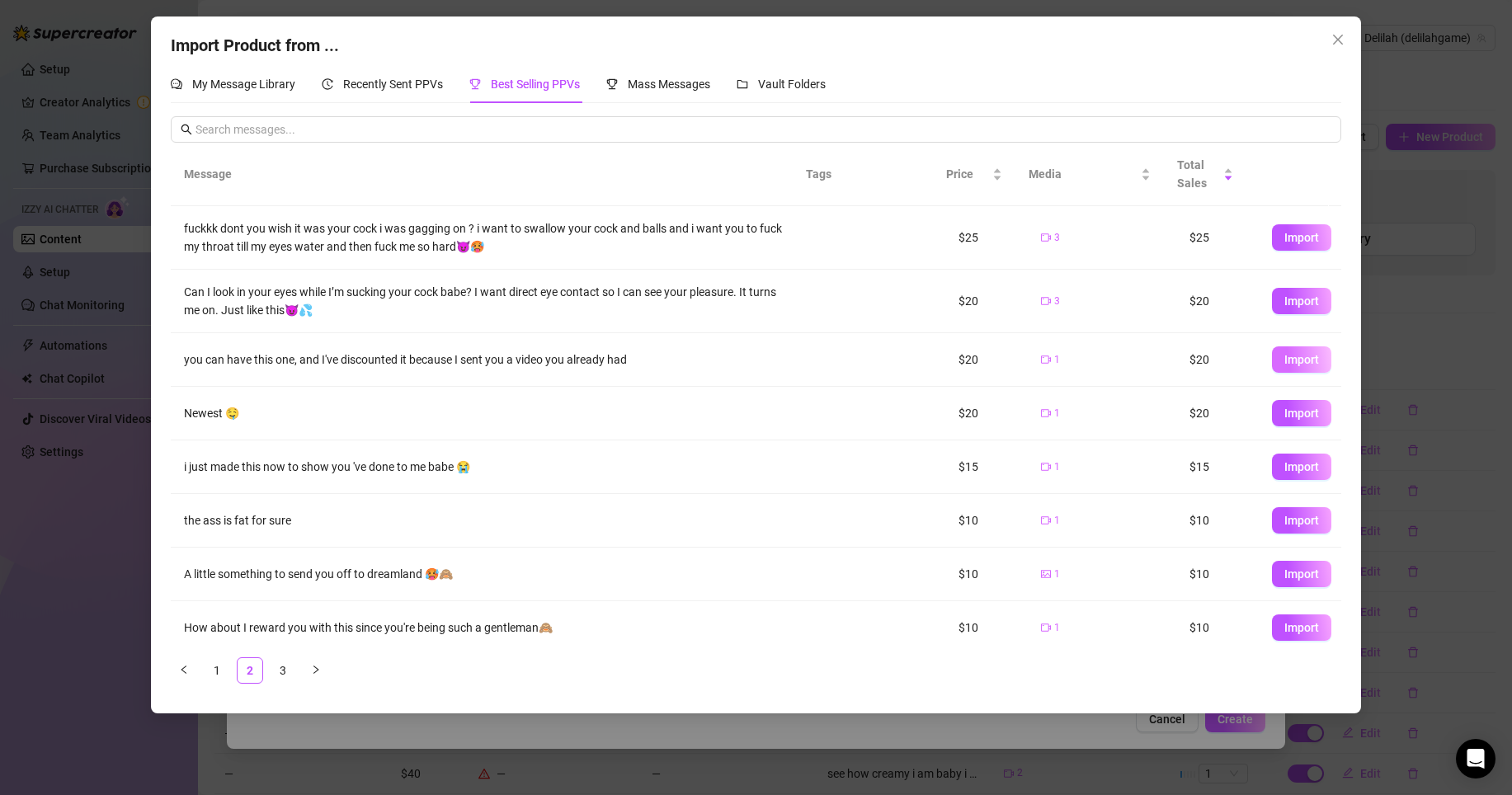
click at [1306, 360] on button "Import" at bounding box center [1301, 359] width 60 height 27
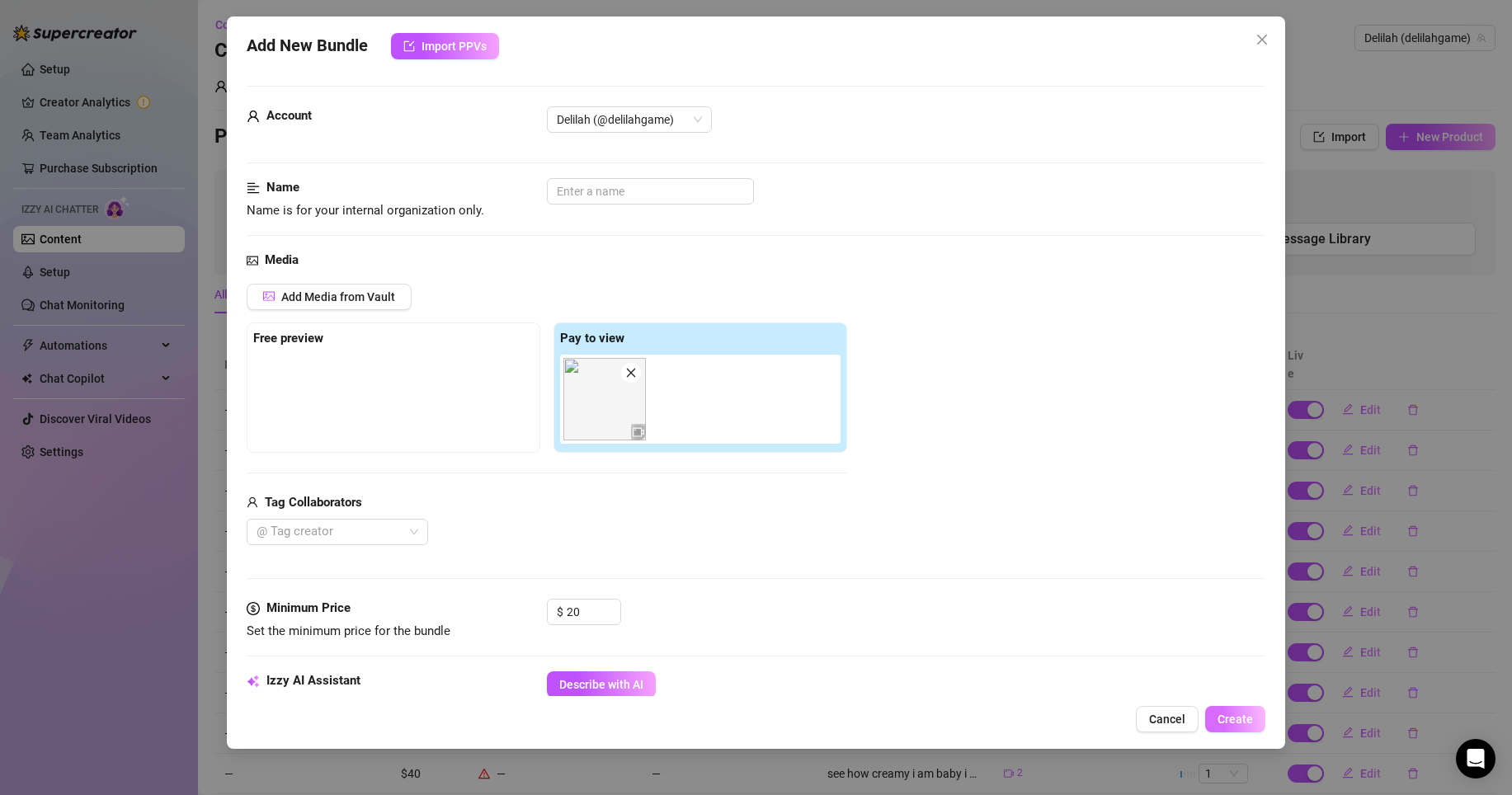
click at [1233, 715] on span "Create" at bounding box center [1235, 719] width 36 height 13
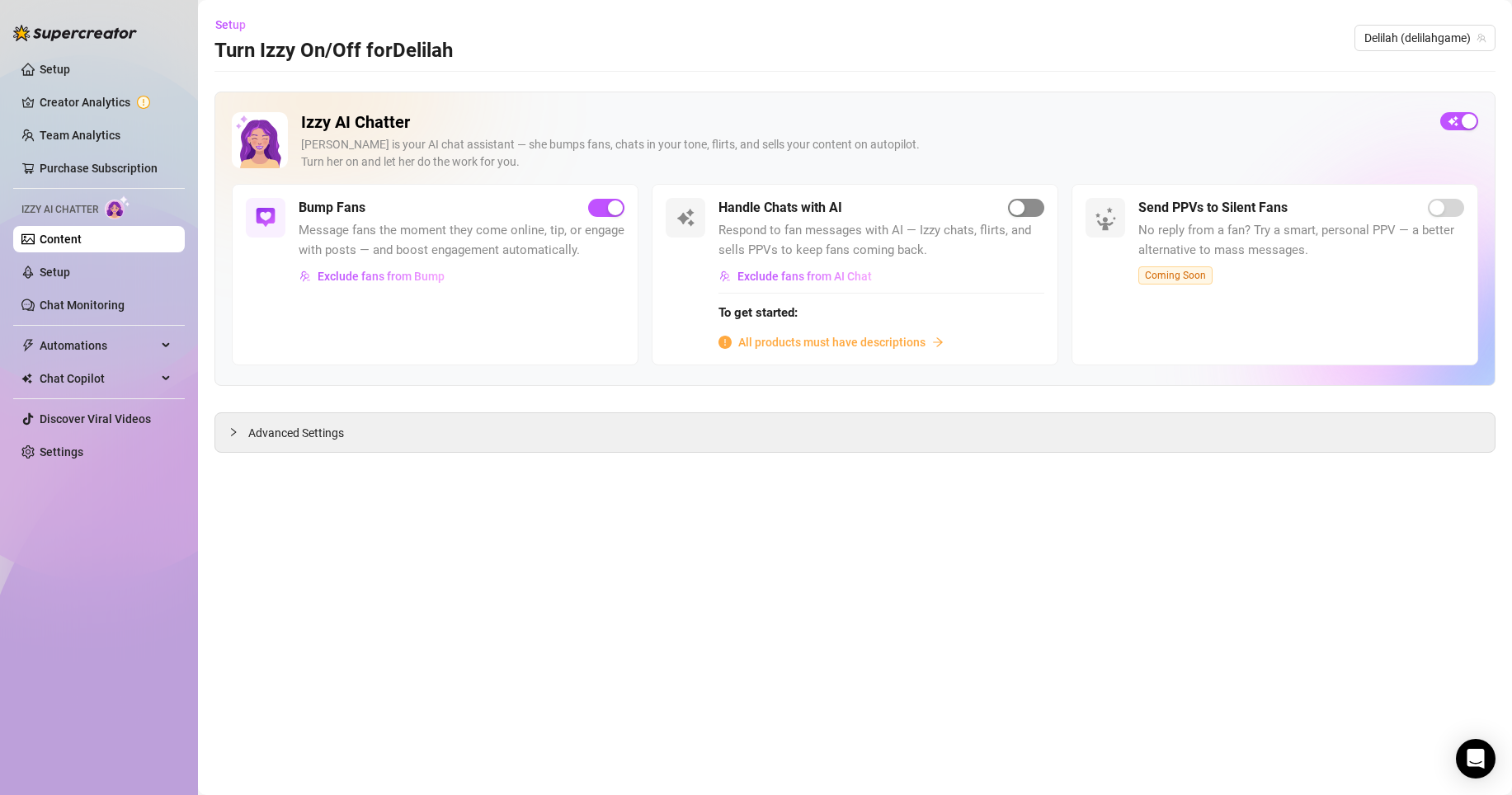
click at [1021, 210] on div "button" at bounding box center [1017, 208] width 15 height 15
click at [886, 345] on span "All products must have descriptions" at bounding box center [832, 342] width 187 height 18
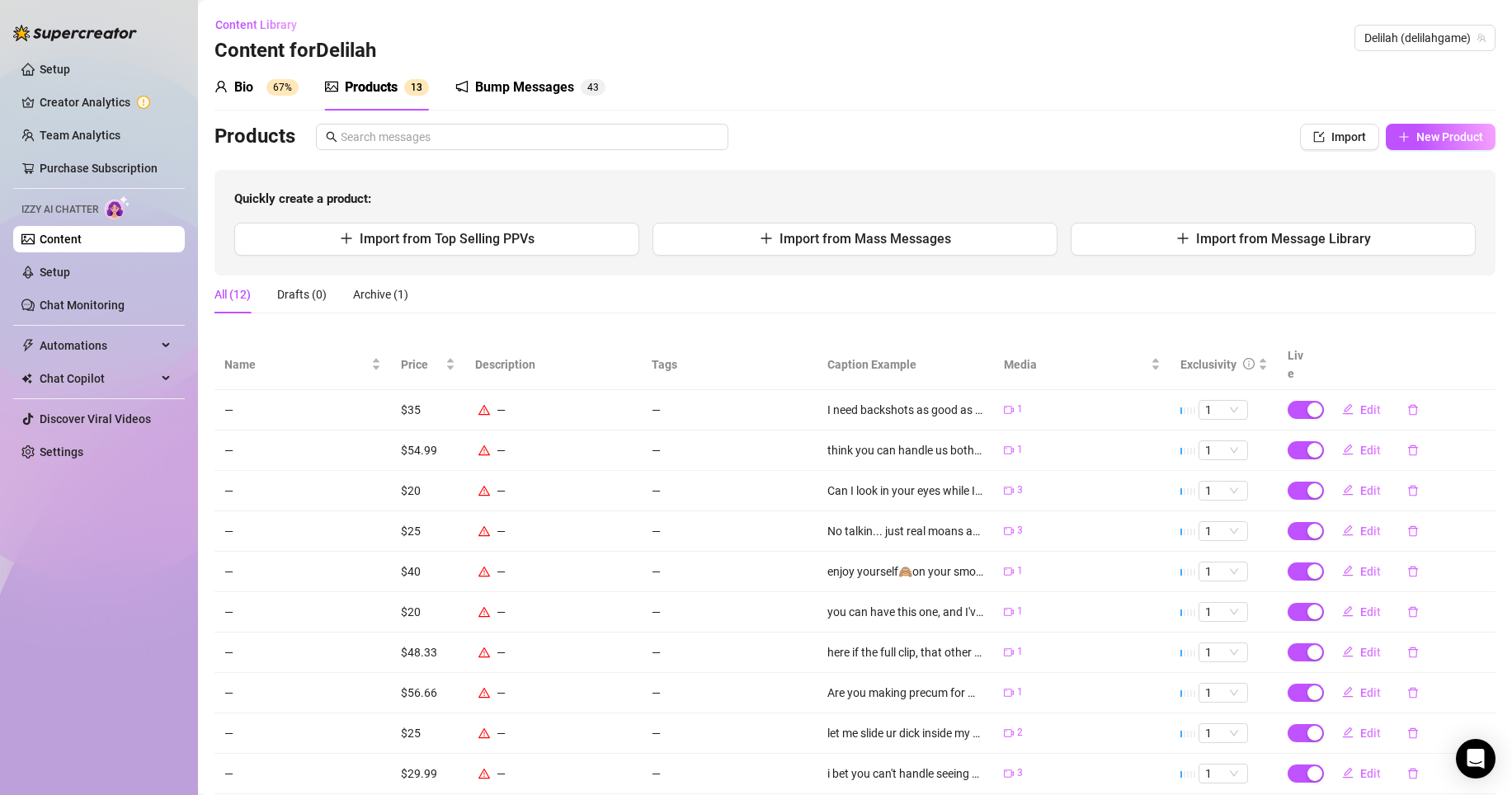
scroll to position [77, 0]
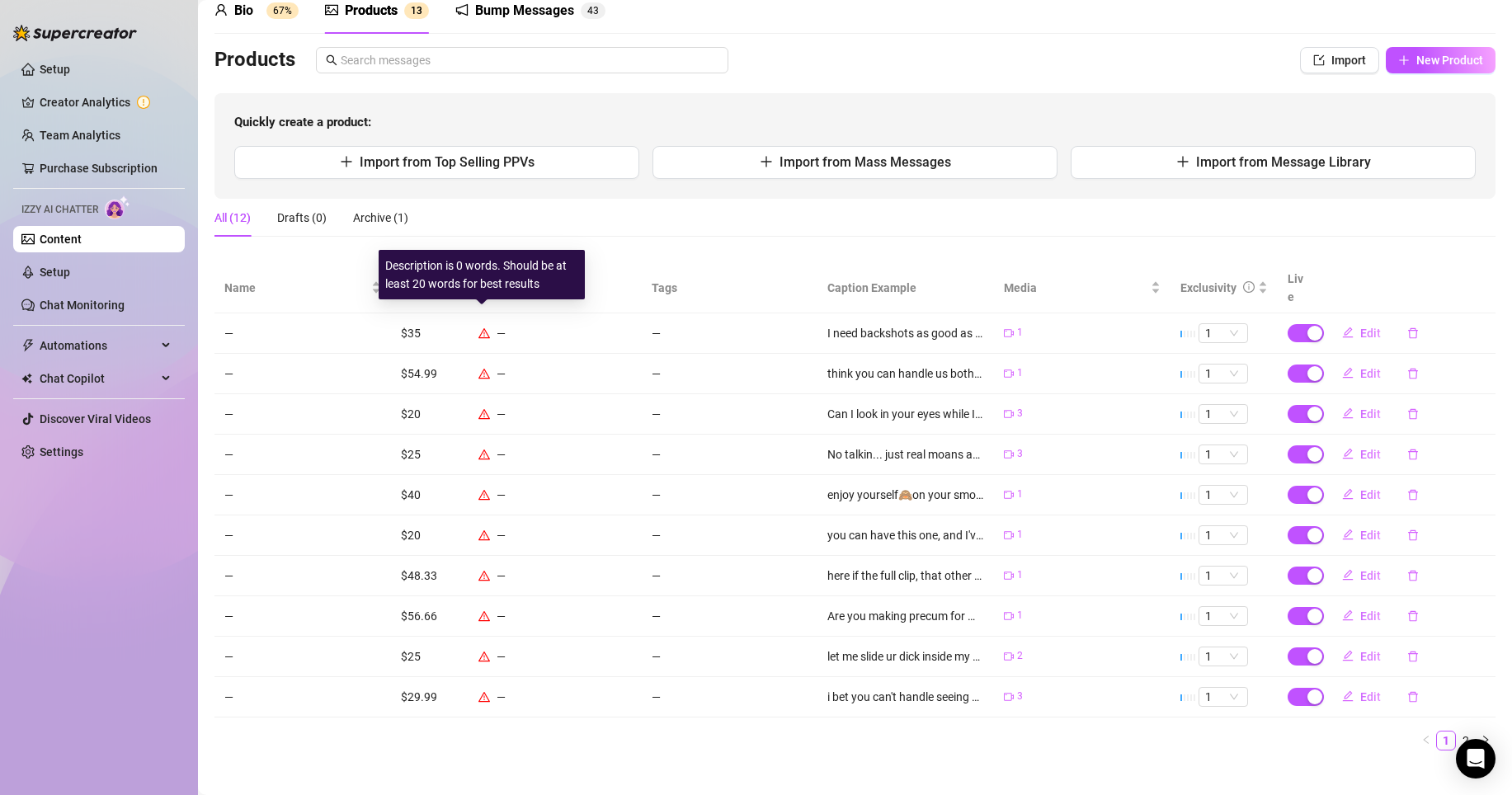
click at [480, 327] on icon "warning" at bounding box center [484, 332] width 12 height 10
click at [480, 327] on icon "warning" at bounding box center [484, 333] width 12 height 12
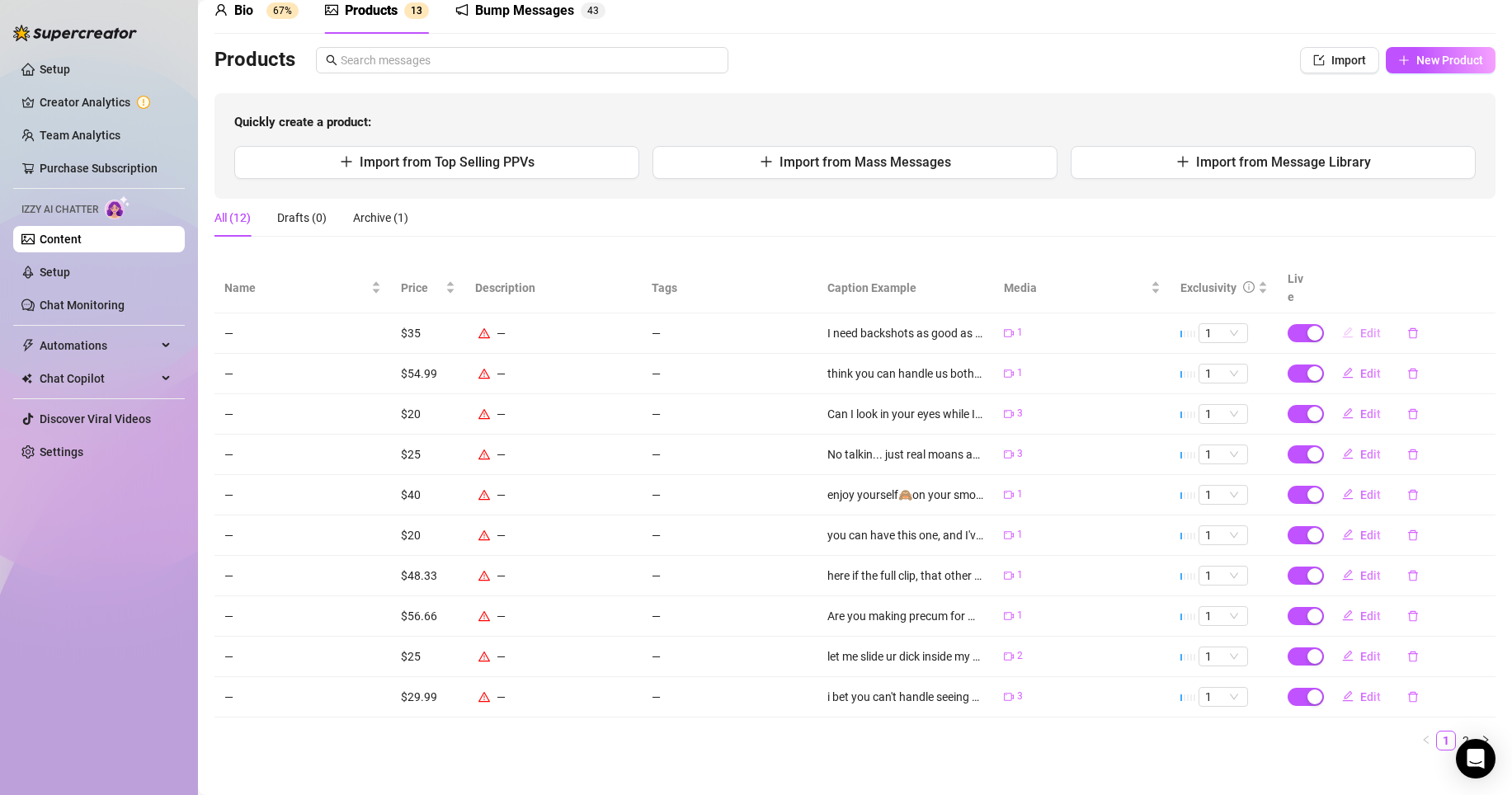
click at [1345, 320] on button "Edit" at bounding box center [1361, 333] width 65 height 27
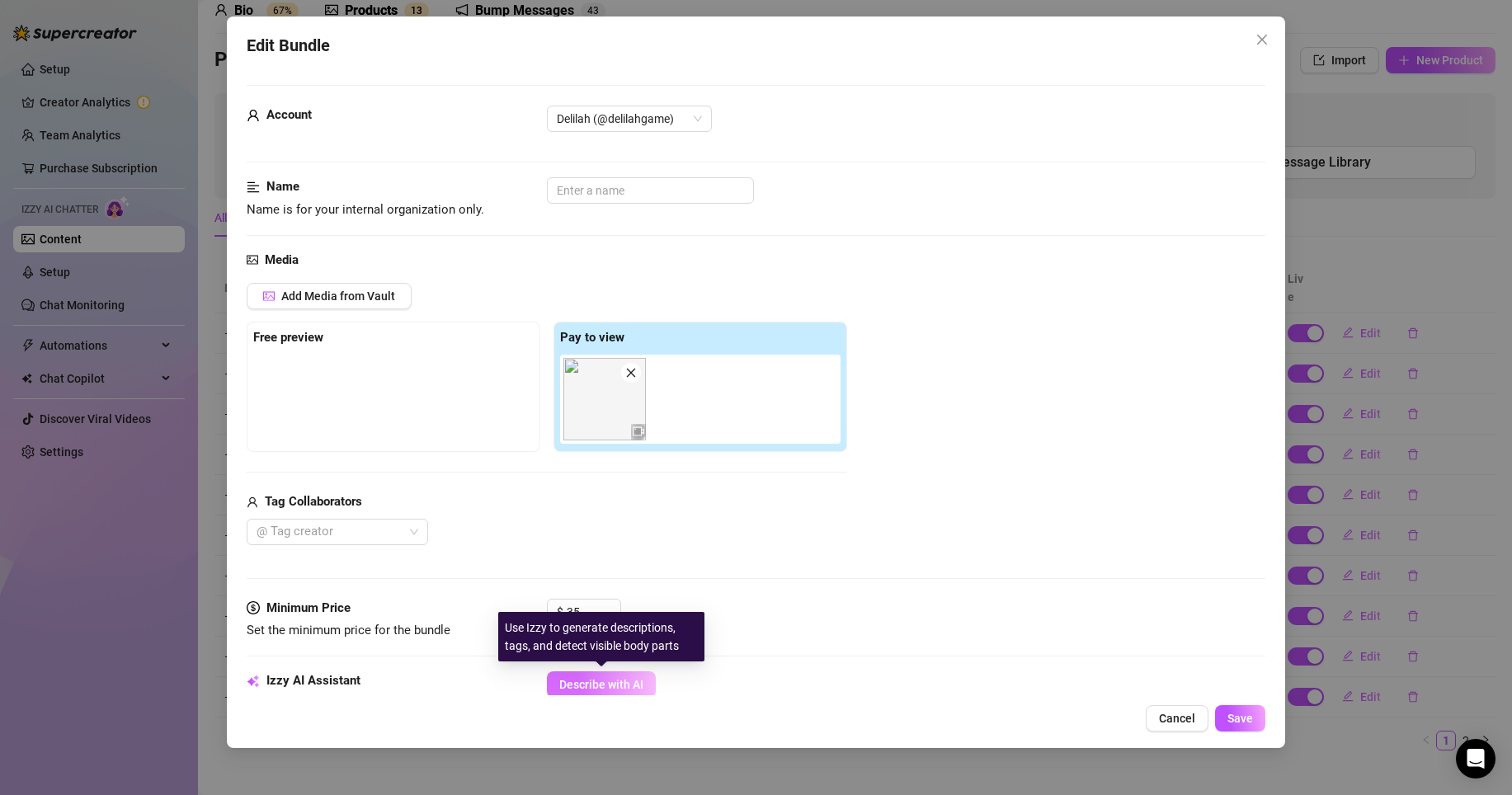
click at [601, 681] on span "Describe with AI" at bounding box center [601, 684] width 84 height 13
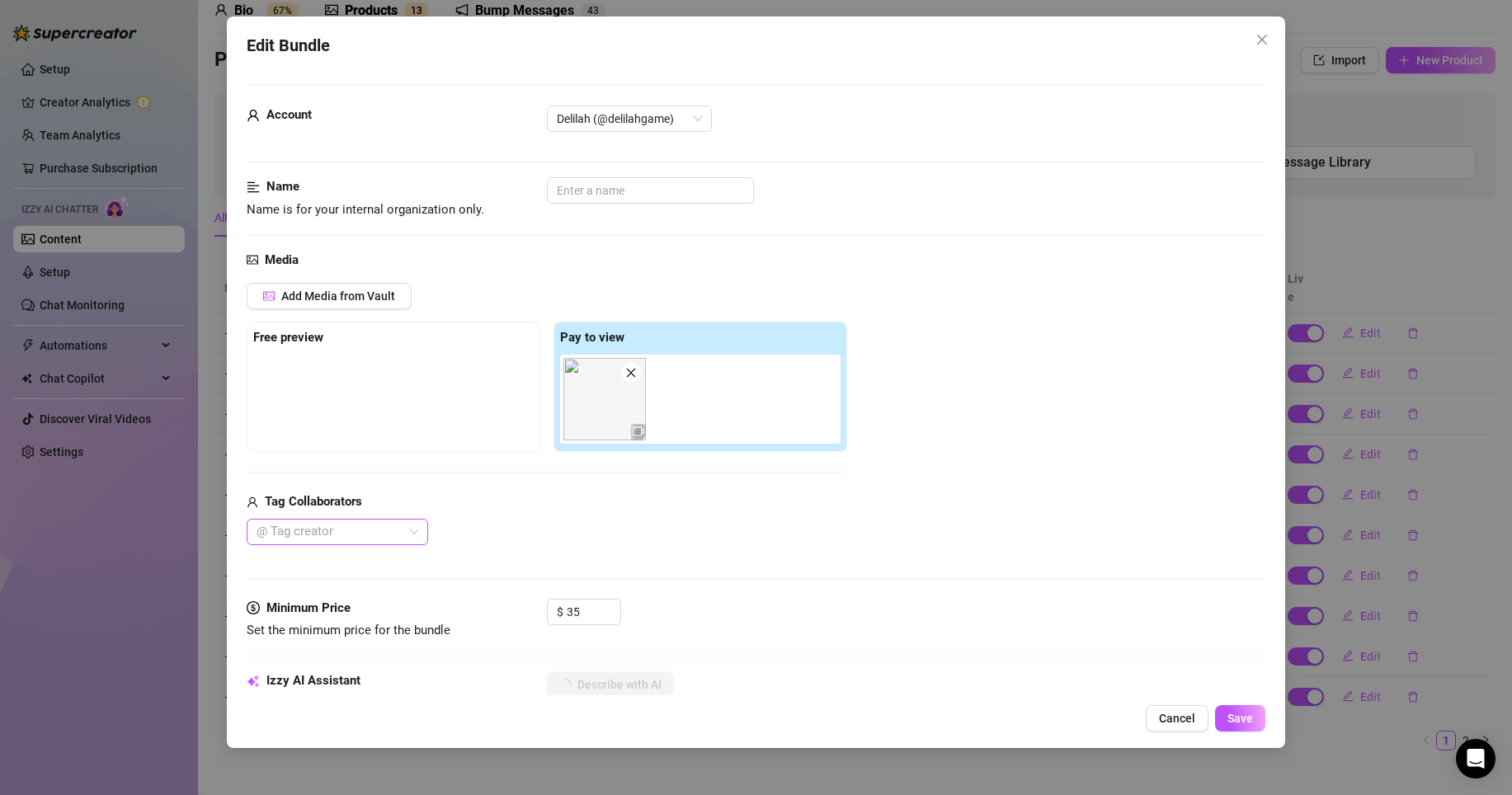
click at [398, 534] on div at bounding box center [329, 532] width 158 height 23
click at [368, 561] on div "Welcome to sinnerville 😈" at bounding box center [337, 565] width 155 height 18
click at [540, 527] on div "Welcome to sinnerville 😈" at bounding box center [546, 532] width 601 height 27
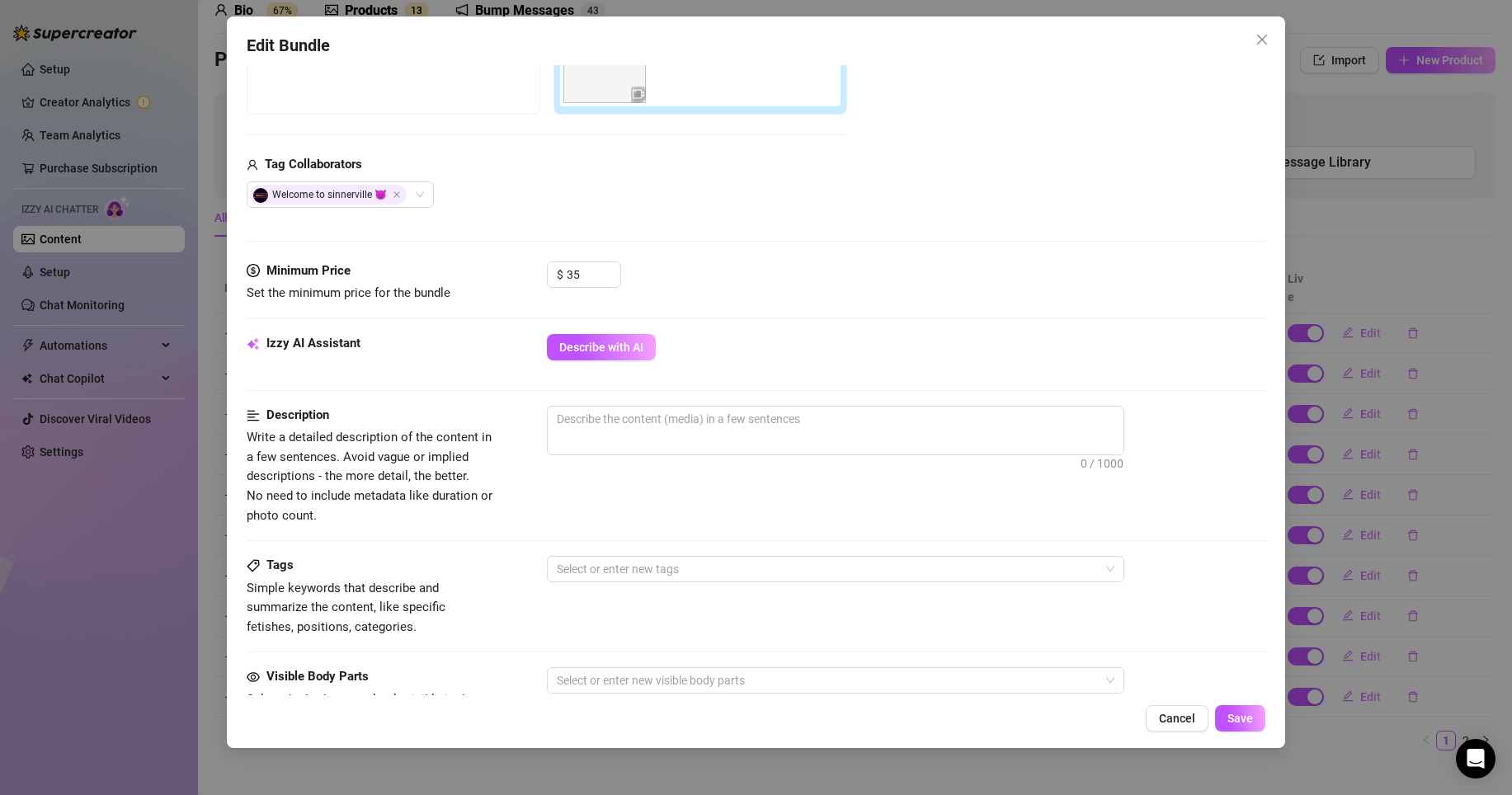
scroll to position [272, 0]
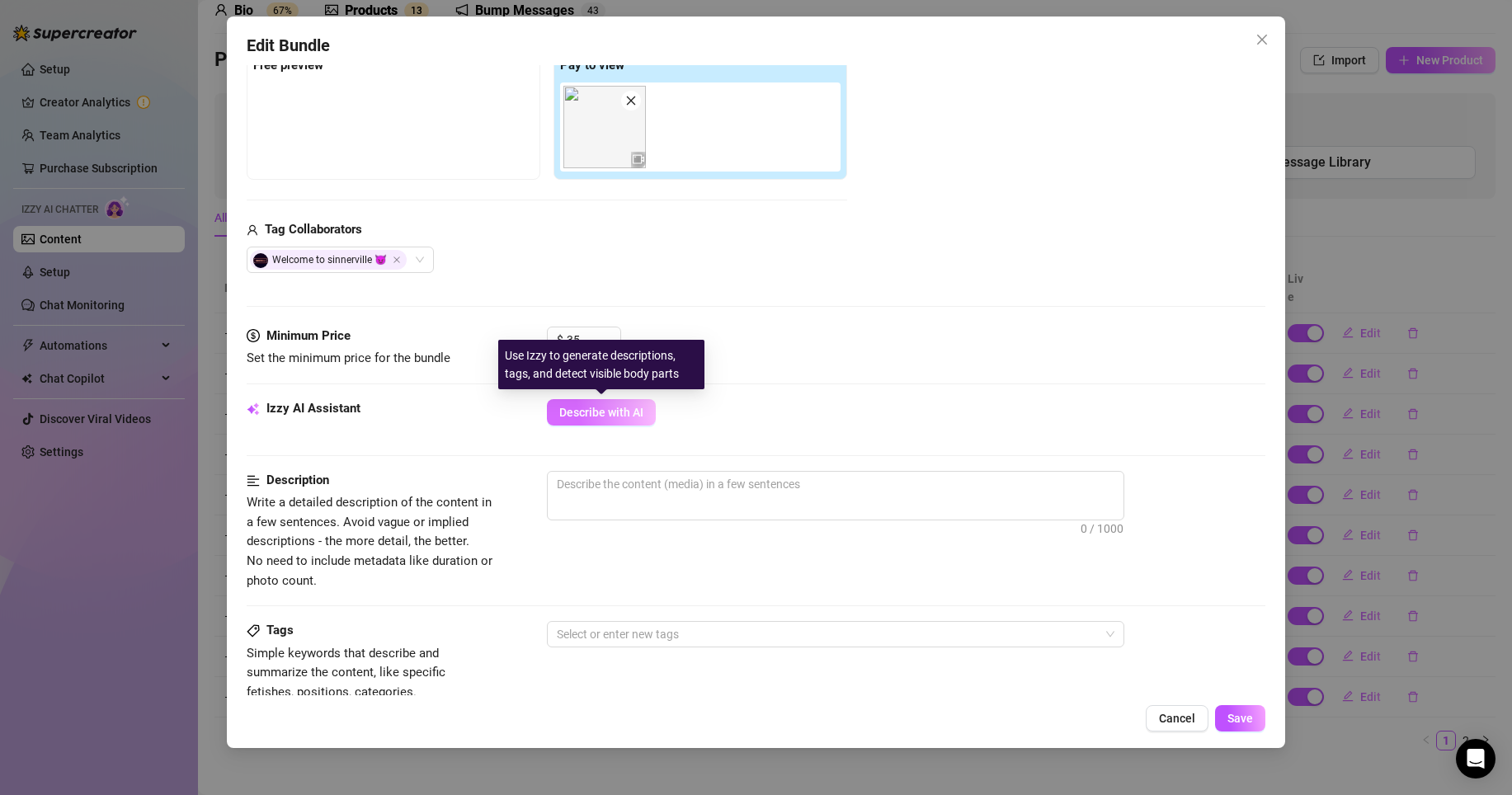
click at [644, 411] on button "Describe with AI" at bounding box center [601, 412] width 109 height 27
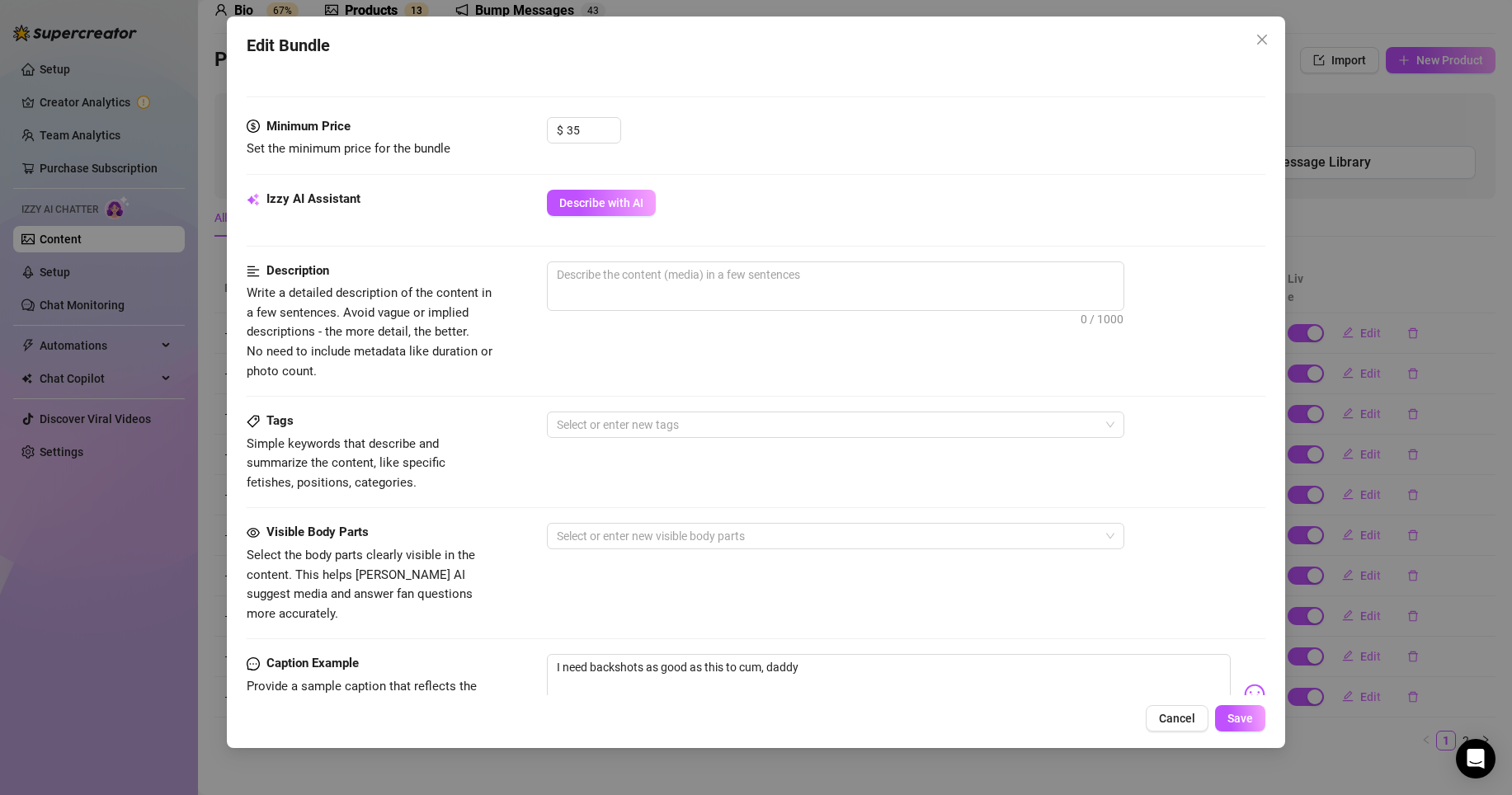
scroll to position [480, 0]
click at [1243, 715] on span "Save" at bounding box center [1241, 718] width 26 height 13
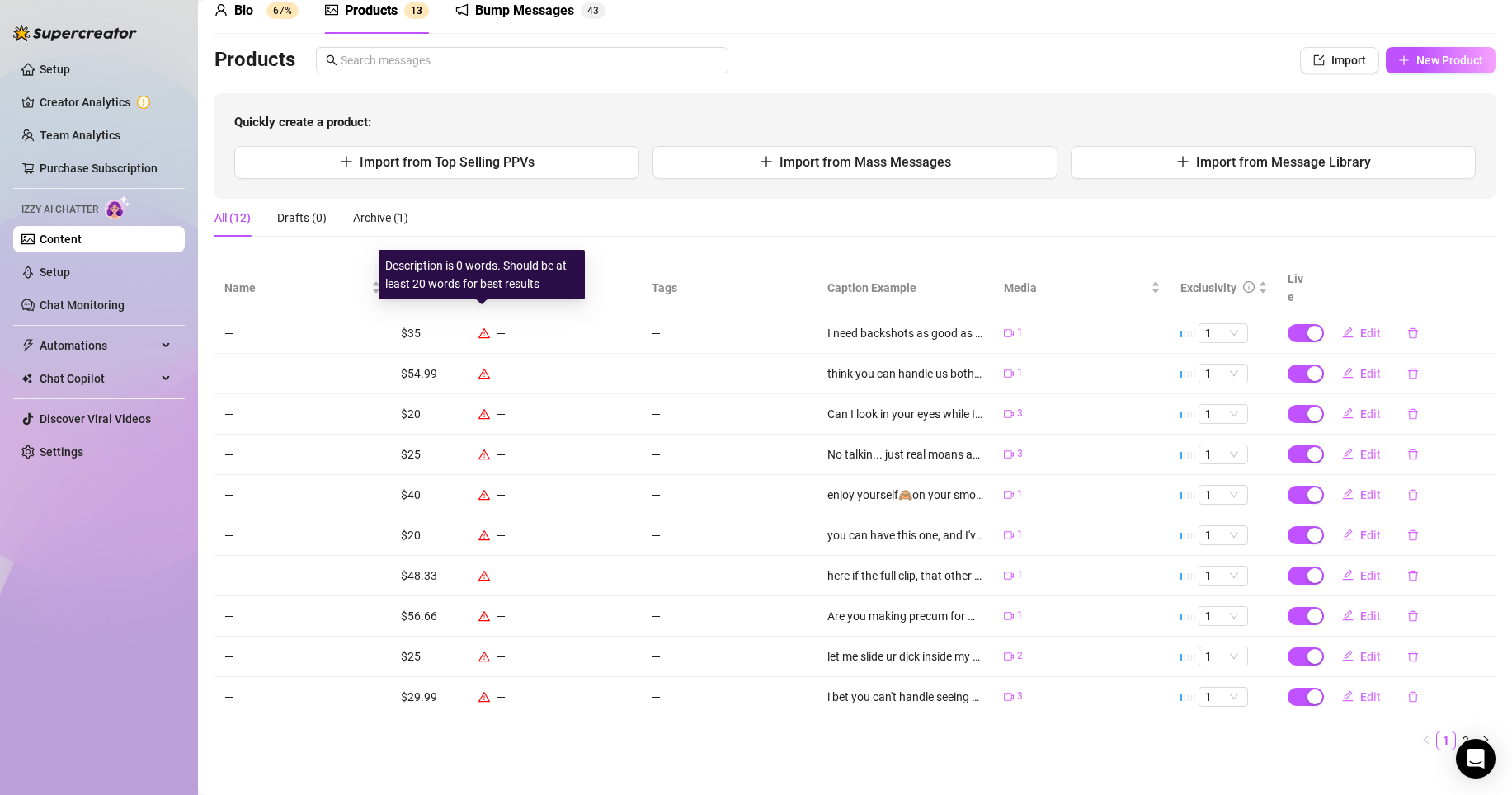
click at [479, 327] on icon "warning" at bounding box center [484, 332] width 12 height 10
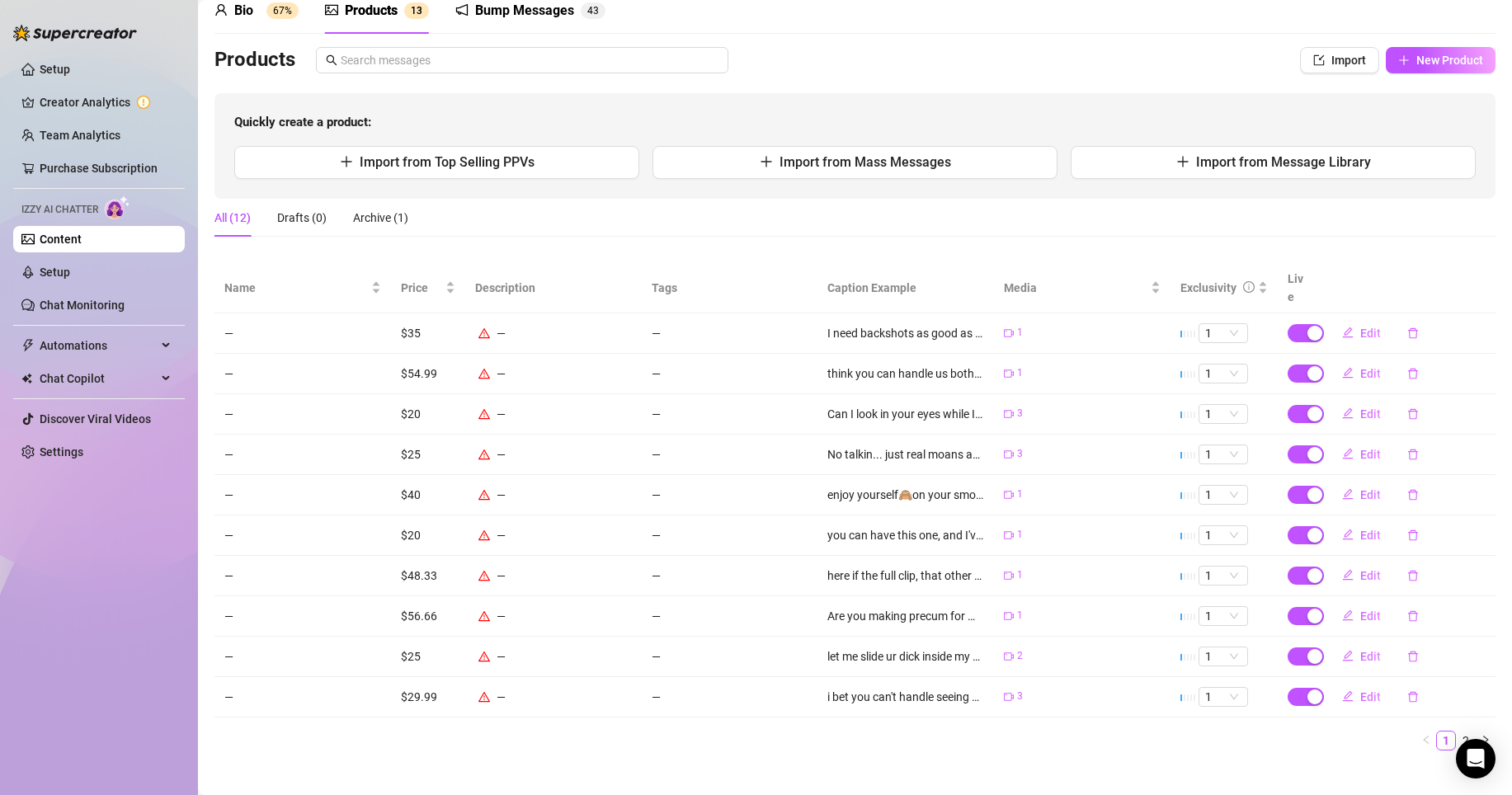
click at [480, 327] on icon "warning" at bounding box center [484, 333] width 12 height 12
click at [479, 368] on icon "warning" at bounding box center [484, 373] width 12 height 12
click at [1367, 326] on span "Edit" at bounding box center [1370, 333] width 20 height 13
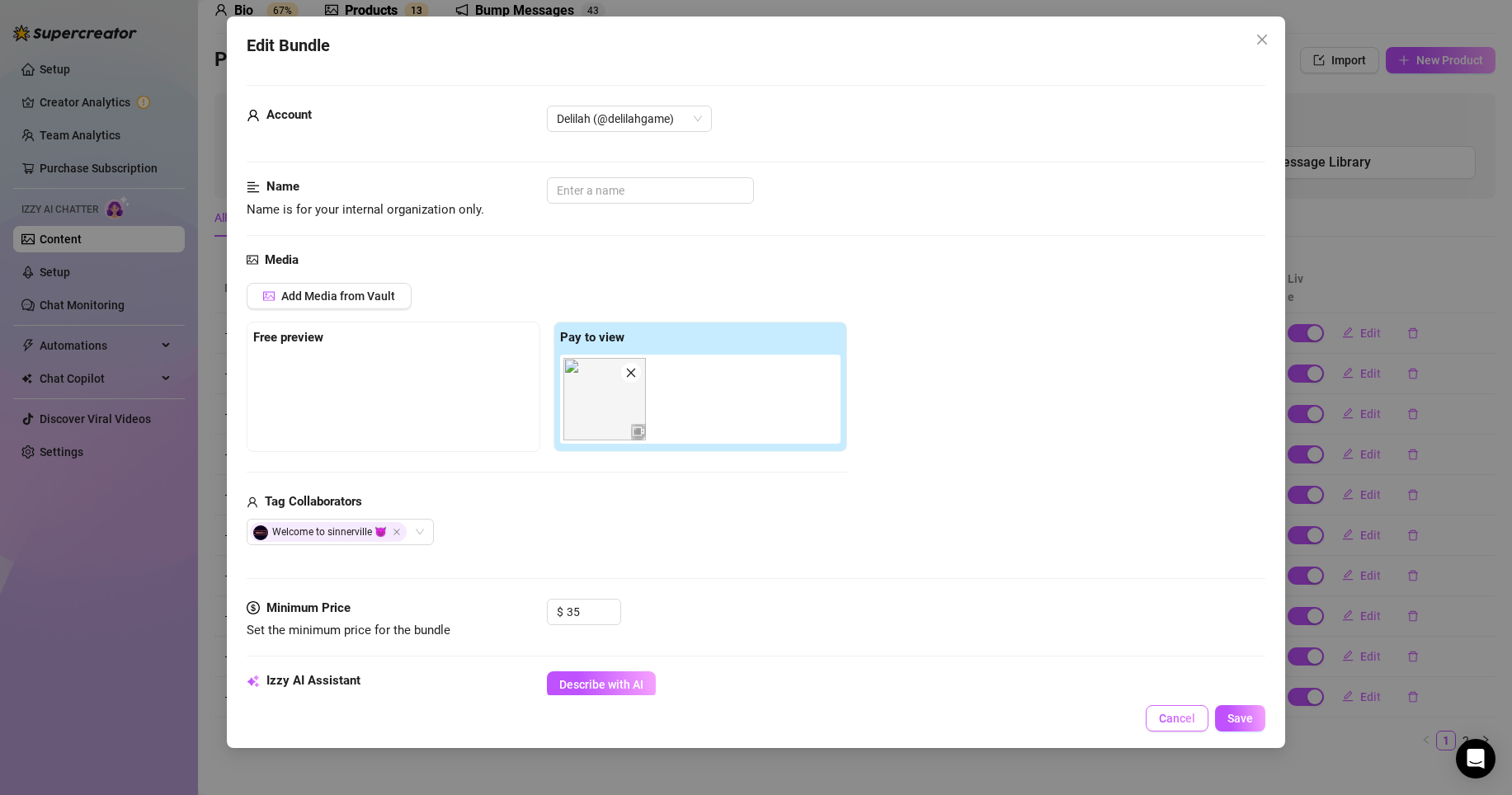
click at [1180, 720] on span "Cancel" at bounding box center [1177, 718] width 37 height 13
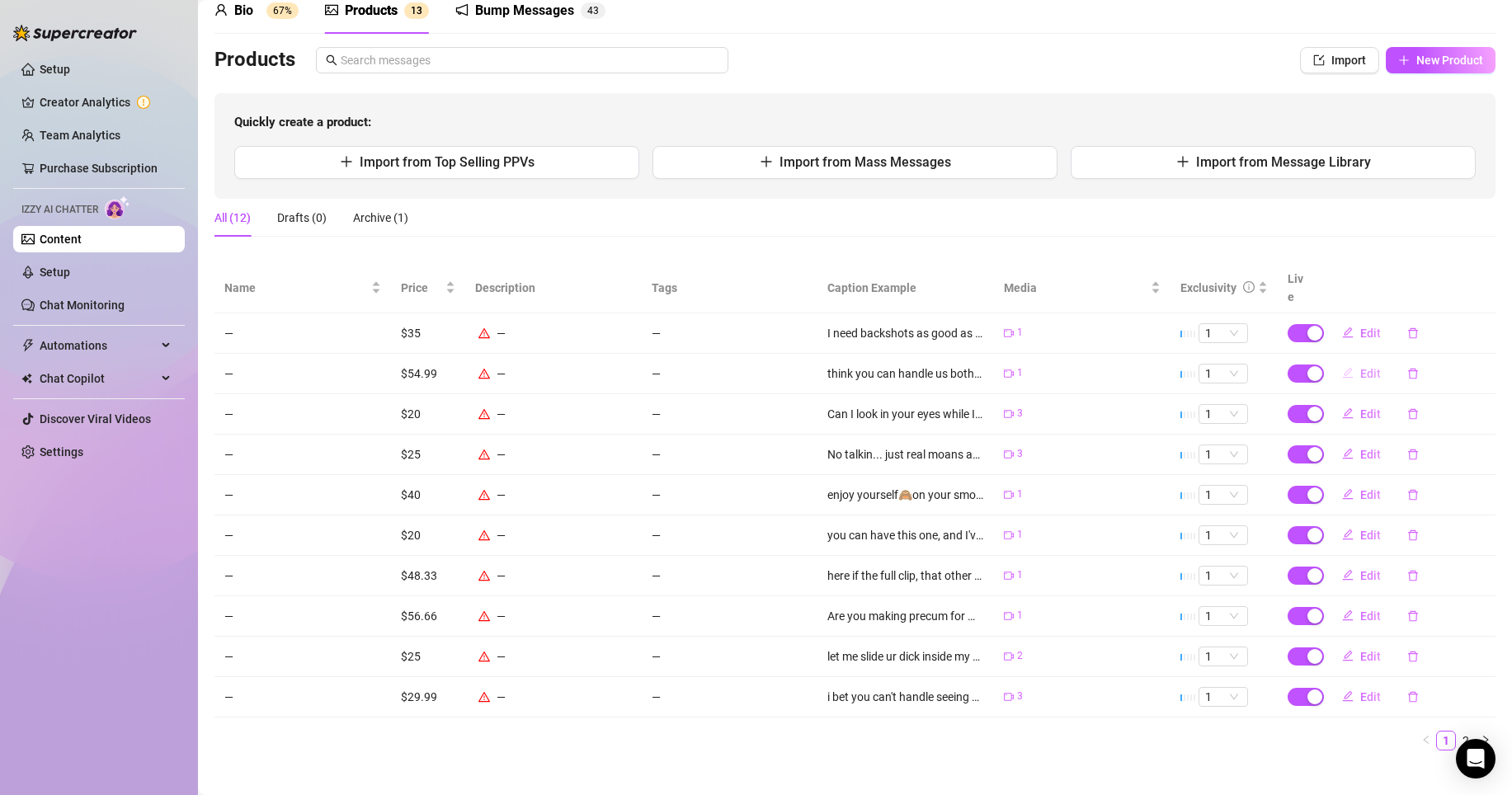
click at [1360, 367] on span "Edit" at bounding box center [1370, 373] width 20 height 13
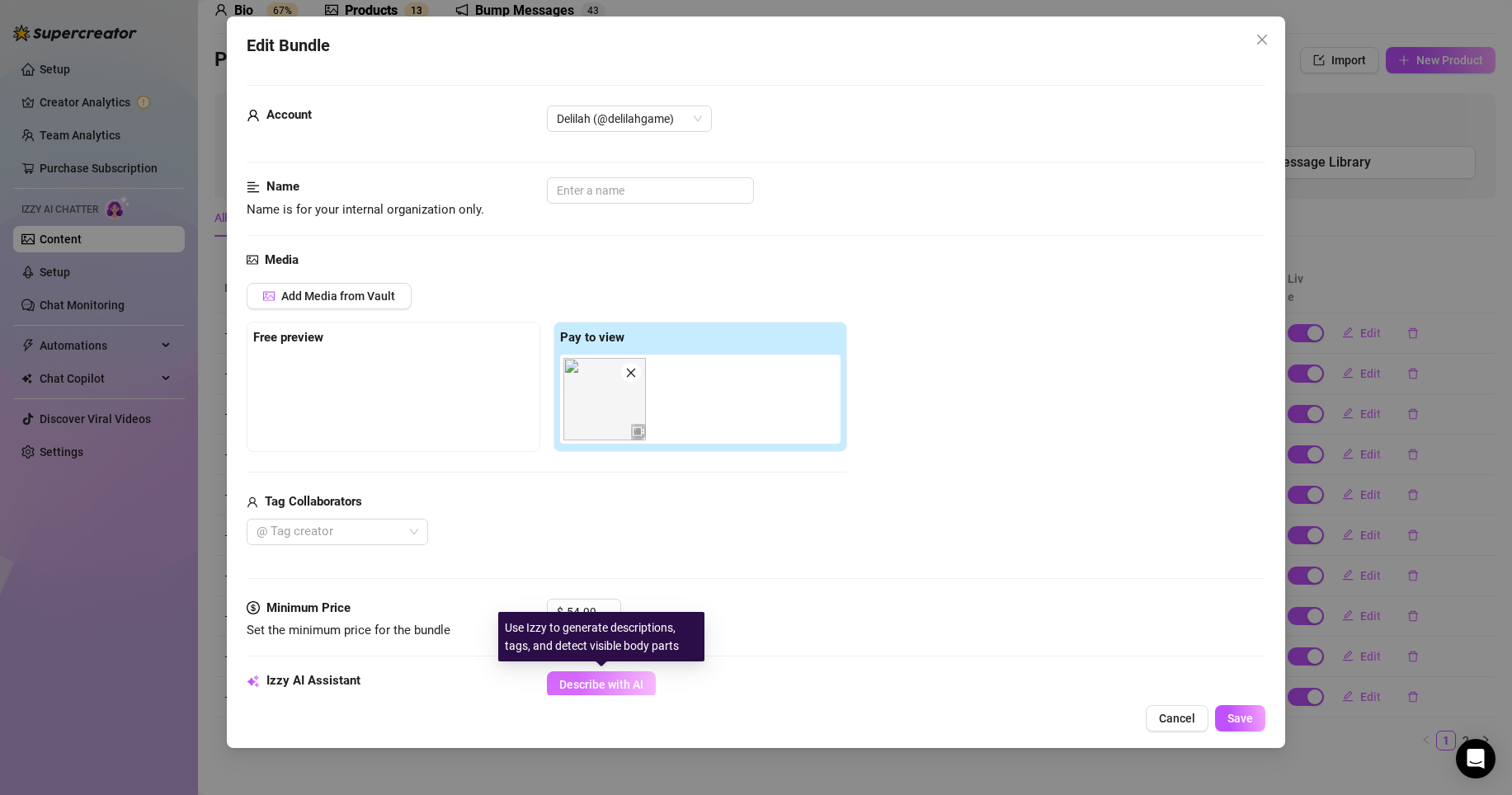
click at [612, 690] on span "Describe with AI" at bounding box center [601, 684] width 84 height 13
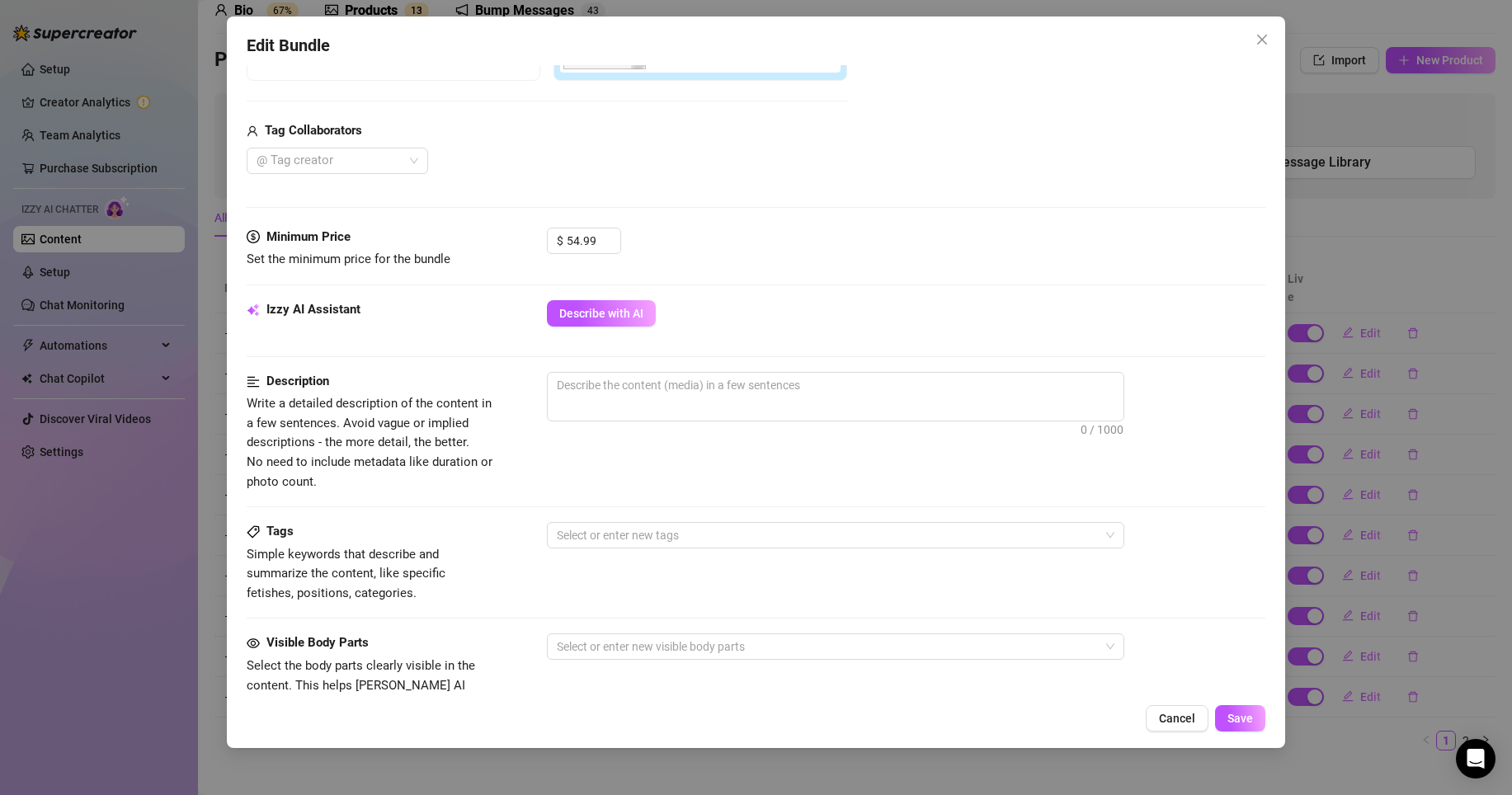
scroll to position [375, 0]
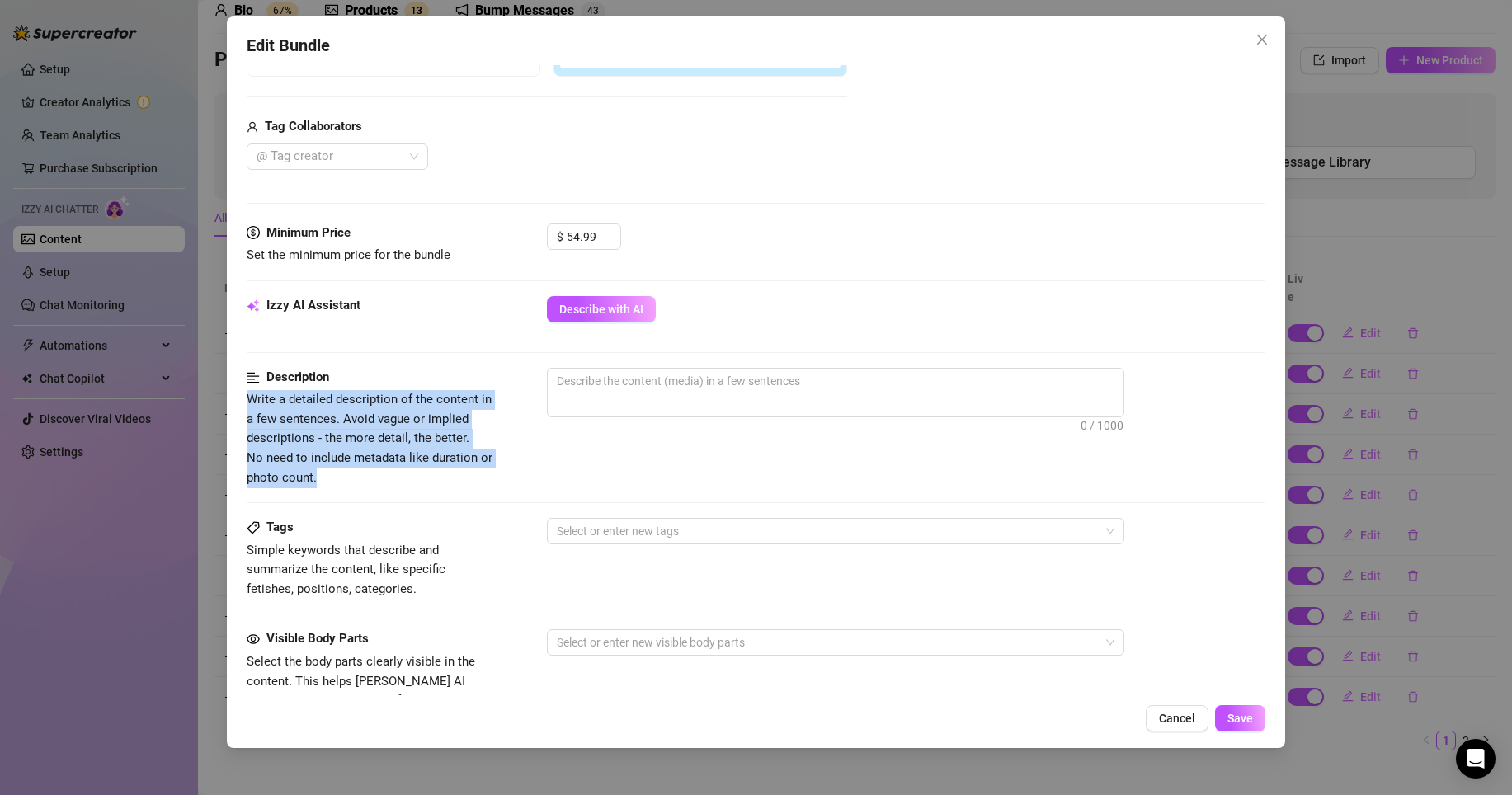
drag, startPoint x: 242, startPoint y: 395, endPoint x: 337, endPoint y: 477, distance: 125.5
click at [337, 478] on div "Edit Bundle Account Delilah (@delilahgame) Name Name is for your internal organ…" at bounding box center [756, 382] width 1058 height 732
copy span "Write a detailed description of the content in a few sentences. Avoid vague or …"
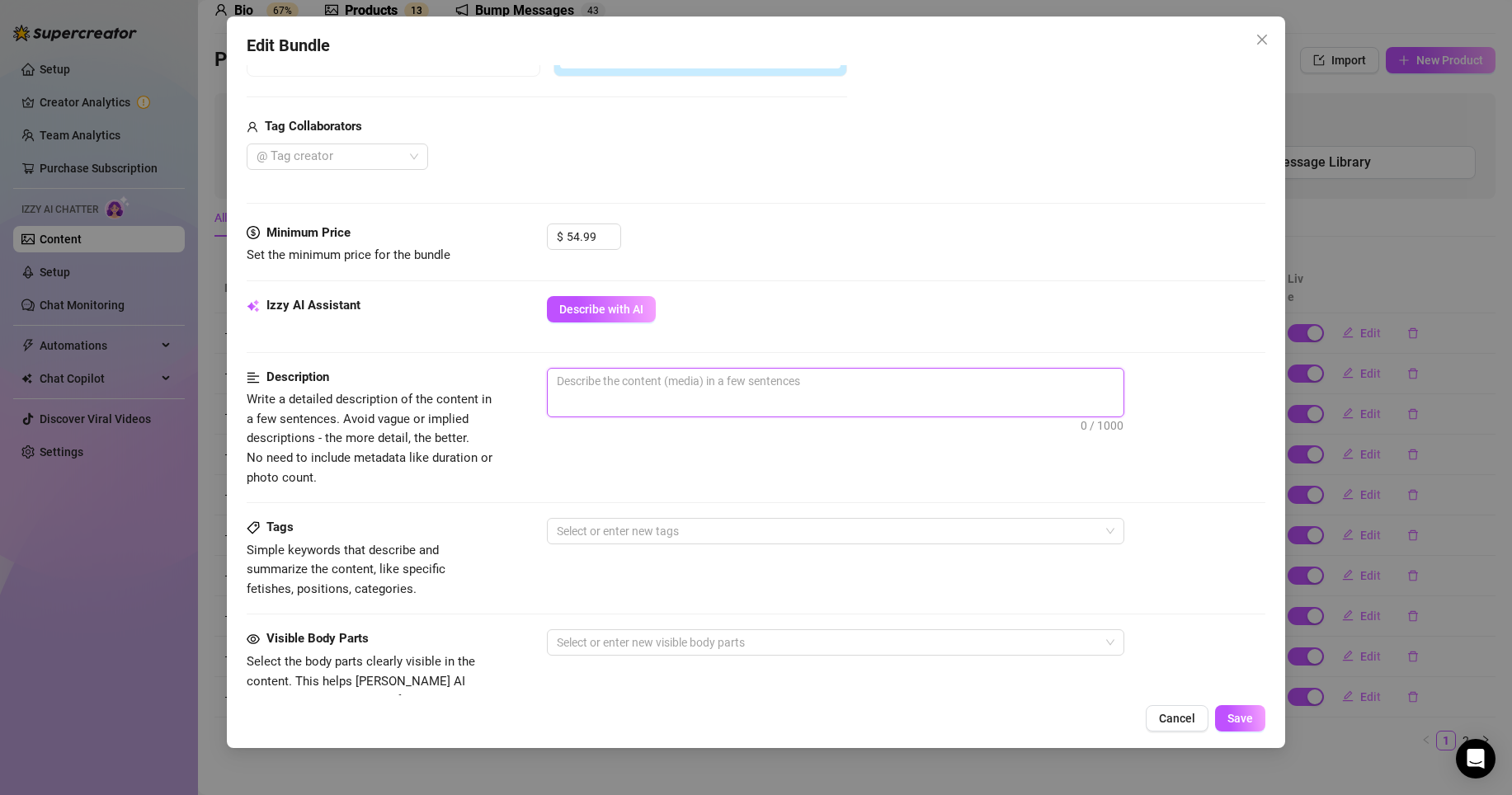
click at [619, 389] on textarea at bounding box center [835, 381] width 576 height 25
paste textarea "Completely naked, I’m on full display for you — my bare tits soft and warm in m…"
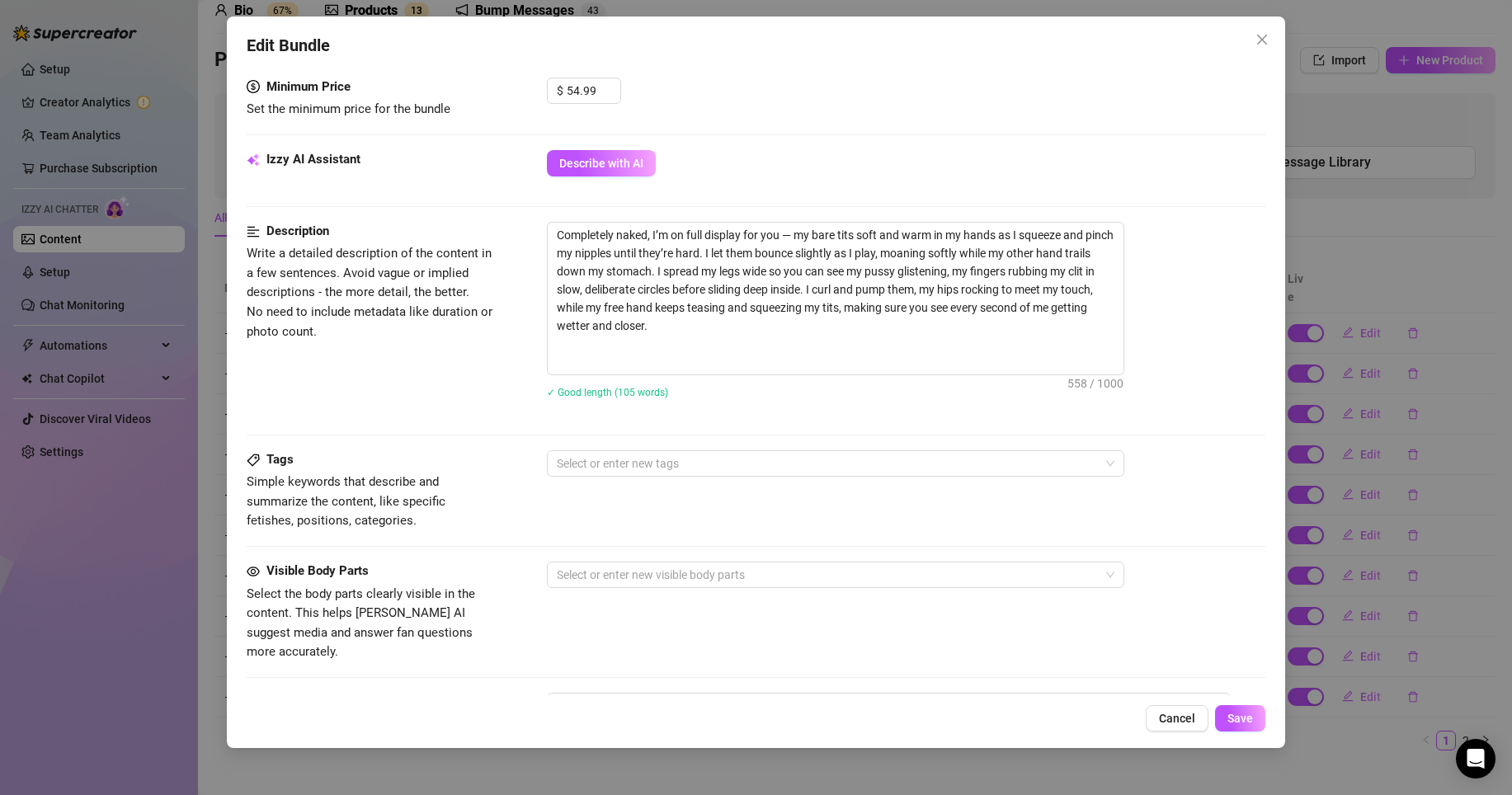
scroll to position [551, 0]
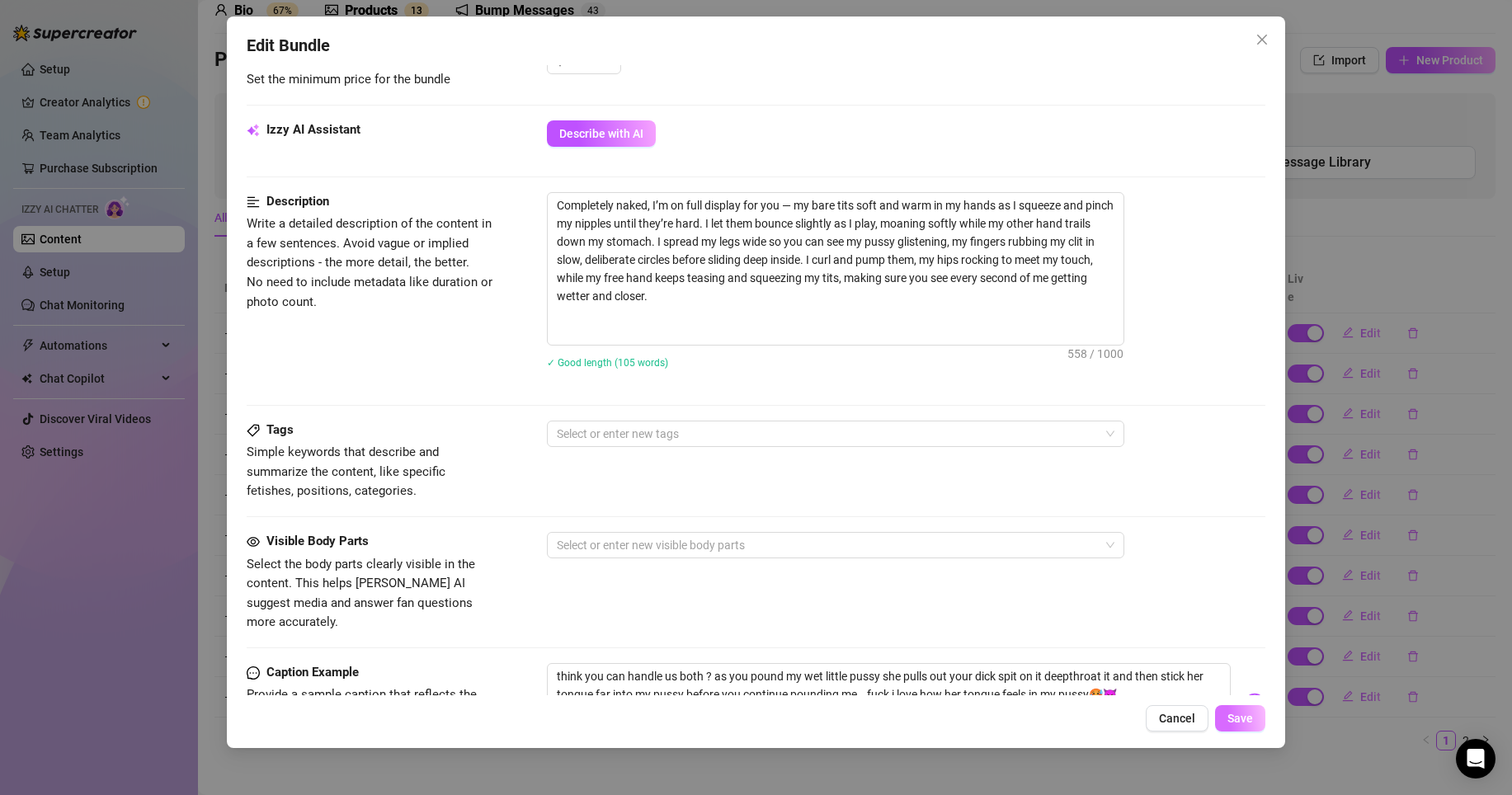
click at [1224, 730] on button "Save" at bounding box center [1240, 718] width 50 height 27
click at [1224, 729] on button "Save" at bounding box center [1240, 718] width 50 height 27
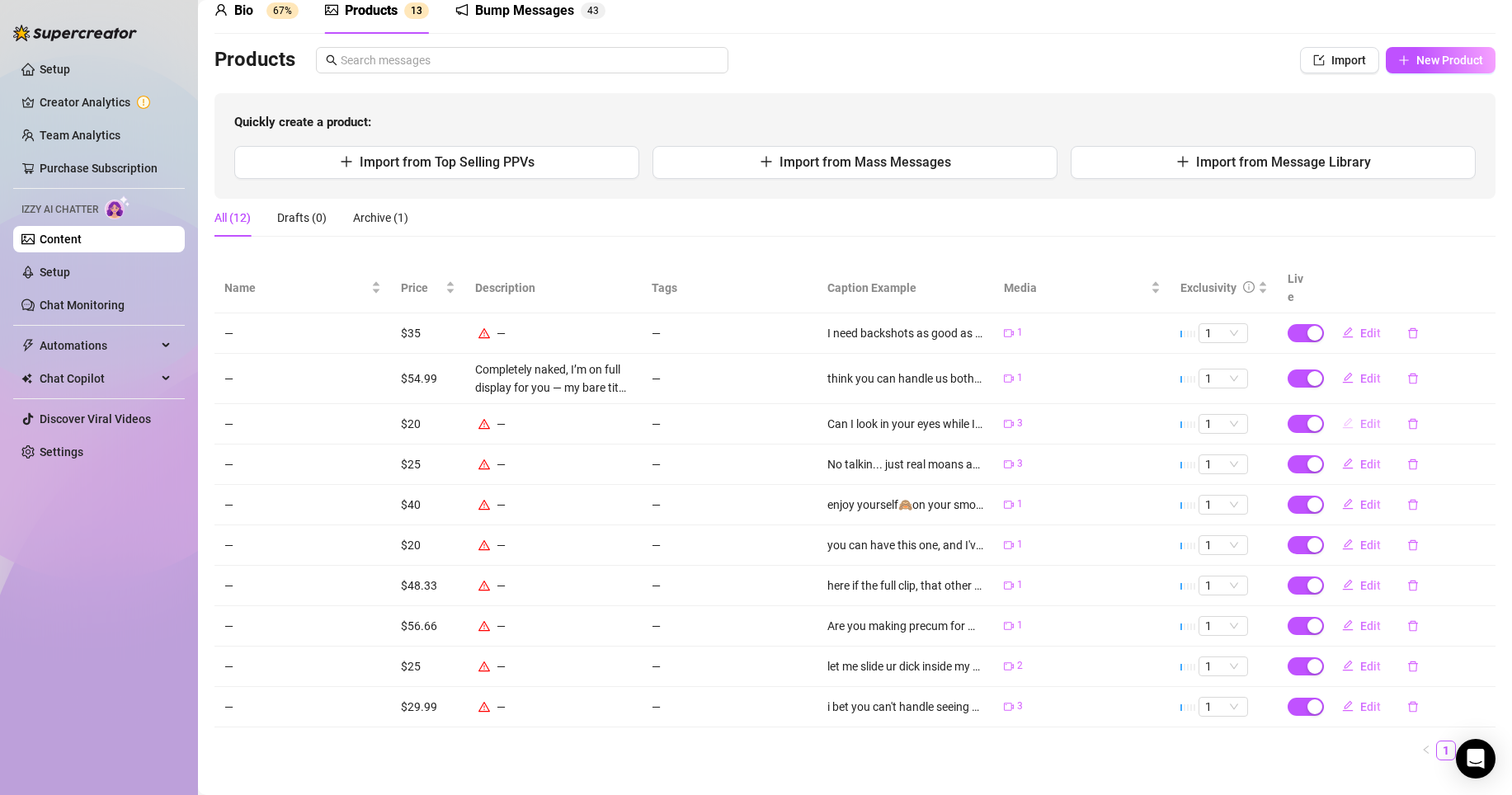
click at [1365, 417] on span "Edit" at bounding box center [1370, 424] width 20 height 13
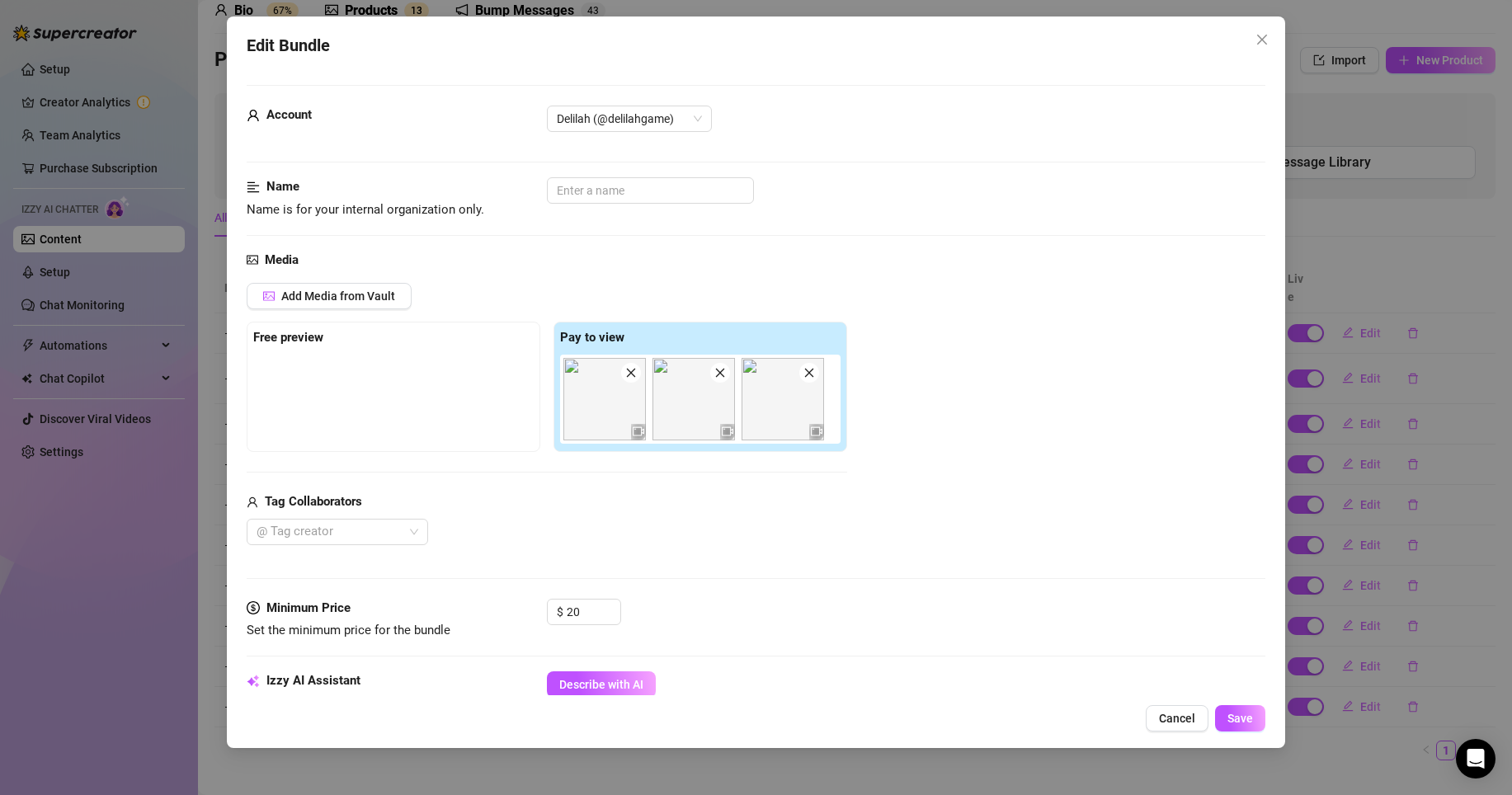
click at [642, 433] on icon "video-camera" at bounding box center [638, 431] width 12 height 12
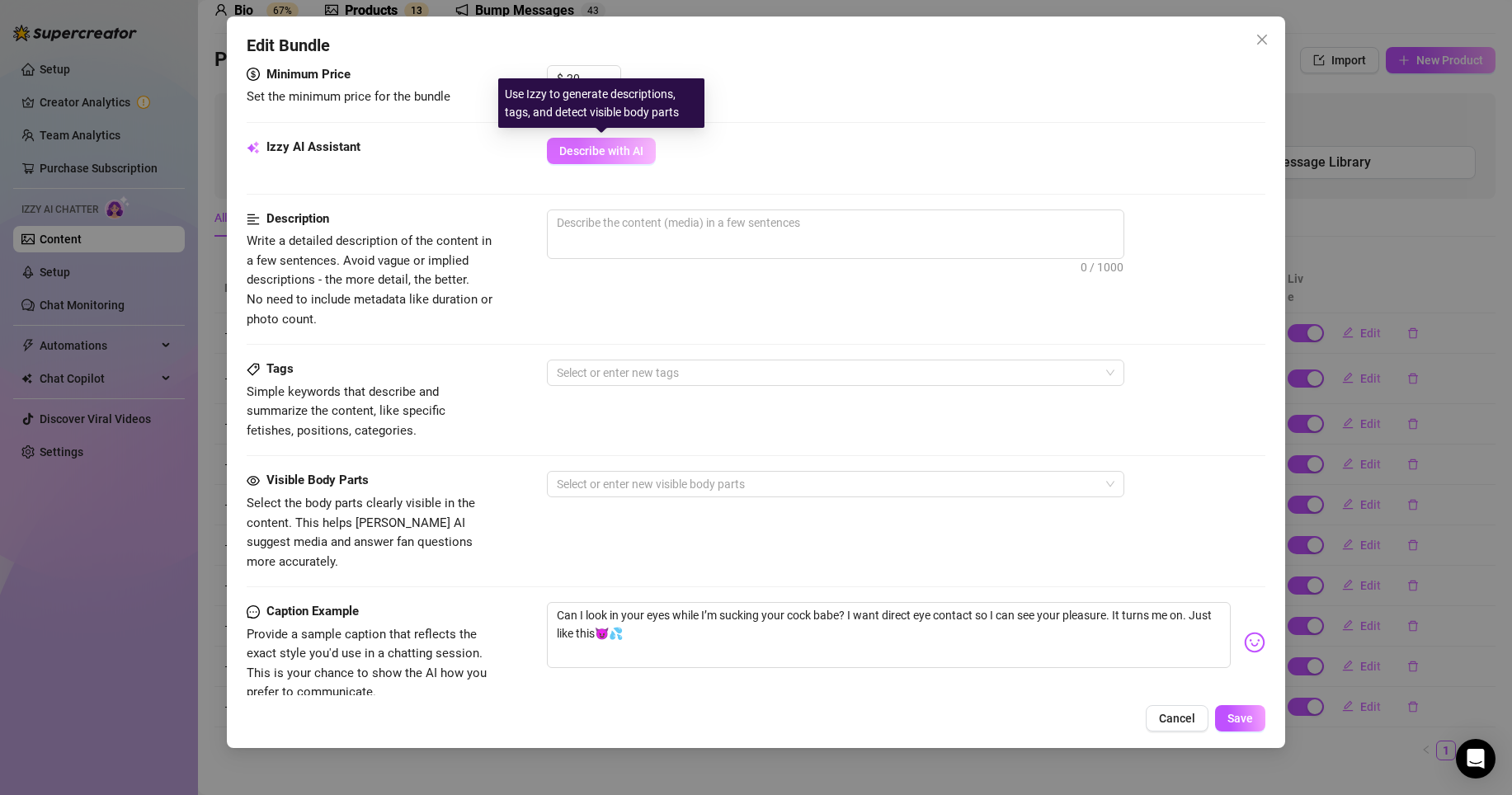
click at [643, 146] on button "Describe with AI" at bounding box center [601, 150] width 109 height 27
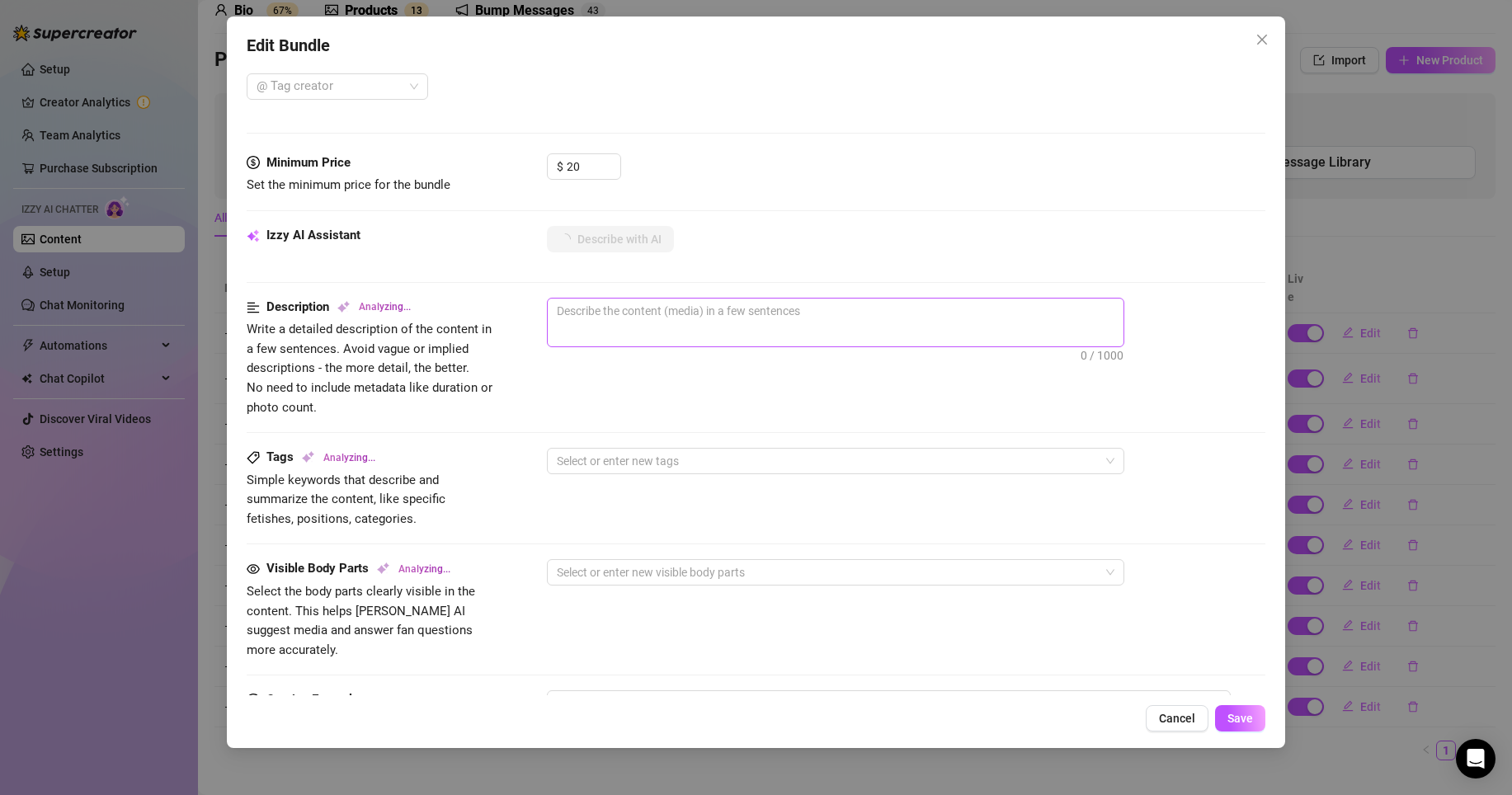
scroll to position [447, 0]
click at [1239, 705] on button "Save" at bounding box center [1240, 718] width 50 height 27
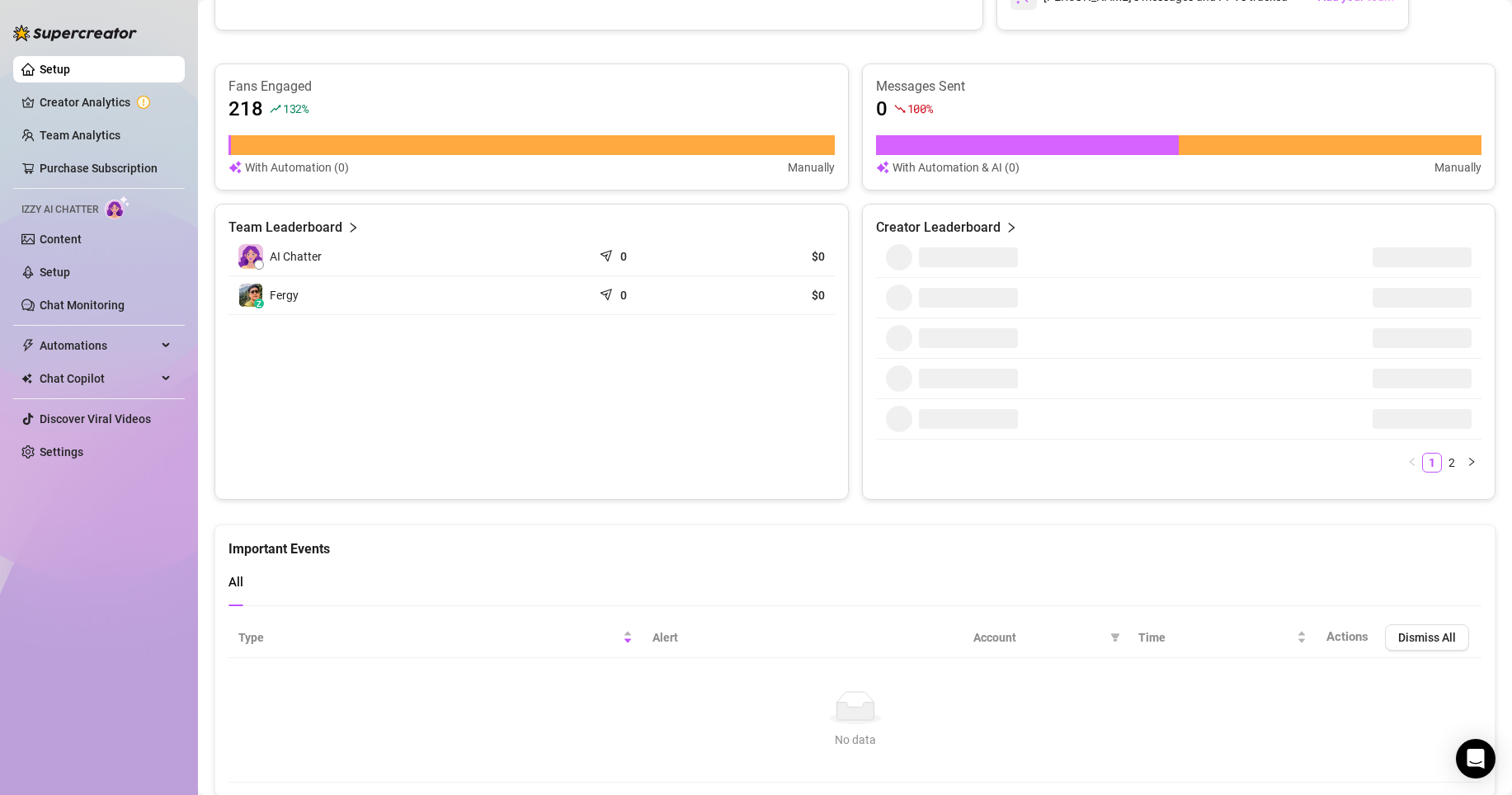
scroll to position [896, 0]
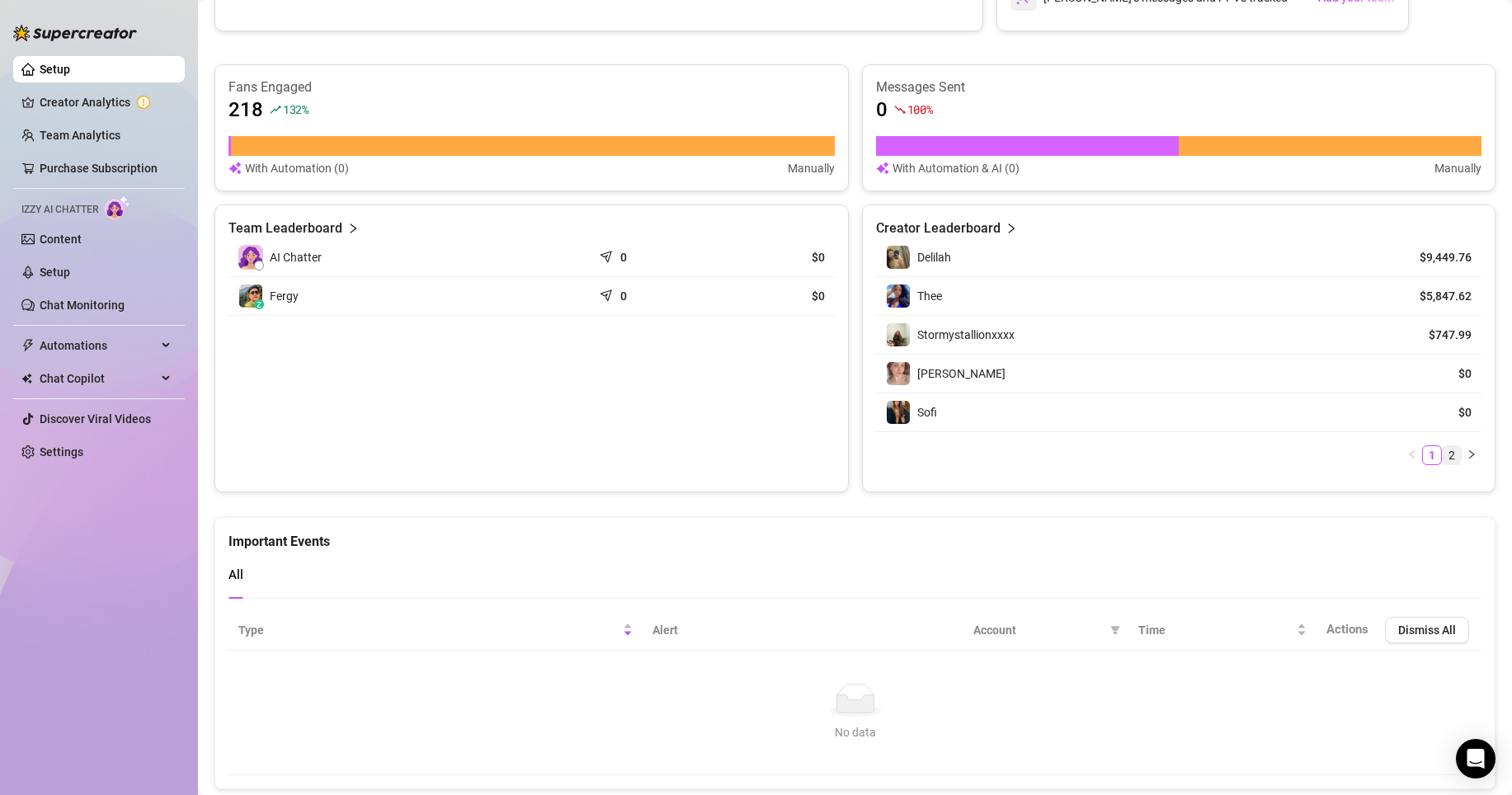
click at [1444, 451] on link "2" at bounding box center [1451, 456] width 18 height 18
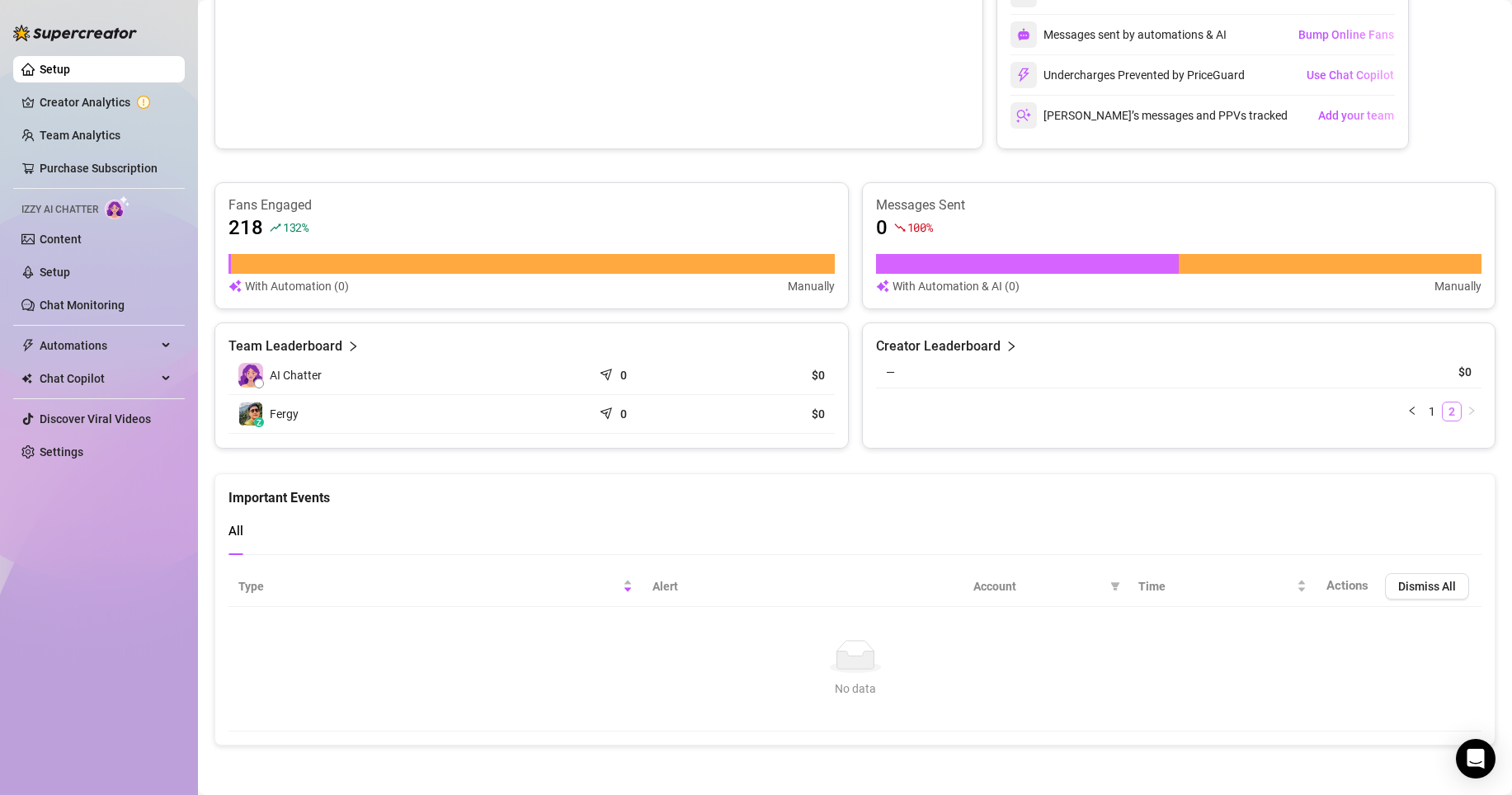
scroll to position [778, 0]
click at [1402, 404] on button "button" at bounding box center [1412, 412] width 20 height 20
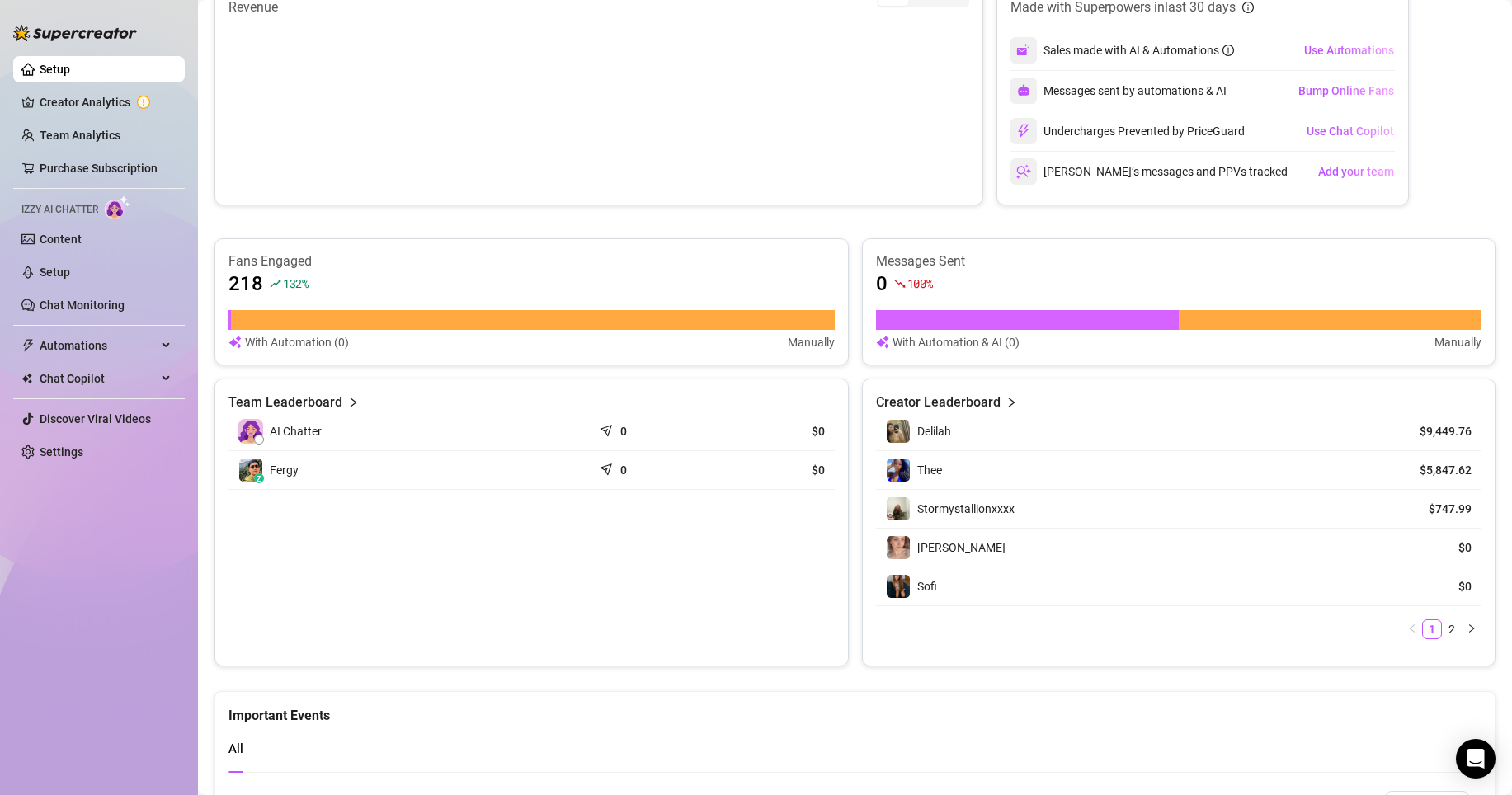
scroll to position [575, 0]
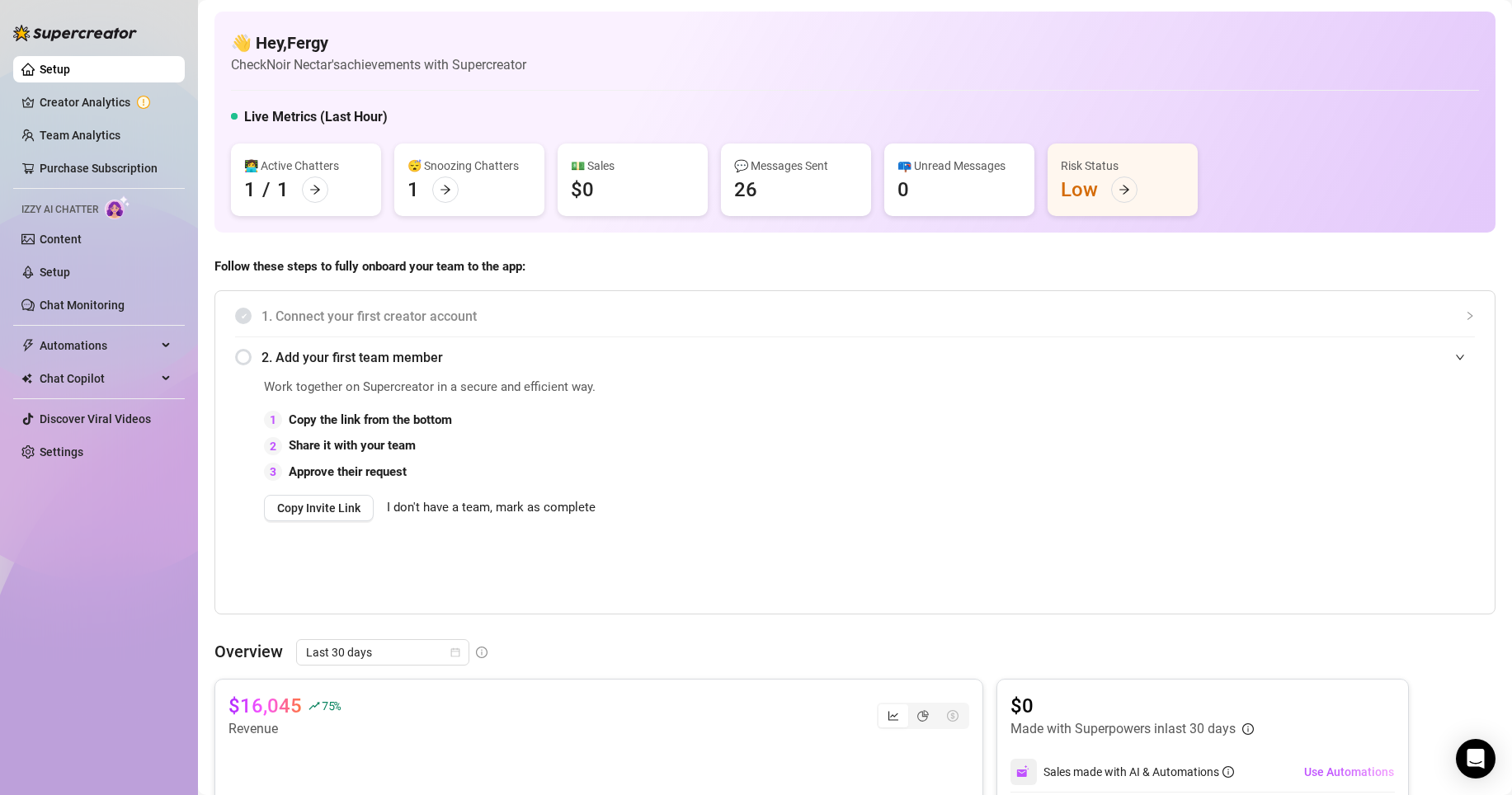
scroll to position [575, 0]
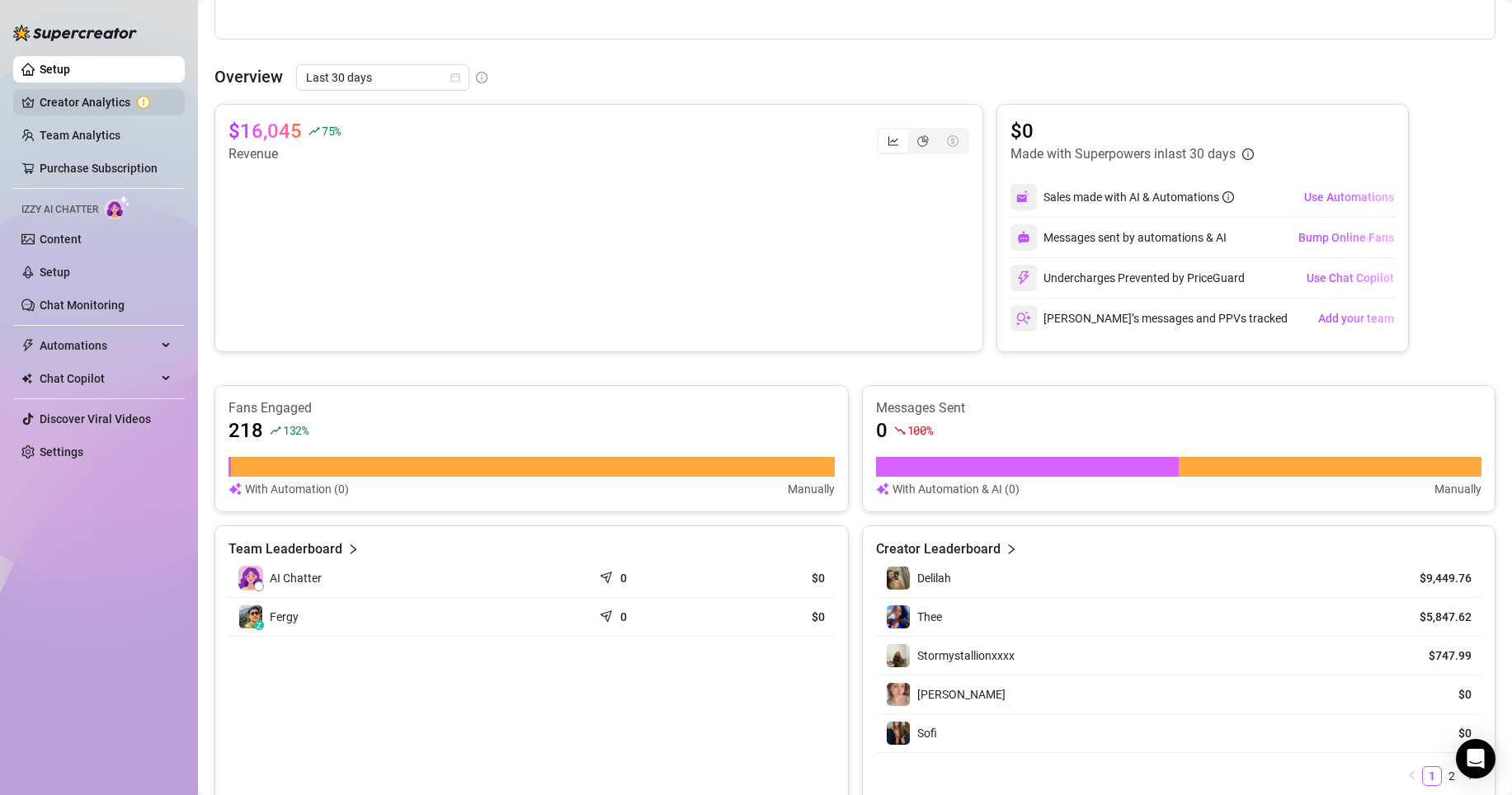
click at [121, 98] on link "Creator Analytics" at bounding box center [105, 102] width 132 height 27
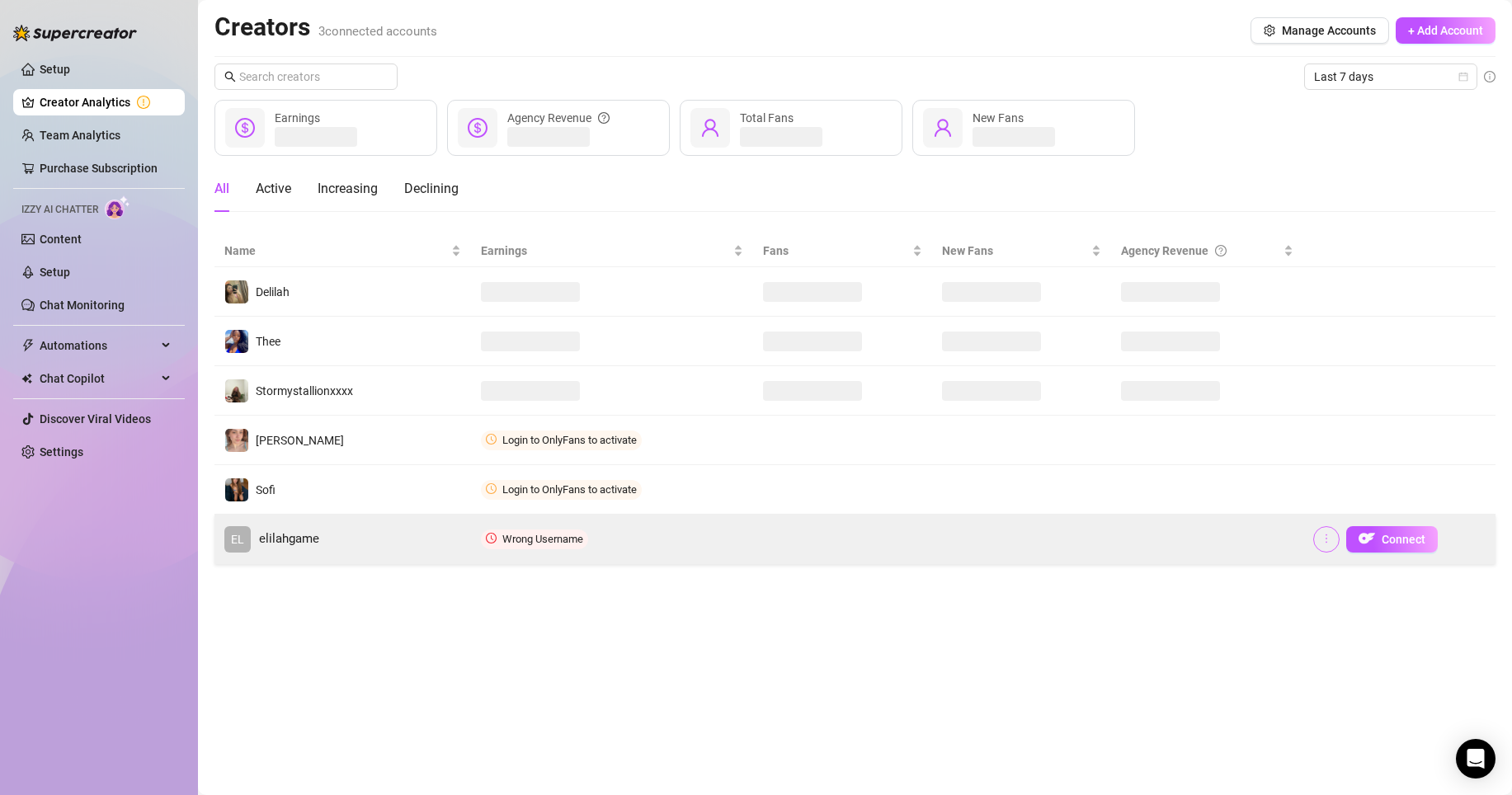
click at [1332, 539] on button "button" at bounding box center [1326, 539] width 27 height 27
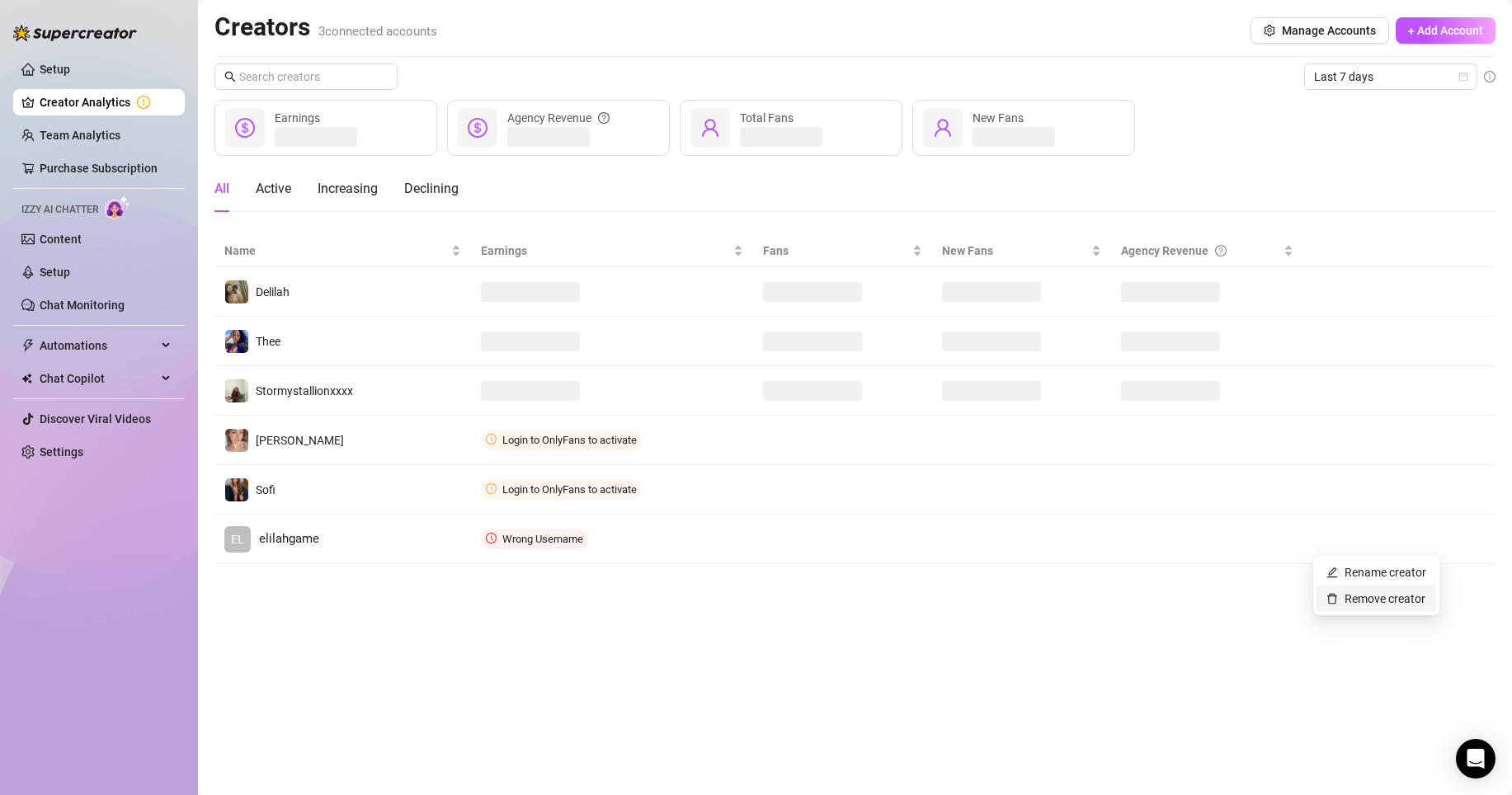
click at [1342, 602] on link "Remove creator" at bounding box center [1375, 599] width 99 height 13
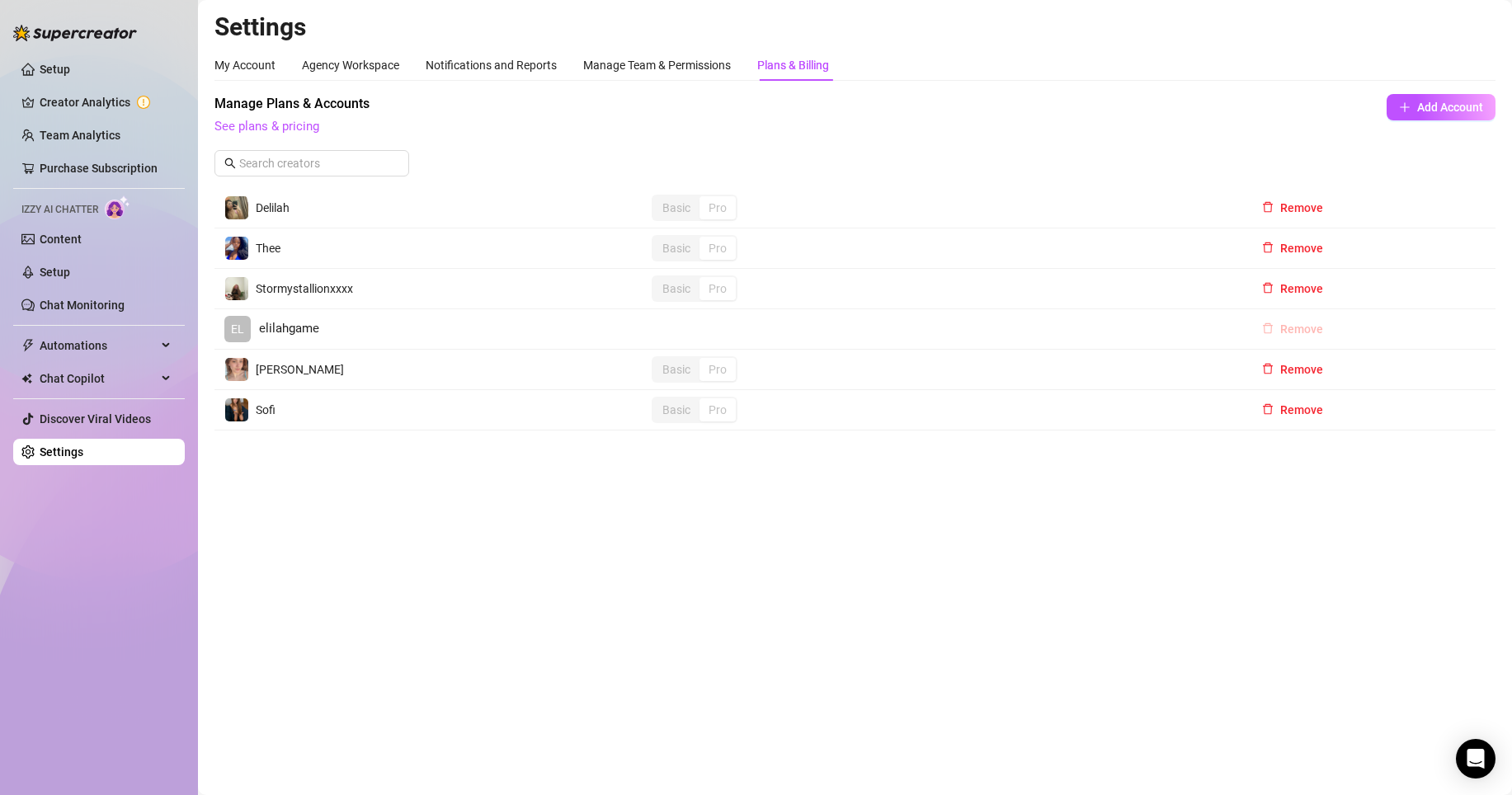
click at [1294, 332] on span "Remove" at bounding box center [1301, 329] width 43 height 13
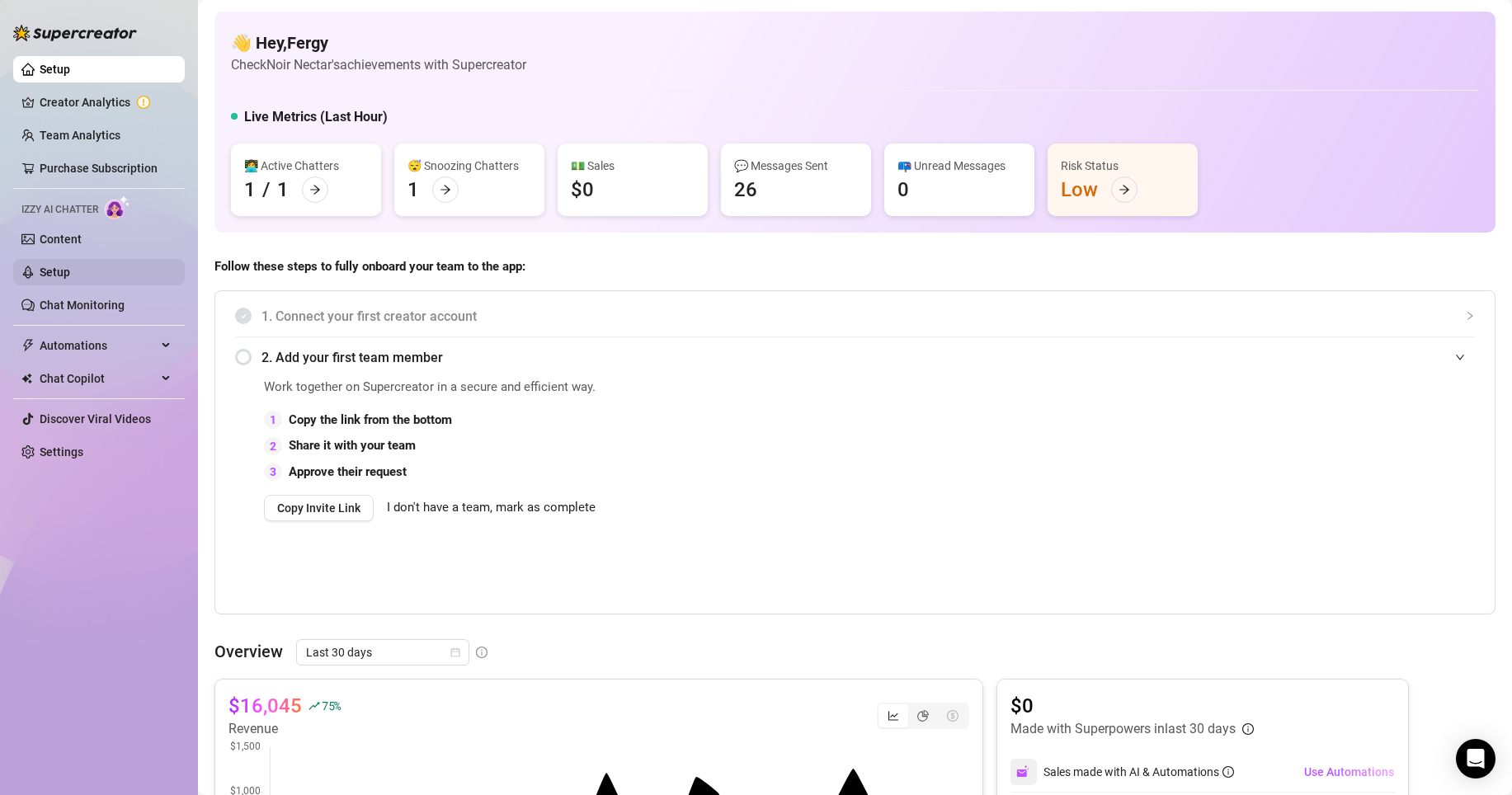
click at [52, 275] on link "Setup" at bounding box center [54, 272] width 30 height 13
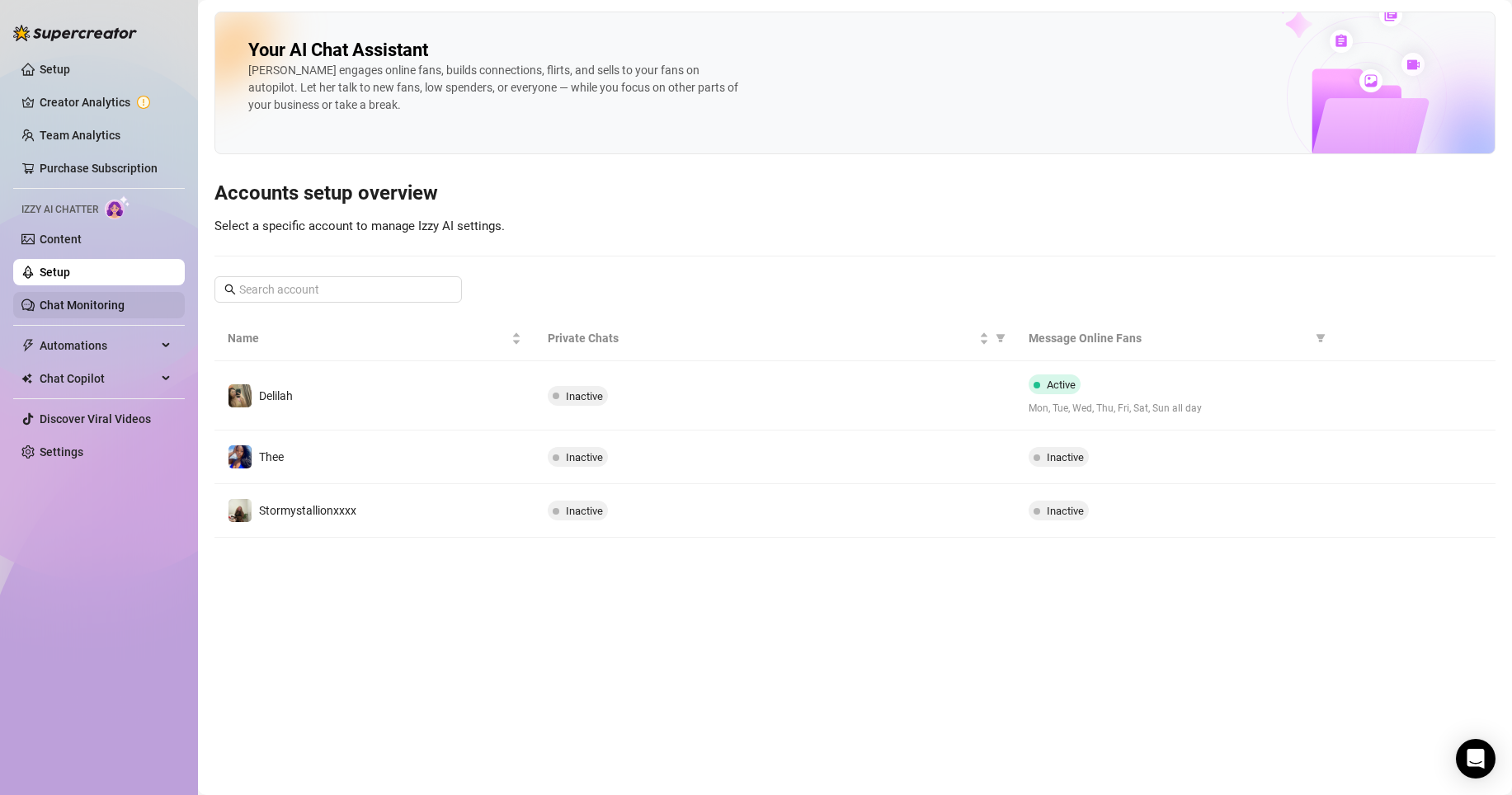
click at [80, 308] on link "Chat Monitoring" at bounding box center [82, 305] width 85 height 13
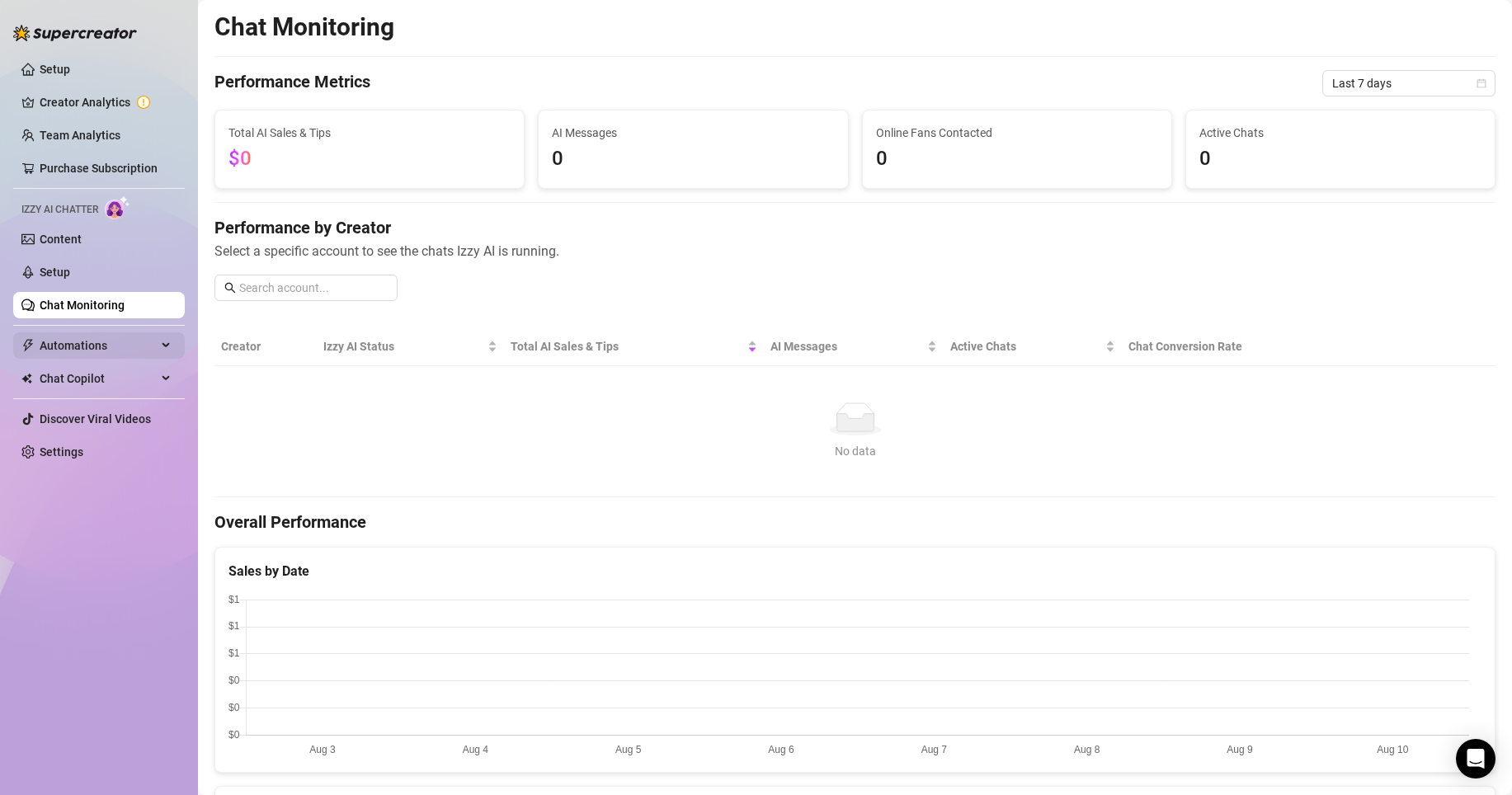
click at [77, 339] on span "Automations" at bounding box center [98, 346] width 117 height 27
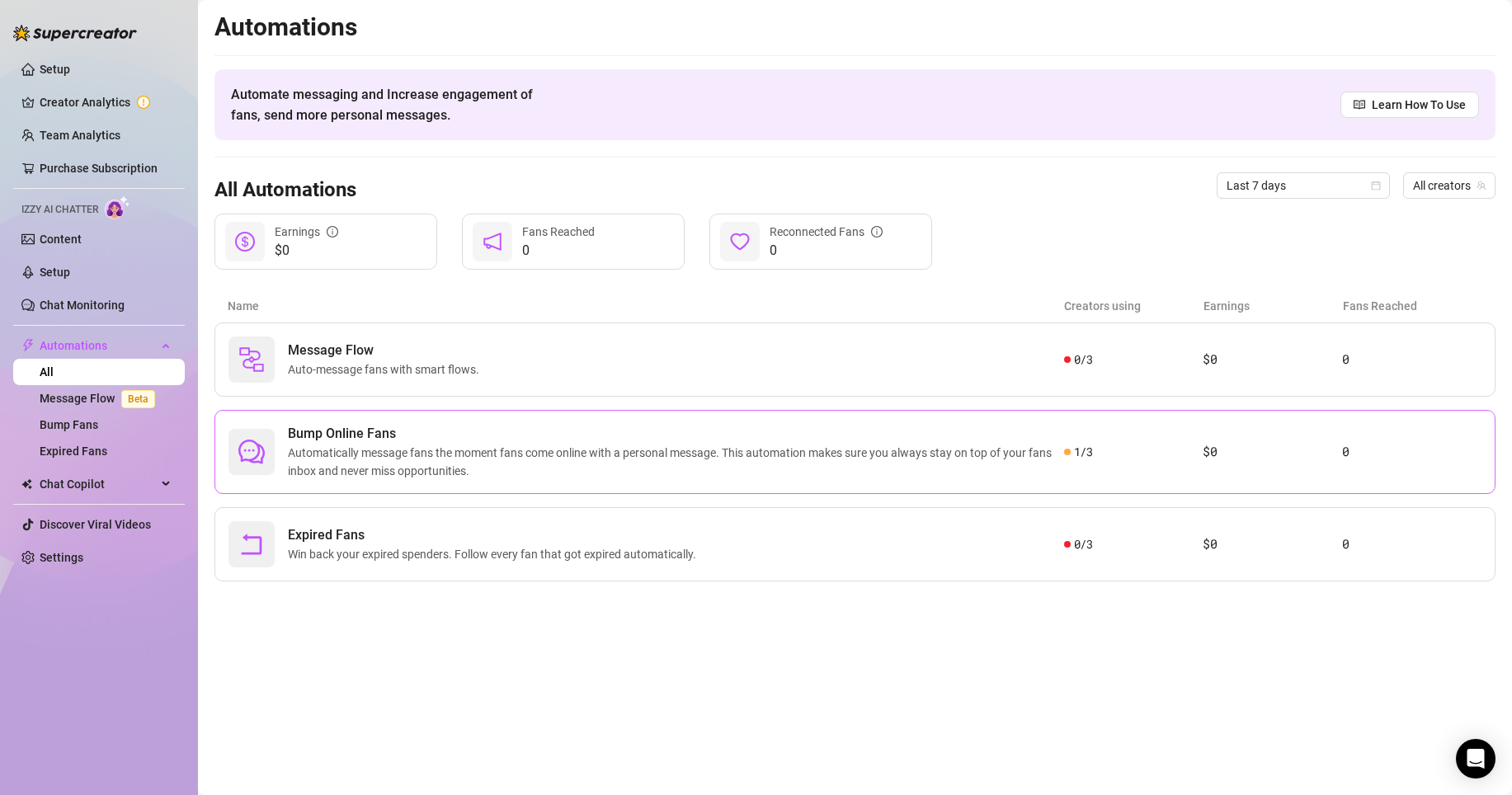
click at [1071, 437] on div "Bump Online Fans Automatically message fans the moment fans come online with a …" at bounding box center [855, 452] width 1281 height 84
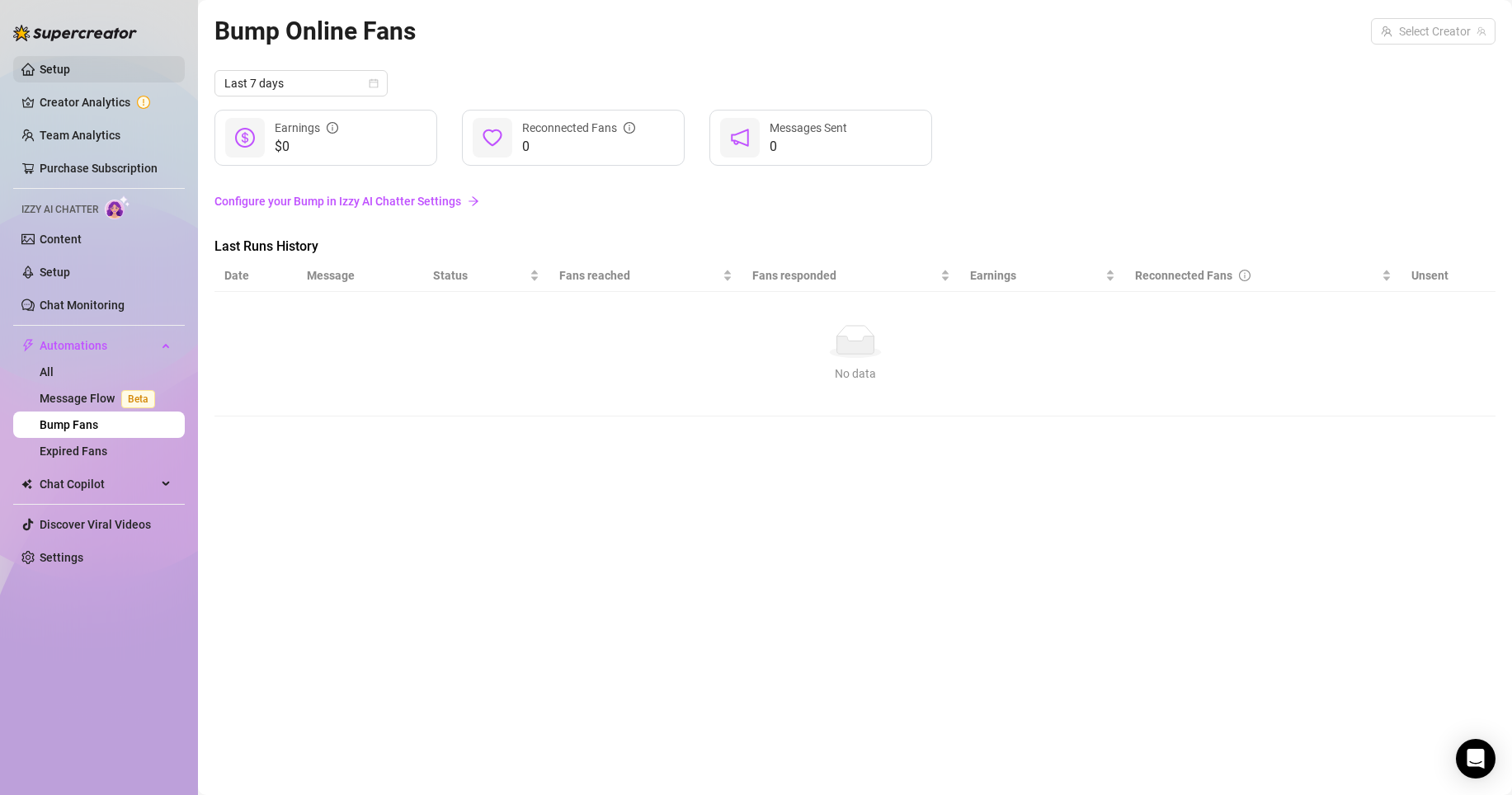
click at [70, 72] on link "Setup" at bounding box center [54, 69] width 30 height 13
